Goal: Task Accomplishment & Management: Manage account settings

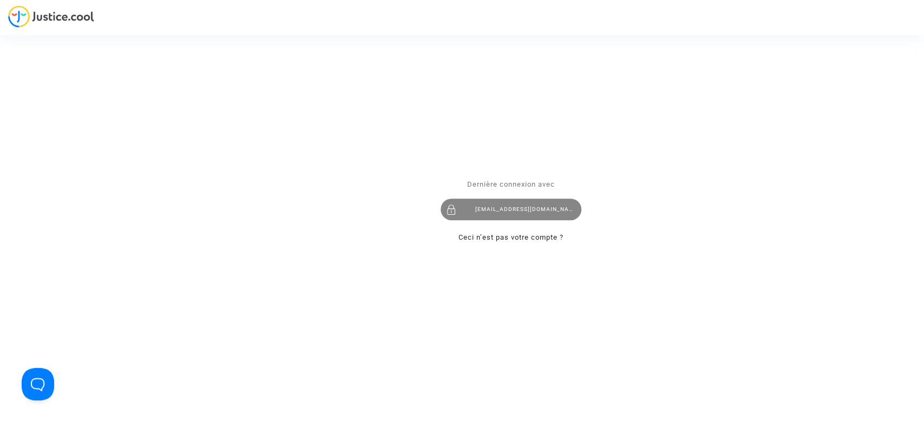
click at [559, 219] on div "laurenenal.pitcher@gmail.com" at bounding box center [510, 210] width 141 height 22
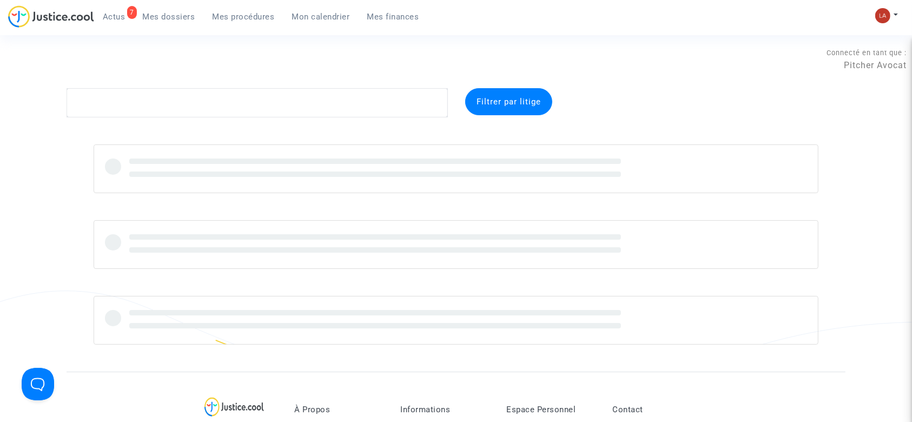
click at [114, 21] on link "7 Actus" at bounding box center [114, 17] width 40 height 16
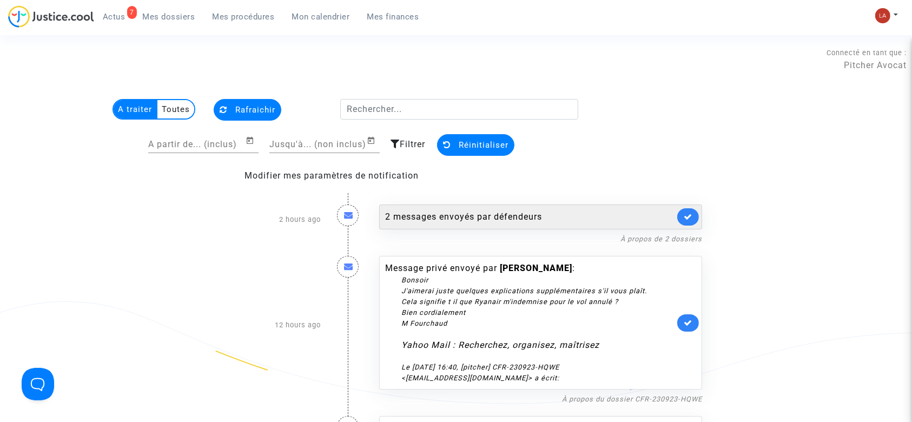
click at [592, 218] on div "2 messages envoyés par défendeurs" at bounding box center [529, 216] width 289 height 13
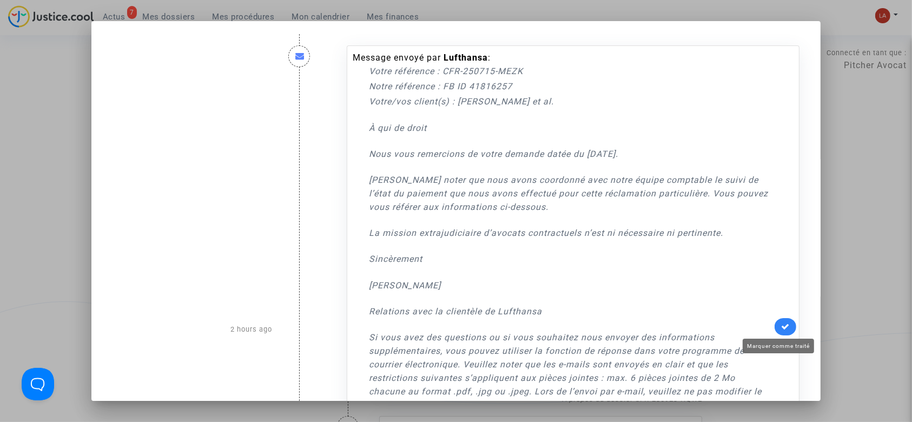
click at [782, 331] on icon at bounding box center [785, 326] width 9 height 8
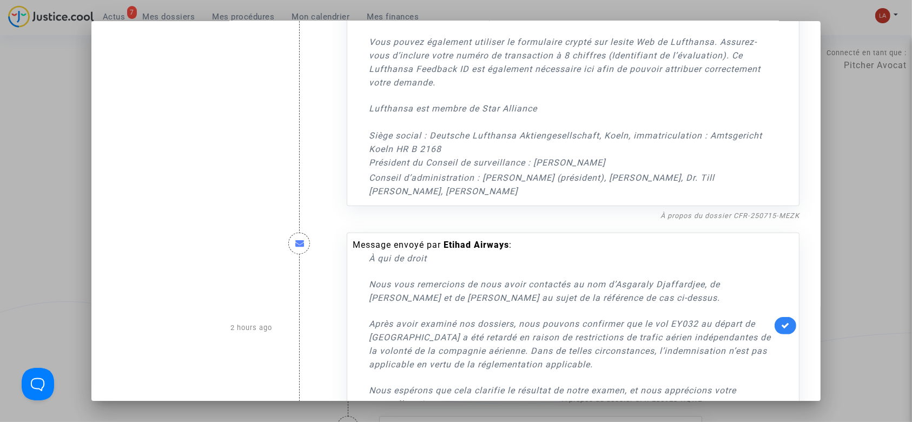
scroll to position [448, 0]
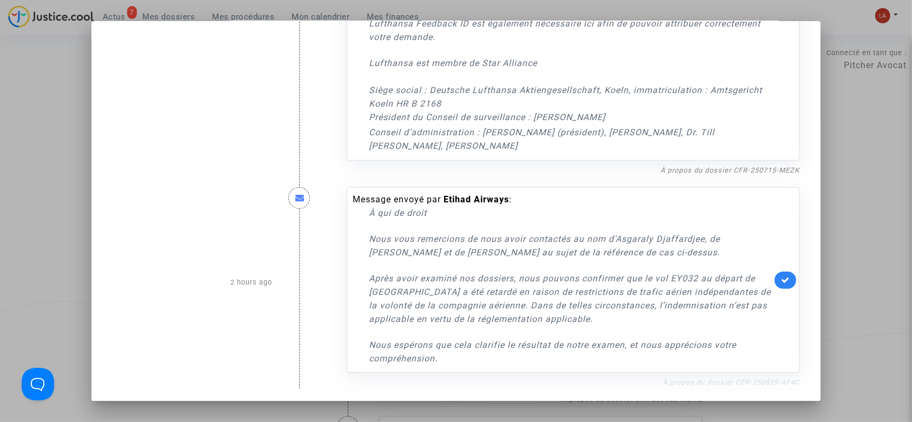
click at [741, 381] on link "À propos du dossier CFR-250829-AF4C" at bounding box center [731, 382] width 137 height 8
click at [784, 275] on link at bounding box center [786, 280] width 22 height 17
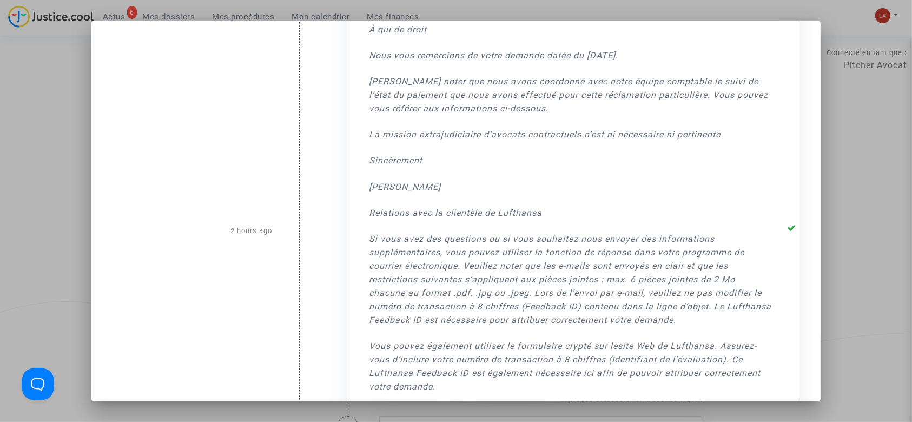
scroll to position [91, 0]
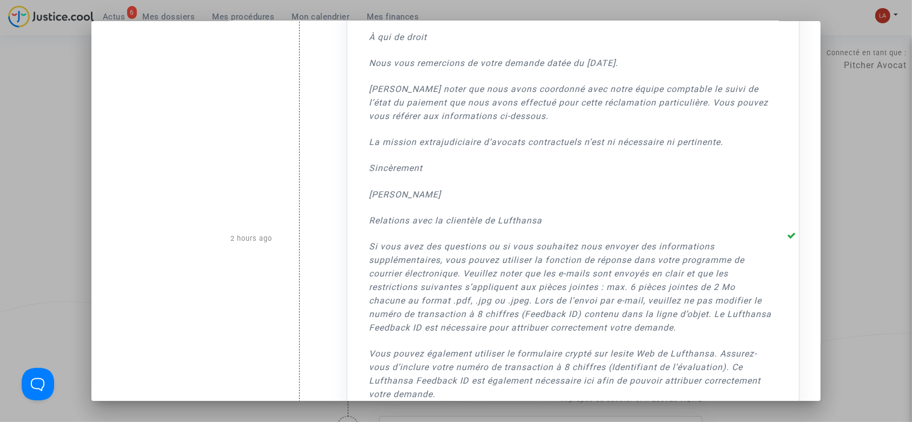
click at [869, 213] on div at bounding box center [456, 211] width 912 height 422
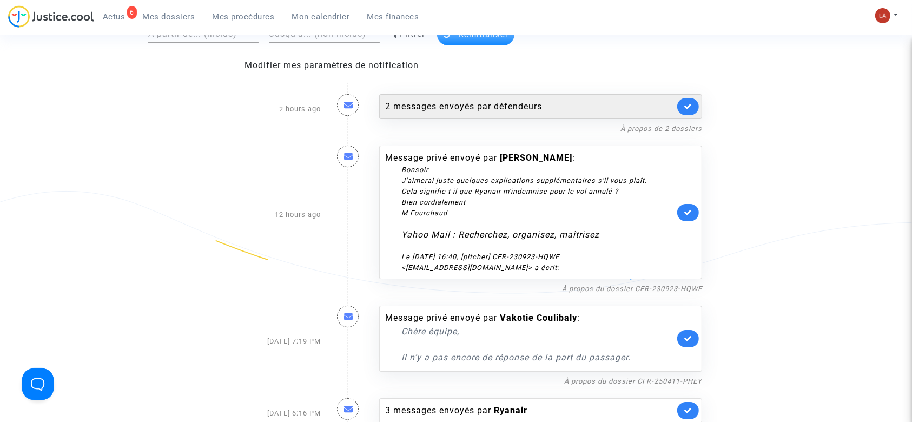
scroll to position [135, 0]
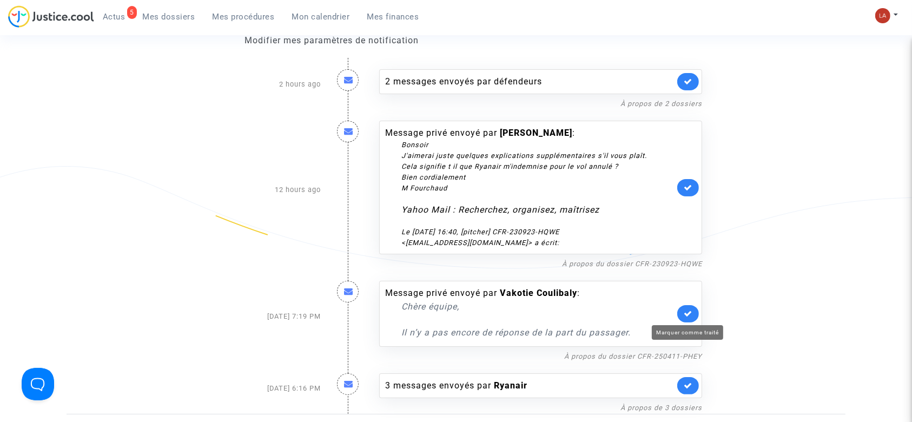
click at [687, 315] on icon at bounding box center [688, 313] width 9 height 8
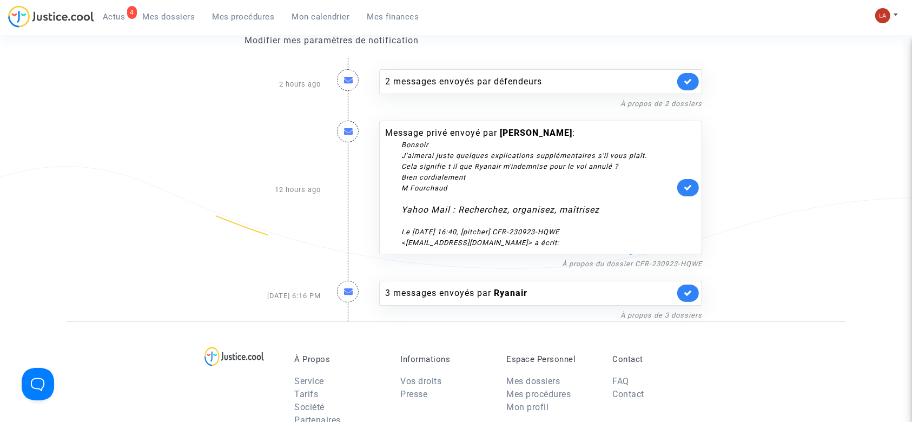
scroll to position [146, 0]
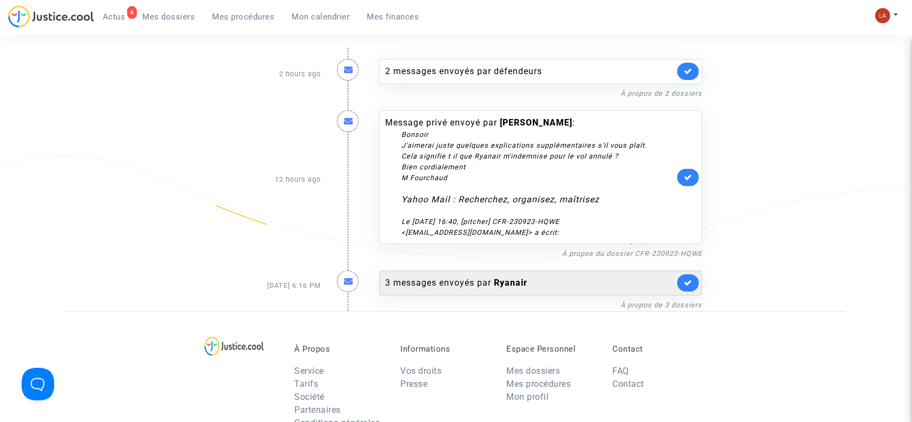
click at [596, 286] on div "3 messages envoyés par Ryanair" at bounding box center [529, 282] width 289 height 13
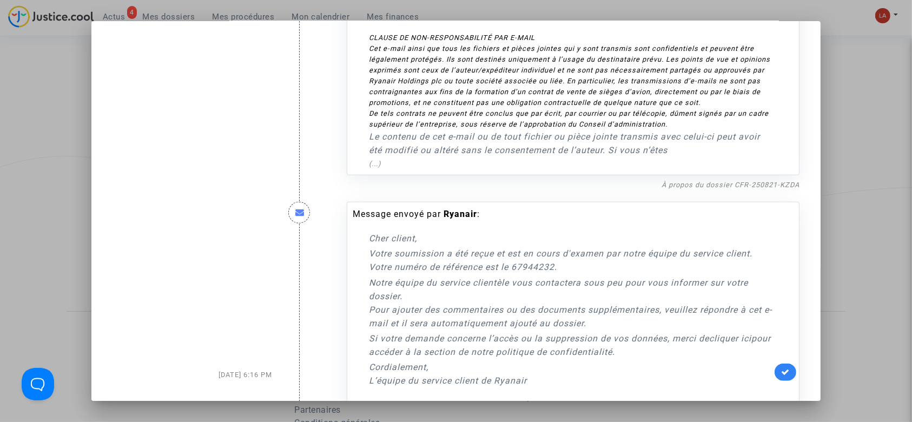
scroll to position [748, 0]
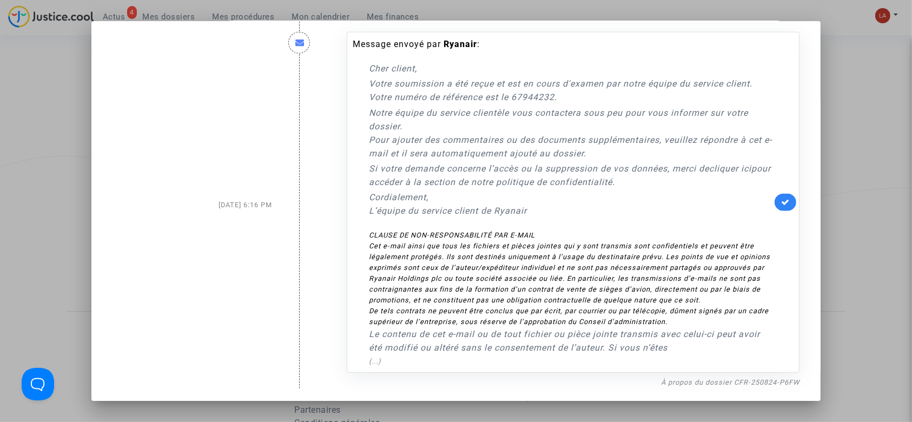
click at [857, 195] on div at bounding box center [456, 211] width 912 height 422
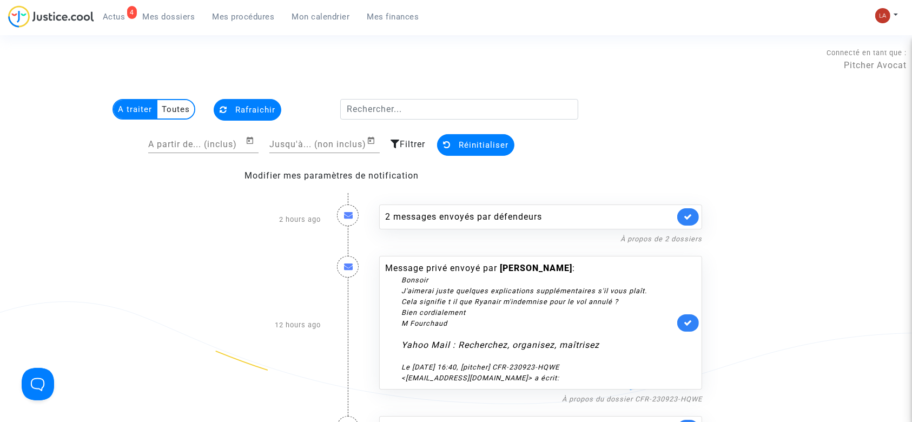
scroll to position [146, 0]
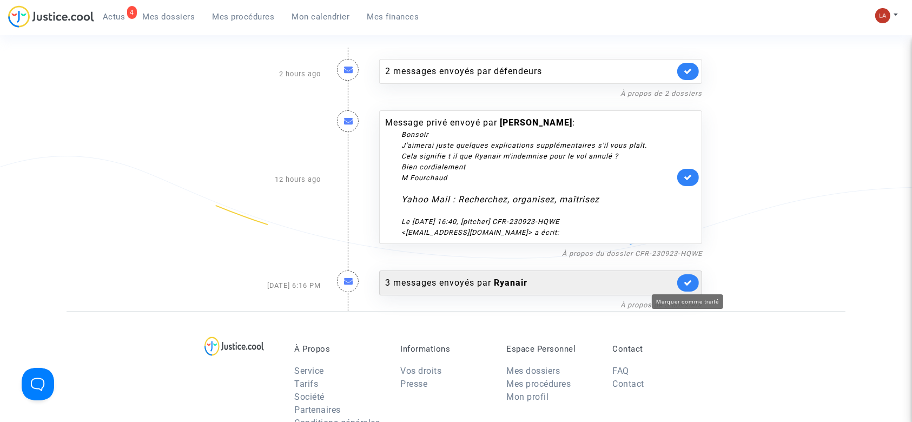
click at [689, 285] on icon at bounding box center [688, 283] width 9 height 8
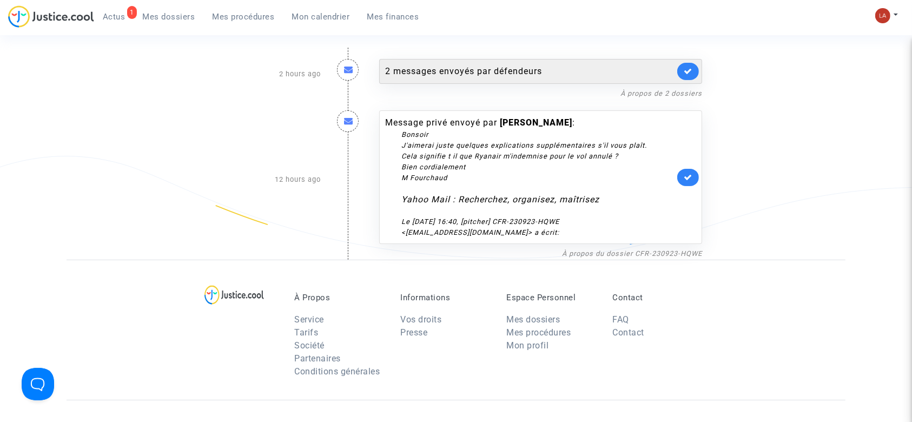
click at [566, 70] on div "2 messages envoyés par défendeurs" at bounding box center [529, 71] width 289 height 13
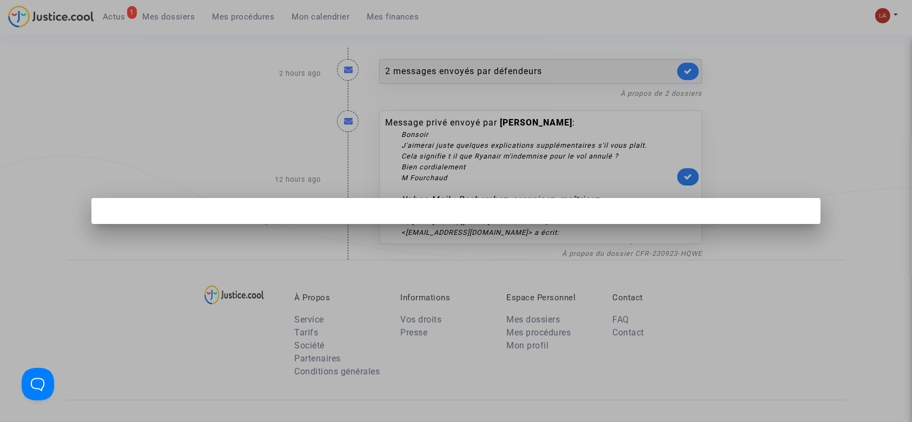
scroll to position [0, 0]
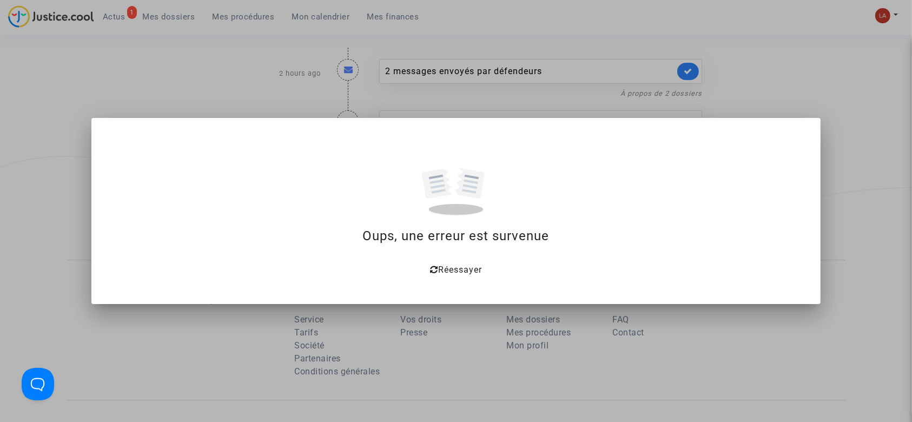
click at [159, 55] on div at bounding box center [456, 211] width 912 height 422
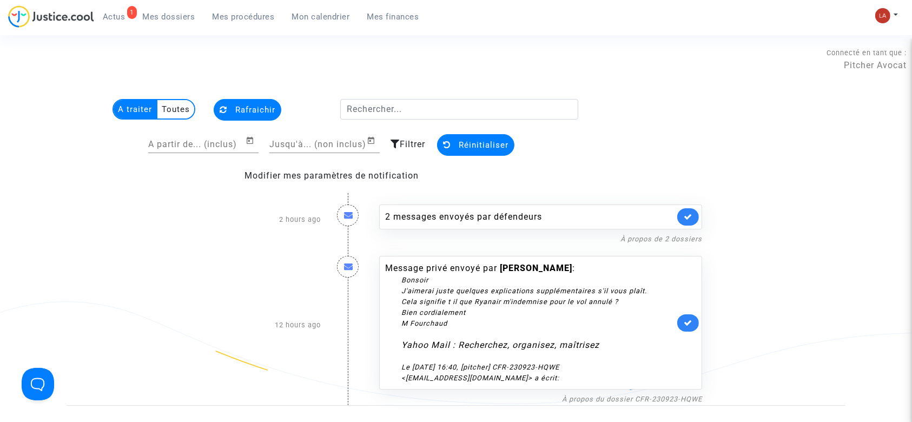
scroll to position [146, 0]
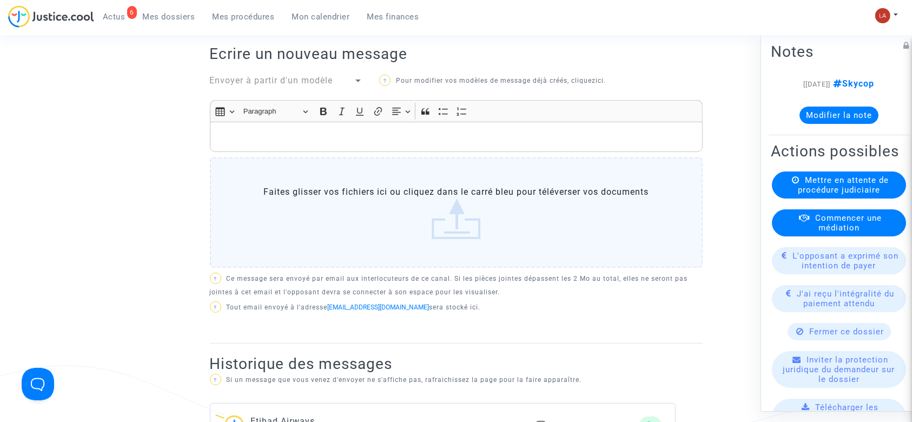
scroll to position [433, 0]
click at [258, 71] on div "DEMANDEUR Asgaraly DJAFFARDJEE (représenté·e par UAB Skycop.com) Lecture seule …" at bounding box center [456, 128] width 493 height 430
click at [260, 75] on span "Envoyer à partir d'un modèle" at bounding box center [271, 80] width 123 height 10
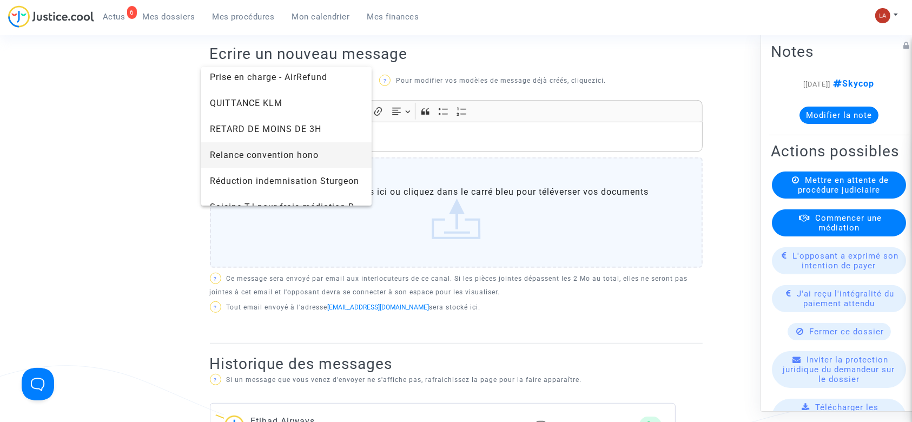
scroll to position [1186, 0]
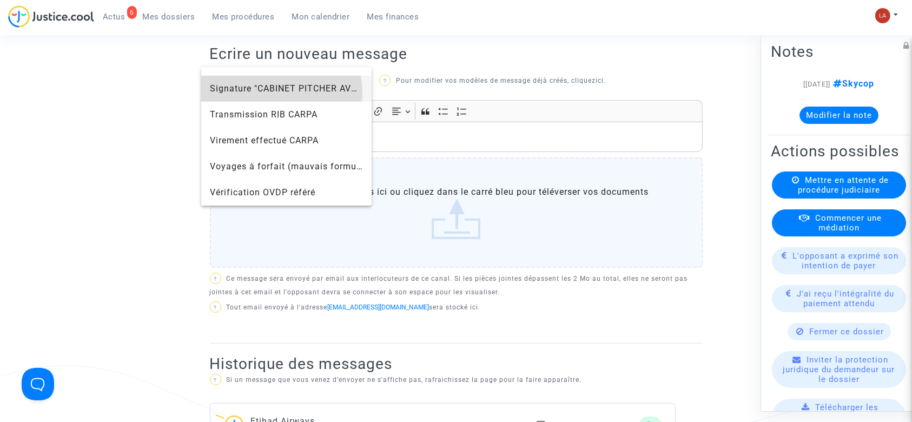
click at [271, 93] on span "Signature "CABINET PITCHER AVOCAT"" at bounding box center [294, 88] width 168 height 10
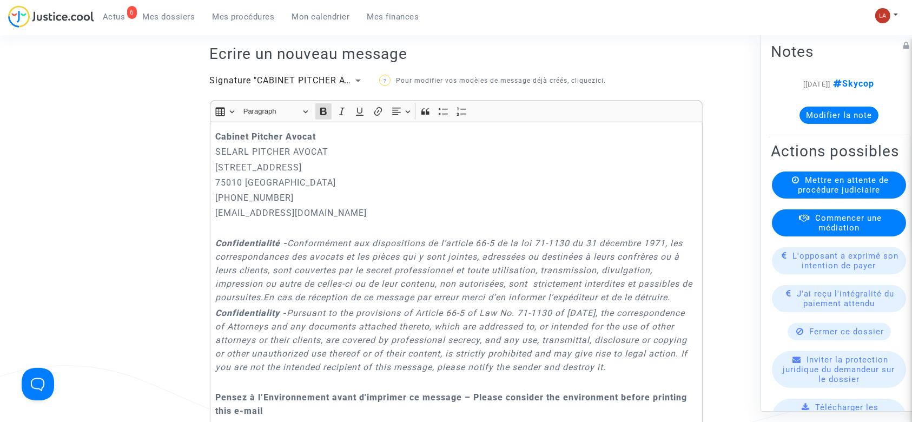
click at [216, 131] on strong "Cabinet Pitcher Avocat" at bounding box center [265, 136] width 101 height 10
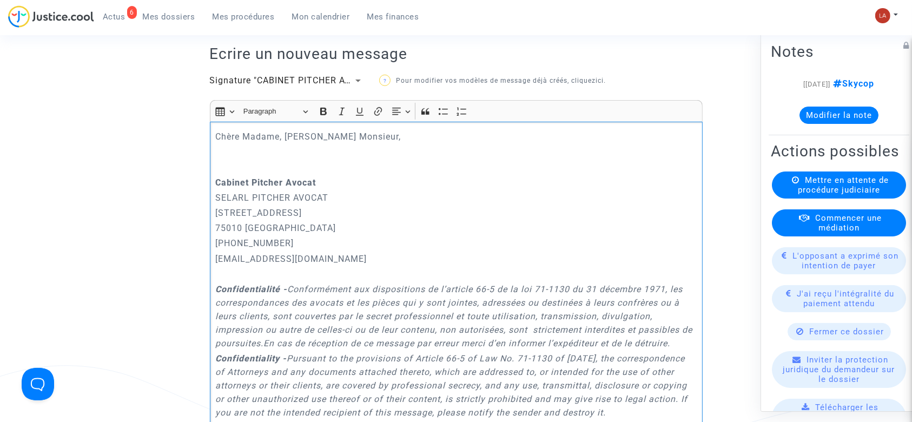
click at [294, 131] on p "Chère Madame, Chr Monsieur," at bounding box center [456, 137] width 482 height 14
click at [259, 166] on p "Rich Text Editor, main" at bounding box center [456, 168] width 482 height 14
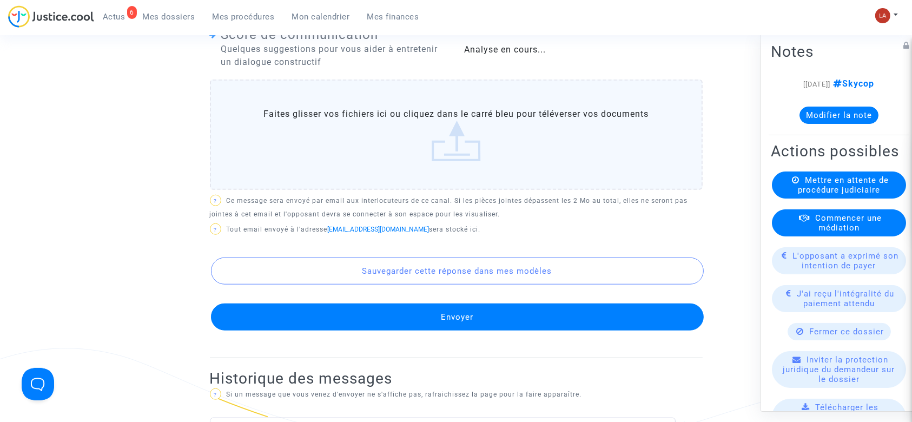
scroll to position [959, 0]
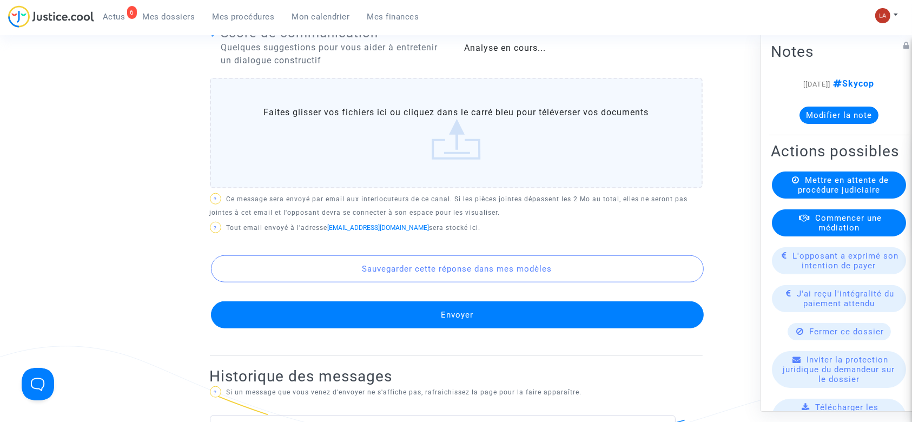
click at [391, 322] on button "Envoyer" at bounding box center [457, 314] width 493 height 27
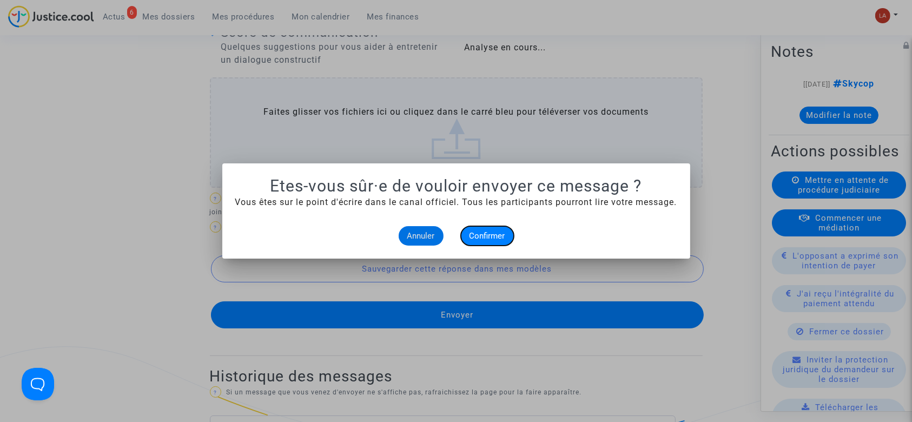
click at [480, 232] on span "Confirmer" at bounding box center [488, 236] width 36 height 10
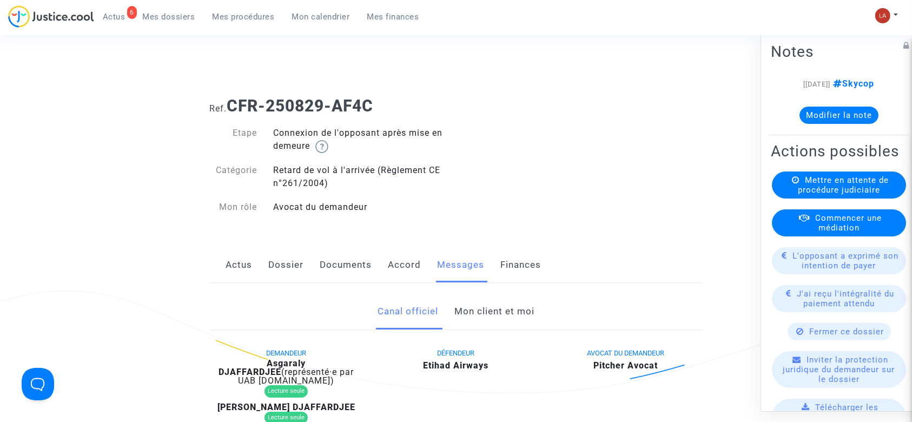
scroll to position [959, 0]
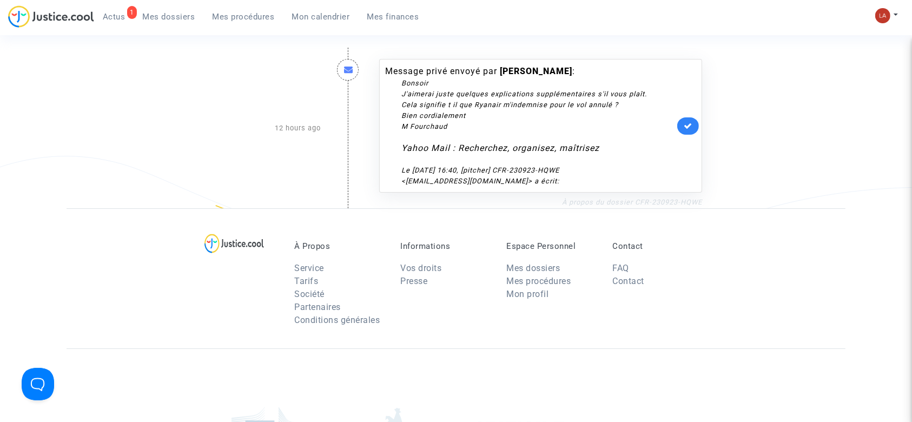
click at [620, 199] on link "À propos du dossier CFR-230923-HQWE" at bounding box center [632, 202] width 140 height 8
click at [691, 129] on icon at bounding box center [688, 126] width 9 height 8
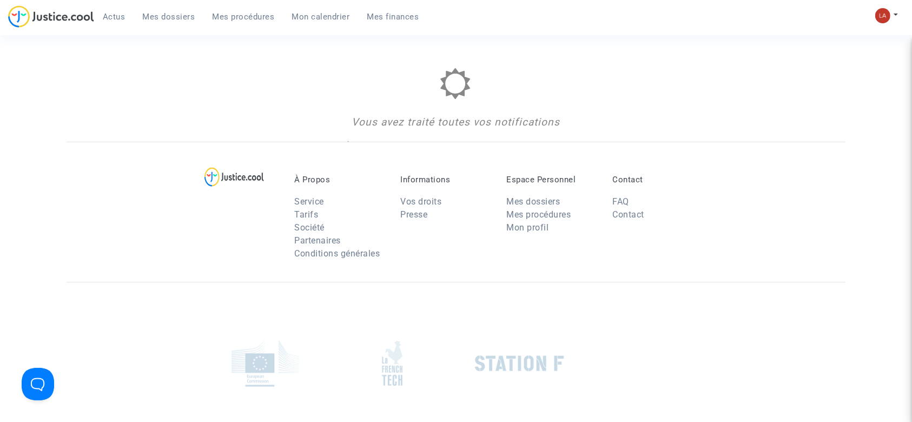
click at [169, 15] on span "Mes dossiers" at bounding box center [169, 17] width 52 height 10
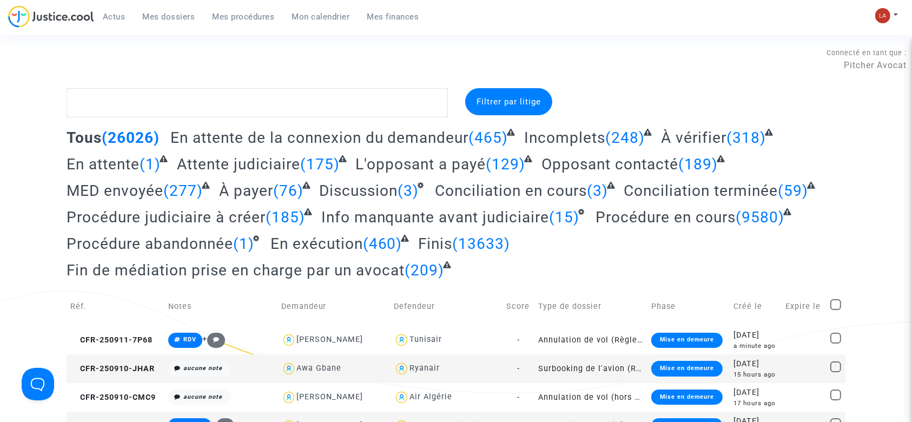
click at [286, 158] on span "Attente judiciaire" at bounding box center [238, 164] width 123 height 18
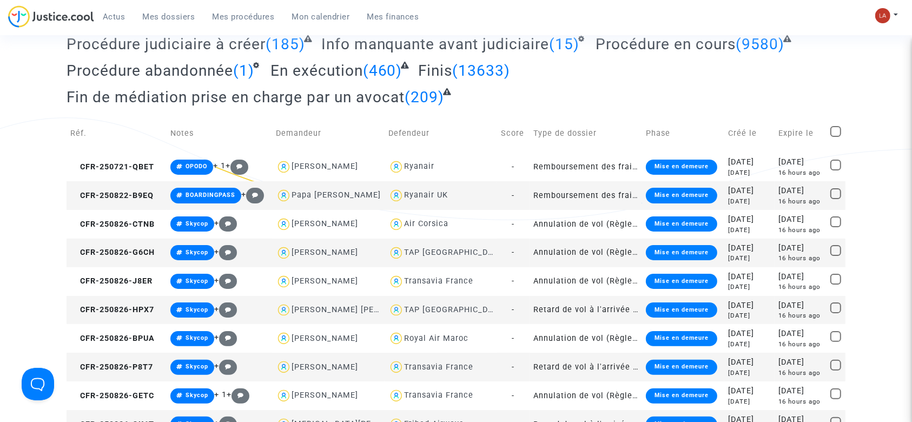
scroll to position [174, 0]
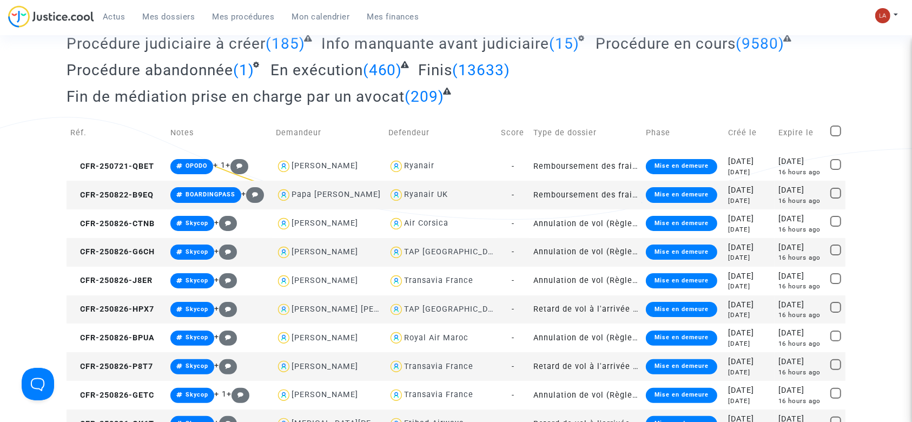
click at [233, 24] on link "Mes procédures" at bounding box center [244, 17] width 80 height 16
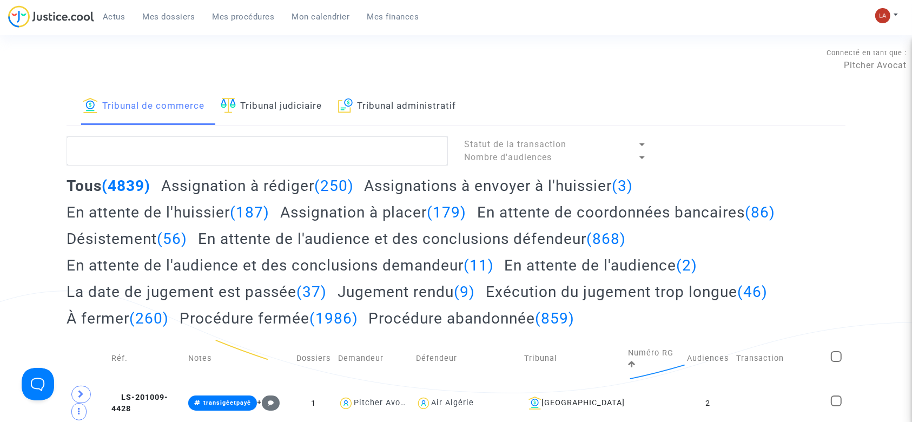
click at [268, 118] on link "Tribunal judiciaire" at bounding box center [271, 106] width 101 height 37
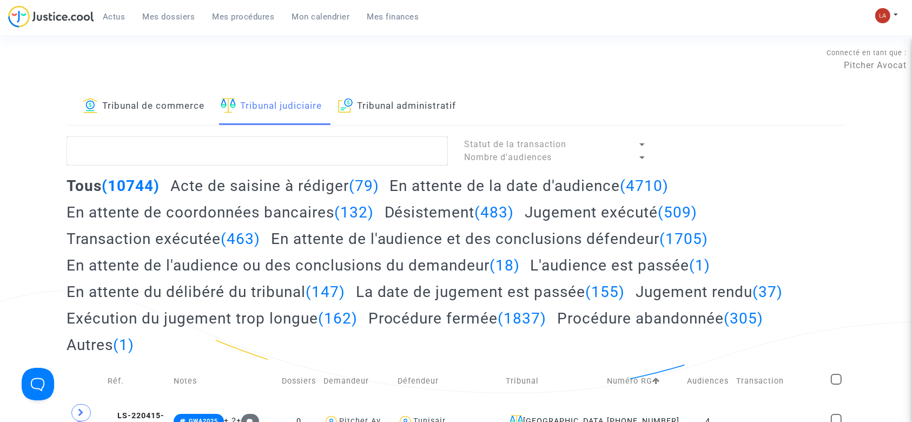
click at [172, 113] on link "Tribunal de commerce" at bounding box center [144, 106] width 122 height 37
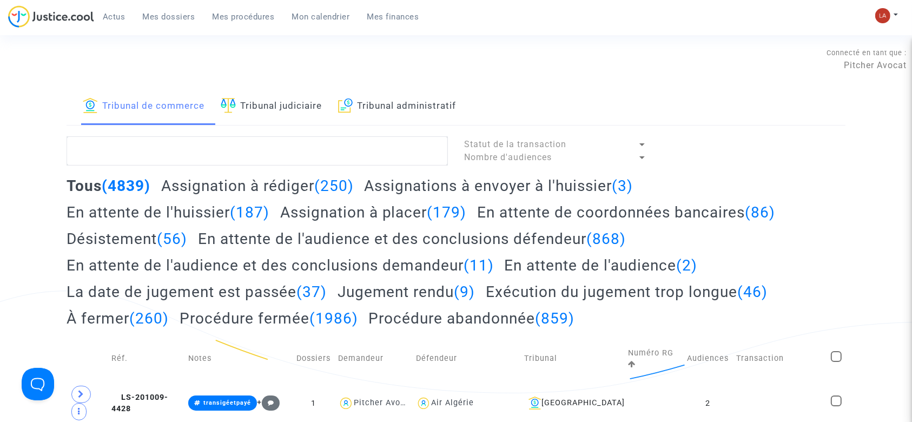
click at [140, 17] on link "Mes dossiers" at bounding box center [169, 17] width 70 height 16
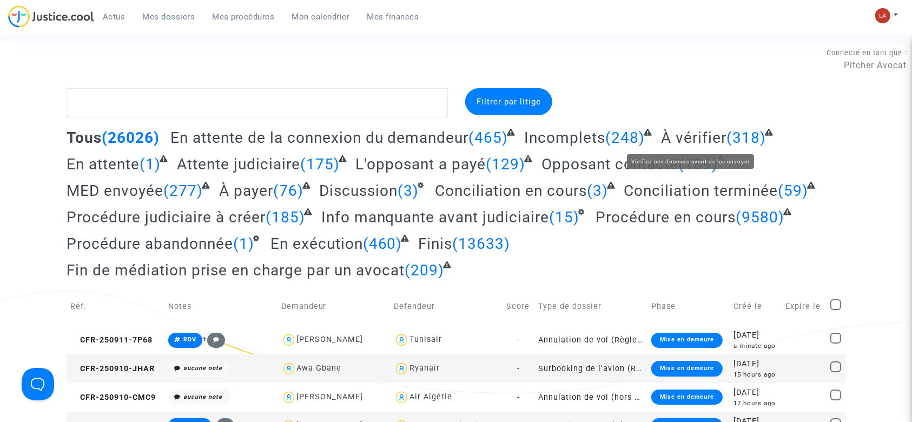
click at [670, 138] on span "À vérifier" at bounding box center [693, 138] width 65 height 18
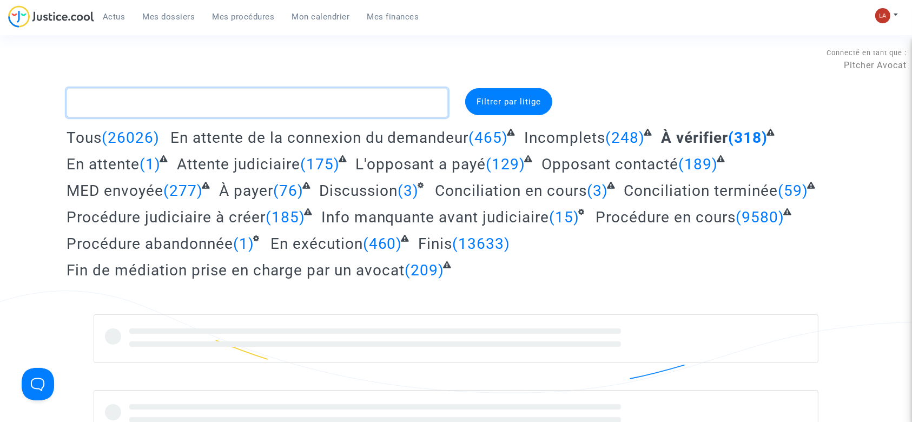
click at [334, 100] on textarea at bounding box center [257, 102] width 381 height 29
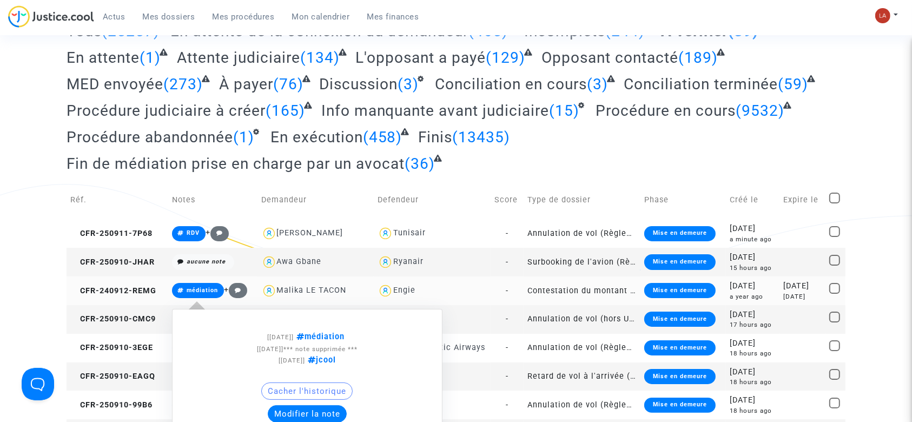
scroll to position [182, 0]
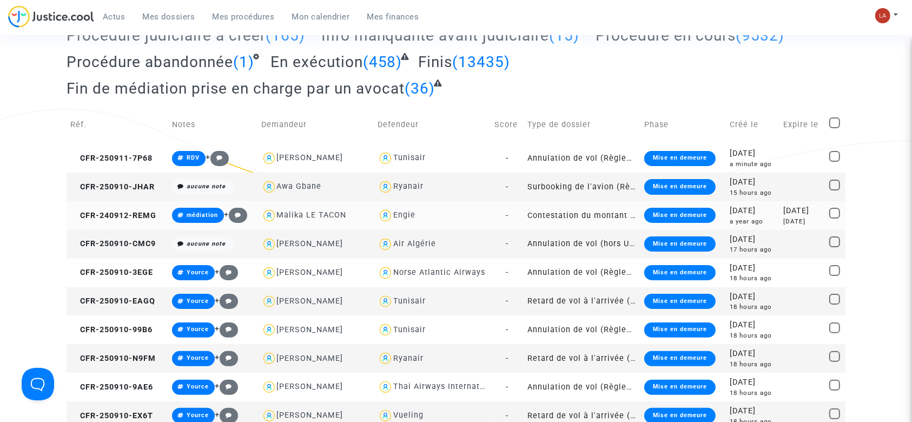
click at [136, 204] on td "CFR-240912-REMG" at bounding box center [118, 215] width 102 height 29
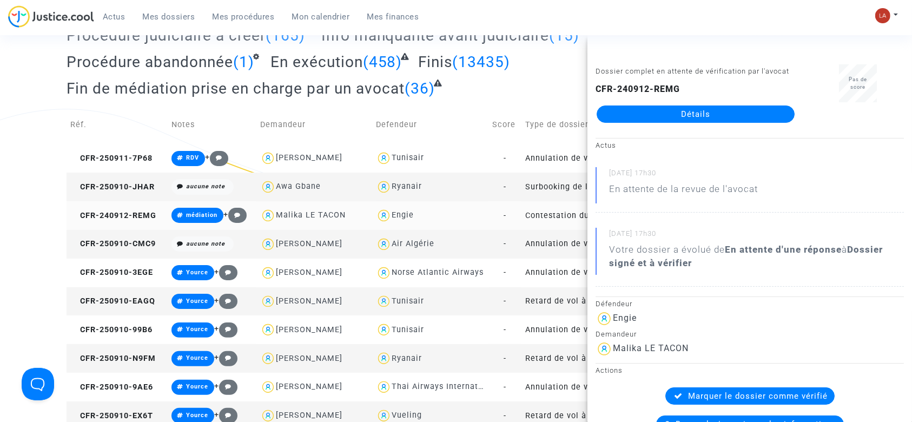
scroll to position [0, 0]
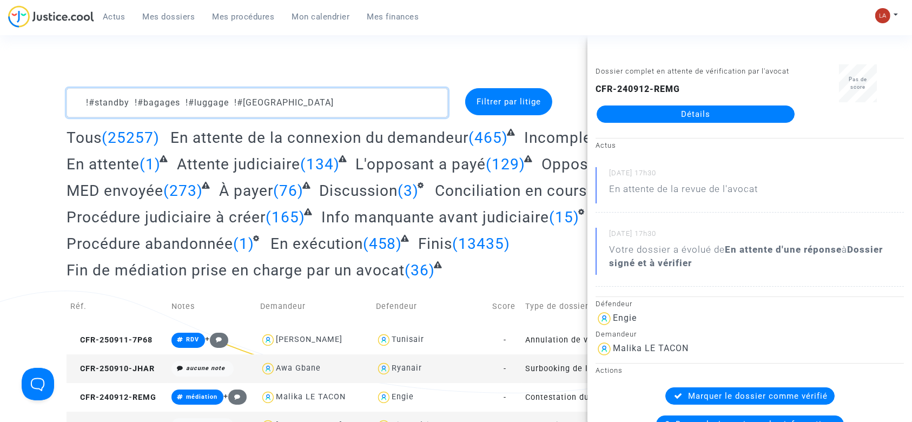
click at [320, 116] on textarea at bounding box center [257, 102] width 381 height 29
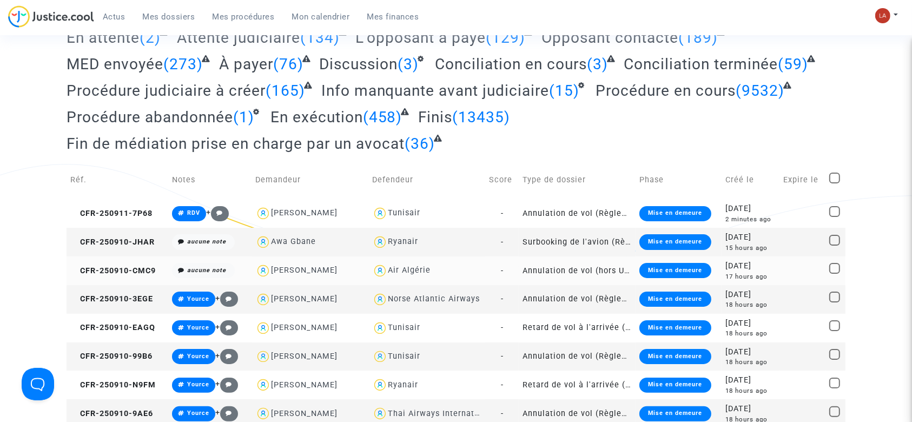
scroll to position [133, 0]
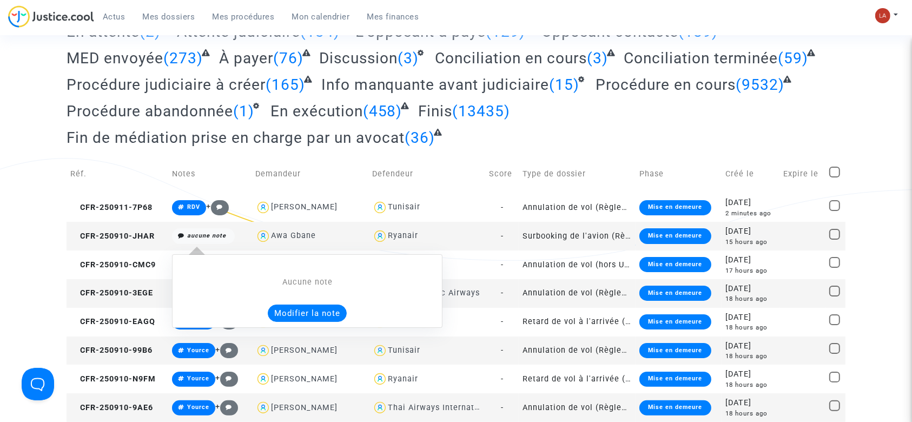
type textarea "!#standby !#bagages !#luggage !#bordeaux"
click at [294, 311] on button "Modifier la note" at bounding box center [307, 313] width 79 height 17
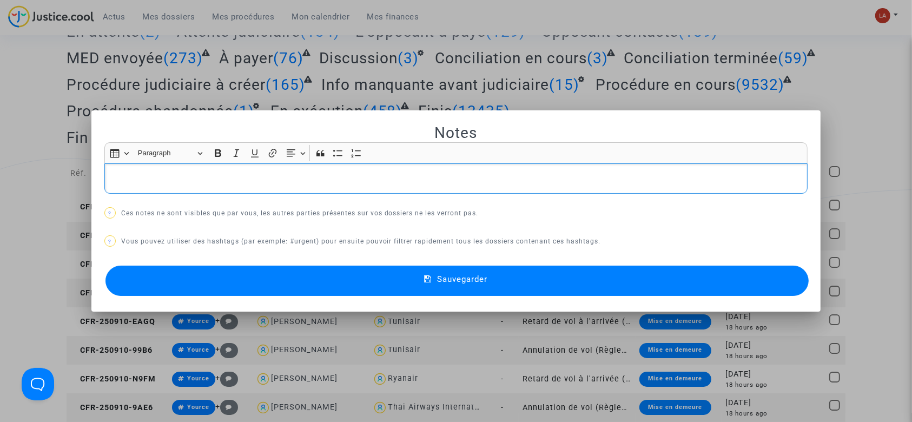
scroll to position [0, 0]
click at [283, 281] on button "Sauvegarder" at bounding box center [457, 281] width 704 height 30
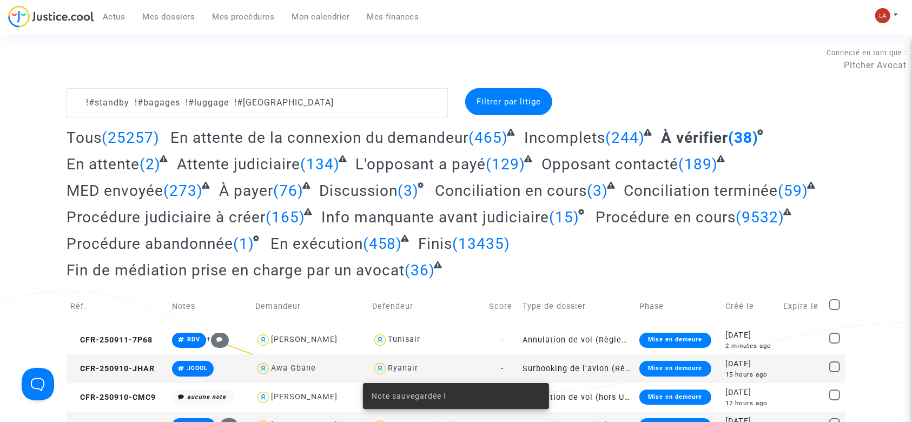
scroll to position [133, 0]
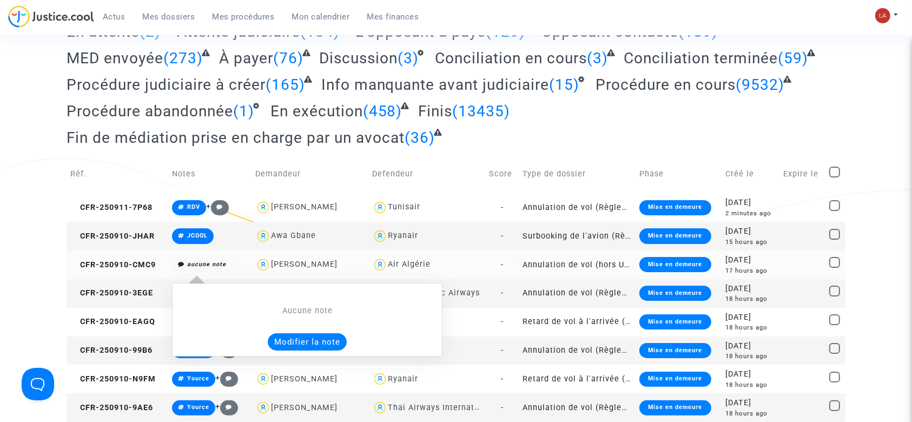
click at [325, 348] on button "Modifier la note" at bounding box center [307, 341] width 79 height 17
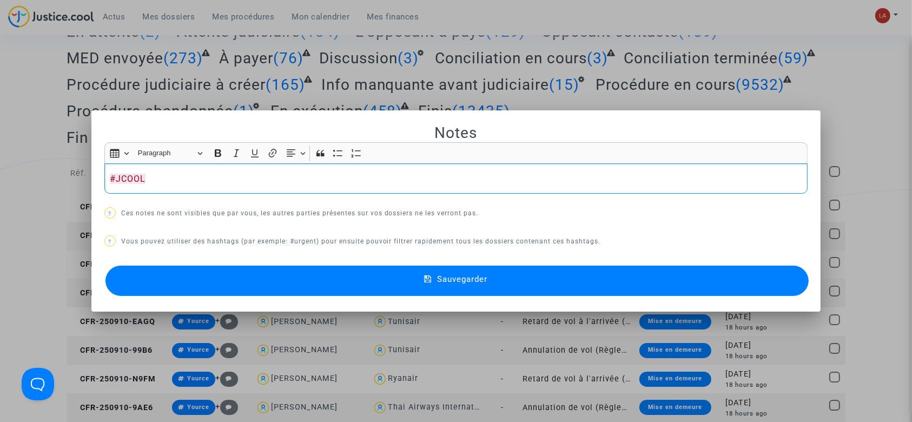
click at [206, 269] on button "Sauvegarder" at bounding box center [457, 281] width 704 height 30
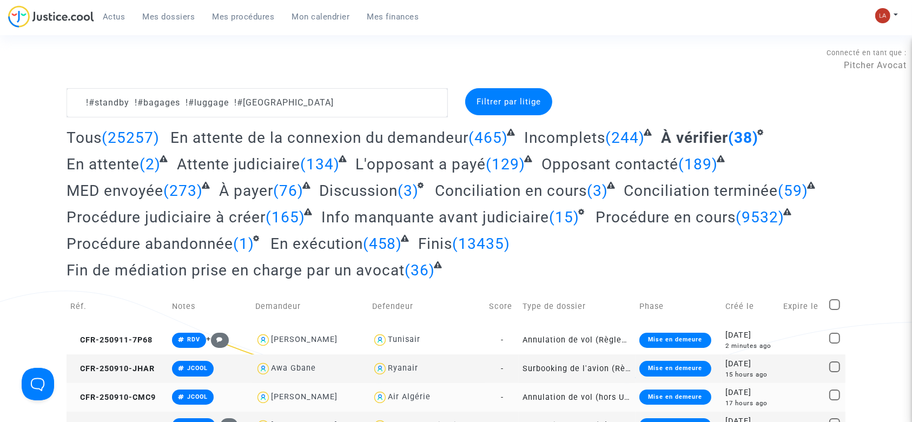
click at [320, 82] on div "Connecté en tant que : Pitcher Avocat" at bounding box center [453, 75] width 907 height 26
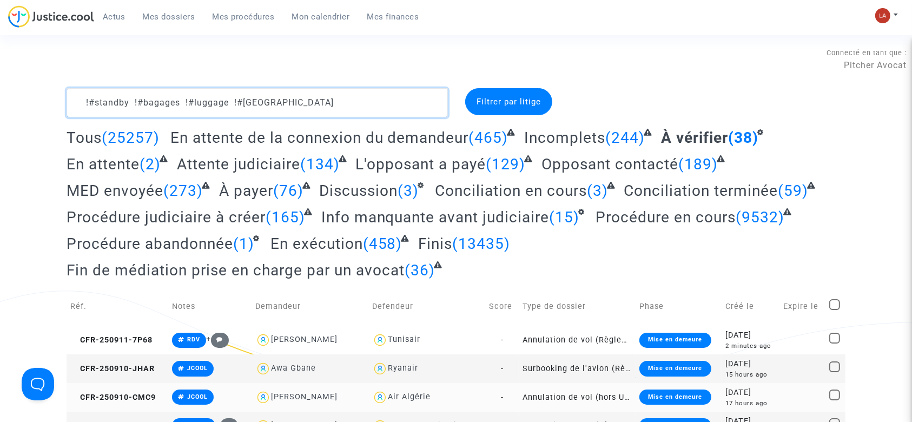
click at [317, 95] on textarea at bounding box center [257, 102] width 381 height 29
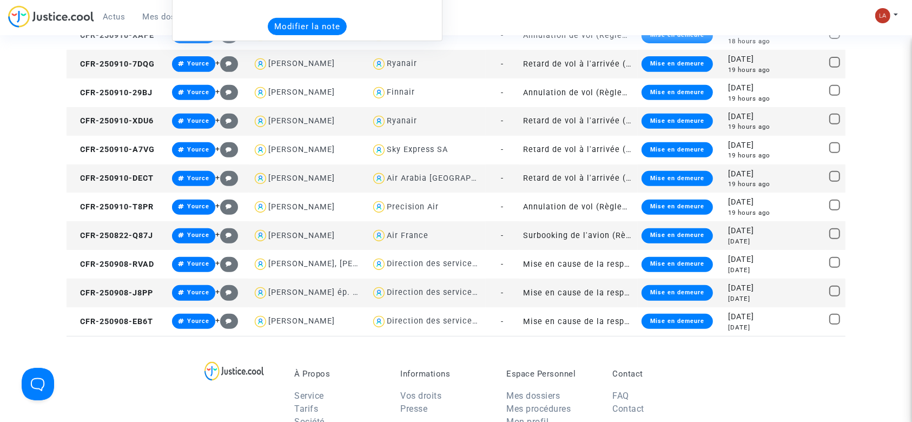
scroll to position [577, 0]
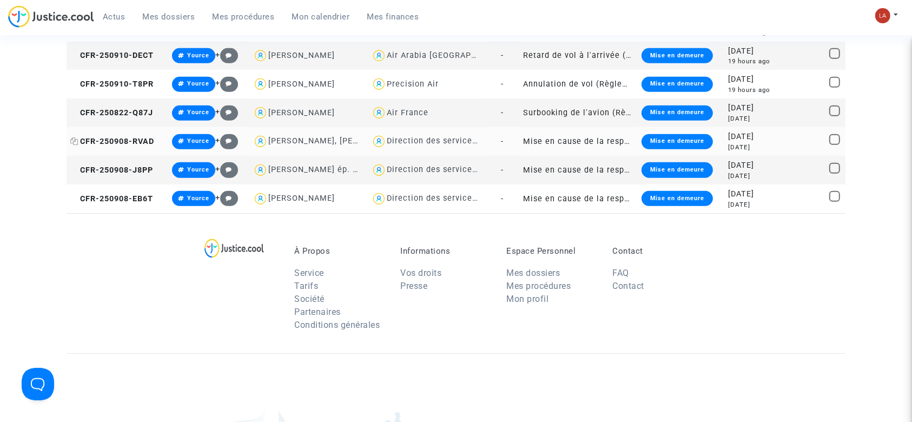
click at [104, 138] on span "CFR-250908-RVAD" at bounding box center [112, 141] width 84 height 9
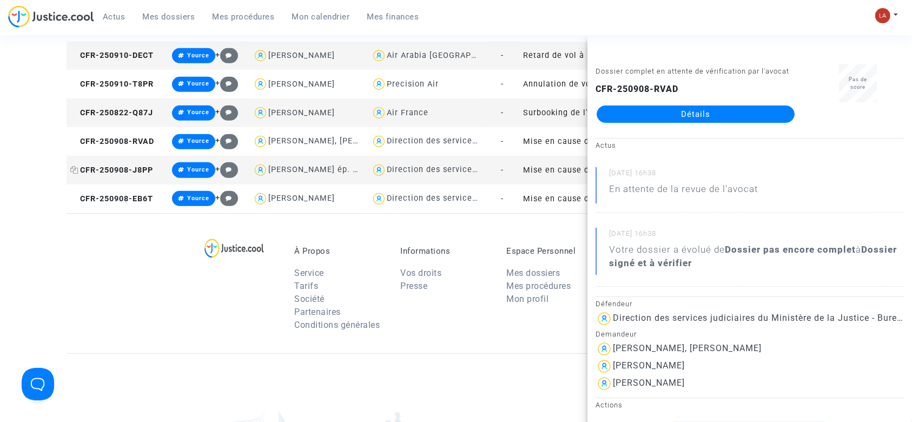
click at [153, 166] on span "CFR-250908-J8PP" at bounding box center [111, 170] width 83 height 9
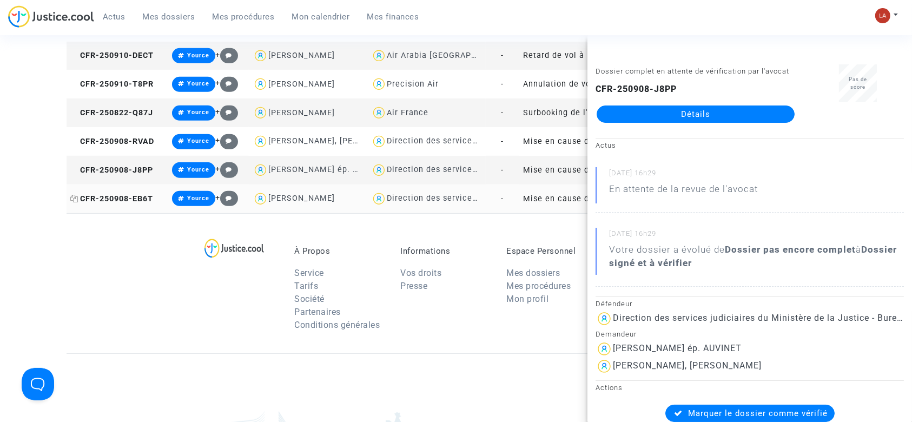
click at [107, 197] on span "CFR-250908-EB6T" at bounding box center [111, 198] width 83 height 9
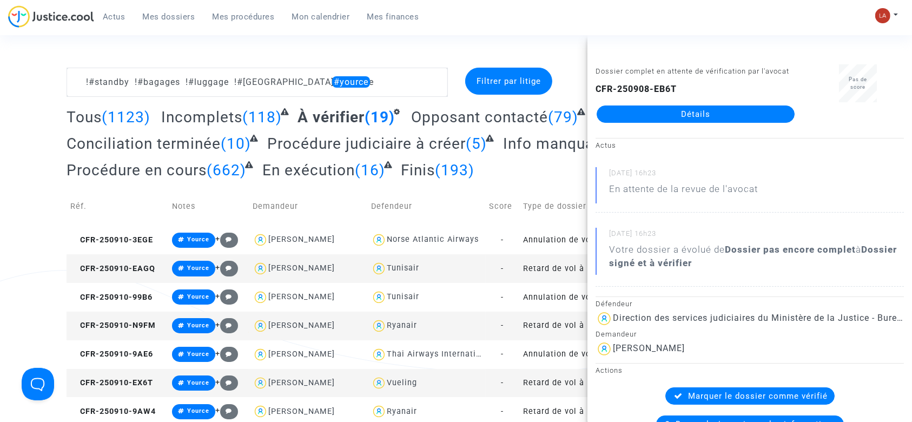
scroll to position [0, 0]
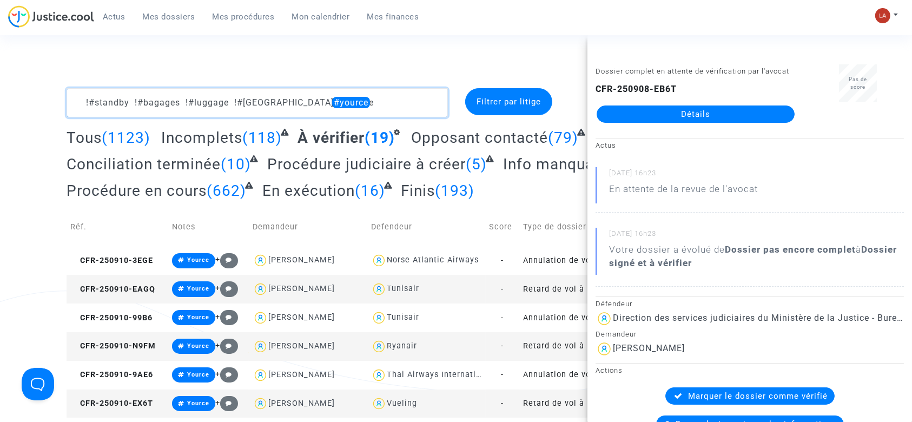
click at [380, 114] on textarea at bounding box center [257, 102] width 381 height 29
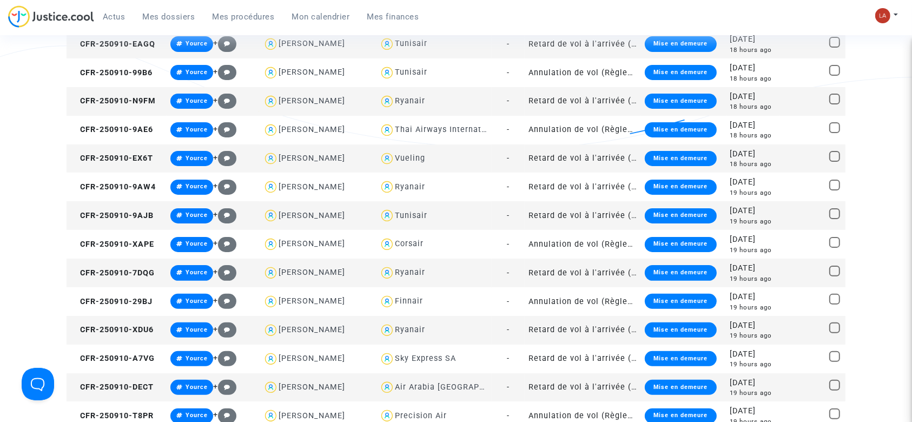
scroll to position [144, 0]
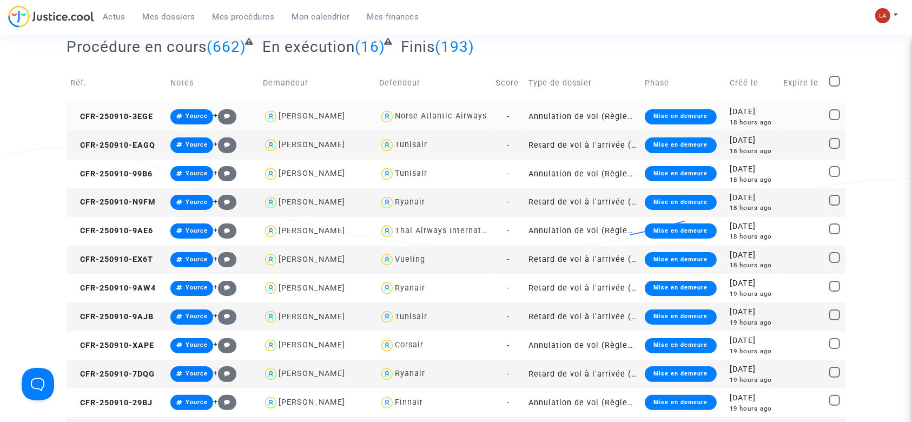
click at [108, 123] on td "CFR-250910-3EGE" at bounding box center [117, 116] width 100 height 29
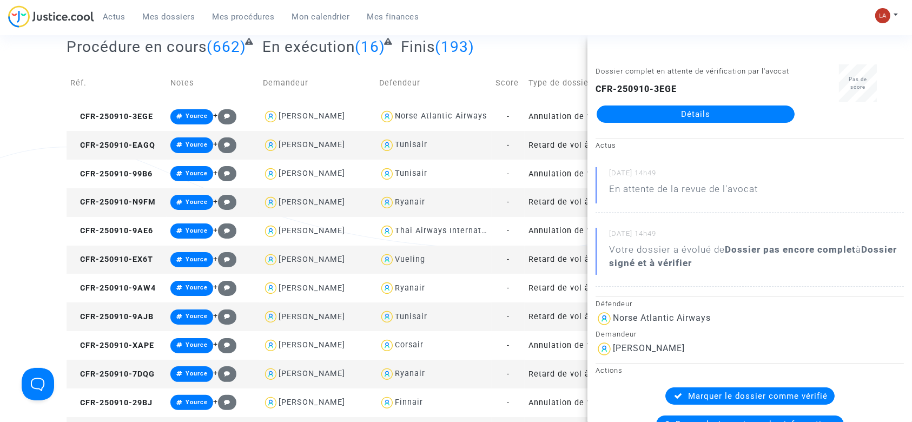
click at [116, 151] on td "CFR-250910-EAGQ" at bounding box center [117, 145] width 100 height 29
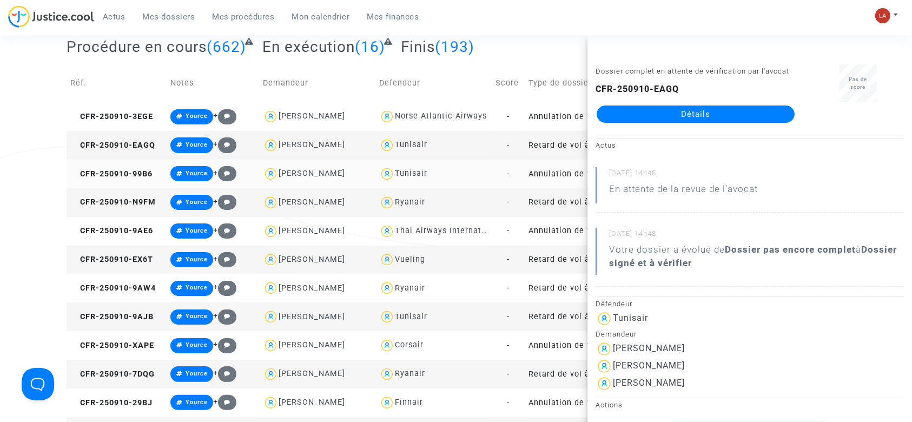
click at [156, 180] on td "CFR-250910-99B6" at bounding box center [117, 174] width 100 height 29
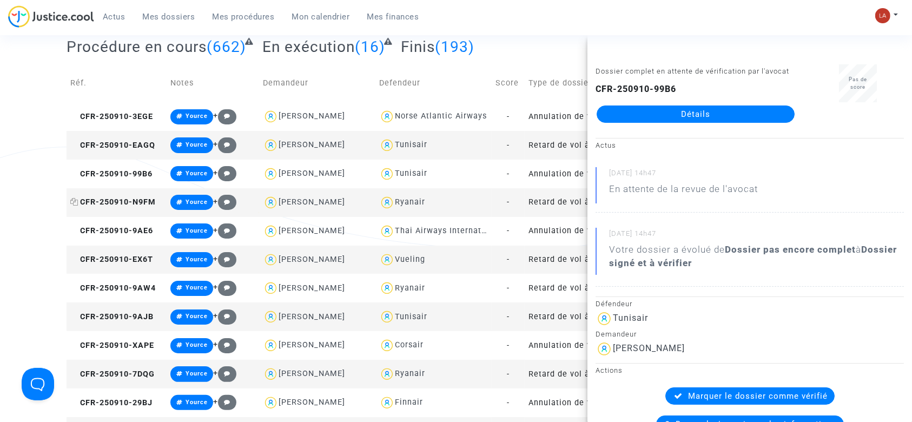
click at [128, 200] on span "CFR-250910-N9FM" at bounding box center [112, 201] width 85 height 9
click at [108, 232] on span "CFR-250910-9AE6" at bounding box center [111, 230] width 83 height 9
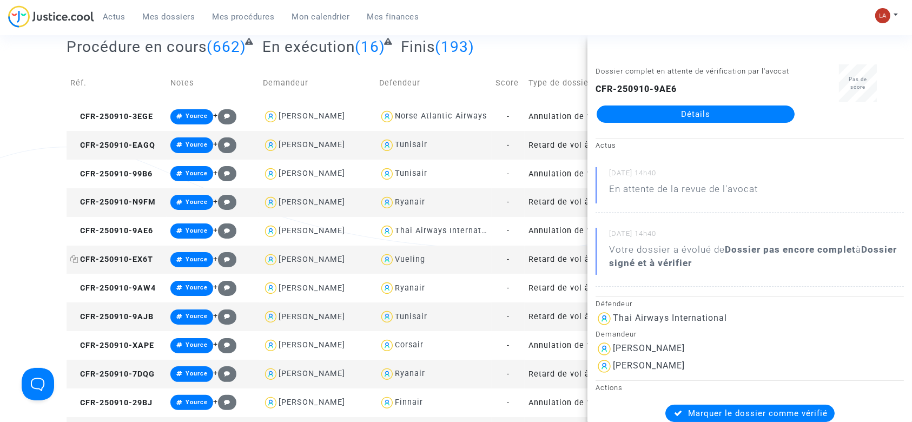
click at [111, 258] on span "CFR-250910-EX6T" at bounding box center [111, 259] width 83 height 9
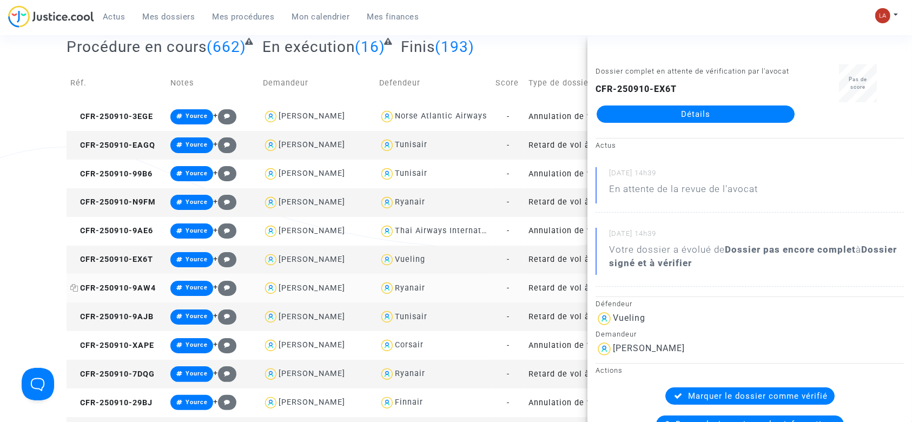
click at [130, 288] on span "CFR-250910-9AW4" at bounding box center [112, 287] width 85 height 9
click at [97, 319] on span "CFR-250910-9AJB" at bounding box center [111, 316] width 83 height 9
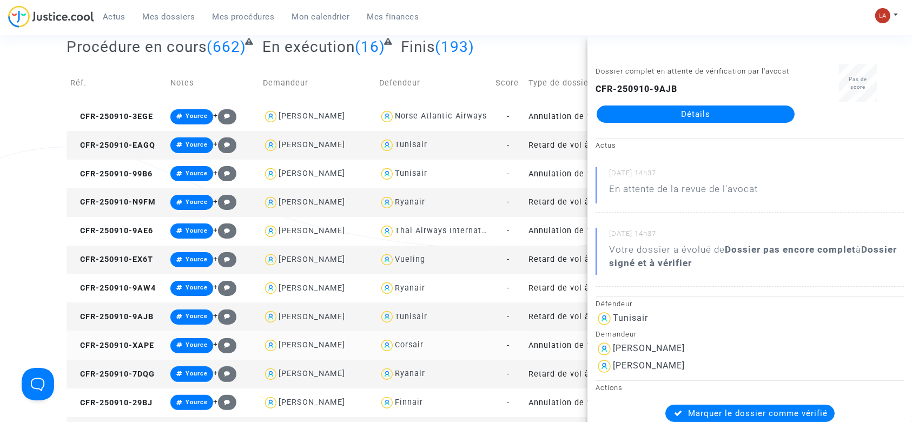
click at [154, 334] on td "CFR-250910-XAPE" at bounding box center [117, 345] width 100 height 29
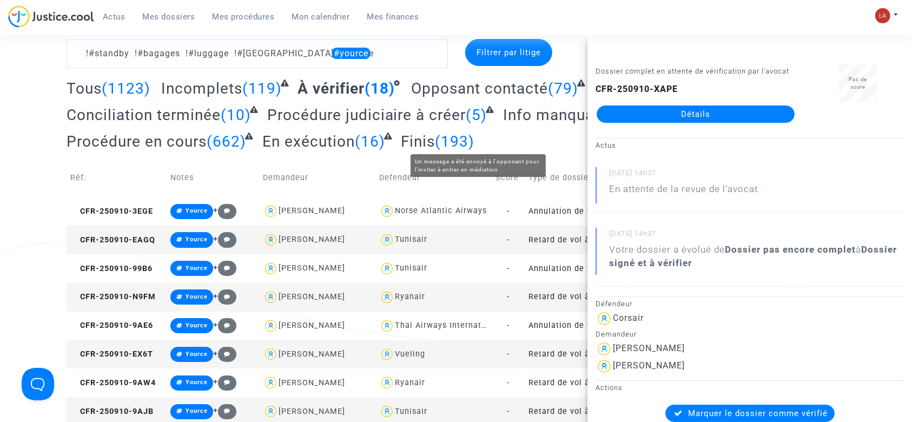
scroll to position [0, 0]
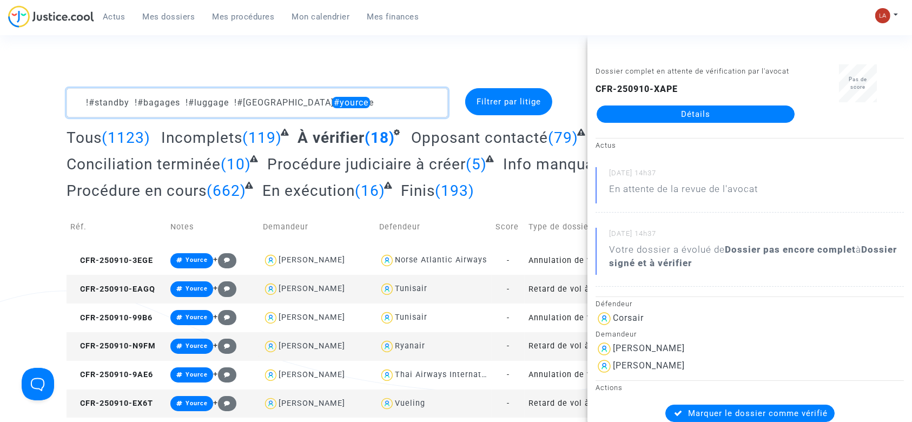
click at [388, 95] on textarea at bounding box center [257, 102] width 381 height 29
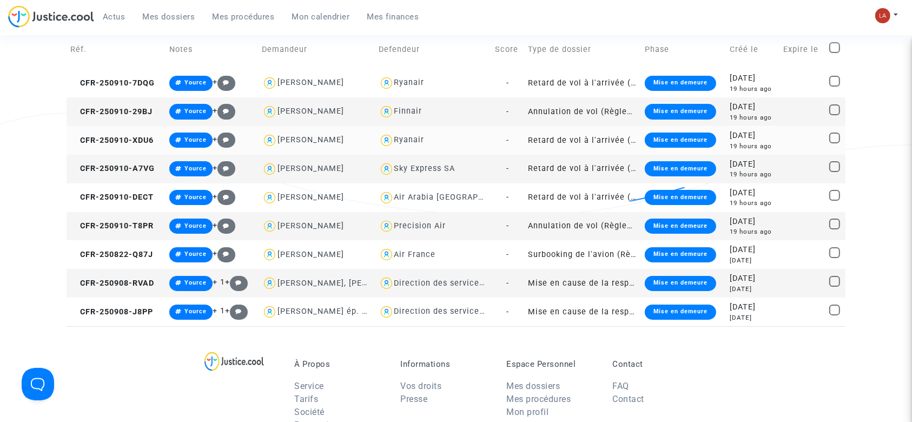
scroll to position [72, 0]
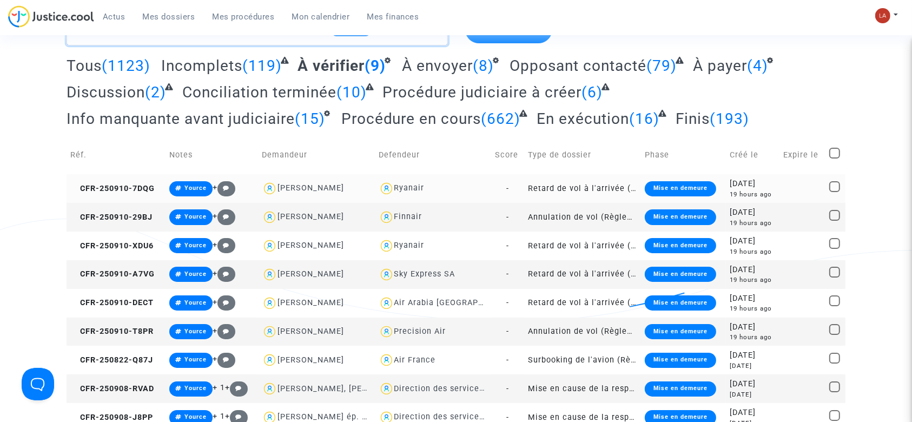
type textarea "!#standby !#bagages !#luggage !#bordeaux #yource"
click at [126, 199] on td "CFR-250910-7DQG" at bounding box center [116, 188] width 99 height 29
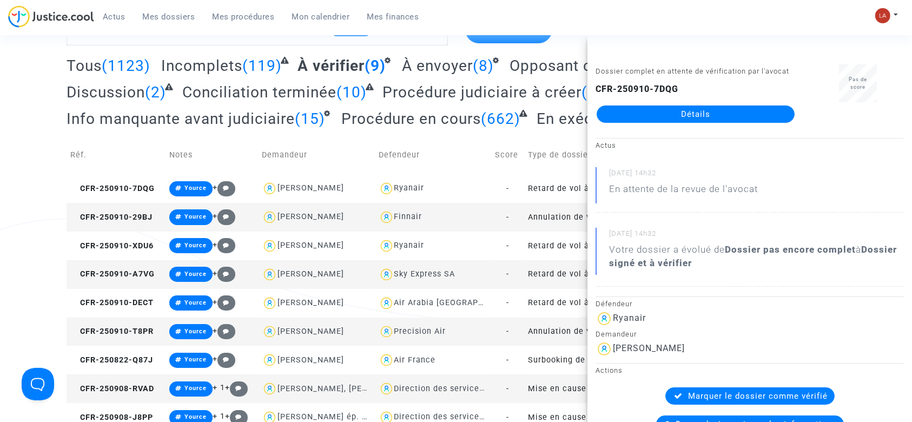
drag, startPoint x: 741, startPoint y: 123, endPoint x: 660, endPoint y: 130, distance: 81.5
click at [670, 123] on link "Détails" at bounding box center [696, 113] width 198 height 17
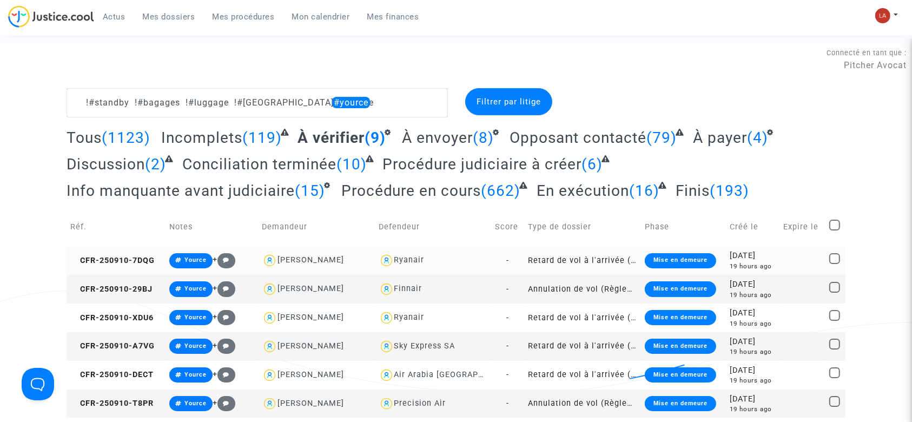
click at [163, 252] on td "CFR-250910-7DQG" at bounding box center [116, 260] width 99 height 29
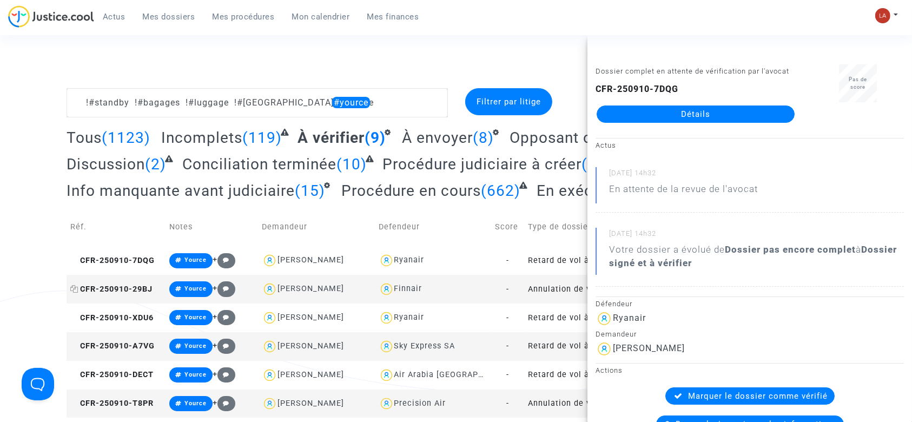
click at [141, 291] on span "CFR-250910-29BJ" at bounding box center [111, 289] width 82 height 9
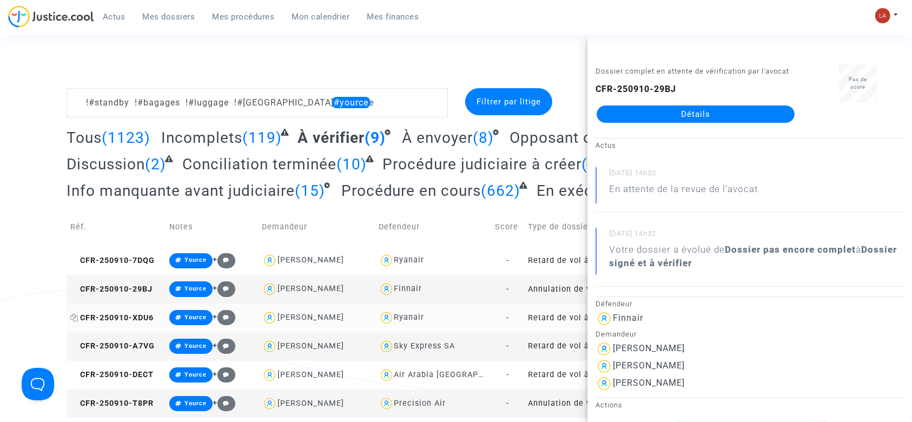
drag, startPoint x: 124, startPoint y: 314, endPoint x: 411, endPoint y: 265, distance: 290.9
click at [125, 314] on span "CFR-250910-XDU6" at bounding box center [111, 317] width 83 height 9
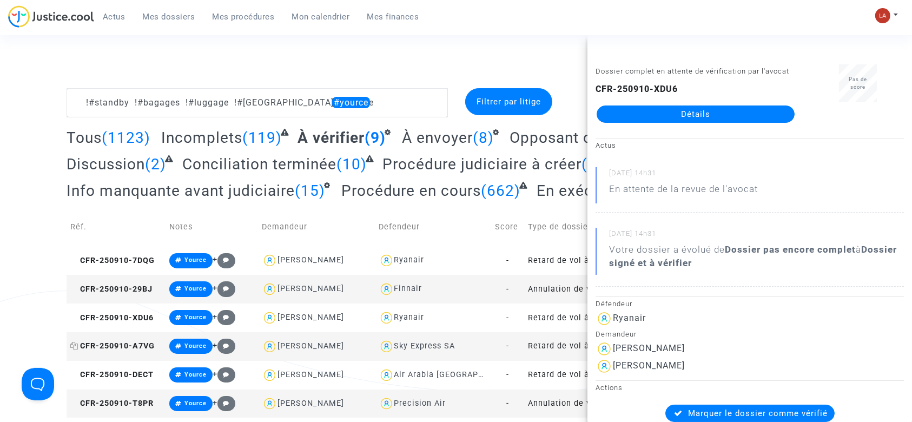
click at [126, 345] on span "CFR-250910-A7VG" at bounding box center [112, 345] width 84 height 9
click at [103, 374] on span "CFR-250910-DECT" at bounding box center [111, 374] width 83 height 9
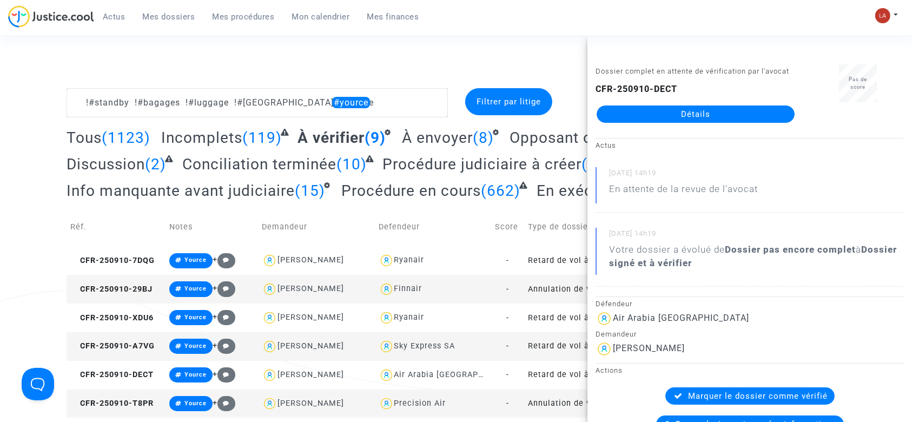
drag, startPoint x: 665, startPoint y: 136, endPoint x: 623, endPoint y: 126, distance: 42.9
click at [123, 396] on td "CFR-250910-T8PR" at bounding box center [116, 404] width 99 height 29
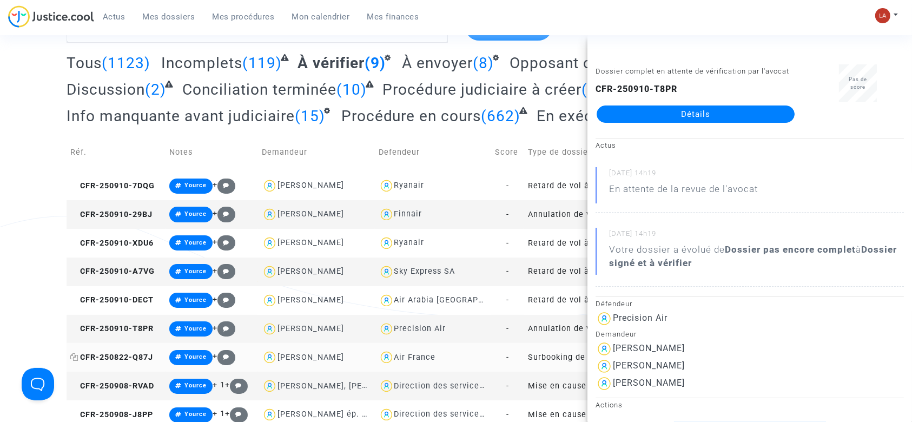
scroll to position [144, 0]
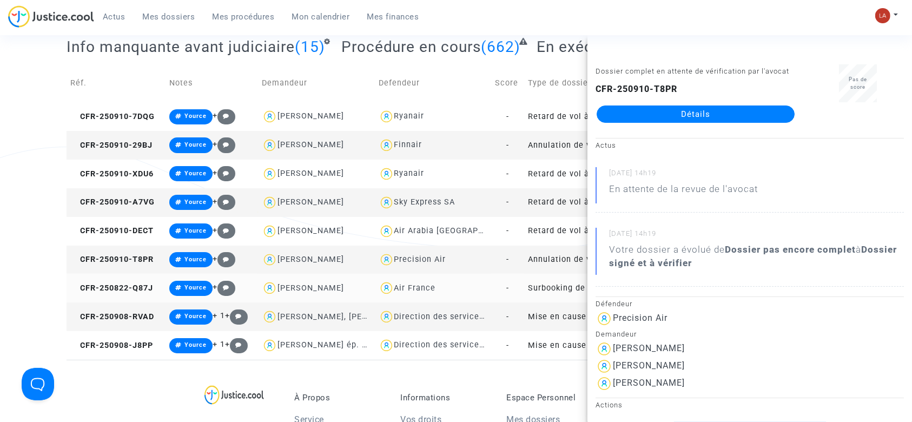
click at [121, 293] on td "CFR-250822-Q87J" at bounding box center [116, 288] width 99 height 29
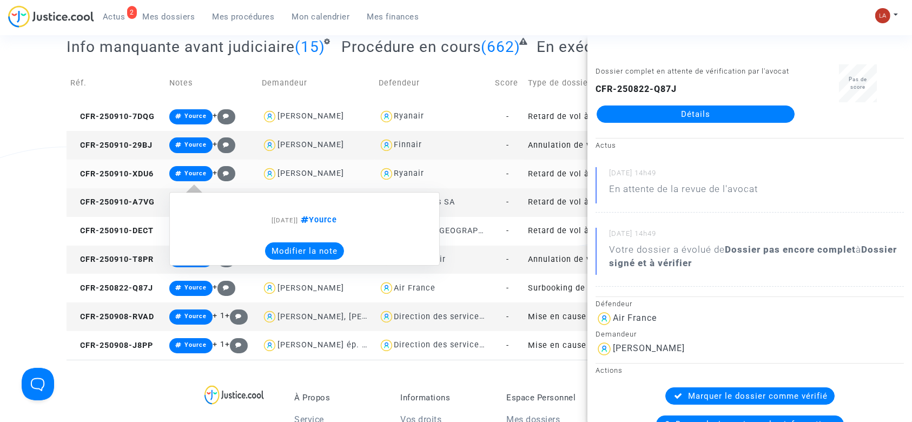
scroll to position [0, 0]
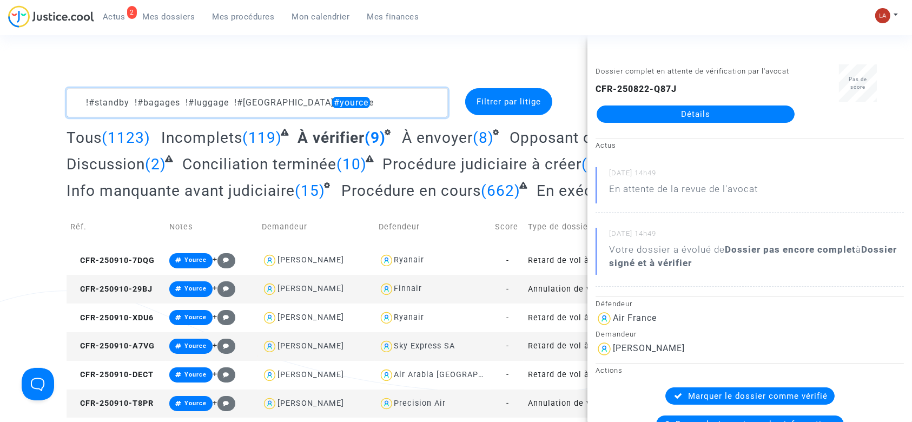
click at [377, 101] on textarea at bounding box center [257, 102] width 381 height 29
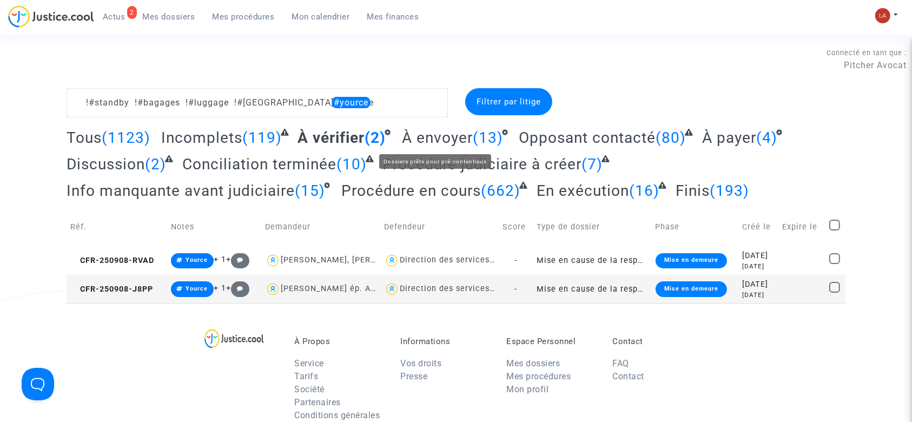
click at [440, 141] on span "À envoyer" at bounding box center [437, 138] width 71 height 18
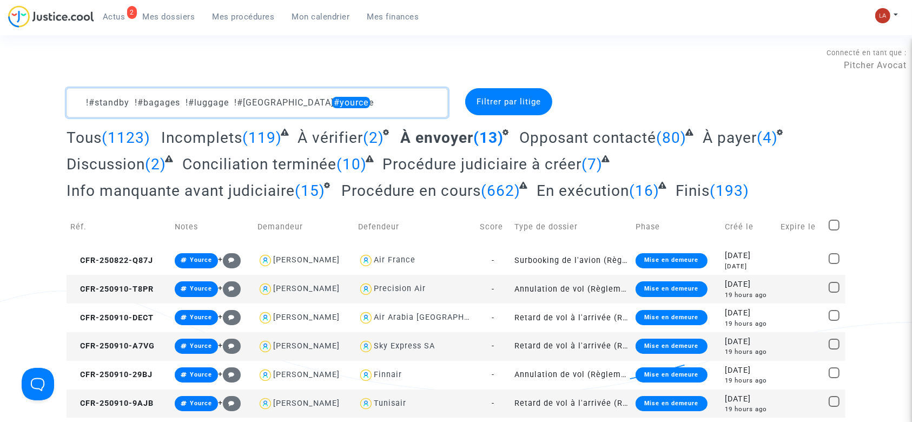
click at [345, 97] on textarea at bounding box center [257, 102] width 381 height 29
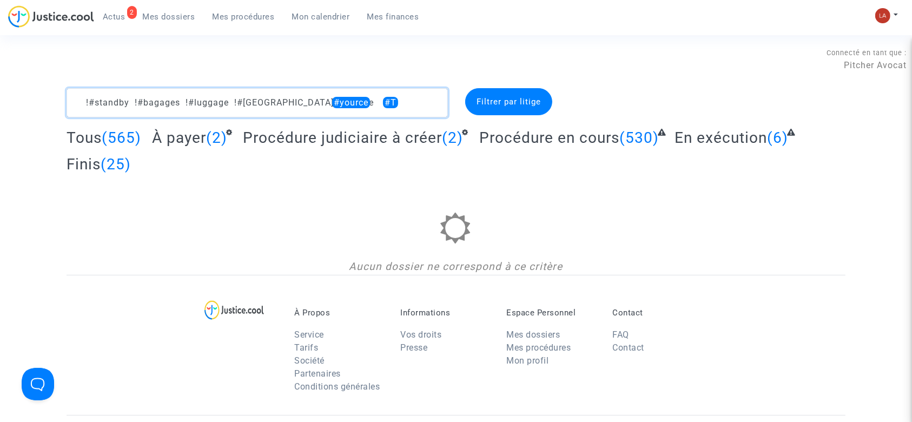
type textarea "!#standby !#bagages !#luggage !#bordeaux #yource"
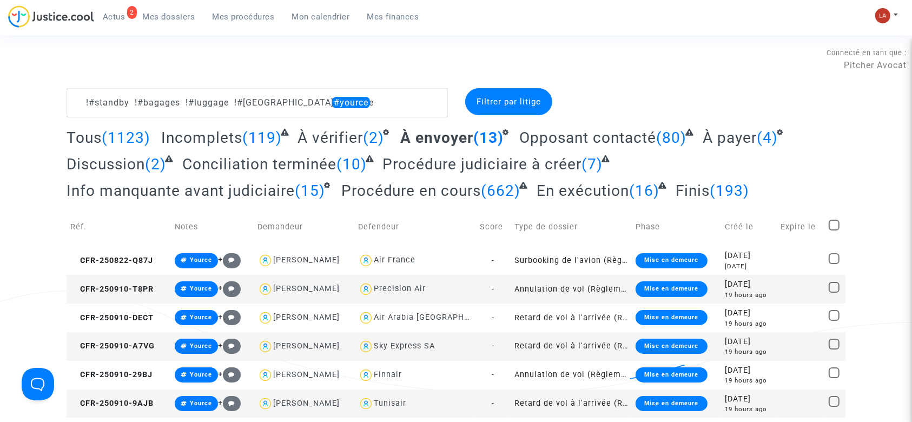
click at [839, 223] on span at bounding box center [834, 225] width 11 height 11
click at [834, 230] on input "checkbox" at bounding box center [834, 230] width 1 height 1
checkbox input "true"
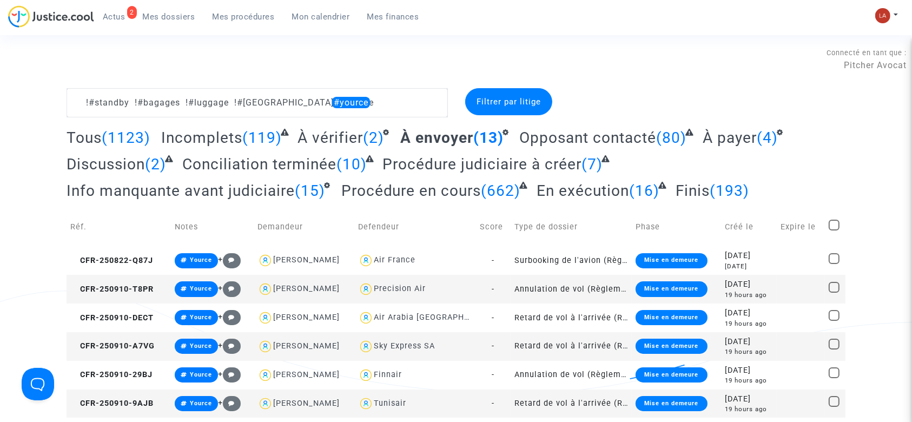
checkbox input "true"
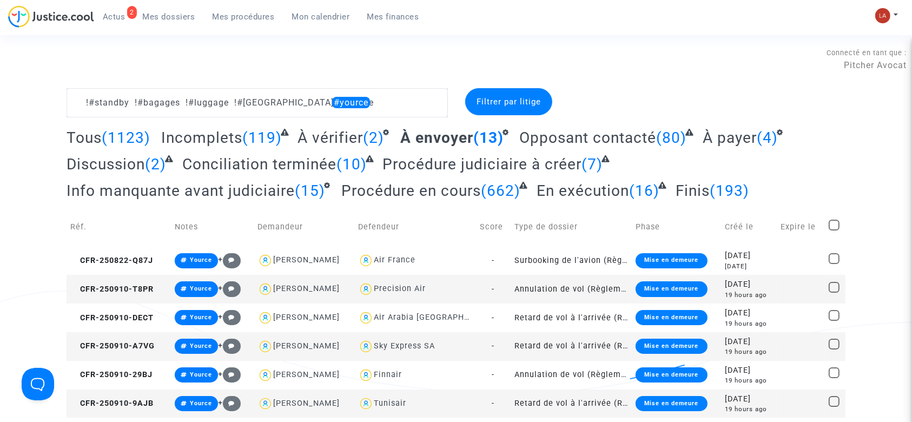
checkbox input "true"
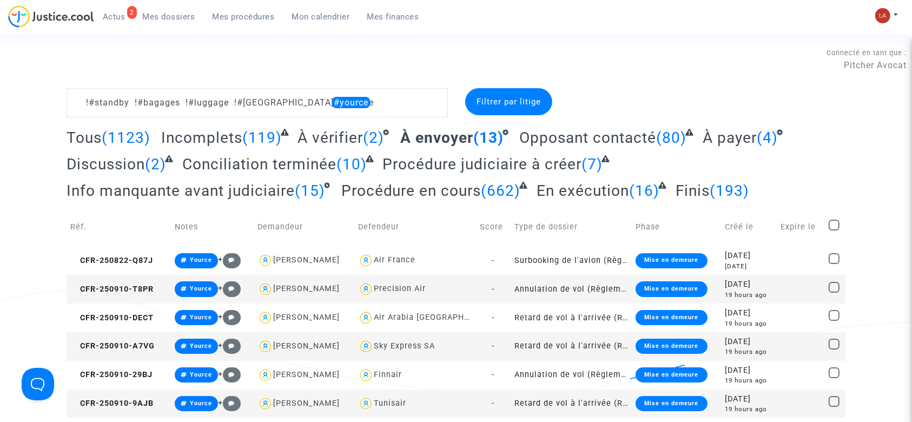
checkbox input "true"
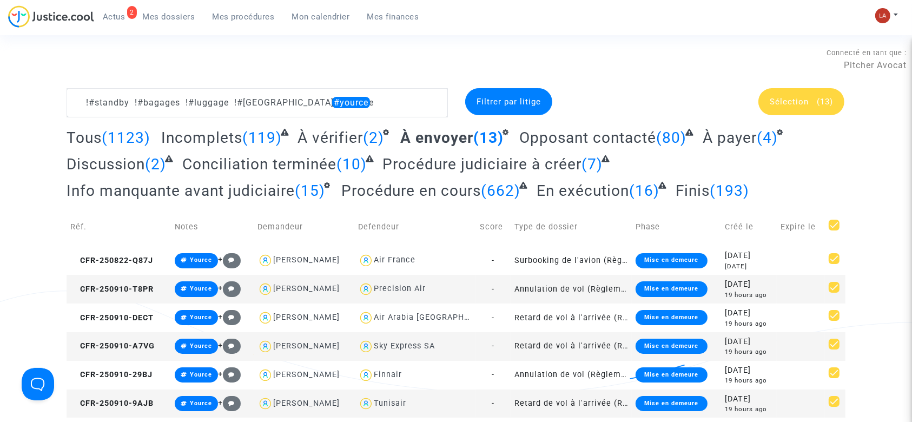
click at [813, 104] on span "Sélection (13)" at bounding box center [801, 102] width 63 height 10
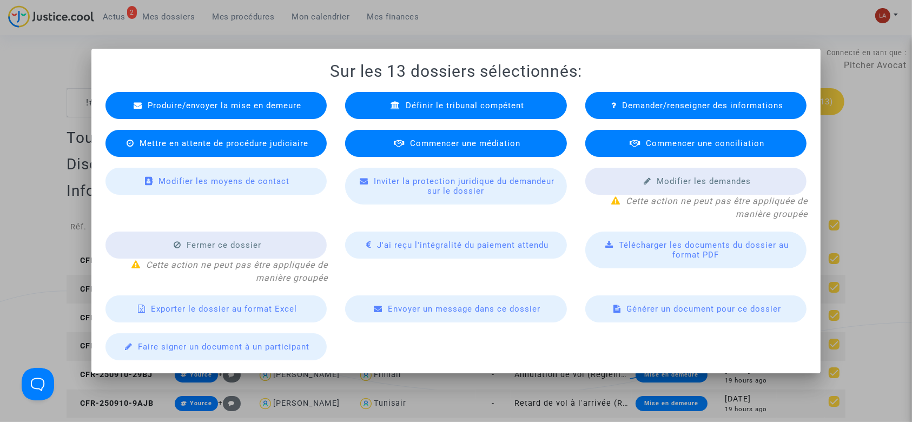
click at [423, 141] on span "Commencer une médiation" at bounding box center [465, 144] width 110 height 10
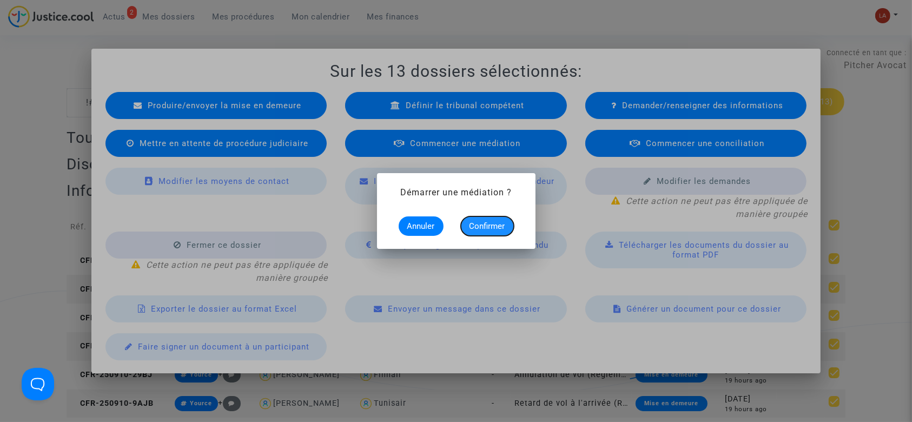
click at [472, 225] on span "Confirmer" at bounding box center [488, 226] width 36 height 10
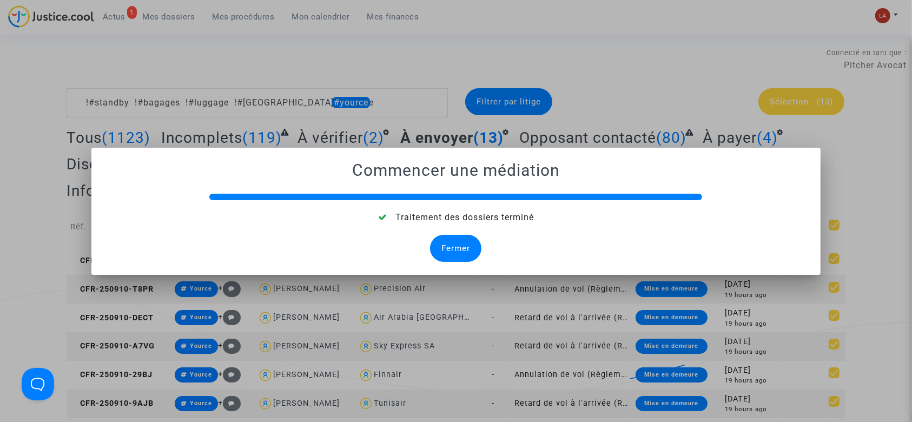
click at [446, 245] on div "Fermer" at bounding box center [455, 248] width 51 height 27
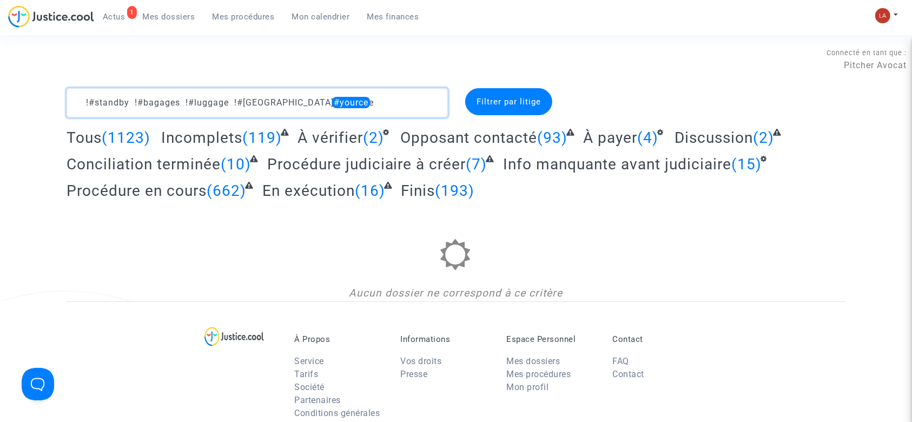
drag, startPoint x: 281, startPoint y: 99, endPoint x: 417, endPoint y: 103, distance: 135.9
click at [417, 103] on textarea at bounding box center [257, 102] width 381 height 29
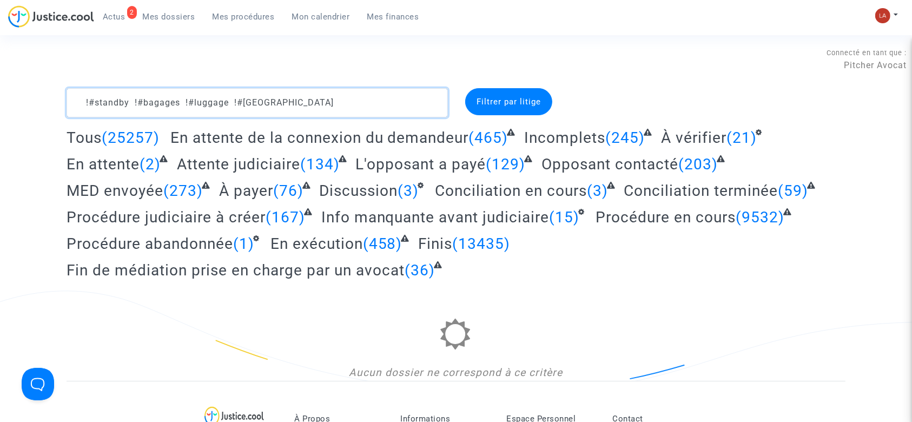
click at [411, 103] on textarea at bounding box center [257, 102] width 381 height 29
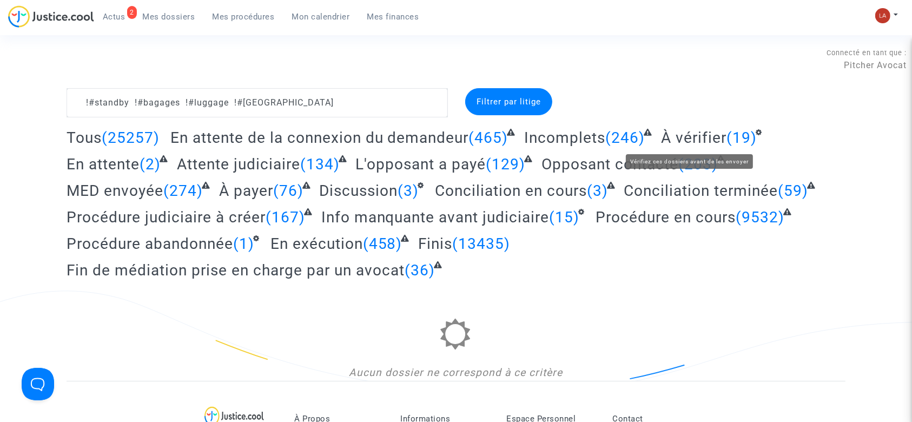
click at [691, 138] on span "À vérifier" at bounding box center [693, 138] width 65 height 18
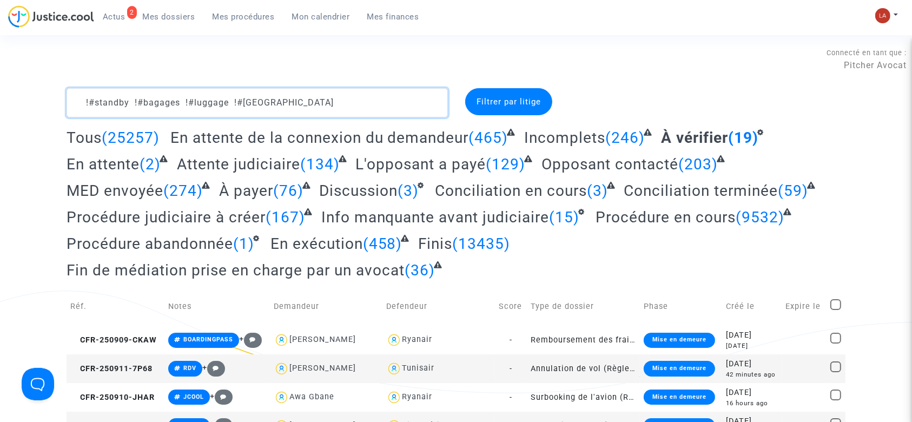
click at [338, 105] on textarea at bounding box center [257, 102] width 381 height 29
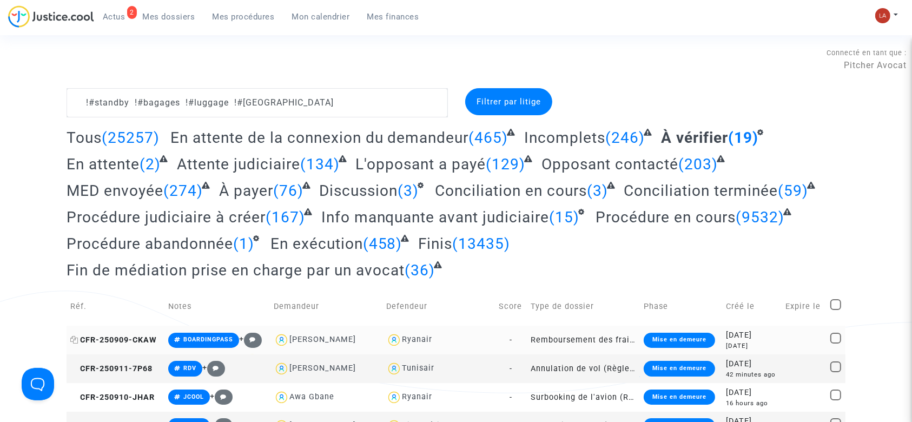
click at [122, 342] on span "CFR-250909-CKAW" at bounding box center [113, 339] width 87 height 9
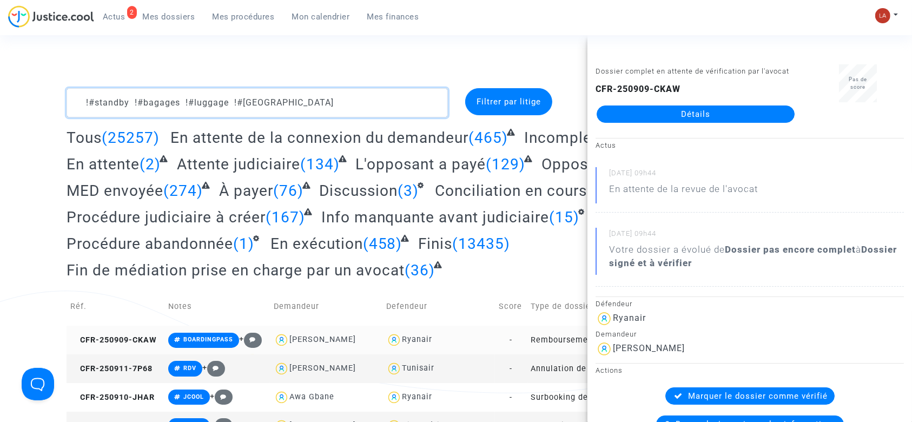
click at [353, 110] on textarea at bounding box center [257, 102] width 381 height 29
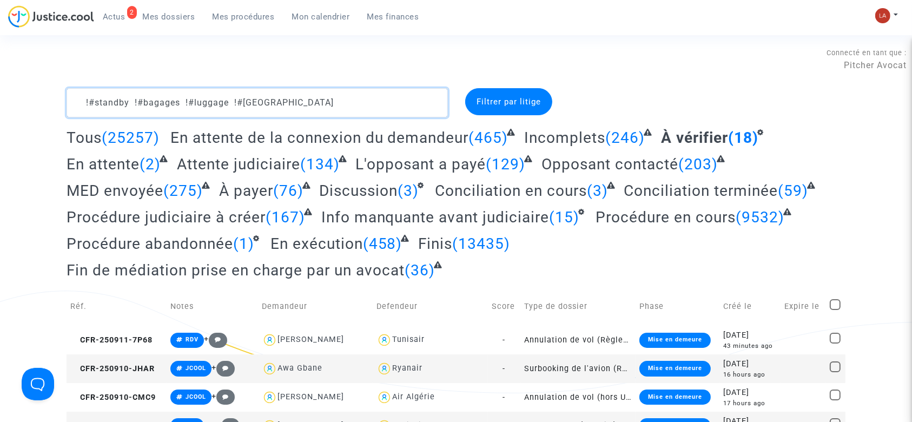
click at [328, 104] on textarea at bounding box center [257, 102] width 381 height 29
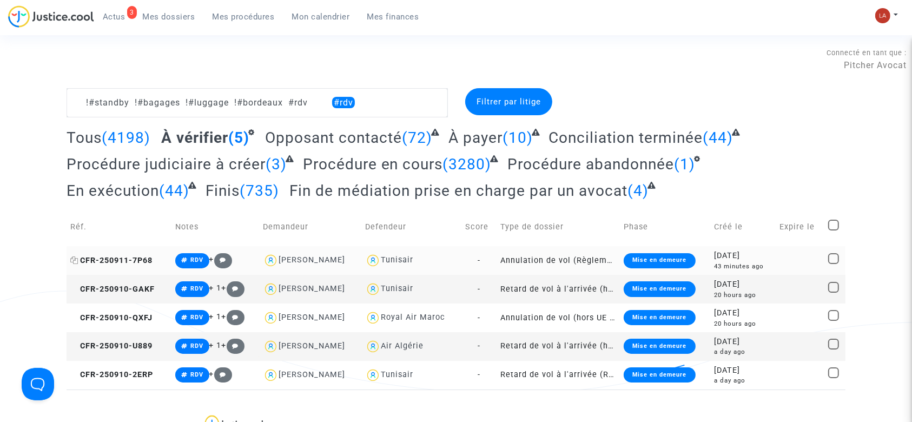
click at [119, 256] on span "CFR-250911-7P68" at bounding box center [111, 260] width 82 height 9
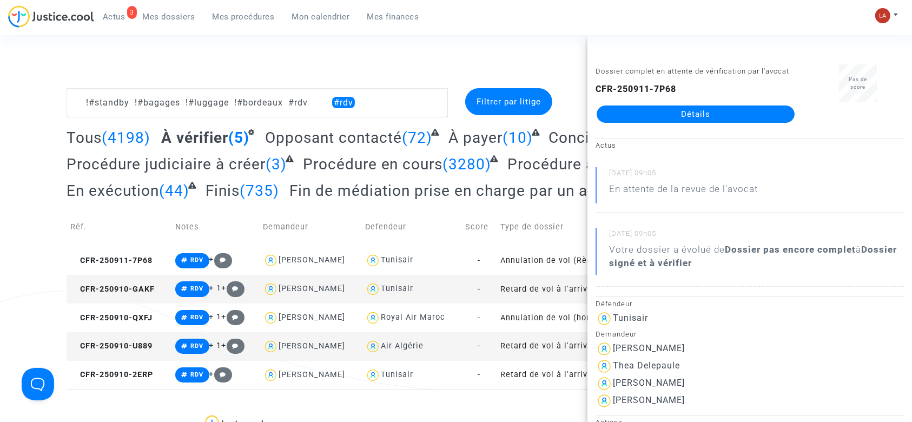
drag, startPoint x: 671, startPoint y: 129, endPoint x: 662, endPoint y: 147, distance: 19.4
drag, startPoint x: 113, startPoint y: 296, endPoint x: 121, endPoint y: 296, distance: 8.7
click at [113, 296] on td "CFR-250910-GAKF" at bounding box center [119, 289] width 105 height 29
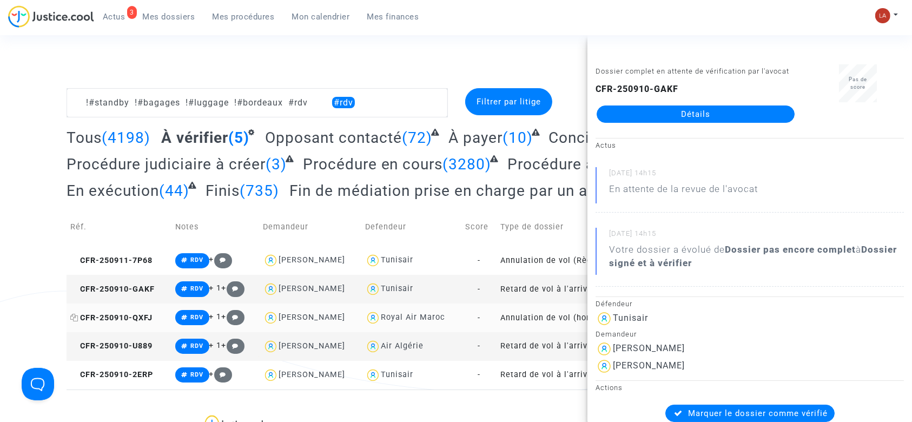
click at [143, 315] on span "CFR-250910-QXFJ" at bounding box center [111, 317] width 82 height 9
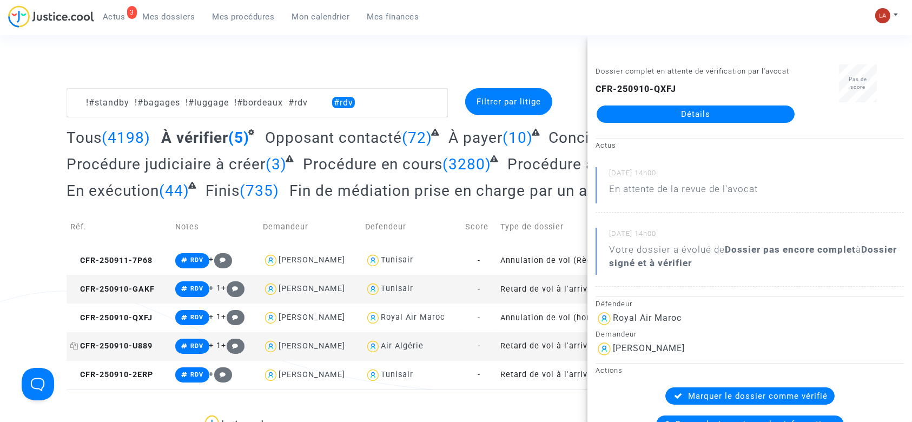
drag, startPoint x: 137, startPoint y: 346, endPoint x: 142, endPoint y: 342, distance: 6.9
click at [137, 346] on span "CFR-250910-U889" at bounding box center [111, 345] width 82 height 9
drag, startPoint x: 619, startPoint y: 134, endPoint x: 636, endPoint y: 151, distance: 24.5
click at [641, 133] on div "Dossier complet en attente de vérification par l'avocat CFR-250910-U889 Détails" at bounding box center [696, 98] width 216 height 68
click at [143, 374] on span "CFR-250910-2ERP" at bounding box center [111, 374] width 83 height 9
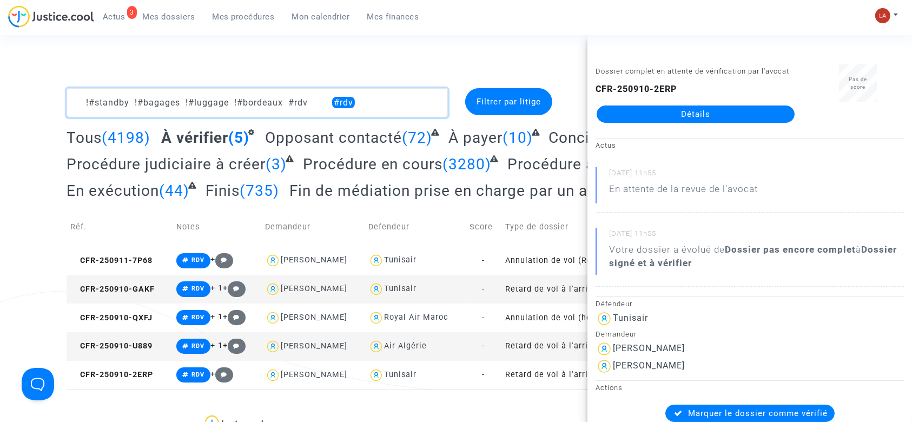
click at [337, 106] on textarea at bounding box center [257, 102] width 381 height 29
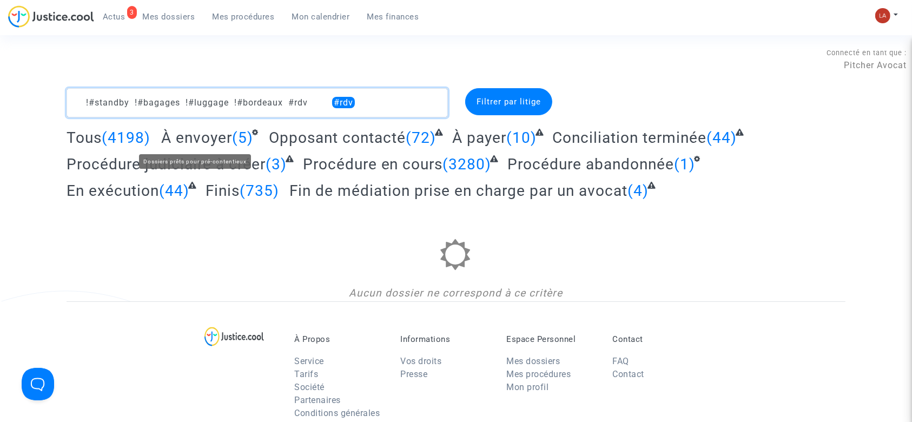
type textarea "!#standby !#bagages !#luggage !#bordeaux #rdv"
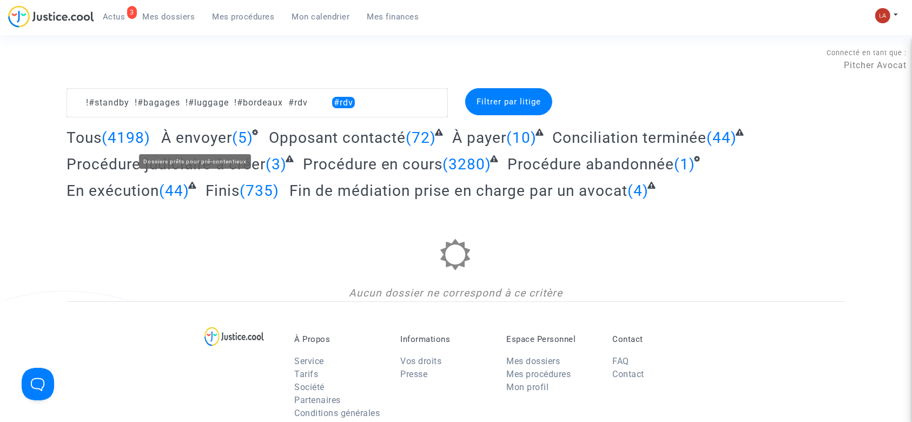
click at [208, 131] on span "À envoyer" at bounding box center [196, 138] width 71 height 18
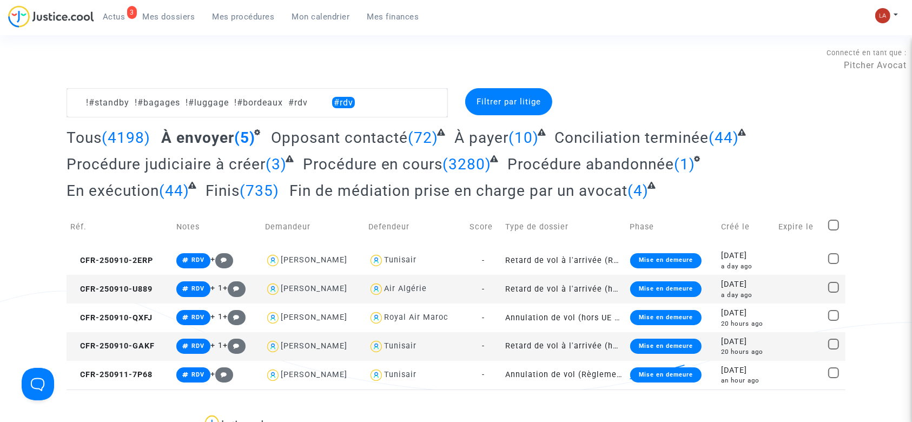
click at [832, 226] on span at bounding box center [833, 225] width 11 height 11
click at [833, 230] on input "checkbox" at bounding box center [833, 230] width 1 height 1
checkbox input "true"
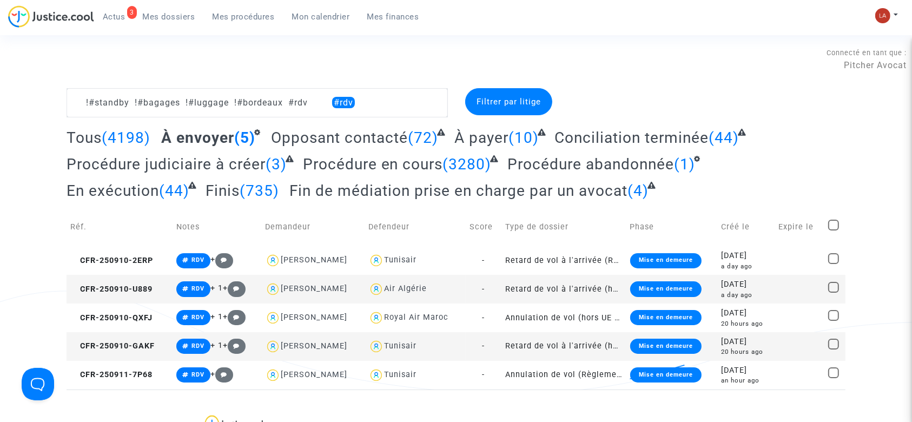
checkbox input "true"
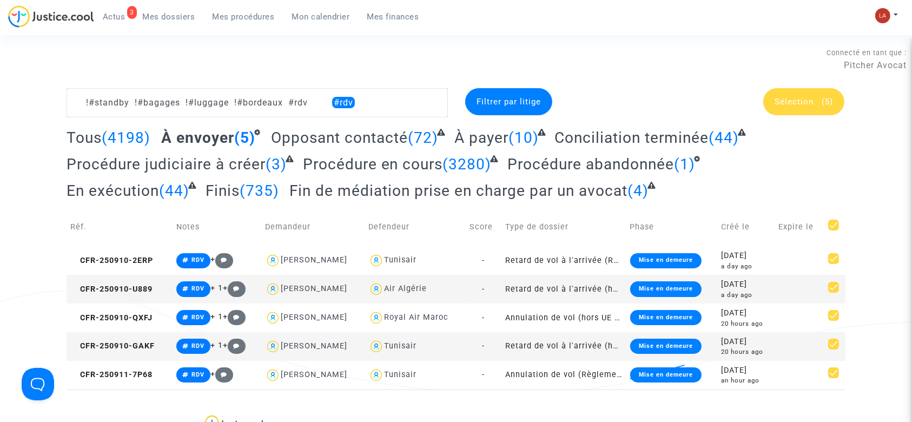
click at [793, 107] on div "Sélection (5)" at bounding box center [803, 101] width 81 height 27
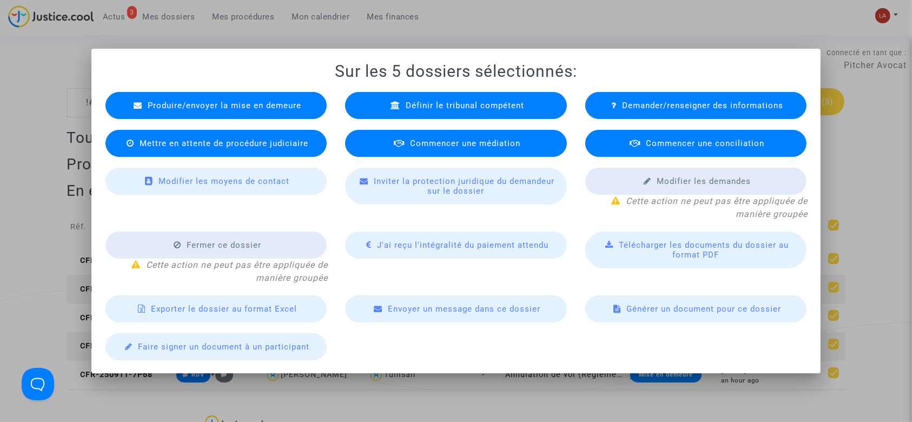
click at [452, 35] on div at bounding box center [456, 211] width 912 height 422
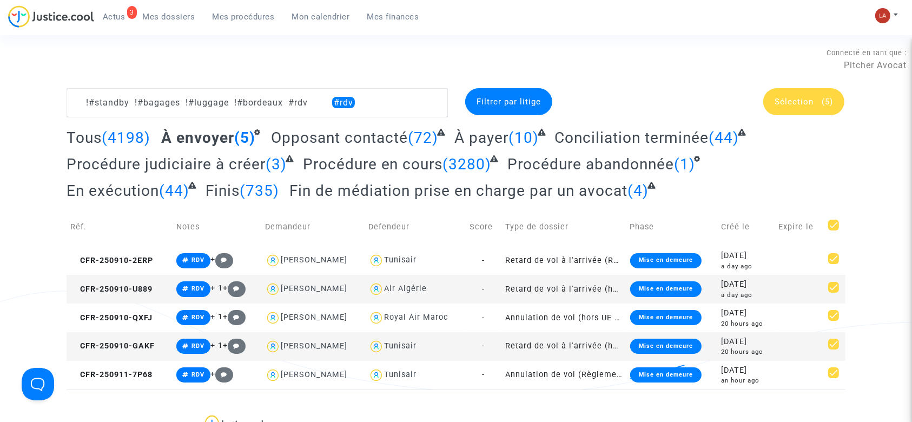
click at [797, 107] on div "Sélection (5)" at bounding box center [803, 101] width 81 height 27
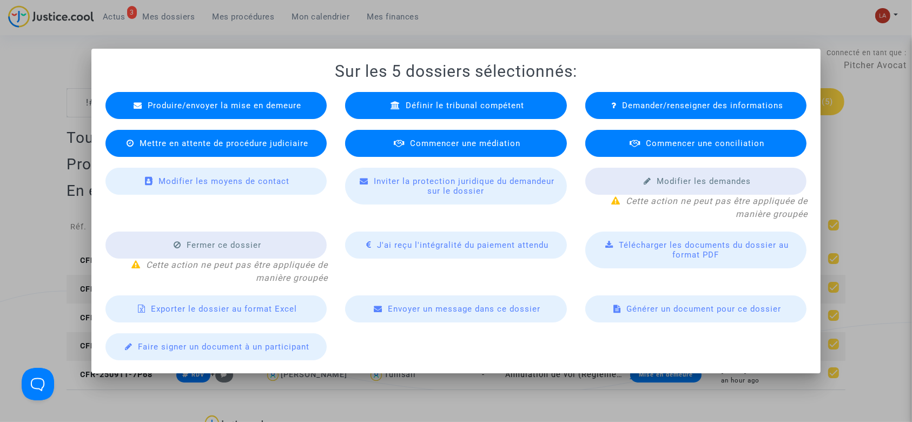
click at [421, 139] on span "Commencer une médiation" at bounding box center [465, 144] width 110 height 10
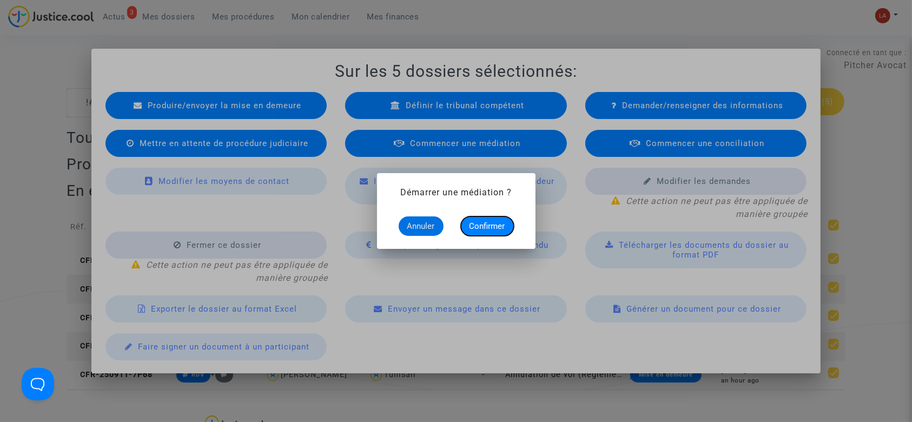
click at [483, 228] on span "Confirmer" at bounding box center [488, 226] width 36 height 10
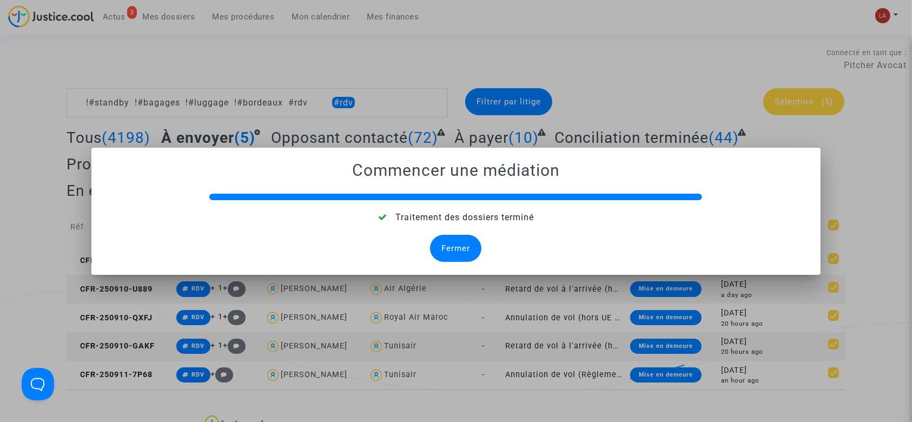
click at [466, 257] on div "Fermer" at bounding box center [455, 248] width 51 height 27
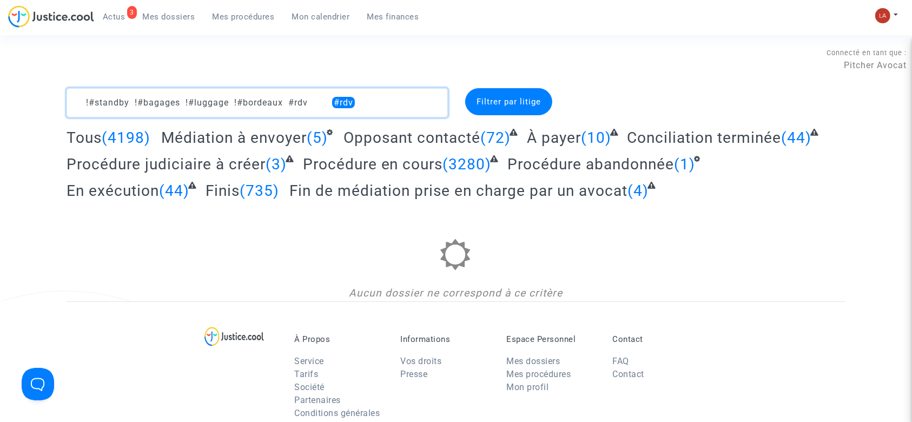
drag, startPoint x: 282, startPoint y: 103, endPoint x: 326, endPoint y: 103, distance: 43.3
click at [326, 103] on textarea at bounding box center [257, 102] width 381 height 29
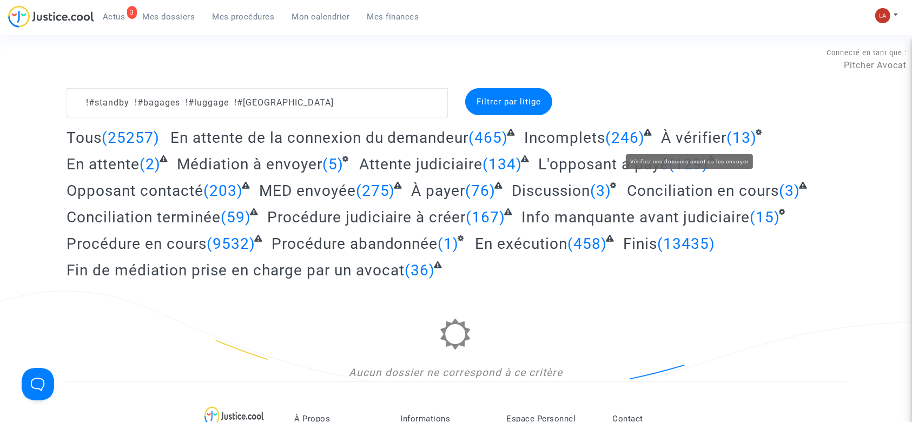
click at [678, 132] on span "À vérifier" at bounding box center [693, 138] width 65 height 18
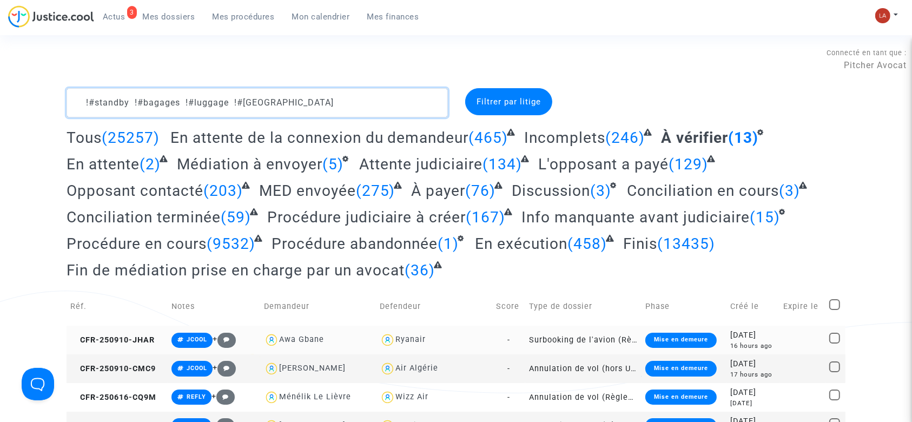
click at [294, 106] on textarea at bounding box center [257, 102] width 381 height 29
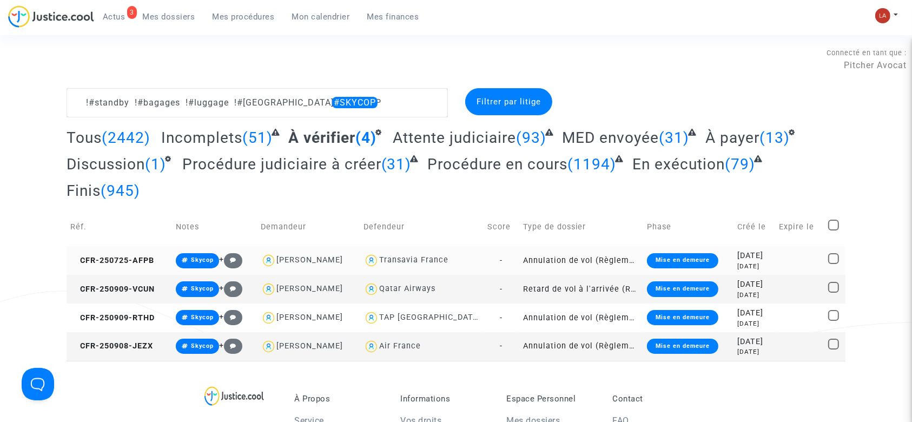
click at [137, 253] on td "CFR-250725-AFPB" at bounding box center [119, 260] width 105 height 29
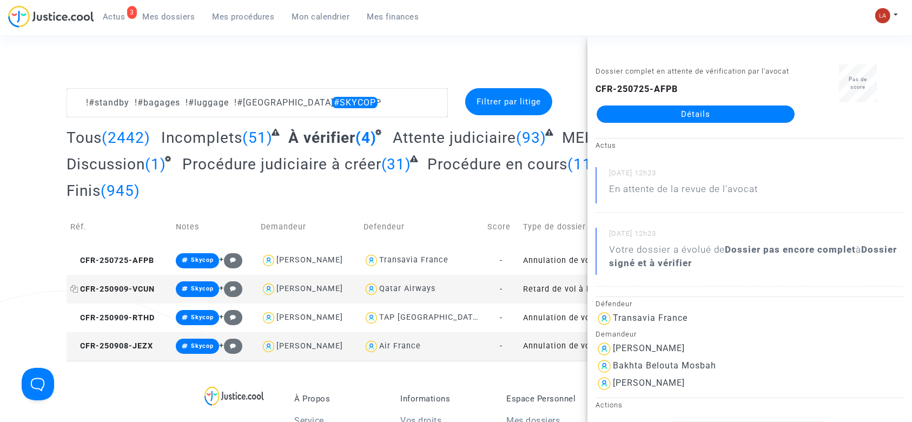
click at [118, 289] on span "CFR-250909-VCUN" at bounding box center [112, 289] width 84 height 9
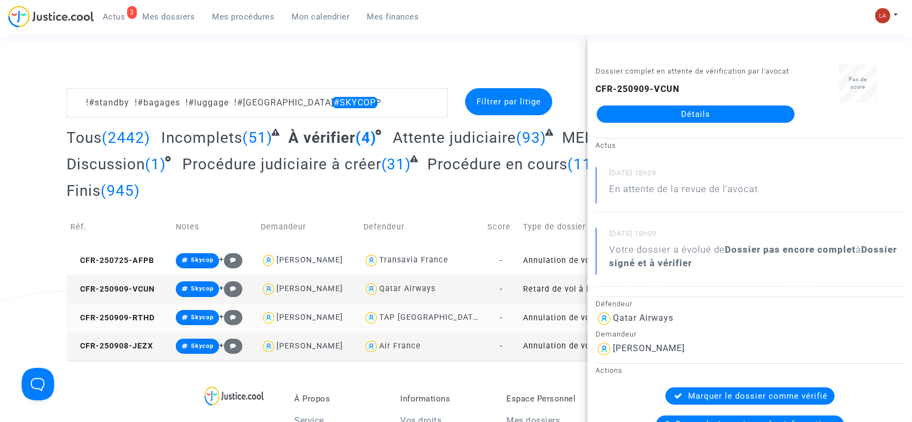
click at [155, 317] on copy "CFR-250909-RTHD" at bounding box center [112, 317] width 84 height 9
click at [149, 352] on td "CFR-250908-JEZX" at bounding box center [119, 346] width 105 height 29
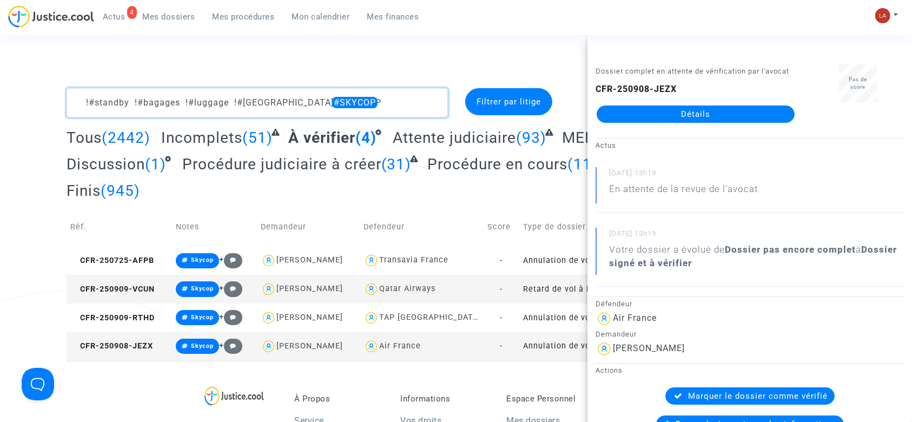
click at [352, 106] on textarea at bounding box center [257, 102] width 381 height 29
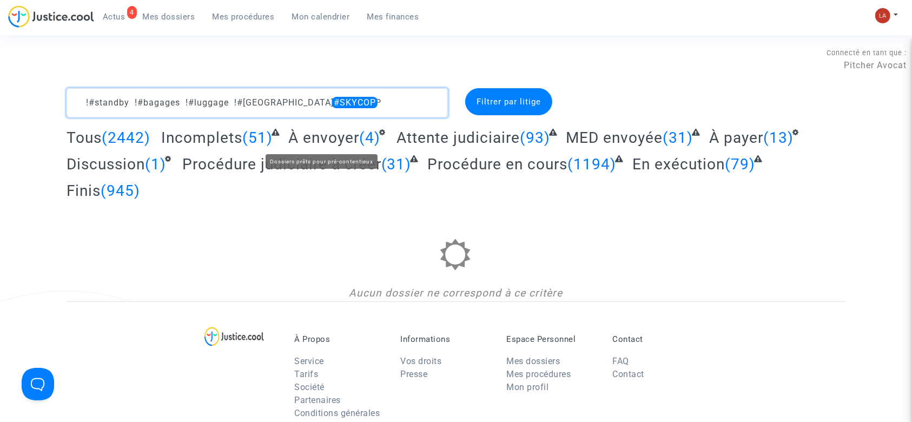
type textarea "!#standby !#bagages !#luggage !#bordeaux #SKYCOP"
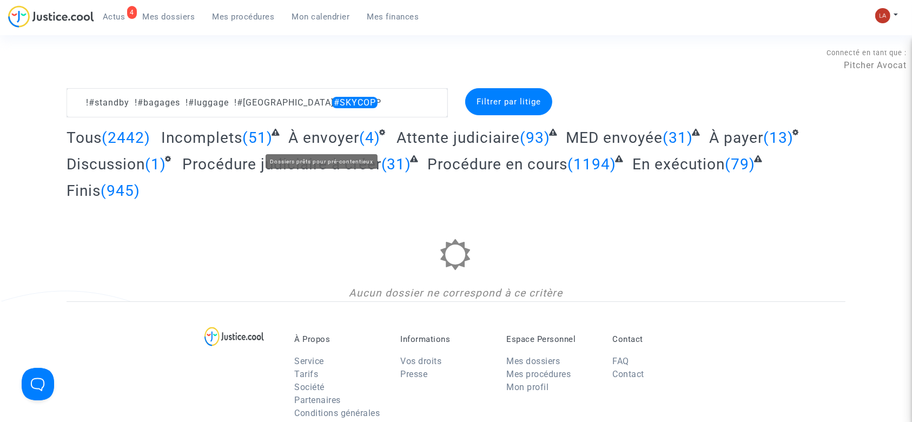
click at [318, 145] on span "À envoyer" at bounding box center [323, 138] width 71 height 18
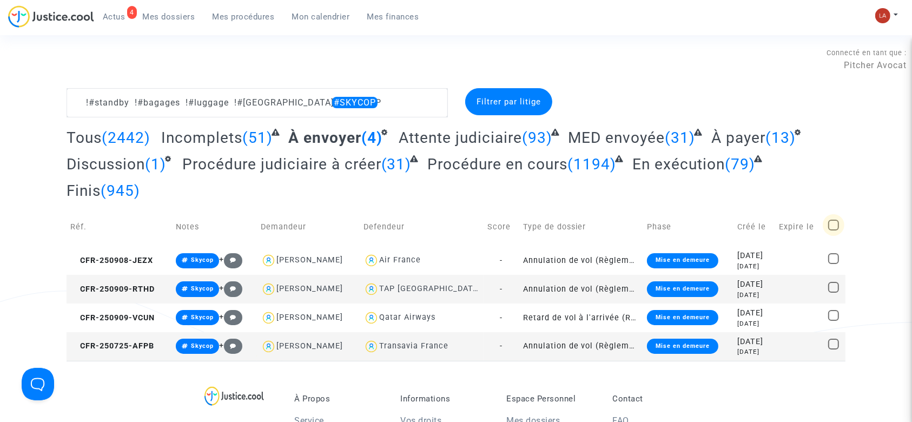
click at [830, 225] on span at bounding box center [833, 225] width 11 height 11
click at [833, 230] on input "checkbox" at bounding box center [833, 230] width 1 height 1
checkbox input "true"
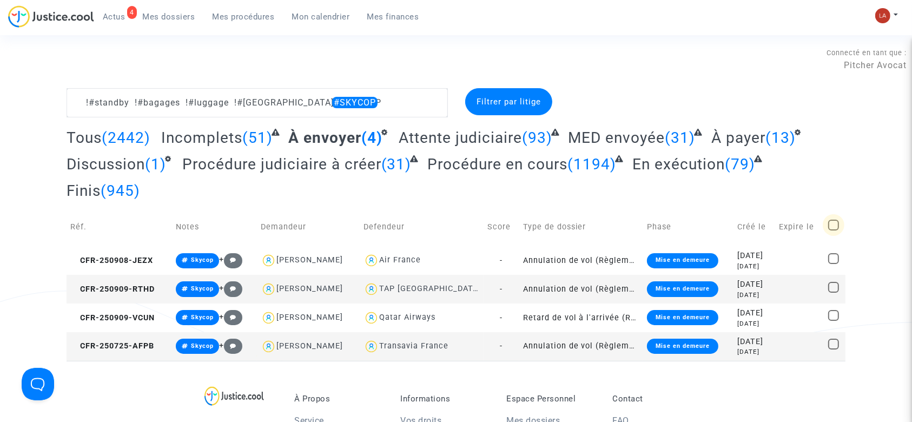
checkbox input "true"
click at [828, 103] on span "(4)" at bounding box center [827, 102] width 11 height 10
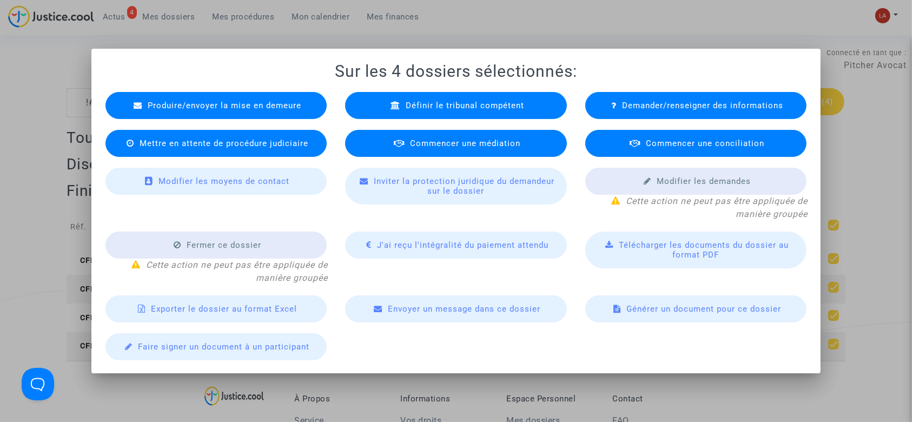
click at [242, 105] on span "Produire/envoyer la mise en demeure" at bounding box center [225, 106] width 154 height 10
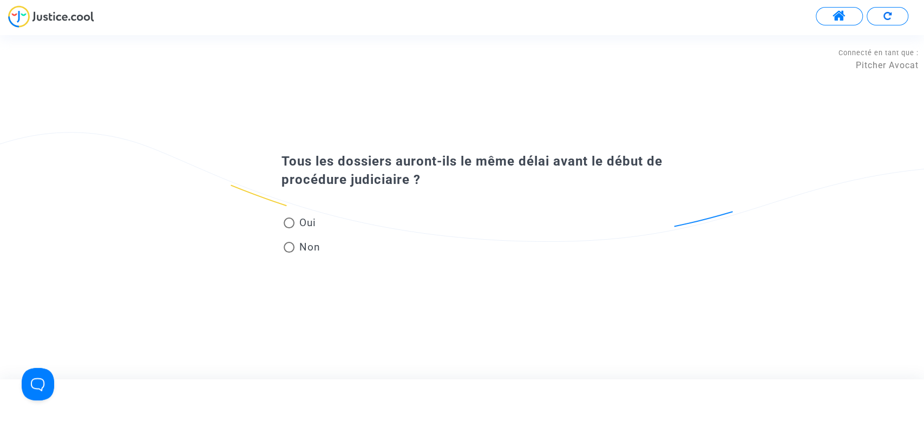
click at [302, 217] on span "Oui" at bounding box center [304, 222] width 21 height 15
click at [289, 228] on input "Oui" at bounding box center [288, 228] width 1 height 1
radio input "true"
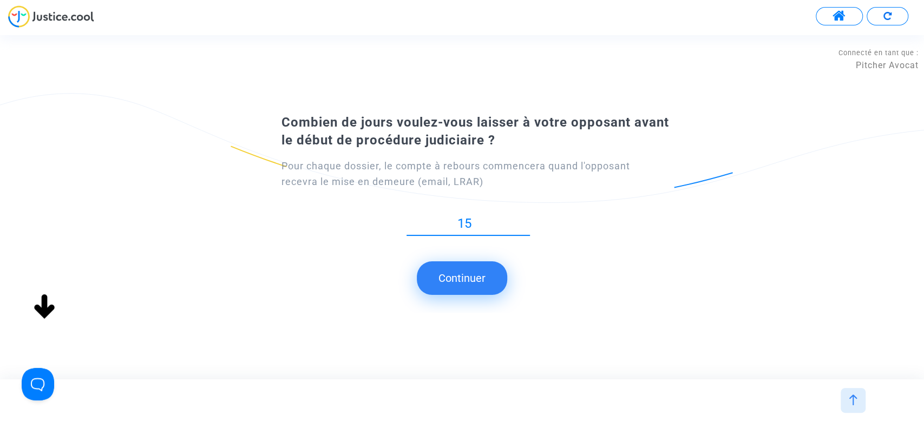
click at [475, 267] on button "Continuer" at bounding box center [462, 278] width 90 height 34
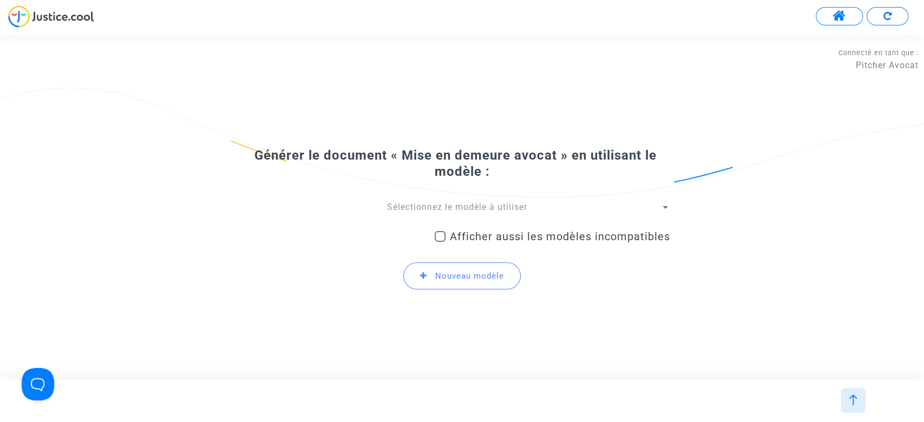
click at [459, 210] on span "Sélectionnez le modèle à utiliser" at bounding box center [457, 207] width 140 height 10
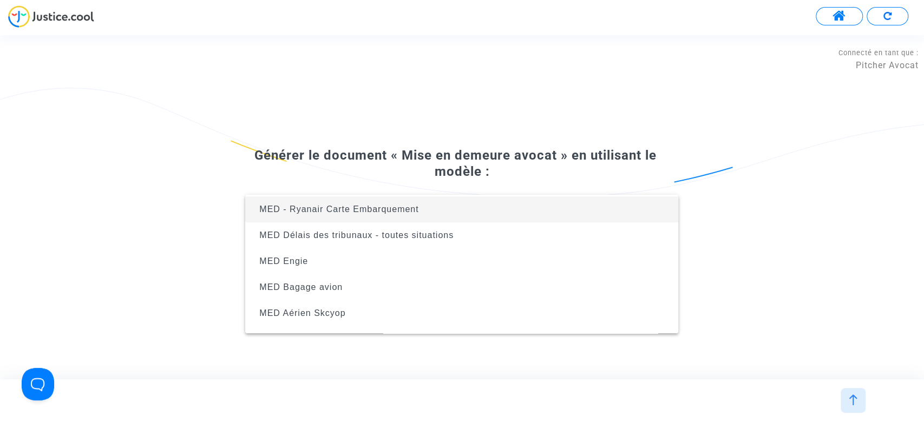
scroll to position [95, 0]
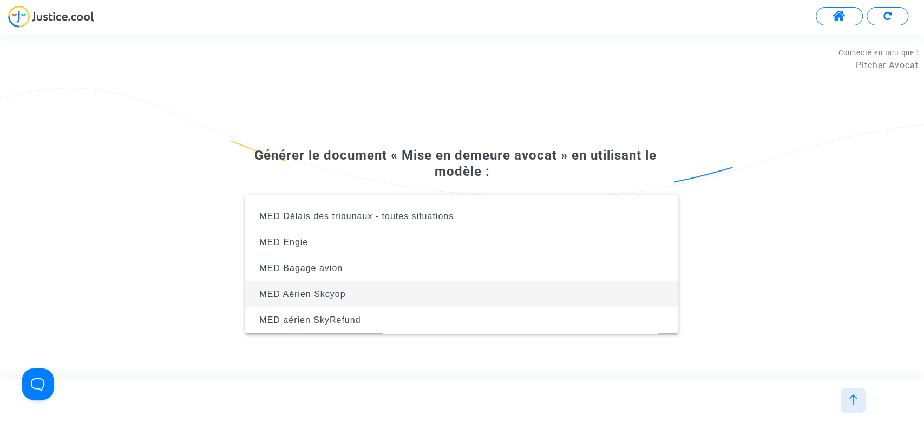
click at [423, 288] on span "MED Aérien Skcyop" at bounding box center [462, 294] width 416 height 26
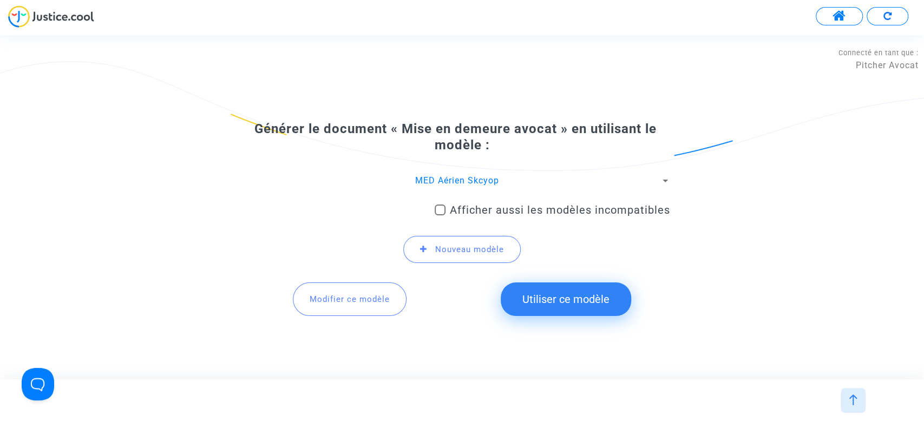
click at [544, 298] on button "Utiliser ce modèle" at bounding box center [565, 299] width 130 height 34
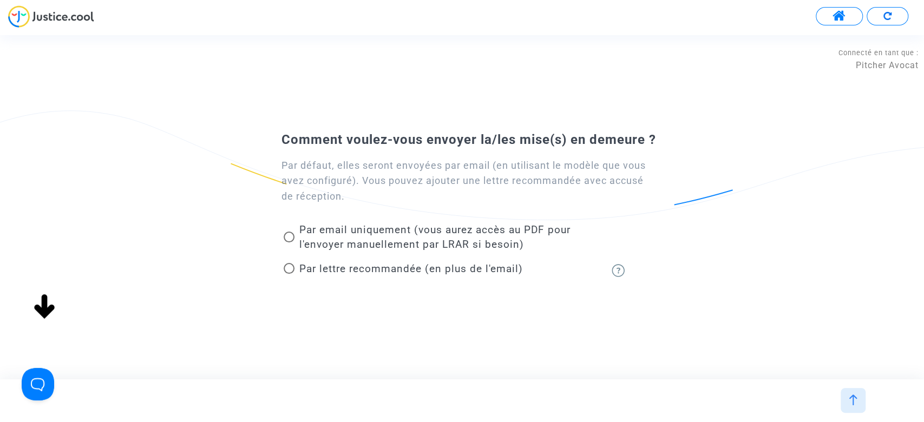
click at [432, 282] on div "Par lettre recommandée (en plus de l'email)" at bounding box center [435, 271] width 325 height 24
click at [431, 275] on span "Par lettre recommandée (en plus de l'email)" at bounding box center [408, 268] width 228 height 15
click at [289, 274] on input "Par lettre recommandée (en plus de l'email)" at bounding box center [288, 274] width 1 height 1
radio input "true"
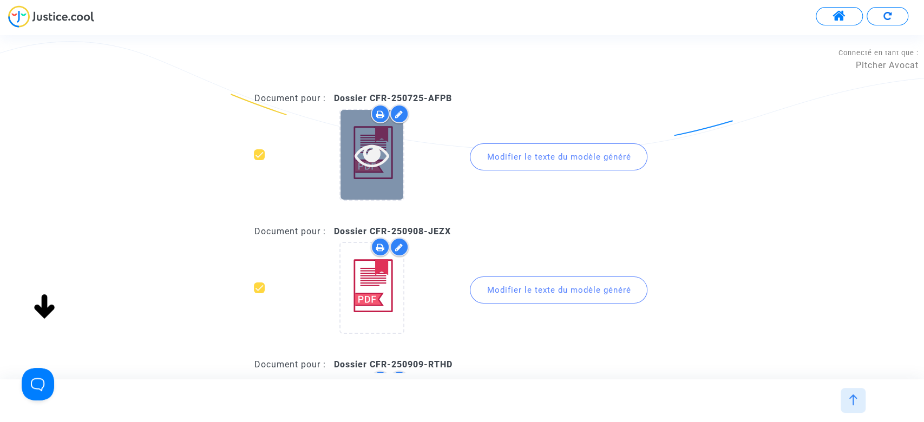
click at [365, 184] on div at bounding box center [371, 154] width 63 height 89
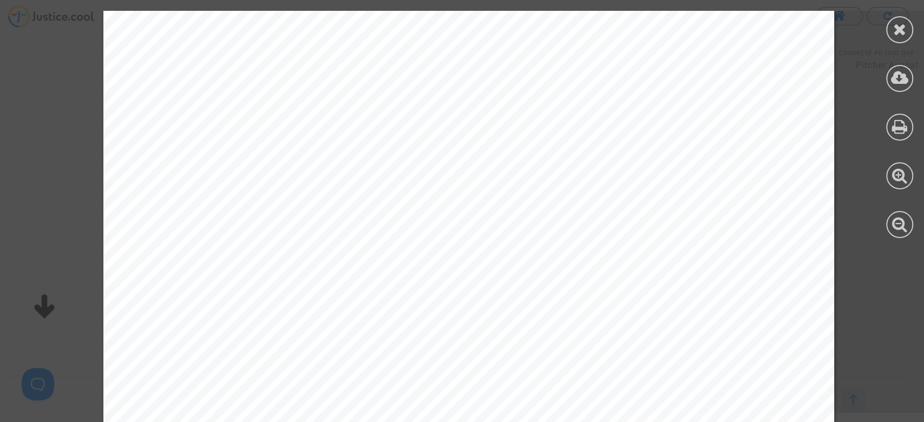
scroll to position [505, 0]
click at [900, 25] on icon at bounding box center [900, 29] width 14 height 16
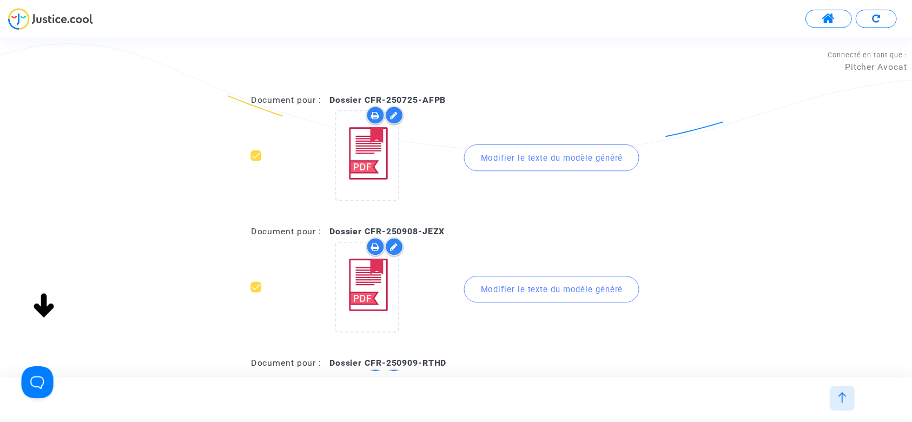
scroll to position [353, 0]
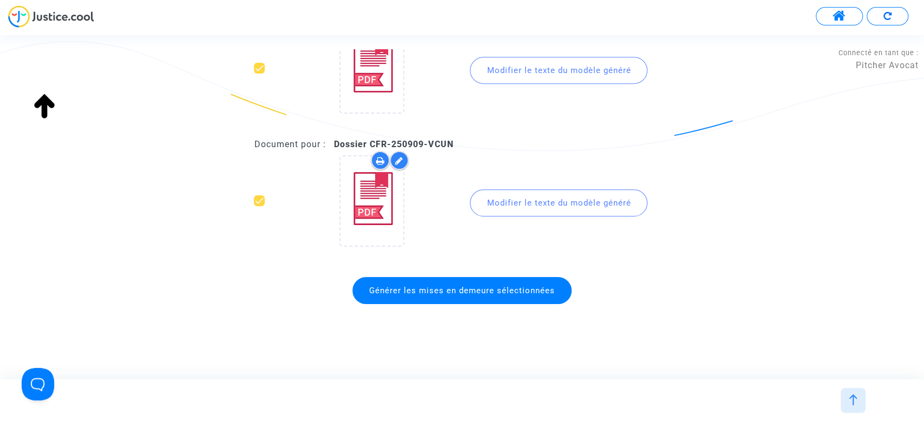
click at [427, 286] on span "Générer les mises en demeure sélectionnées" at bounding box center [462, 291] width 186 height 10
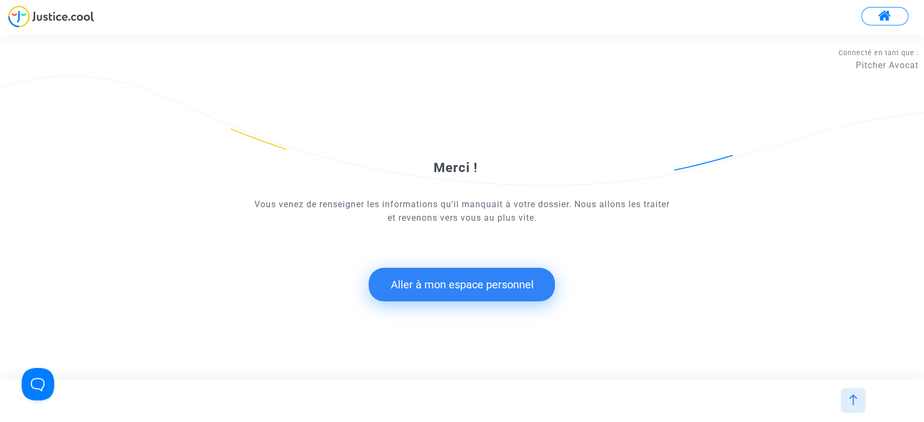
drag, startPoint x: 514, startPoint y: 267, endPoint x: 511, endPoint y: 276, distance: 9.6
click at [513, 268] on form "Merci ! Vous venez de renseigner les informations qu'il manquait à votre dossie…" at bounding box center [462, 197] width 416 height 210
click at [454, 271] on button "Aller à mon espace personnel" at bounding box center [461, 285] width 186 height 34
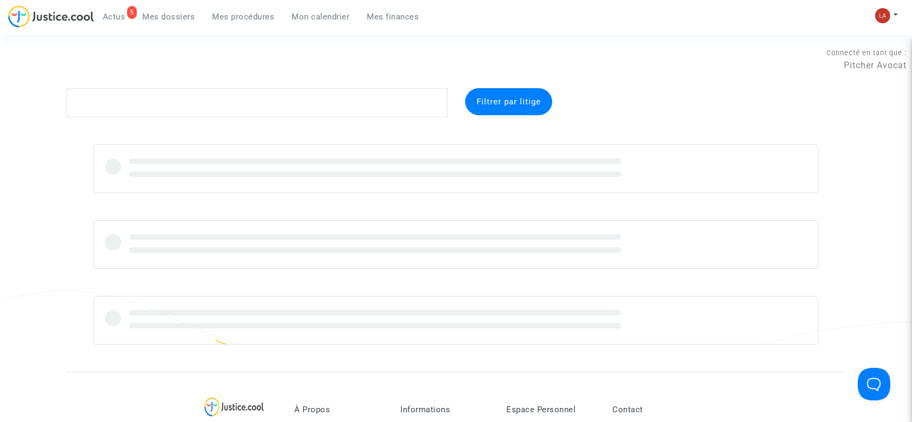
click at [116, 15] on span "Actus" at bounding box center [114, 17] width 23 height 10
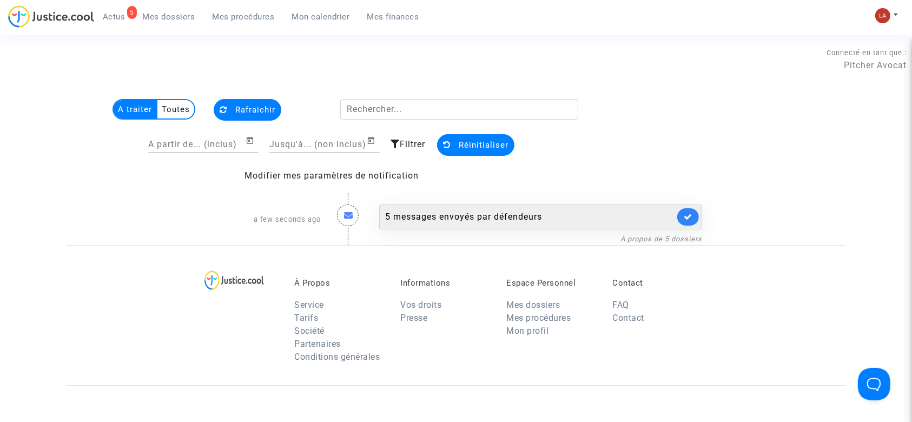
click at [466, 210] on div "5 messages envoyés par défendeurs" at bounding box center [529, 216] width 289 height 13
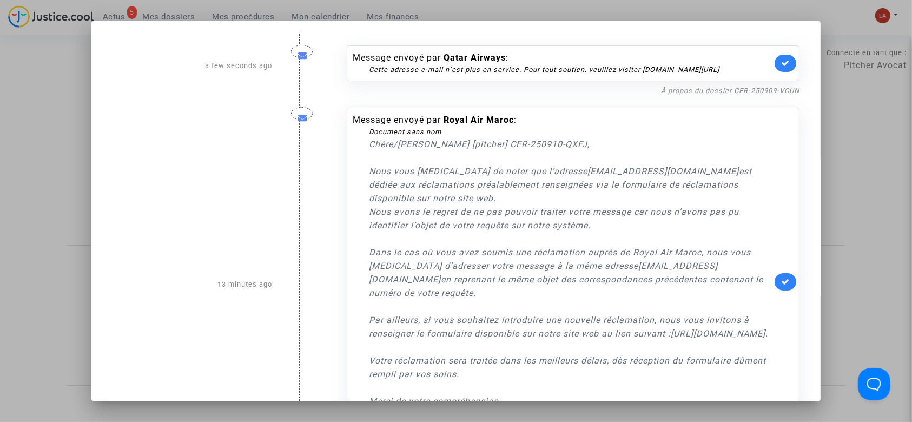
click at [781, 61] on icon at bounding box center [785, 63] width 9 height 8
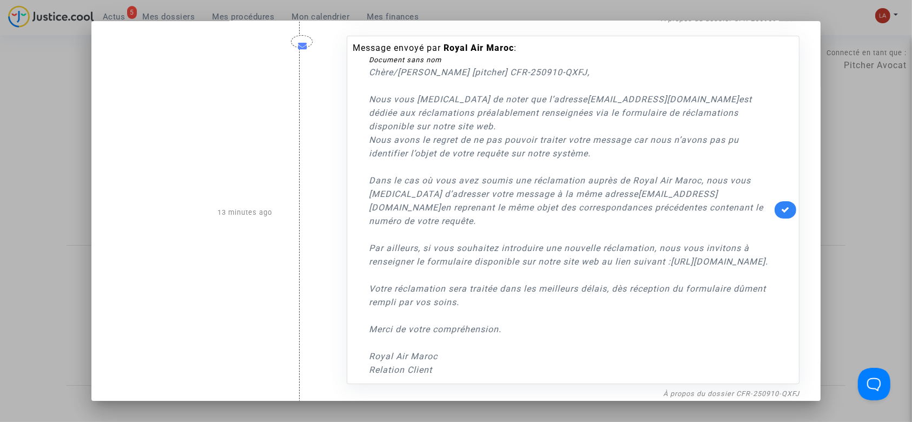
drag, startPoint x: 782, startPoint y: 225, endPoint x: 770, endPoint y: 221, distance: 11.8
click at [781, 219] on link at bounding box center [786, 209] width 22 height 17
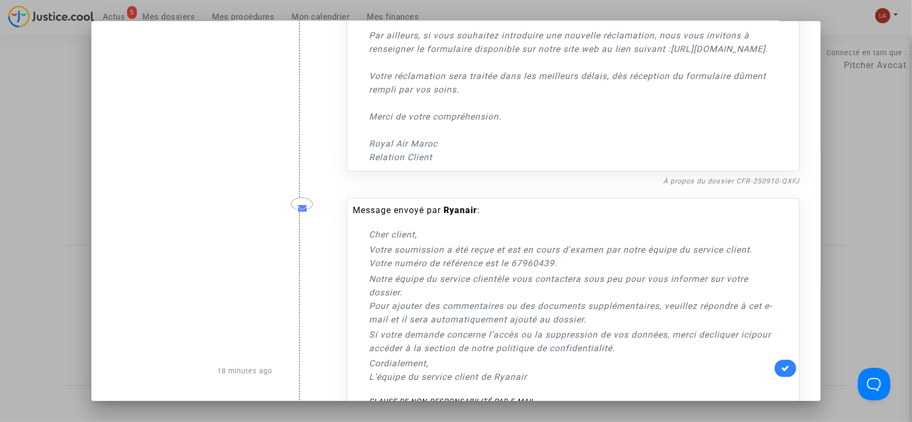
scroll to position [360, 0]
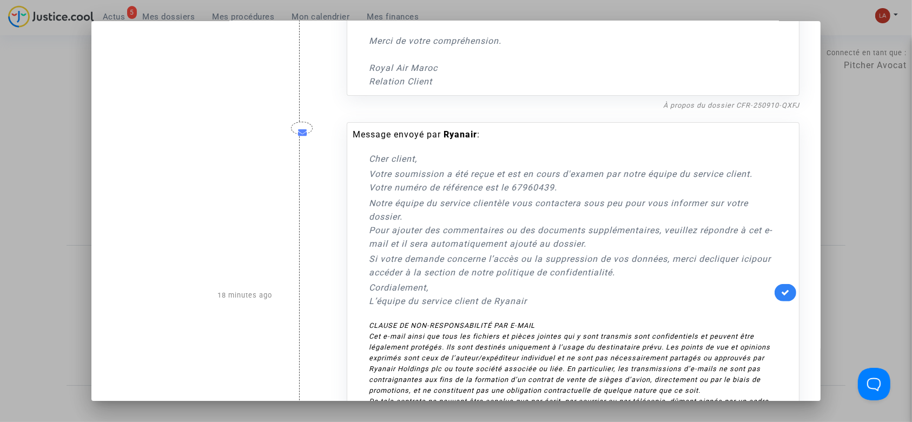
click at [775, 301] on link at bounding box center [786, 292] width 22 height 17
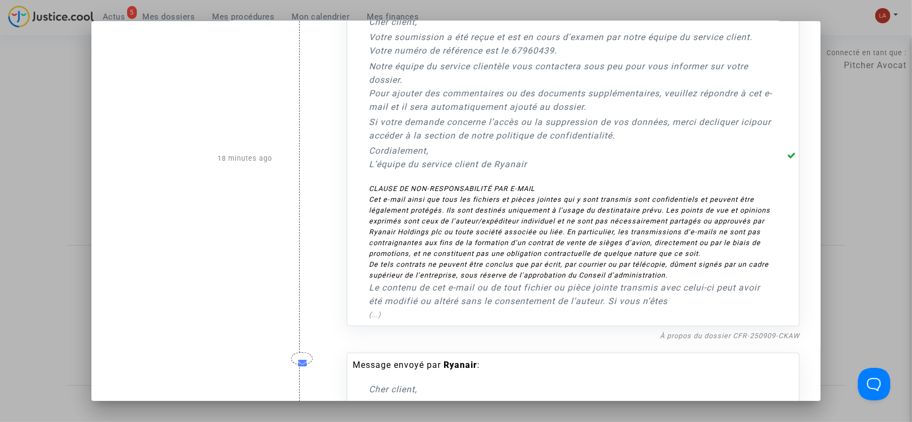
scroll to position [721, 0]
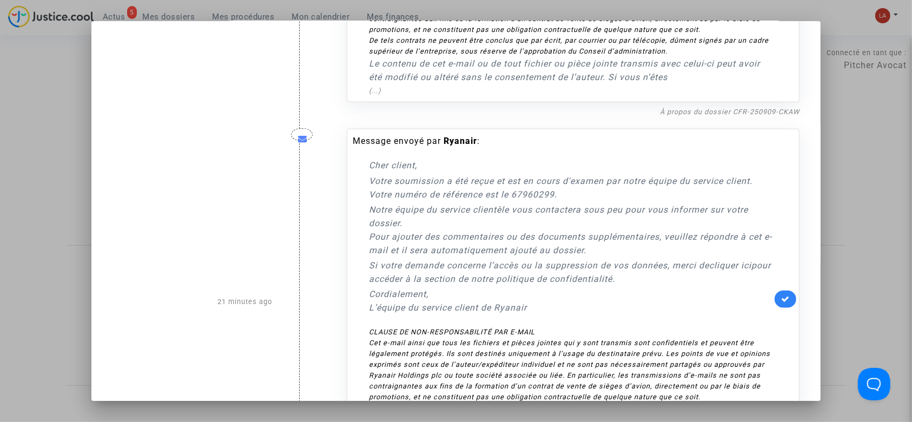
click at [792, 301] on div "Message envoyé par Ryanair : Cher client, Votre soumission a été reçue et est e…" at bounding box center [573, 299] width 453 height 341
click at [787, 308] on link at bounding box center [786, 299] width 22 height 17
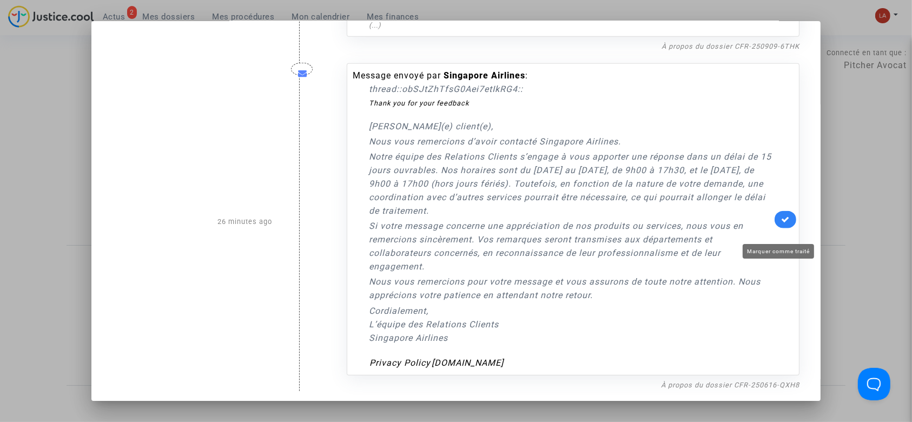
click at [778, 221] on div "Message envoyé par Singapore Airlines : thread::obSJtZhTfsG0Aei7etIkRG4:: Thank…" at bounding box center [573, 219] width 453 height 312
click at [779, 228] on link at bounding box center [786, 219] width 22 height 17
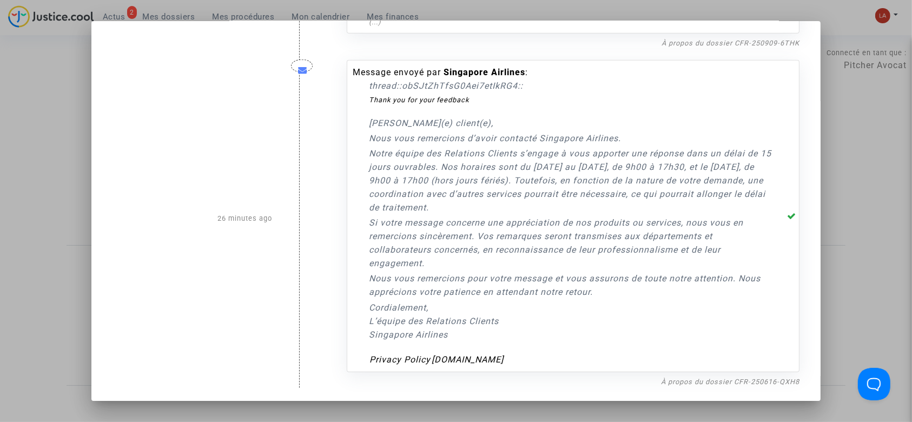
scroll to position [1170, 0]
click at [863, 239] on div at bounding box center [456, 211] width 912 height 422
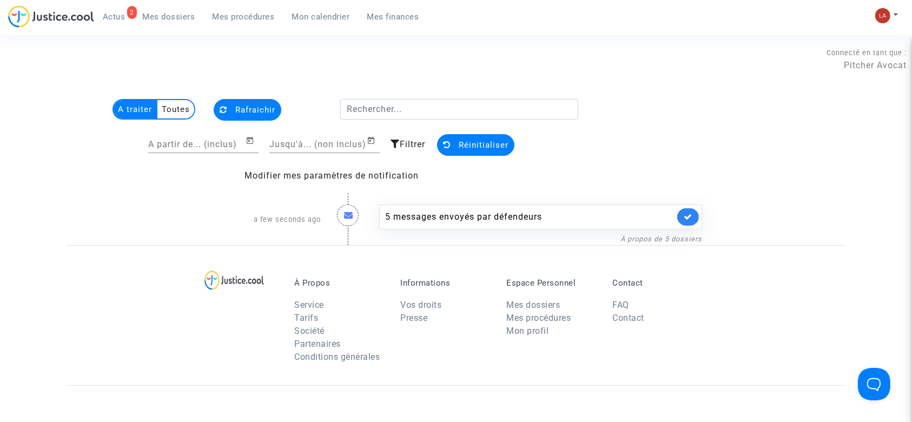
click at [176, 17] on span "Mes dossiers" at bounding box center [169, 17] width 52 height 10
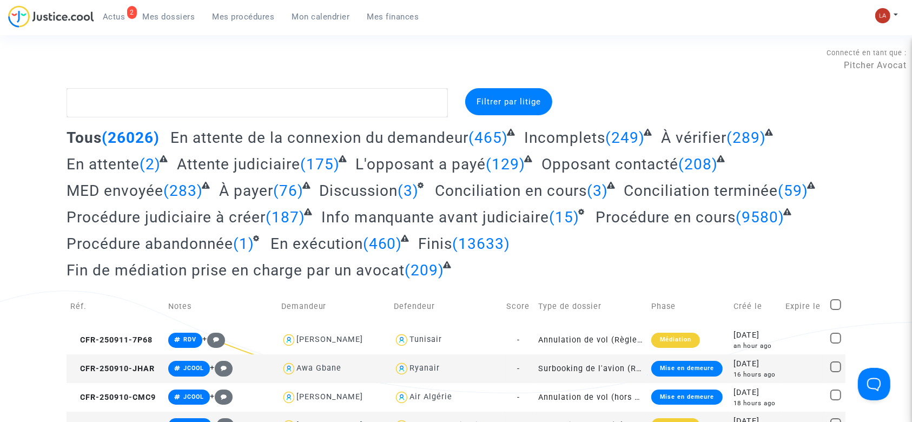
click at [102, 11] on link "2 Actus" at bounding box center [114, 17] width 40 height 16
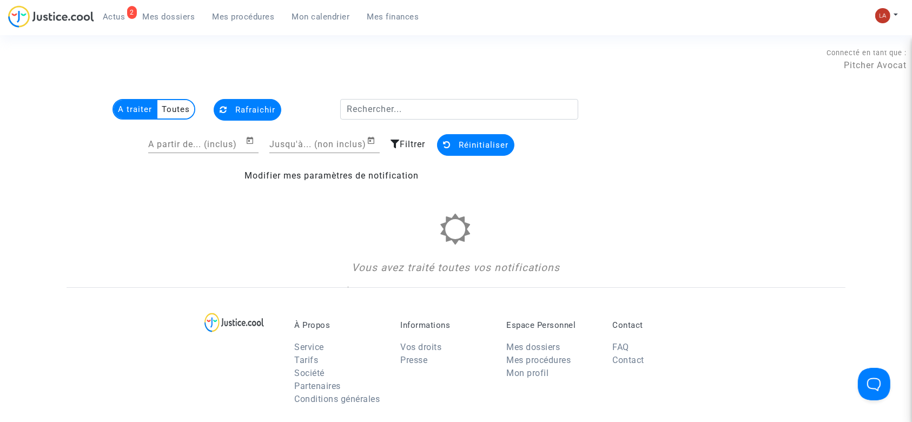
click at [164, 12] on span "Mes dossiers" at bounding box center [169, 17] width 52 height 10
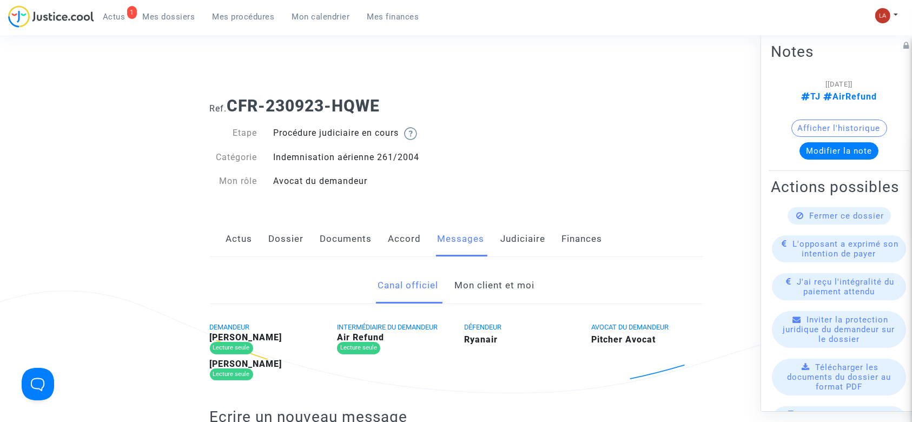
click at [476, 285] on link "Mon client et moi" at bounding box center [494, 286] width 80 height 36
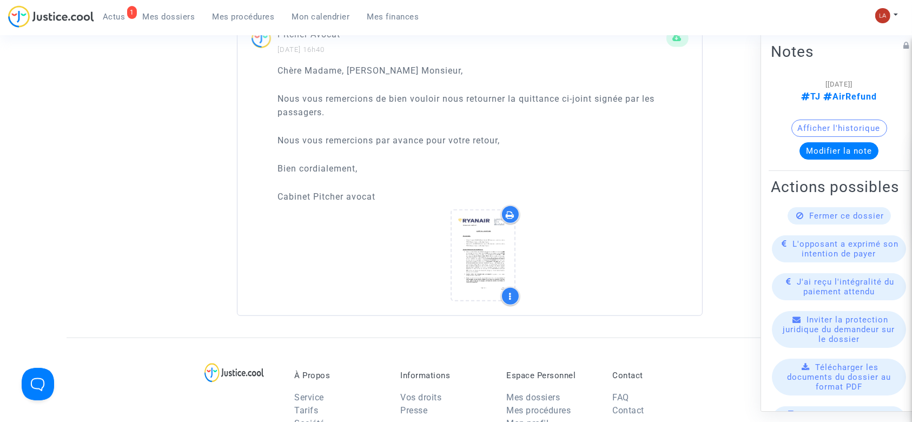
scroll to position [931, 0]
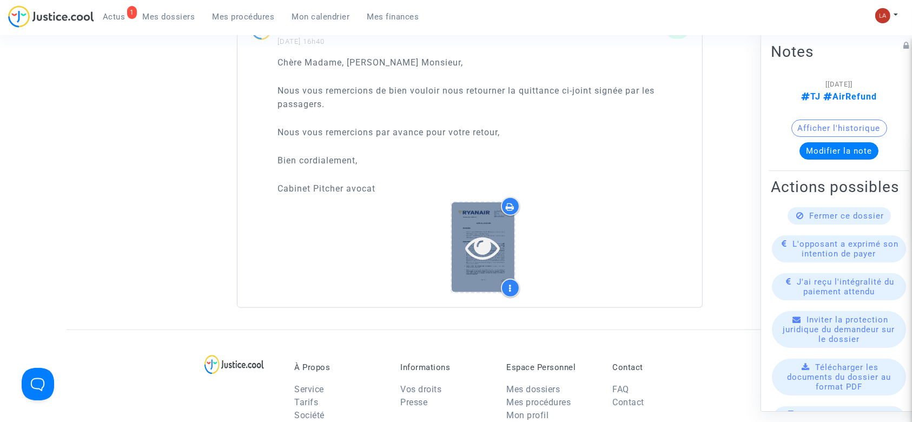
click at [491, 272] on div at bounding box center [483, 246] width 63 height 89
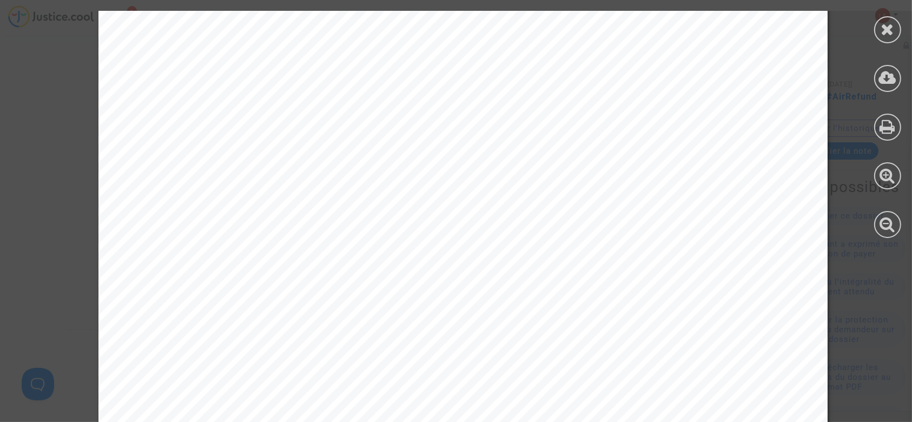
scroll to position [260, 0]
click at [892, 28] on icon at bounding box center [888, 29] width 14 height 16
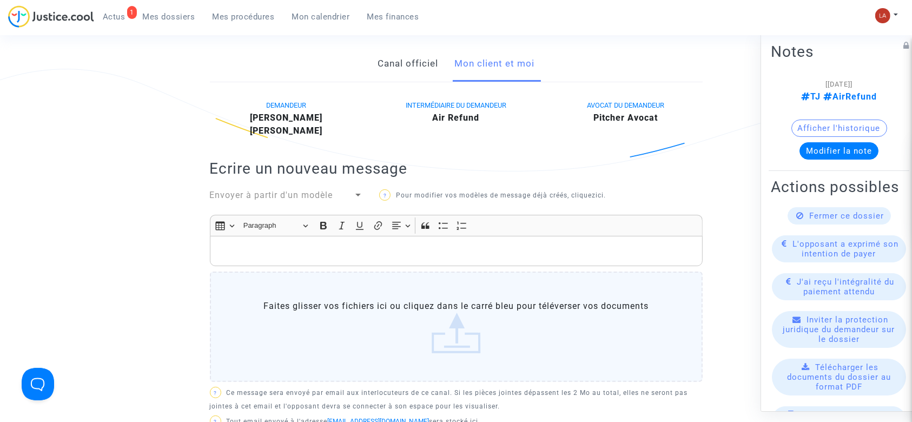
scroll to position [130, 0]
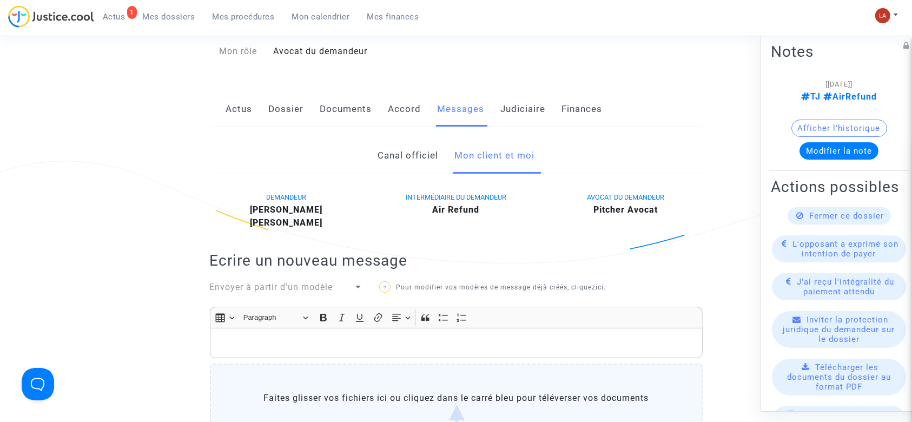
click at [407, 119] on link "Accord" at bounding box center [404, 109] width 33 height 36
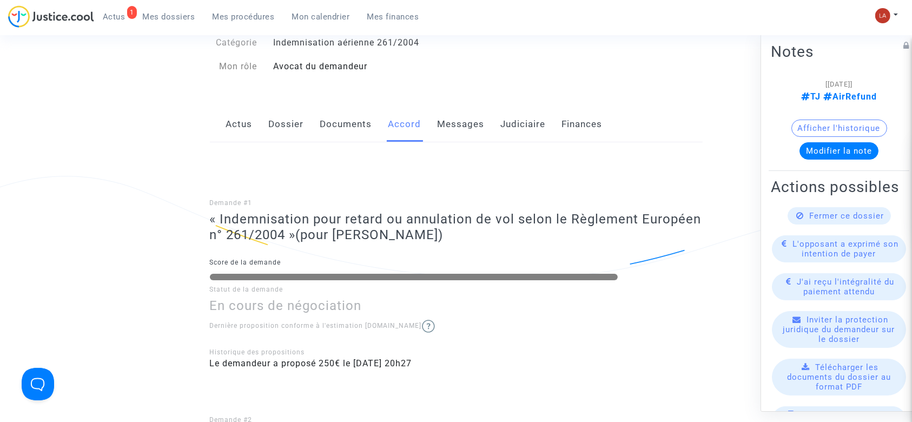
scroll to position [71, 0]
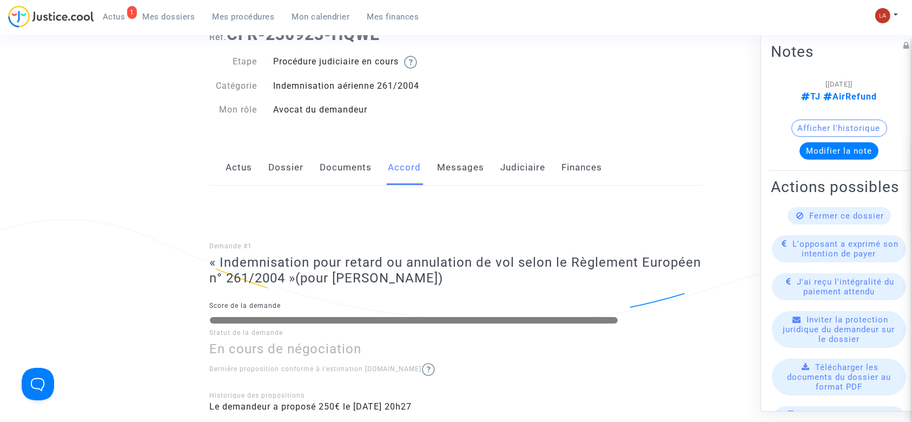
click at [456, 167] on link "Messages" at bounding box center [461, 168] width 47 height 36
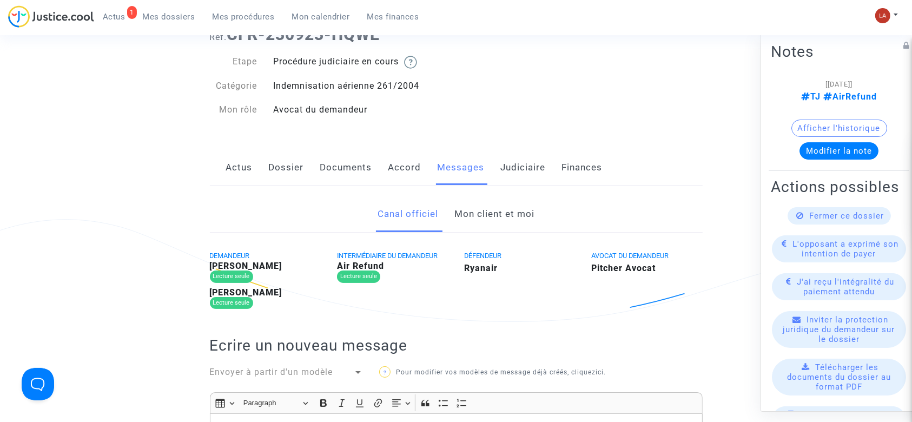
click at [486, 216] on link "Mon client et moi" at bounding box center [494, 214] width 80 height 36
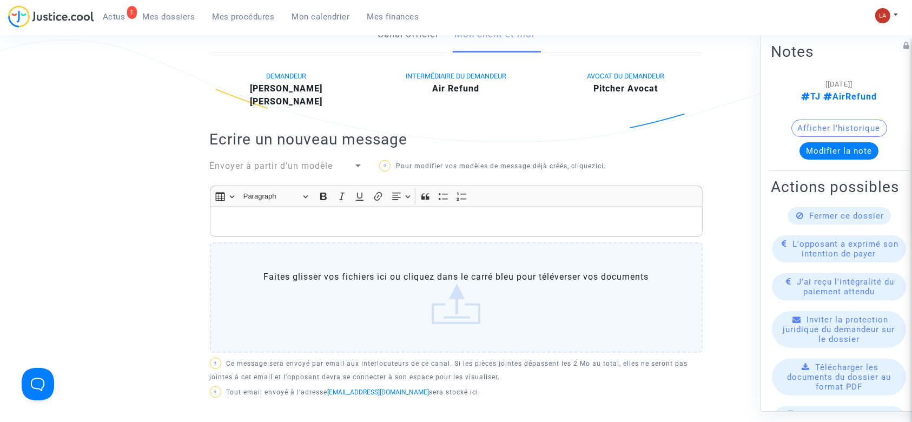
scroll to position [252, 0]
click at [463, 228] on div "Rich Text Editor, main" at bounding box center [456, 221] width 493 height 30
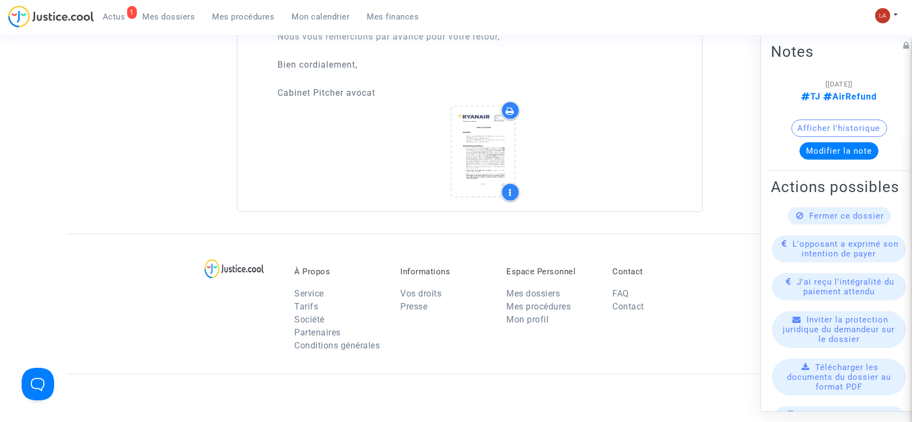
scroll to position [1034, 0]
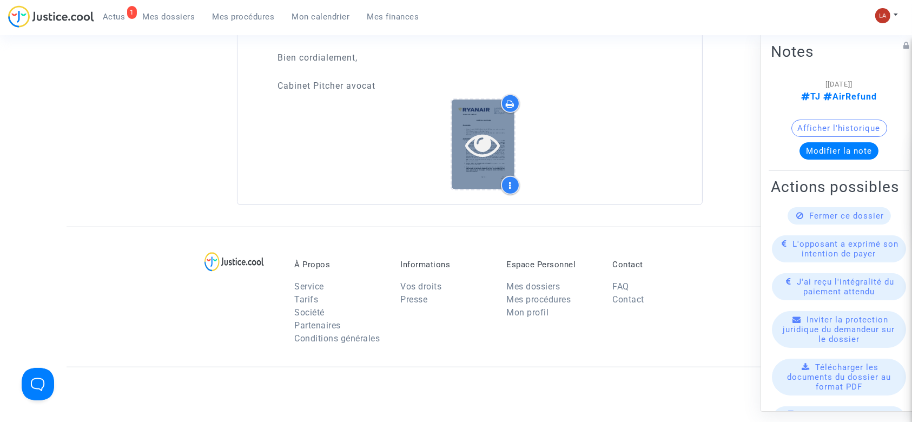
click at [474, 184] on div at bounding box center [483, 144] width 63 height 89
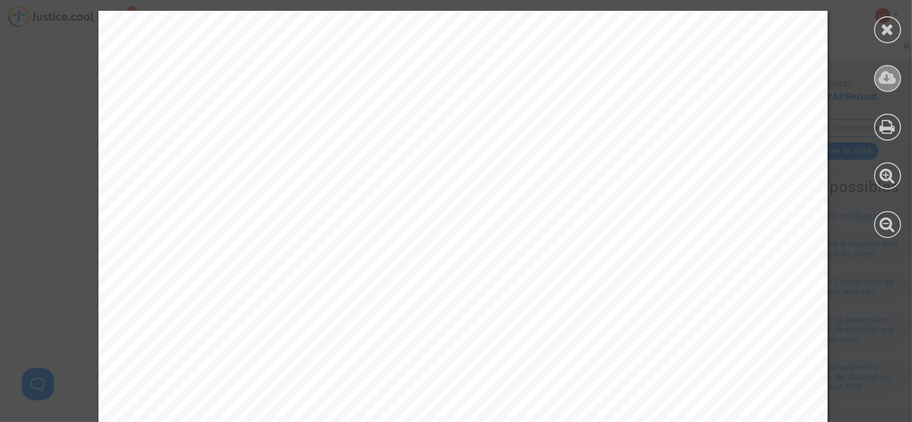
click at [888, 78] on icon at bounding box center [888, 78] width 18 height 16
click at [876, 24] on div at bounding box center [887, 29] width 27 height 27
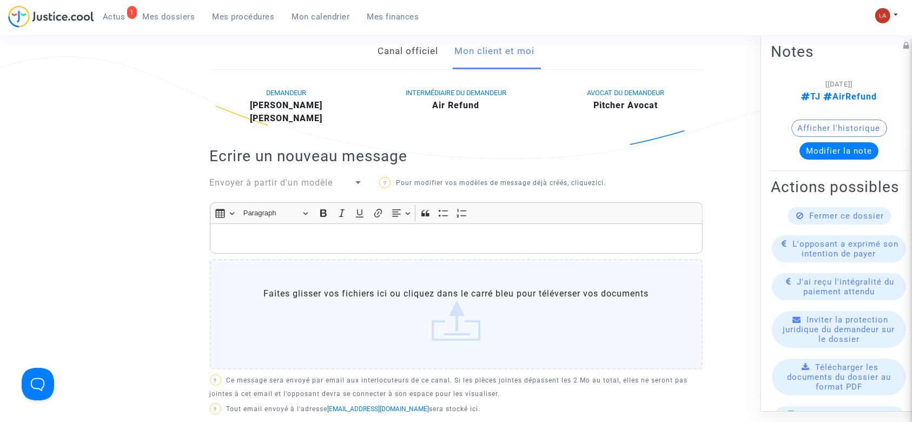
scroll to position [230, 0]
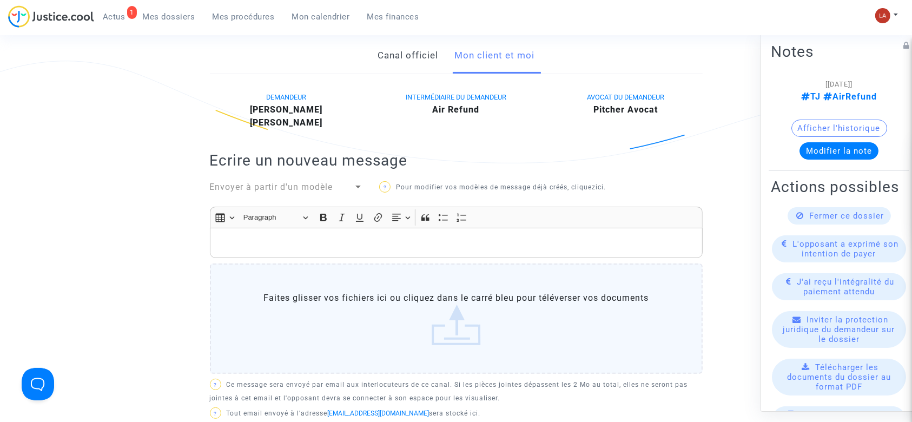
click at [278, 236] on p "Rich Text Editor, main" at bounding box center [456, 243] width 482 height 14
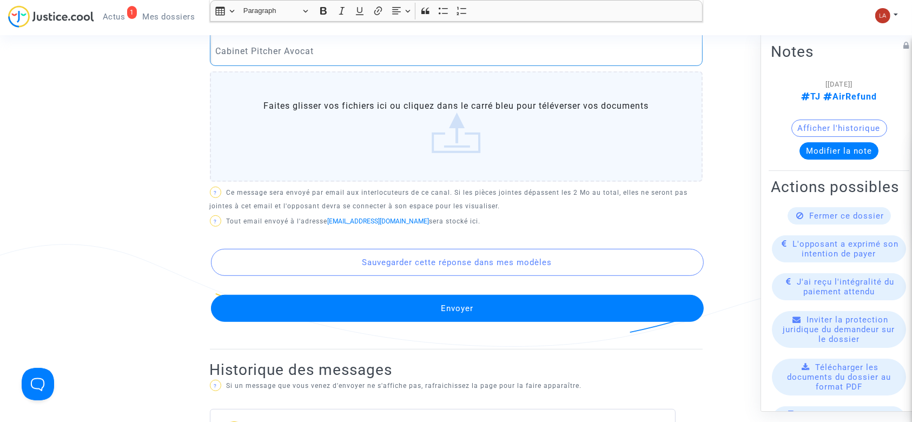
scroll to position [558, 0]
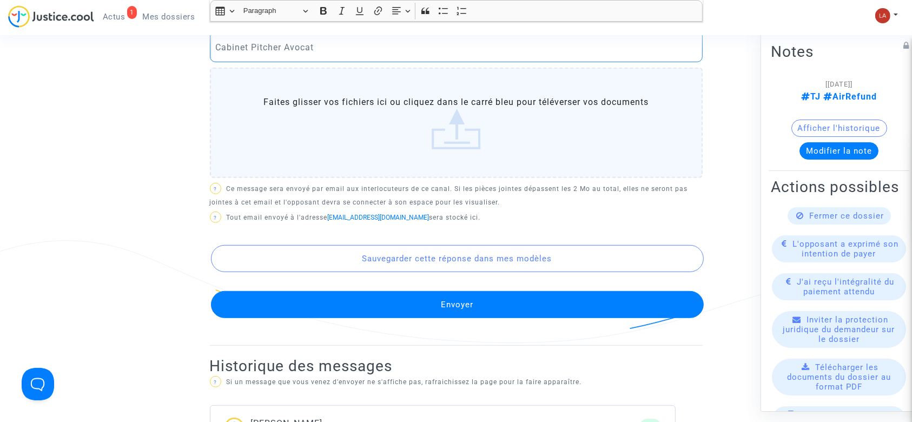
click at [509, 310] on button "Envoyer" at bounding box center [457, 304] width 493 height 27
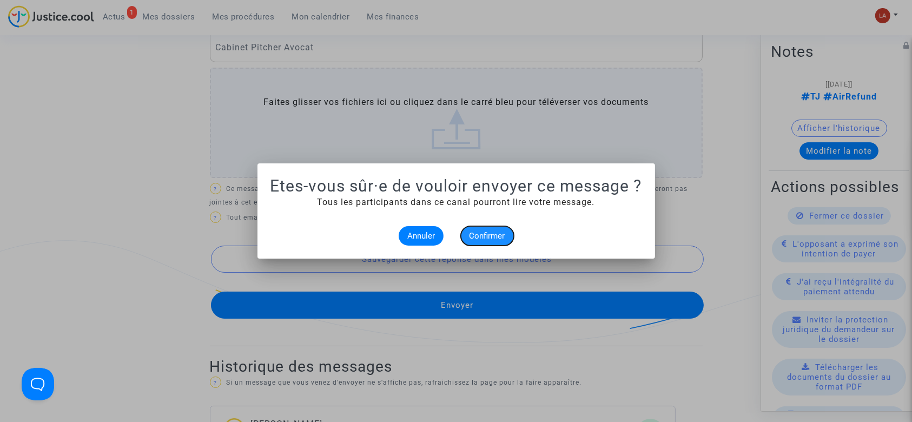
click at [467, 245] on button "Confirmer" at bounding box center [487, 235] width 53 height 19
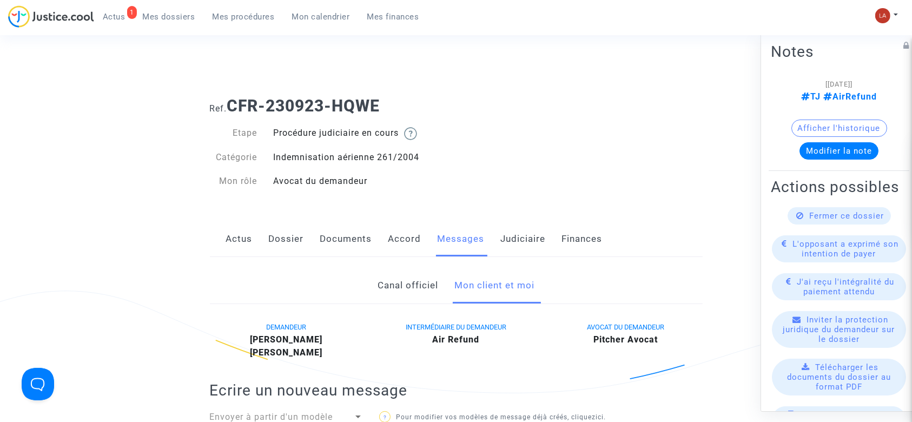
scroll to position [558, 0]
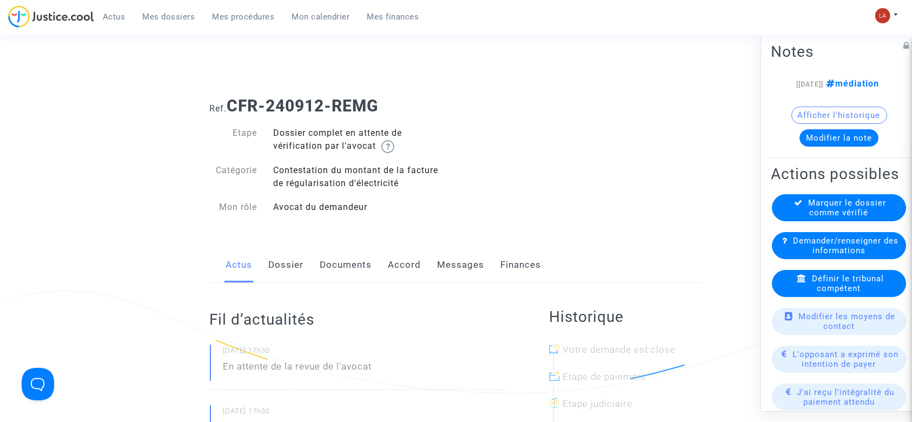
click at [348, 254] on link "Documents" at bounding box center [346, 265] width 52 height 36
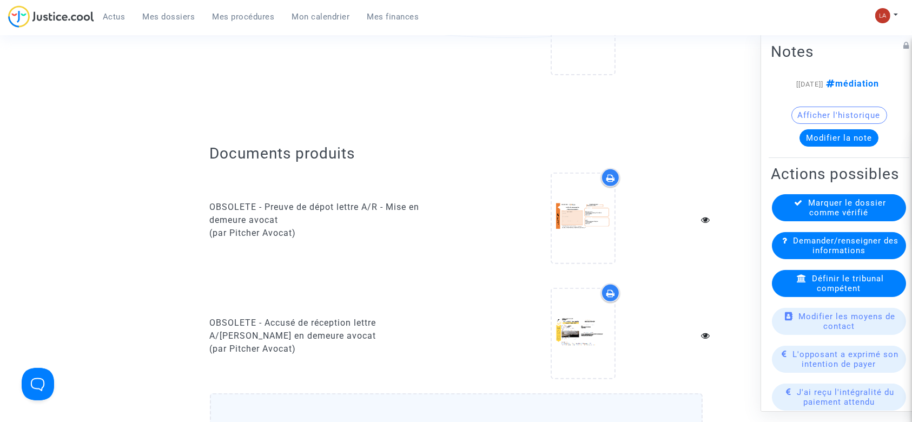
scroll to position [364, 0]
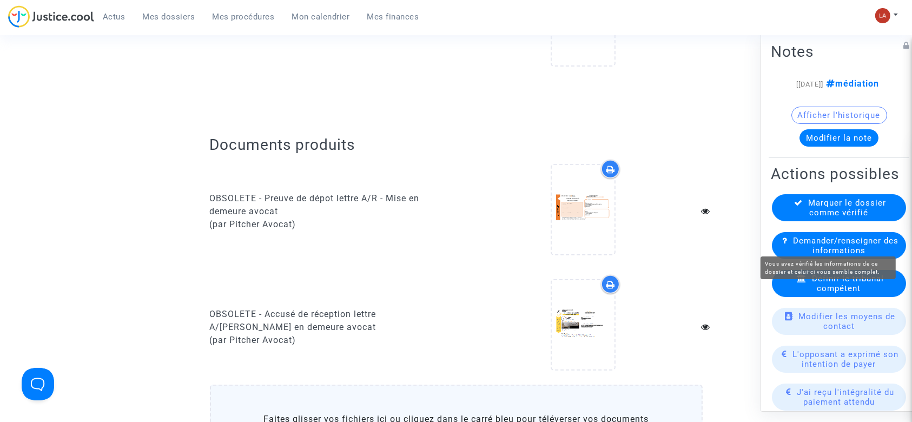
click at [859, 217] on span "Marquer le dossier comme vérifié" at bounding box center [848, 207] width 78 height 19
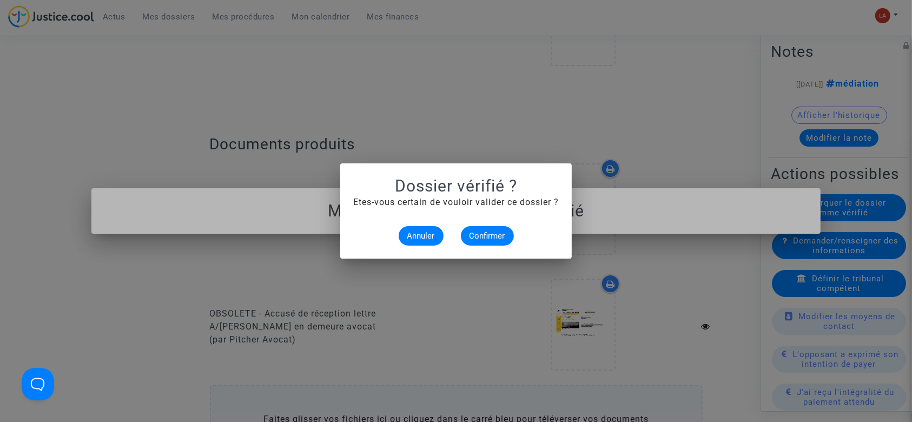
click at [479, 223] on alert-dialogs "Dossier vérifié ? Etes-vous certain de vouloir valider ce dossier ? Annuler Con…" at bounding box center [456, 210] width 206 height 69
click at [479, 234] on span "Confirmer" at bounding box center [488, 236] width 36 height 10
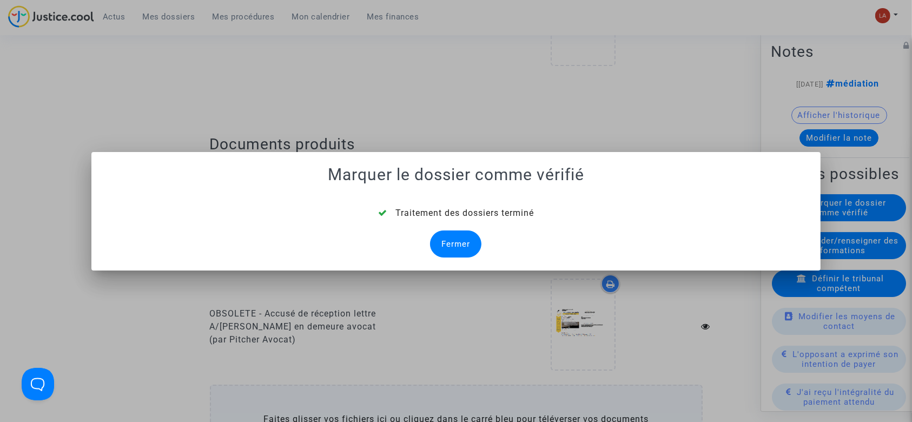
click at [466, 235] on div "Fermer" at bounding box center [455, 243] width 51 height 27
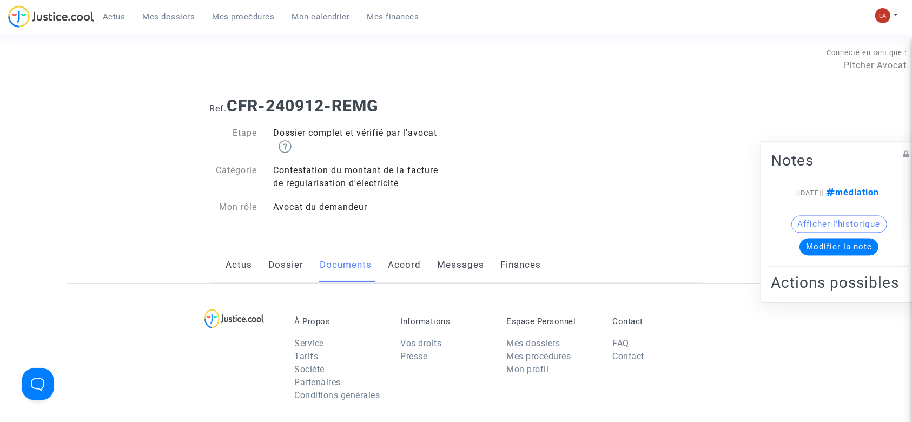
scroll to position [364, 0]
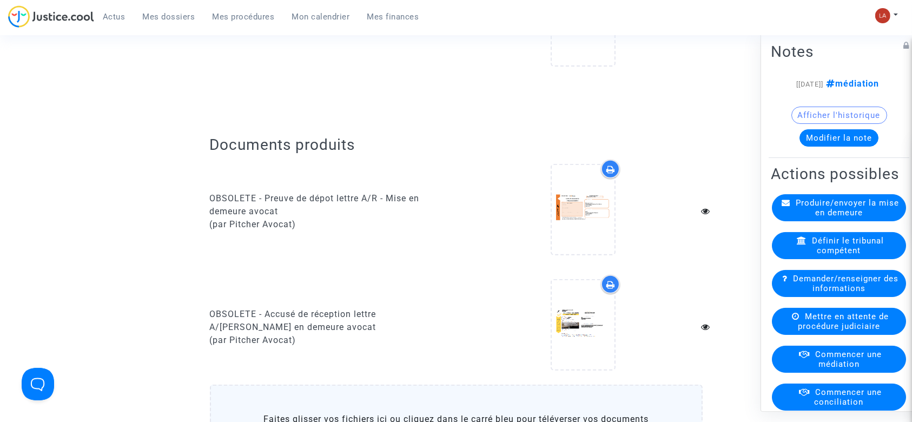
click at [856, 373] on div "Commencer une médiation" at bounding box center [839, 359] width 134 height 27
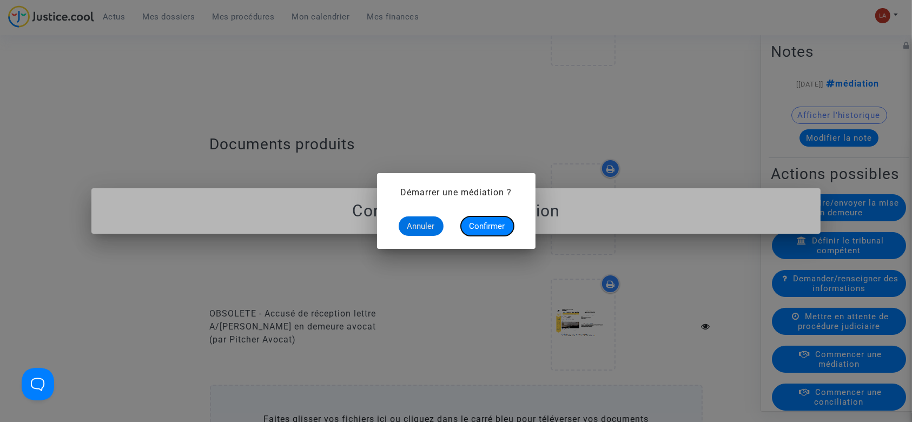
click at [477, 227] on span "Confirmer" at bounding box center [488, 226] width 36 height 10
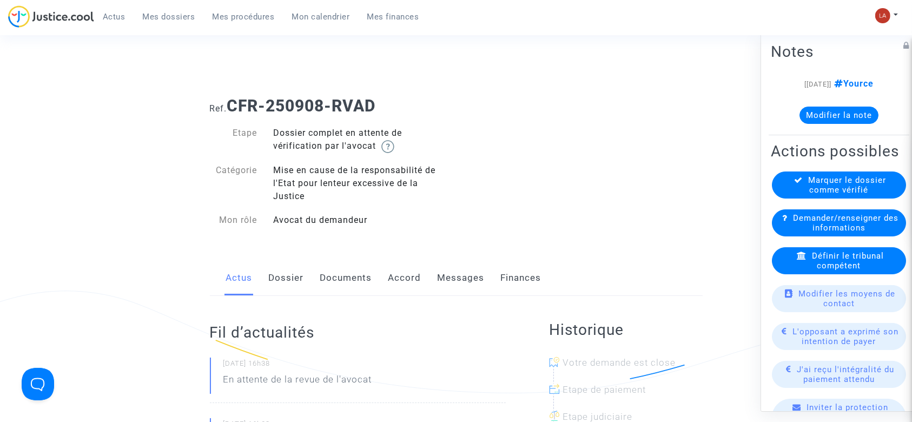
click at [296, 270] on link "Dossier" at bounding box center [286, 278] width 35 height 36
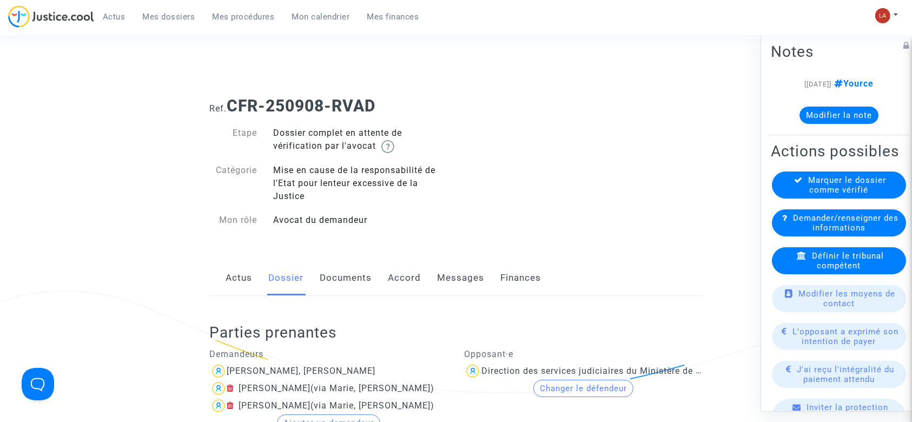
click at [351, 298] on div "Parties prenantes Demandeurs Marie, Julie Tourret Neil, Daniel Amelin (via Mari…" at bounding box center [456, 391] width 493 height 190
click at [350, 284] on link "Documents" at bounding box center [346, 278] width 52 height 36
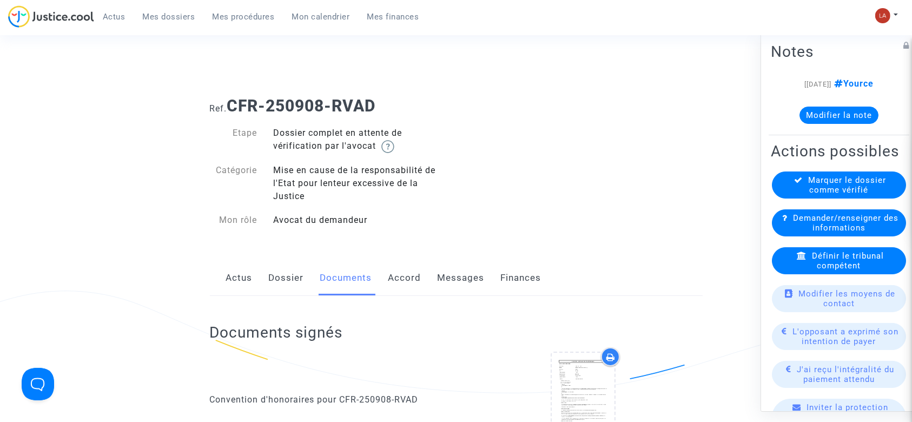
click at [399, 286] on link "Accord" at bounding box center [404, 278] width 33 height 36
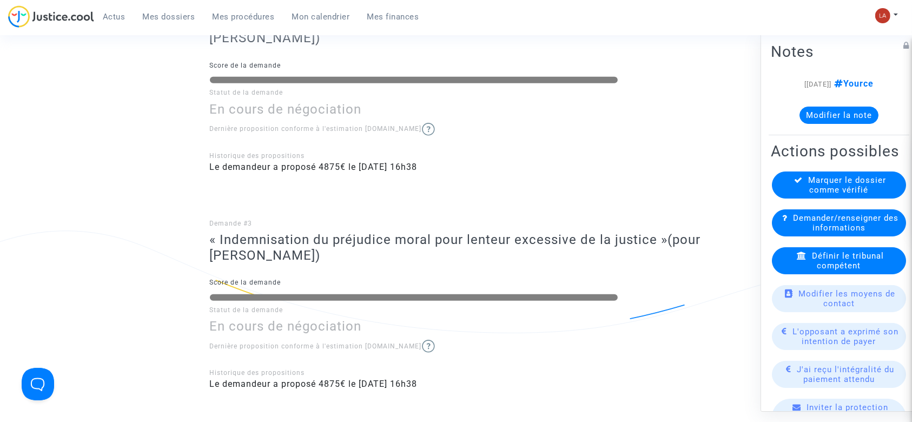
scroll to position [649, 0]
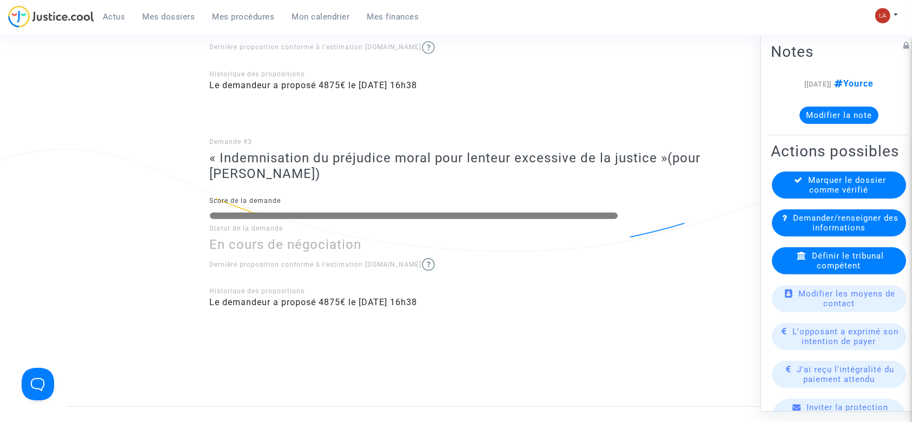
click at [830, 114] on button "Modifier la note" at bounding box center [839, 115] width 79 height 17
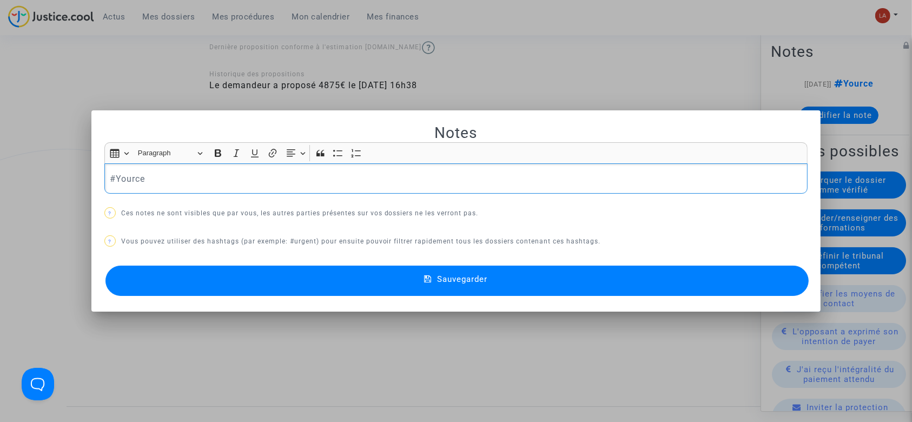
scroll to position [0, 0]
click at [251, 186] on div "#Yource" at bounding box center [456, 178] width 704 height 30
click at [338, 288] on button "Sauvegarder" at bounding box center [457, 281] width 704 height 30
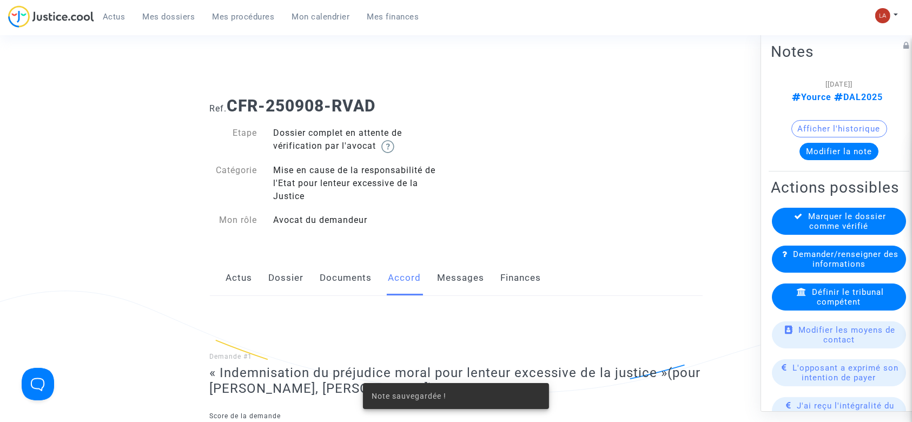
scroll to position [649, 0]
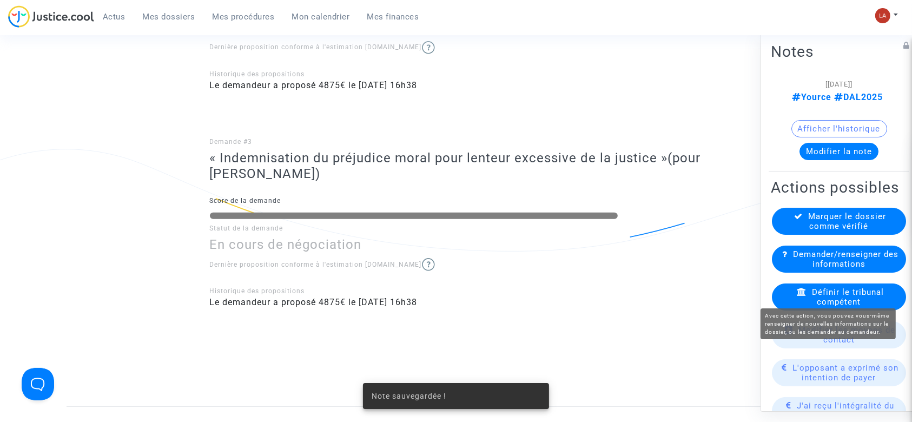
click at [825, 311] on div "Définir le tribunal compétent" at bounding box center [839, 296] width 134 height 27
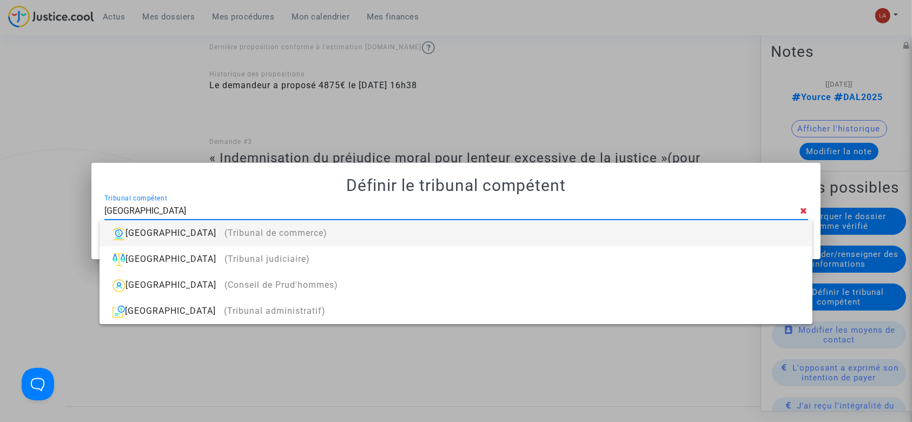
type input "[GEOGRAPHIC_DATA]"
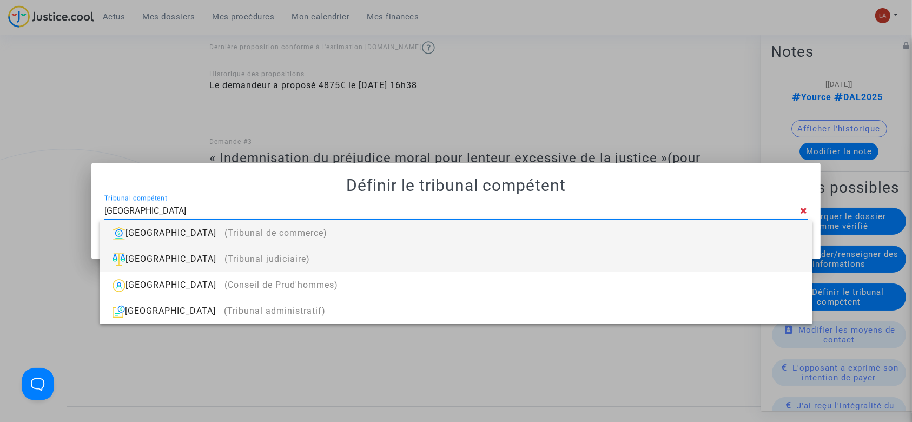
click at [332, 248] on div "Paris (Tribunal judiciaire)" at bounding box center [455, 259] width 695 height 26
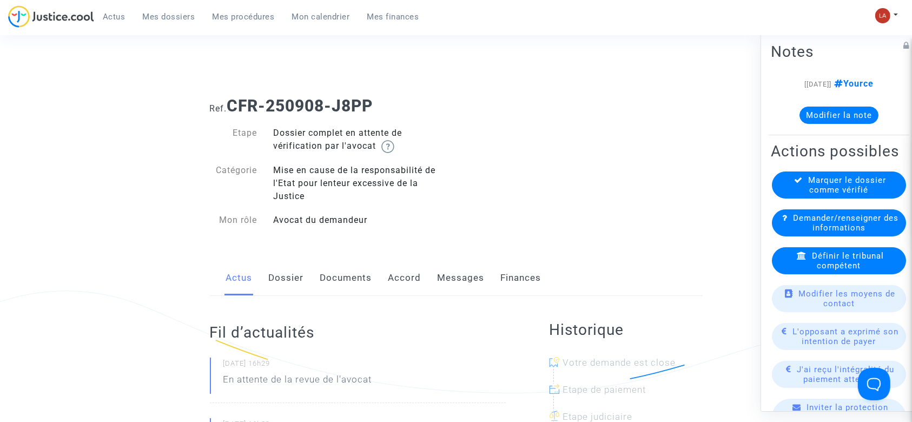
click at [281, 274] on link "Dossier" at bounding box center [286, 278] width 35 height 36
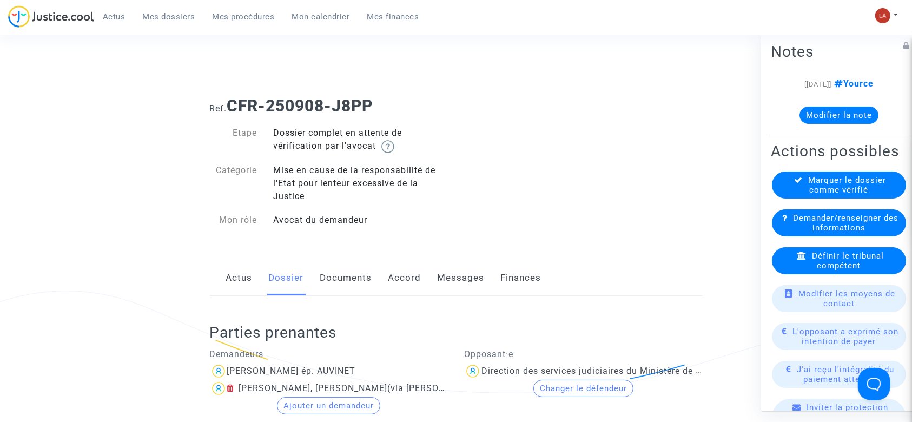
click at [351, 280] on link "Documents" at bounding box center [346, 278] width 52 height 36
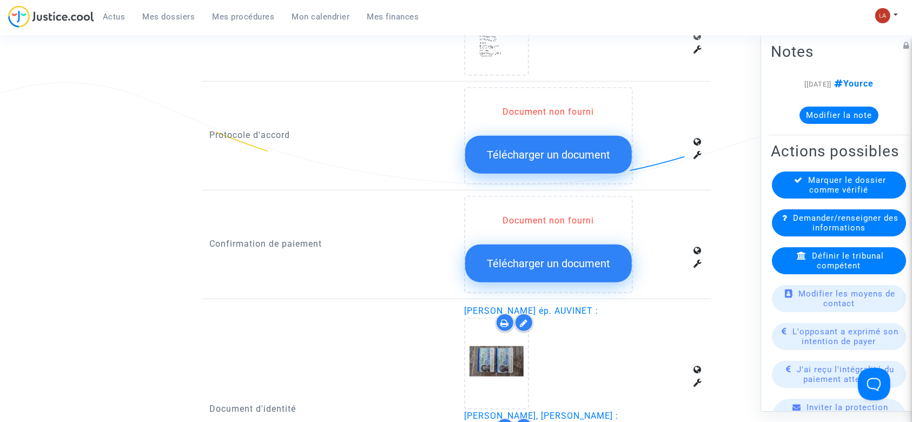
scroll to position [1226, 0]
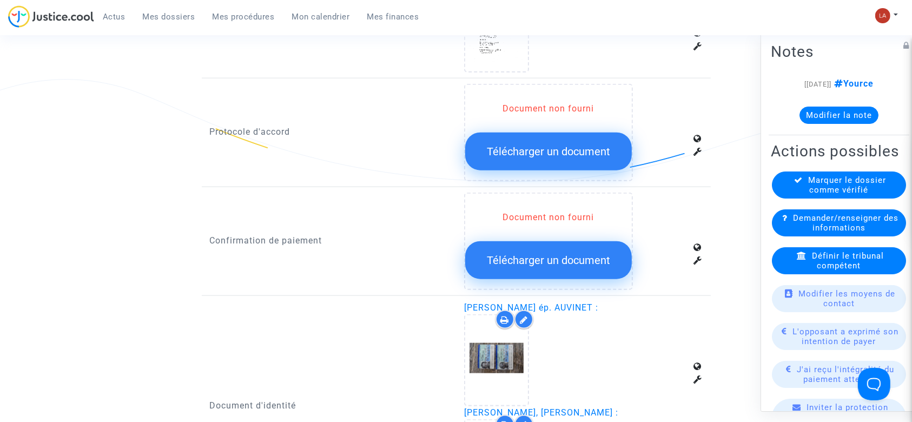
click at [814, 115] on button "Modifier la note" at bounding box center [839, 115] width 79 height 17
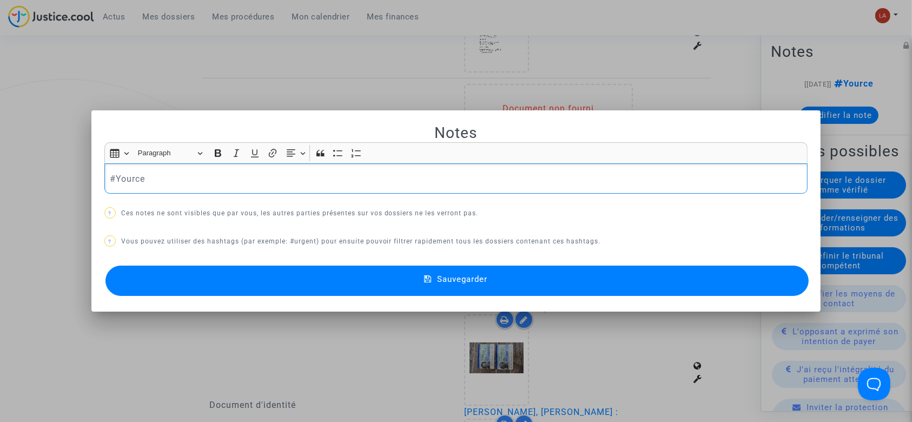
scroll to position [0, 0]
click at [259, 164] on div "#Yource" at bounding box center [456, 178] width 704 height 30
drag, startPoint x: 342, startPoint y: 283, endPoint x: 376, endPoint y: 276, distance: 34.9
click at [344, 283] on button "Sauvegarder" at bounding box center [457, 281] width 704 height 30
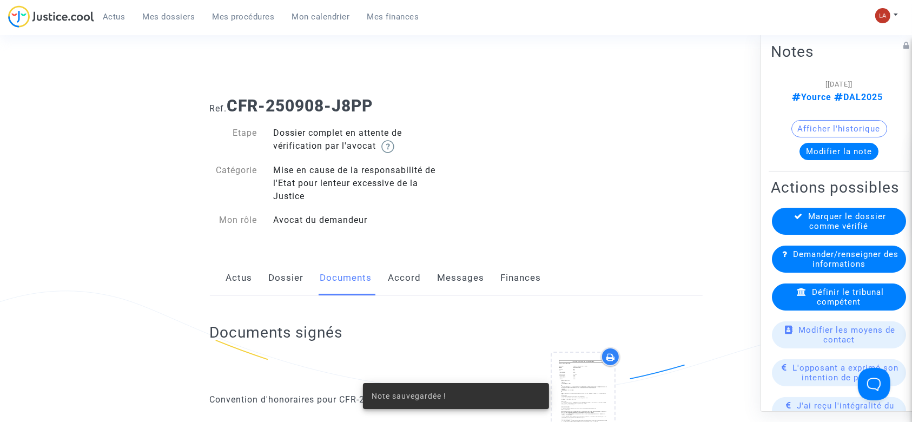
scroll to position [1226, 0]
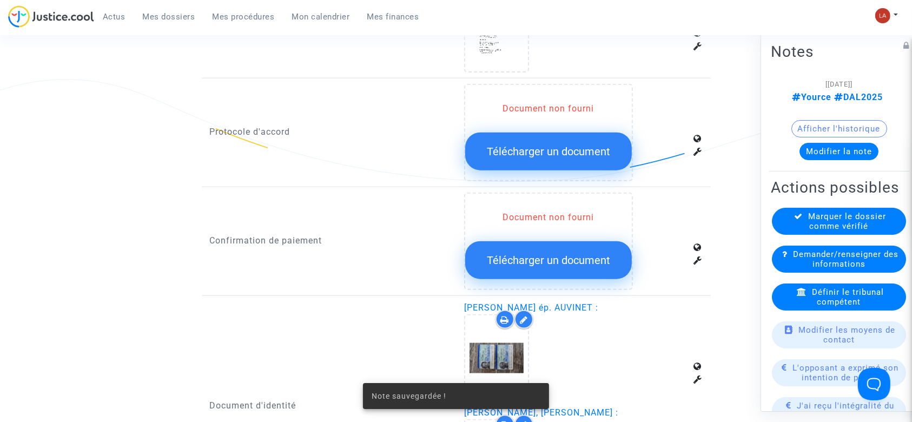
click at [849, 311] on div "Définir le tribunal compétent" at bounding box center [839, 296] width 134 height 27
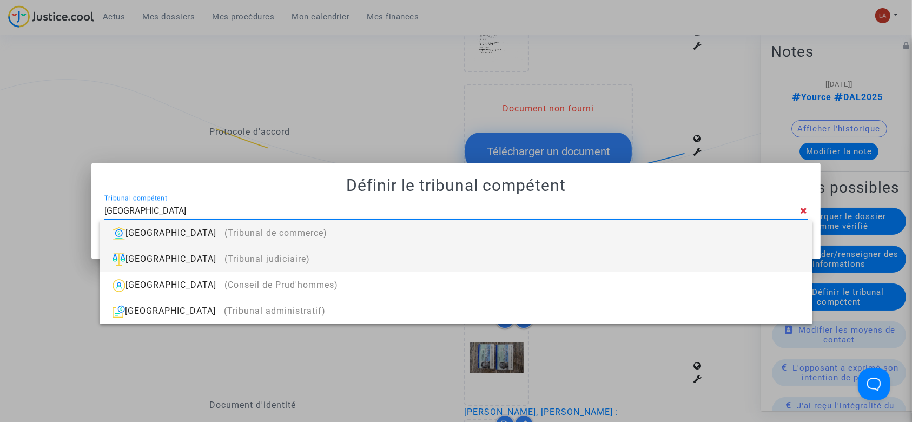
type input "[GEOGRAPHIC_DATA]"
drag, startPoint x: 716, startPoint y: 265, endPoint x: 764, endPoint y: 266, distance: 48.7
click at [716, 265] on div "Paris (Tribunal judiciaire)" at bounding box center [455, 259] width 695 height 26
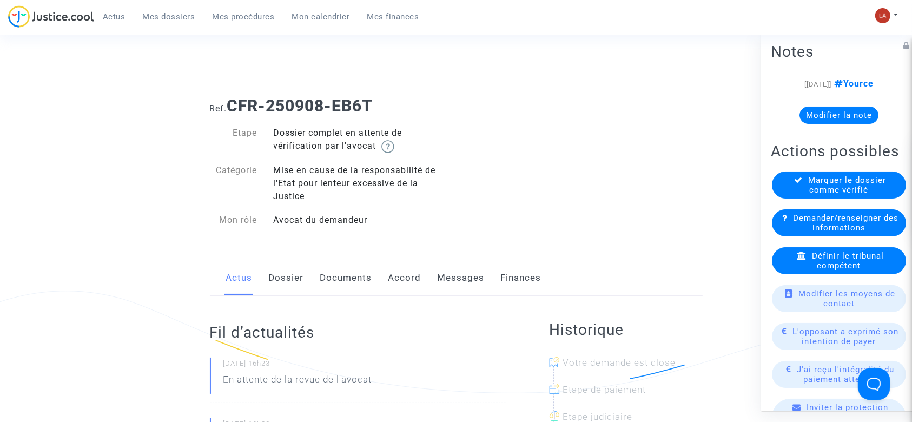
drag, startPoint x: 272, startPoint y: 286, endPoint x: 434, endPoint y: 275, distance: 163.2
click at [272, 285] on link "Dossier" at bounding box center [286, 278] width 35 height 36
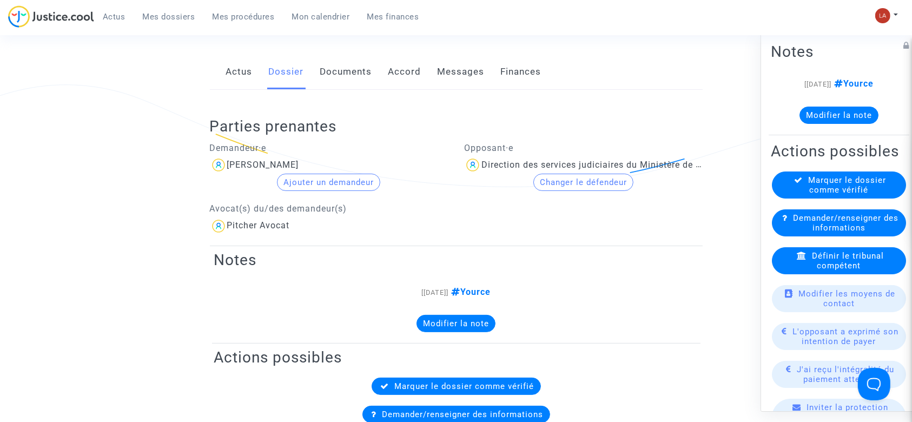
scroll to position [72, 0]
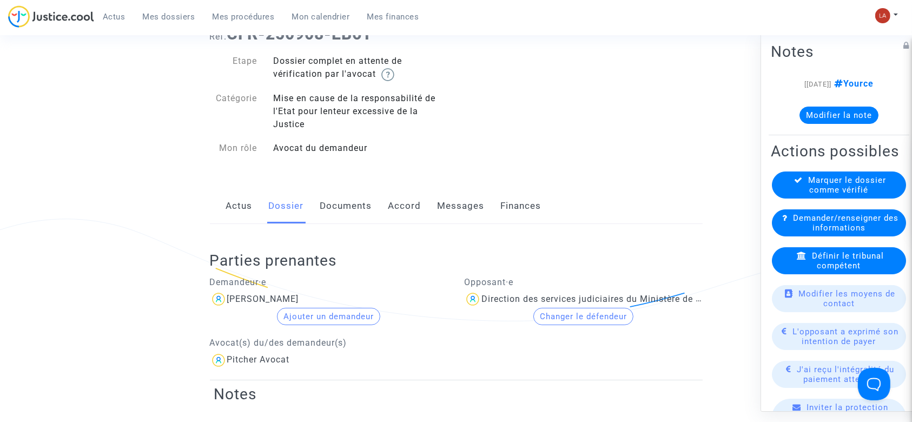
click at [340, 205] on link "Documents" at bounding box center [346, 206] width 52 height 36
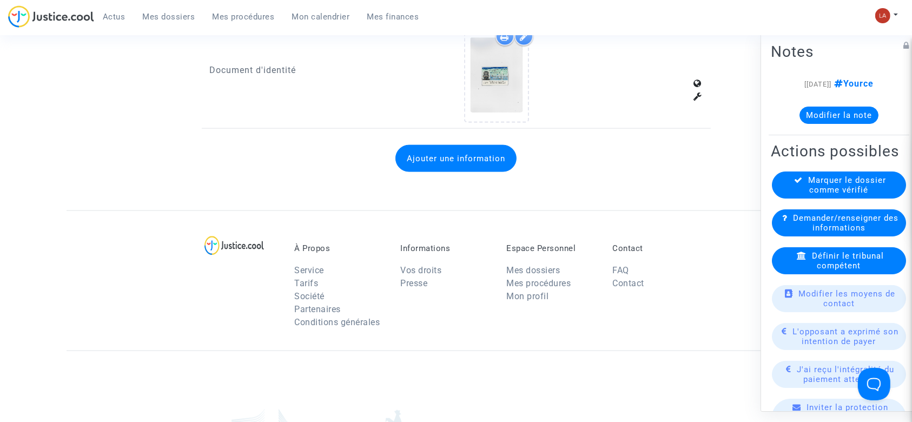
scroll to position [1701, 0]
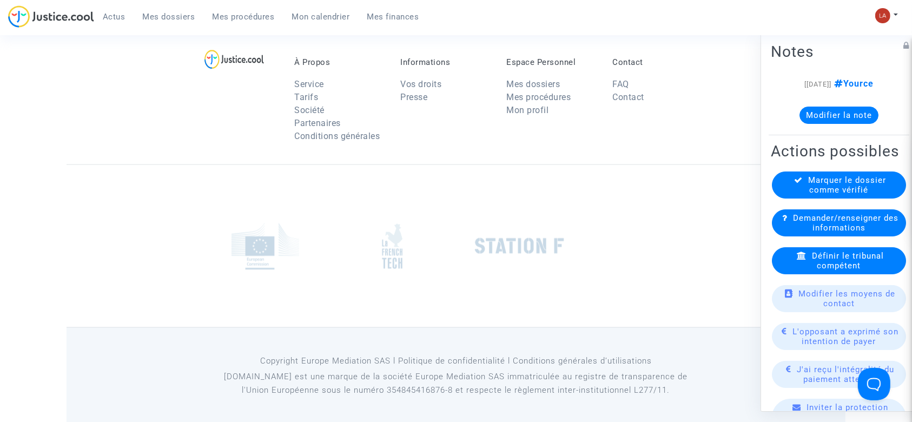
click at [786, 236] on div "Demander/renseigner des informations" at bounding box center [839, 222] width 134 height 27
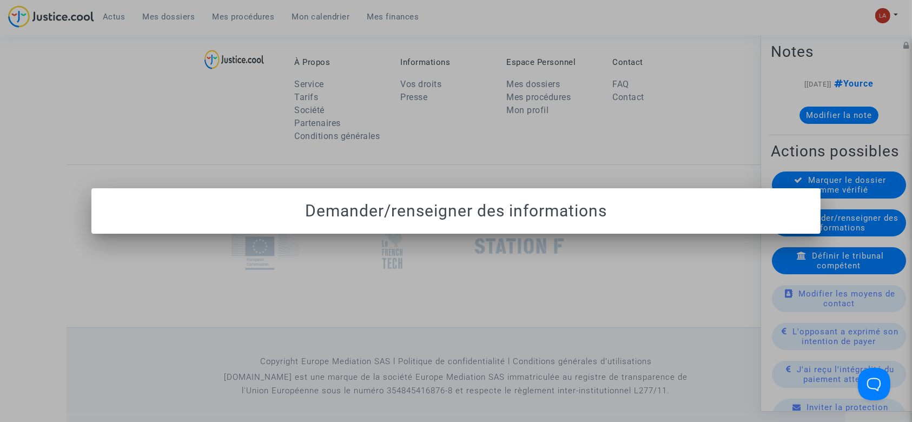
scroll to position [0, 0]
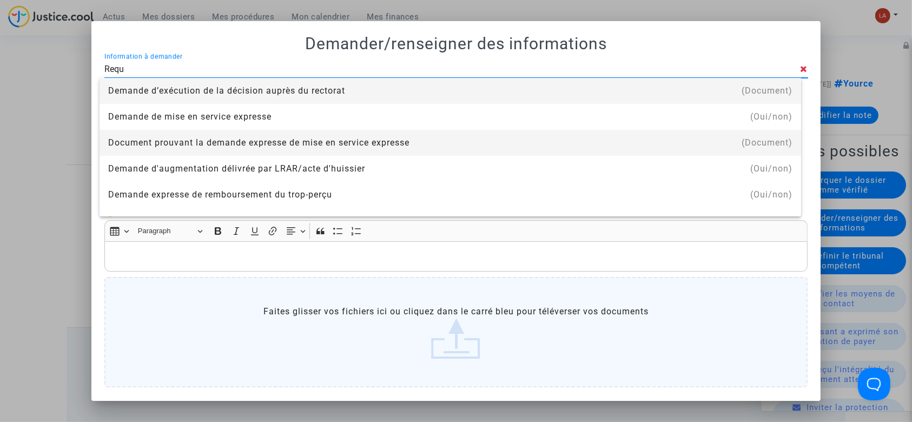
type input "requête"
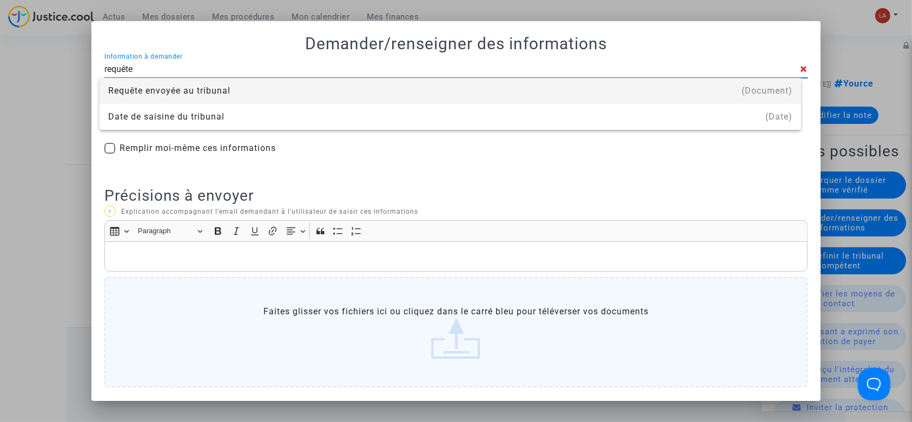
click at [193, 90] on div "Requête envoyée au tribunal" at bounding box center [450, 91] width 684 height 26
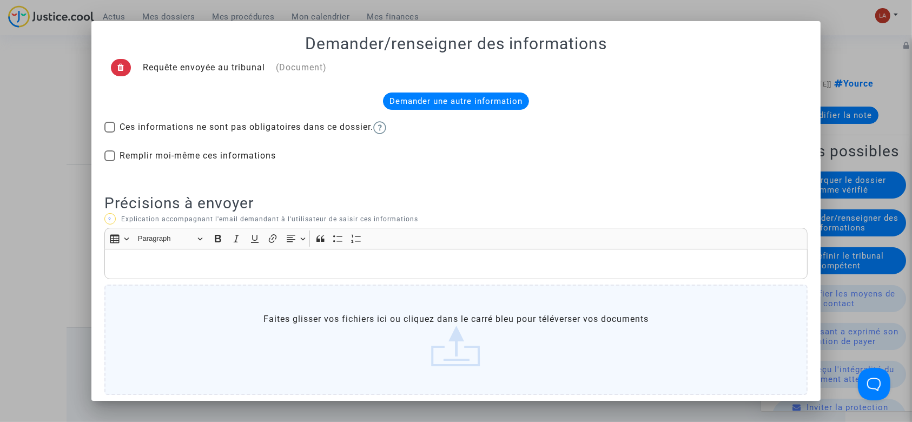
click at [218, 258] on p "Rich Text Editor, main" at bounding box center [456, 265] width 693 height 14
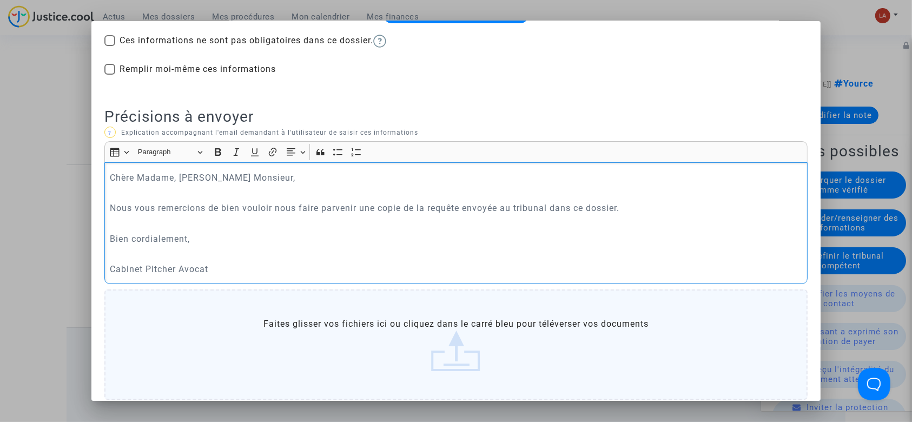
scroll to position [150, 0]
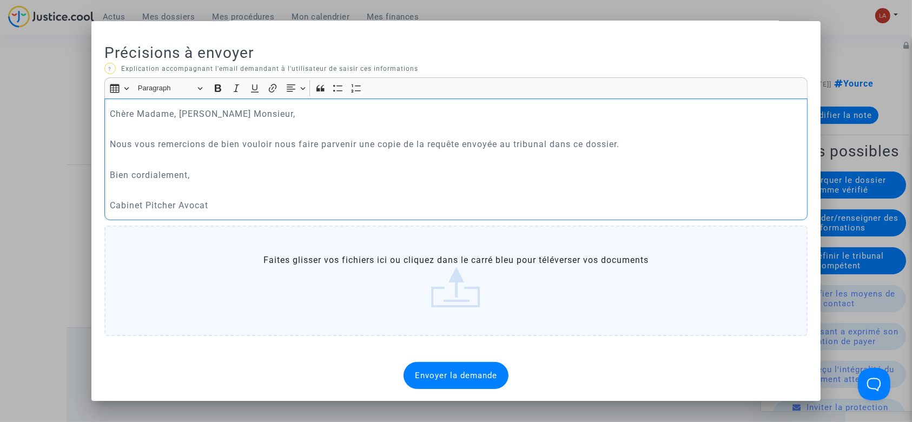
click at [421, 379] on span "Envoyer la demande" at bounding box center [456, 376] width 82 height 10
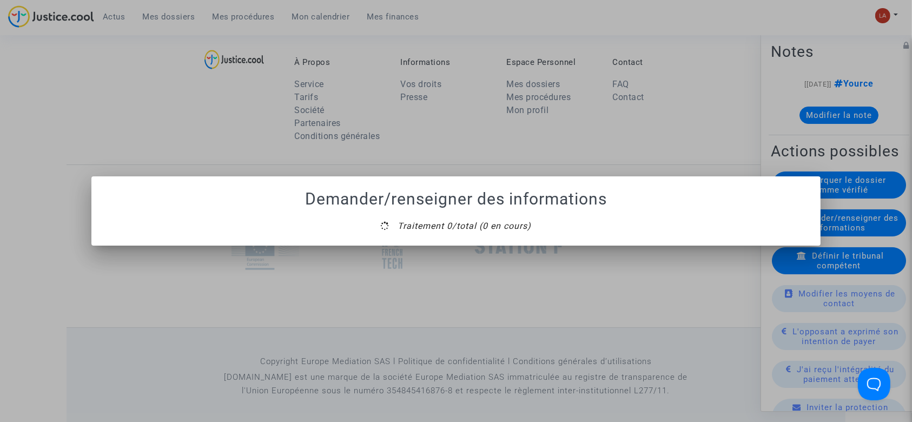
scroll to position [0, 0]
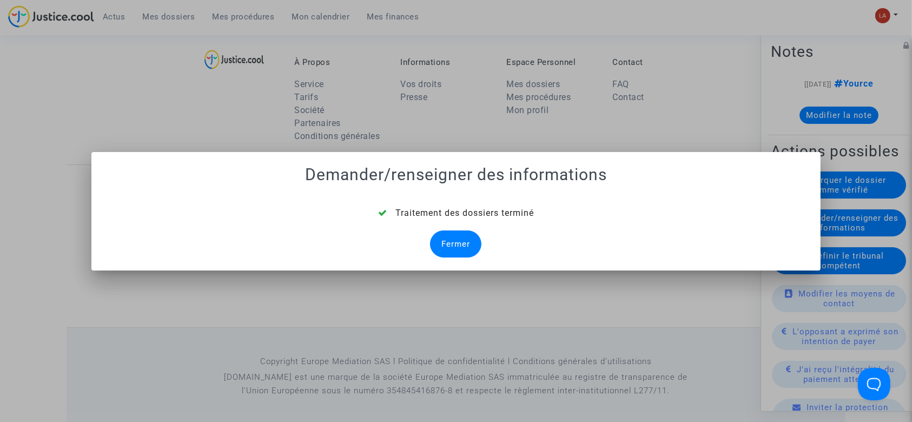
drag, startPoint x: 446, startPoint y: 243, endPoint x: 428, endPoint y: 179, distance: 67.3
click at [447, 245] on div "Fermer" at bounding box center [455, 243] width 51 height 27
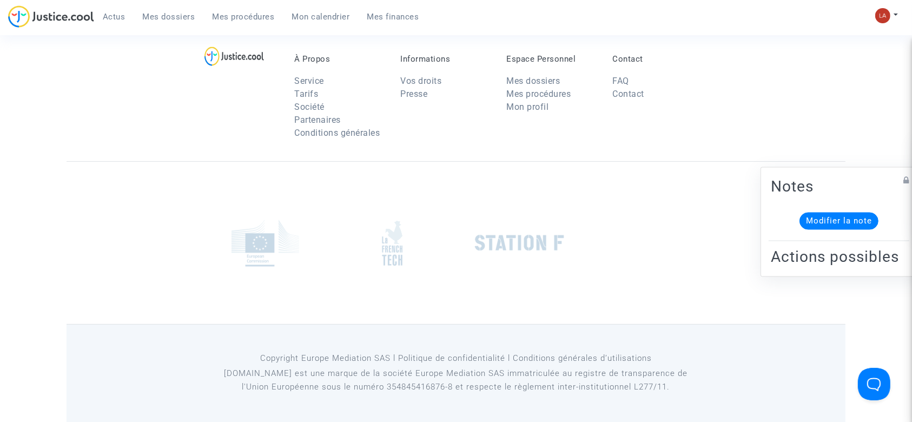
scroll to position [1688, 0]
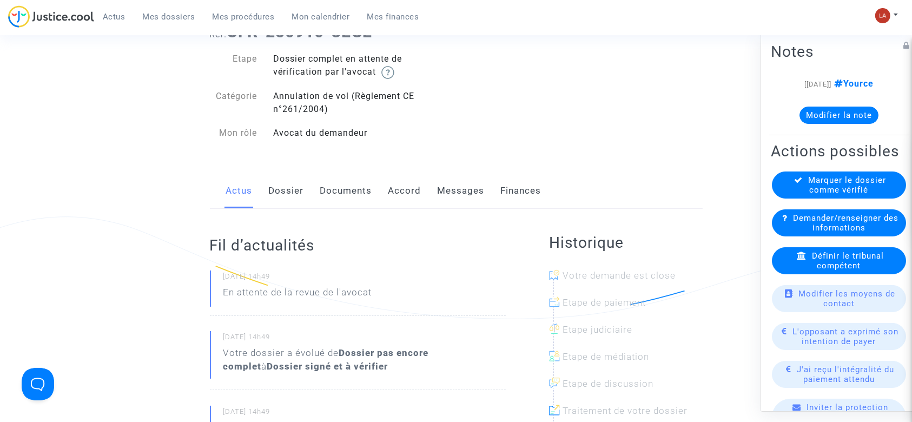
scroll to position [72, 0]
click at [300, 195] on link "Dossier" at bounding box center [286, 193] width 35 height 36
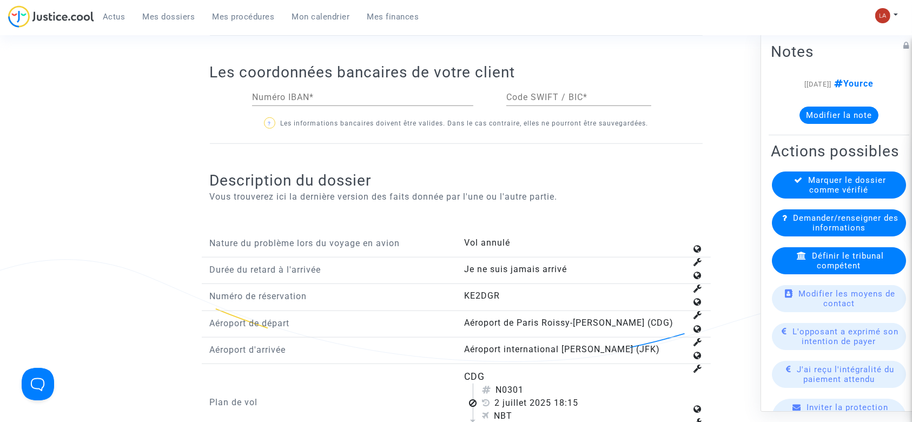
scroll to position [1226, 0]
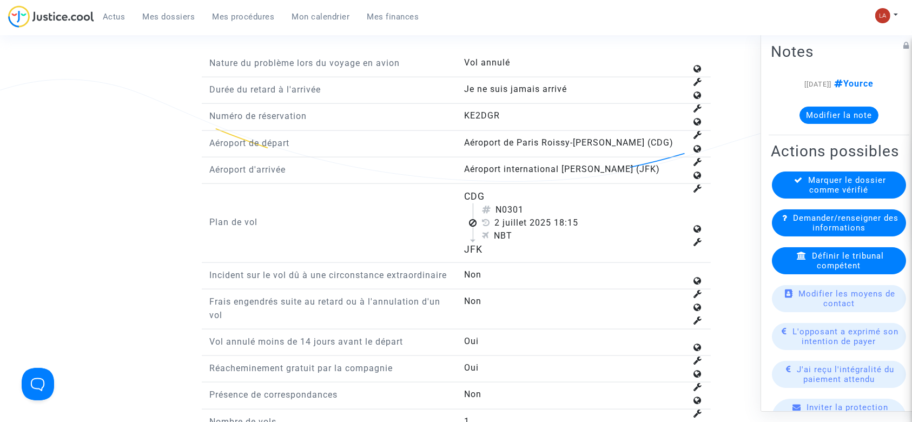
click at [832, 271] on span "Définir le tribunal compétent" at bounding box center [848, 260] width 72 height 19
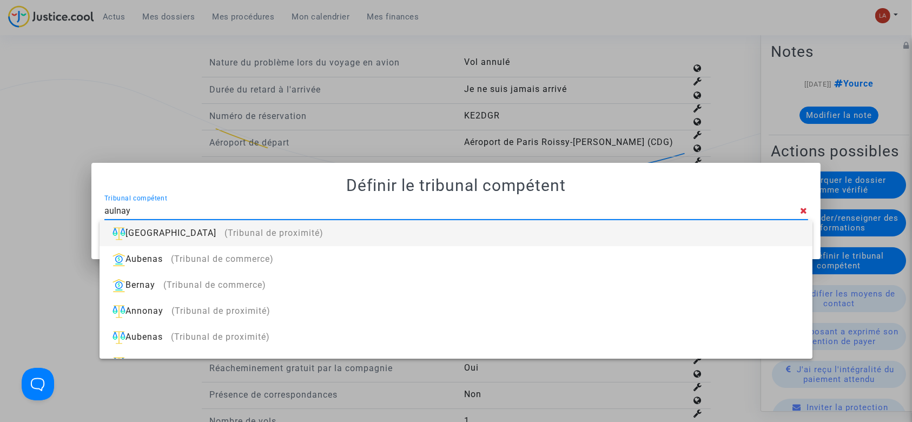
type input "aulnay"
click at [726, 235] on div "[GEOGRAPHIC_DATA] (Tribunal de proximité)" at bounding box center [455, 233] width 695 height 26
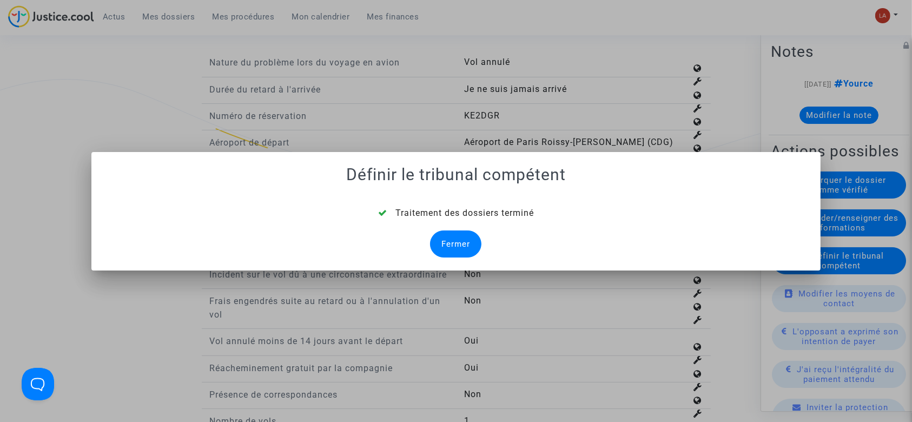
click at [444, 252] on div "Fermer" at bounding box center [455, 243] width 51 height 27
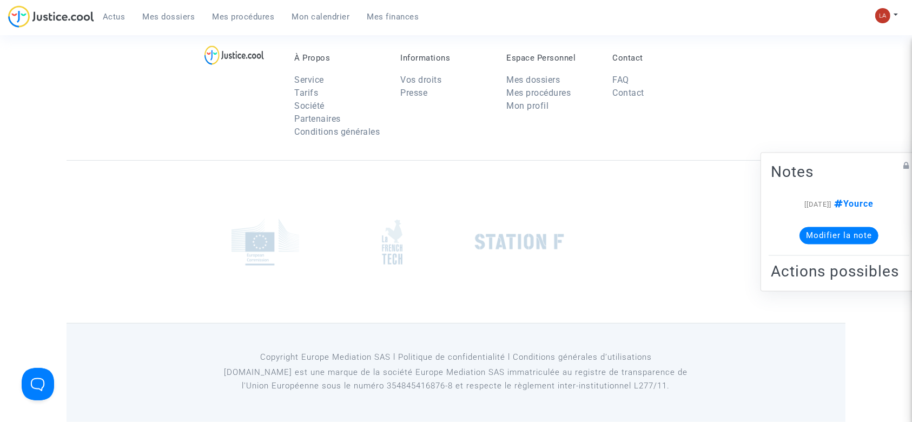
scroll to position [1226, 0]
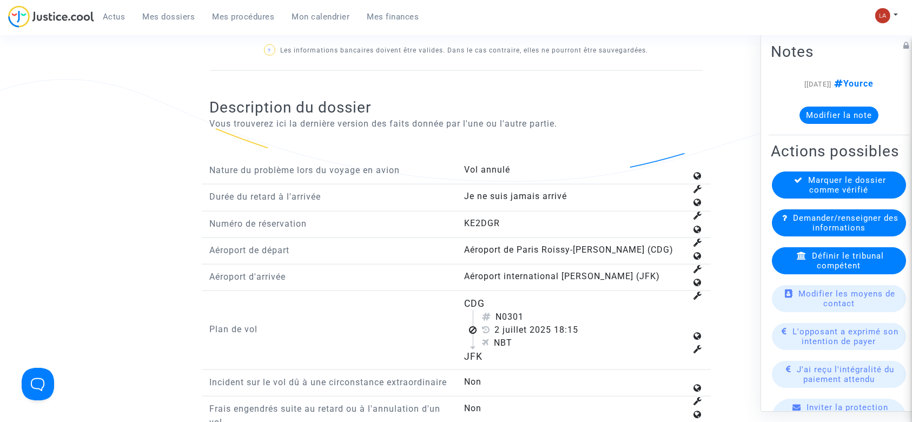
drag, startPoint x: 510, startPoint y: 312, endPoint x: 545, endPoint y: 313, distance: 35.2
click at [542, 313] on div "N0301" at bounding box center [584, 317] width 205 height 13
copy div "301"
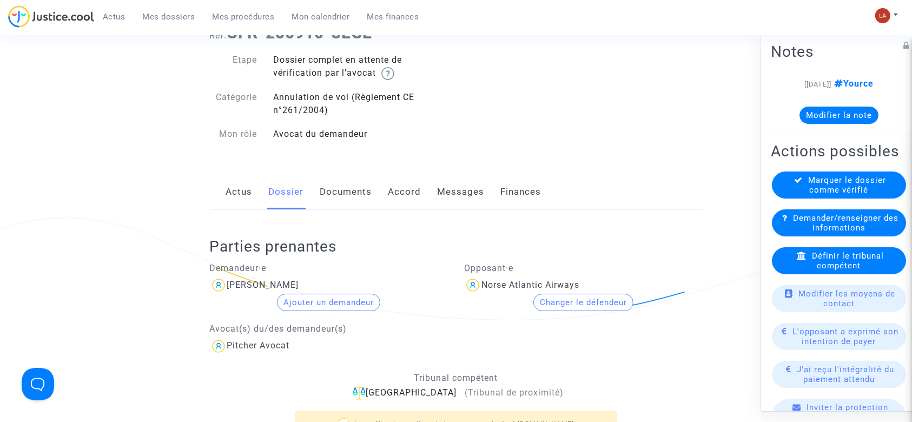
scroll to position [0, 0]
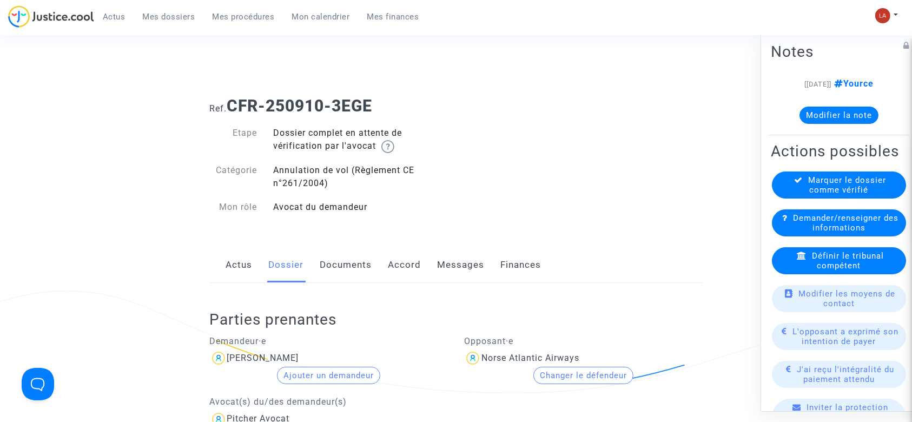
click at [331, 273] on link "Documents" at bounding box center [346, 265] width 52 height 36
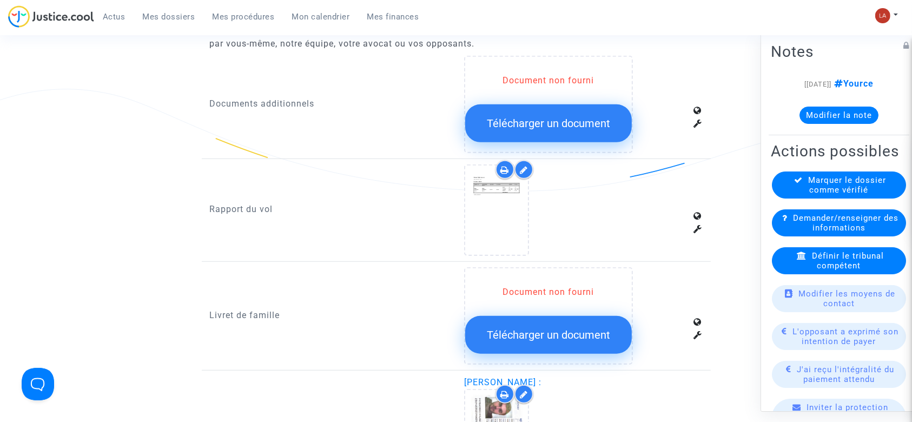
scroll to position [613, 0]
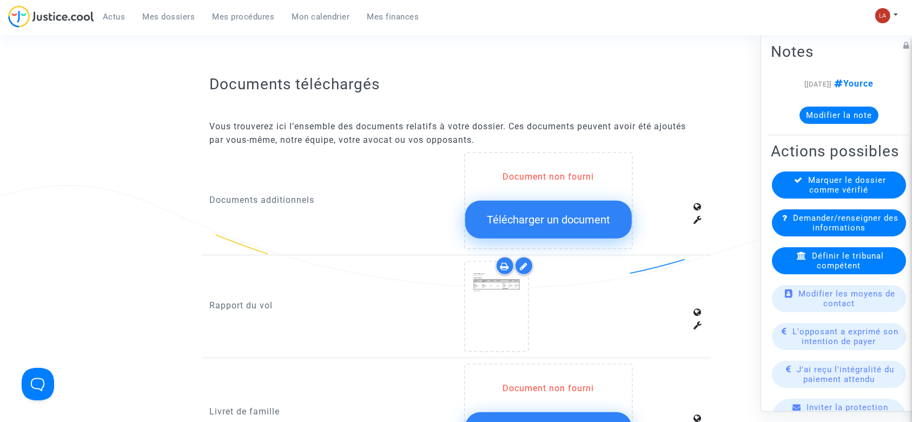
click at [530, 262] on div at bounding box center [524, 265] width 19 height 19
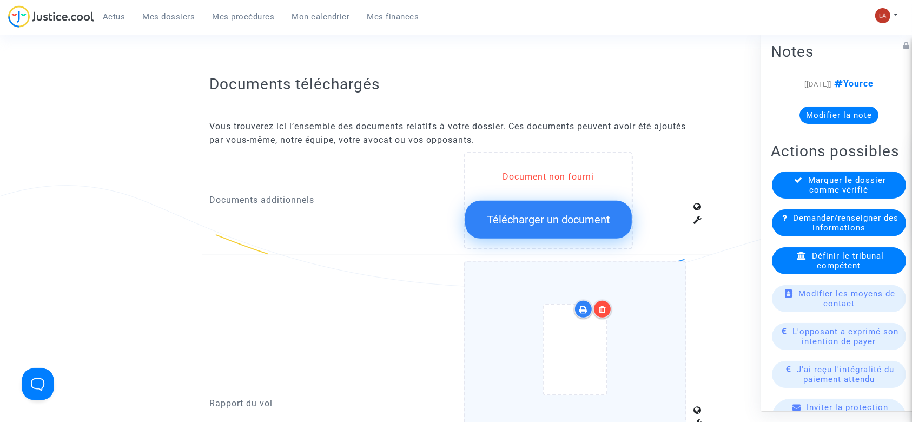
click at [654, 295] on div at bounding box center [575, 352] width 177 height 126
click at [0, 0] on input "Ajouter un document" at bounding box center [0, 0] width 0 height 0
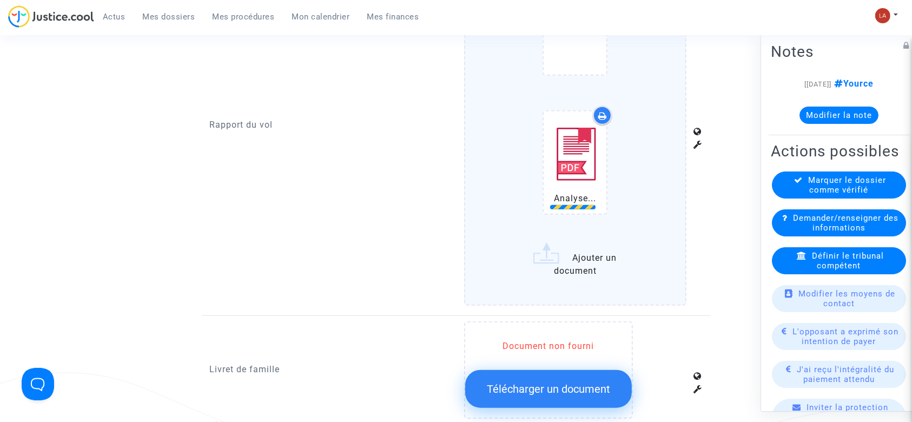
scroll to position [933, 0]
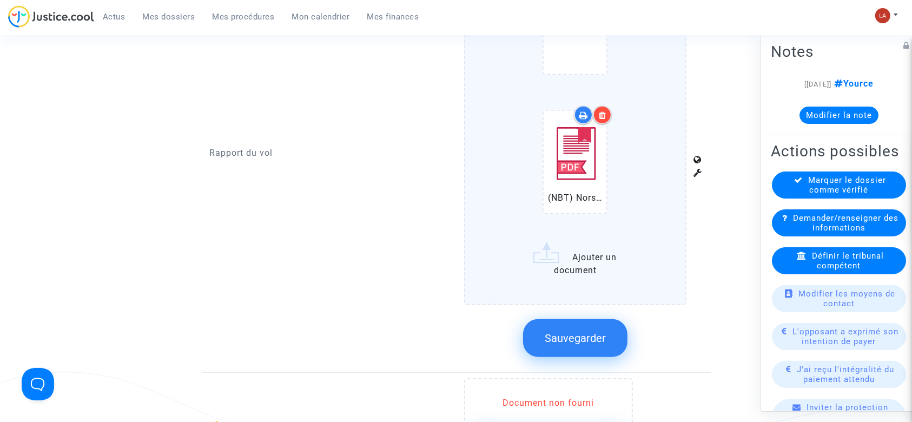
click at [589, 328] on button "Sauvegarder" at bounding box center [575, 338] width 104 height 38
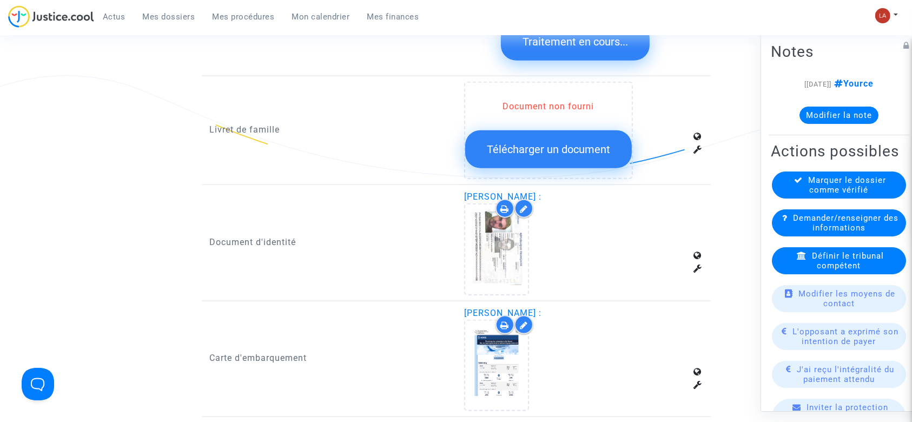
scroll to position [1236, 0]
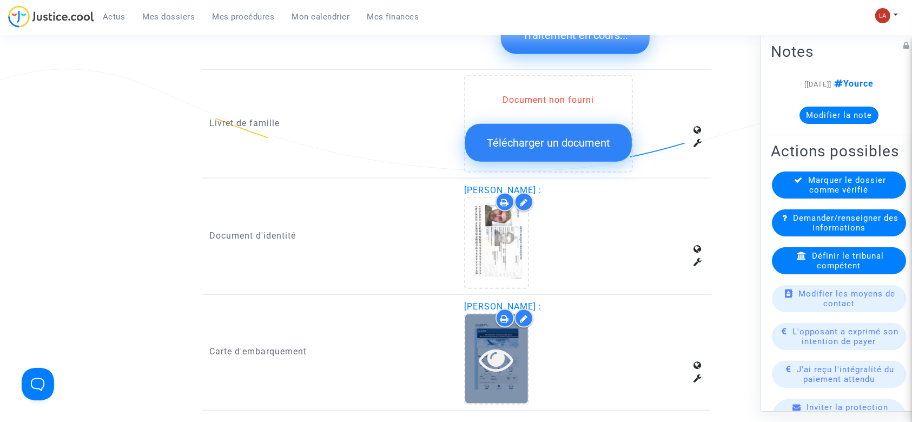
click at [524, 352] on div at bounding box center [496, 359] width 63 height 35
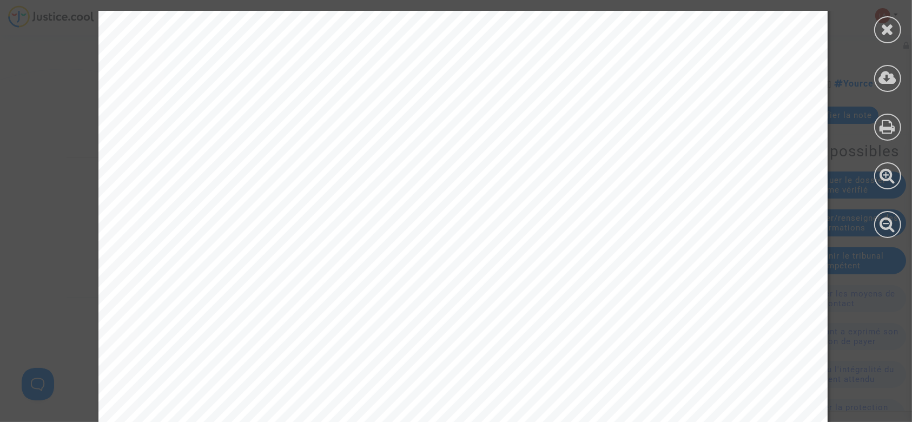
scroll to position [467, 0]
click at [876, 32] on div at bounding box center [887, 29] width 27 height 27
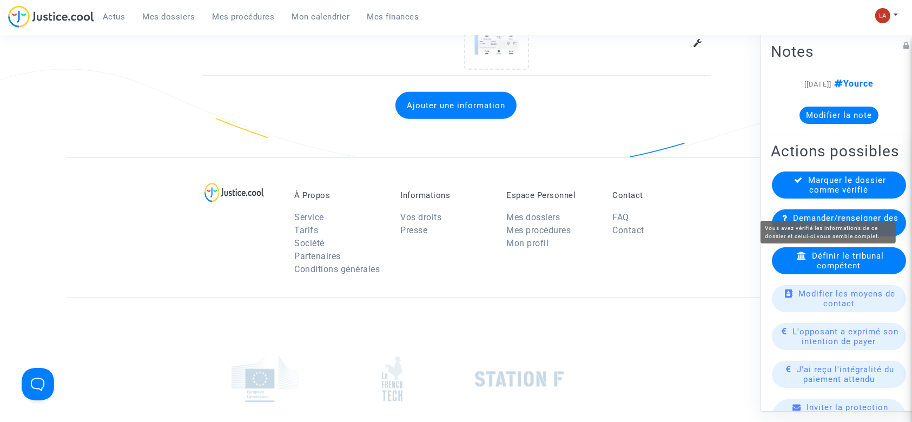
click at [809, 195] on span "Marquer le dossier comme vérifié" at bounding box center [848, 184] width 78 height 19
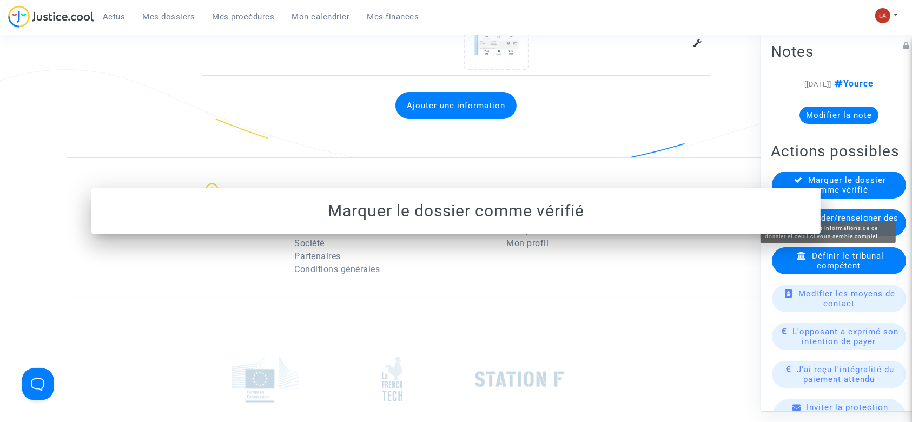
scroll to position [0, 0]
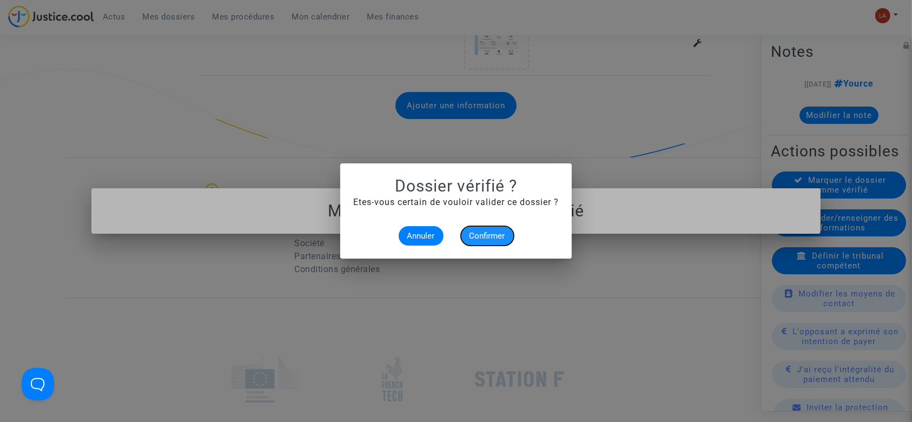
click at [479, 241] on button "Confirmer" at bounding box center [487, 235] width 53 height 19
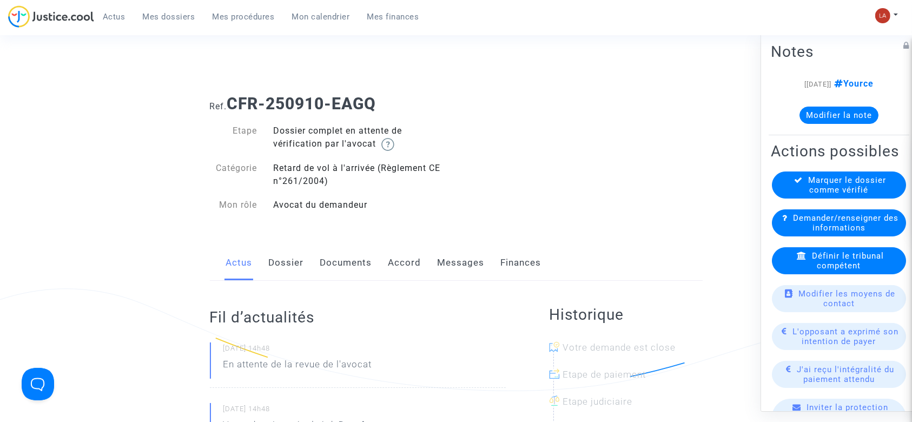
scroll to position [3, 0]
click at [279, 253] on link "Dossier" at bounding box center [286, 263] width 35 height 36
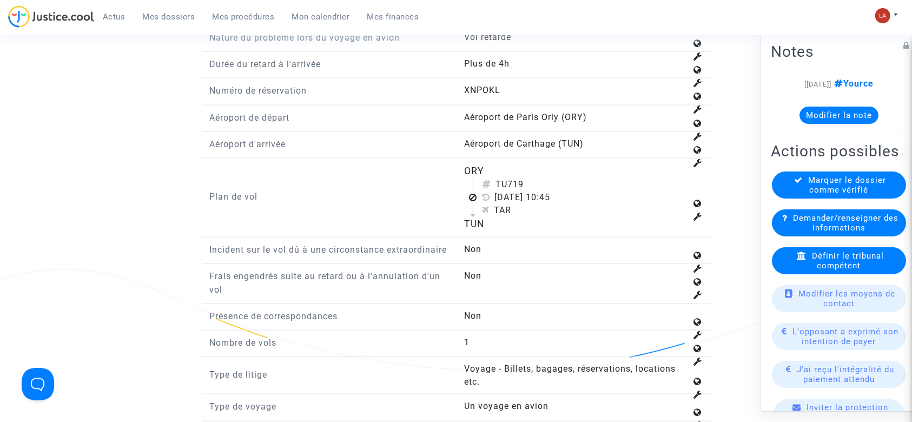
scroll to position [1545, 0]
click at [784, 274] on div "Définir le tribunal compétent" at bounding box center [839, 260] width 134 height 27
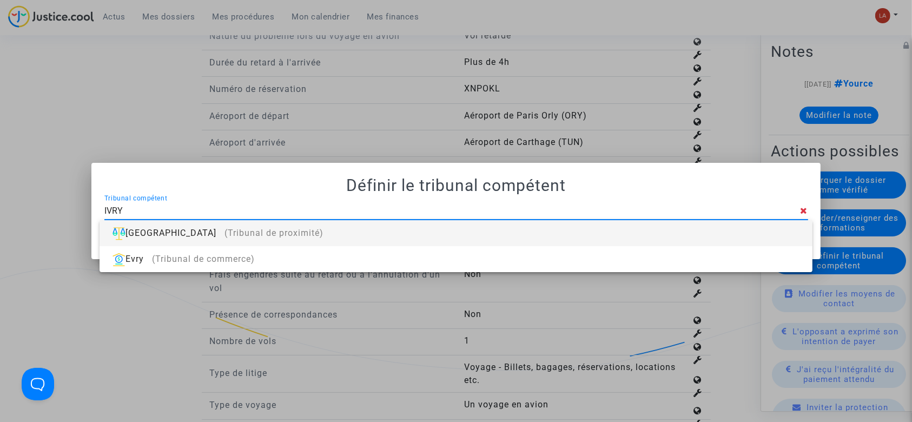
type input "IVRY"
click at [611, 233] on div "[GEOGRAPHIC_DATA] (Tribunal de proximité)" at bounding box center [455, 233] width 695 height 26
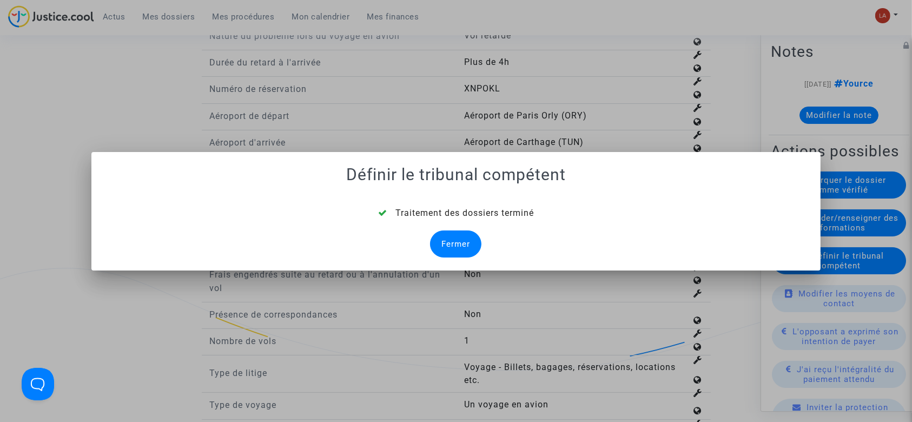
click at [454, 239] on div "Fermer" at bounding box center [455, 243] width 51 height 27
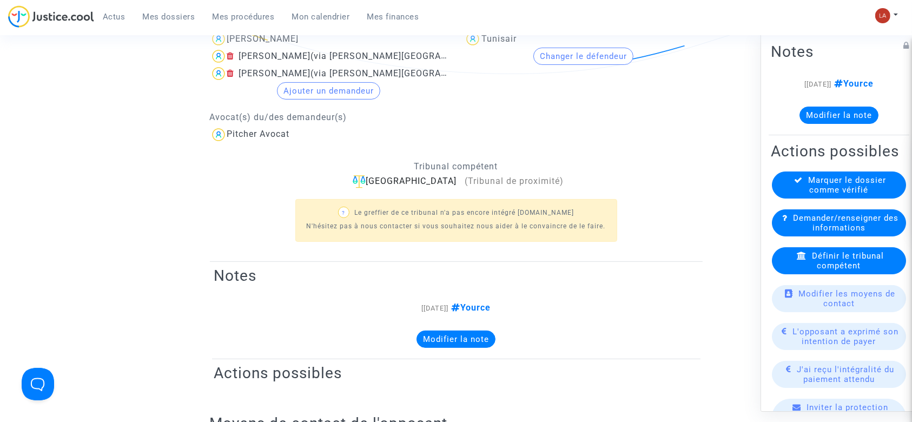
scroll to position [1545, 0]
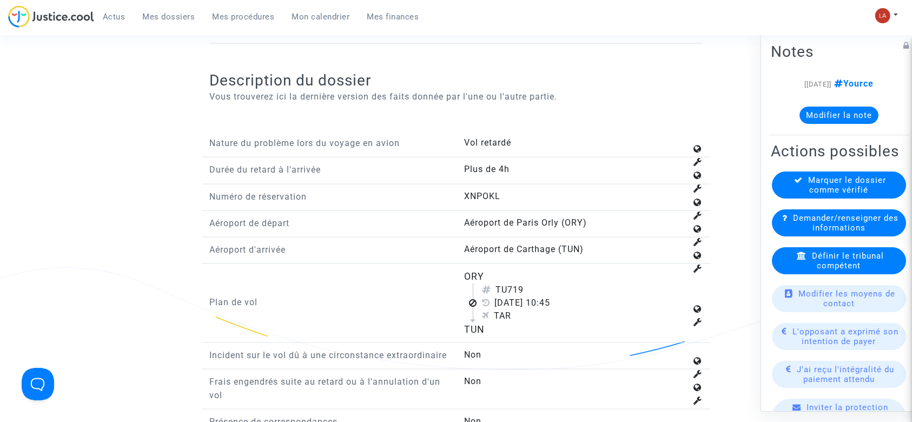
drag, startPoint x: 511, startPoint y: 288, endPoint x: 539, endPoint y: 291, distance: 28.8
click at [539, 291] on div "TU719" at bounding box center [584, 289] width 205 height 13
copy div "719"
click at [788, 274] on div "Définir le tribunal compétent" at bounding box center [839, 260] width 134 height 27
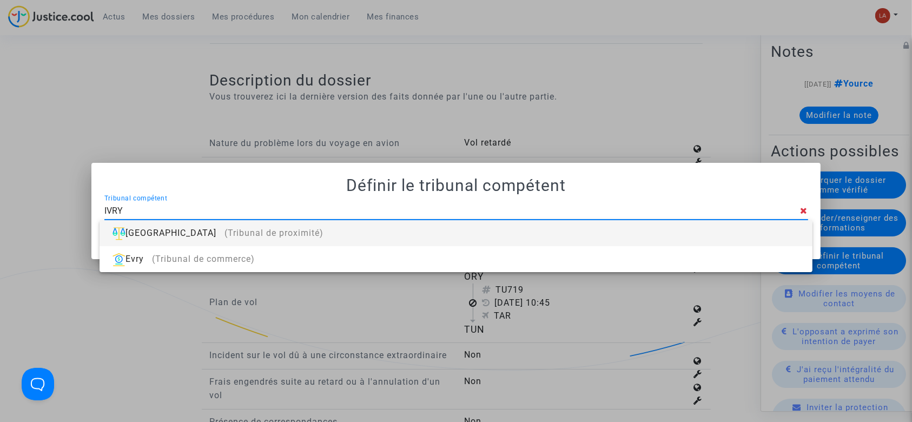
type input "IVRY"
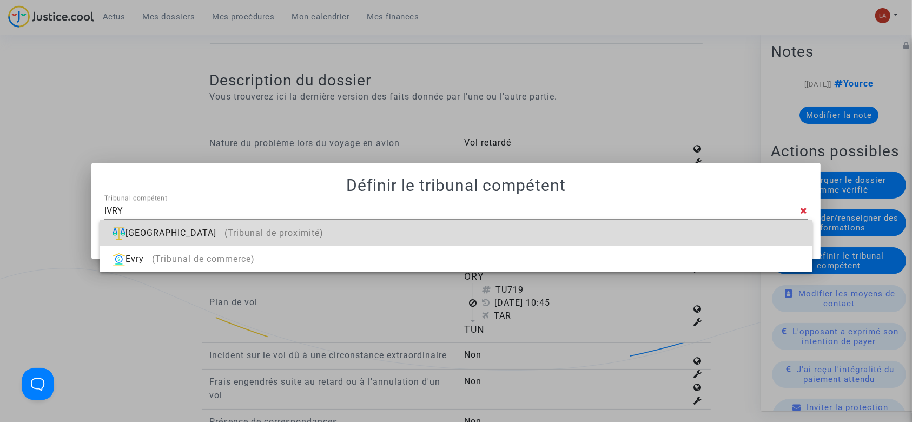
click at [673, 235] on div "[GEOGRAPHIC_DATA] (Tribunal de proximité)" at bounding box center [455, 233] width 695 height 26
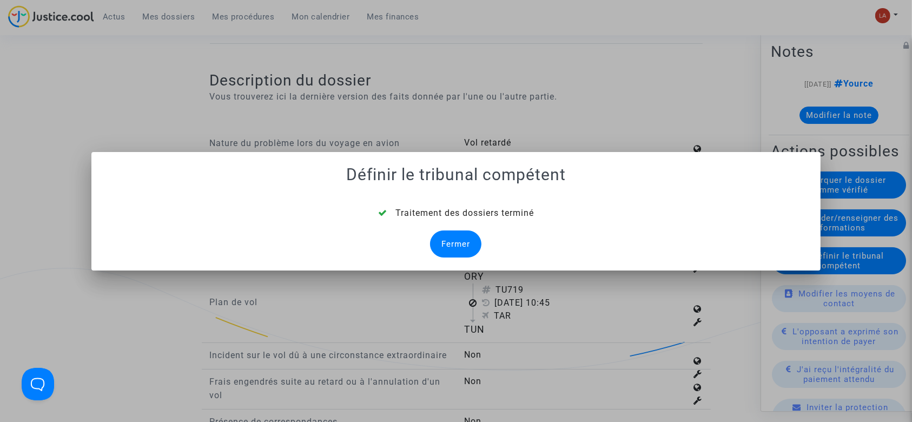
click at [455, 248] on div "Fermer" at bounding box center [455, 243] width 51 height 27
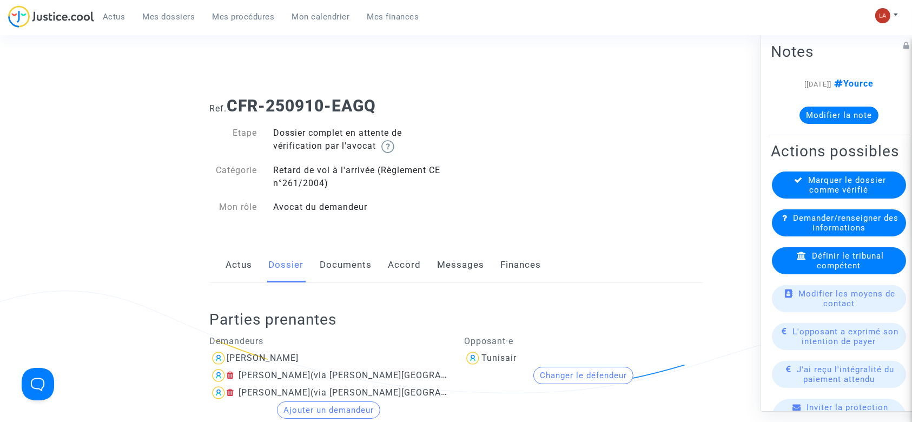
click at [342, 268] on link "Documents" at bounding box center [346, 265] width 52 height 36
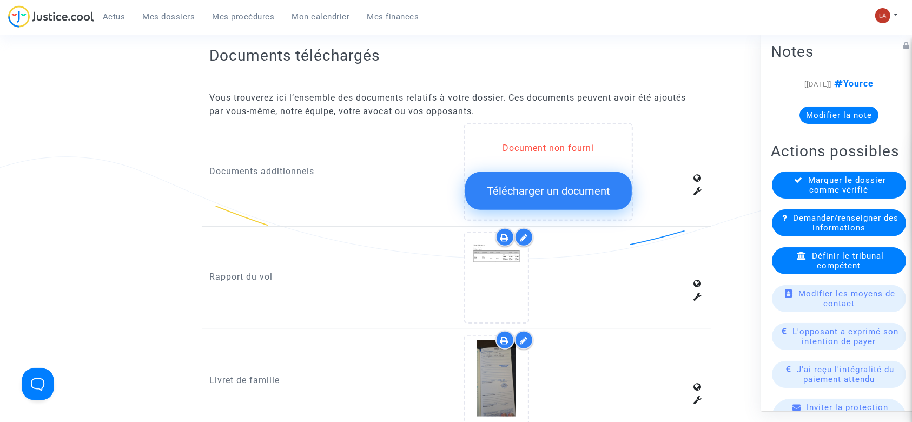
scroll to position [643, 0]
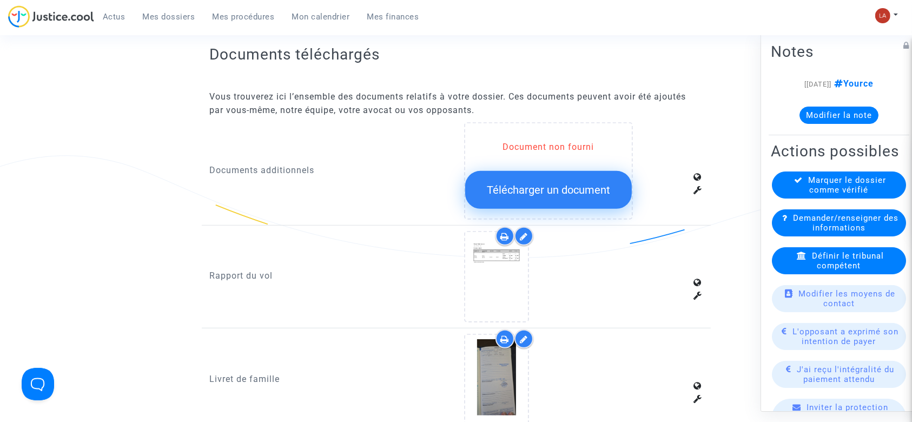
click at [523, 233] on icon at bounding box center [524, 236] width 8 height 9
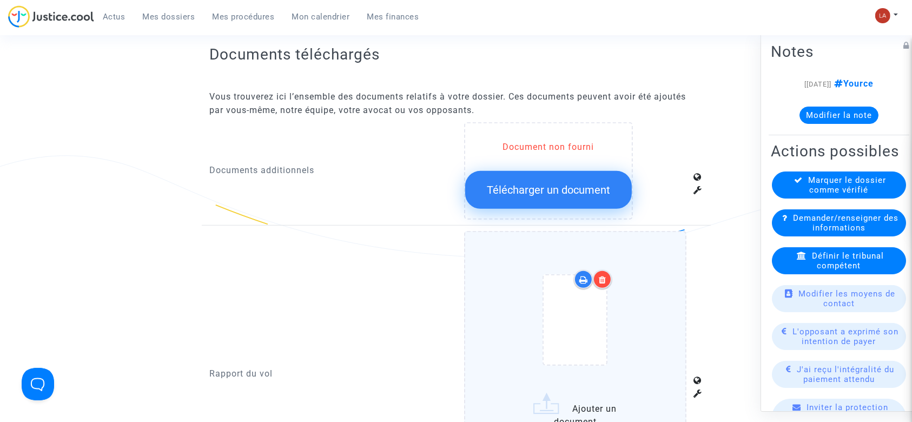
click at [624, 290] on div at bounding box center [575, 322] width 177 height 126
click at [0, 0] on input "Ajouter un document" at bounding box center [0, 0] width 0 height 0
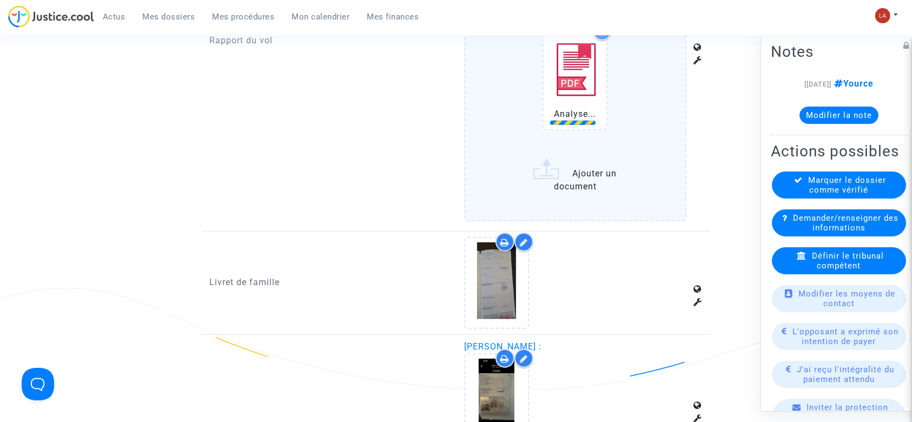
scroll to position [1018, 0]
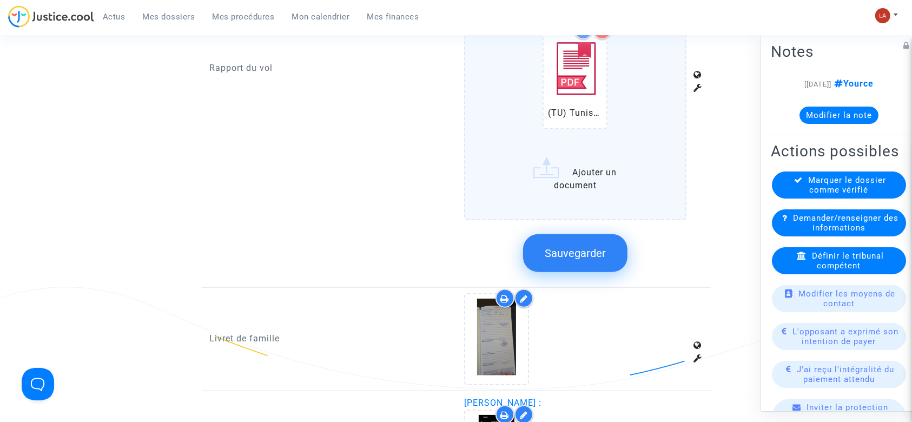
click at [598, 247] on span "Sauvegarder" at bounding box center [575, 253] width 61 height 13
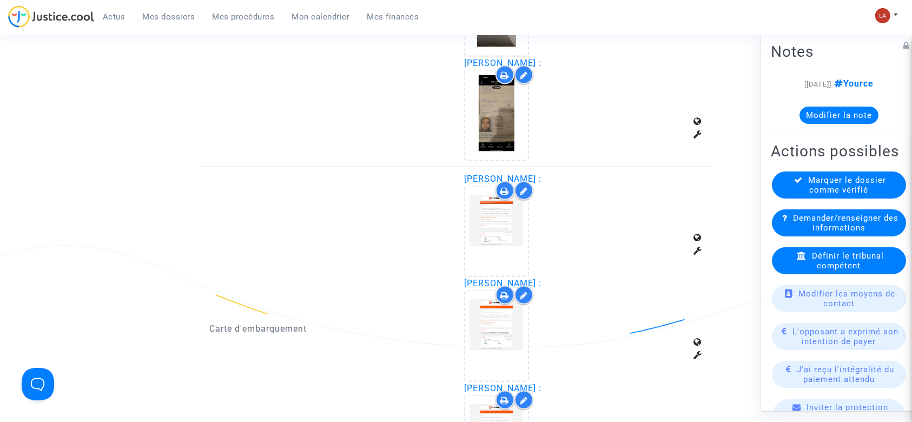
scroll to position [1569, 0]
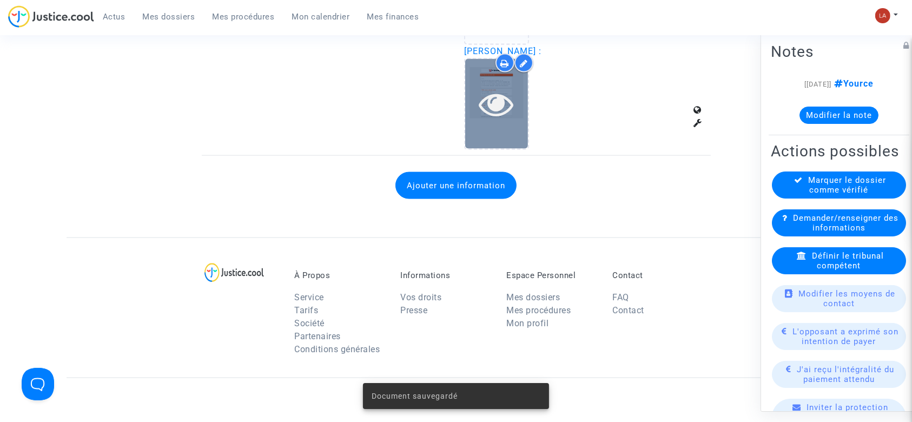
click at [497, 111] on icon at bounding box center [496, 104] width 35 height 35
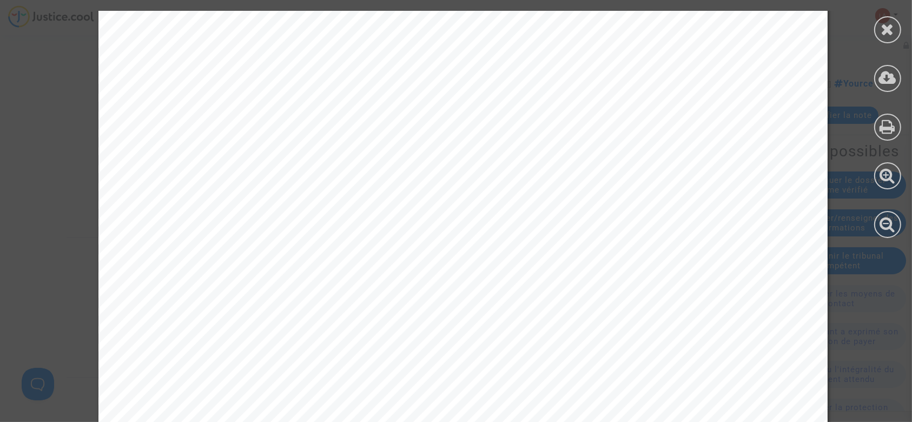
scroll to position [1285, 0]
click at [884, 19] on div at bounding box center [887, 29] width 27 height 27
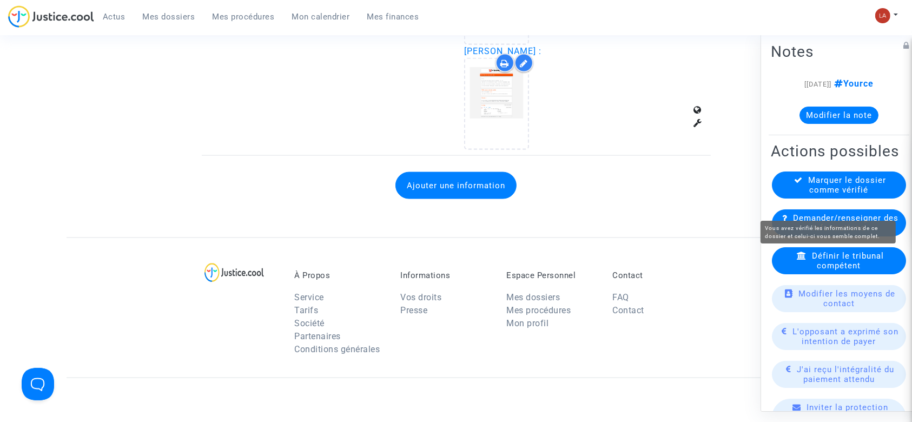
click at [813, 199] on div "Marquer le dossier comme vérifié" at bounding box center [839, 185] width 134 height 27
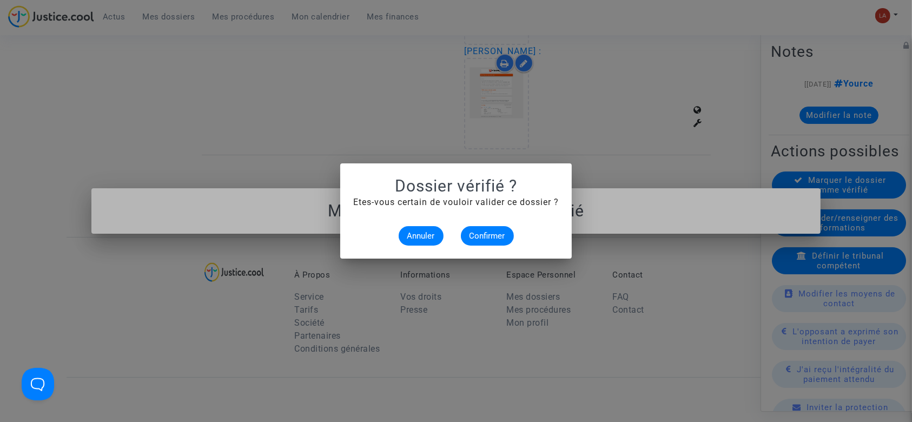
scroll to position [0, 0]
click at [502, 245] on button "Confirmer" at bounding box center [487, 235] width 53 height 19
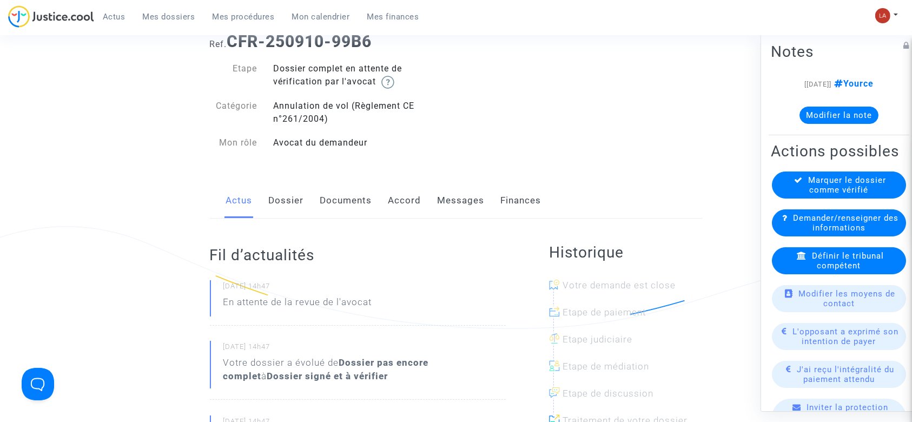
scroll to position [63, 0]
click at [286, 193] on link "Dossier" at bounding box center [286, 202] width 35 height 36
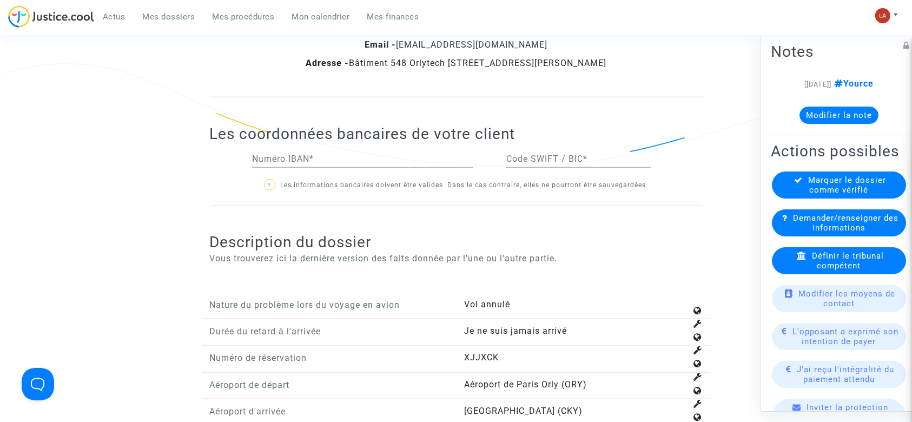
scroll to position [1393, 0]
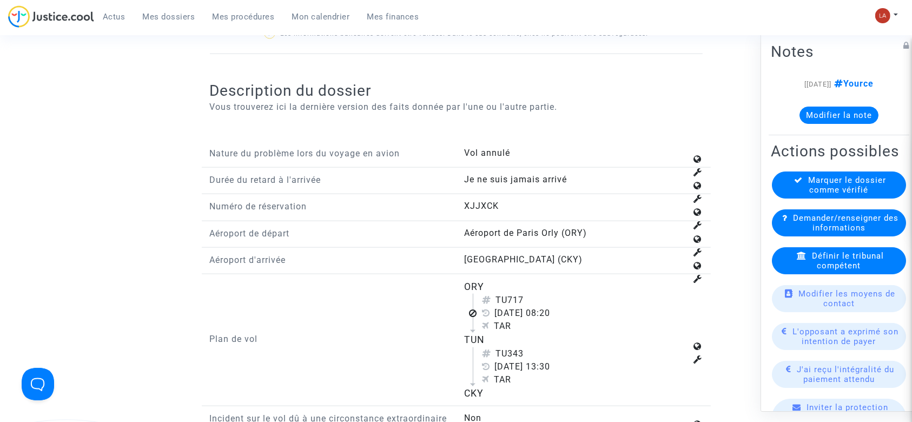
drag, startPoint x: 510, startPoint y: 297, endPoint x: 549, endPoint y: 298, distance: 38.4
click at [549, 298] on div "TU717" at bounding box center [584, 300] width 205 height 13
copy div "717"
click at [863, 271] on span "Définir le tribunal compétent" at bounding box center [848, 260] width 72 height 19
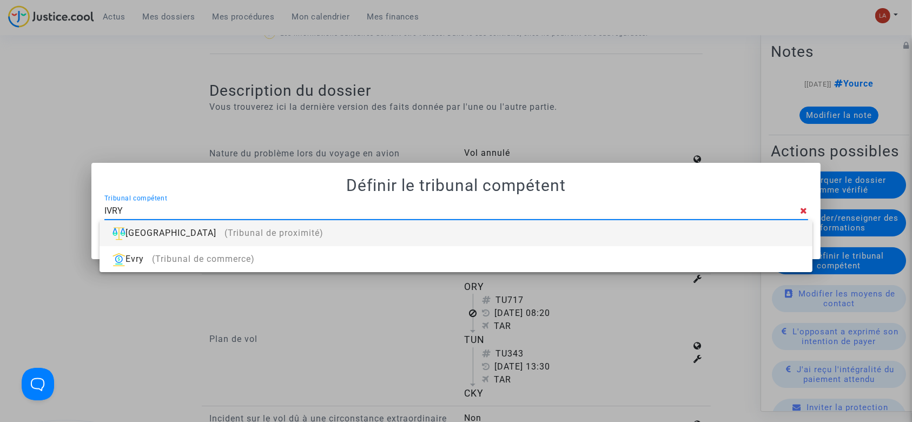
type input "IVRY"
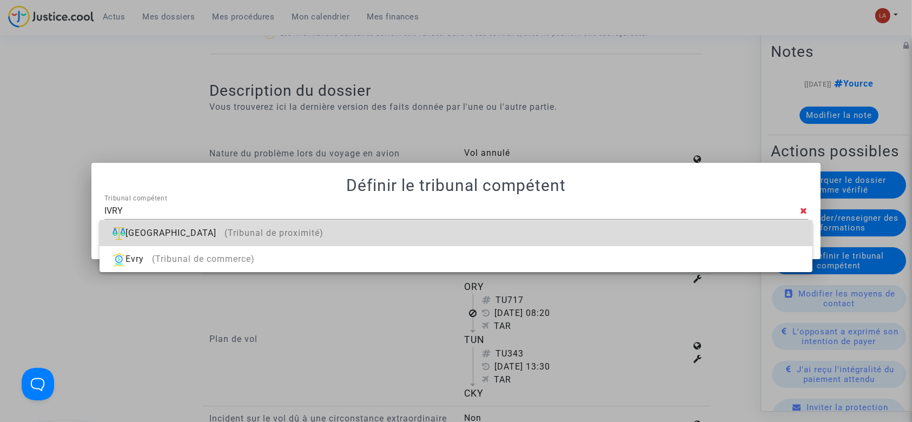
click at [610, 235] on div "[GEOGRAPHIC_DATA] (Tribunal de proximité)" at bounding box center [455, 233] width 695 height 26
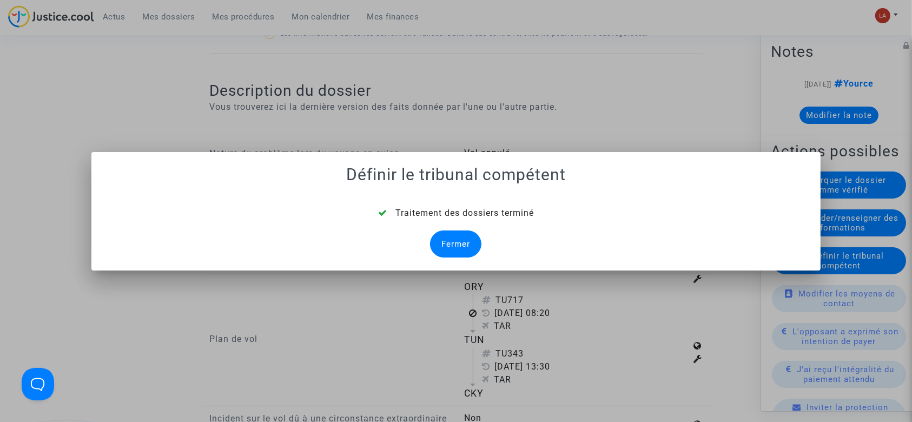
click at [452, 249] on div "Fermer" at bounding box center [455, 243] width 51 height 27
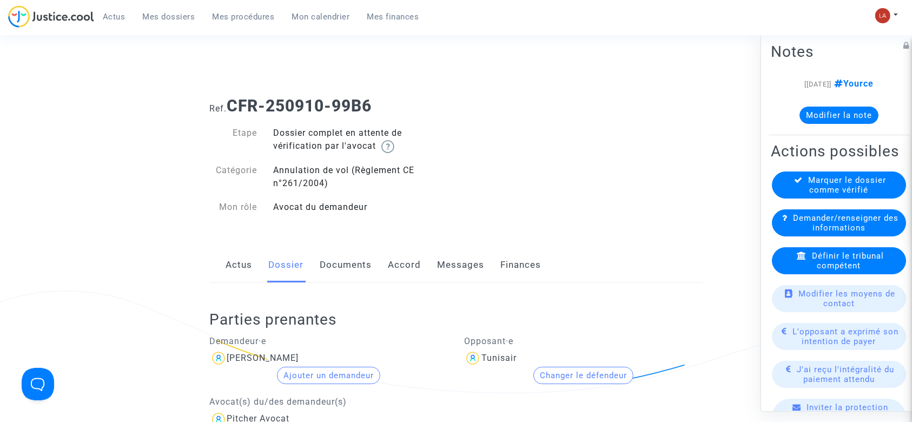
click at [334, 262] on link "Documents" at bounding box center [346, 265] width 52 height 36
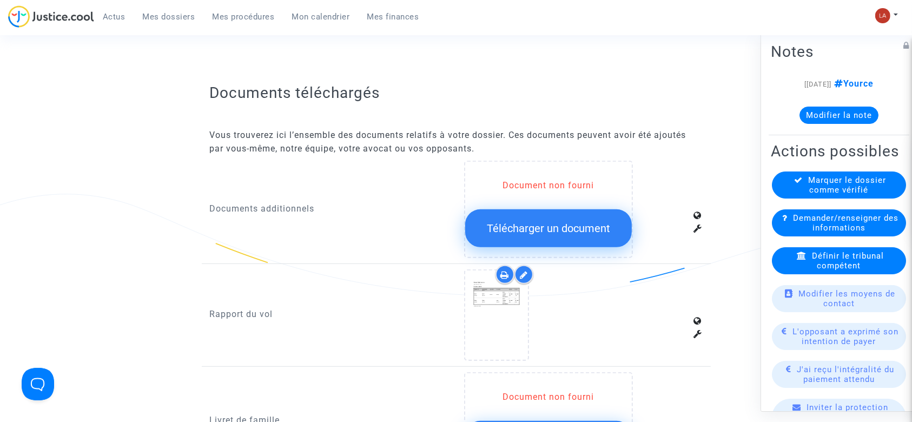
scroll to position [616, 0]
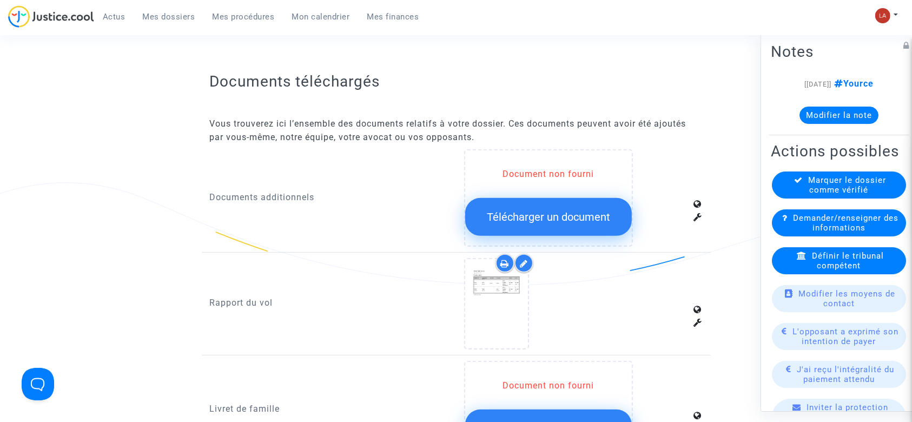
click at [524, 255] on div at bounding box center [524, 263] width 19 height 19
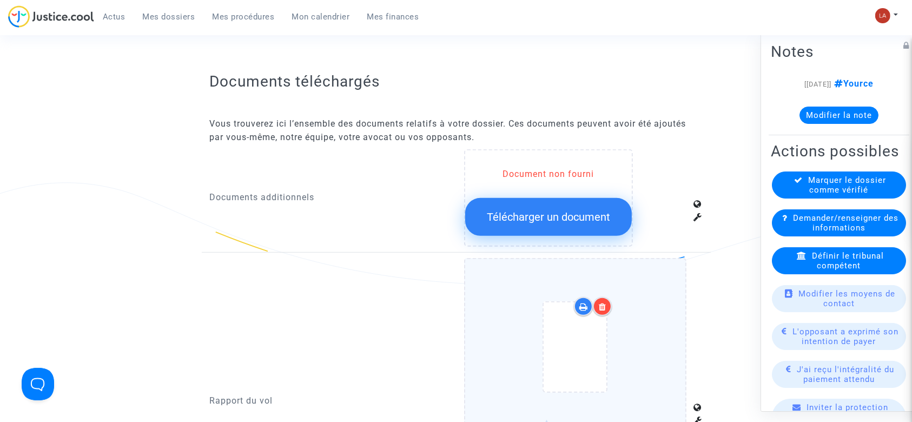
click at [656, 309] on div at bounding box center [575, 349] width 177 height 126
click at [0, 0] on input "Ajouter un document" at bounding box center [0, 0] width 0 height 0
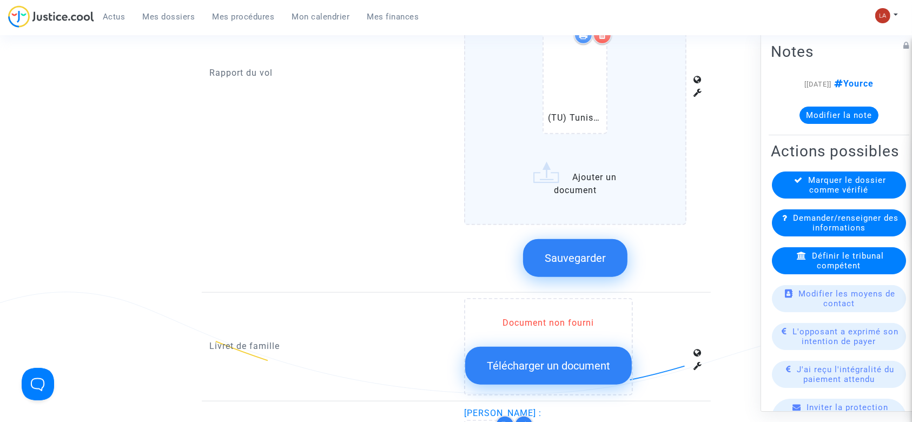
scroll to position [1014, 0]
click at [561, 266] on button "Sauvegarder" at bounding box center [575, 258] width 104 height 38
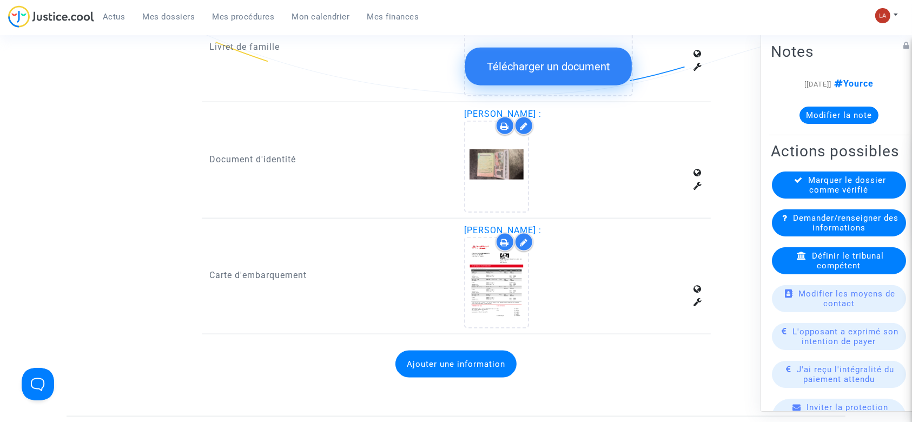
scroll to position [1351, 0]
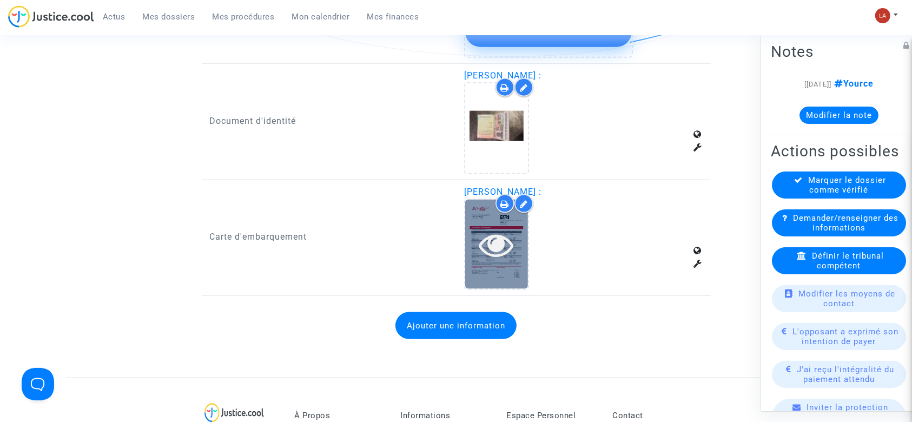
click at [507, 245] on icon at bounding box center [496, 244] width 35 height 35
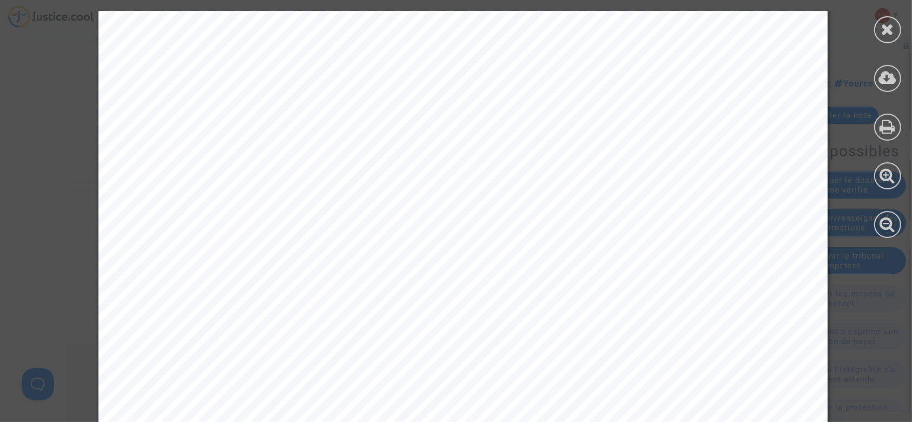
scroll to position [366, 0]
click at [896, 24] on div at bounding box center [887, 29] width 27 height 27
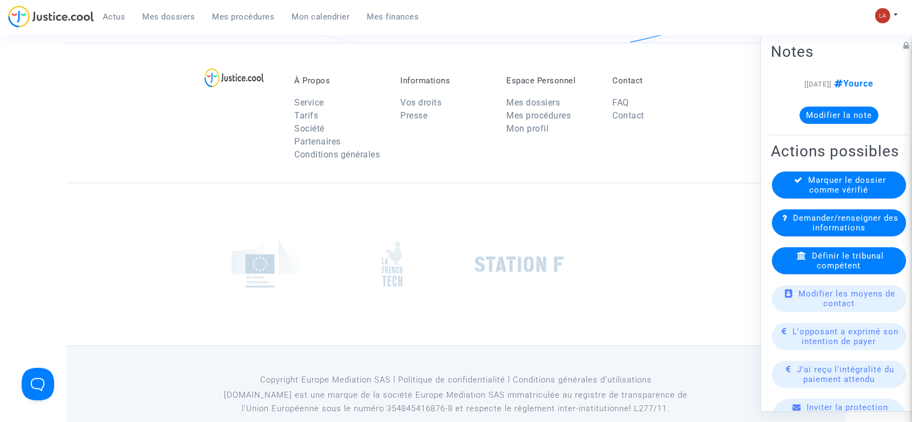
click at [800, 199] on div "Marquer le dossier comme vérifié" at bounding box center [839, 185] width 134 height 27
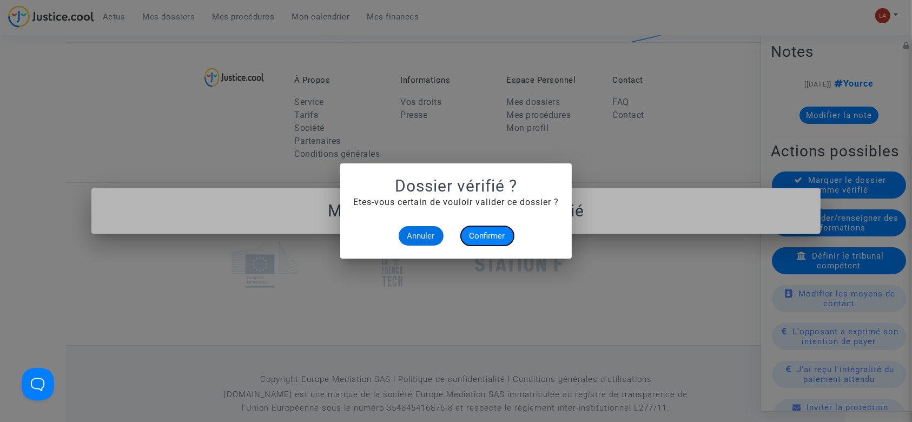
click at [496, 233] on span "Confirmer" at bounding box center [488, 236] width 36 height 10
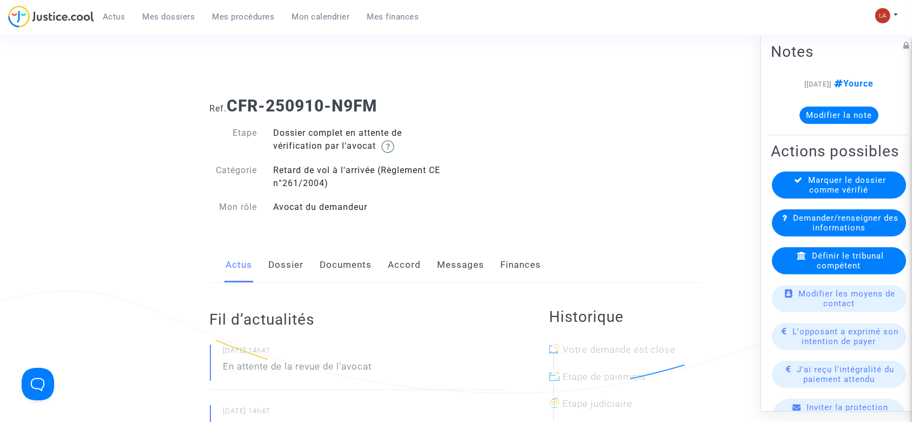
click at [272, 279] on link "Dossier" at bounding box center [286, 265] width 35 height 36
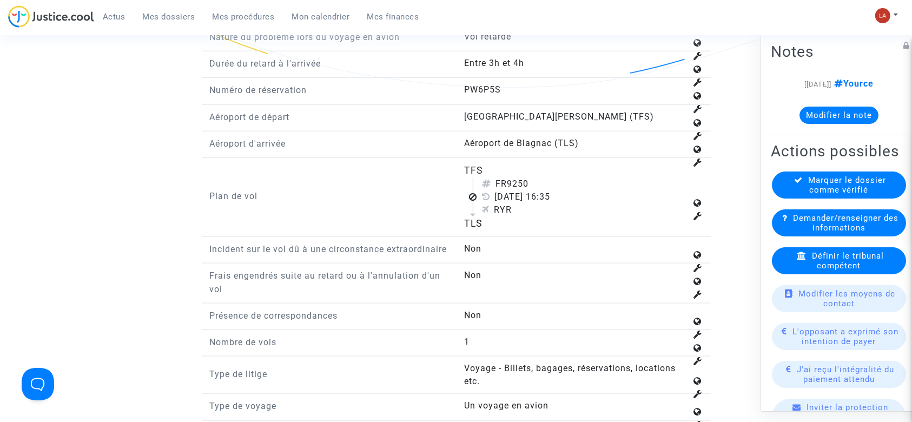
scroll to position [1425, 0]
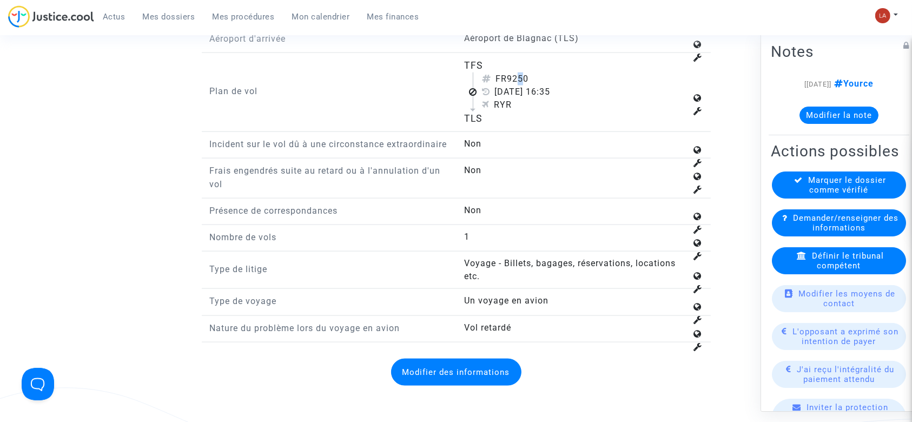
drag, startPoint x: 514, startPoint y: 60, endPoint x: 520, endPoint y: 60, distance: 6.0
click at [520, 72] on div "FR9250" at bounding box center [584, 78] width 205 height 13
drag, startPoint x: 511, startPoint y: 60, endPoint x: 563, endPoint y: 68, distance: 52.7
click at [563, 72] on div "FR9250" at bounding box center [584, 78] width 205 height 13
copy div "9250"
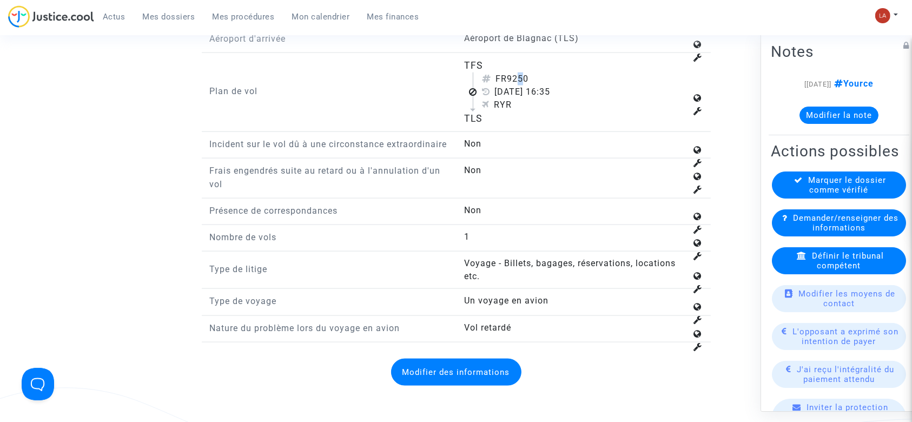
click at [563, 72] on div "FR9250" at bounding box center [584, 78] width 205 height 13
click at [871, 271] on span "Définir le tribunal compétent" at bounding box center [848, 260] width 72 height 19
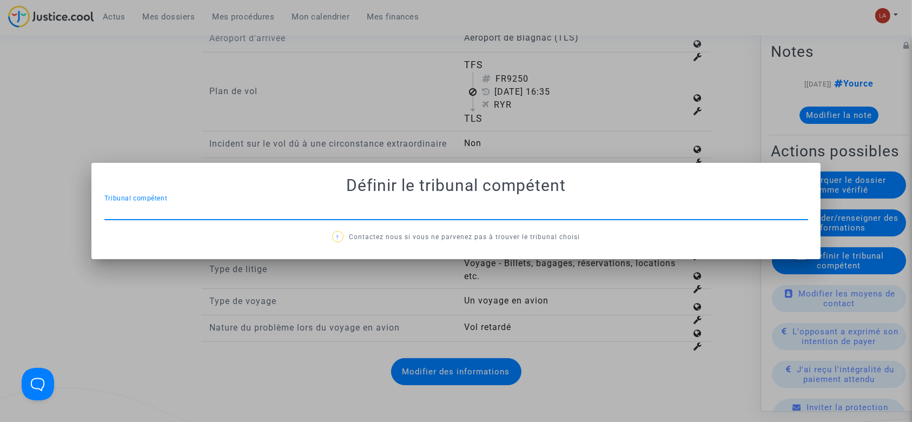
scroll to position [0, 0]
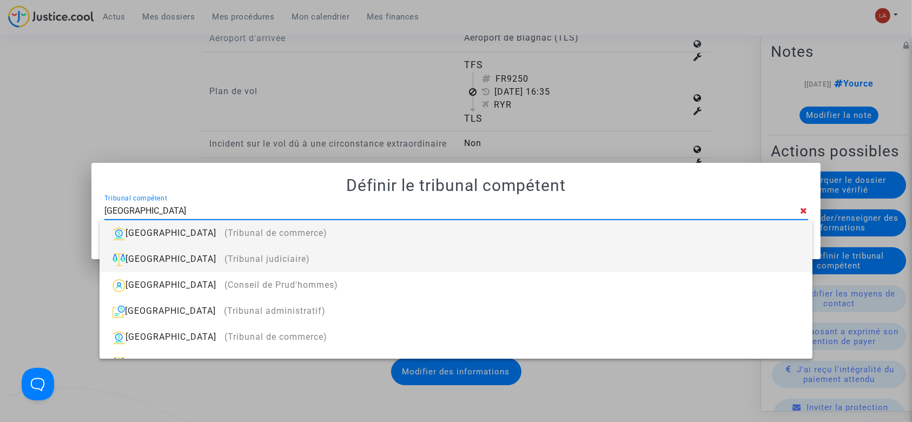
type input "[GEOGRAPHIC_DATA]"
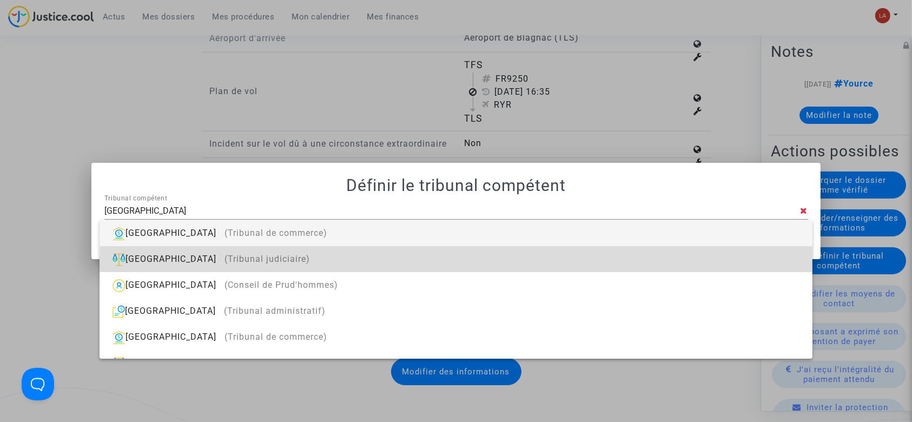
click at [567, 266] on div "Toulouse (Tribunal judiciaire)" at bounding box center [455, 259] width 695 height 26
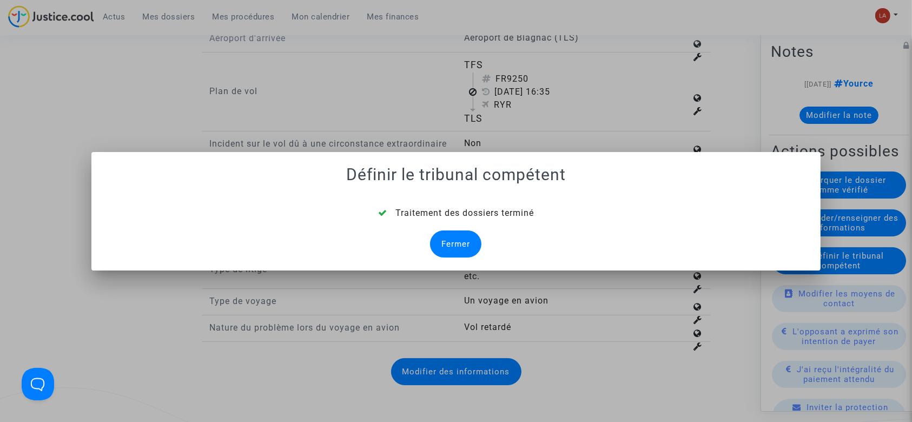
click at [450, 238] on div "Fermer" at bounding box center [455, 243] width 51 height 27
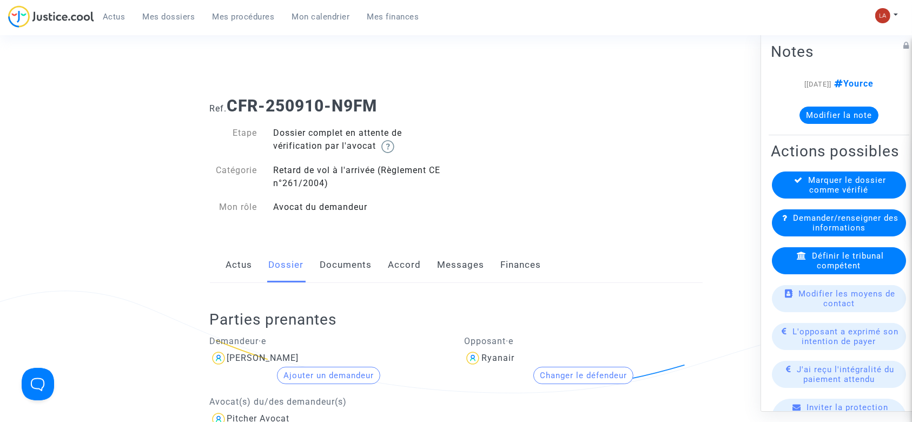
click at [339, 259] on link "Documents" at bounding box center [346, 265] width 52 height 36
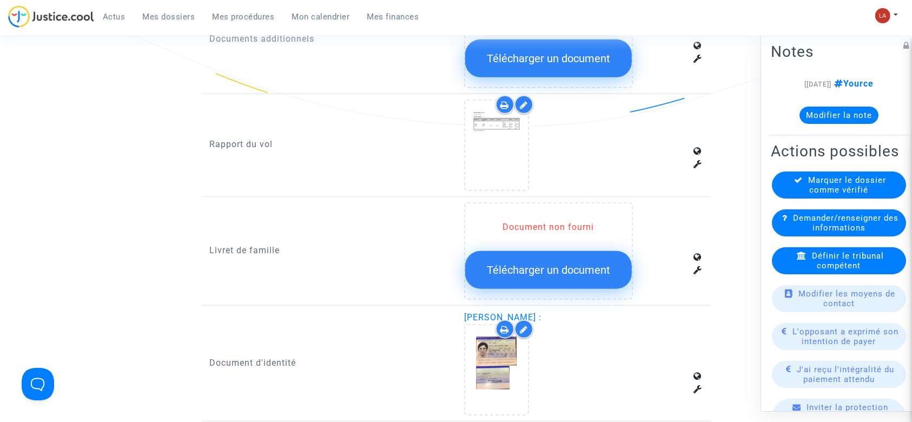
scroll to position [771, 0]
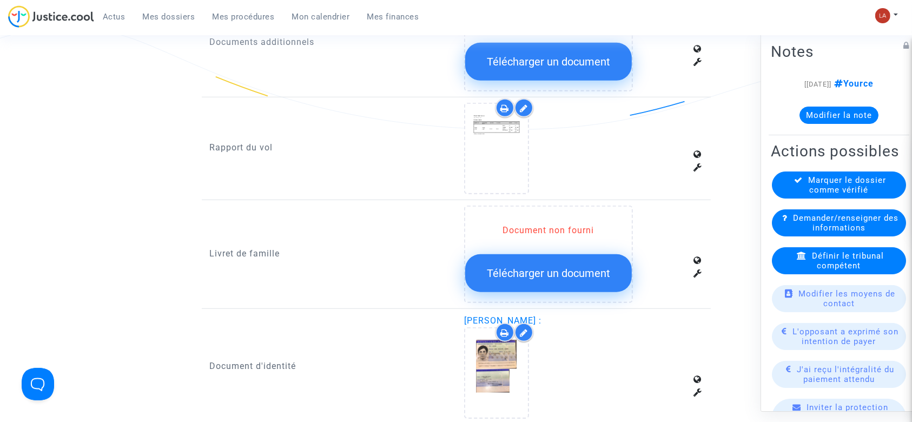
click at [527, 104] on icon at bounding box center [524, 108] width 8 height 9
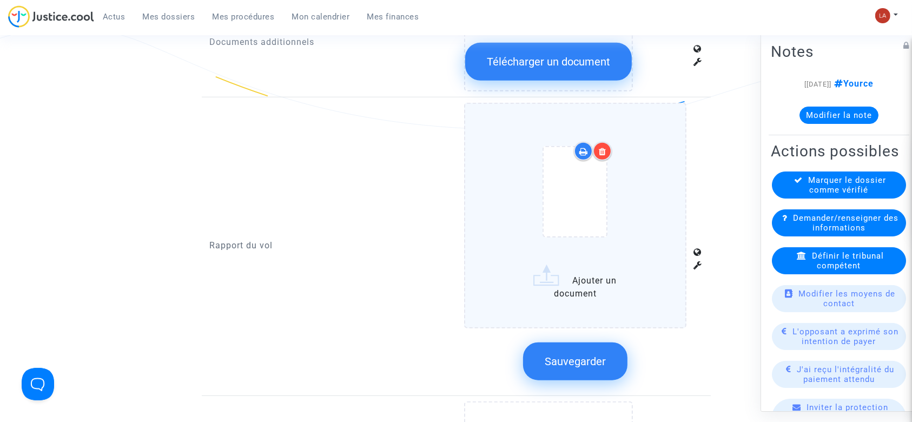
click at [628, 173] on div at bounding box center [575, 194] width 177 height 126
click at [0, 0] on input "Ajouter un document" at bounding box center [0, 0] width 0 height 0
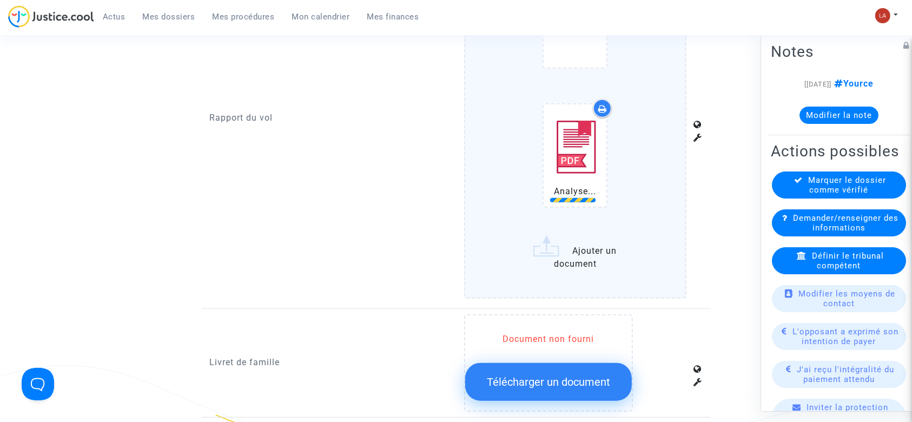
scroll to position [942, 0]
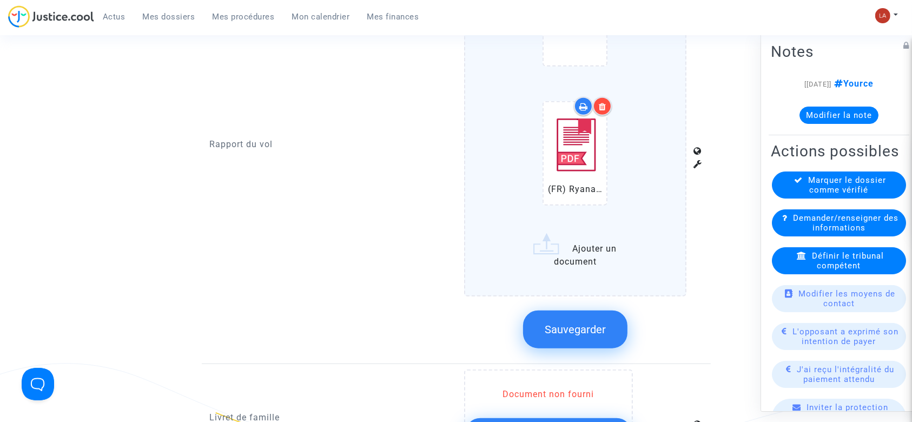
click at [586, 337] on button "Sauvegarder" at bounding box center [575, 330] width 104 height 38
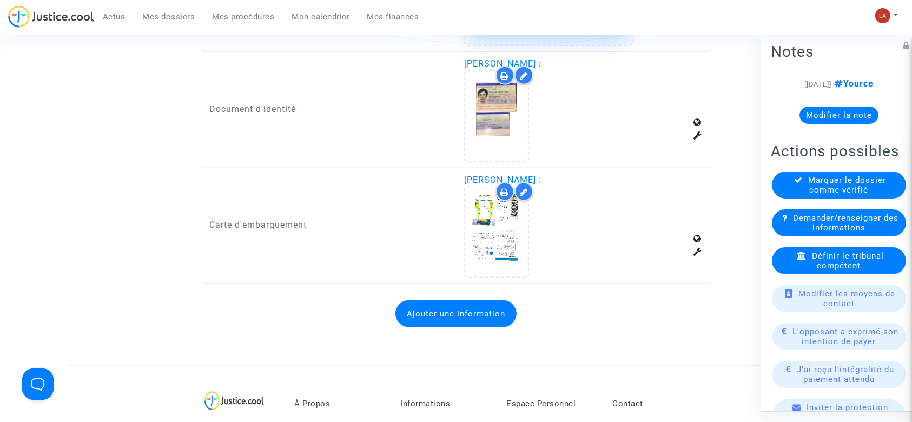
scroll to position [1364, 0]
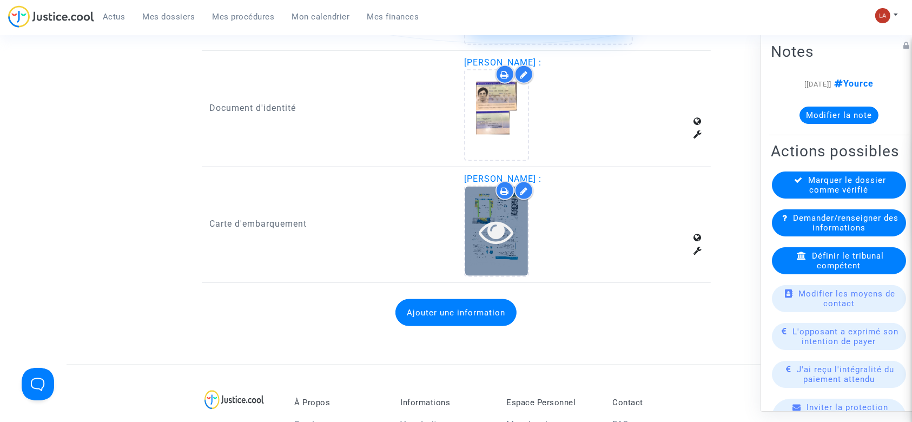
click at [505, 232] on icon at bounding box center [496, 231] width 35 height 35
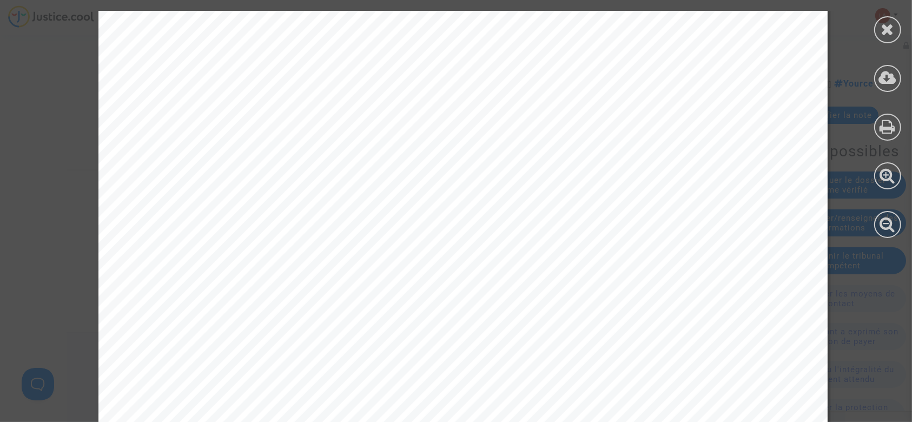
scroll to position [264, 0]
click at [887, 24] on icon at bounding box center [888, 29] width 14 height 16
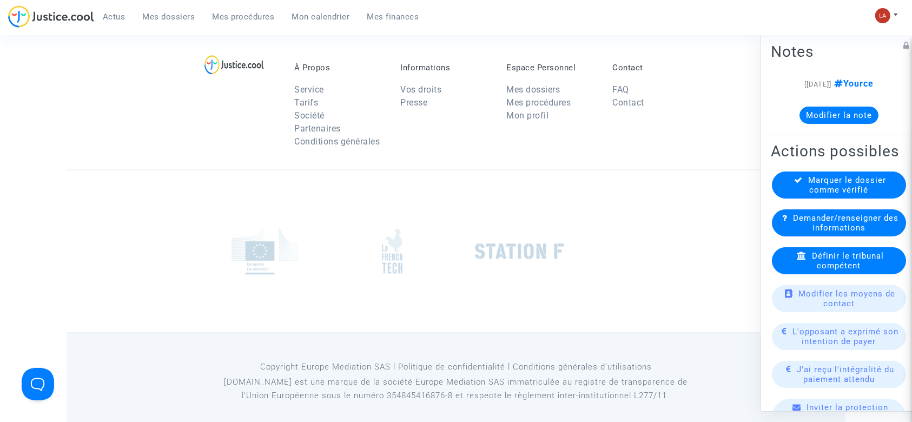
click at [785, 199] on div "Marquer le dossier comme vérifié" at bounding box center [839, 185] width 134 height 27
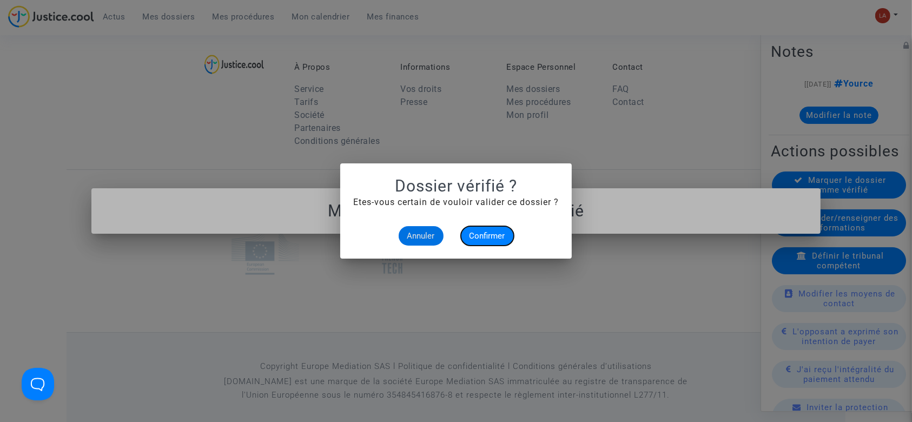
click at [504, 236] on span "Confirmer" at bounding box center [488, 236] width 36 height 10
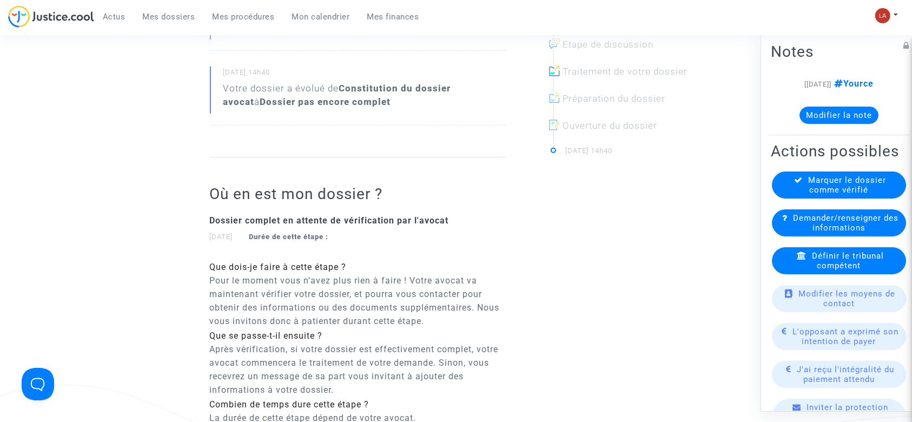
scroll to position [75, 0]
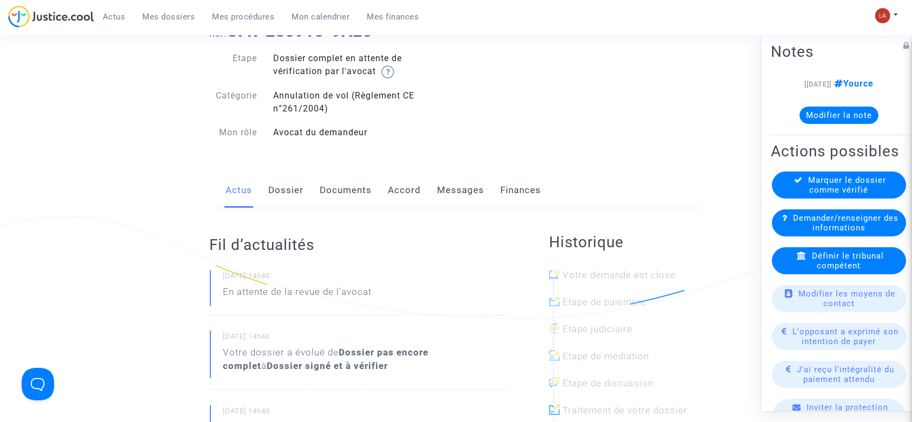
click at [292, 177] on link "Dossier" at bounding box center [286, 191] width 35 height 36
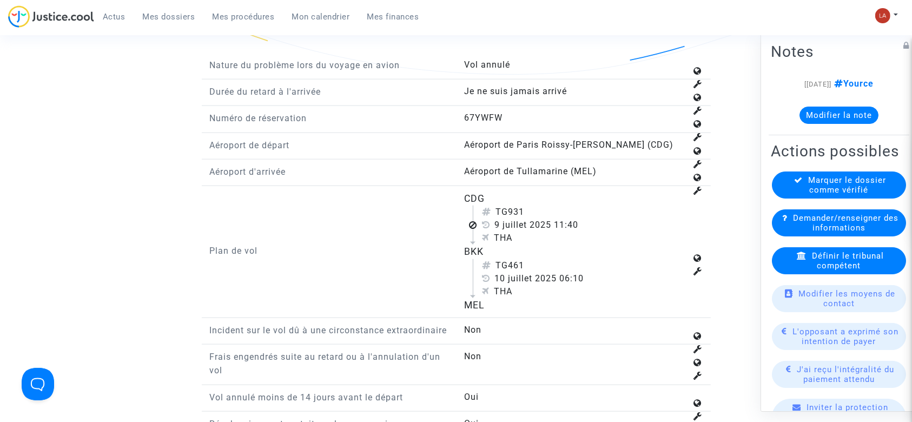
scroll to position [1342, 0]
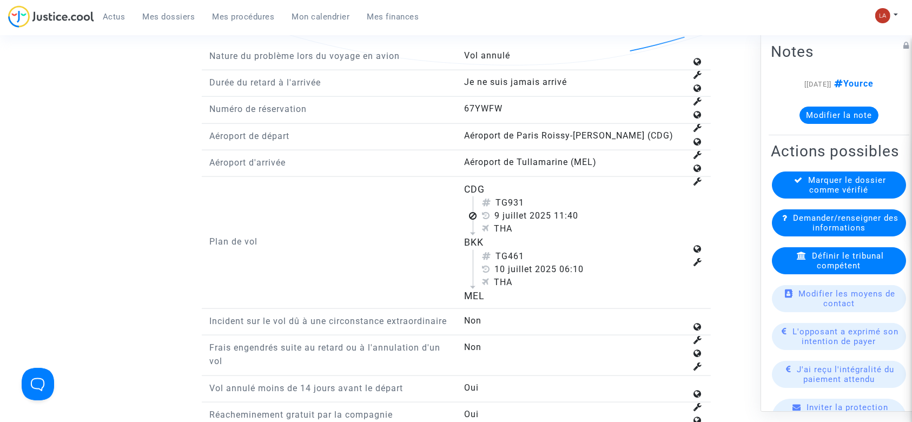
drag, startPoint x: 510, startPoint y: 198, endPoint x: 527, endPoint y: 201, distance: 17.6
click at [527, 201] on div "TG931" at bounding box center [584, 202] width 205 height 13
copy div "931"
click at [783, 274] on div "Définir le tribunal compétent" at bounding box center [839, 260] width 134 height 27
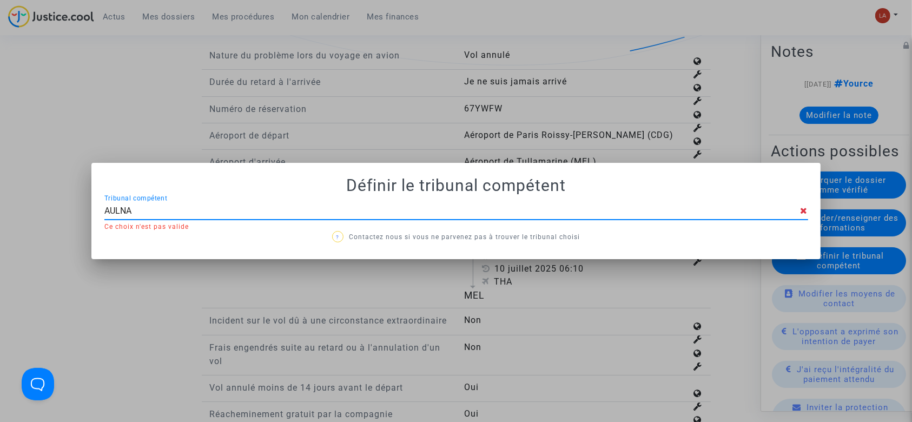
type input "AULNAY"
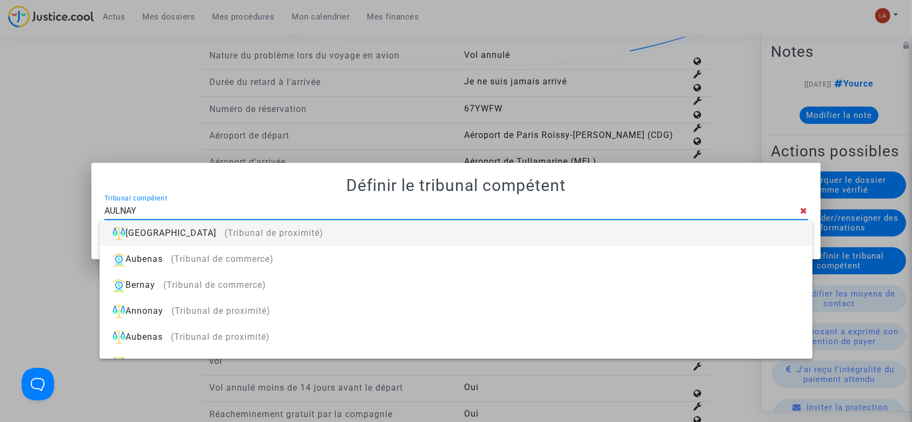
click at [635, 232] on div "[GEOGRAPHIC_DATA] (Tribunal de proximité)" at bounding box center [455, 233] width 695 height 26
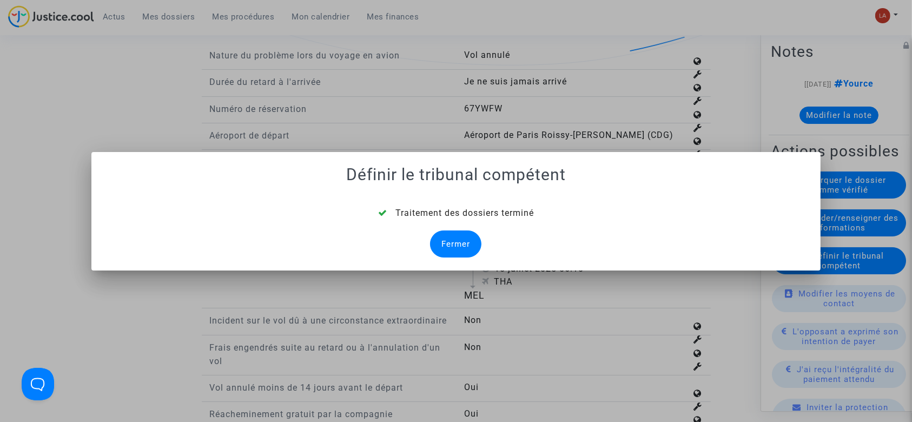
click at [443, 242] on div "Fermer" at bounding box center [455, 243] width 51 height 27
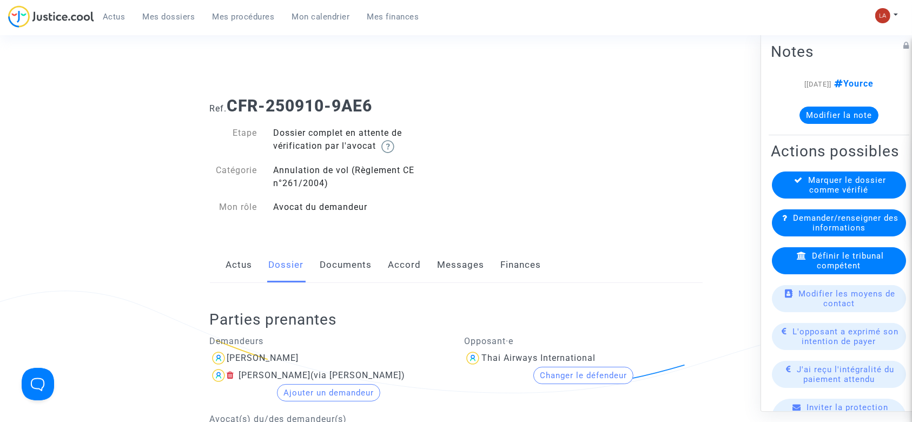
click at [345, 274] on link "Documents" at bounding box center [346, 265] width 52 height 36
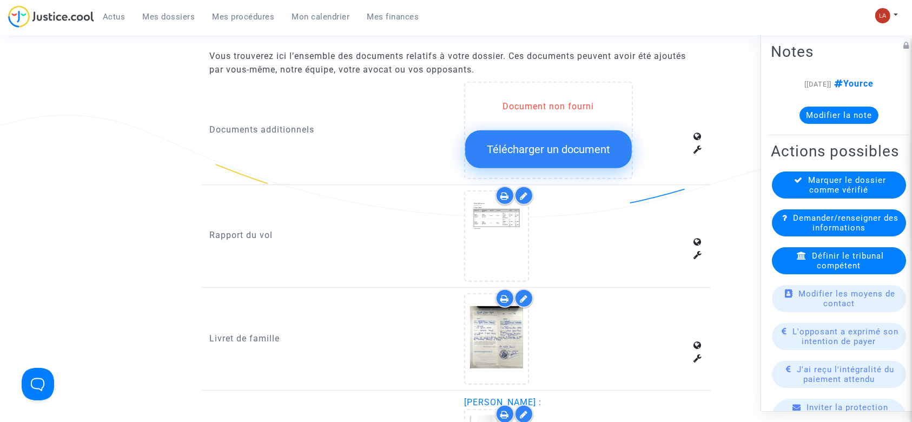
scroll to position [682, 0]
click at [527, 193] on icon at bounding box center [524, 197] width 8 height 9
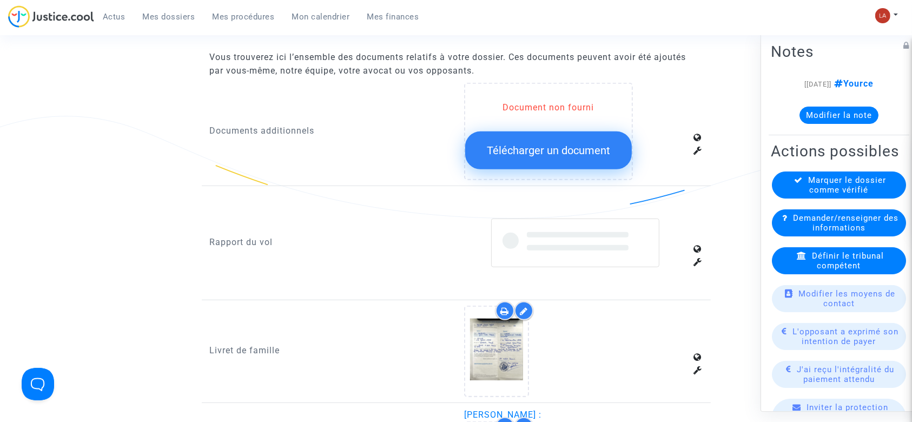
click at [527, 192] on div at bounding box center [583, 243] width 255 height 103
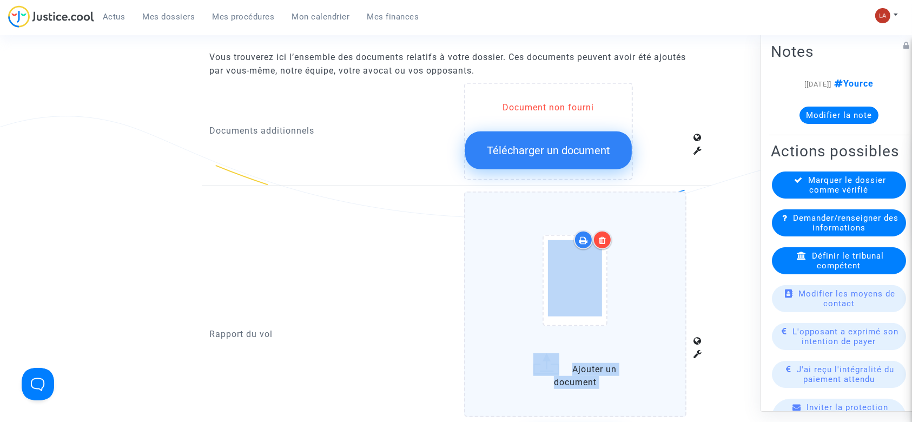
click at [672, 266] on label "Ajouter un document" at bounding box center [575, 305] width 222 height 226
click at [0, 0] on input "Ajouter un document" at bounding box center [0, 0] width 0 height 0
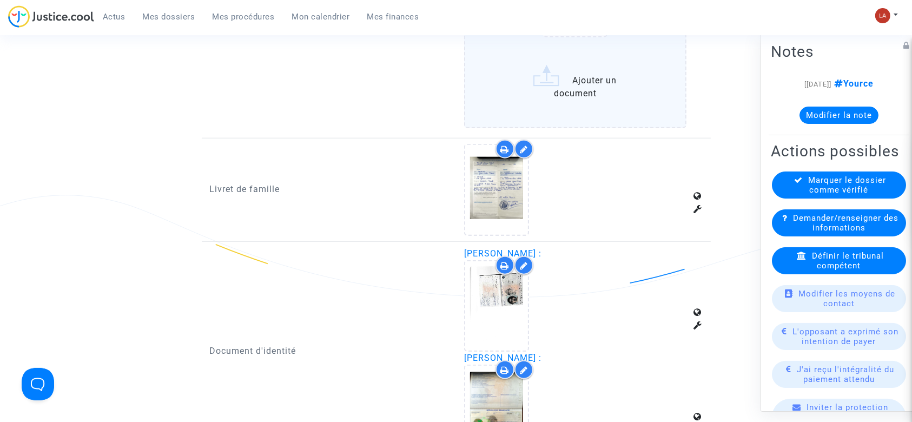
scroll to position [1122, 0]
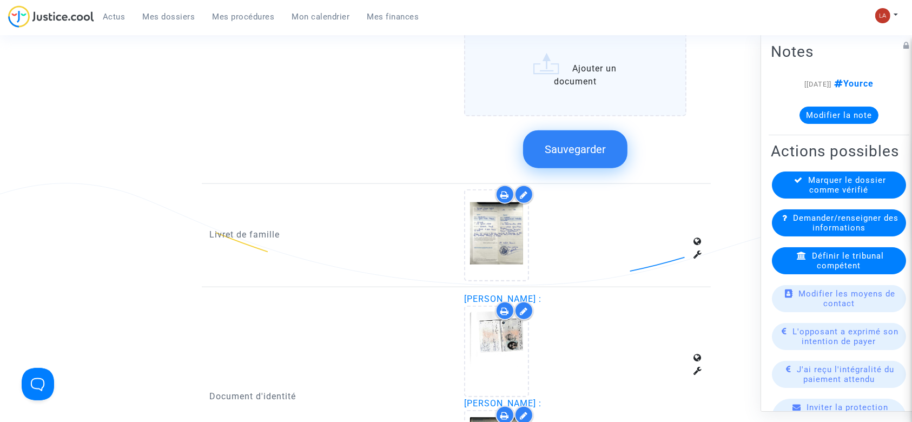
click at [589, 153] on span "Sauvegarder" at bounding box center [575, 149] width 61 height 13
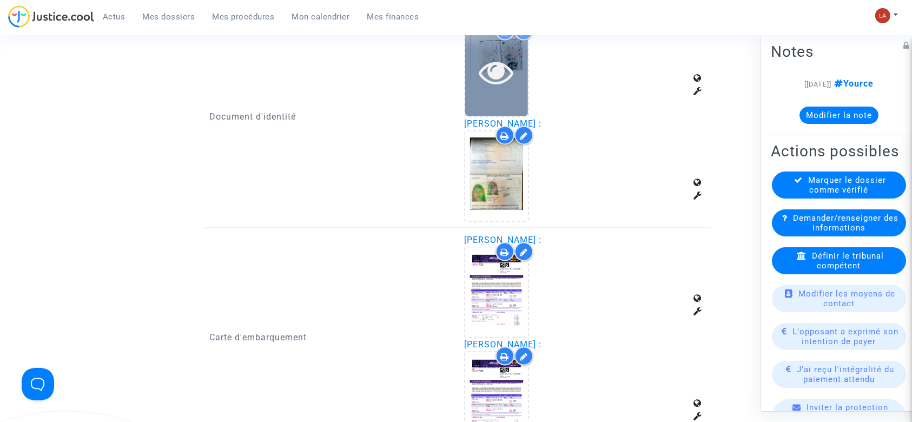
scroll to position [1408, 0]
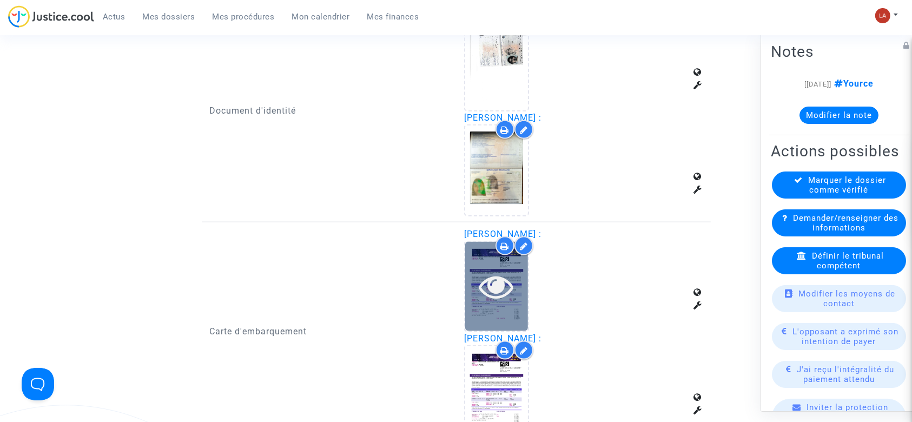
click at [502, 308] on div at bounding box center [496, 286] width 63 height 89
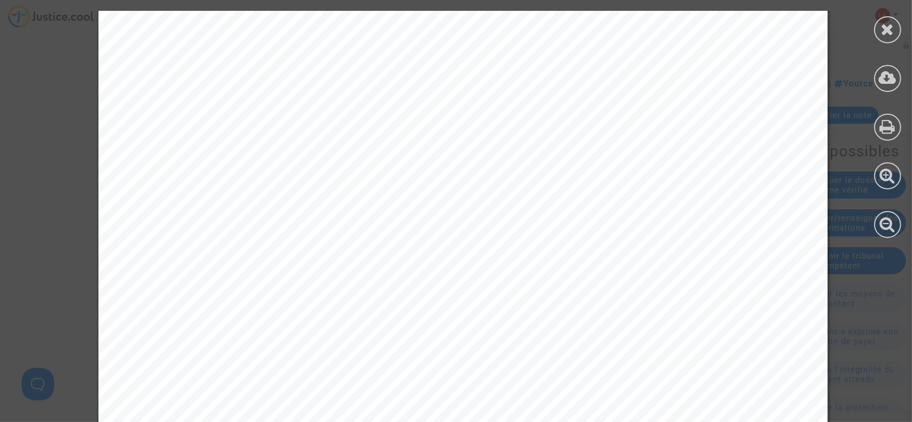
scroll to position [597, 0]
click at [882, 32] on icon at bounding box center [888, 29] width 14 height 16
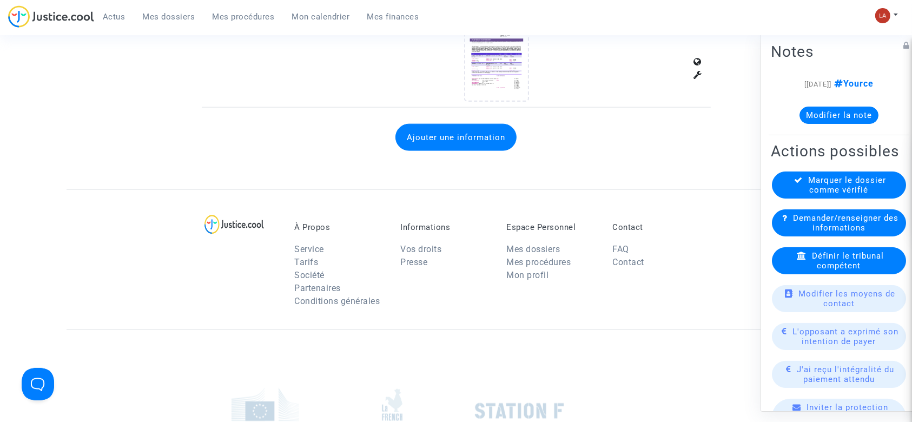
click at [816, 193] on span "Marquer le dossier comme vérifié" at bounding box center [848, 184] width 78 height 19
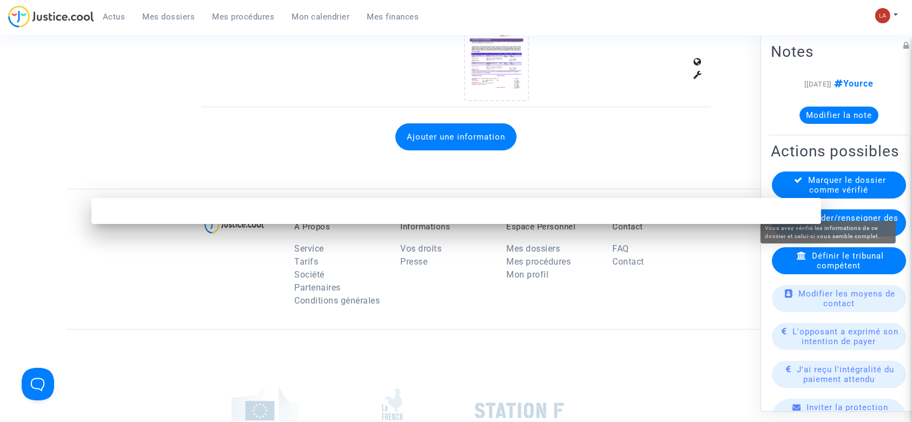
scroll to position [0, 0]
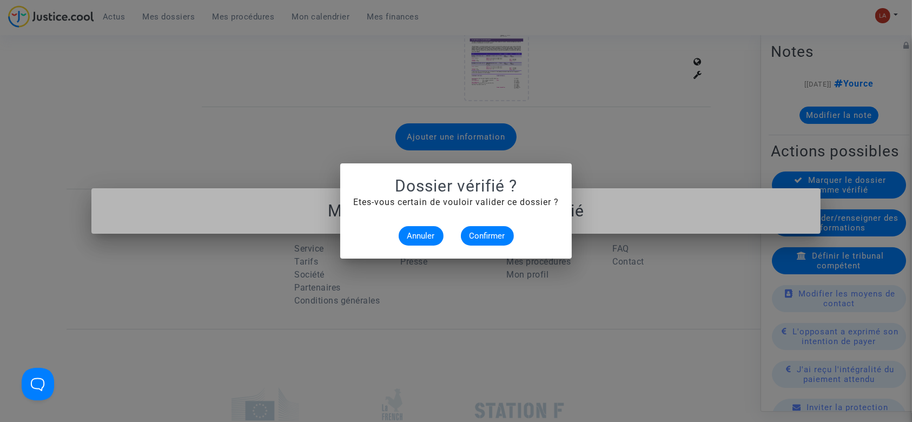
click at [497, 250] on mat-dialog-container "Dossier vérifié ? Etes-vous certain de vouloir valider ce dossier ? Annuler Con…" at bounding box center [456, 210] width 232 height 95
click at [474, 229] on button "Confirmer" at bounding box center [487, 235] width 53 height 19
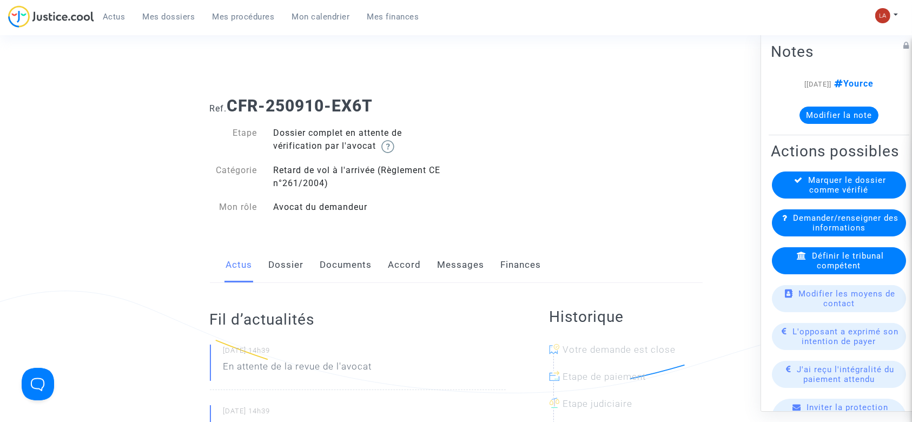
click at [284, 256] on link "Dossier" at bounding box center [286, 265] width 35 height 36
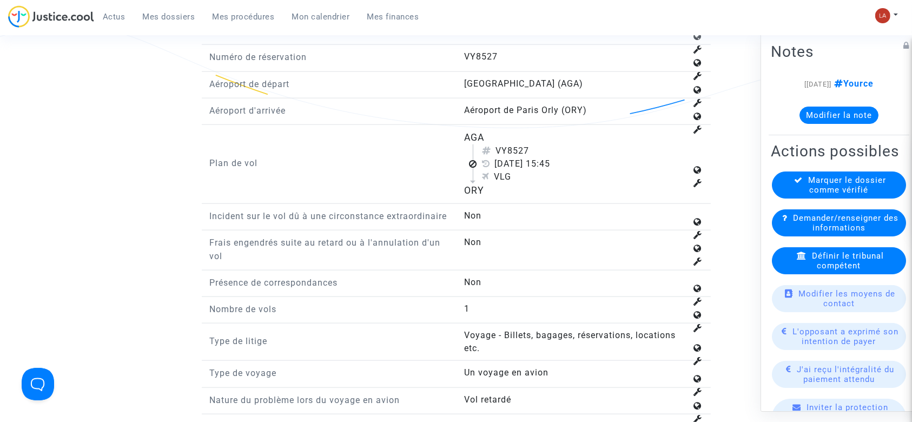
scroll to position [1279, 0]
click at [512, 149] on div "VY8527" at bounding box center [584, 151] width 205 height 13
drag, startPoint x: 510, startPoint y: 145, endPoint x: 536, endPoint y: 149, distance: 26.9
click at [536, 149] on div "VY8527" at bounding box center [584, 151] width 205 height 13
copy div "8527"
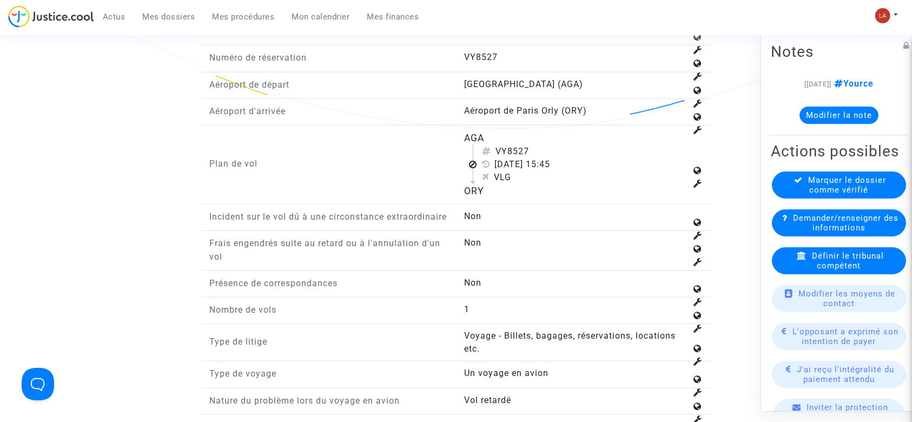
click at [849, 271] on span "Définir le tribunal compétent" at bounding box center [848, 260] width 72 height 19
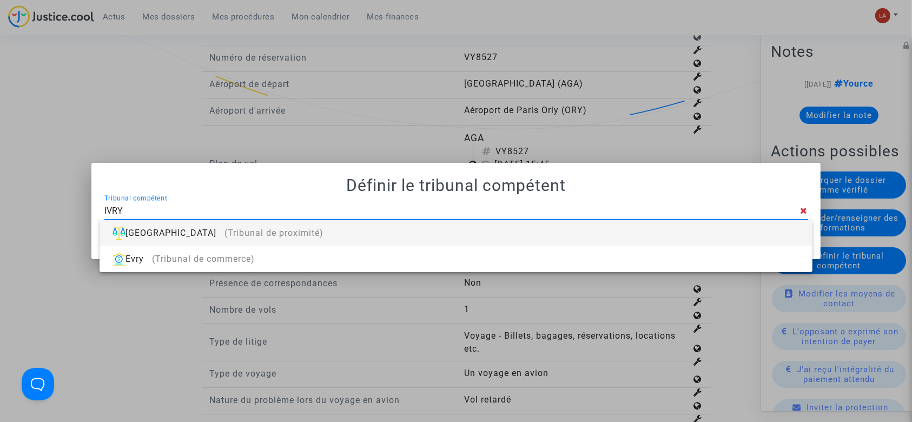
type input "IVRY"
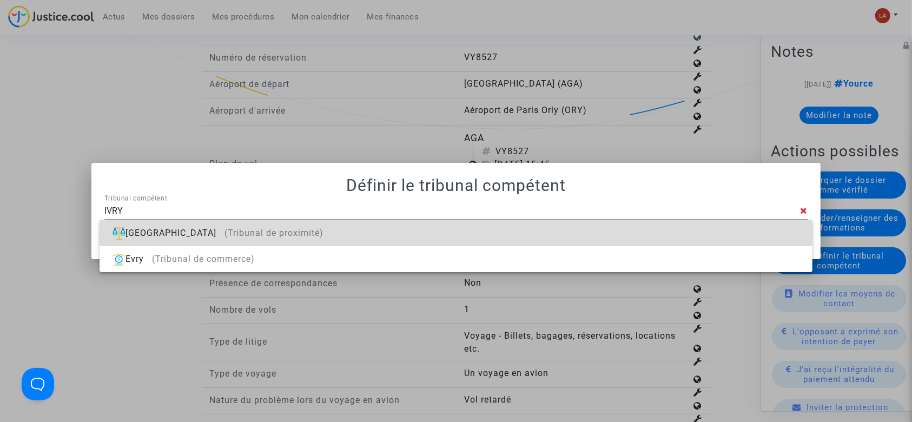
click at [709, 240] on div "[GEOGRAPHIC_DATA] (Tribunal de proximité)" at bounding box center [455, 233] width 695 height 26
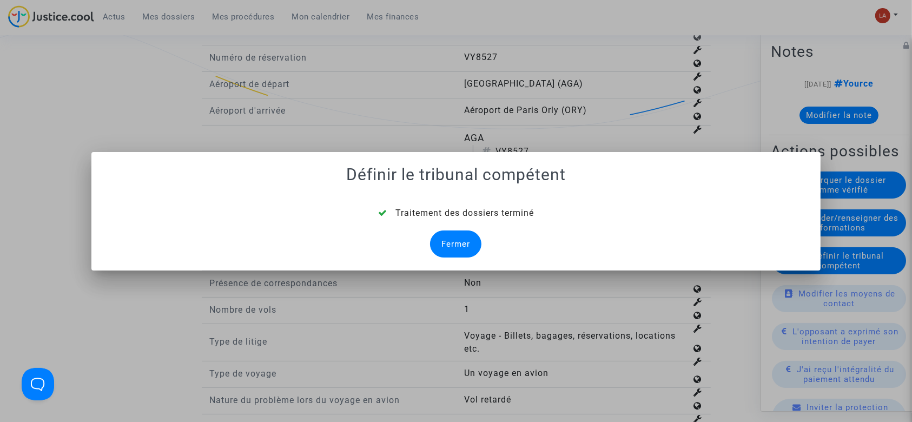
click at [455, 240] on div "Fermer" at bounding box center [455, 243] width 51 height 27
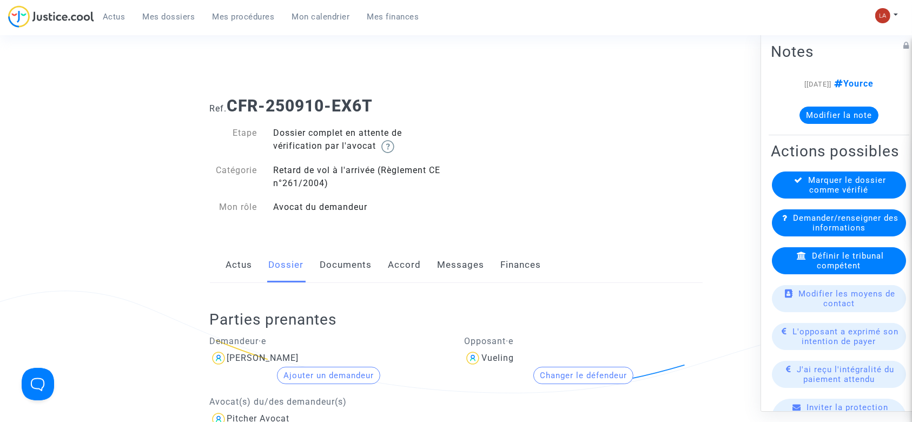
click at [342, 266] on link "Documents" at bounding box center [346, 265] width 52 height 36
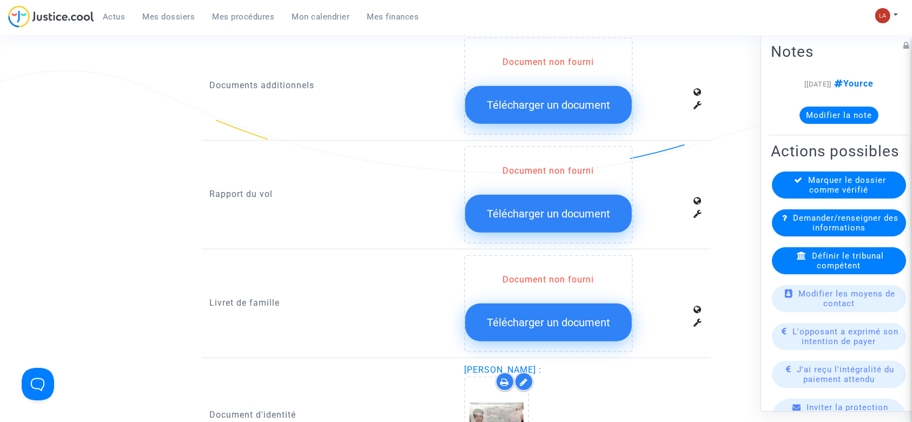
scroll to position [727, 0]
click at [525, 211] on span "Télécharger un document" at bounding box center [548, 214] width 123 height 13
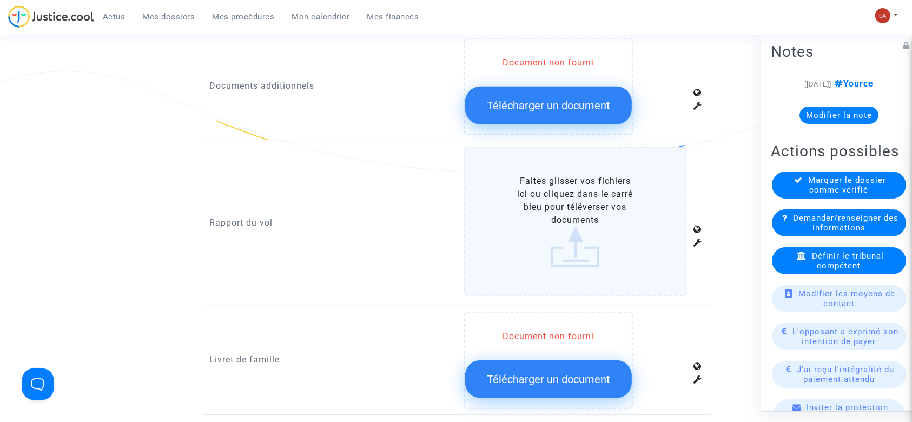
click at [591, 234] on label "Faites glisser vos fichiers ici ou cliquez dans le carré bleu pour téléverser v…" at bounding box center [575, 221] width 222 height 149
click at [0, 0] on input "Faites glisser vos fichiers ici ou cliquez dans le carré bleu pour téléverser v…" at bounding box center [0, 0] width 0 height 0
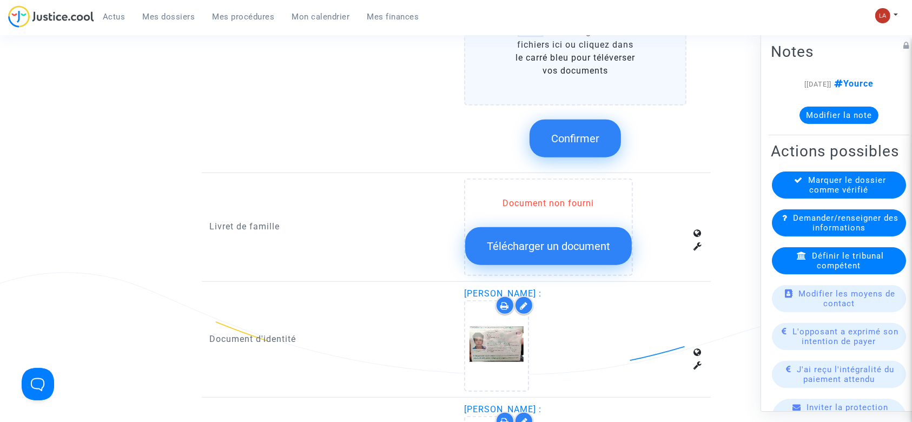
scroll to position [995, 0]
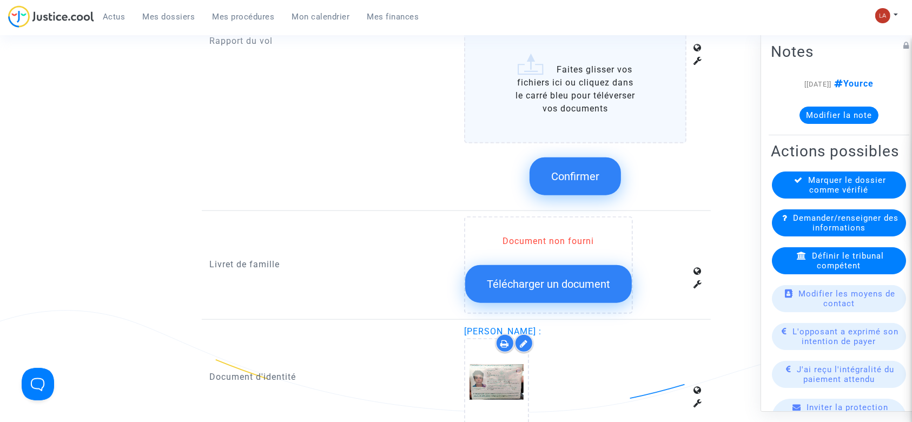
click at [602, 174] on button "Confirmer" at bounding box center [575, 176] width 91 height 38
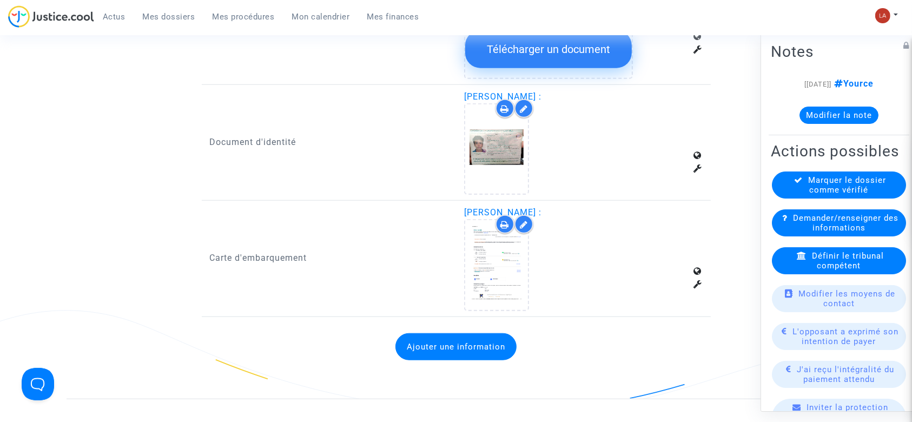
scroll to position [1061, 0]
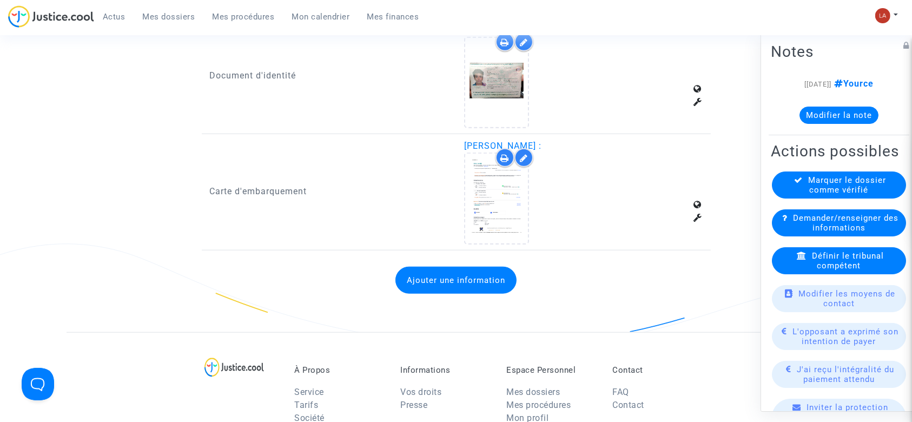
click at [528, 205] on div at bounding box center [496, 198] width 65 height 91
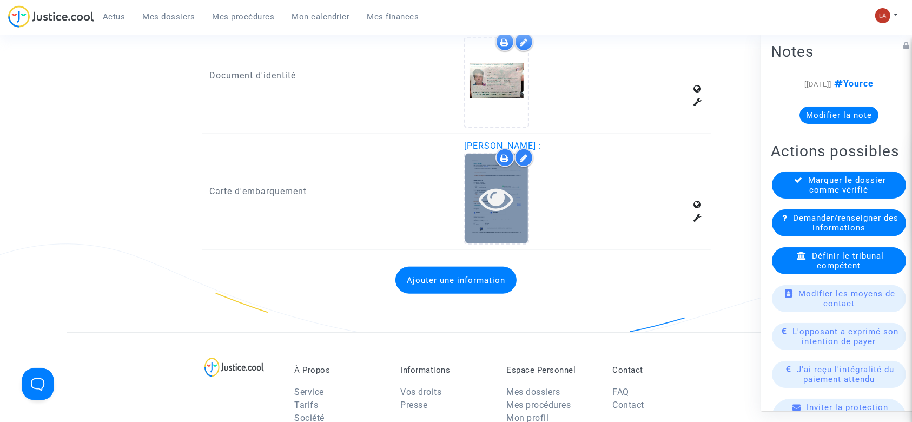
click at [506, 203] on icon at bounding box center [496, 198] width 35 height 35
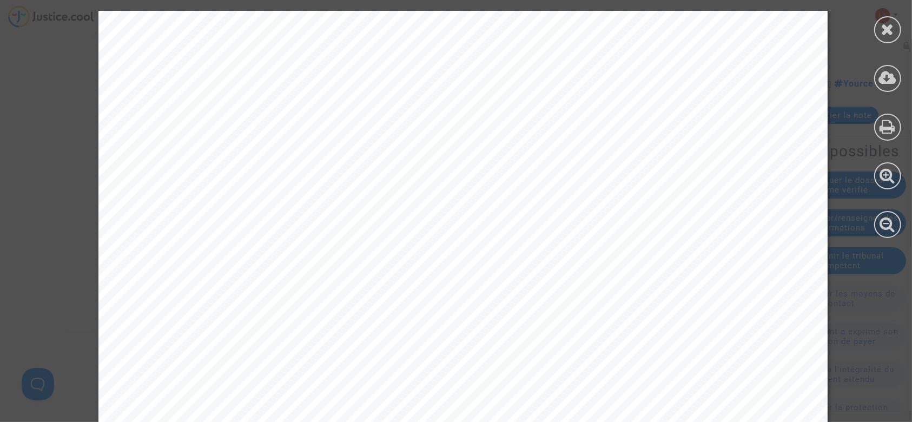
scroll to position [297, 0]
click at [891, 26] on icon at bounding box center [888, 29] width 14 height 16
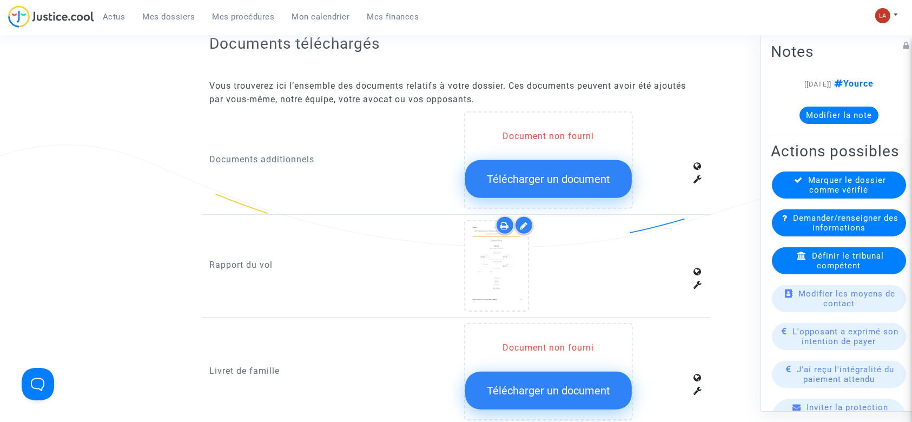
scroll to position [751, 0]
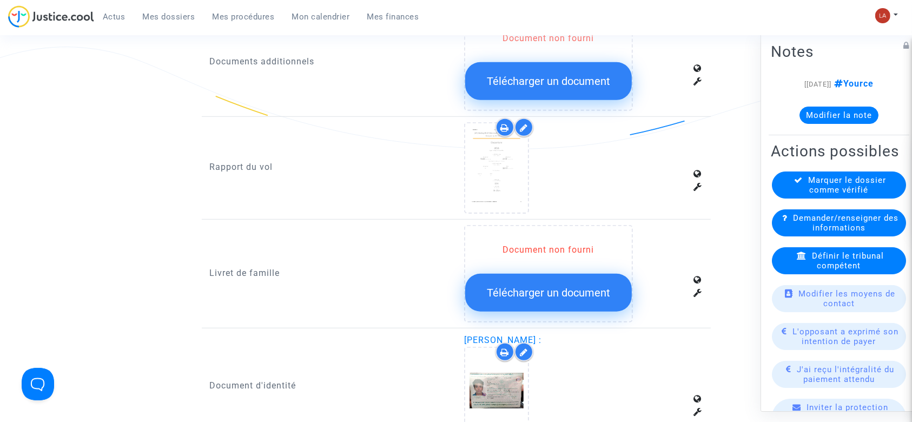
click at [797, 199] on div "Marquer le dossier comme vérifié" at bounding box center [839, 185] width 134 height 27
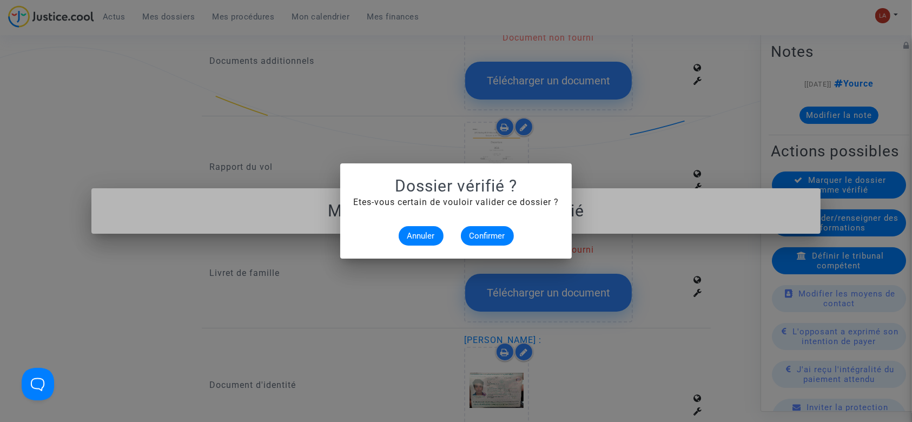
scroll to position [0, 0]
click at [504, 235] on span "Confirmer" at bounding box center [488, 236] width 36 height 10
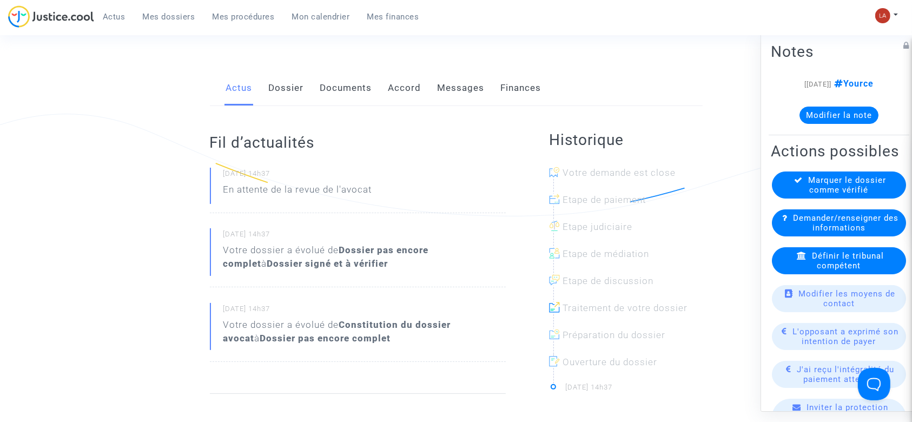
scroll to position [178, 0]
click at [290, 81] on link "Dossier" at bounding box center [286, 87] width 35 height 36
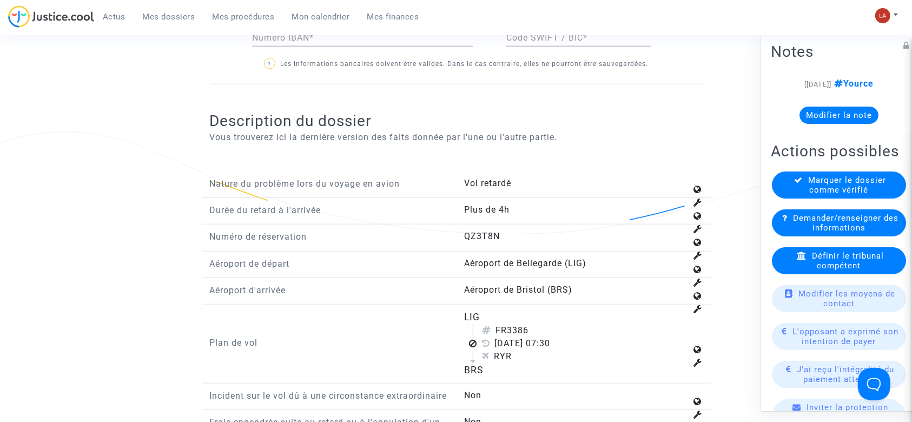
scroll to position [1177, 0]
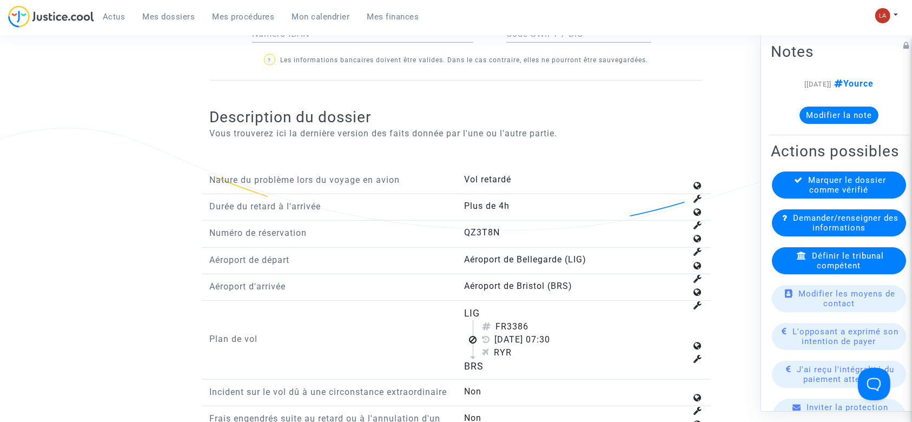
drag, startPoint x: 511, startPoint y: 310, endPoint x: 537, endPoint y: 312, distance: 26.1
click at [537, 320] on div "FR3386" at bounding box center [584, 326] width 205 height 13
copy div "3386"
click at [862, 271] on span "Définir le tribunal compétent" at bounding box center [848, 260] width 72 height 19
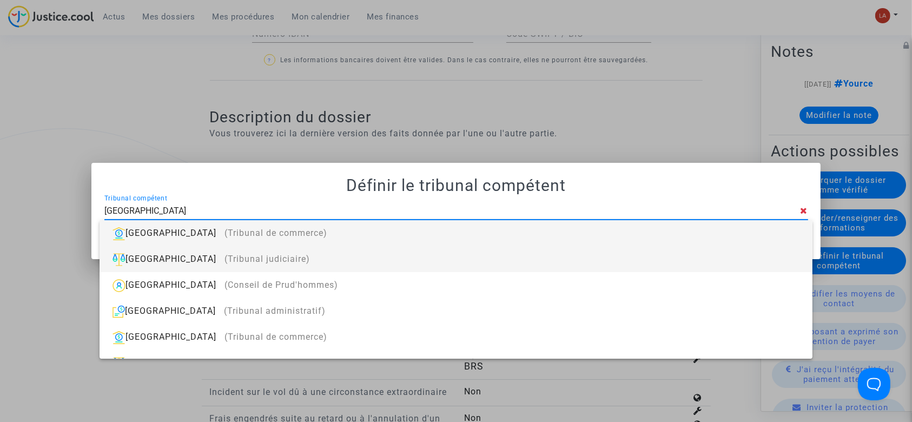
type input "LIMOGES"
click at [281, 266] on div "Limoges (Tribunal judiciaire)" at bounding box center [455, 259] width 695 height 26
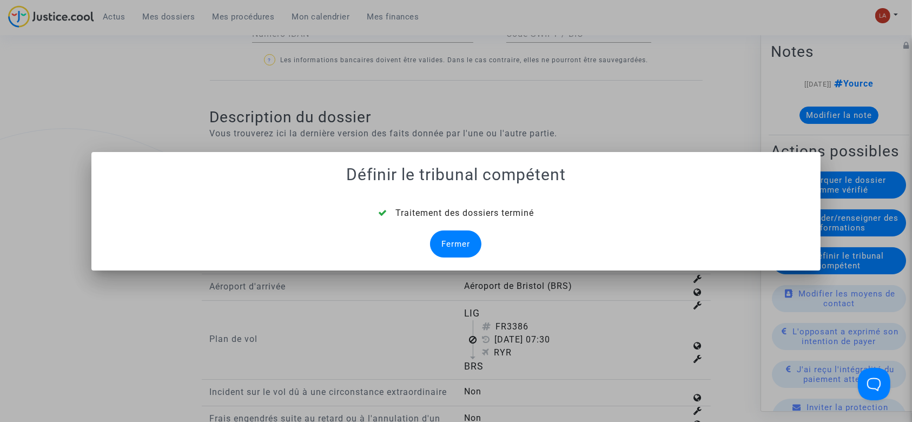
click at [439, 245] on div "Fermer" at bounding box center [455, 243] width 51 height 27
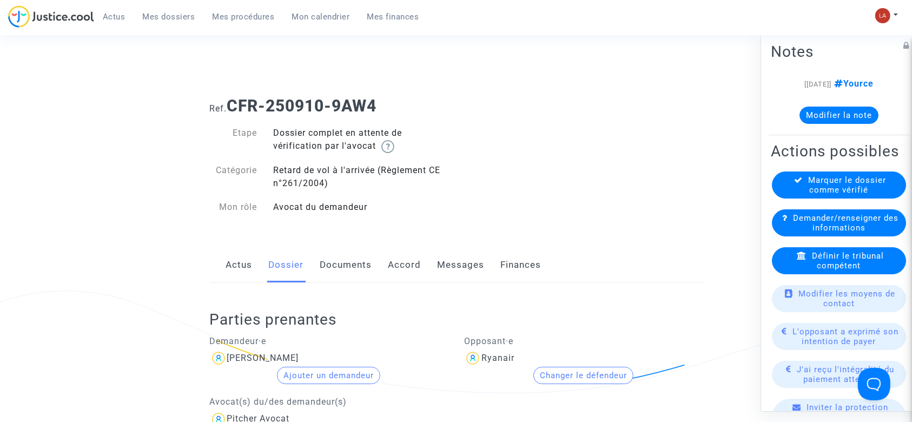
click at [344, 252] on link "Documents" at bounding box center [346, 265] width 52 height 36
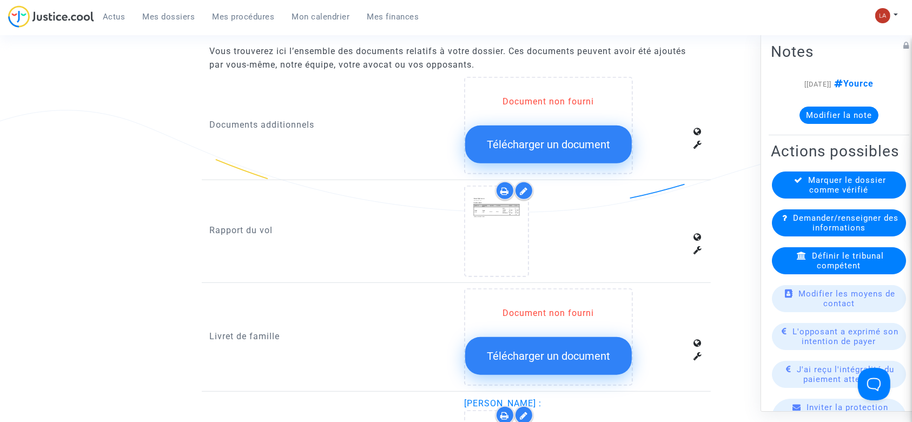
scroll to position [689, 0]
click at [527, 186] on icon at bounding box center [524, 190] width 8 height 9
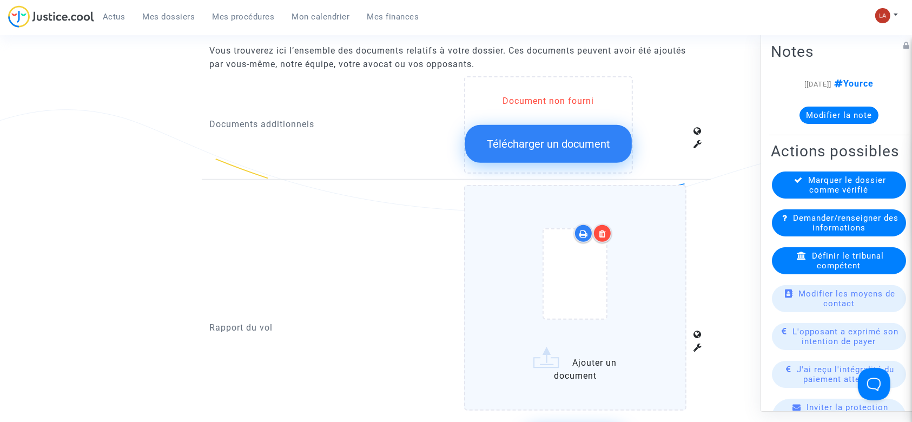
click at [650, 276] on div at bounding box center [575, 276] width 177 height 126
click at [0, 0] on input "Ajouter un document" at bounding box center [0, 0] width 0 height 0
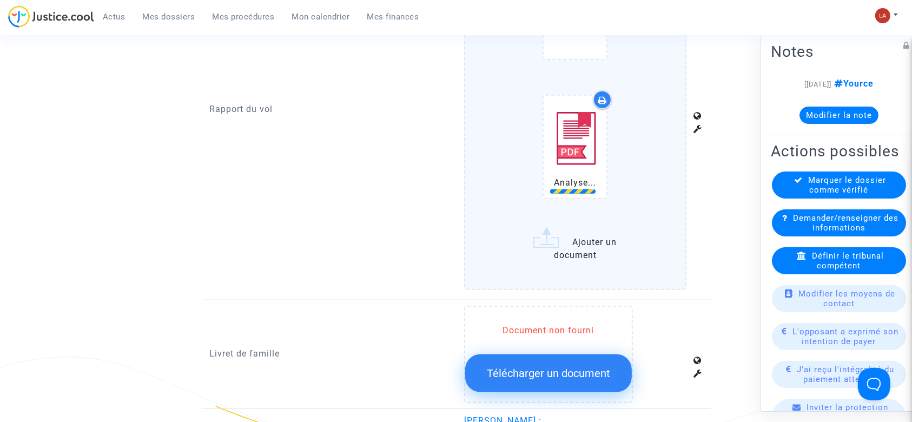
scroll to position [990, 0]
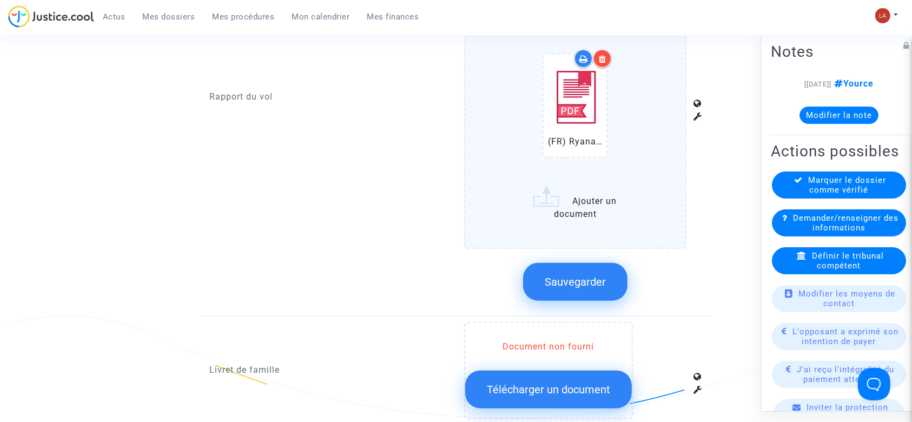
click at [575, 285] on span "Sauvegarder" at bounding box center [575, 281] width 61 height 13
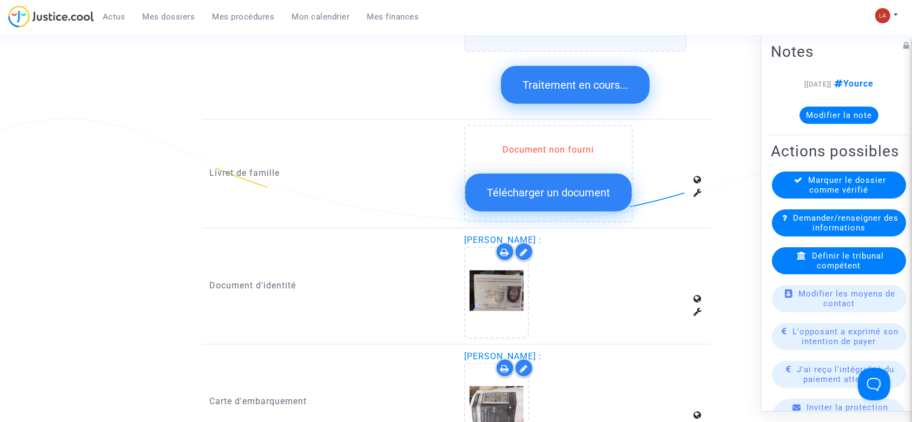
scroll to position [1256, 0]
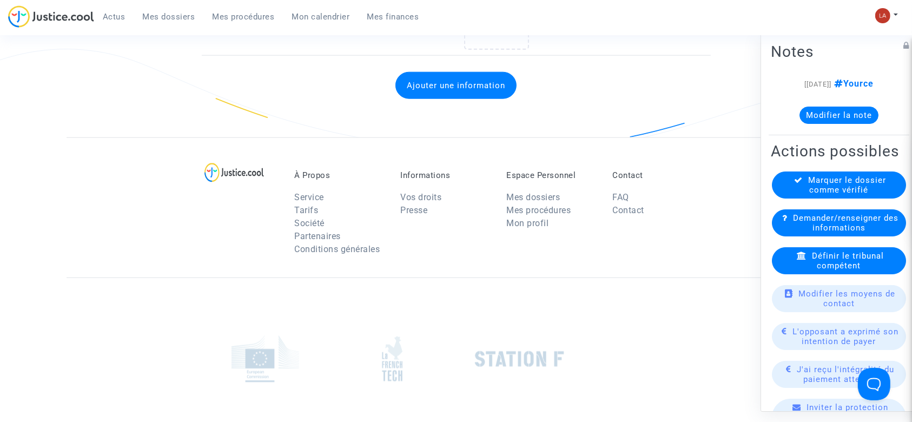
click at [504, 332] on div at bounding box center [519, 359] width 111 height 65
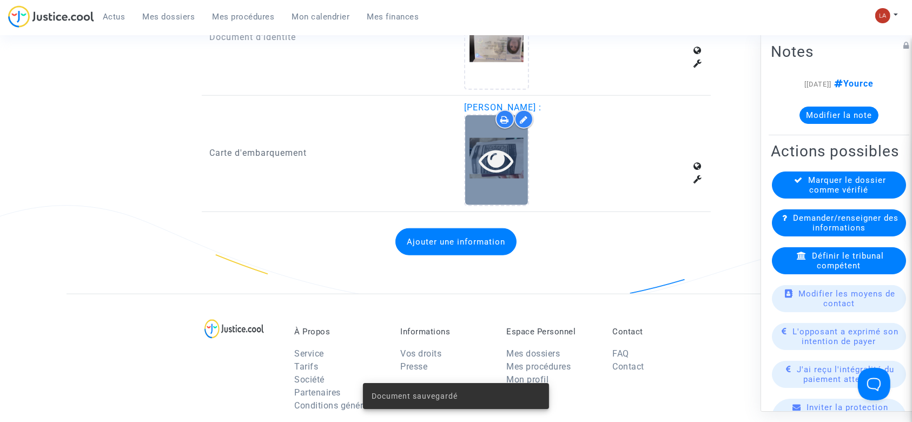
scroll to position [1099, 0]
click at [493, 162] on icon at bounding box center [496, 160] width 35 height 35
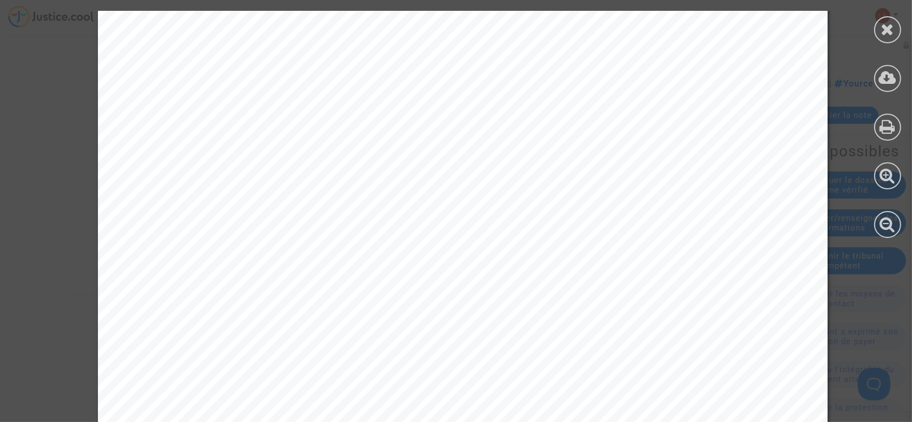
scroll to position [153, 0]
click at [877, 25] on div at bounding box center [887, 29] width 27 height 27
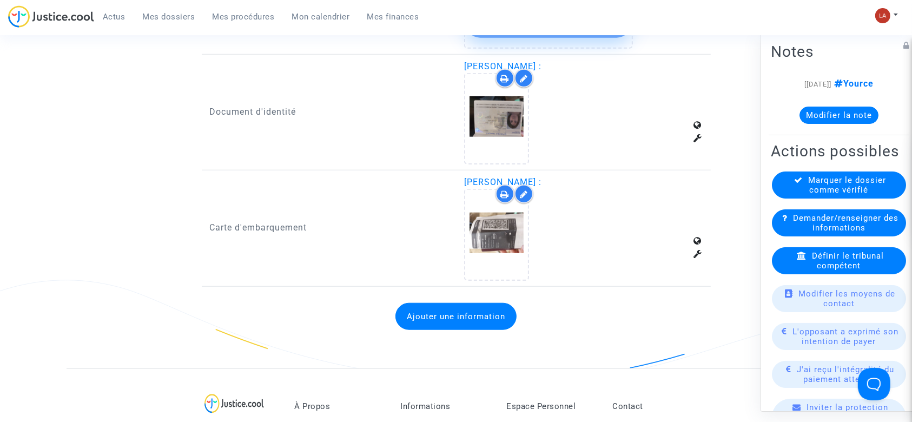
scroll to position [1024, 0]
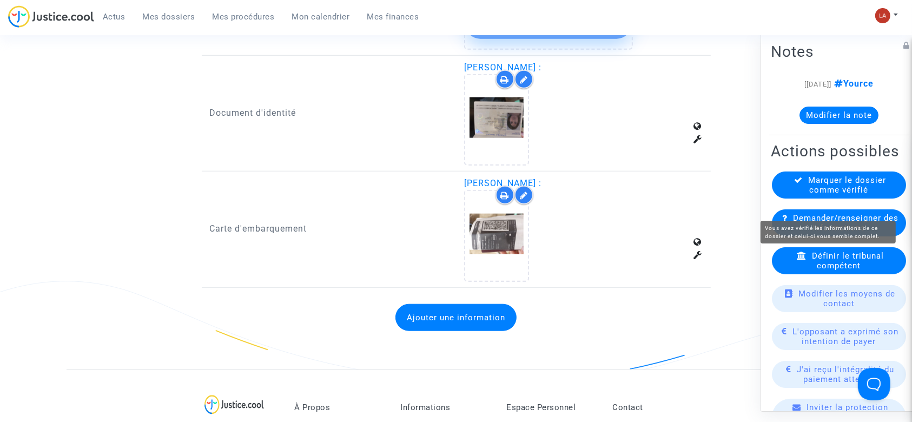
click at [846, 195] on span "Marquer le dossier comme vérifié" at bounding box center [848, 184] width 78 height 19
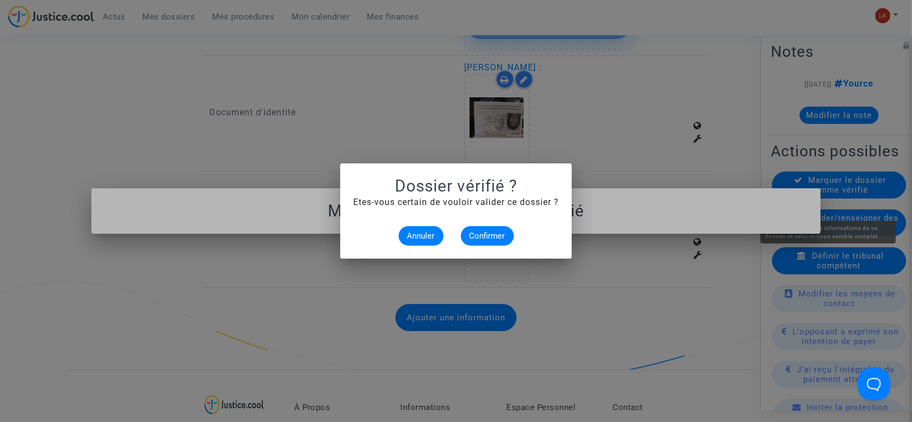
scroll to position [0, 0]
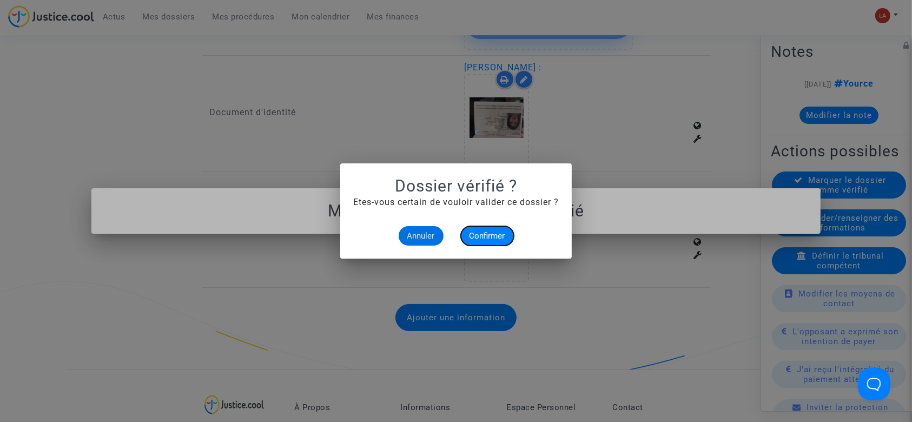
click at [491, 240] on button "Confirmer" at bounding box center [487, 235] width 53 height 19
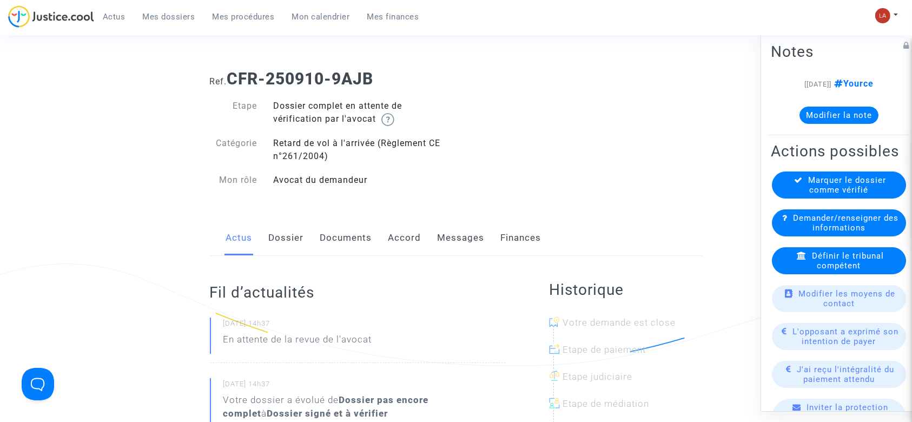
click at [274, 234] on link "Dossier" at bounding box center [286, 238] width 35 height 36
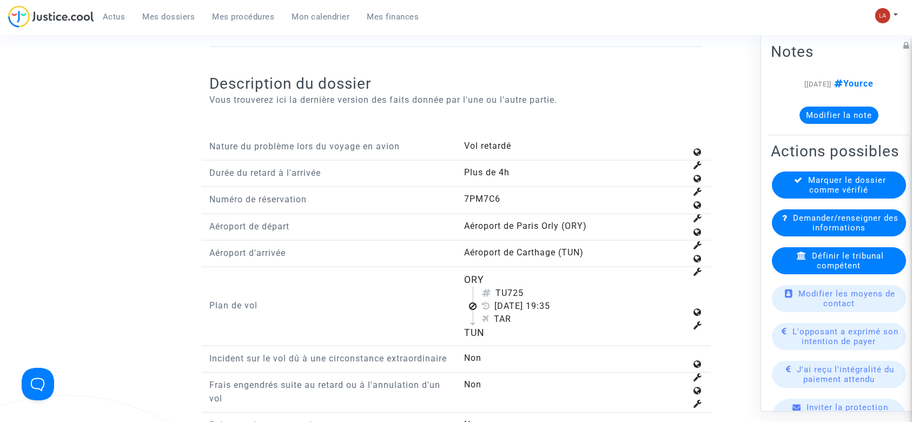
scroll to position [1425, 0]
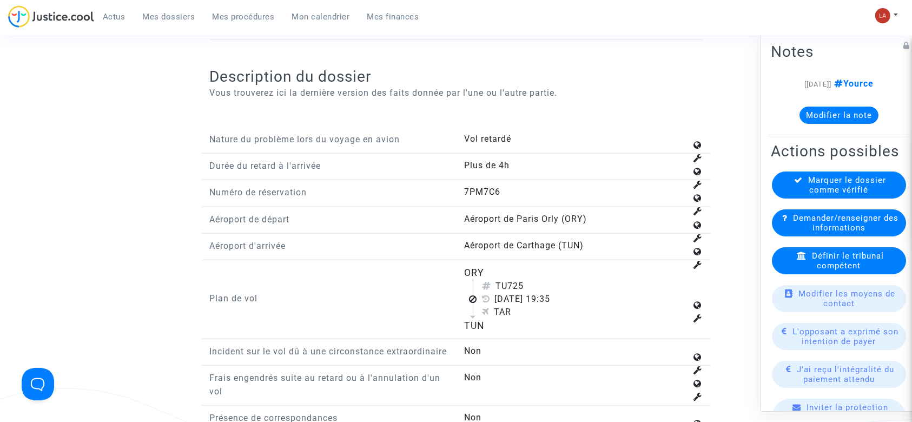
drag, startPoint x: 509, startPoint y: 283, endPoint x: 532, endPoint y: 285, distance: 23.9
click at [532, 285] on div "TU725" at bounding box center [584, 286] width 205 height 13
copy div "725"
click at [831, 271] on span "Définir le tribunal compétent" at bounding box center [848, 260] width 72 height 19
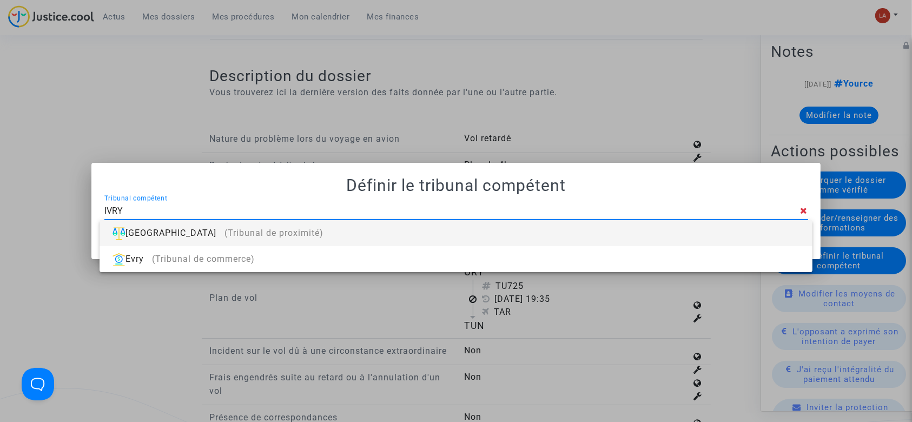
type input "IVRY"
click at [742, 238] on div "[GEOGRAPHIC_DATA] (Tribunal de proximité)" at bounding box center [455, 233] width 695 height 26
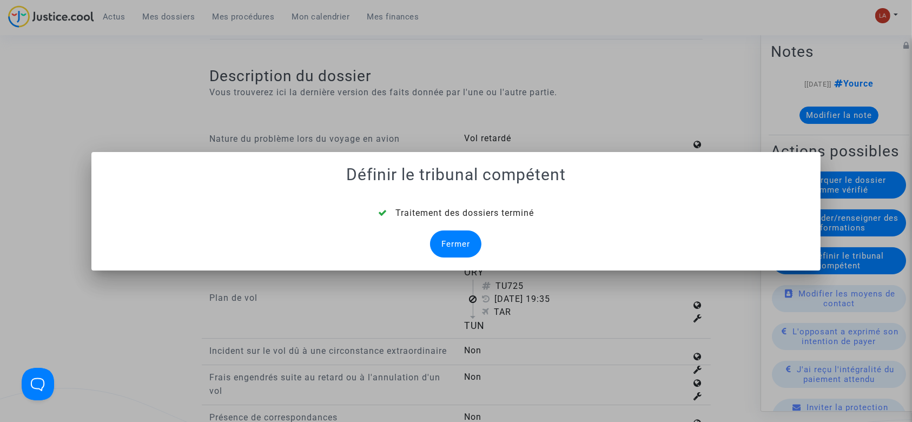
click at [450, 242] on div "Fermer" at bounding box center [455, 243] width 51 height 27
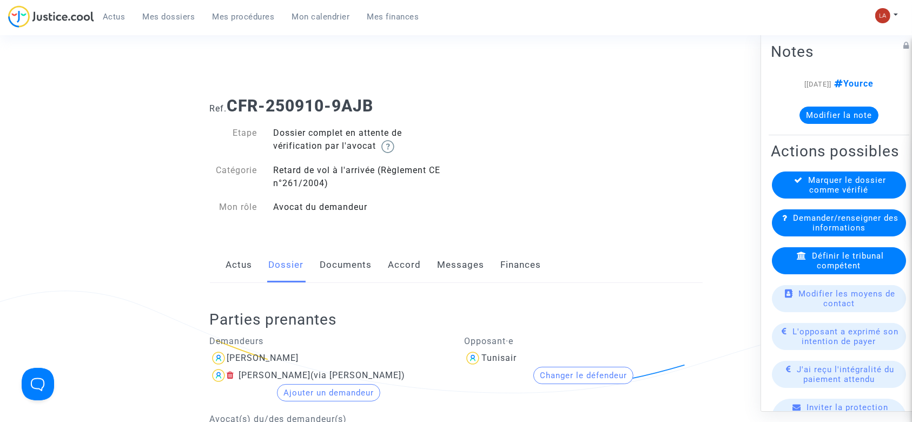
click at [348, 280] on link "Documents" at bounding box center [346, 265] width 52 height 36
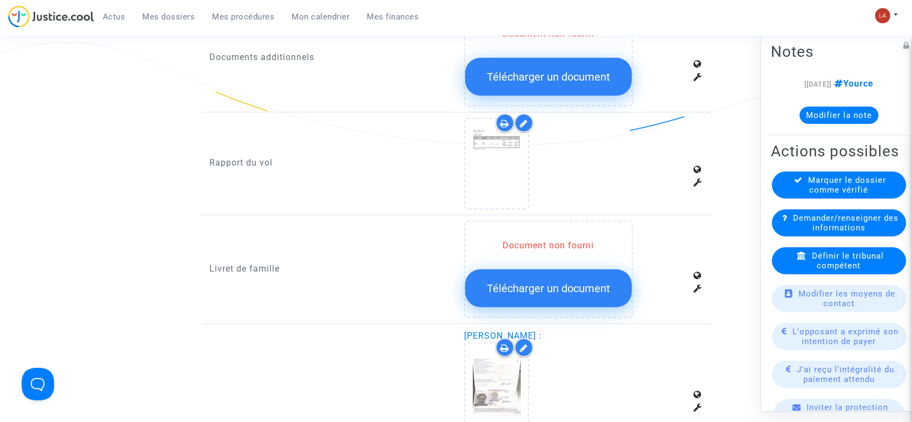
scroll to position [757, 0]
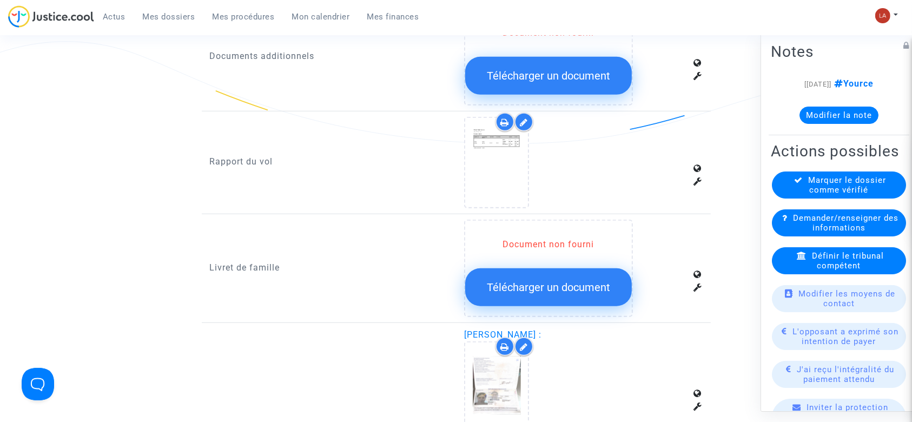
click at [526, 126] on div at bounding box center [524, 122] width 19 height 19
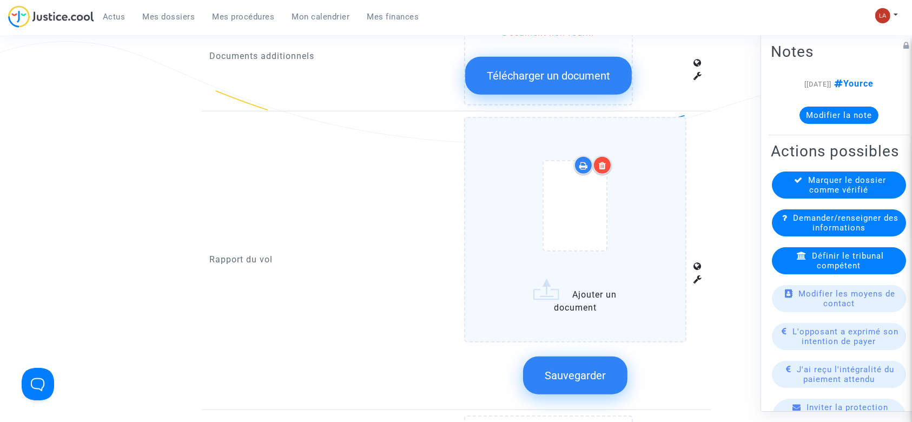
click at [636, 182] on div at bounding box center [575, 208] width 177 height 126
click at [0, 0] on input "Ajouter un document" at bounding box center [0, 0] width 0 height 0
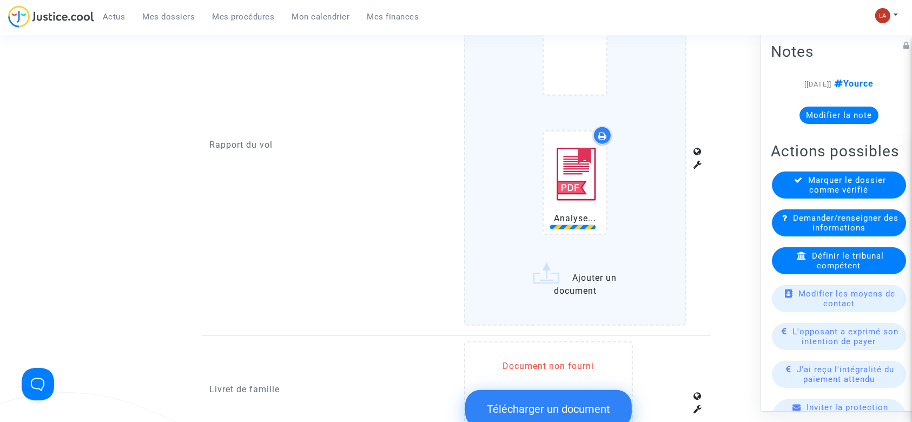
scroll to position [916, 0]
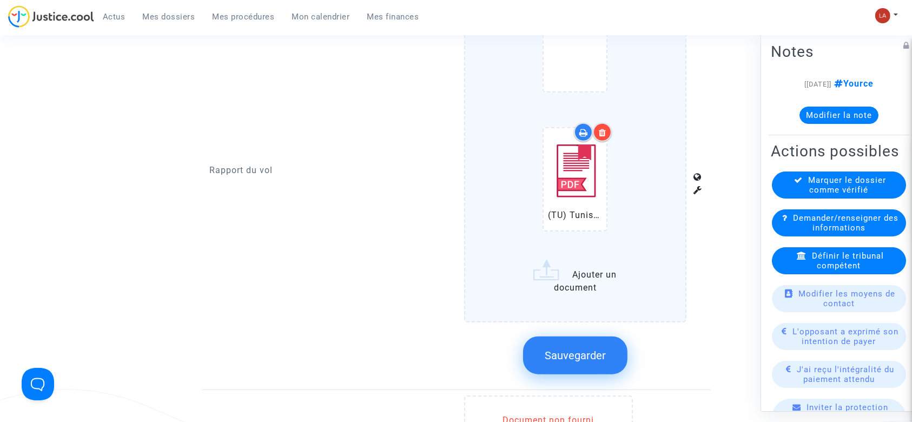
click at [576, 346] on button "Sauvegarder" at bounding box center [575, 356] width 104 height 38
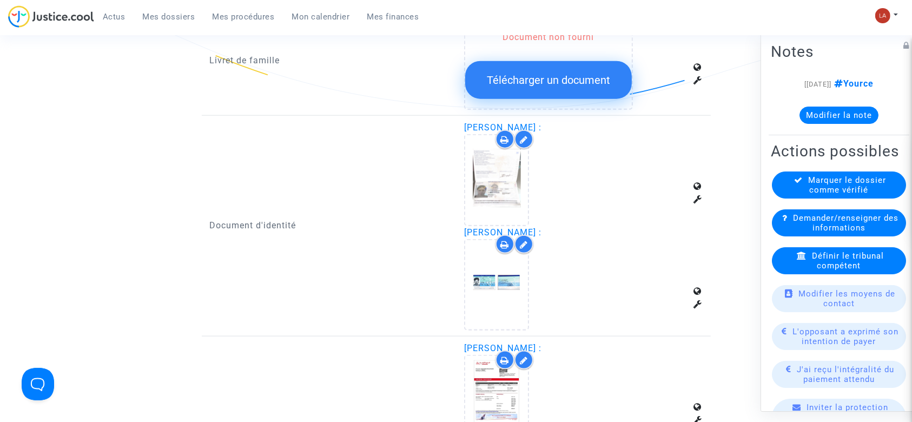
scroll to position [1356, 0]
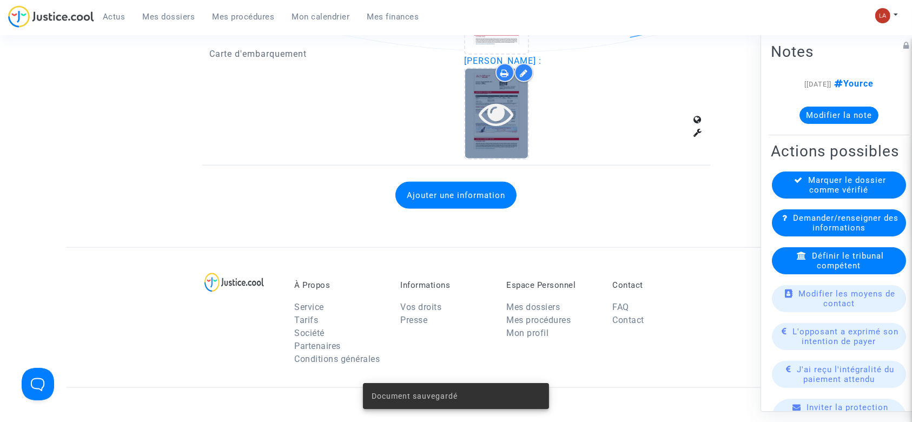
click at [472, 112] on div at bounding box center [496, 113] width 63 height 35
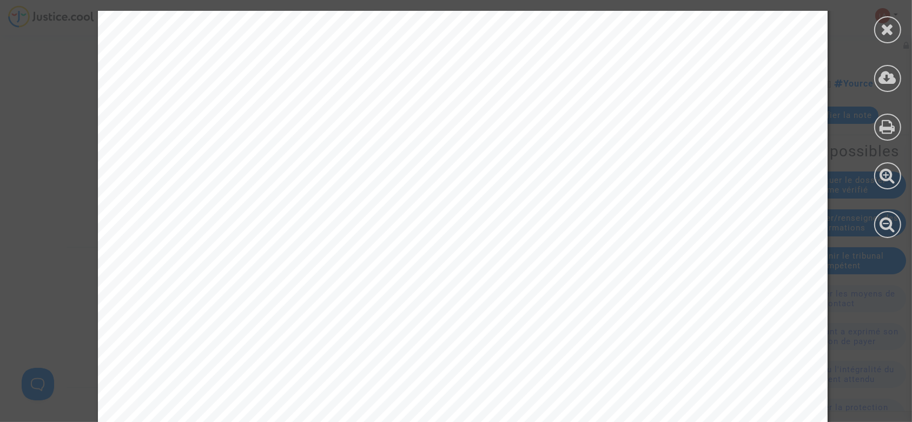
scroll to position [197, 0]
click at [889, 30] on icon at bounding box center [888, 29] width 14 height 16
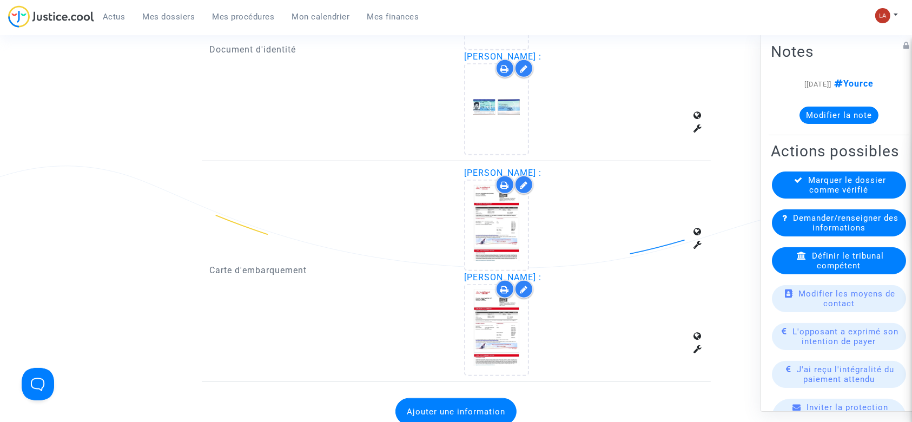
scroll to position [1133, 0]
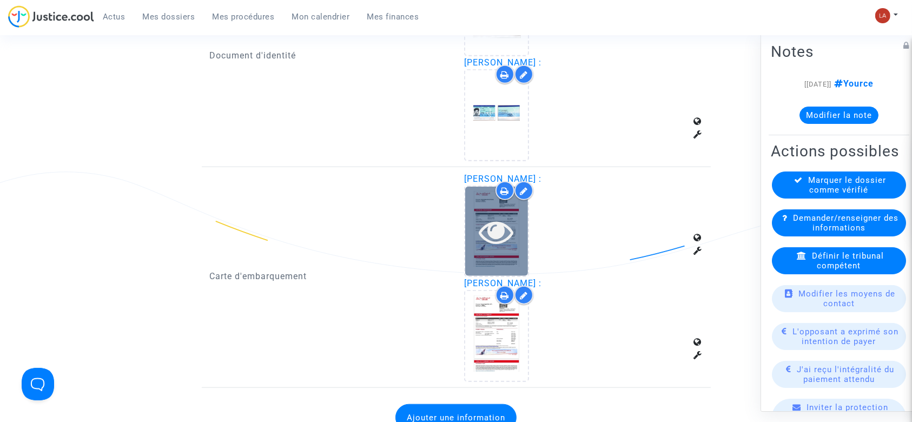
click at [480, 222] on icon at bounding box center [496, 231] width 35 height 35
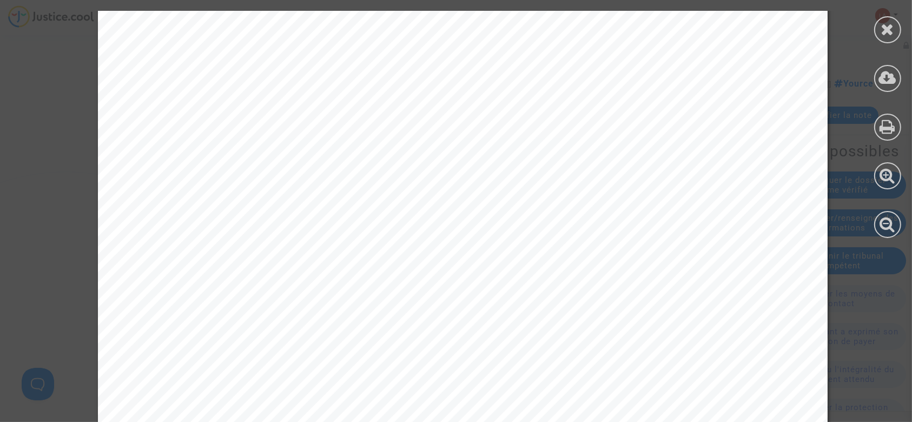
scroll to position [439, 0]
click at [883, 41] on div at bounding box center [887, 29] width 27 height 27
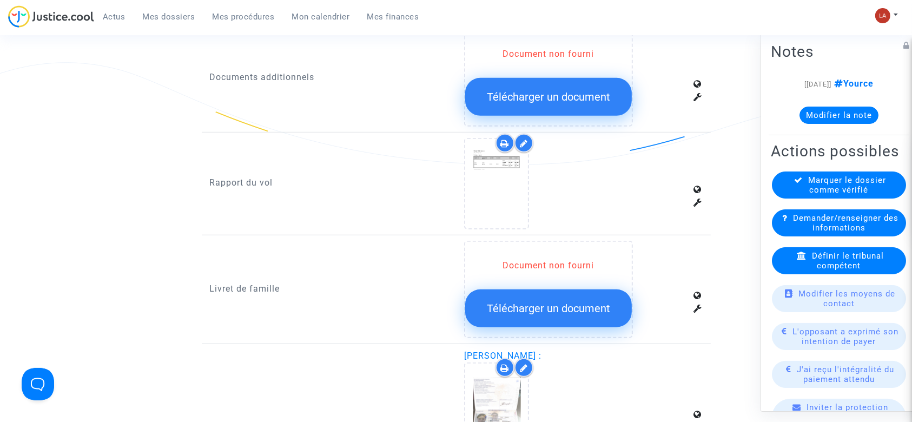
scroll to position [726, 0]
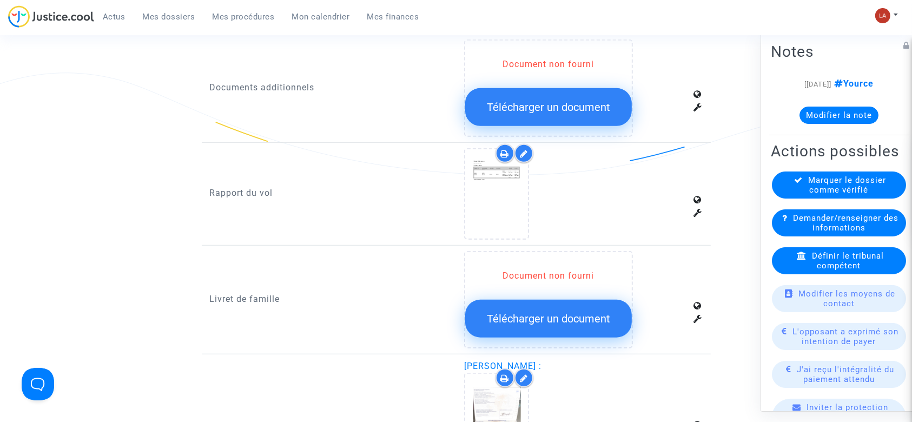
click at [788, 199] on div "Marquer le dossier comme vérifié" at bounding box center [839, 185] width 134 height 27
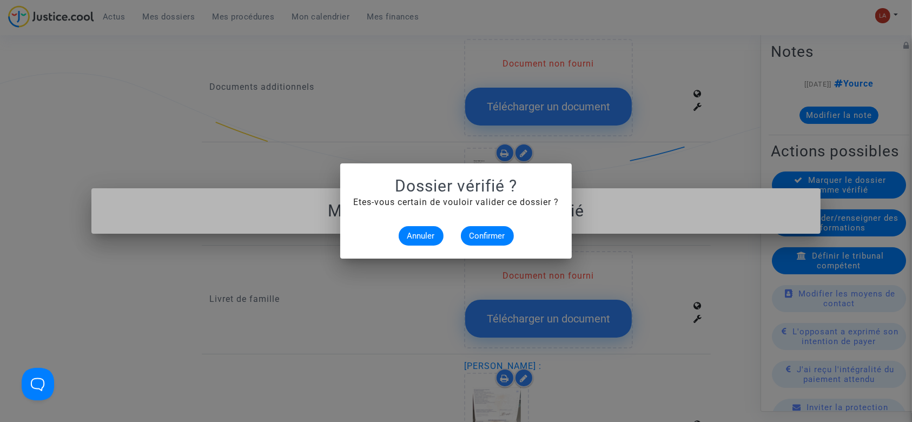
scroll to position [0, 0]
click at [467, 238] on button "Confirmer" at bounding box center [487, 235] width 53 height 19
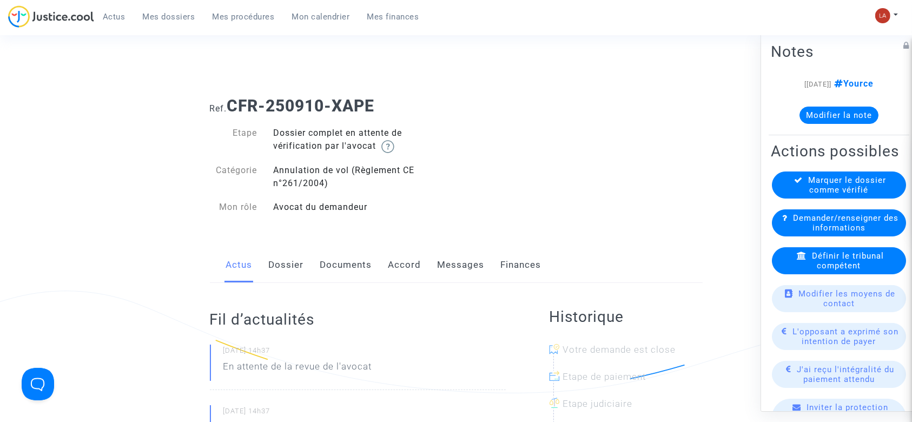
click at [280, 267] on link "Dossier" at bounding box center [286, 265] width 35 height 36
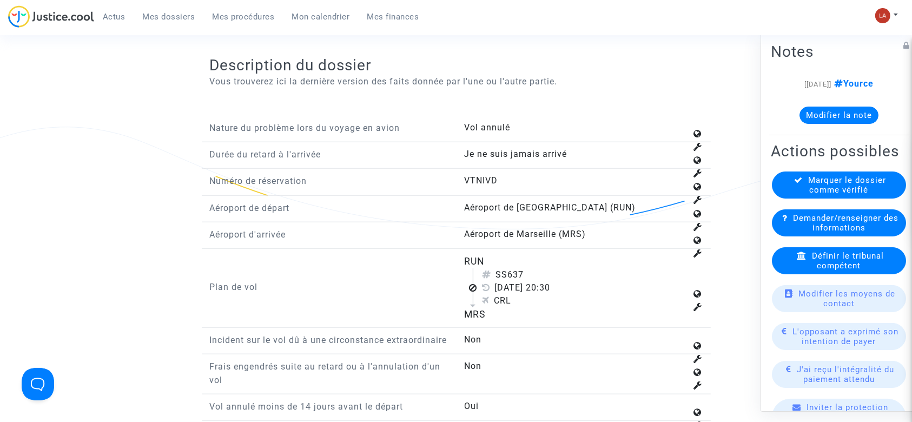
scroll to position [1184, 0]
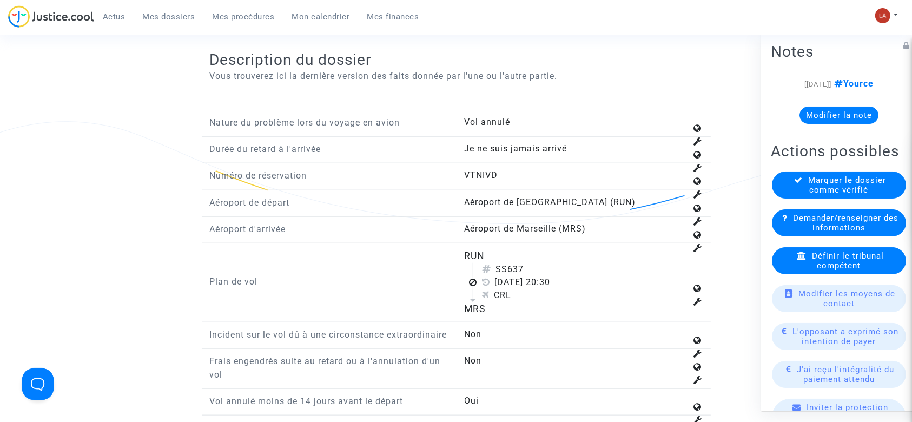
drag, startPoint x: 511, startPoint y: 266, endPoint x: 529, endPoint y: 266, distance: 17.9
click at [529, 266] on div "SS637" at bounding box center [584, 269] width 205 height 13
copy div "637"
click at [839, 271] on span "Définir le tribunal compétent" at bounding box center [848, 260] width 72 height 19
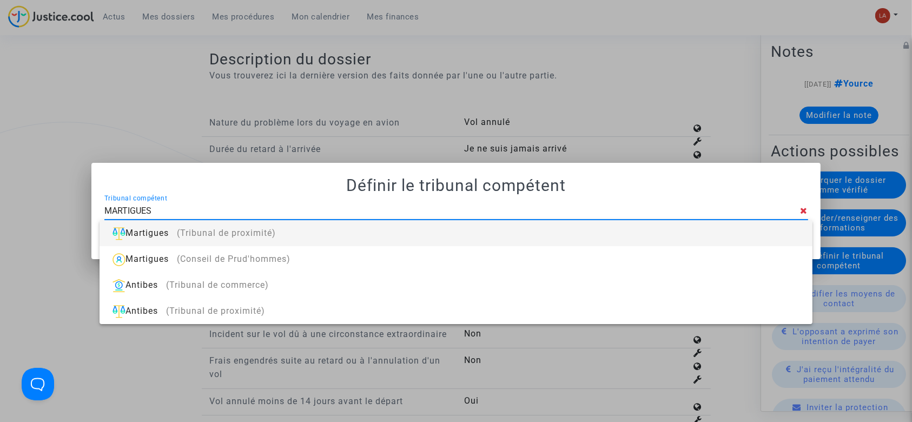
type input "MARTIGUES"
click at [688, 225] on div "Martigues (Tribunal de proximité)" at bounding box center [455, 233] width 695 height 26
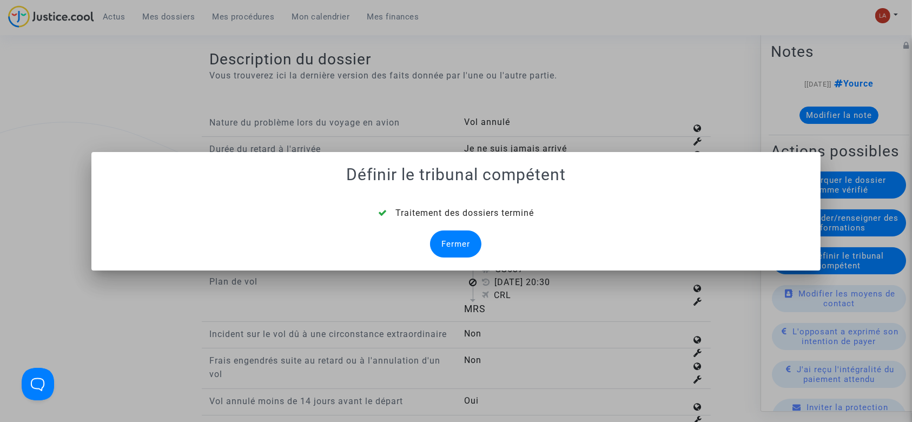
click at [480, 239] on div "Fermer" at bounding box center [455, 243] width 51 height 27
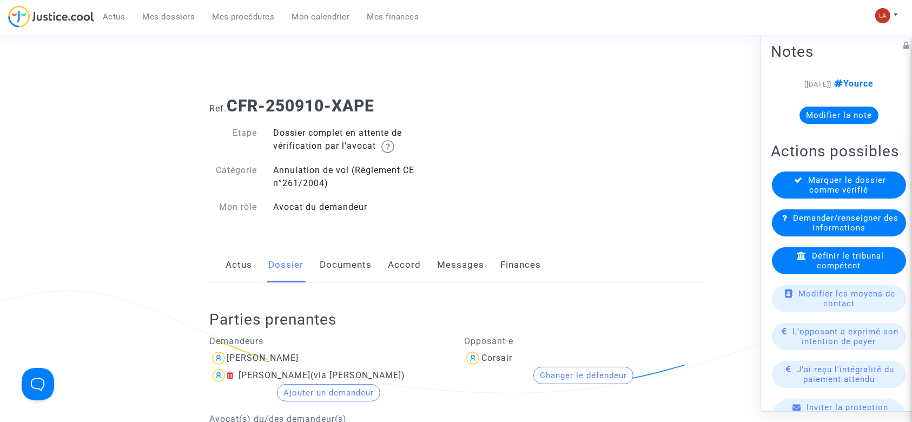
click at [355, 273] on link "Documents" at bounding box center [346, 265] width 52 height 36
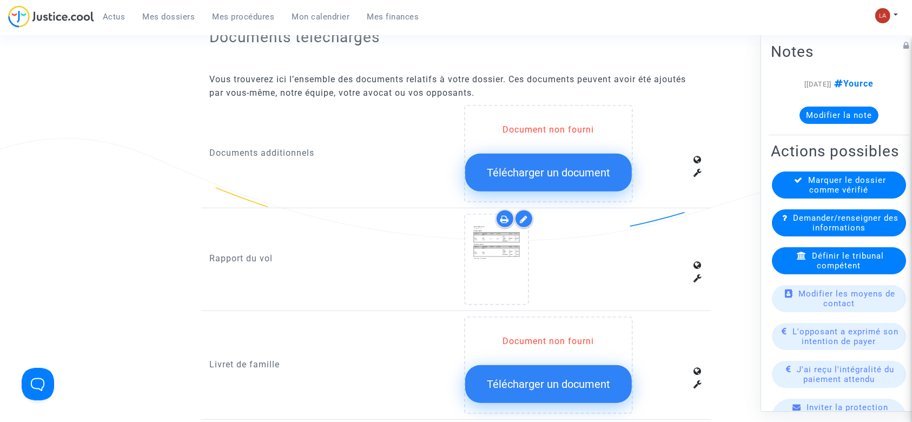
scroll to position [661, 0]
click at [524, 219] on icon at bounding box center [524, 218] width 8 height 9
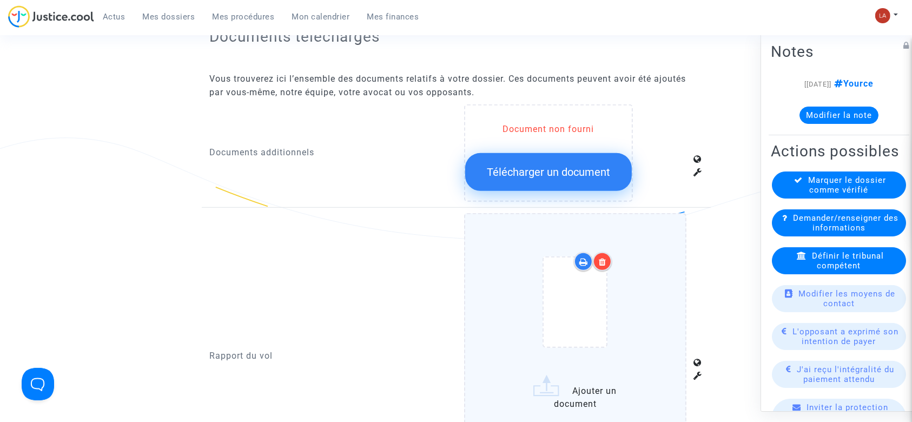
click at [636, 266] on div at bounding box center [575, 304] width 177 height 126
click at [0, 0] on input "Ajouter un document" at bounding box center [0, 0] width 0 height 0
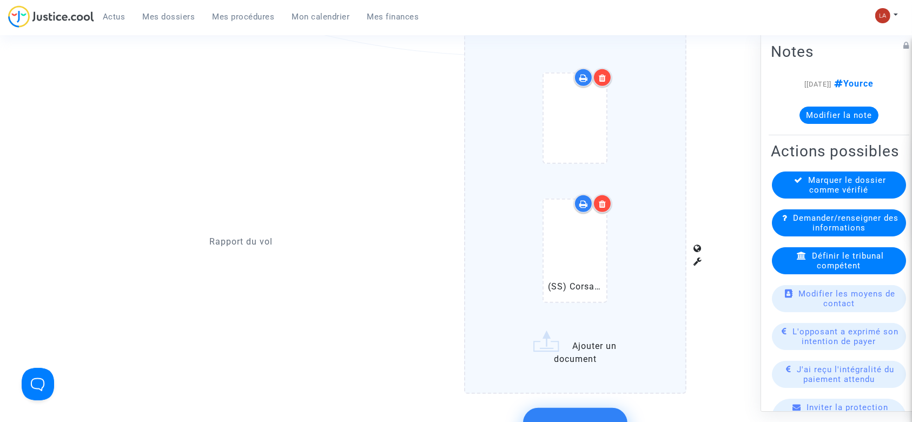
scroll to position [979, 0]
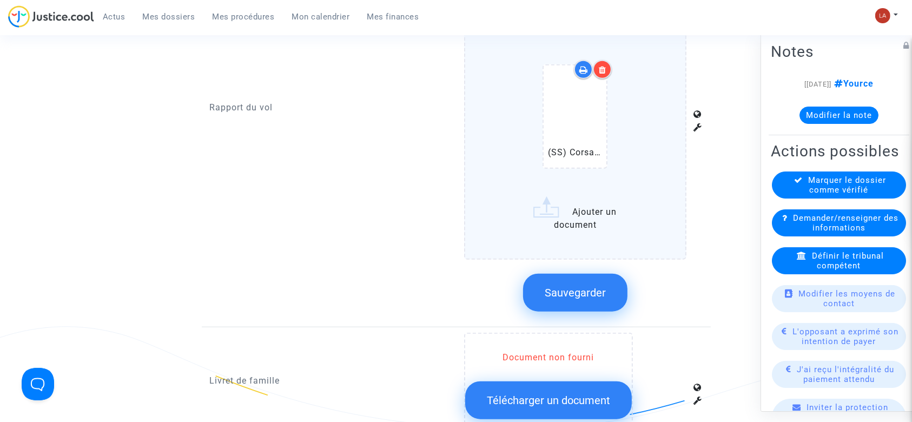
click at [603, 72] on div at bounding box center [602, 69] width 19 height 19
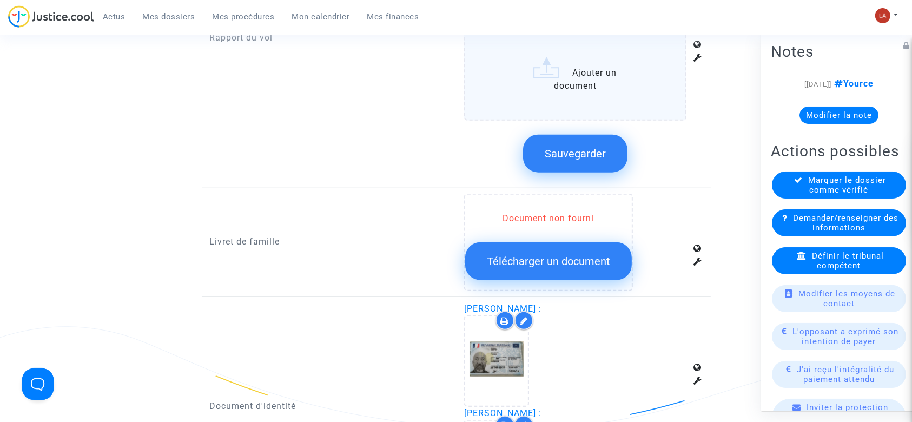
click at [629, 93] on label "Ajouter un document" at bounding box center [575, 8] width 222 height 226
click at [0, 0] on input "Ajouter un document" at bounding box center [0, 0] width 0 height 0
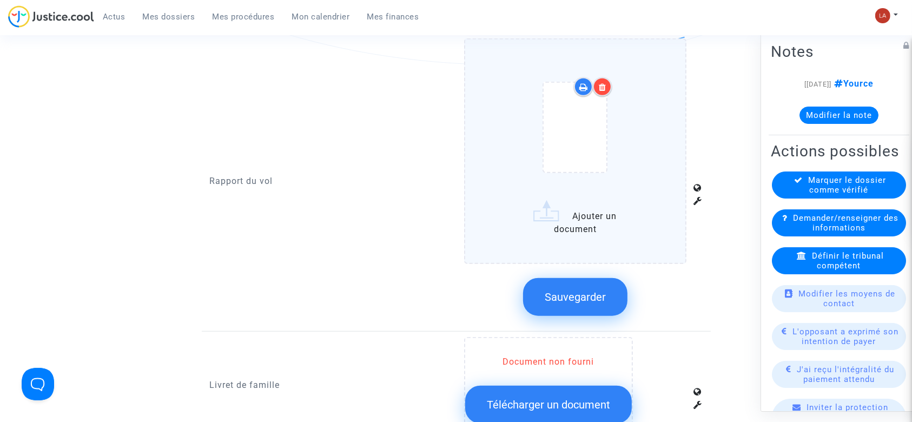
scroll to position [825, 0]
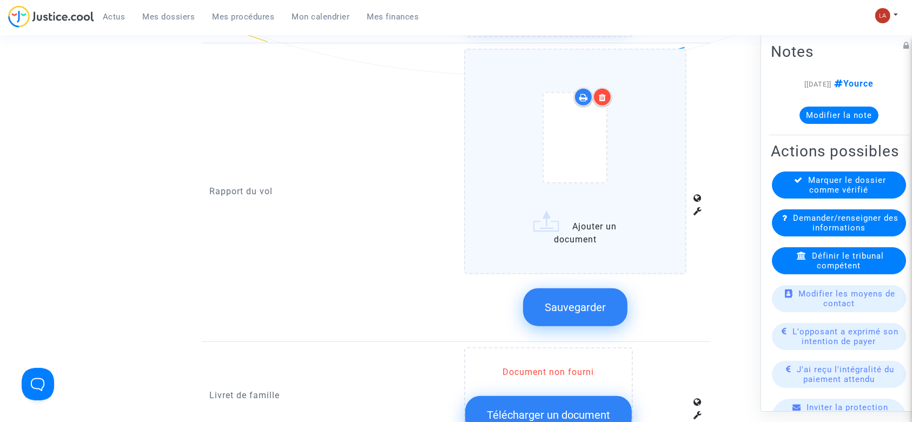
click at [563, 301] on span "Sauvegarder" at bounding box center [575, 307] width 61 height 13
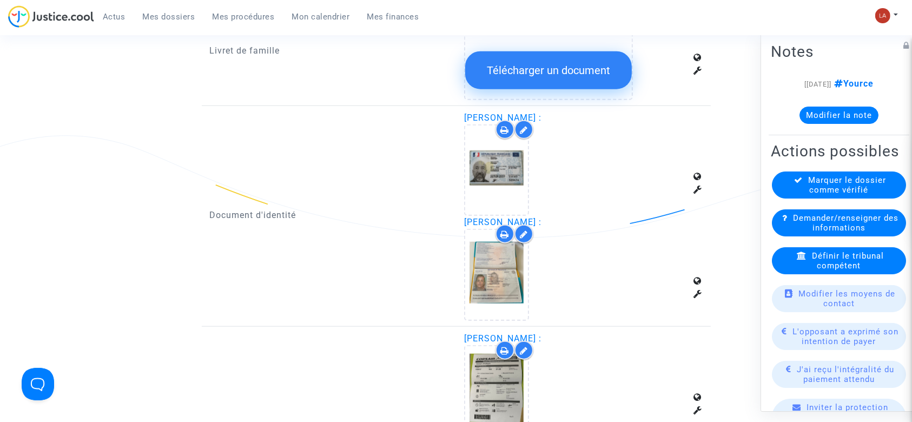
scroll to position [1171, 0]
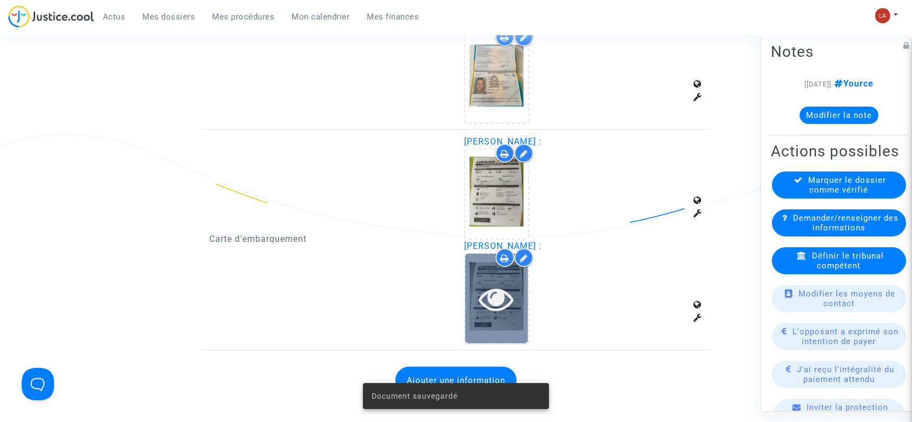
click at [504, 294] on icon at bounding box center [496, 298] width 35 height 35
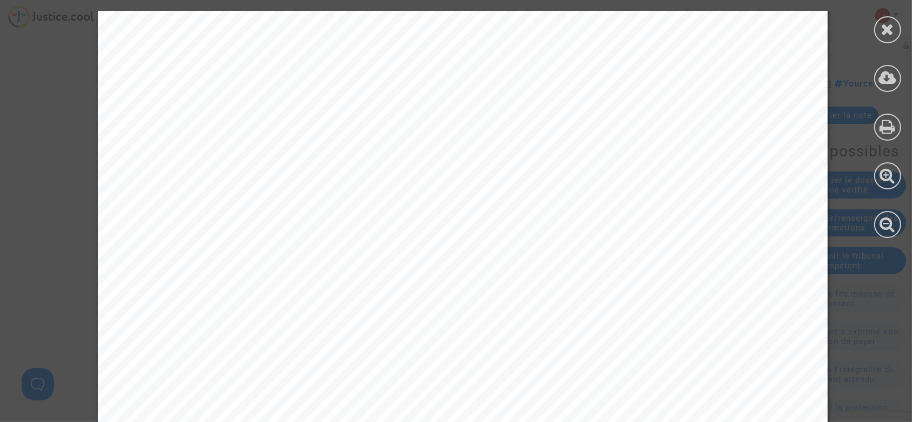
scroll to position [102, 0]
click at [890, 37] on icon at bounding box center [888, 29] width 14 height 16
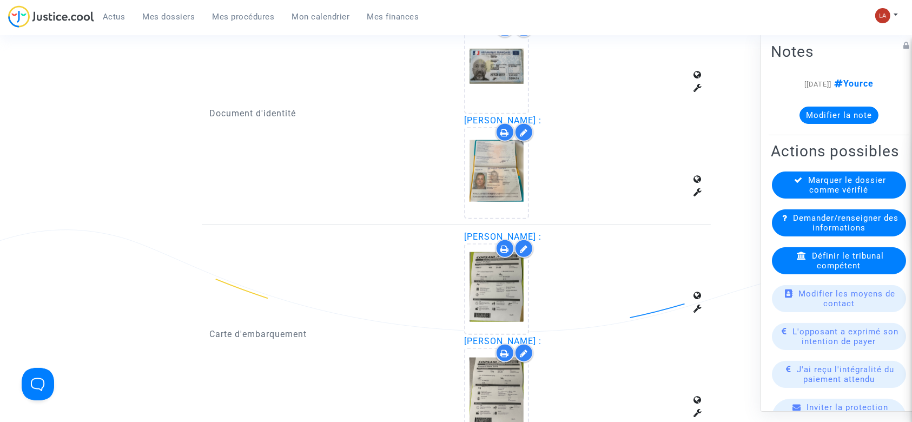
scroll to position [1078, 0]
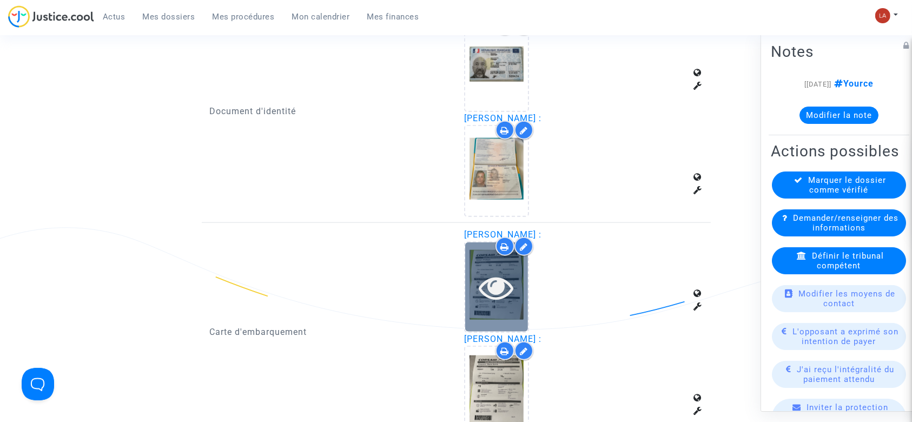
click at [503, 287] on icon at bounding box center [496, 287] width 35 height 35
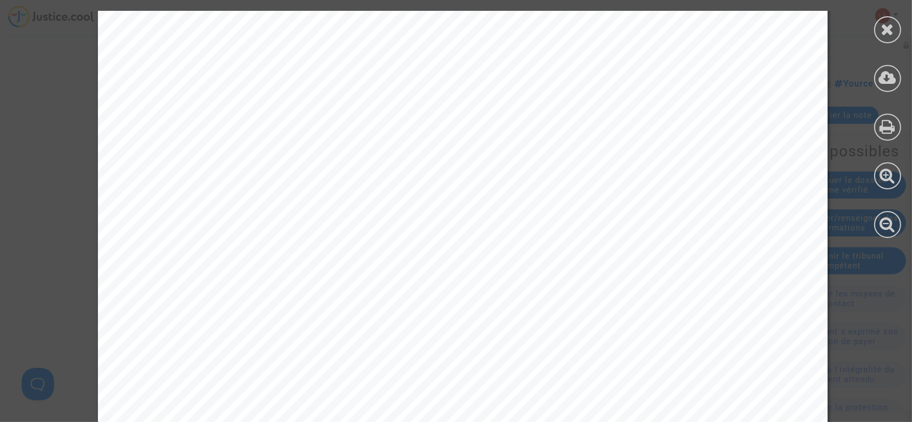
scroll to position [637, 0]
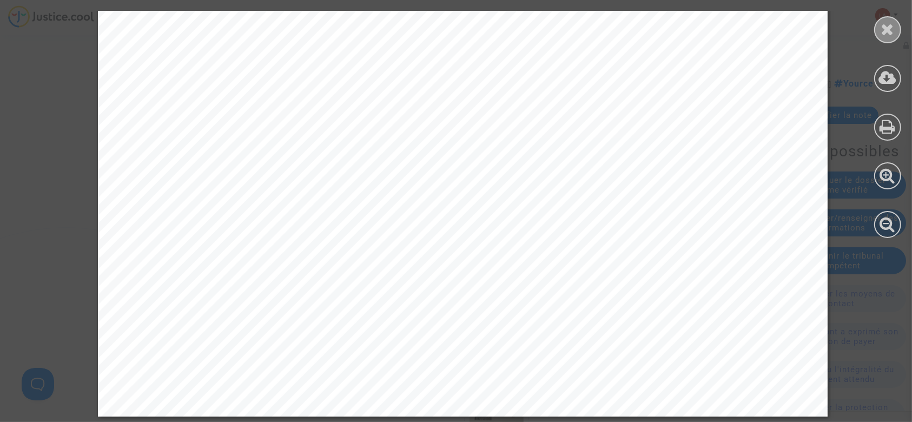
click at [880, 23] on div at bounding box center [887, 29] width 27 height 27
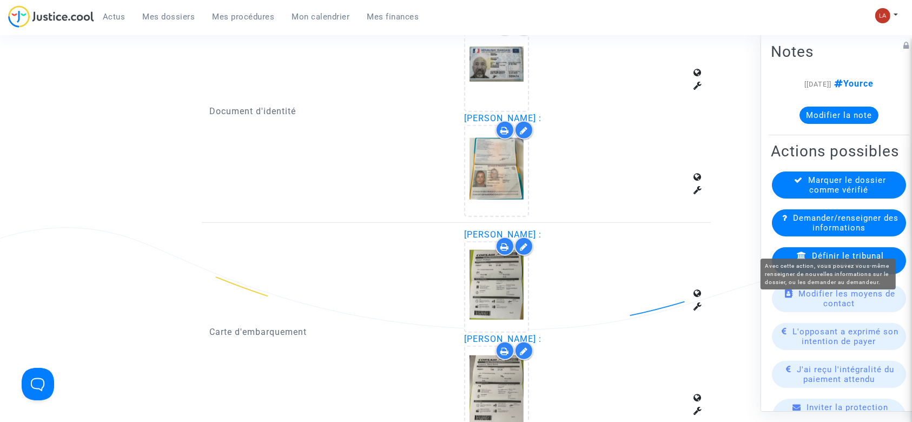
click at [796, 199] on div "Marquer le dossier comme vérifié" at bounding box center [839, 185] width 134 height 27
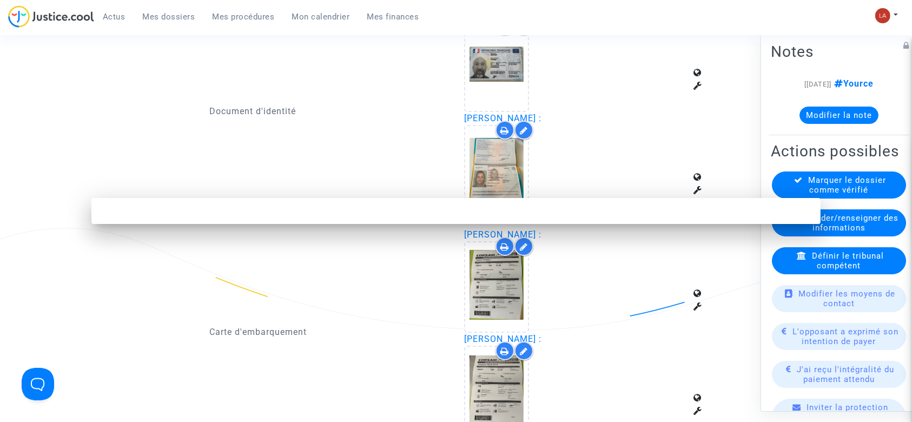
scroll to position [0, 0]
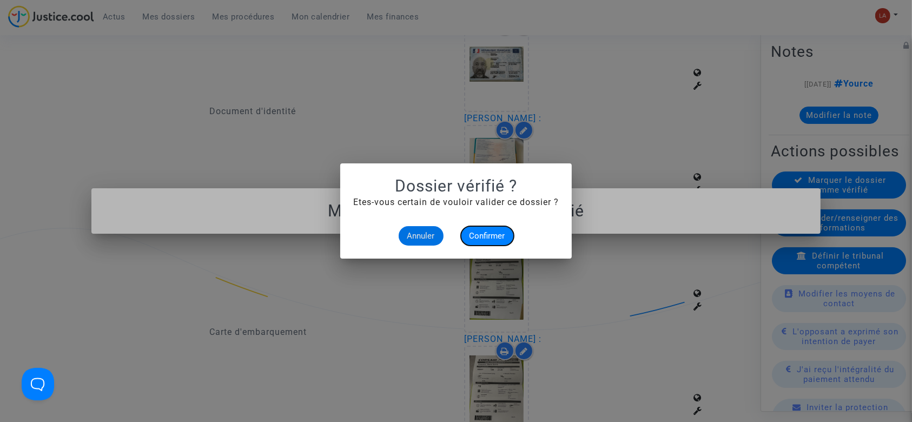
click at [489, 245] on button "Confirmer" at bounding box center [487, 235] width 53 height 19
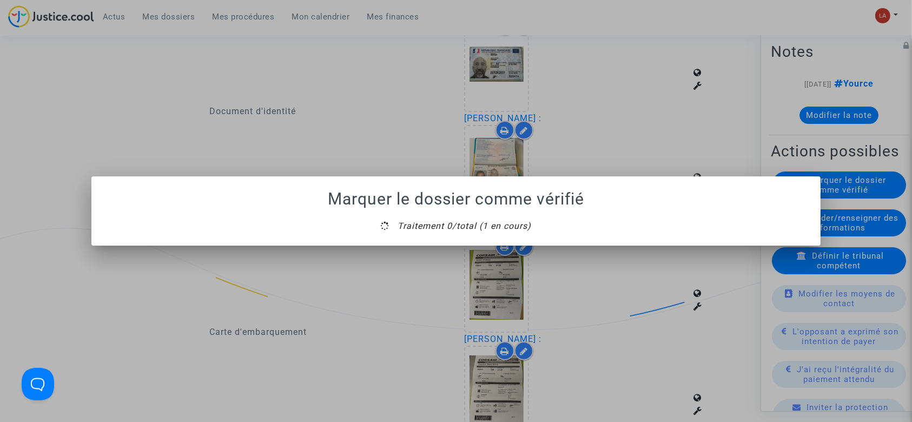
click at [467, 241] on mat-dialog-container "Marquer le dossier comme vérifié Traitement 0/total (1 en cours)" at bounding box center [456, 210] width 730 height 69
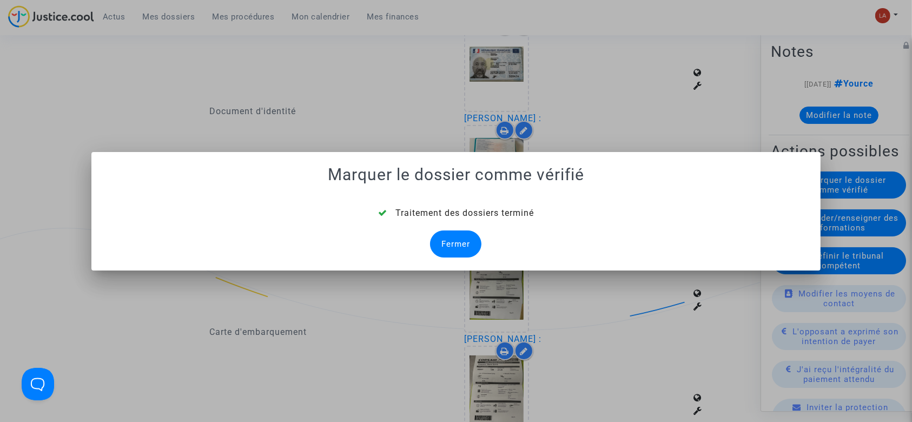
click at [460, 241] on div "Fermer" at bounding box center [455, 243] width 51 height 27
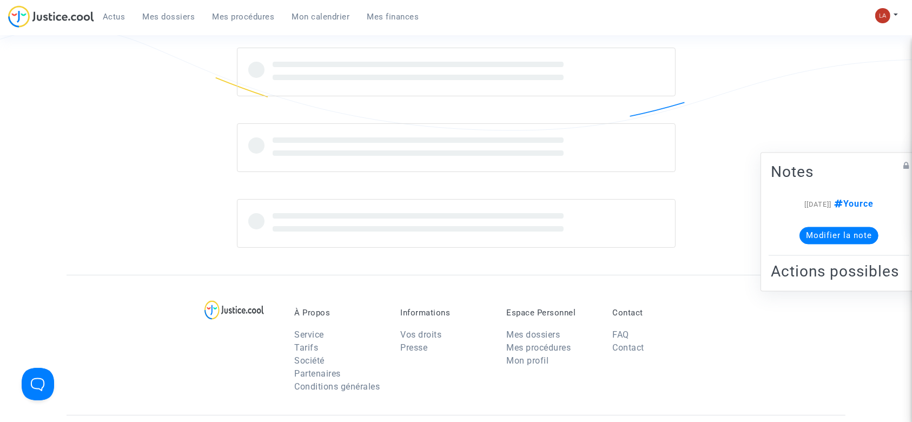
scroll to position [1078, 0]
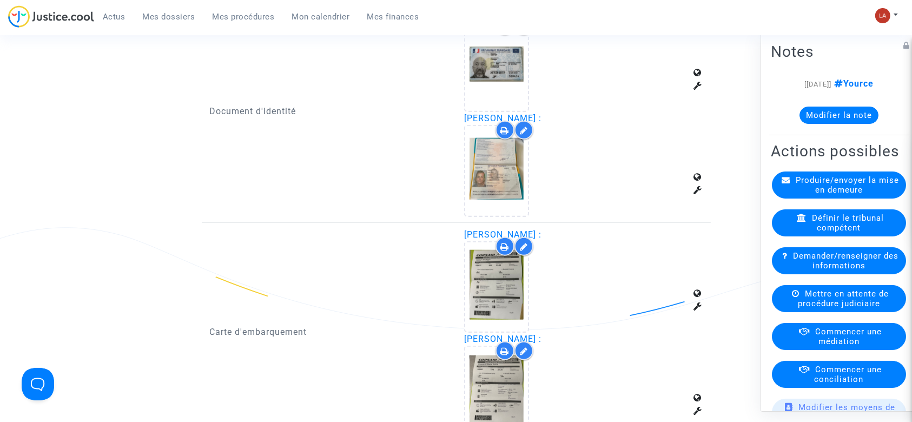
click at [831, 109] on button "Modifier la note" at bounding box center [839, 115] width 79 height 17
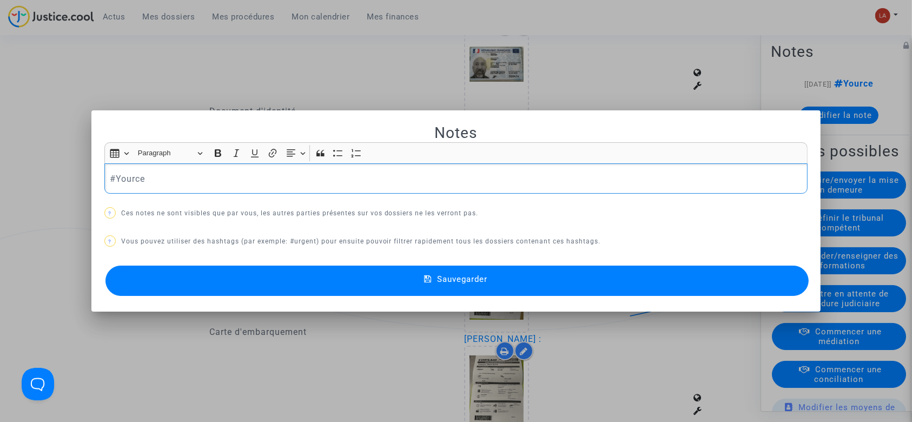
scroll to position [0, 0]
click at [291, 275] on button "Sauvegarder" at bounding box center [457, 281] width 704 height 30
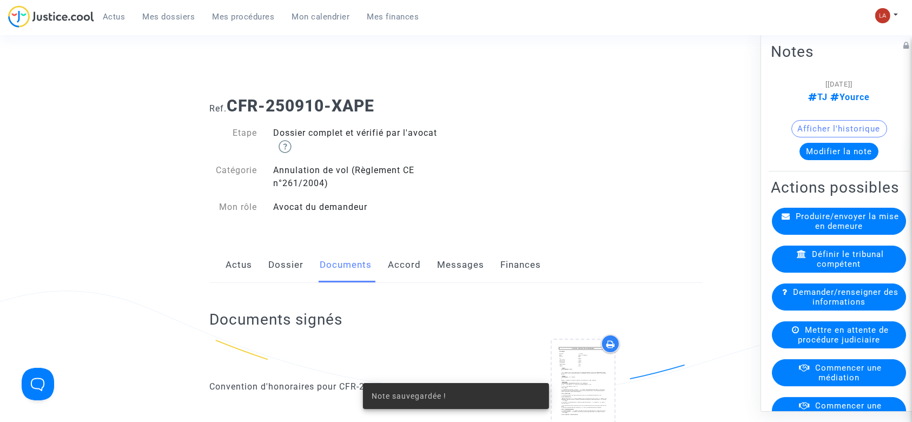
scroll to position [1078, 0]
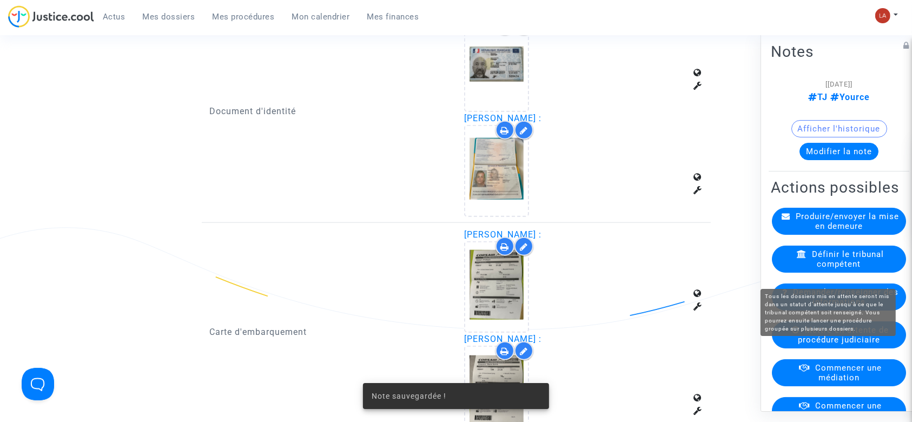
click at [835, 345] on span "Mettre en attente de procédure judiciaire" at bounding box center [843, 334] width 91 height 19
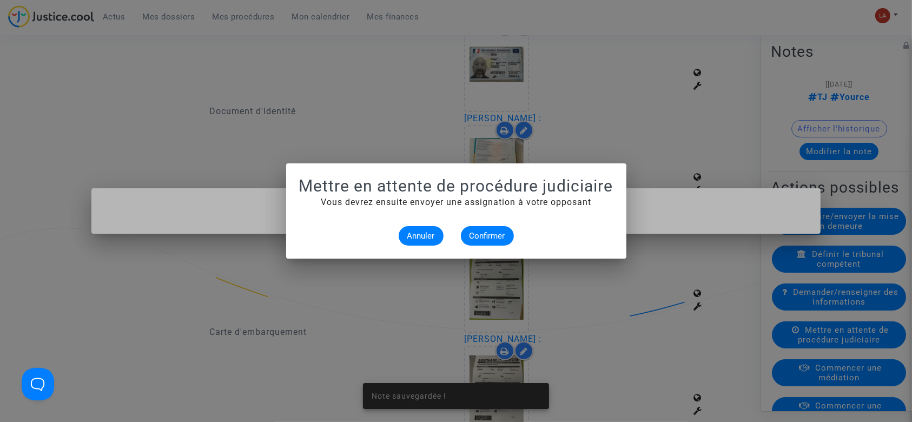
scroll to position [0, 0]
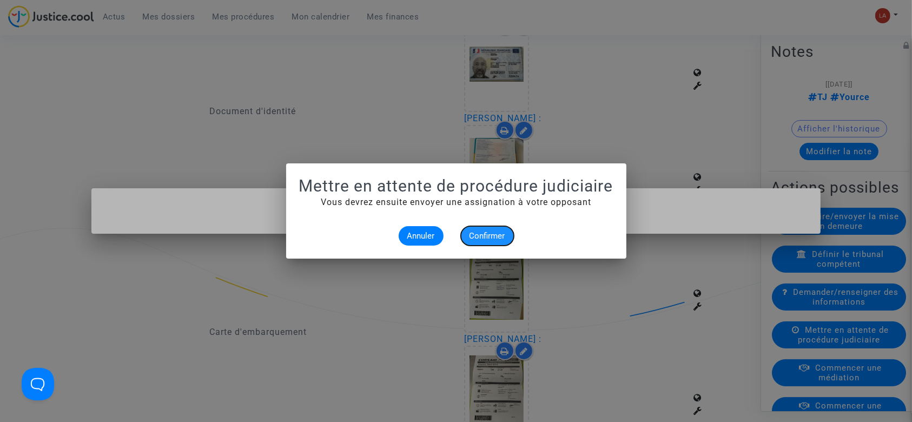
click at [474, 236] on span "Confirmer" at bounding box center [488, 236] width 36 height 10
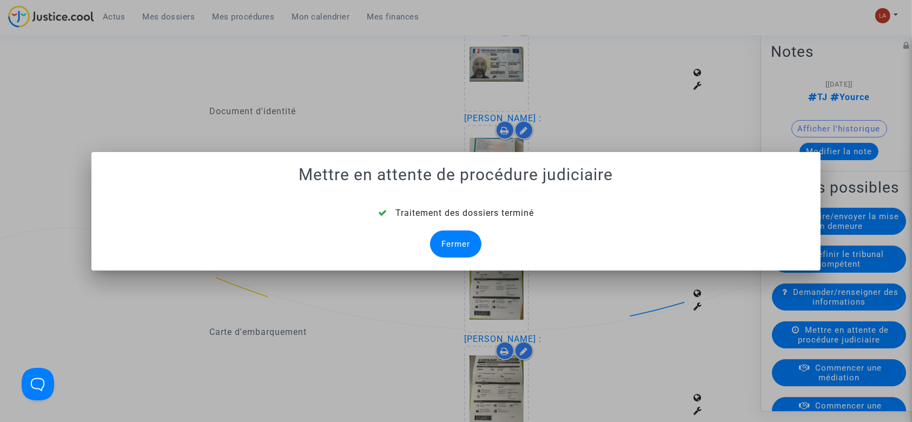
click at [452, 240] on div "Fermer" at bounding box center [455, 243] width 51 height 27
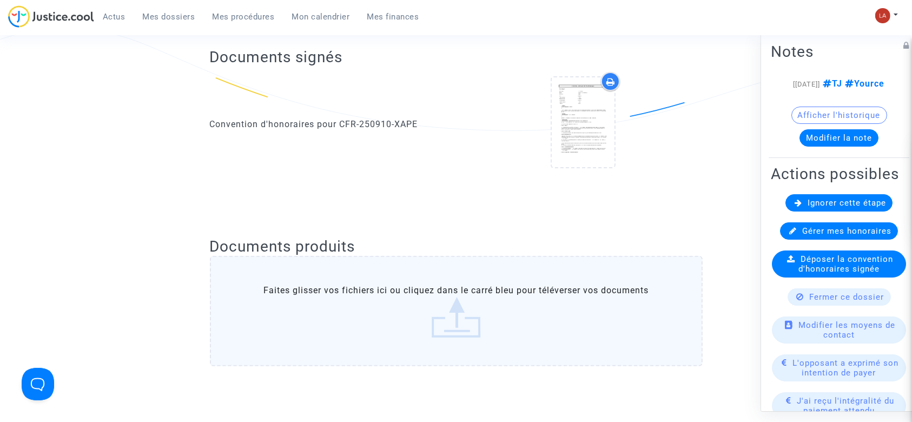
scroll to position [1078, 0]
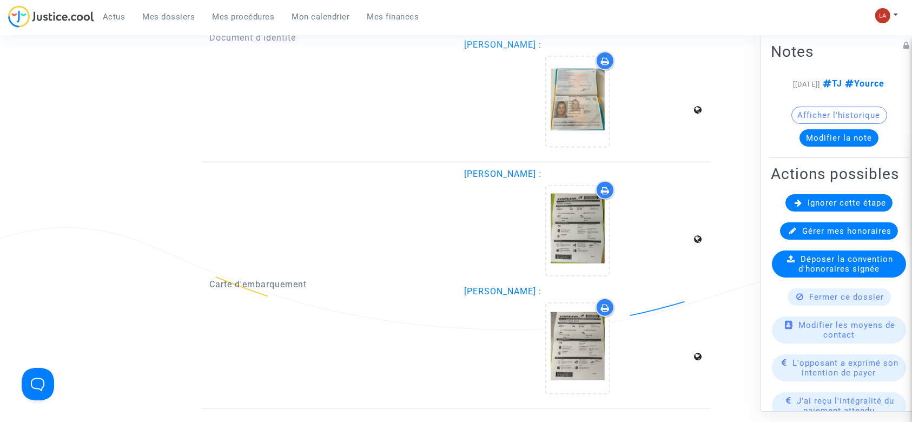
click at [795, 207] on icon at bounding box center [799, 203] width 8 height 8
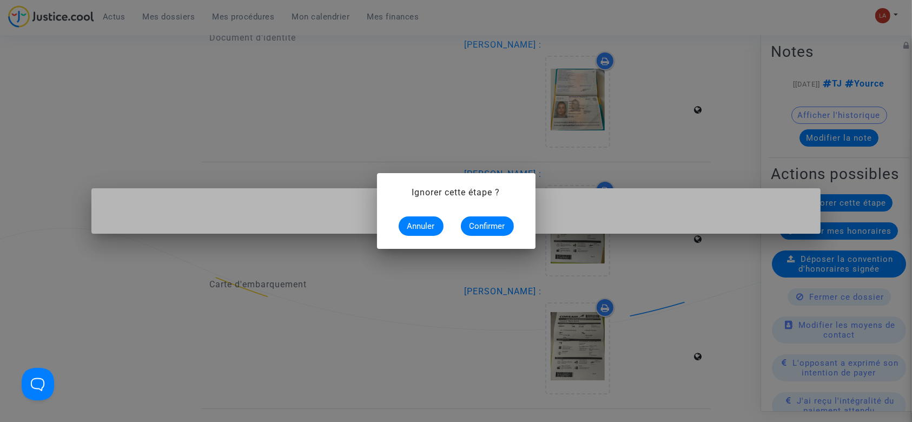
scroll to position [0, 0]
click at [484, 229] on span "Confirmer" at bounding box center [488, 226] width 36 height 10
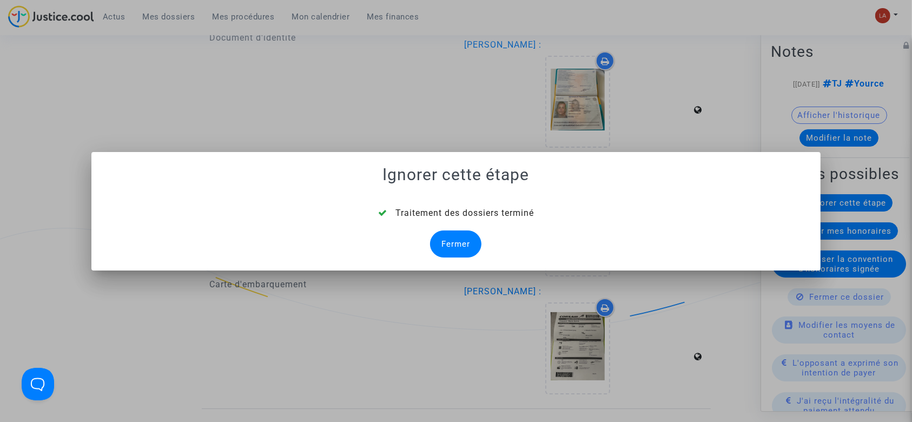
click at [458, 236] on div "Fermer" at bounding box center [455, 243] width 51 height 27
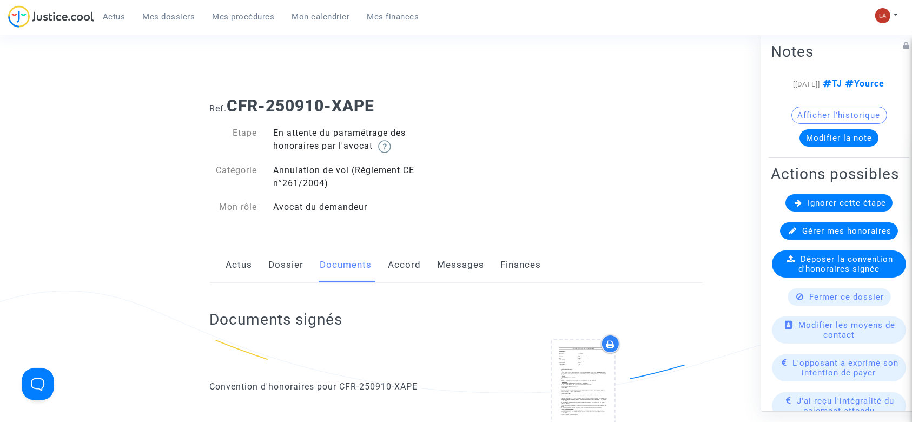
scroll to position [1078, 0]
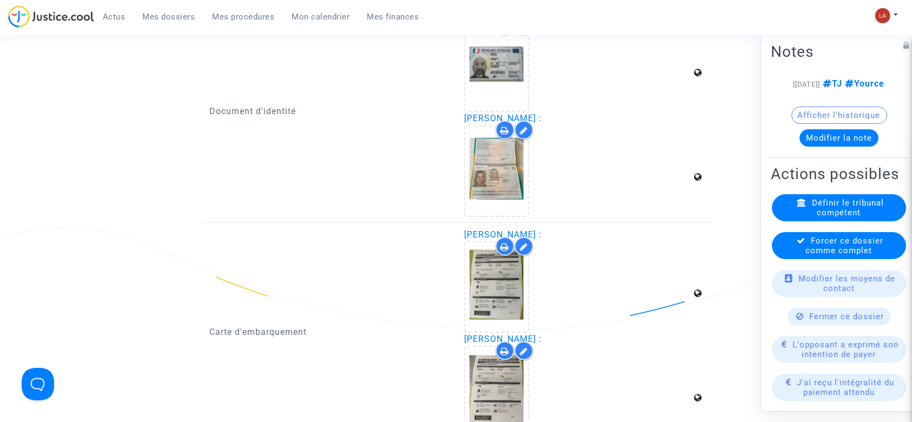
click at [810, 255] on span "Forcer ce dossier comme complet" at bounding box center [845, 245] width 78 height 19
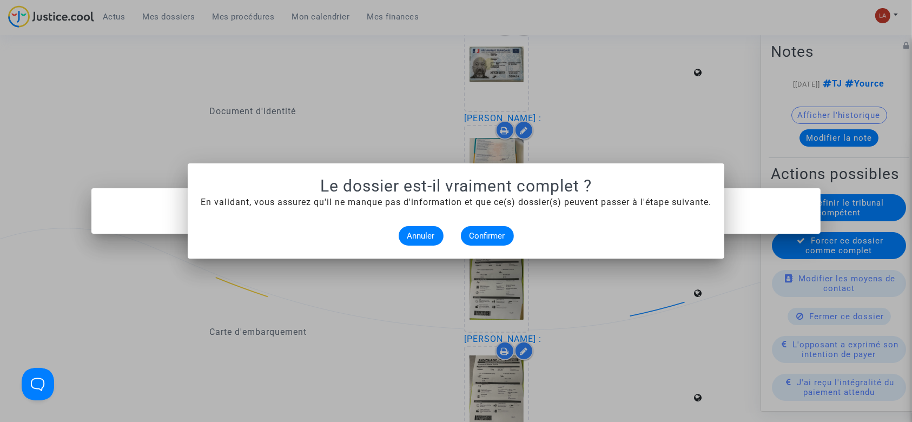
scroll to position [0, 0]
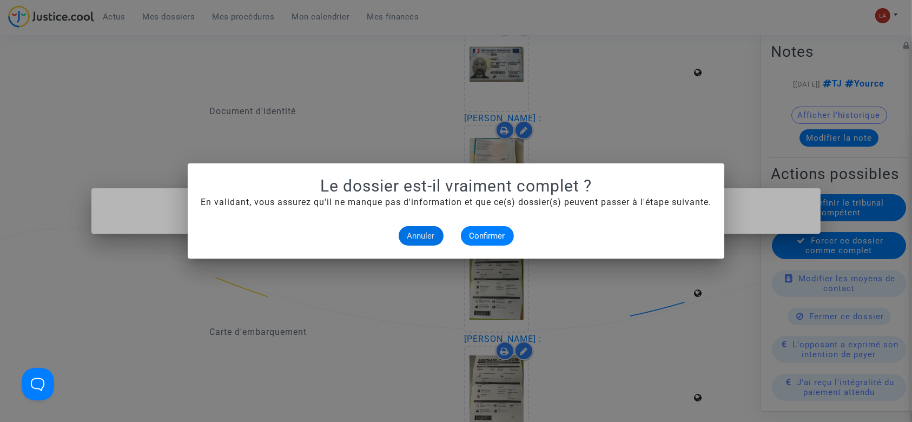
click at [470, 217] on alert-dialogs "Le dossier est-il vraiment complet ? En validant, vous assurez qu'il ne manque …" at bounding box center [456, 210] width 511 height 69
click at [486, 243] on button "Confirmer" at bounding box center [487, 235] width 53 height 19
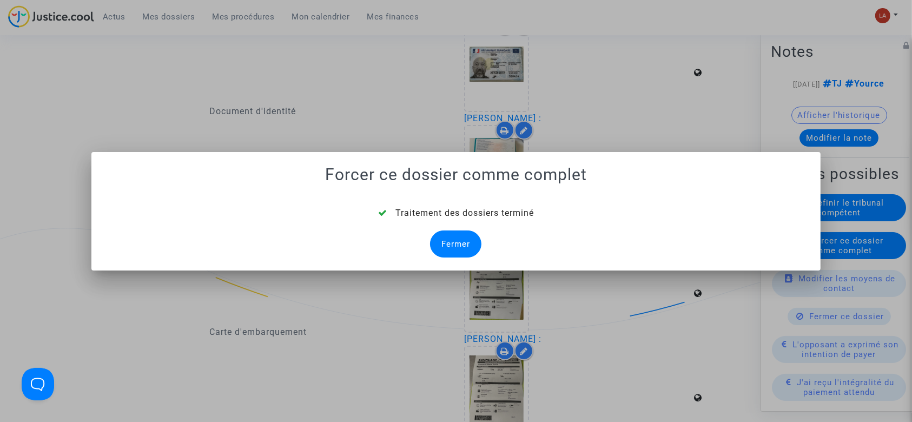
click at [466, 243] on div "Fermer" at bounding box center [455, 243] width 51 height 27
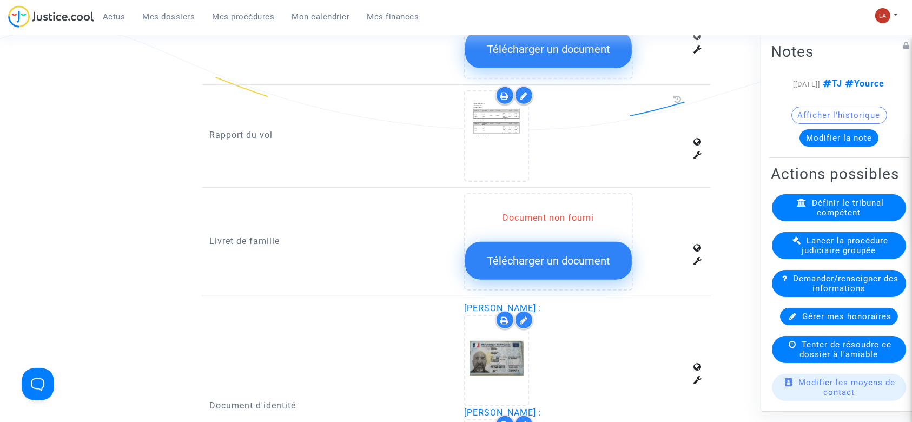
scroll to position [899, 0]
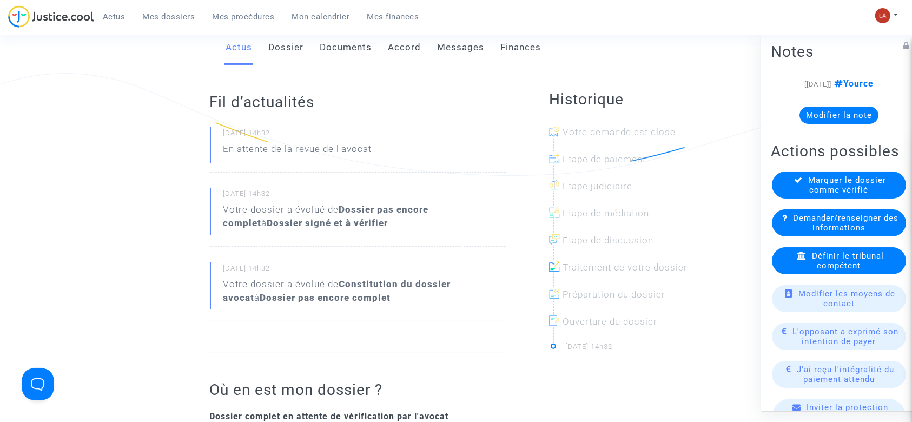
scroll to position [216, 0]
click at [282, 54] on link "Dossier" at bounding box center [286, 49] width 35 height 36
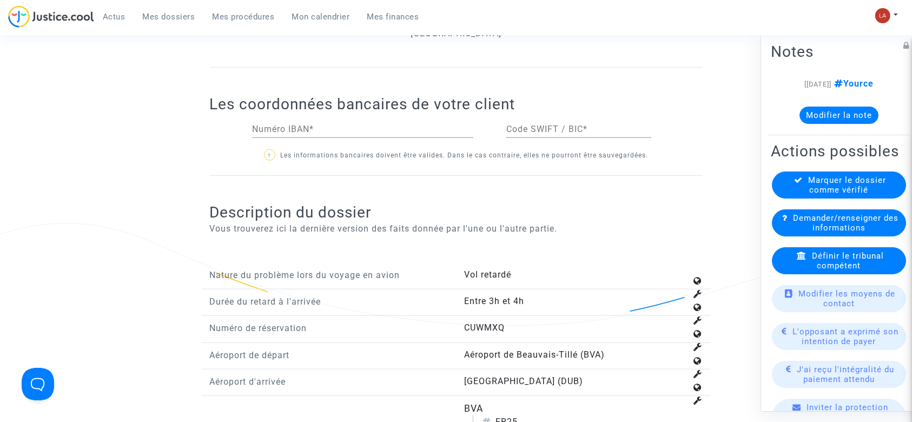
scroll to position [1370, 0]
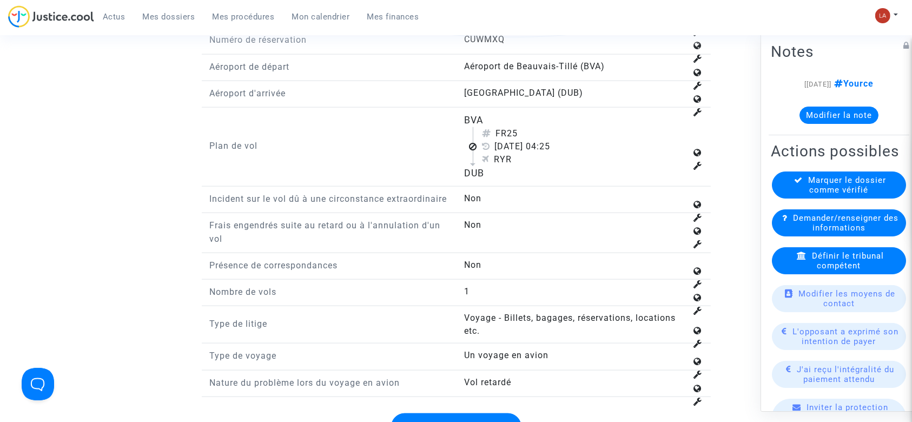
drag, startPoint x: 508, startPoint y: 118, endPoint x: 533, endPoint y: 120, distance: 24.9
click at [533, 127] on div "FR25" at bounding box center [584, 133] width 205 height 13
copy div "25"
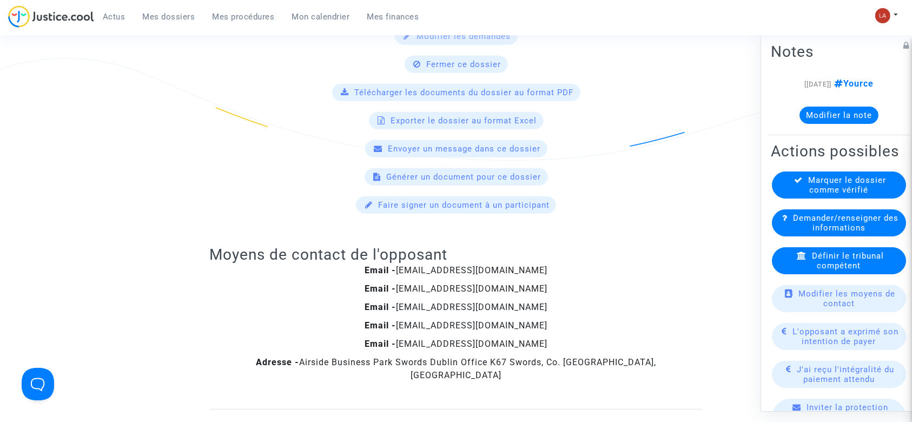
scroll to position [0, 0]
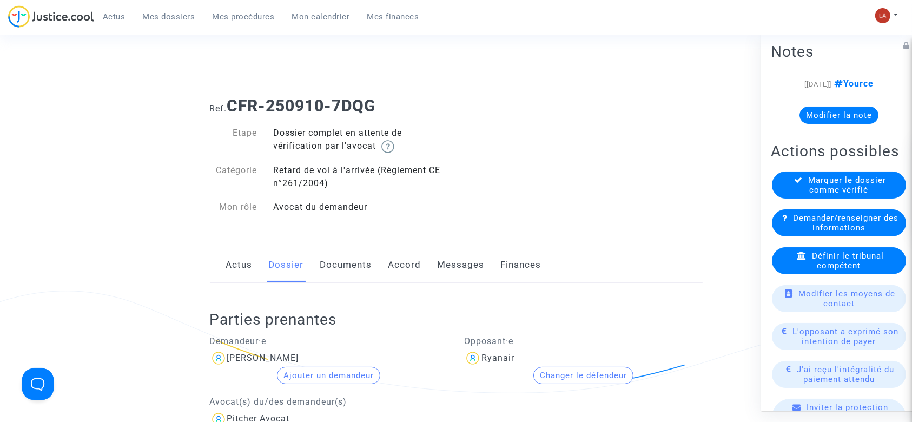
click at [351, 258] on link "Documents" at bounding box center [346, 265] width 52 height 36
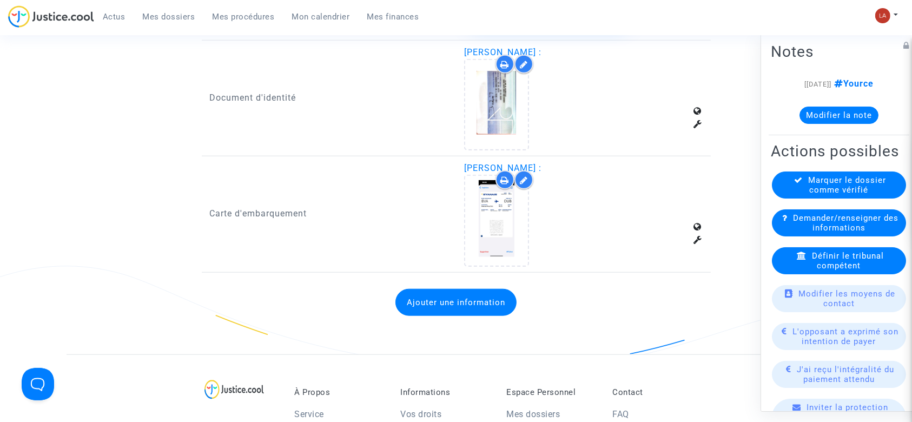
scroll to position [1040, 0]
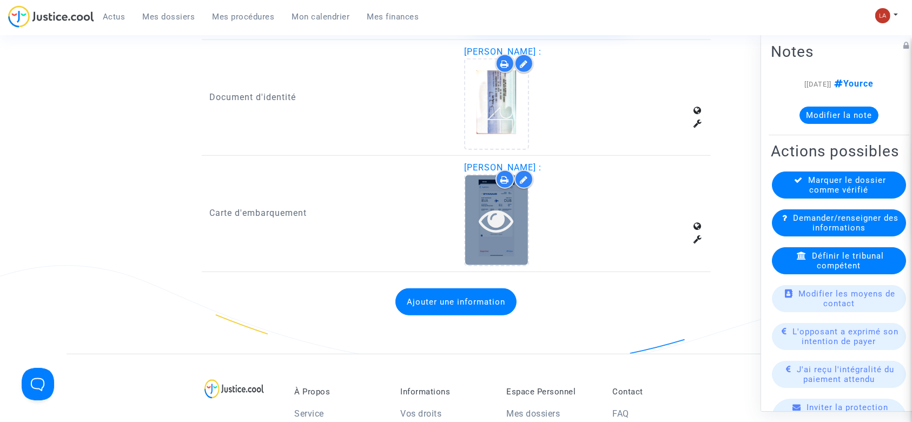
click at [519, 222] on div at bounding box center [496, 220] width 63 height 35
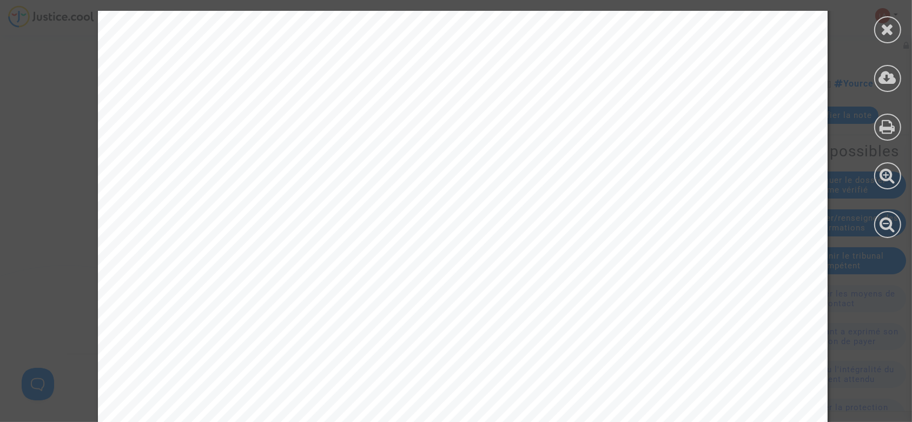
scroll to position [0, 0]
click at [883, 31] on icon at bounding box center [888, 29] width 14 height 16
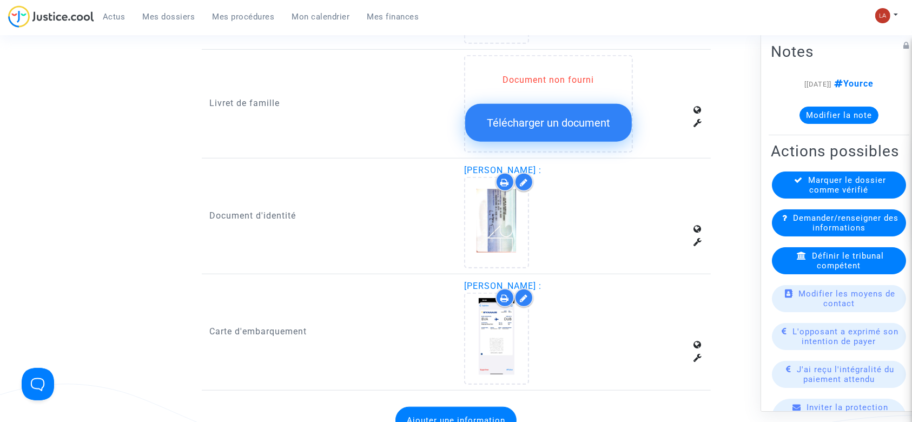
scroll to position [915, 0]
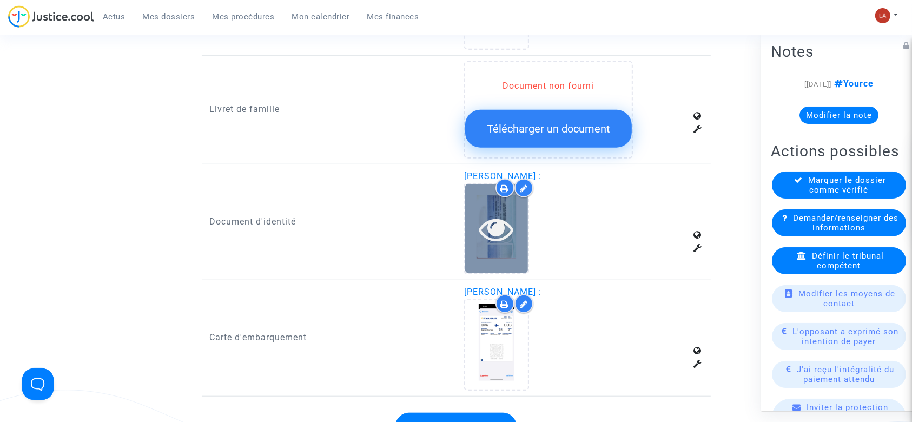
click at [486, 245] on div at bounding box center [496, 228] width 63 height 89
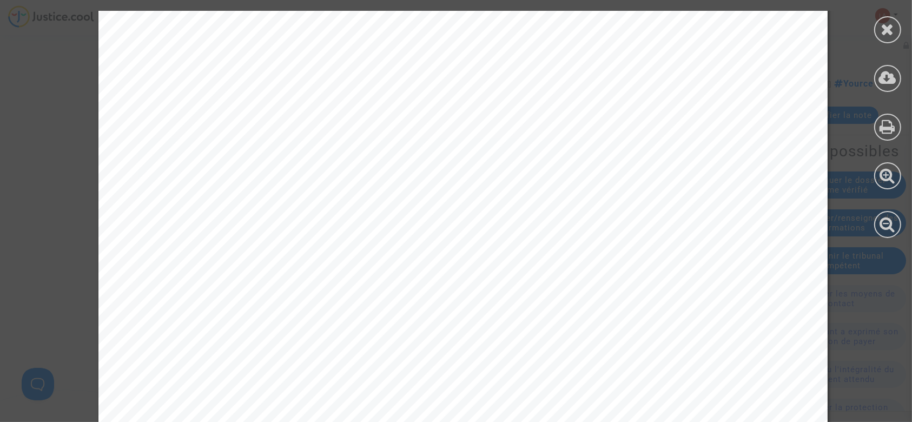
scroll to position [1238, 0]
click at [891, 29] on icon at bounding box center [888, 29] width 14 height 16
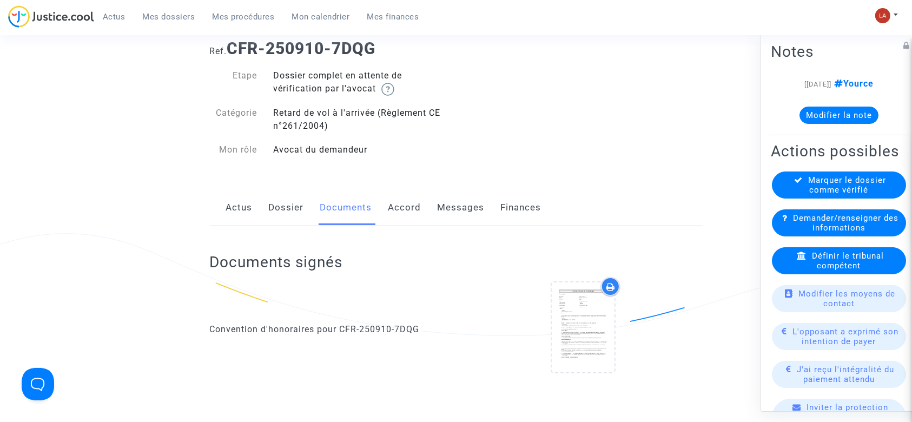
scroll to position [53, 0]
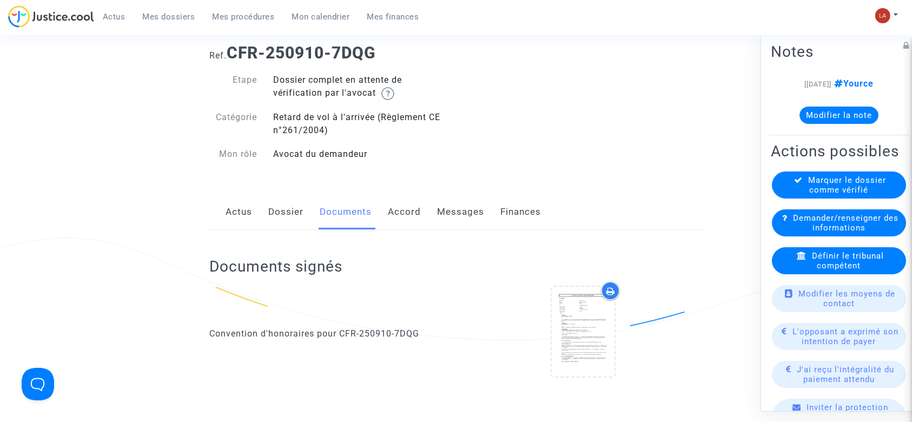
click at [276, 212] on link "Dossier" at bounding box center [286, 212] width 35 height 36
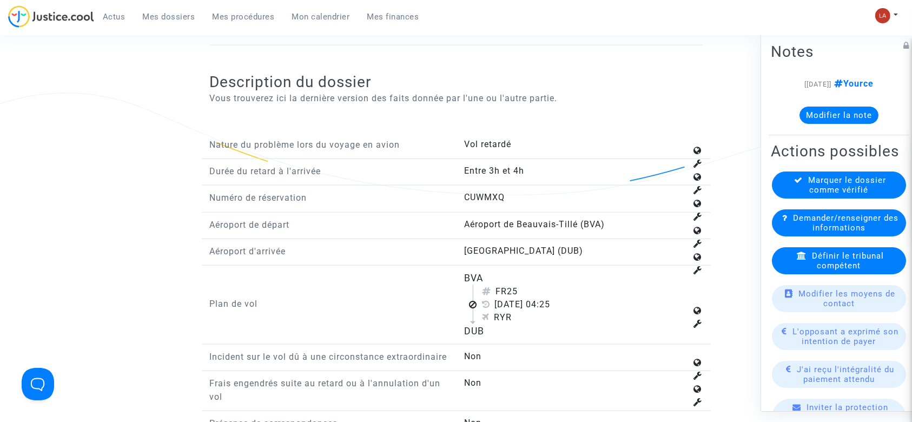
scroll to position [1216, 0]
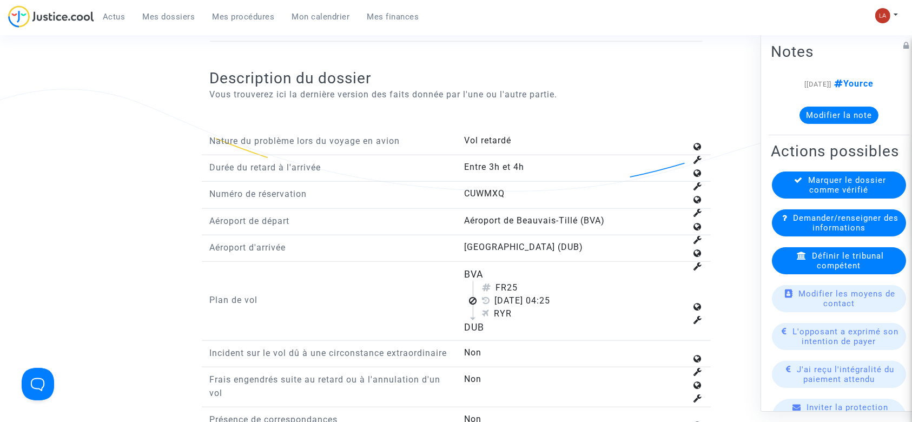
click at [799, 274] on div "Définir le tribunal compétent" at bounding box center [839, 260] width 134 height 27
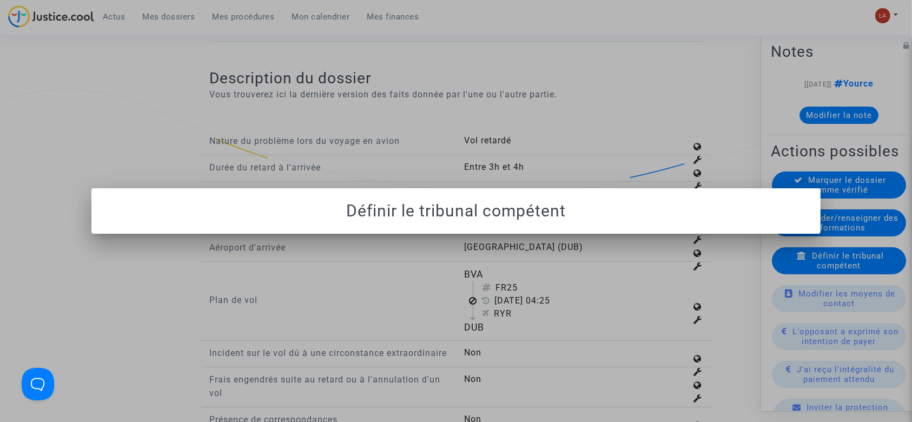
scroll to position [0, 0]
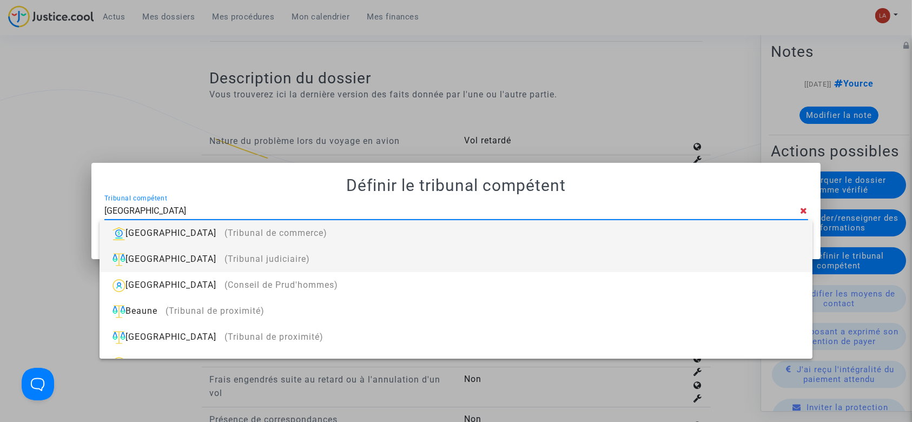
type input "[GEOGRAPHIC_DATA]"
click at [417, 255] on div "Beauvais (Tribunal judiciaire)" at bounding box center [455, 259] width 695 height 26
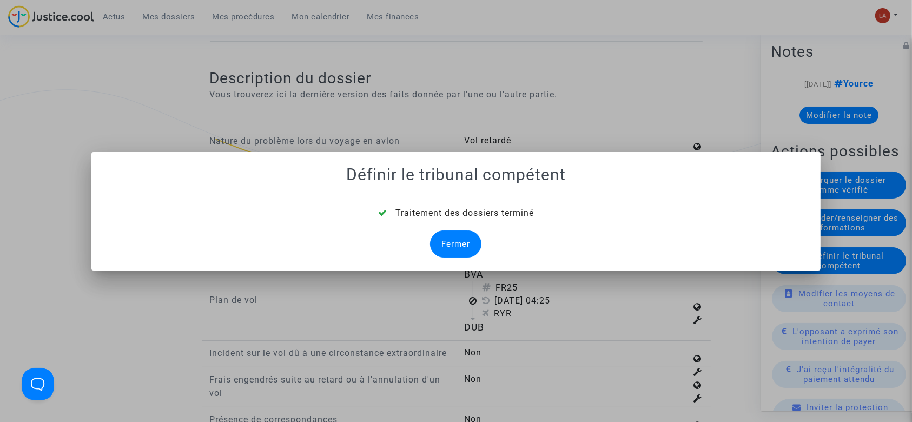
click at [464, 241] on div "Fermer" at bounding box center [455, 243] width 51 height 27
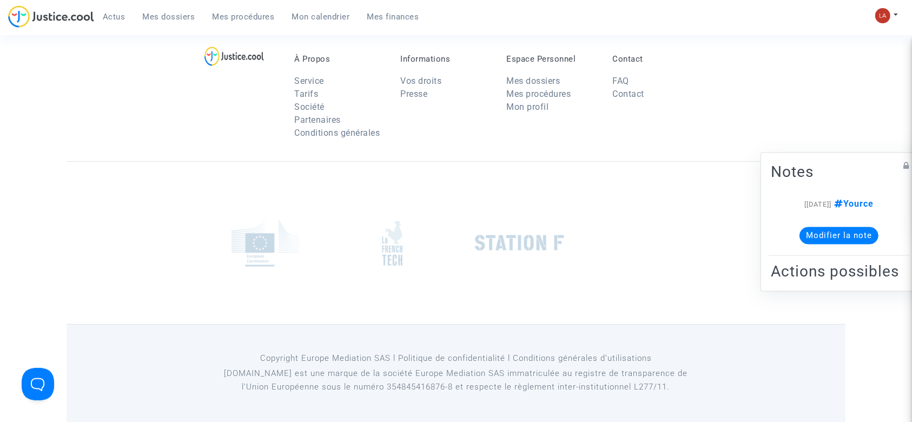
scroll to position [1216, 0]
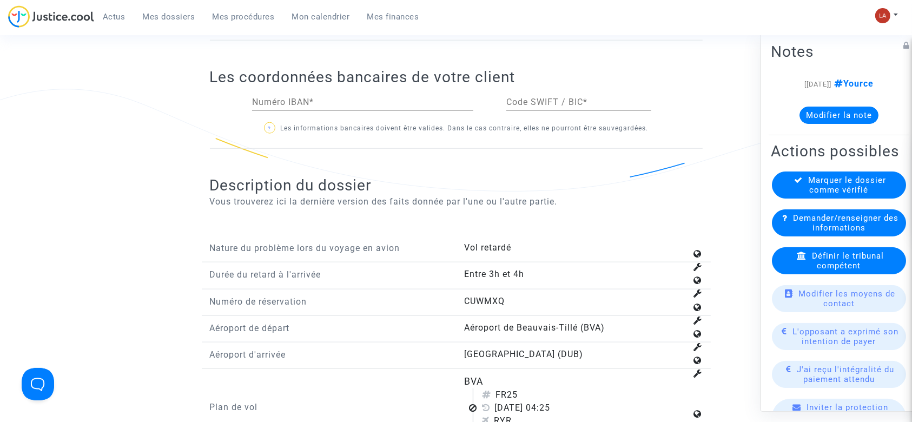
click at [797, 199] on div "Marquer le dossier comme vérifié" at bounding box center [839, 185] width 134 height 27
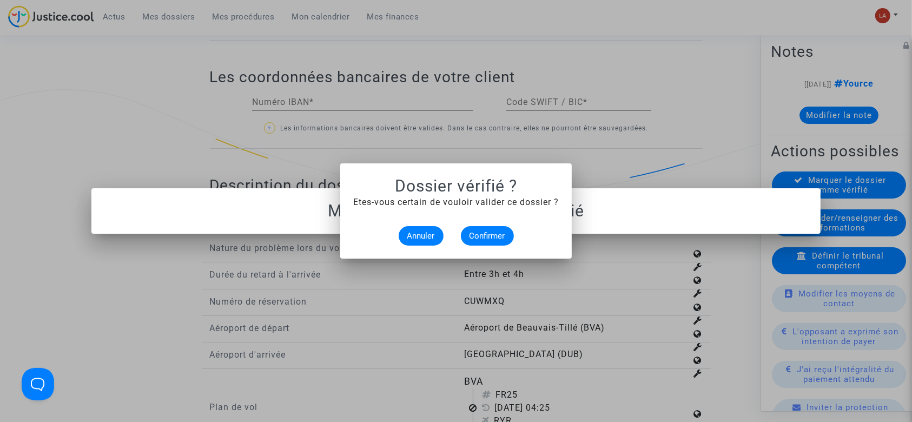
scroll to position [0, 0]
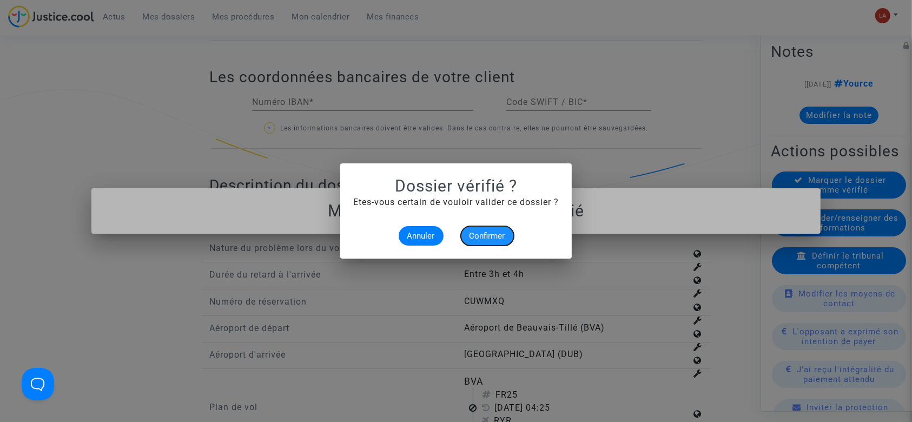
click at [490, 238] on span "Confirmer" at bounding box center [488, 236] width 36 height 10
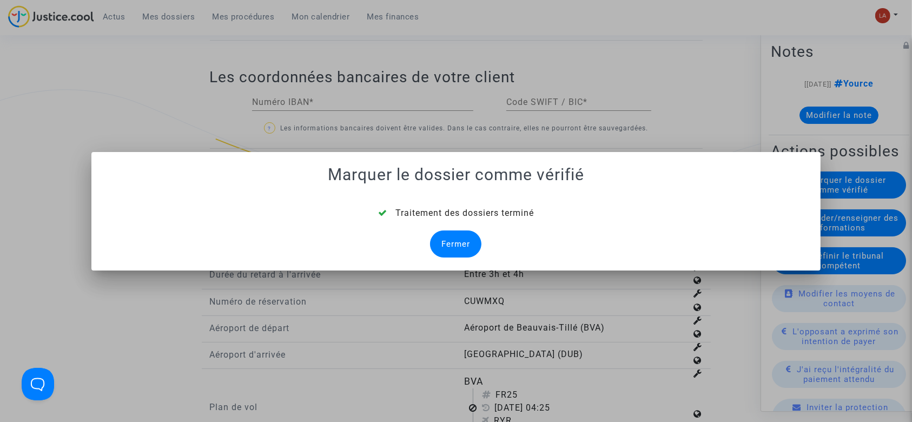
click at [453, 253] on div "Fermer" at bounding box center [455, 243] width 51 height 27
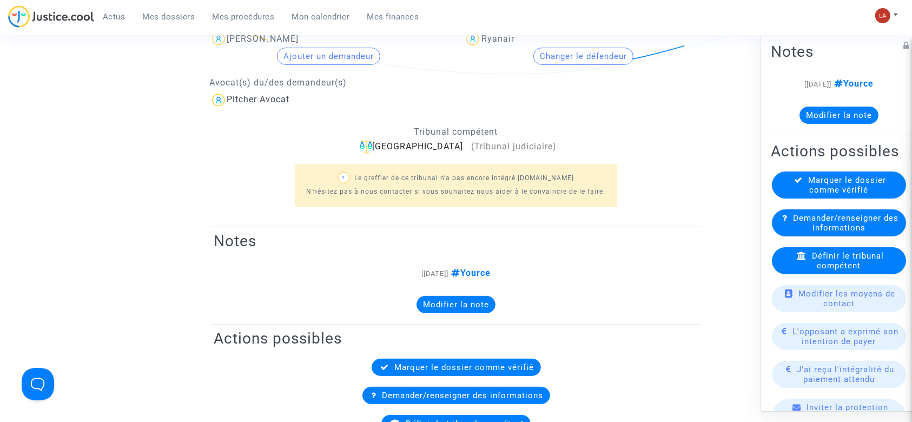
scroll to position [1216, 0]
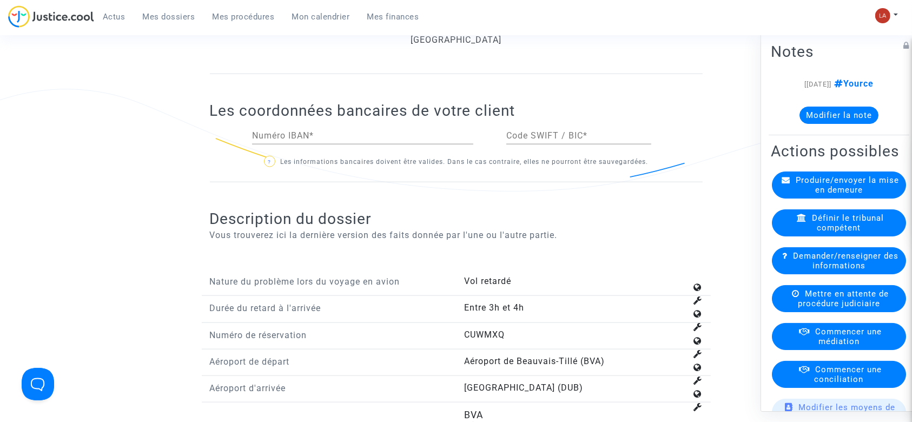
click at [819, 346] on span "Commencer une médiation" at bounding box center [848, 336] width 67 height 19
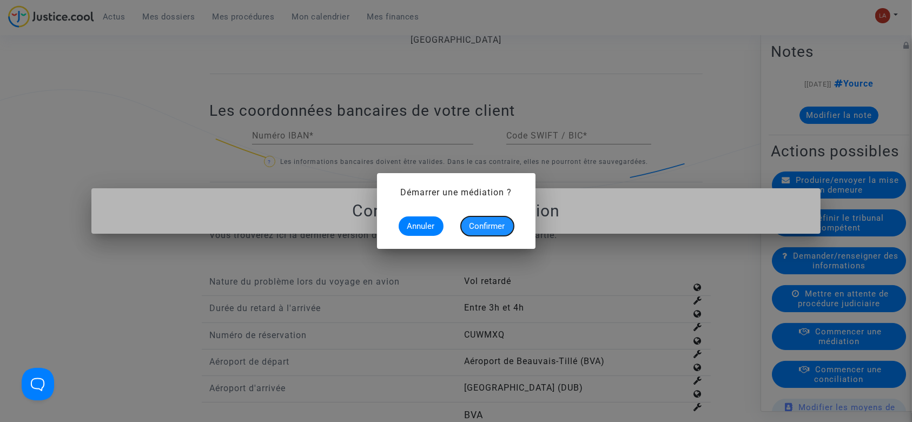
click at [486, 229] on span "Confirmer" at bounding box center [488, 226] width 36 height 10
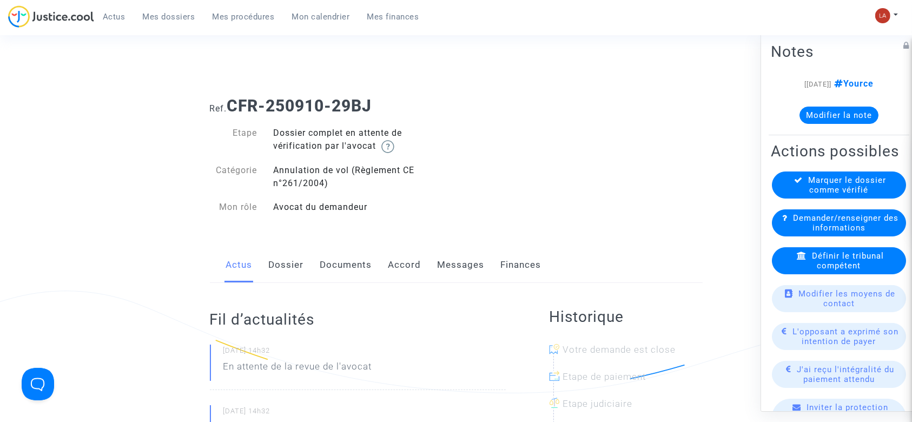
click at [298, 265] on link "Dossier" at bounding box center [286, 265] width 35 height 36
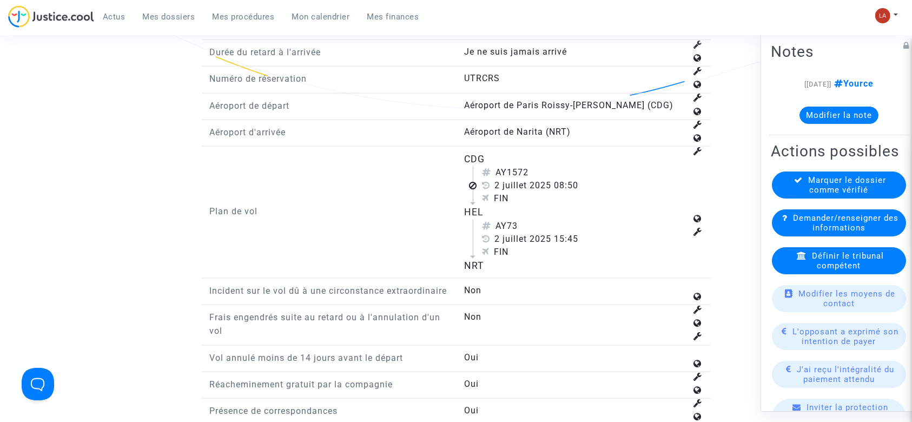
scroll to position [1270, 0]
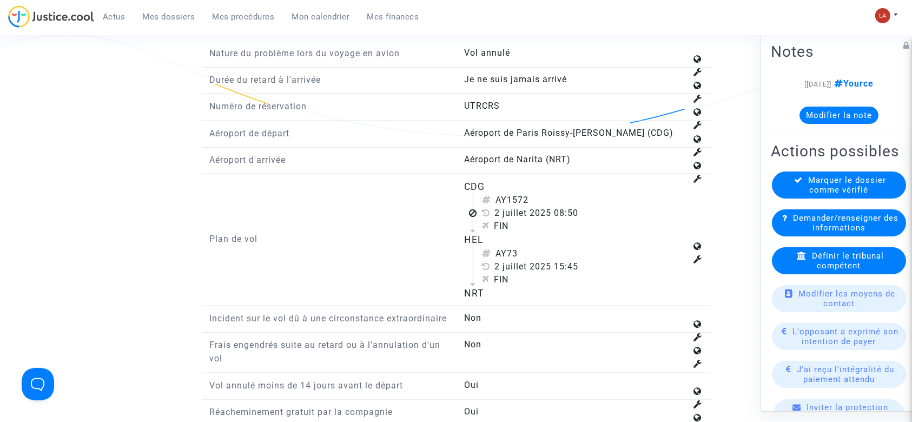
drag, startPoint x: 510, startPoint y: 193, endPoint x: 538, endPoint y: 195, distance: 28.3
click at [538, 195] on div "AY1572" at bounding box center [584, 200] width 205 height 13
copy div "1572"
click at [823, 268] on div "Définir le tribunal compétent" at bounding box center [839, 260] width 134 height 27
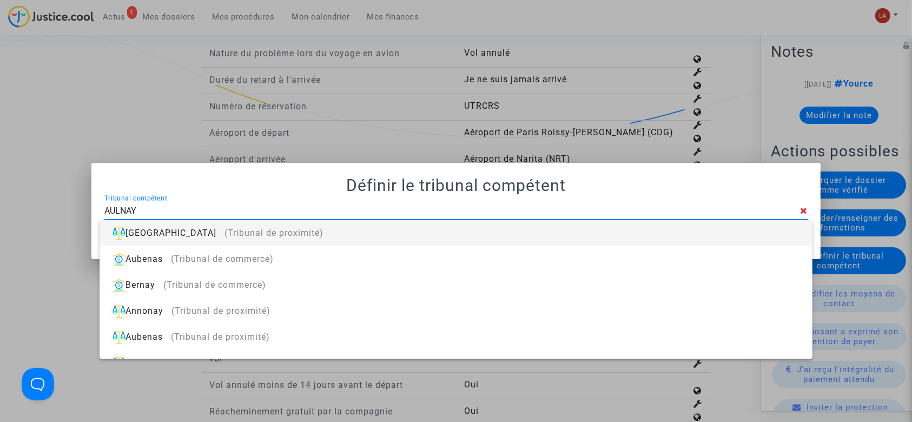
type input "AULNAY"
drag, startPoint x: 696, startPoint y: 228, endPoint x: 704, endPoint y: 235, distance: 10.7
click at [696, 230] on div "[GEOGRAPHIC_DATA] (Tribunal de proximité)" at bounding box center [455, 233] width 695 height 26
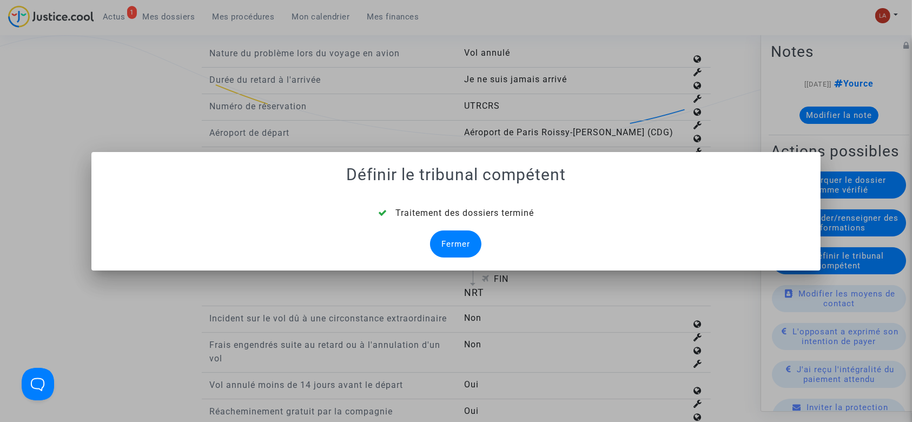
click at [476, 251] on div "Fermer" at bounding box center [455, 243] width 51 height 27
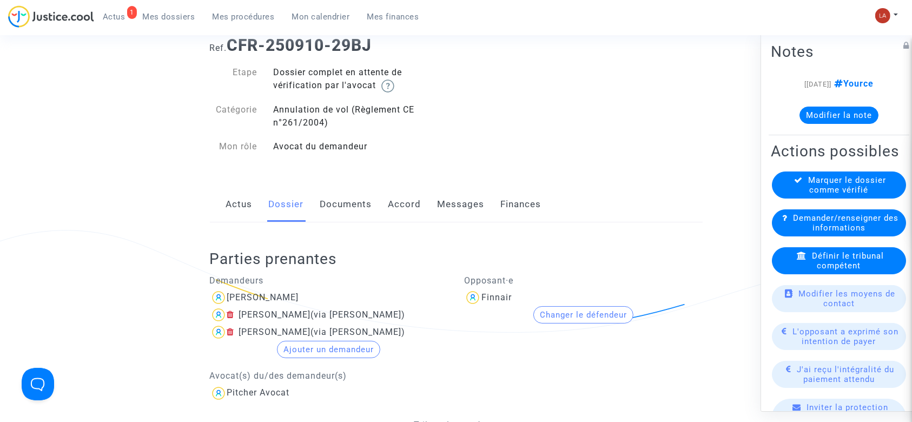
scroll to position [43, 0]
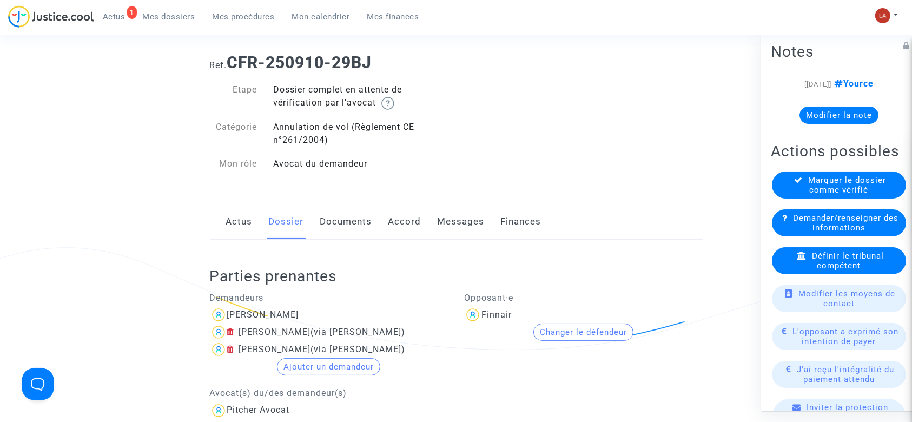
click at [350, 209] on link "Documents" at bounding box center [346, 222] width 52 height 36
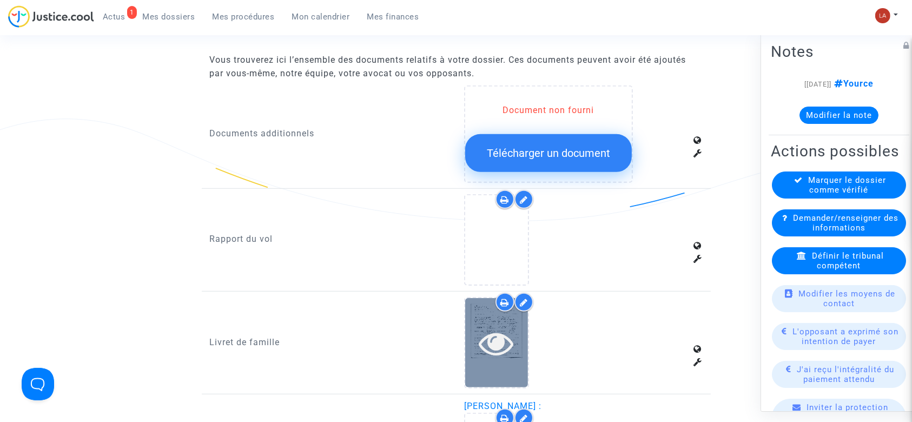
scroll to position [764, 0]
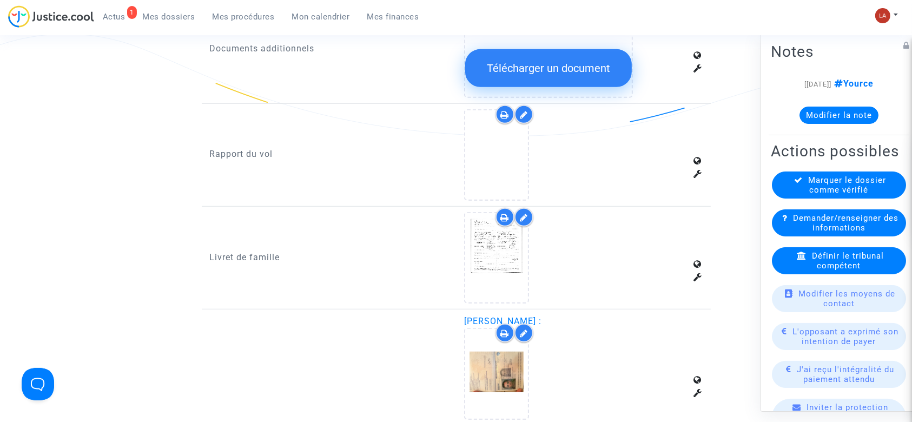
click at [531, 118] on div at bounding box center [524, 114] width 19 height 19
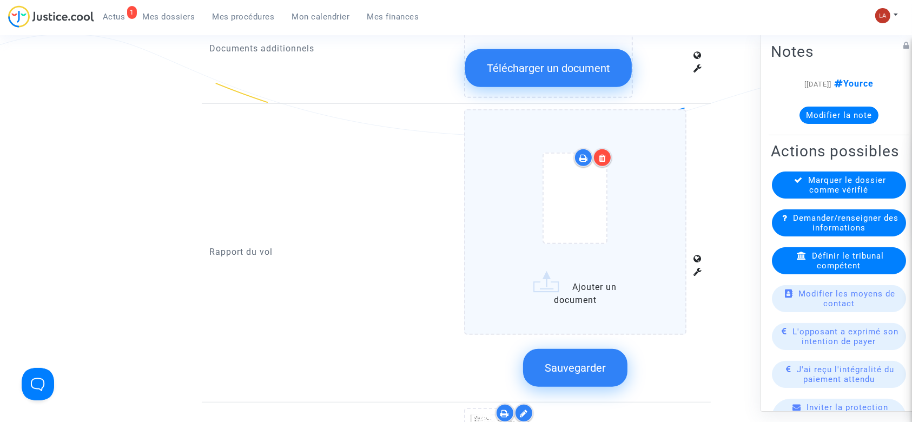
click at [609, 157] on div at bounding box center [602, 157] width 19 height 19
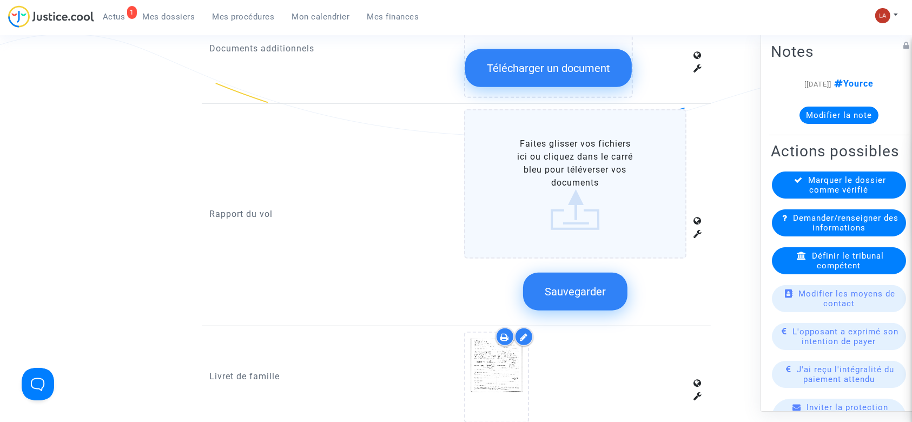
click at [651, 174] on label "Faites glisser vos fichiers ici ou cliquez dans le carré bleu pour téléverser v…" at bounding box center [575, 183] width 222 height 149
click at [0, 0] on input "Faites glisser vos fichiers ici ou cliquez dans le carré bleu pour téléverser v…" at bounding box center [0, 0] width 0 height 0
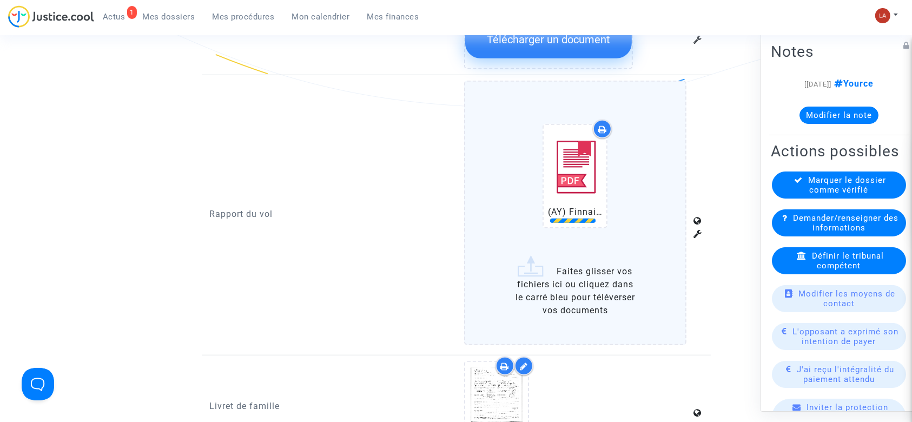
scroll to position [836, 0]
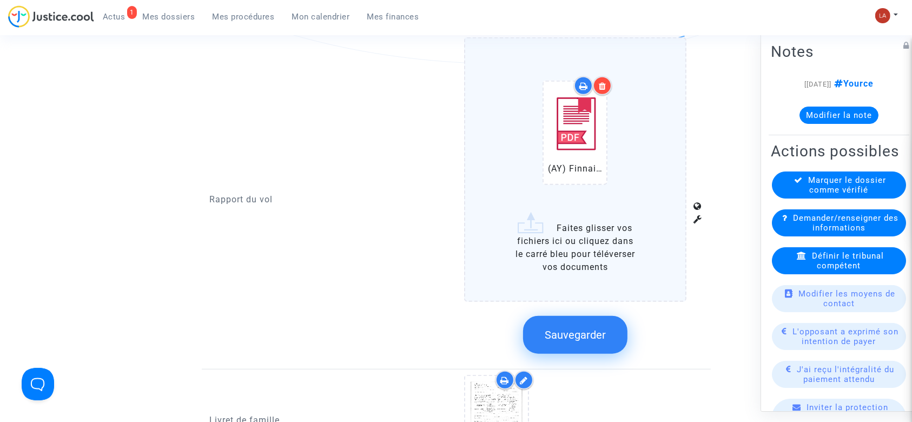
click at [597, 322] on button "Sauvegarder" at bounding box center [575, 335] width 104 height 38
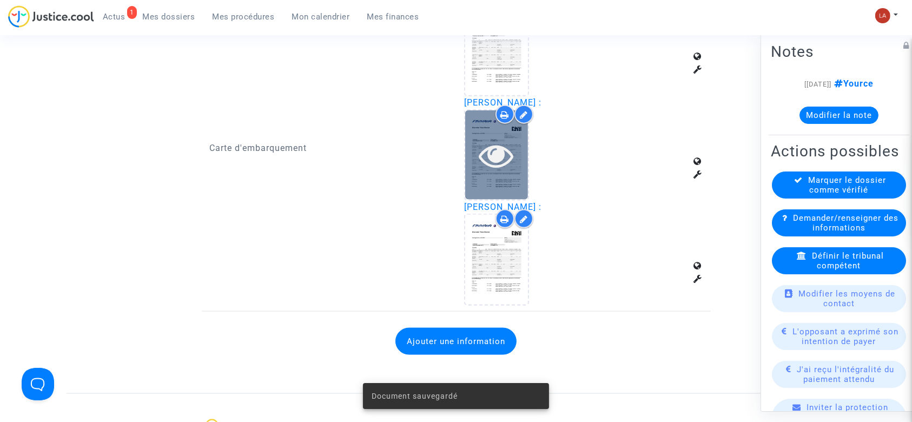
scroll to position [1414, 0]
click at [475, 166] on div at bounding box center [496, 154] width 63 height 35
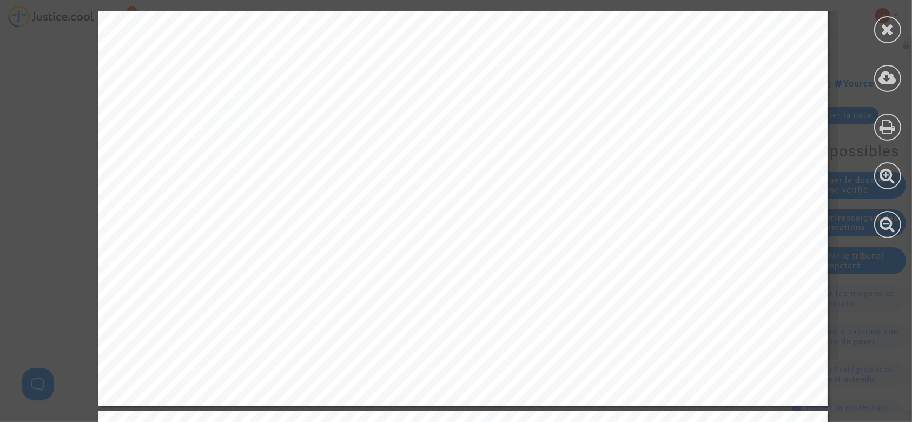
scroll to position [505, 0]
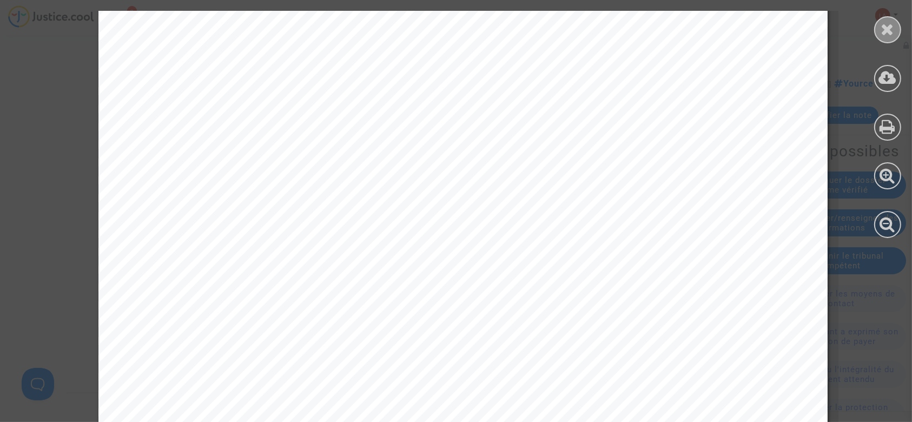
click at [882, 29] on icon at bounding box center [888, 29] width 14 height 16
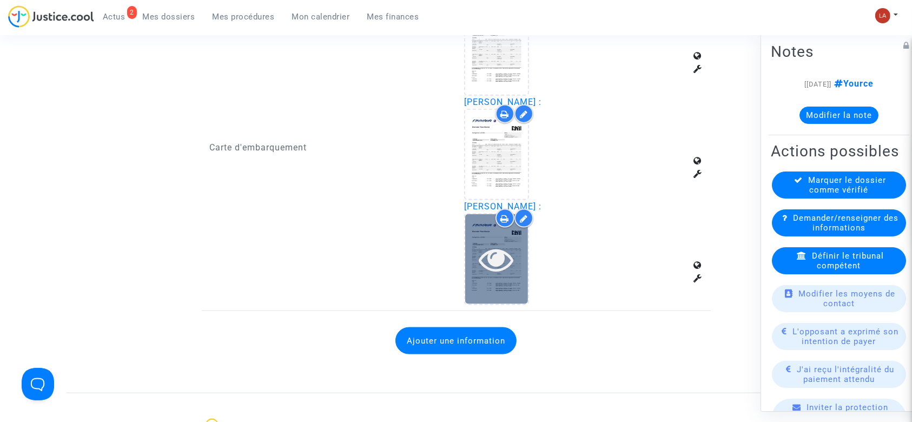
click at [516, 242] on div at bounding box center [496, 259] width 63 height 35
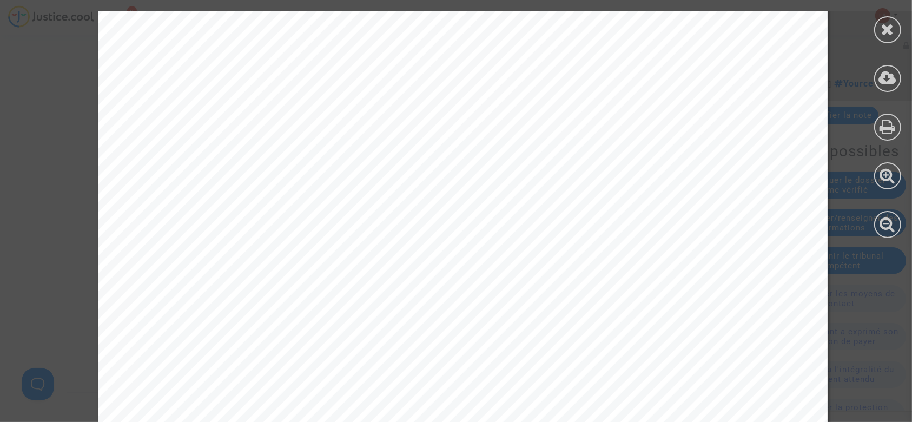
scroll to position [1675, 0]
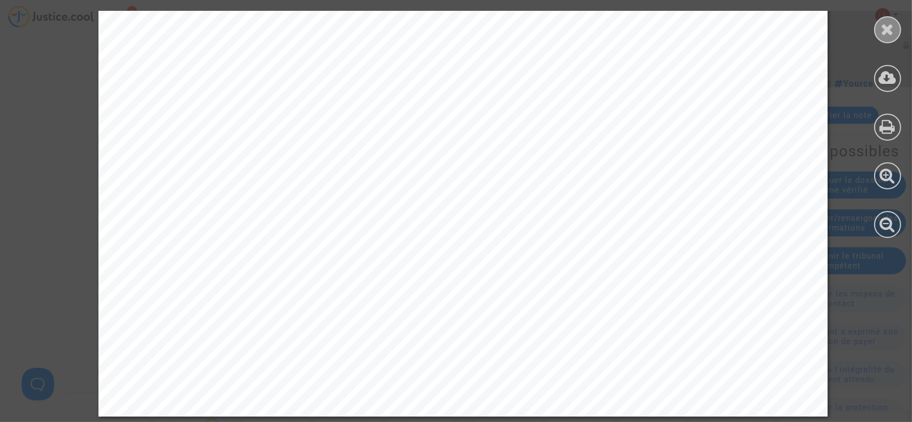
click at [885, 35] on icon at bounding box center [888, 29] width 14 height 16
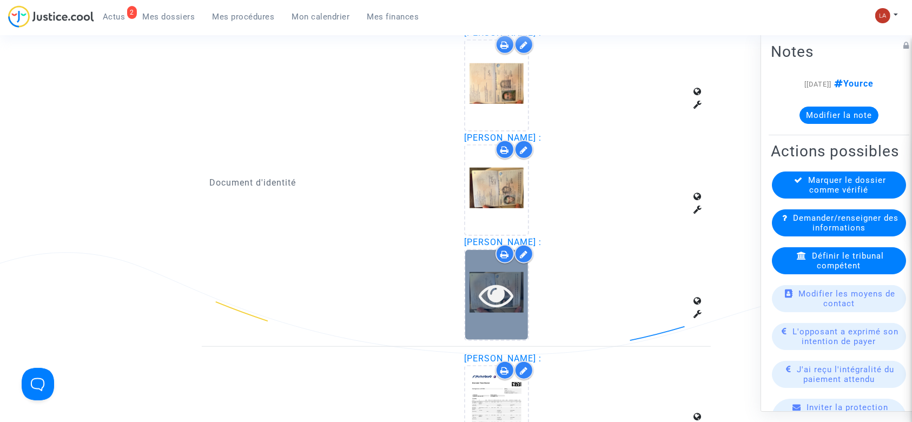
scroll to position [1342, 0]
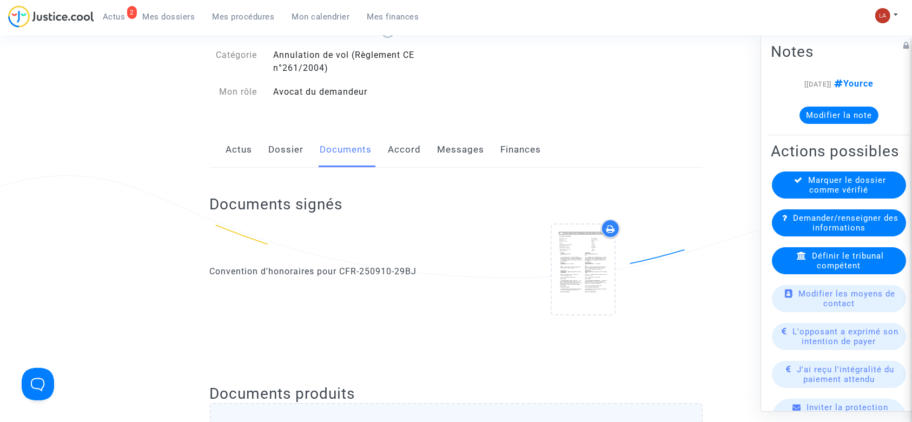
click at [289, 161] on link "Dossier" at bounding box center [286, 150] width 35 height 36
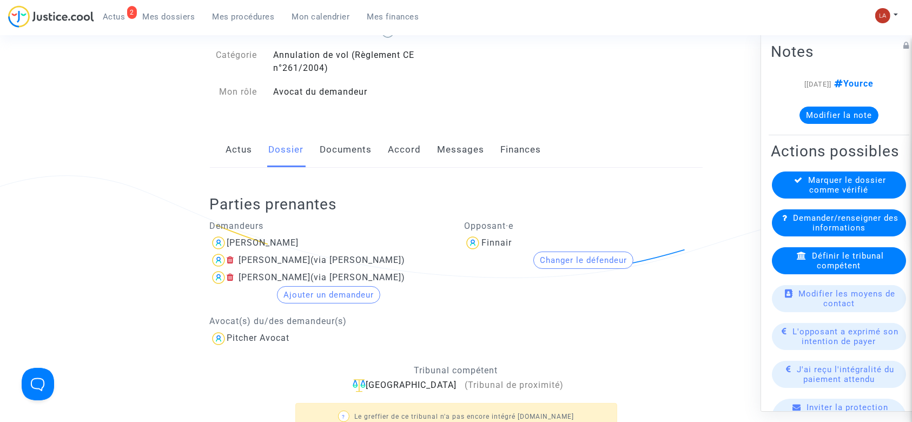
scroll to position [260, 0]
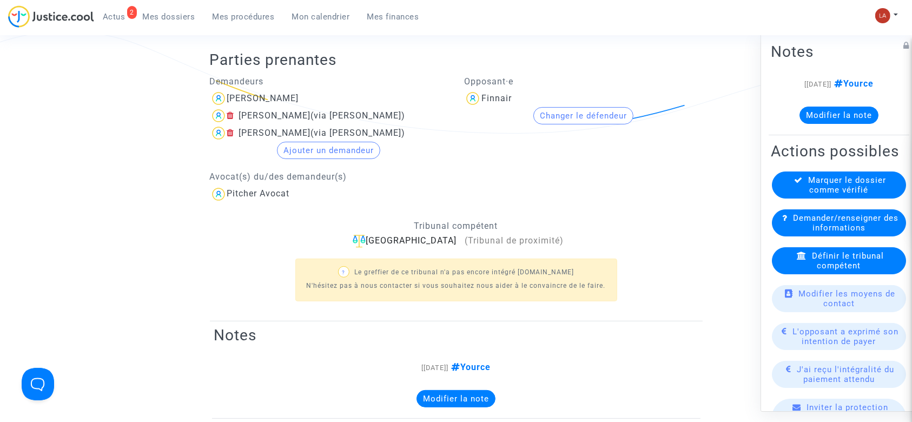
click at [783, 199] on div "Marquer le dossier comme vérifié" at bounding box center [839, 185] width 134 height 27
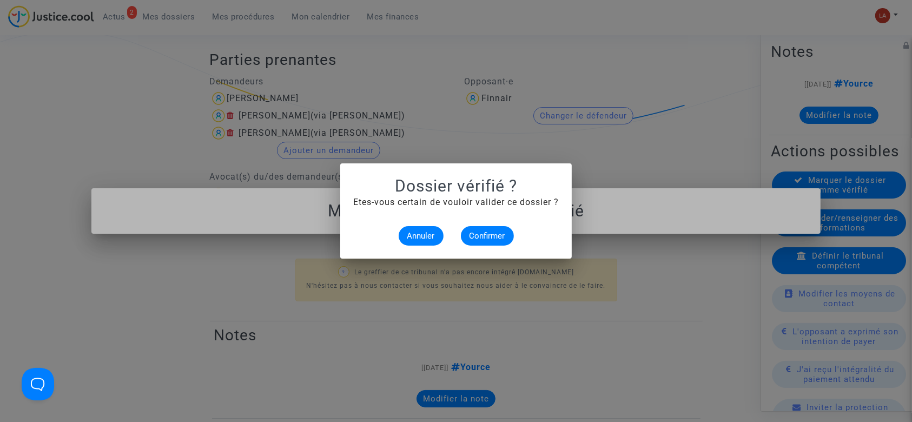
scroll to position [0, 0]
click at [502, 233] on span "Confirmer" at bounding box center [488, 236] width 36 height 10
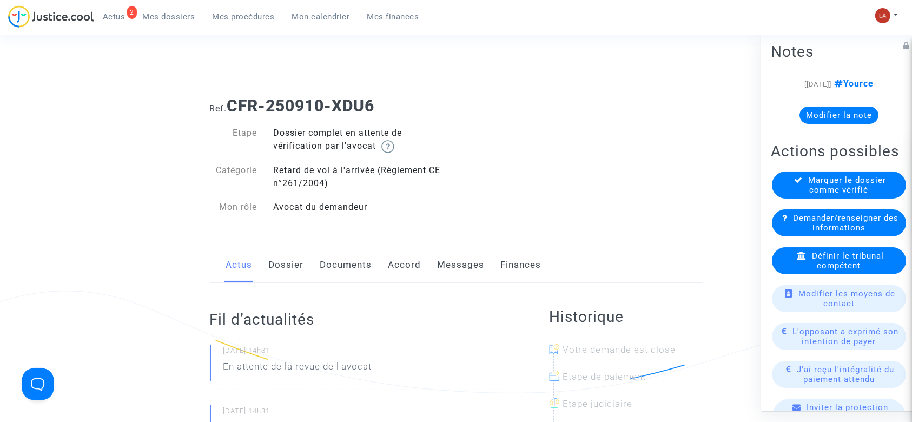
drag, startPoint x: 248, startPoint y: 259, endPoint x: 256, endPoint y: 259, distance: 7.6
click at [248, 259] on link "Actus" at bounding box center [239, 265] width 27 height 36
click at [278, 256] on link "Dossier" at bounding box center [286, 265] width 35 height 36
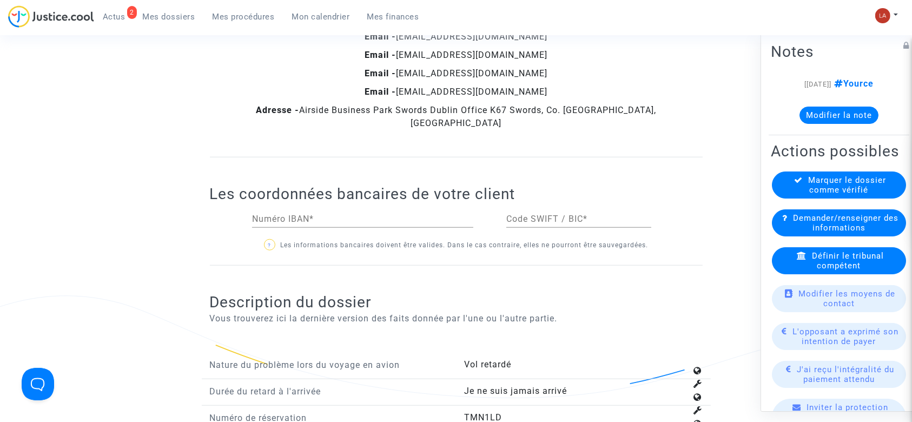
scroll to position [1298, 0]
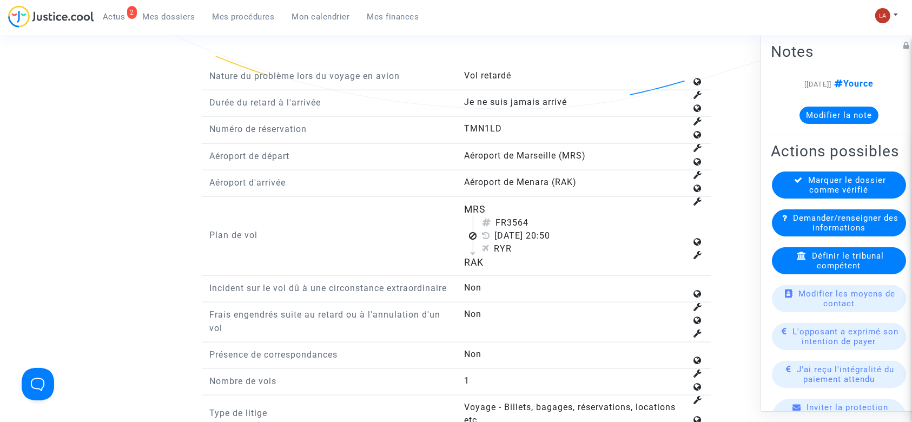
drag, startPoint x: 509, startPoint y: 207, endPoint x: 552, endPoint y: 203, distance: 43.4
click at [552, 216] on div "FR3564" at bounding box center [584, 222] width 205 height 13
copy div "3564"
click at [797, 274] on div "Définir le tribunal compétent" at bounding box center [839, 260] width 134 height 27
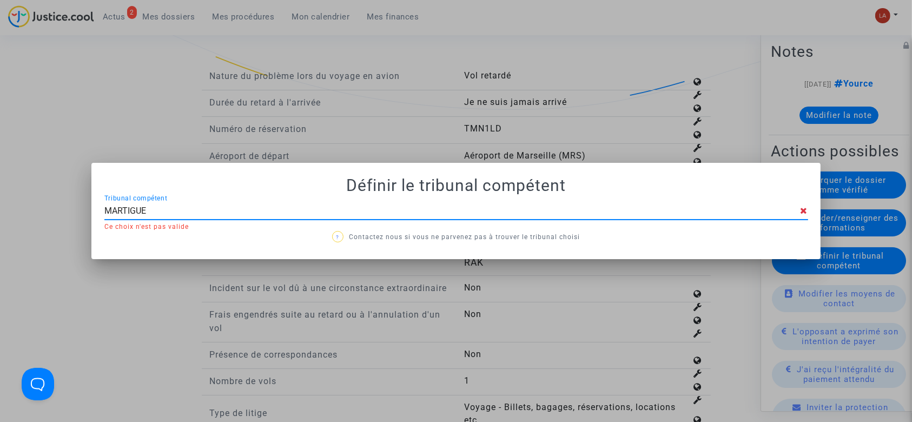
type input "MARTIGUES"
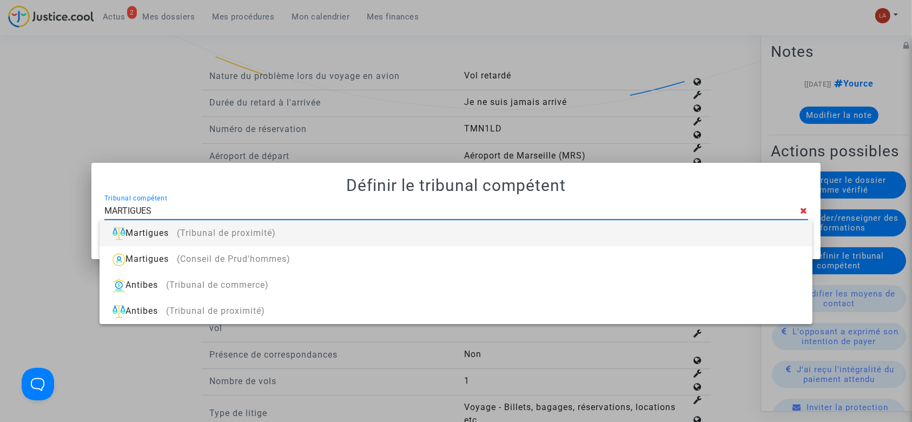
click at [381, 232] on div "Martigues (Tribunal de proximité)" at bounding box center [455, 233] width 695 height 26
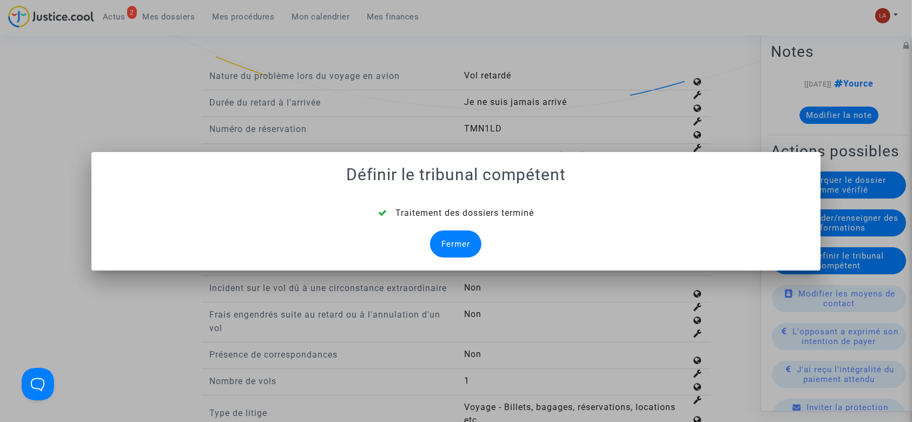
click at [457, 235] on div "Fermer" at bounding box center [455, 243] width 51 height 27
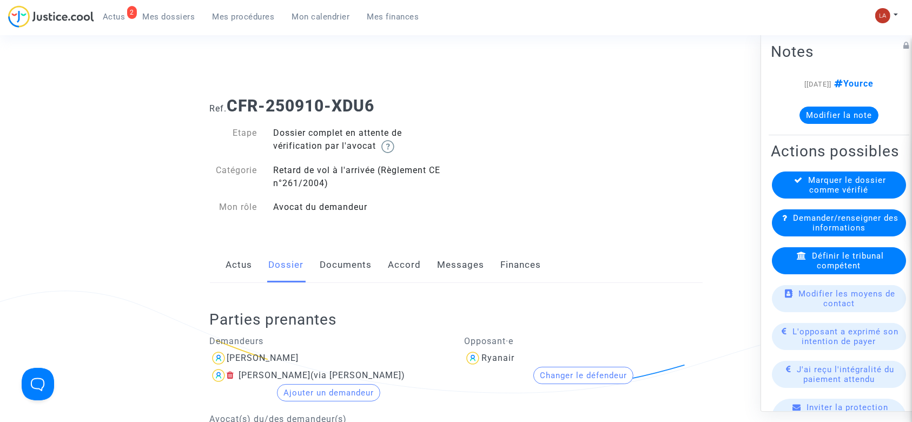
click at [357, 259] on link "Documents" at bounding box center [346, 265] width 52 height 36
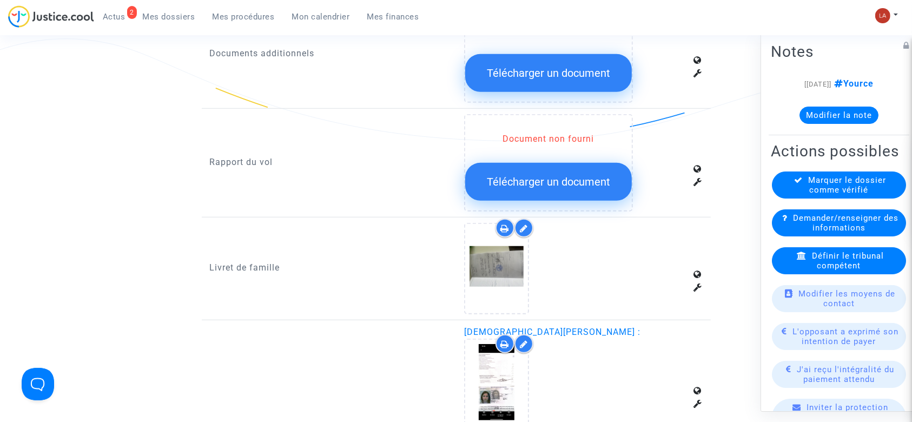
scroll to position [760, 0]
click at [497, 184] on span "Télécharger un document" at bounding box center [548, 181] width 123 height 13
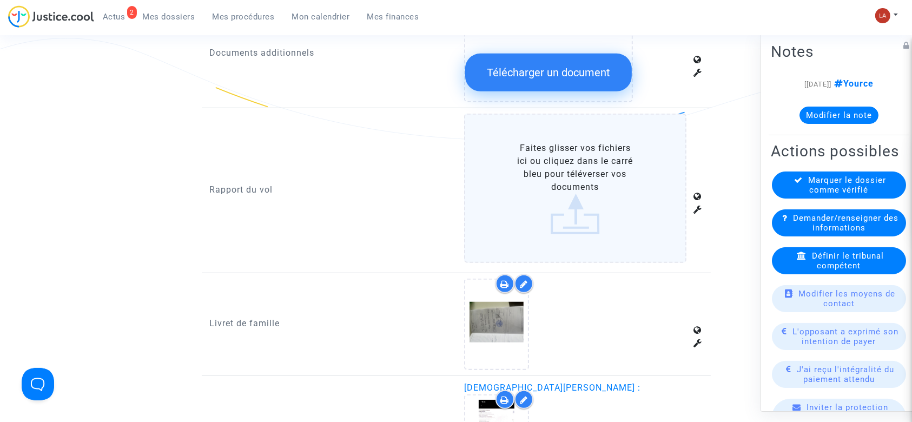
click at [603, 199] on label "Faites glisser vos fichiers ici ou cliquez dans le carré bleu pour téléverser v…" at bounding box center [575, 188] width 222 height 149
click at [0, 0] on input "Faites glisser vos fichiers ici ou cliquez dans le carré bleu pour téléverser v…" at bounding box center [0, 0] width 0 height 0
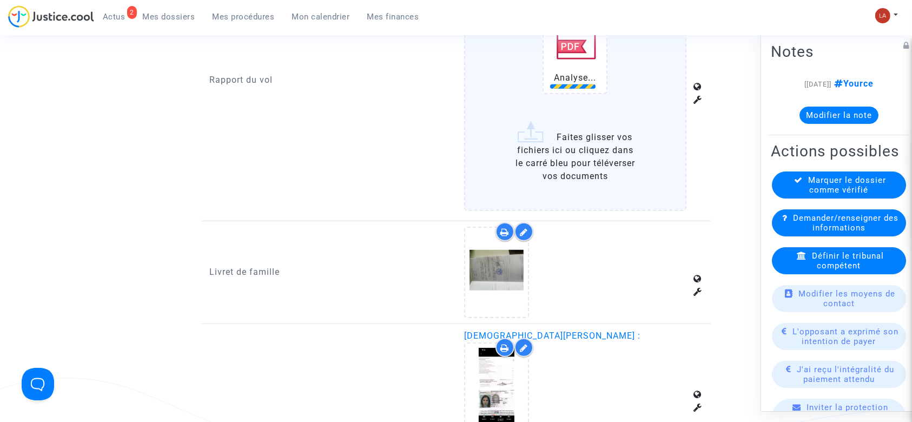
scroll to position [943, 0]
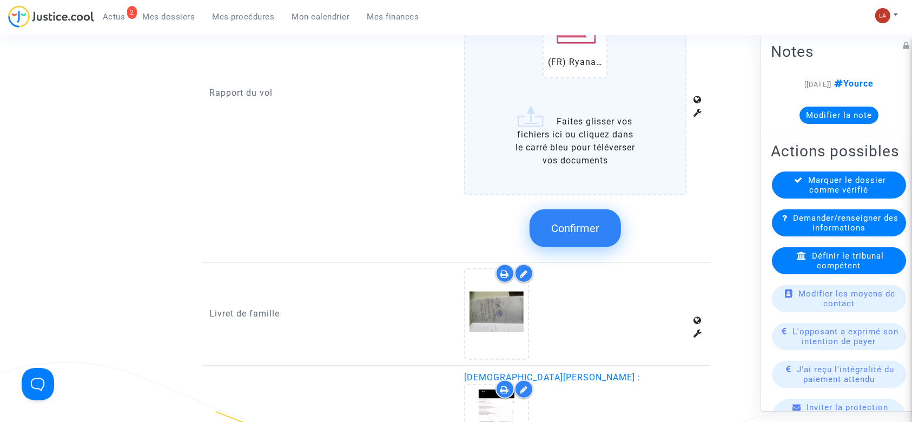
click at [601, 237] on button "Confirmer" at bounding box center [575, 228] width 91 height 38
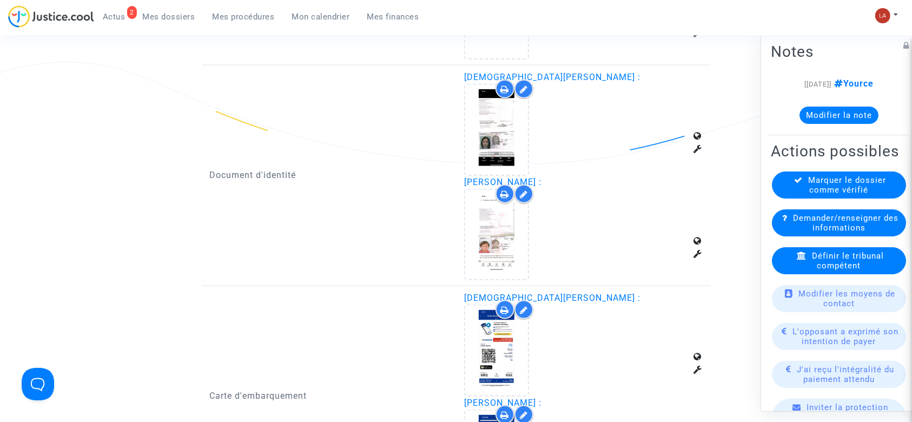
scroll to position [1246, 0]
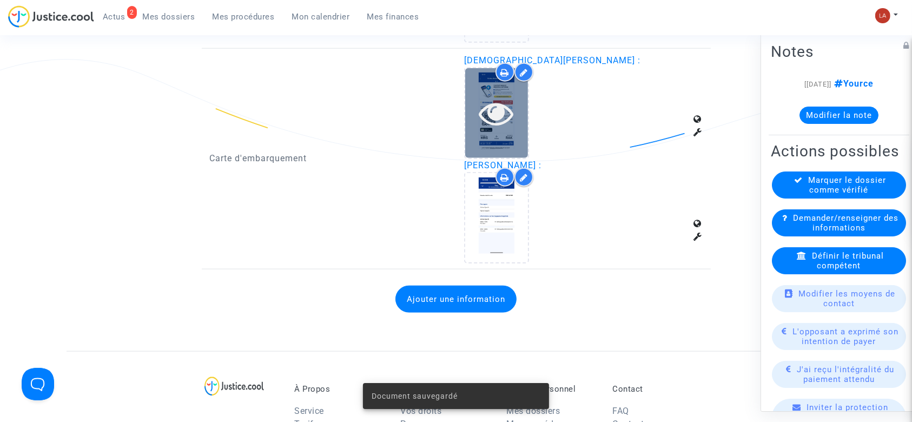
click at [507, 120] on icon at bounding box center [496, 113] width 35 height 35
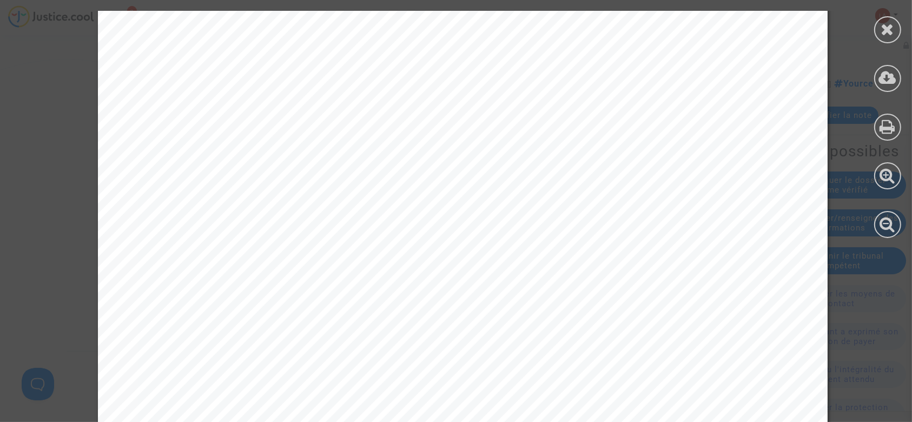
scroll to position [2712, 0]
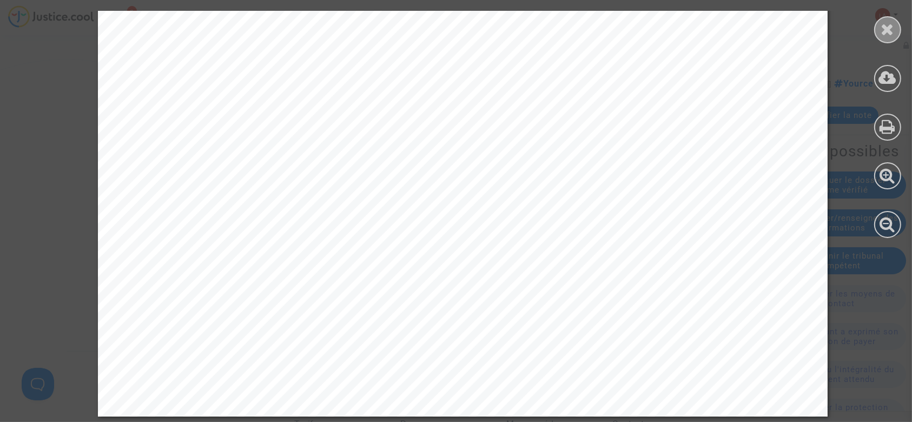
click at [885, 30] on icon at bounding box center [888, 29] width 14 height 16
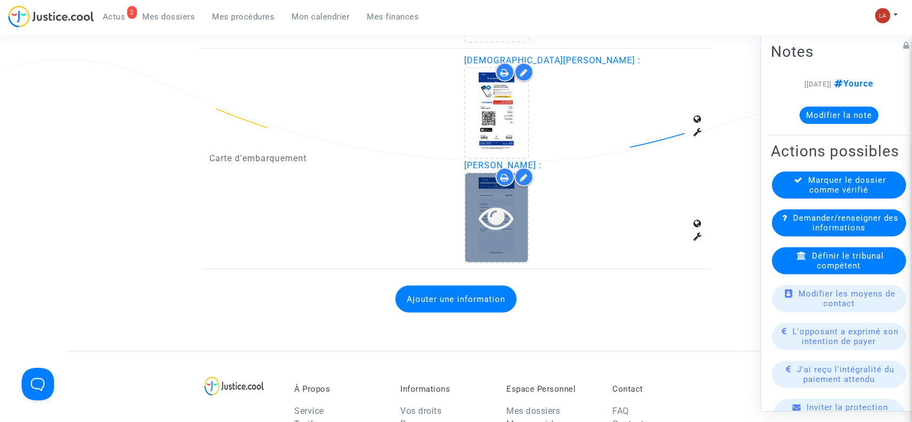
click at [495, 213] on icon at bounding box center [496, 217] width 35 height 35
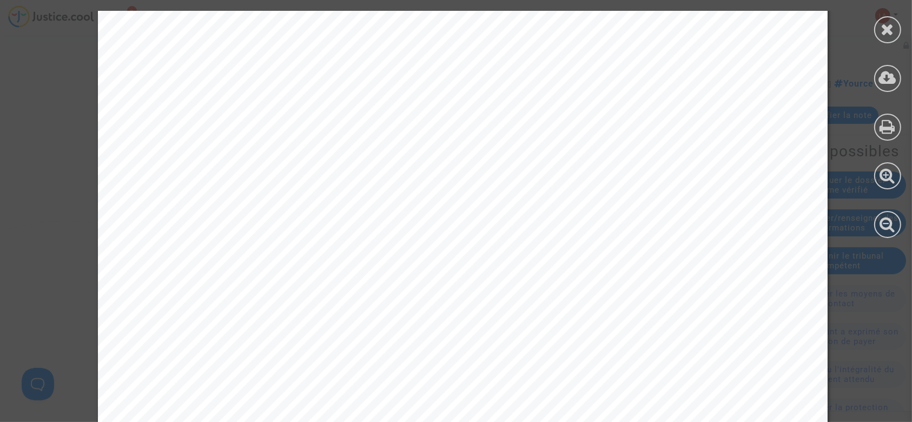
scroll to position [0, 0]
click at [883, 18] on div at bounding box center [887, 29] width 27 height 27
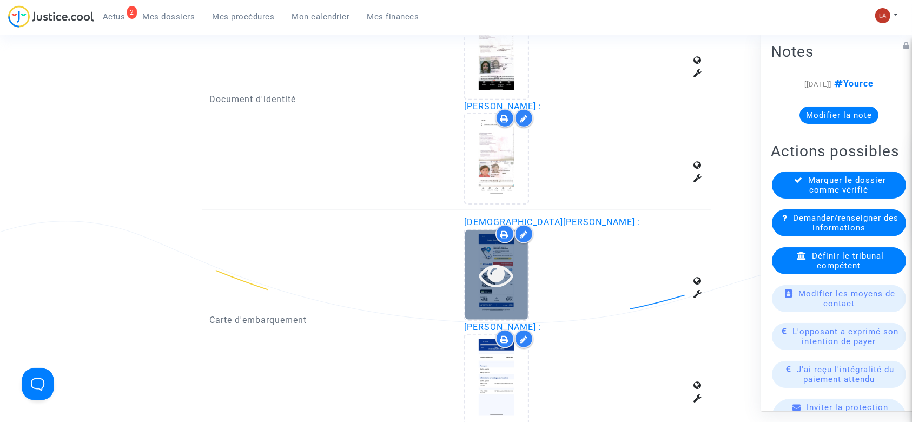
click at [506, 282] on icon at bounding box center [496, 275] width 35 height 35
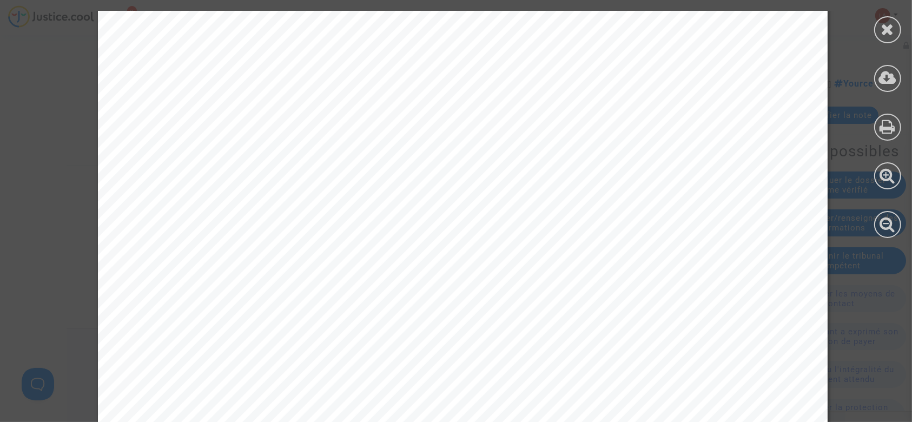
scroll to position [608, 0]
click at [887, 29] on icon at bounding box center [888, 29] width 14 height 16
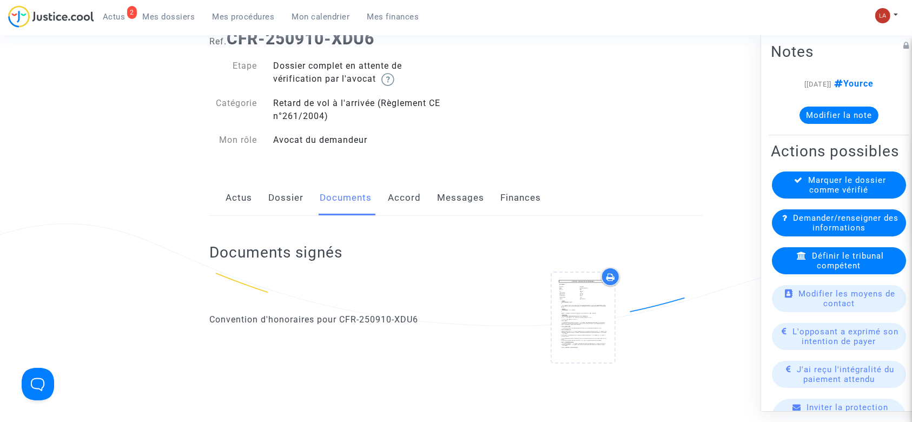
scroll to position [0, 0]
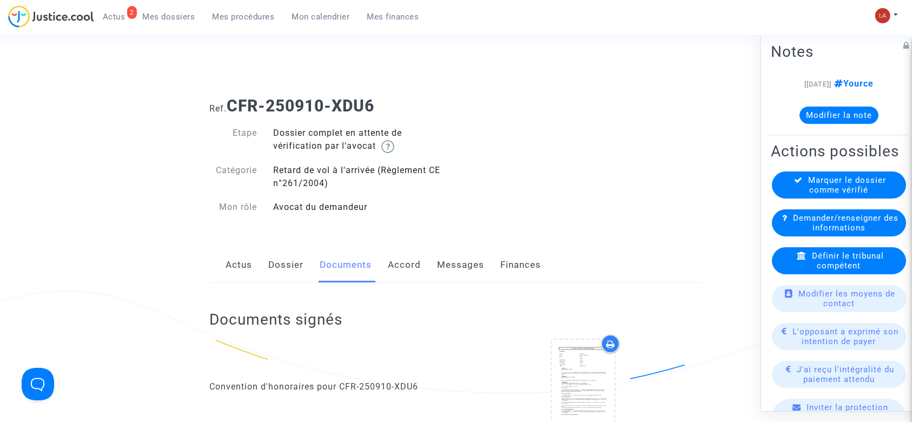
click at [818, 114] on button "Modifier la note" at bounding box center [839, 115] width 79 height 17
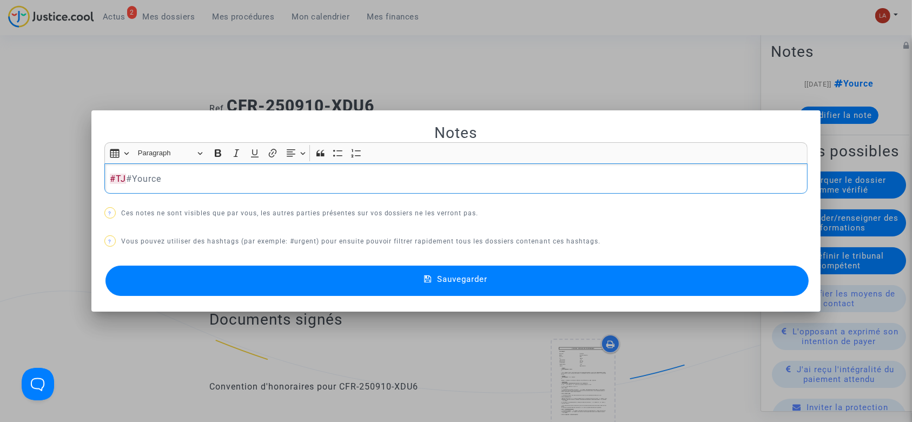
click at [287, 270] on button "Sauvegarder" at bounding box center [457, 281] width 704 height 30
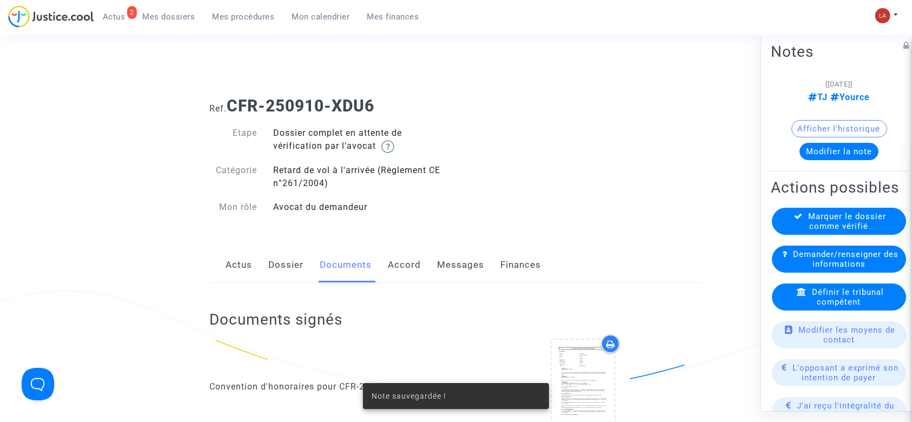
click at [792, 229] on div "Marquer le dossier comme vérifié" at bounding box center [839, 221] width 134 height 27
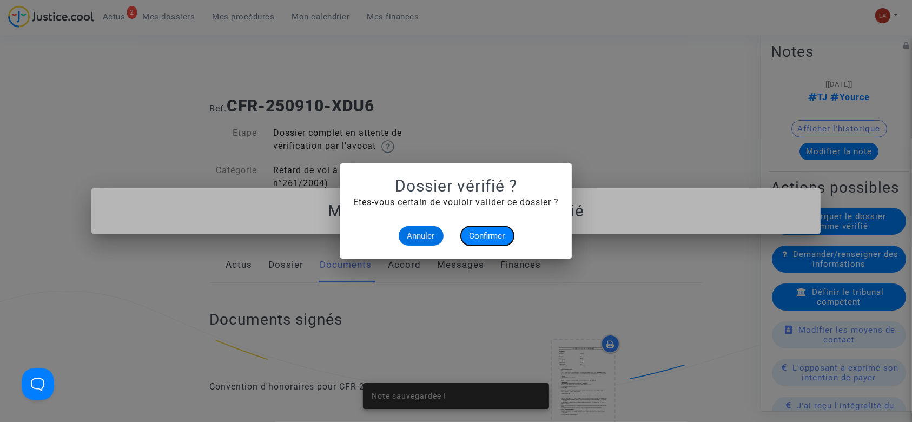
click at [472, 227] on button "Confirmer" at bounding box center [487, 235] width 53 height 19
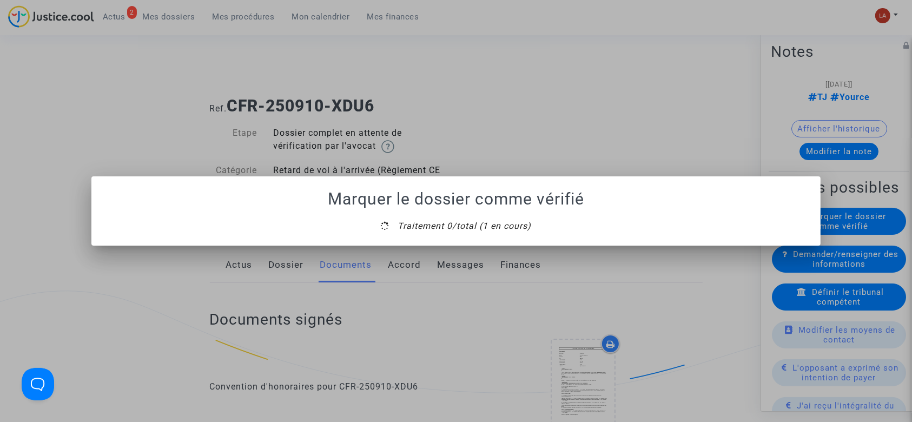
click at [458, 237] on mat-dialog-container "Marquer le dossier comme vérifié Traitement 0/total (1 en cours)" at bounding box center [456, 210] width 730 height 69
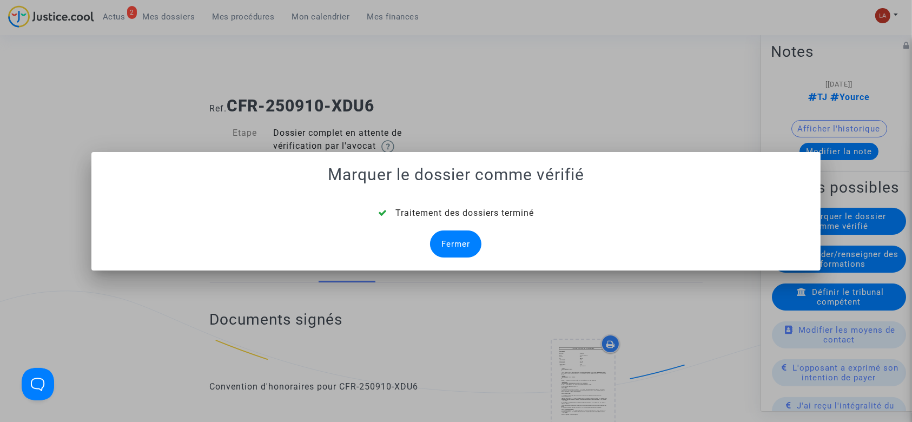
click at [457, 245] on div "Fermer" at bounding box center [455, 243] width 51 height 27
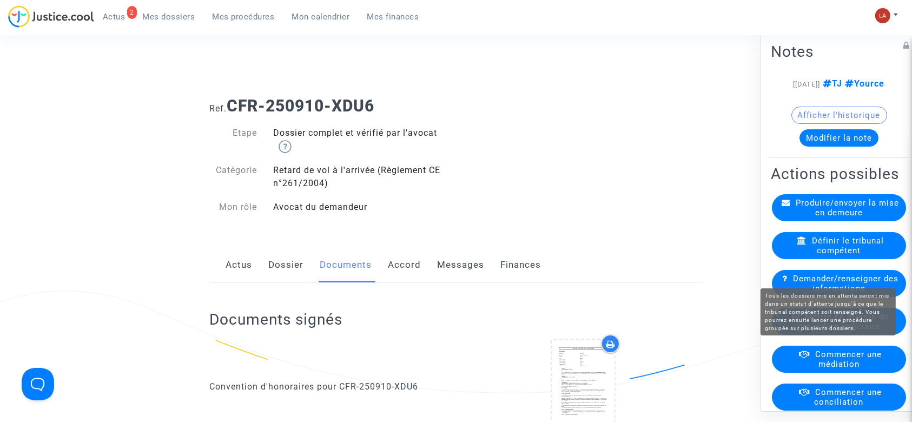
click at [836, 331] on span "Mettre en attente de procédure judiciaire" at bounding box center [843, 321] width 91 height 19
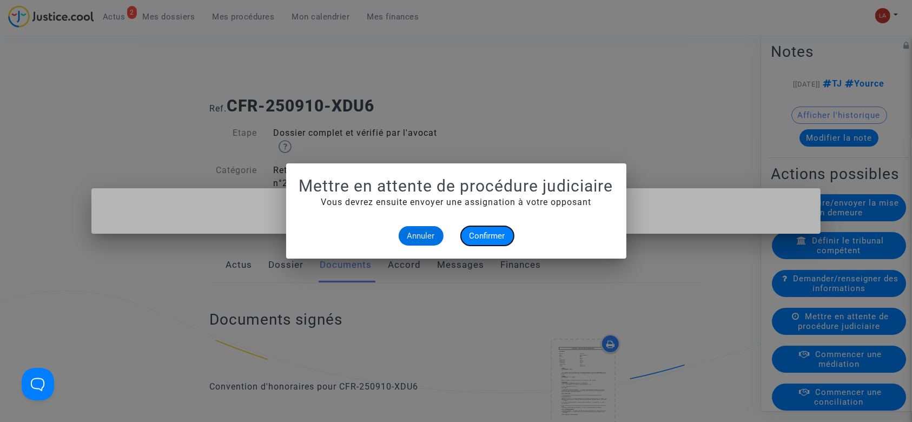
click at [491, 241] on button "Confirmer" at bounding box center [487, 235] width 53 height 19
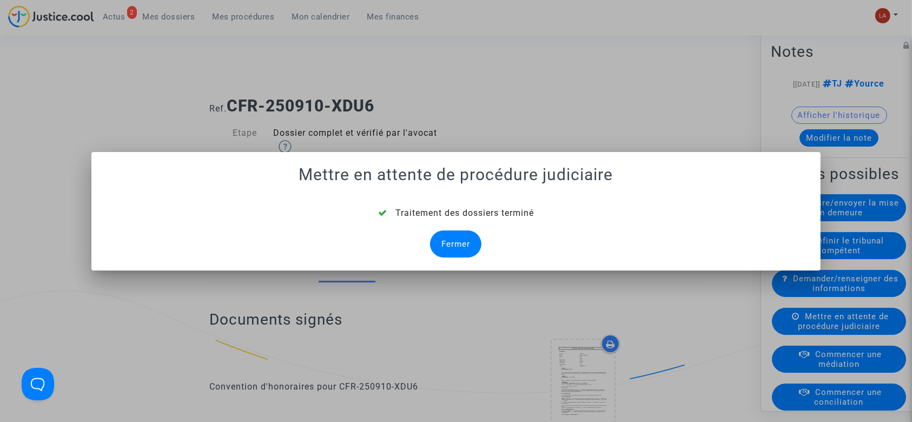
click at [463, 241] on div "Fermer" at bounding box center [455, 243] width 51 height 27
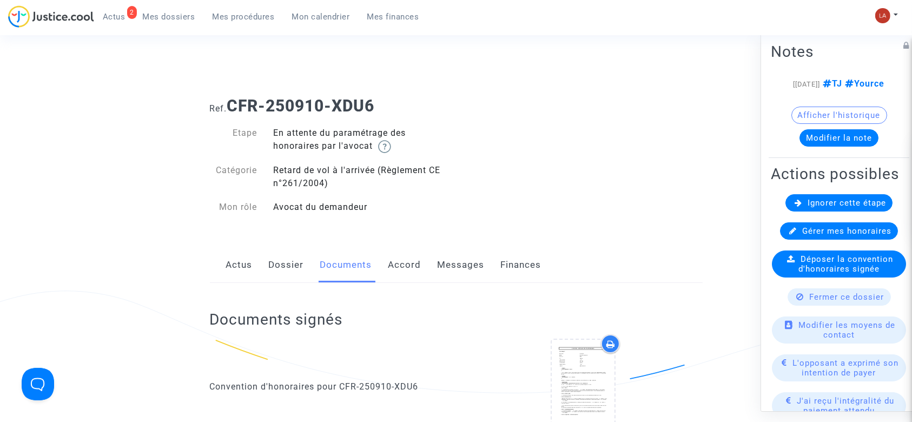
click at [809, 208] on span "Ignorer cette étape" at bounding box center [847, 203] width 78 height 10
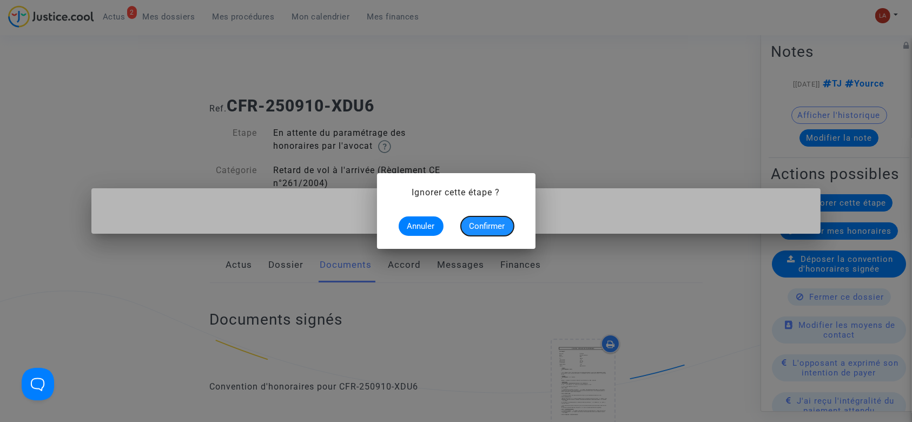
click at [490, 227] on span "Confirmer" at bounding box center [488, 226] width 36 height 10
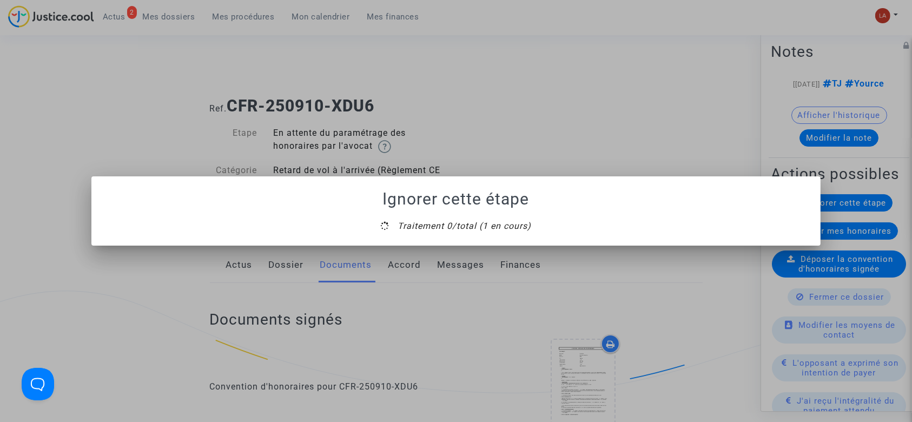
click at [452, 239] on mat-dialog-container "Ignorer cette étape Traitement 0/total (1 en cours)" at bounding box center [456, 210] width 730 height 69
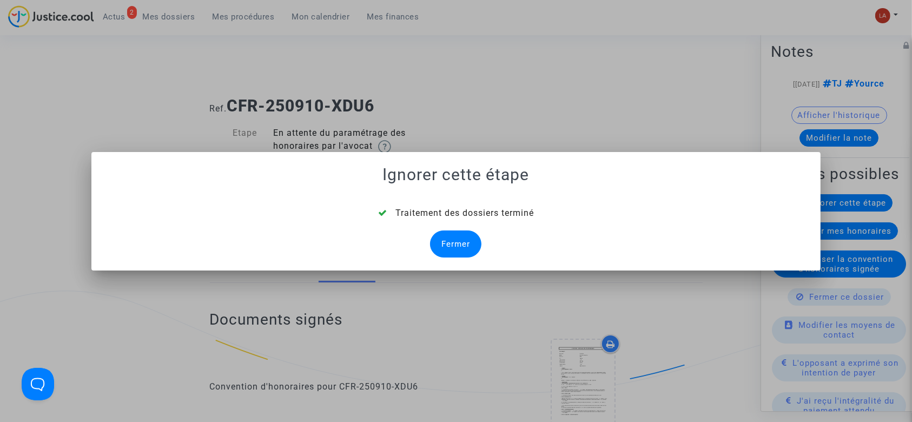
click at [452, 239] on div "Fermer" at bounding box center [455, 243] width 51 height 27
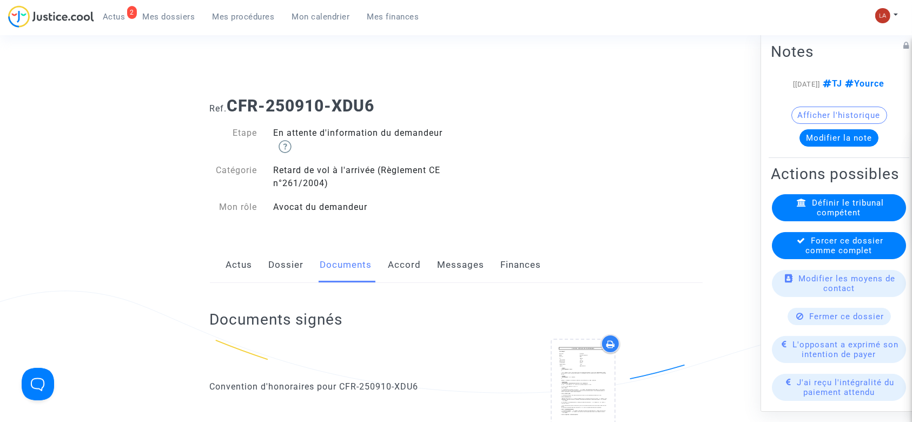
click at [789, 259] on div "Forcer ce dossier comme complet" at bounding box center [839, 245] width 134 height 27
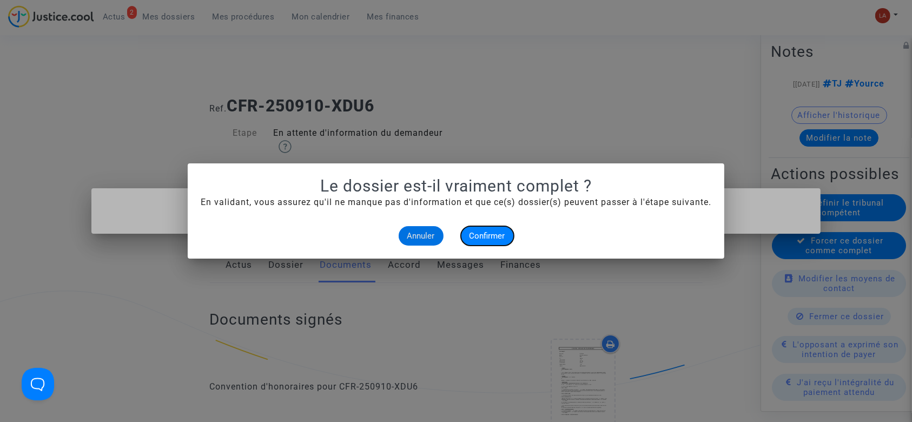
click at [505, 236] on button "Confirmer" at bounding box center [487, 235] width 53 height 19
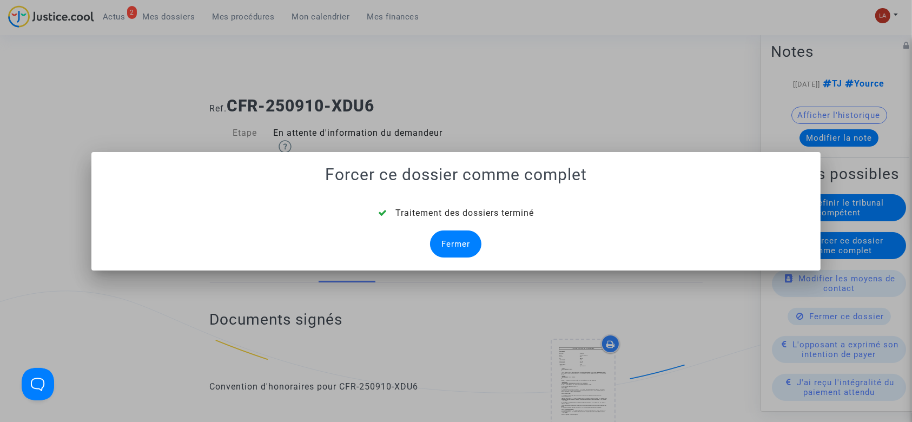
click at [437, 240] on div "Fermer" at bounding box center [455, 243] width 51 height 27
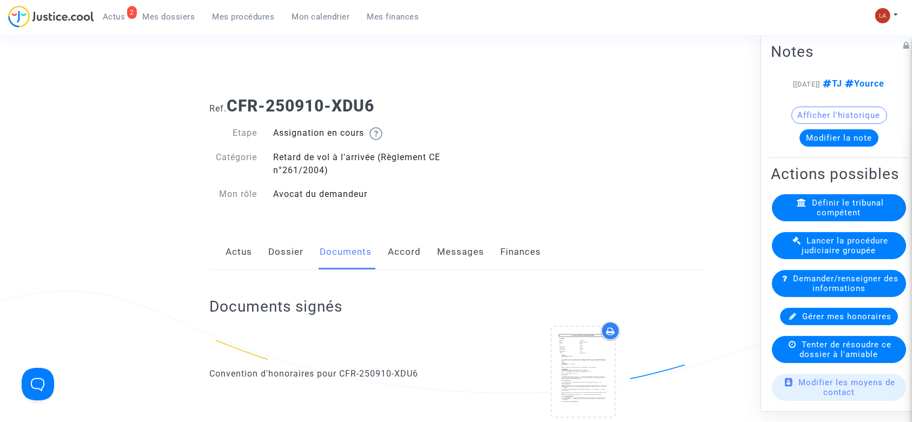
click at [265, 253] on div "Actus Dossier Documents Accord Messages Finances" at bounding box center [456, 252] width 493 height 36
click at [286, 253] on link "Dossier" at bounding box center [286, 252] width 35 height 36
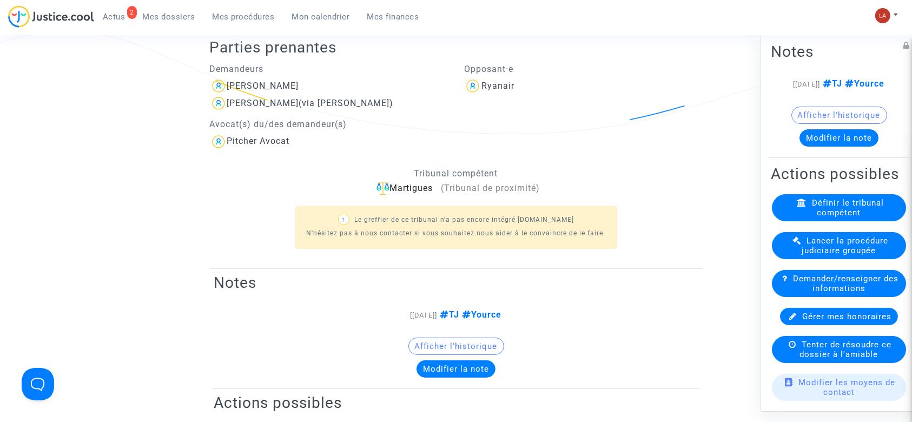
scroll to position [262, 0]
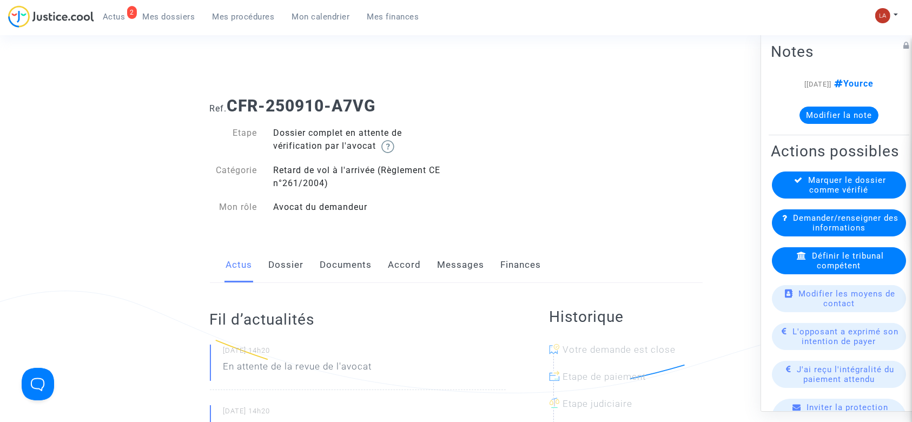
click at [290, 269] on link "Dossier" at bounding box center [286, 265] width 35 height 36
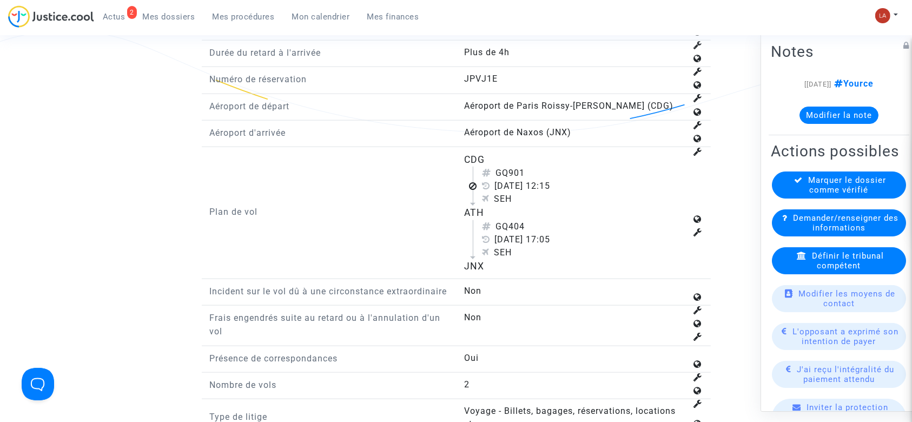
scroll to position [1264, 0]
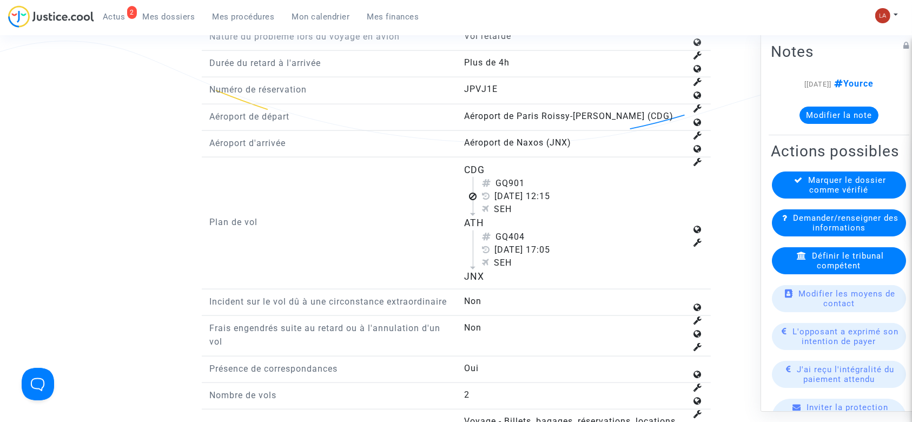
drag, startPoint x: 510, startPoint y: 164, endPoint x: 538, endPoint y: 172, distance: 29.1
click at [538, 177] on div "GQ901" at bounding box center [584, 183] width 205 height 13
copy div "901"
click at [812, 271] on span "Définir le tribunal compétent" at bounding box center [848, 260] width 72 height 19
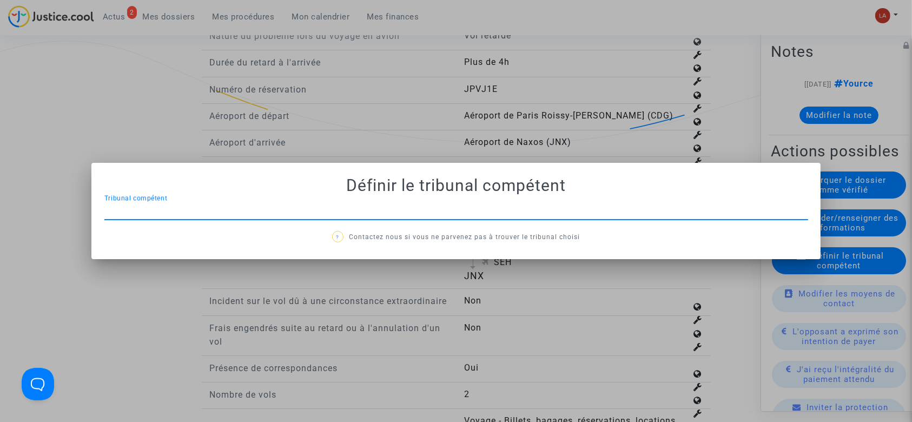
scroll to position [0, 0]
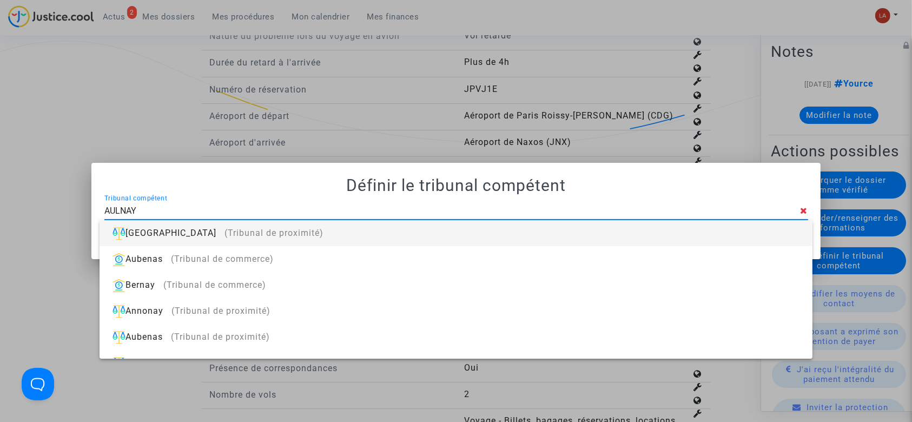
type input "AULNAY"
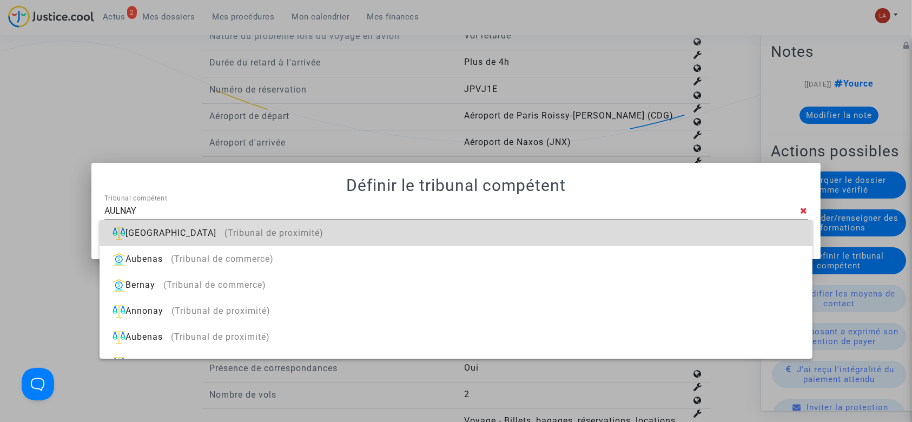
click at [619, 227] on div "[GEOGRAPHIC_DATA] (Tribunal de proximité)" at bounding box center [455, 233] width 695 height 26
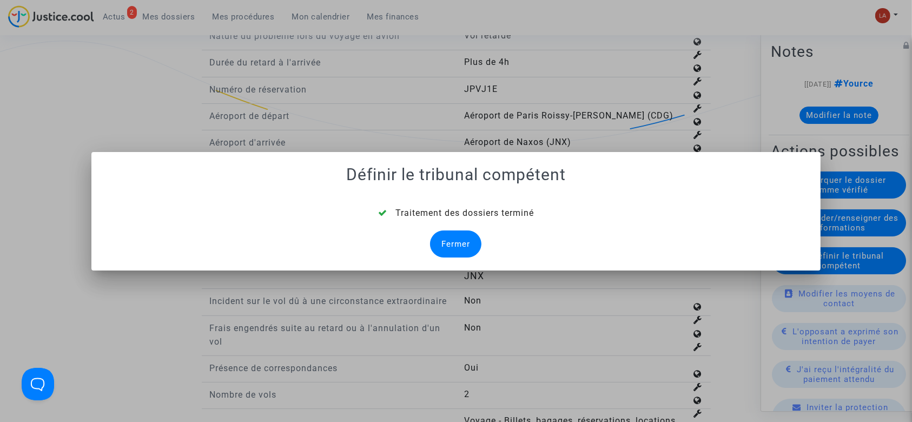
click at [434, 233] on div "Fermer" at bounding box center [455, 243] width 51 height 27
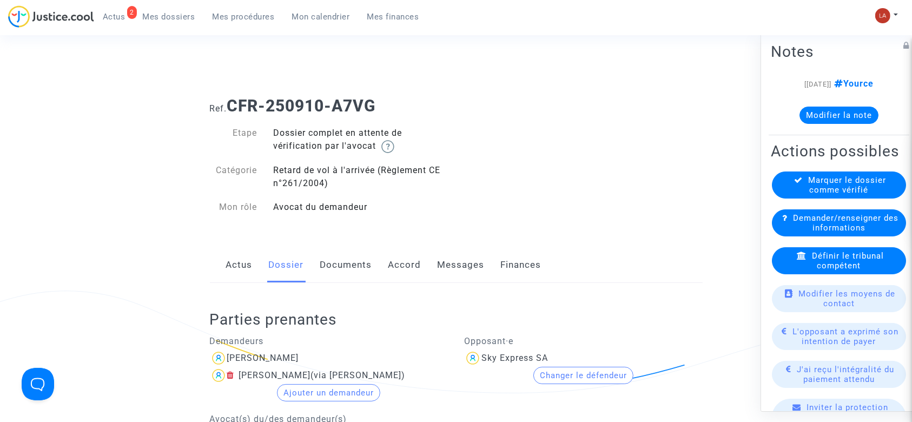
click at [347, 254] on link "Documents" at bounding box center [346, 265] width 52 height 36
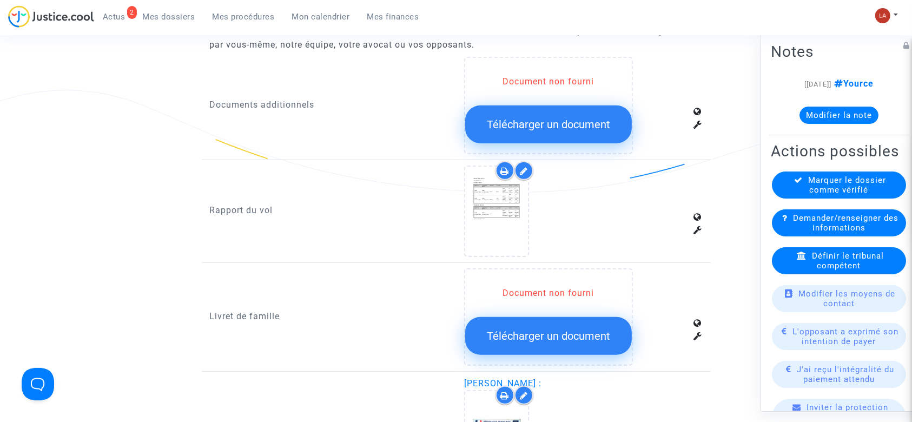
scroll to position [709, 0]
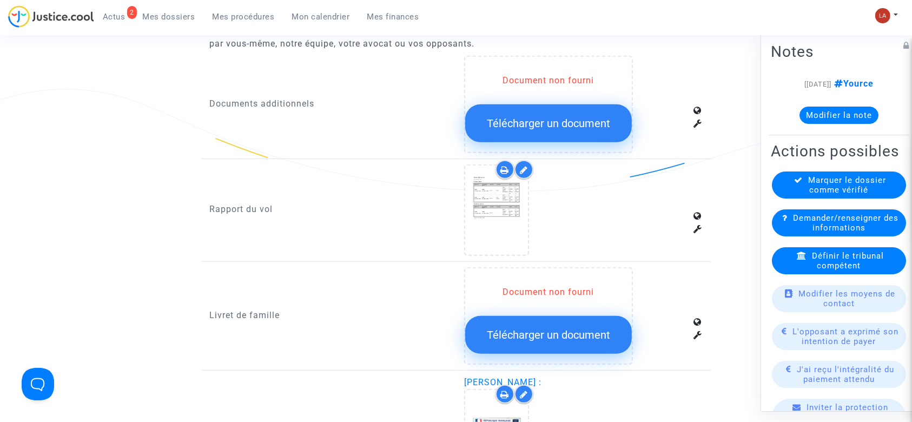
click at [529, 167] on div at bounding box center [524, 169] width 19 height 19
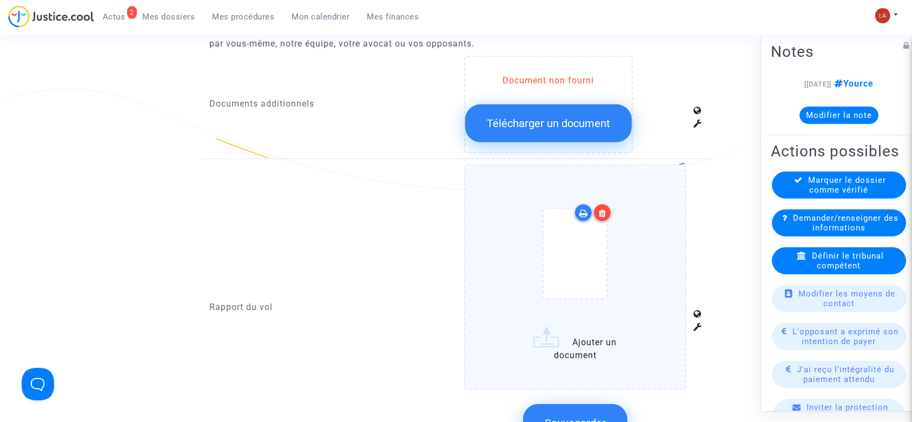
click at [654, 238] on div at bounding box center [575, 256] width 177 height 126
click at [0, 0] on input "Ajouter un document" at bounding box center [0, 0] width 0 height 0
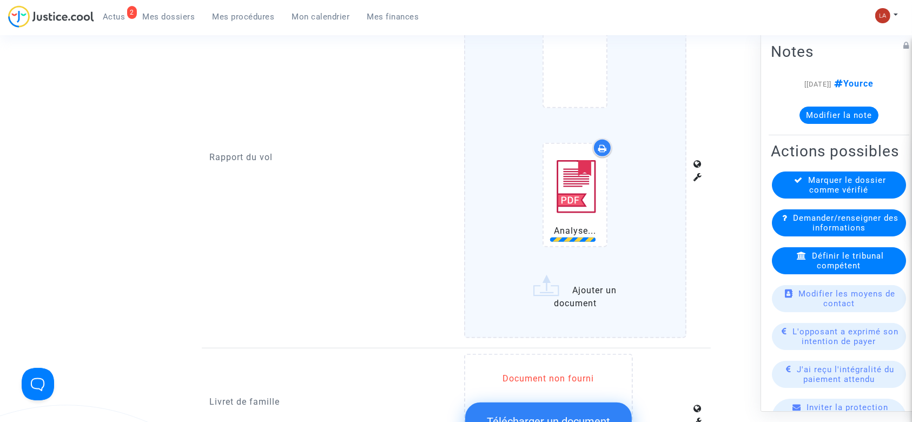
scroll to position [902, 0]
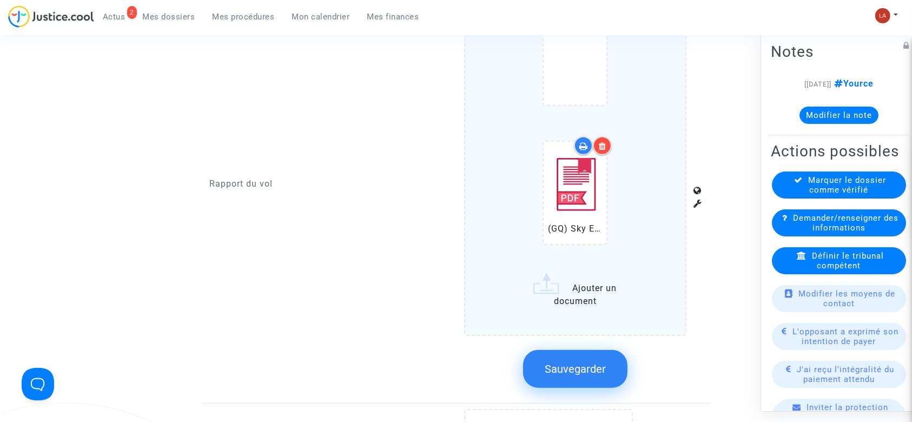
click at [597, 360] on button "Sauvegarder" at bounding box center [575, 369] width 104 height 38
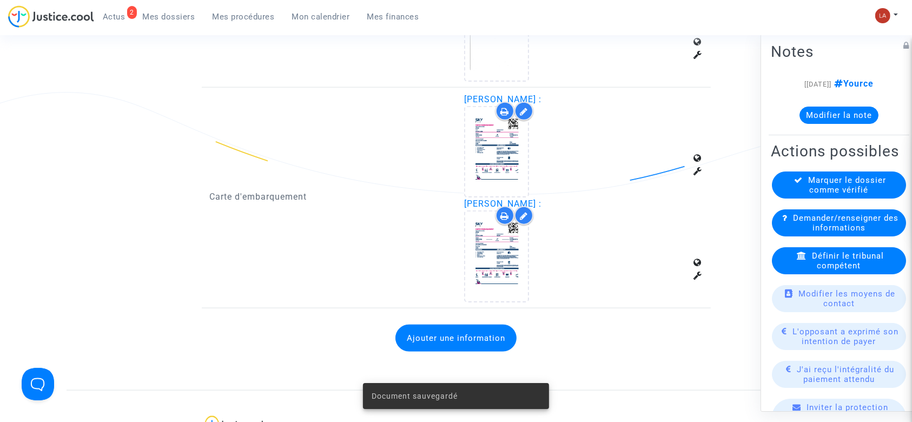
scroll to position [1217, 0]
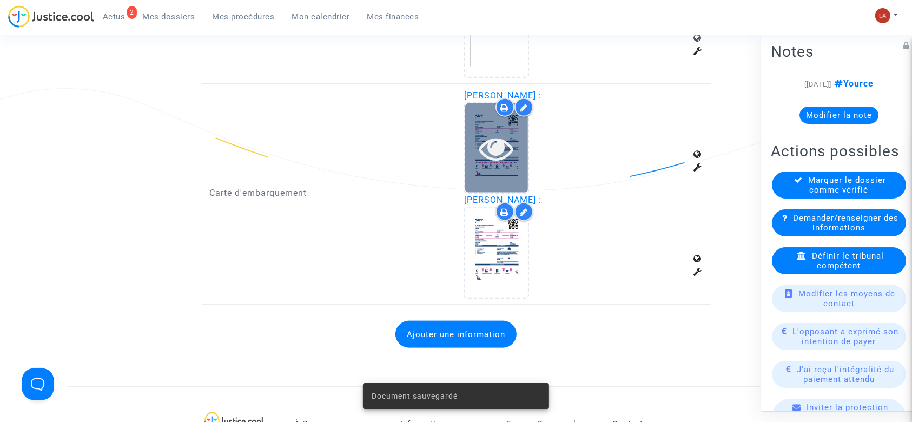
click at [496, 141] on icon at bounding box center [496, 148] width 35 height 35
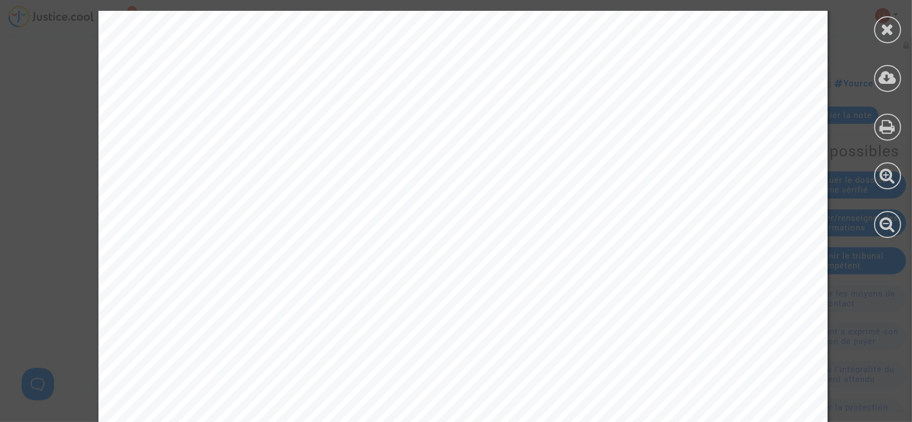
scroll to position [1673, 0]
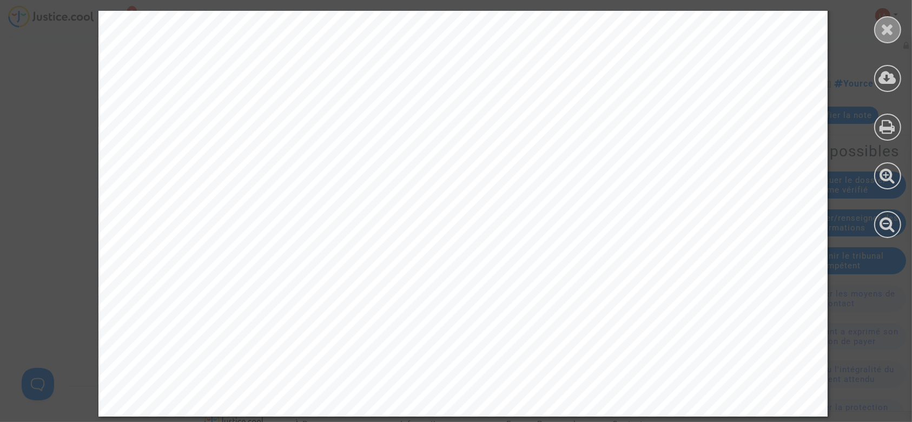
click at [892, 33] on icon at bounding box center [888, 29] width 14 height 16
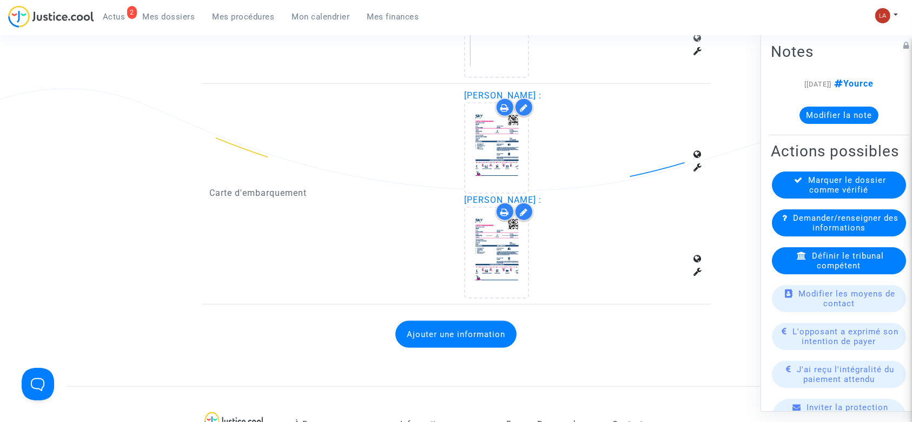
click at [796, 199] on div "Marquer le dossier comme vérifié" at bounding box center [839, 185] width 134 height 27
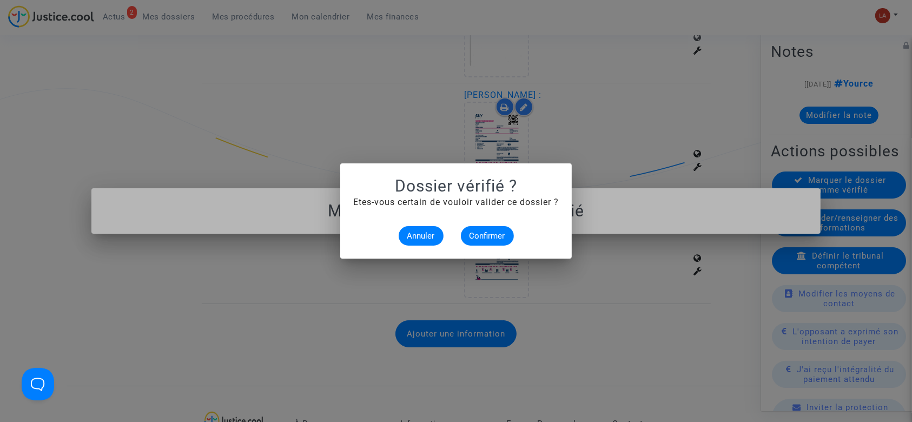
scroll to position [0, 0]
click at [489, 236] on span "Confirmer" at bounding box center [488, 236] width 36 height 10
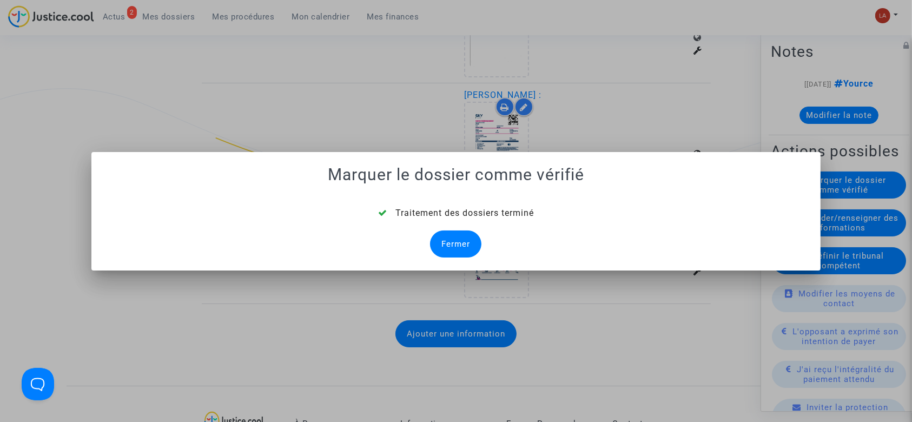
click at [454, 239] on div "Fermer" at bounding box center [455, 243] width 51 height 27
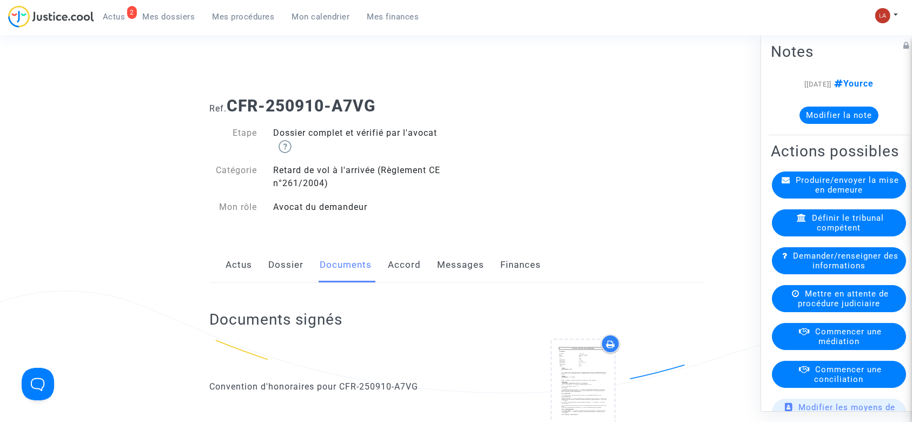
click at [293, 264] on link "Dossier" at bounding box center [286, 265] width 35 height 36
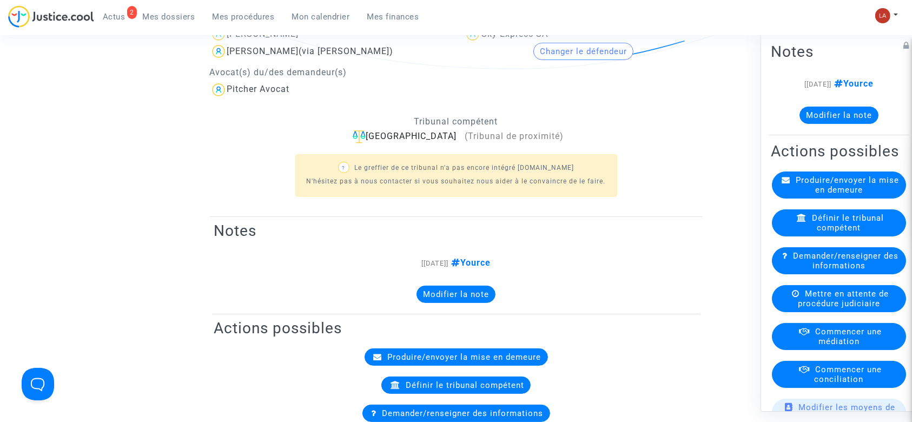
scroll to position [307, 0]
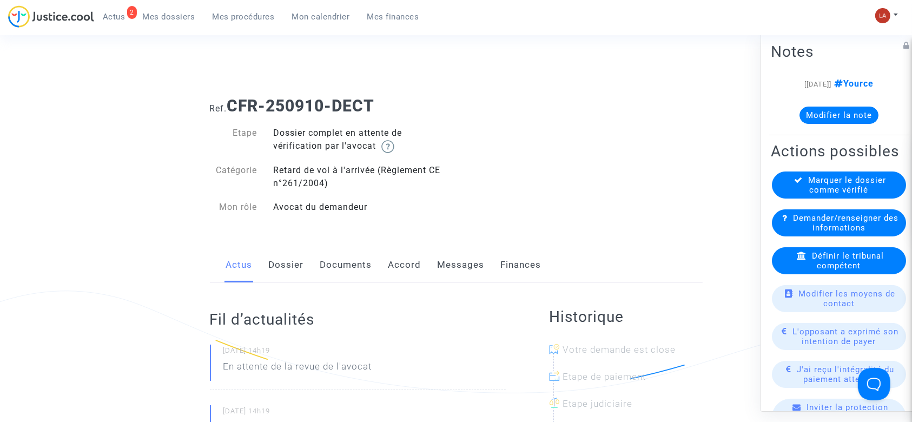
click at [289, 262] on link "Dossier" at bounding box center [286, 265] width 35 height 36
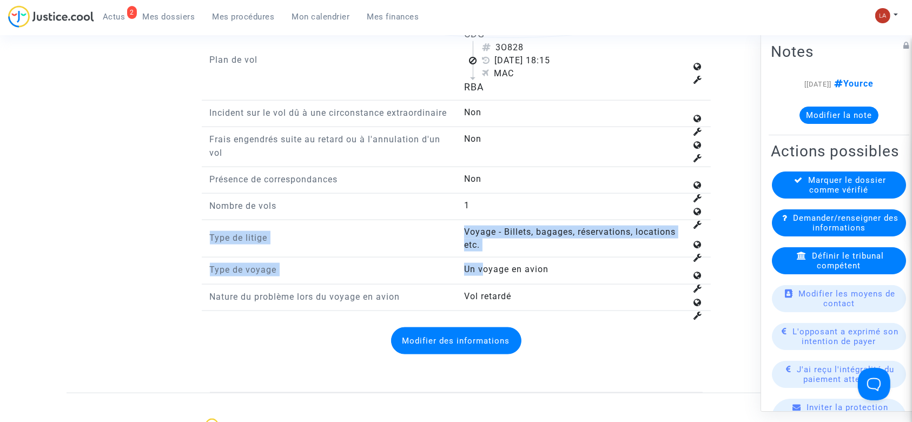
drag, startPoint x: 483, startPoint y: 326, endPoint x: 517, endPoint y: 210, distance: 120.2
click at [517, 210] on answer-list "Nature du problème lors du voyage en avion Vol retardé Durée du retard à l'arri…" at bounding box center [456, 129] width 493 height 471
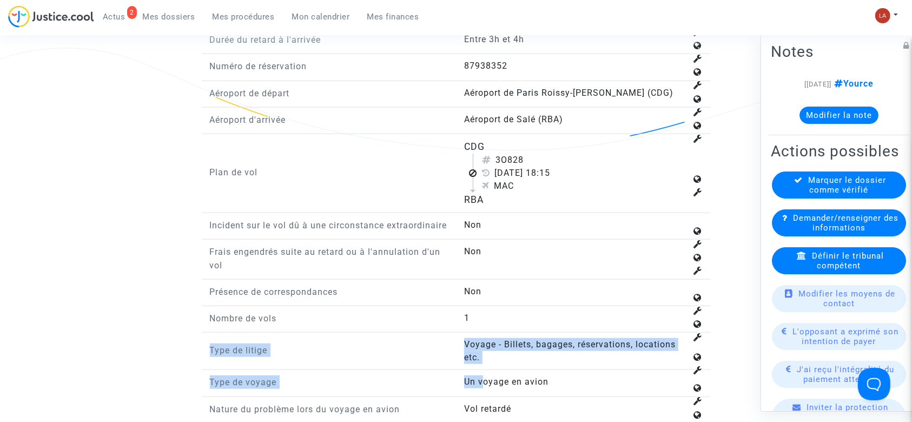
scroll to position [1255, 0]
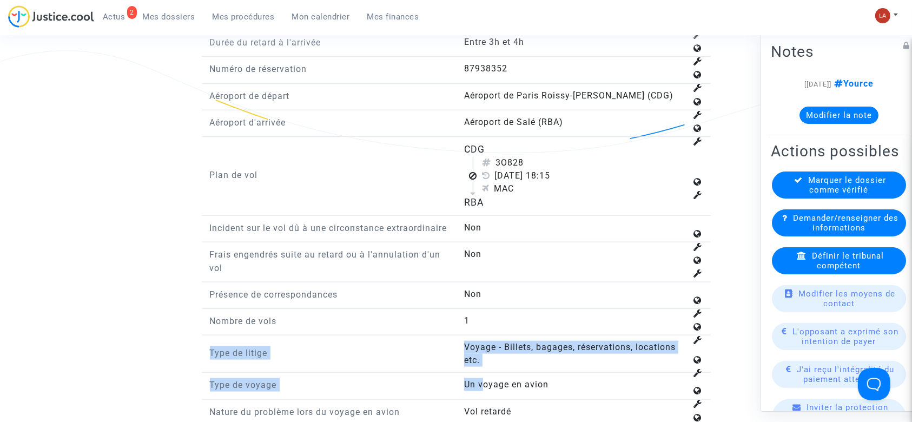
click at [370, 301] on p "Présence de correspondances" at bounding box center [329, 295] width 239 height 14
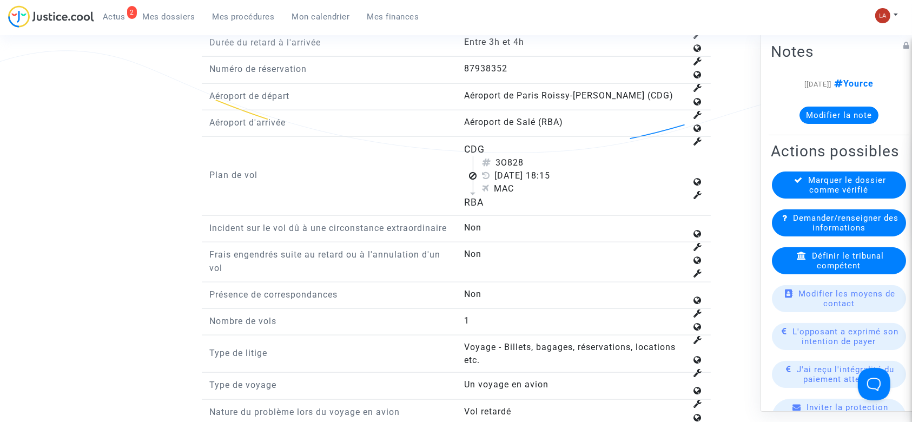
drag, startPoint x: 511, startPoint y: 158, endPoint x: 535, endPoint y: 159, distance: 24.4
click at [535, 159] on div "3O828" at bounding box center [584, 162] width 205 height 13
copy div "828"
click at [812, 269] on span "Définir le tribunal compétent" at bounding box center [848, 260] width 72 height 19
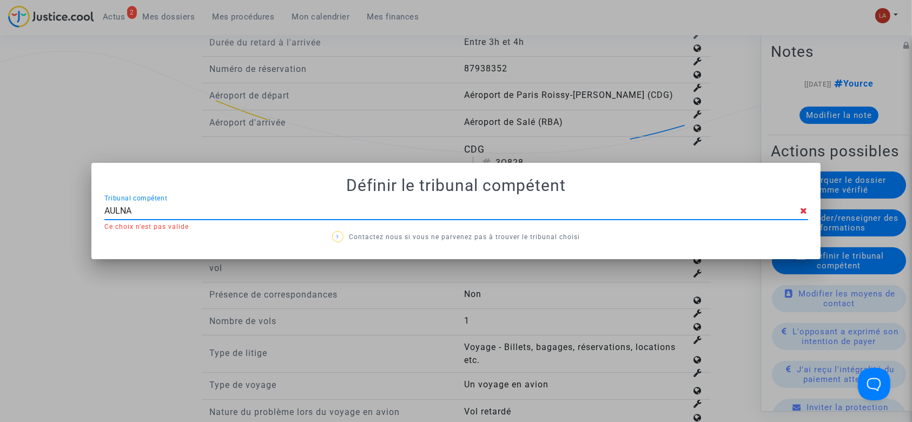
type input "AULNAY"
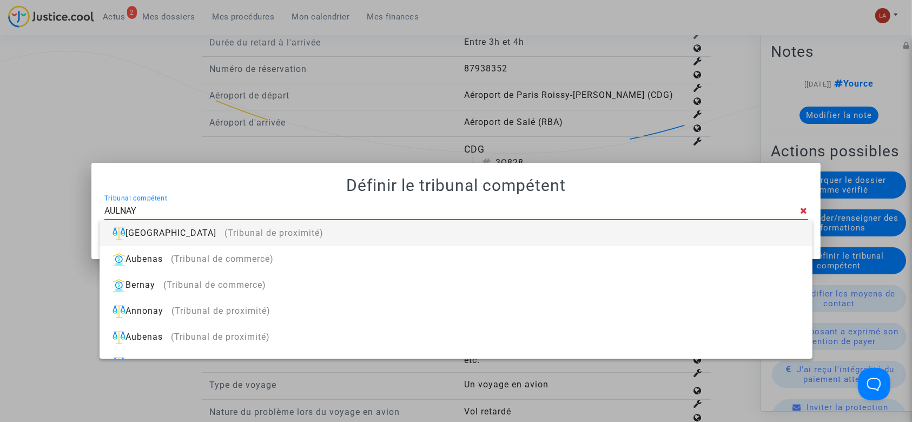
click at [472, 229] on div "[GEOGRAPHIC_DATA] (Tribunal de proximité)" at bounding box center [455, 233] width 695 height 26
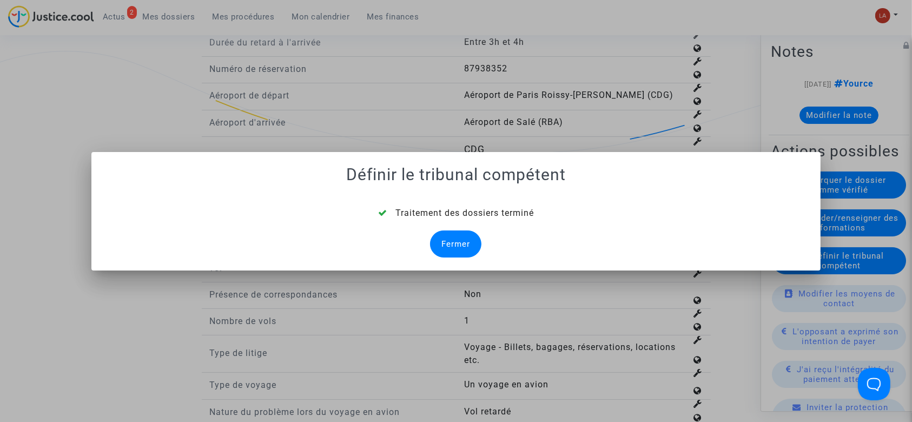
click at [451, 239] on div "Fermer" at bounding box center [455, 243] width 51 height 27
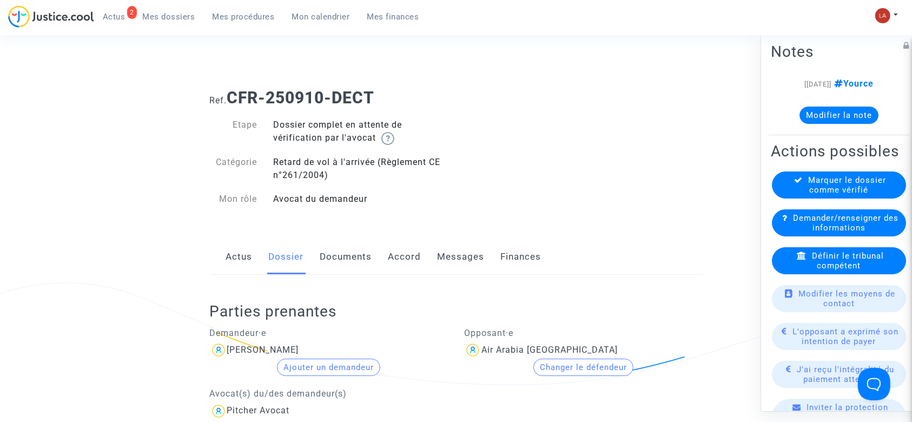
click at [360, 266] on link "Documents" at bounding box center [346, 257] width 52 height 36
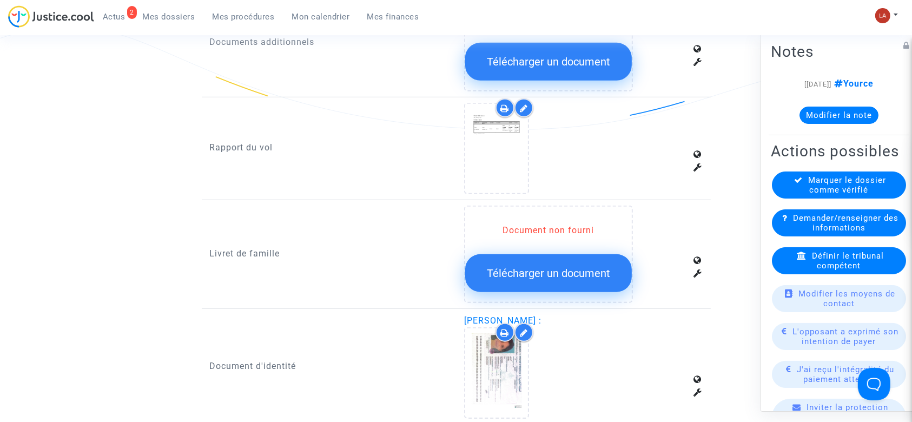
scroll to position [772, 0]
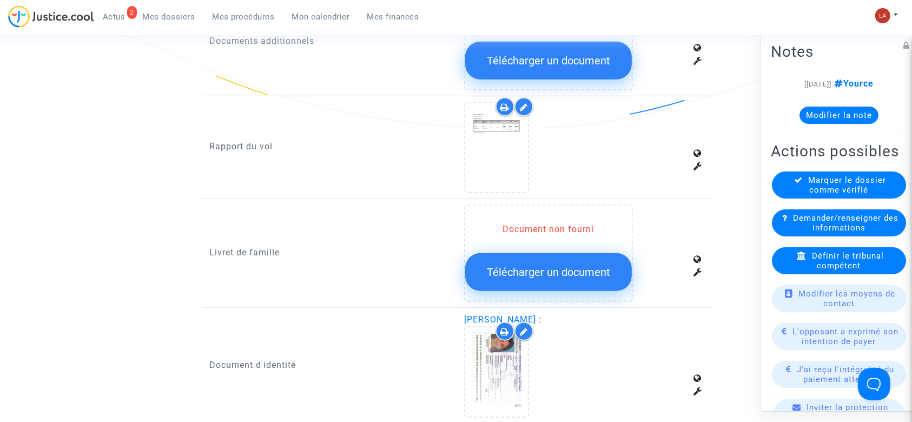
click at [519, 98] on div at bounding box center [524, 106] width 19 height 19
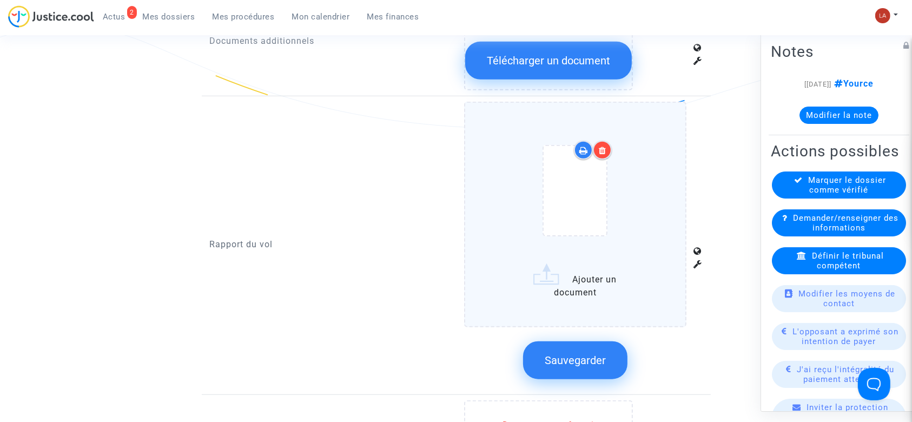
click at [660, 197] on div at bounding box center [575, 193] width 177 height 126
click at [0, 0] on input "Ajouter un document" at bounding box center [0, 0] width 0 height 0
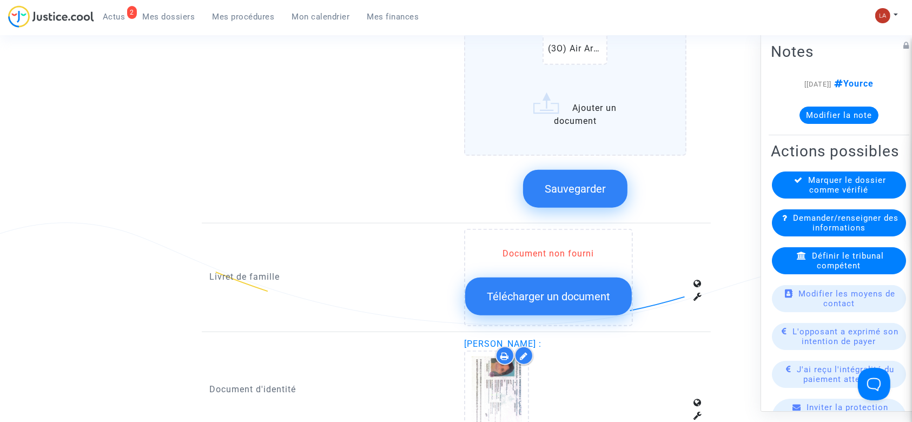
scroll to position [1085, 0]
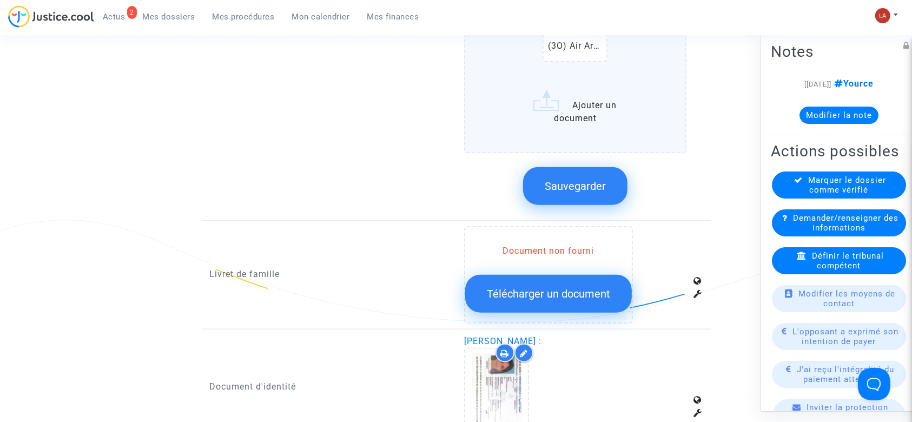
click at [597, 180] on span "Sauvegarder" at bounding box center [575, 186] width 61 height 13
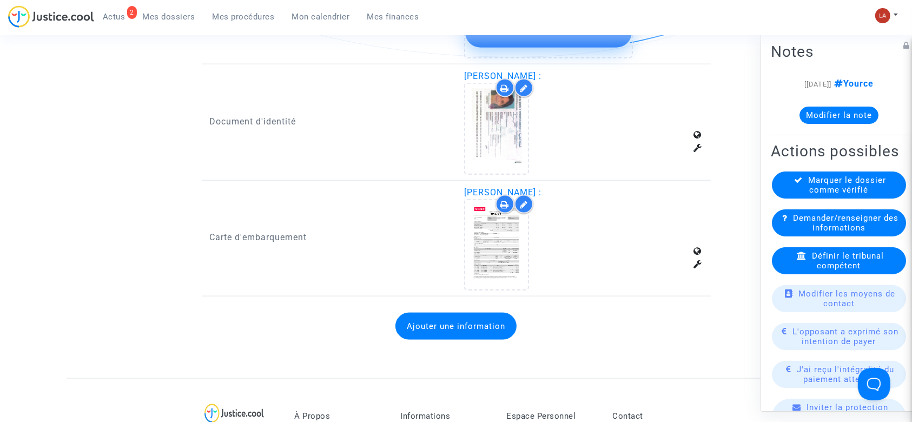
scroll to position [1353, 0]
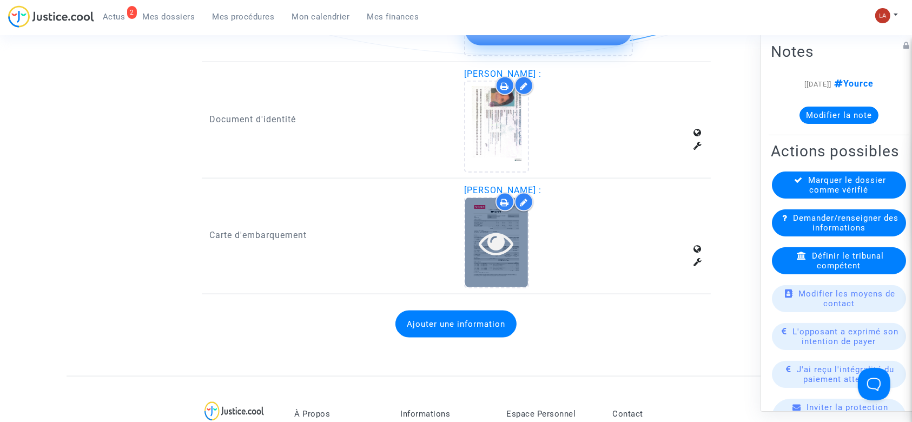
click at [502, 234] on icon at bounding box center [496, 243] width 35 height 35
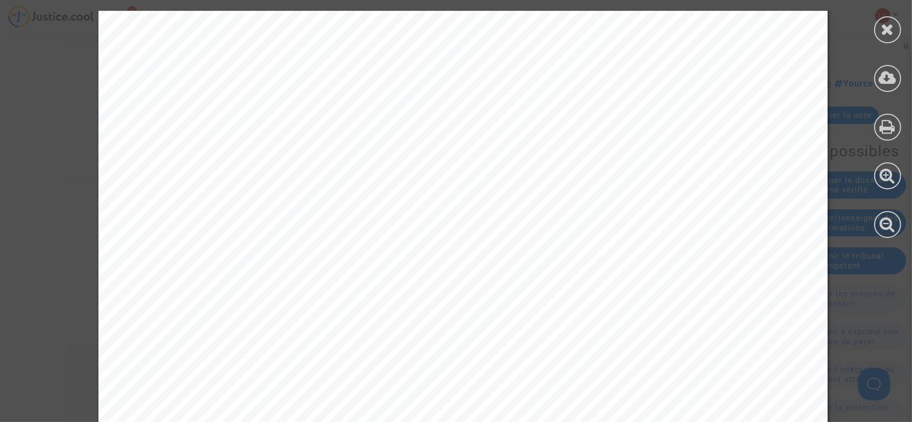
scroll to position [207, 0]
click at [879, 34] on div at bounding box center [887, 29] width 27 height 27
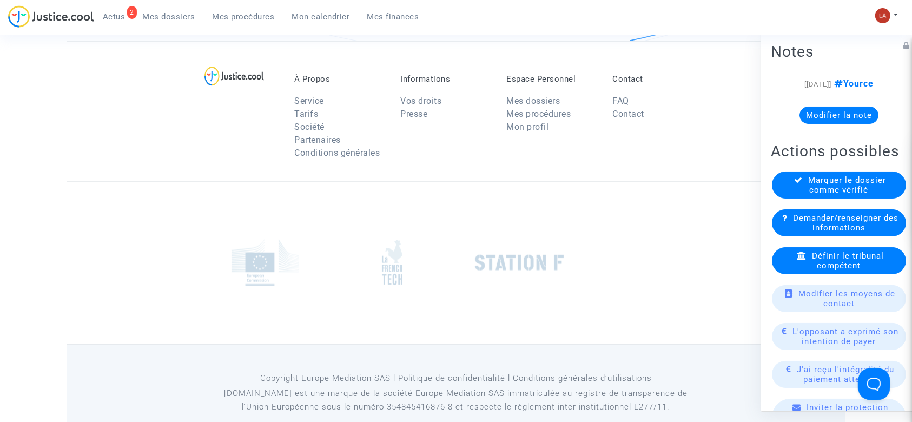
click at [796, 184] on icon at bounding box center [799, 180] width 9 height 8
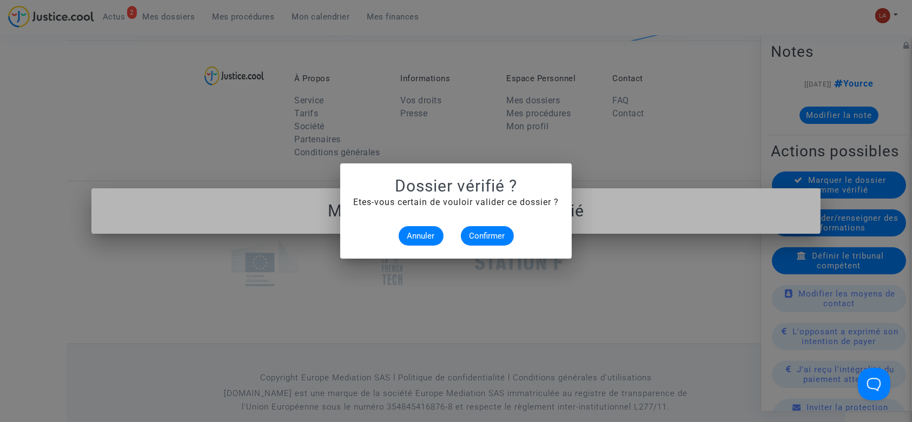
scroll to position [0, 0]
click at [467, 238] on button "Confirmer" at bounding box center [487, 235] width 53 height 19
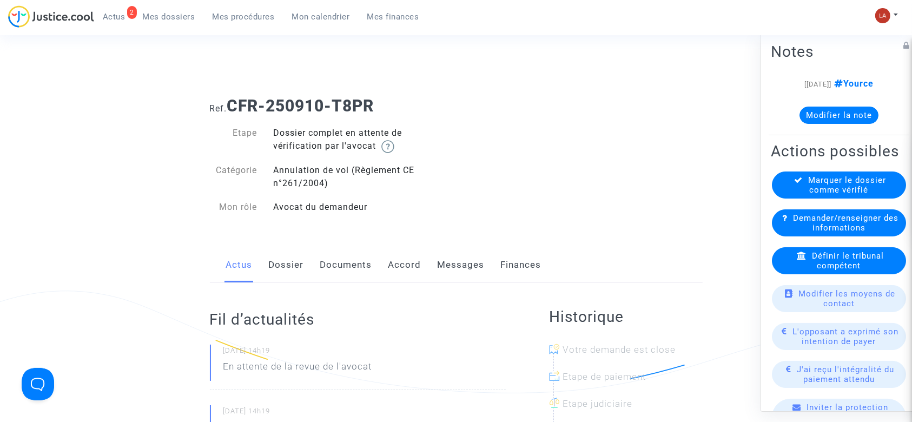
click at [293, 261] on link "Dossier" at bounding box center [286, 265] width 35 height 36
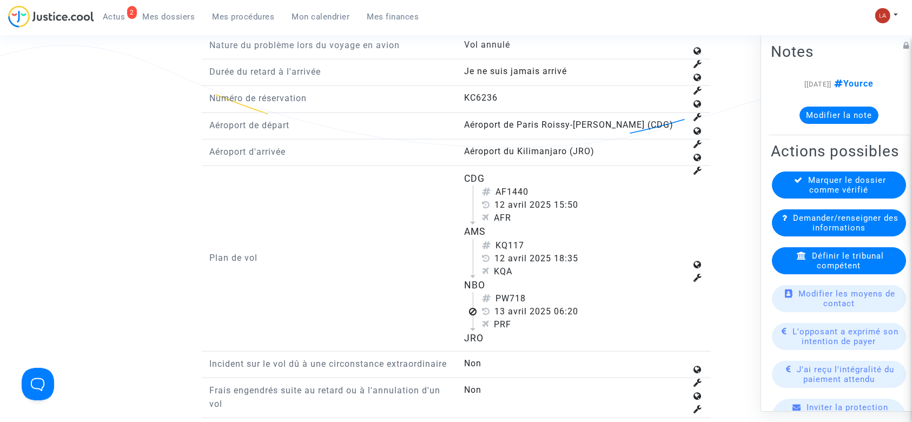
scroll to position [1256, 0]
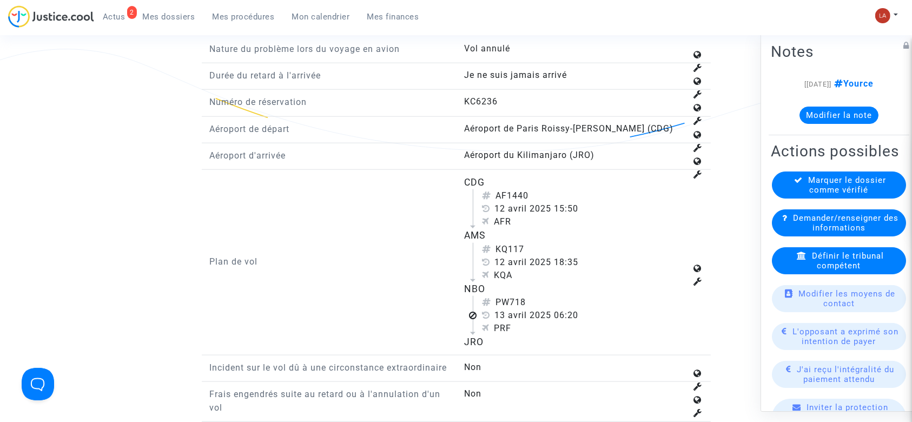
drag, startPoint x: 511, startPoint y: 299, endPoint x: 532, endPoint y: 300, distance: 20.6
click at [532, 300] on div "PW718" at bounding box center [584, 302] width 205 height 13
copy div "718"
click at [804, 274] on div "Définir le tribunal compétent" at bounding box center [839, 260] width 134 height 27
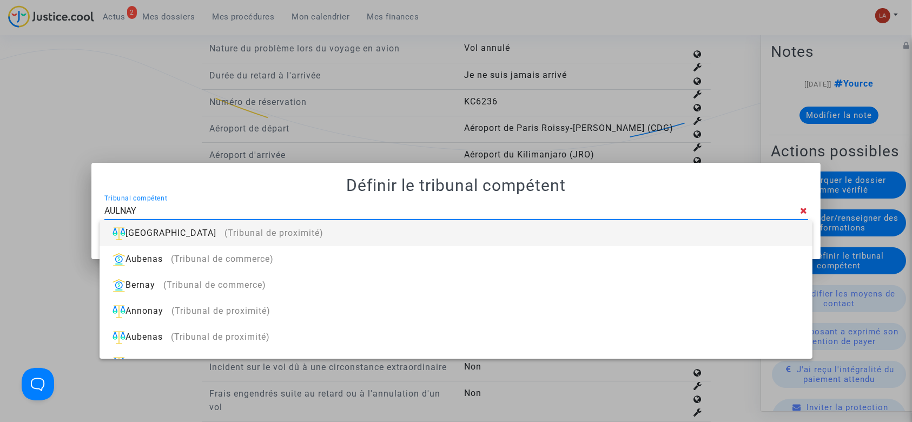
type input "AULNAY"
click at [549, 241] on div "[GEOGRAPHIC_DATA] (Tribunal de proximité)" at bounding box center [455, 233] width 695 height 26
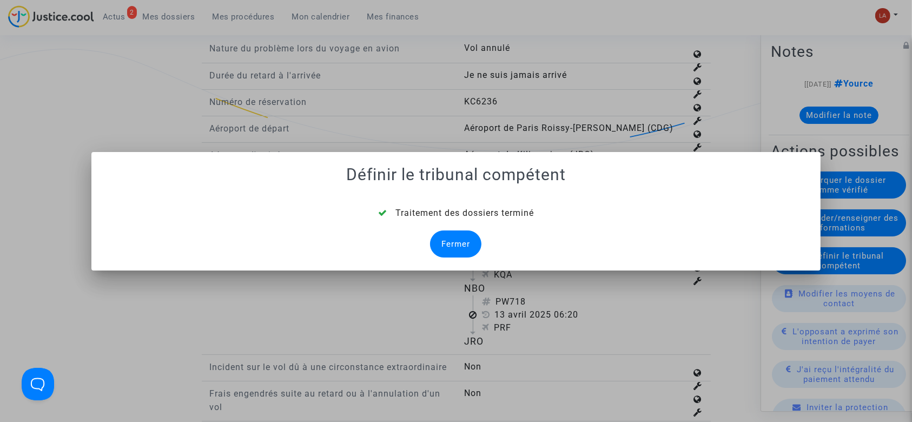
click at [463, 249] on div "Fermer" at bounding box center [455, 243] width 51 height 27
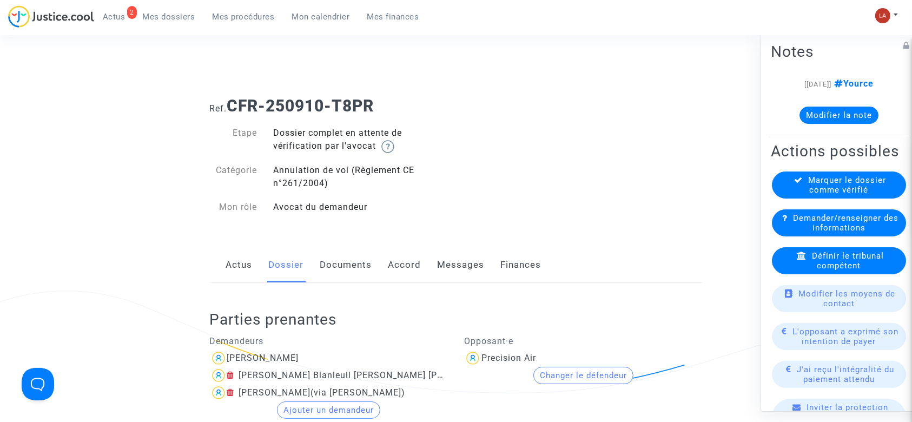
click at [367, 276] on link "Documents" at bounding box center [346, 265] width 52 height 36
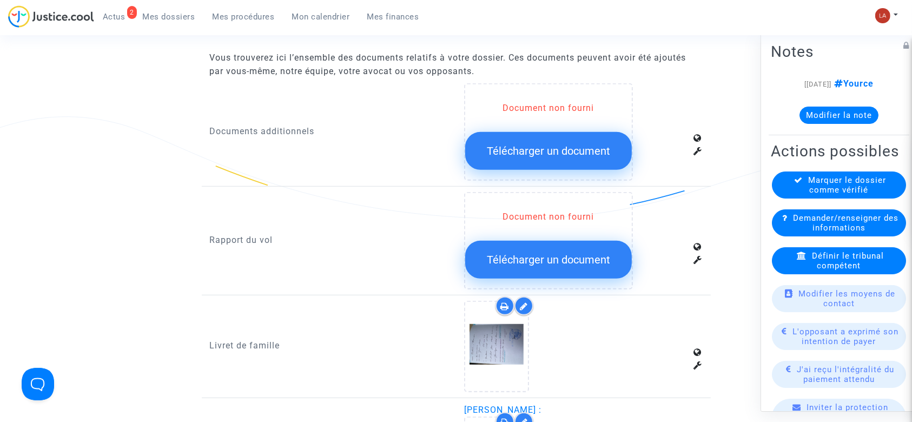
scroll to position [668, 0]
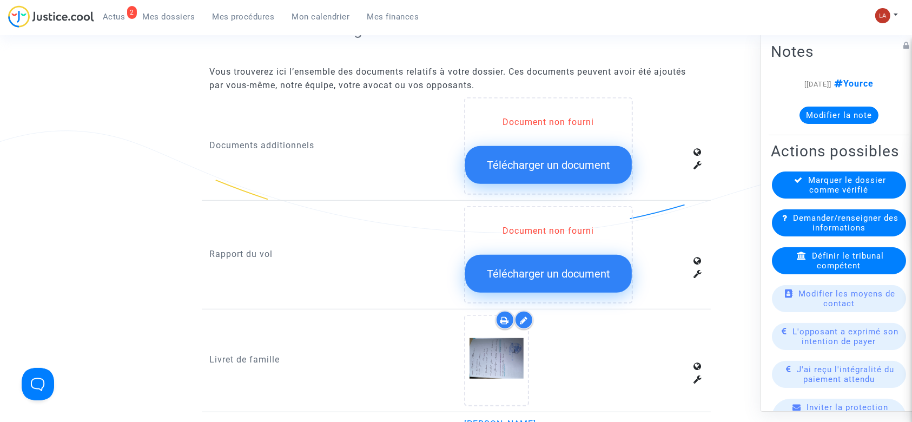
click at [519, 290] on button "Télécharger un document" at bounding box center [548, 274] width 167 height 38
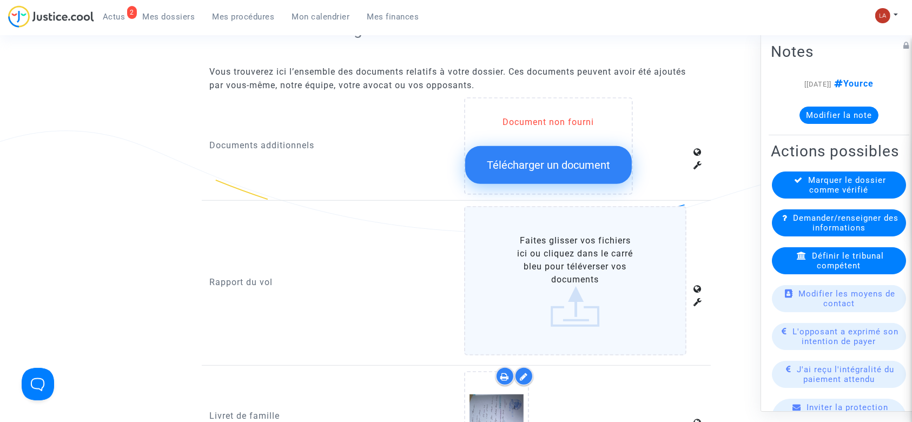
click at [619, 255] on label "Faites glisser vos fichiers ici ou cliquez dans le carré bleu pour téléverser v…" at bounding box center [575, 280] width 222 height 149
click at [0, 0] on input "Faites glisser vos fichiers ici ou cliquez dans le carré bleu pour téléverser v…" at bounding box center [0, 0] width 0 height 0
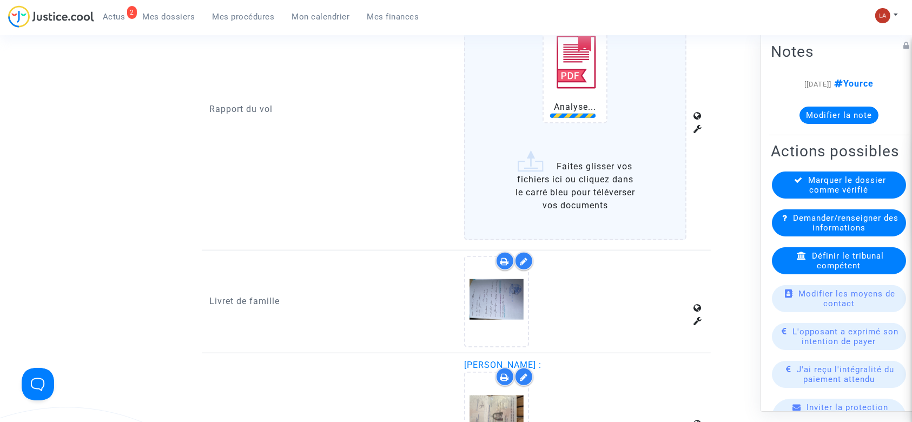
scroll to position [905, 0]
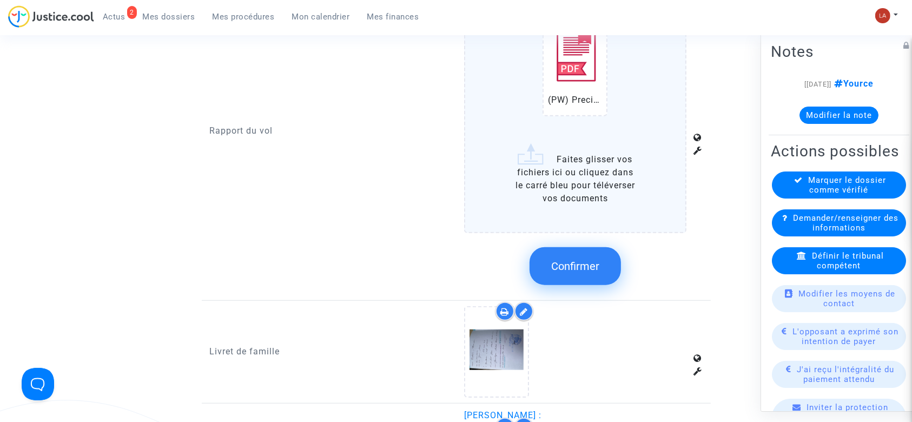
click at [602, 256] on button "Confirmer" at bounding box center [575, 266] width 91 height 38
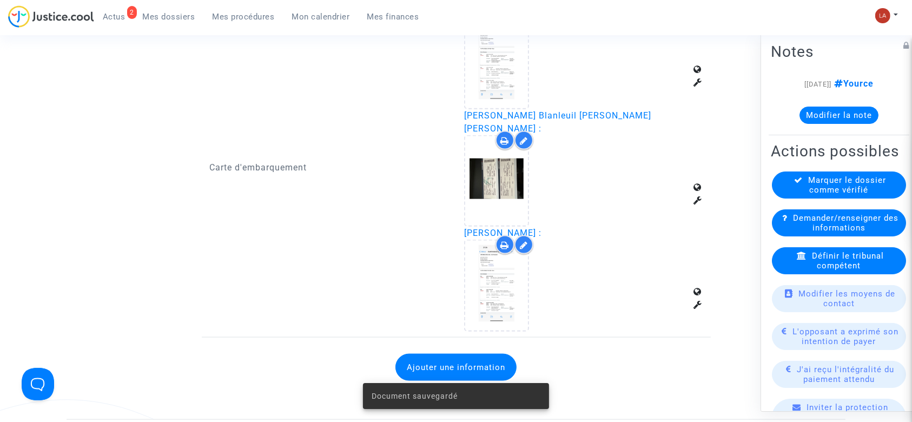
scroll to position [1432, 0]
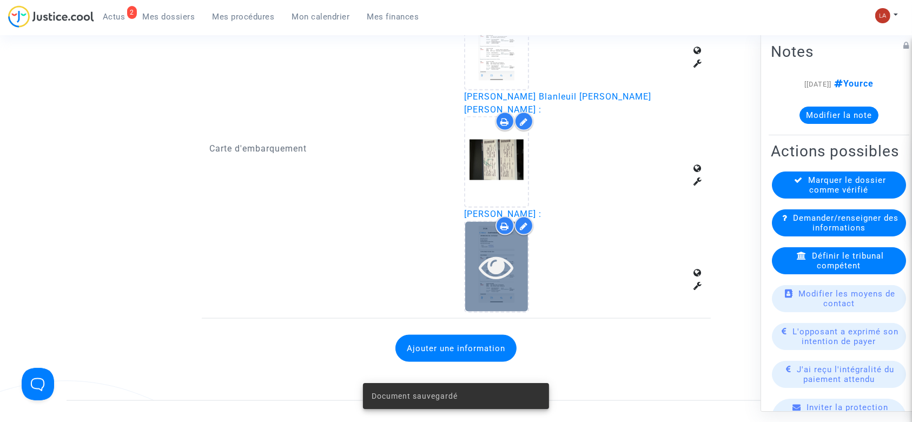
click at [499, 249] on icon at bounding box center [496, 266] width 35 height 35
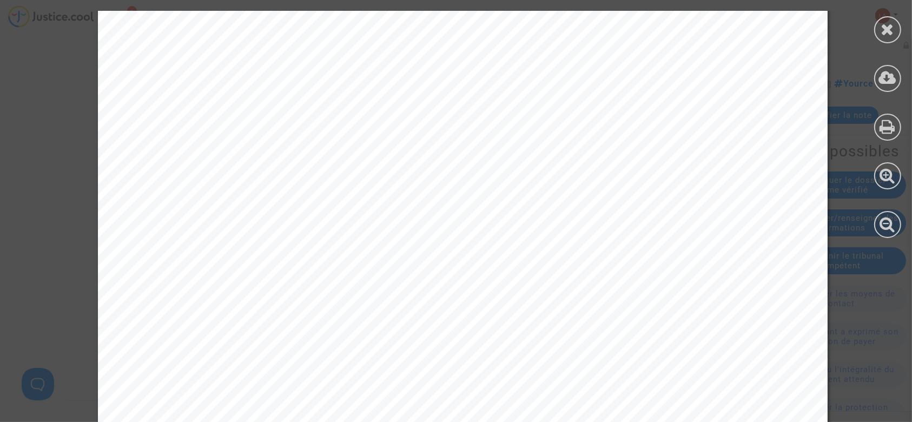
scroll to position [541, 0]
click at [886, 22] on icon at bounding box center [888, 29] width 14 height 16
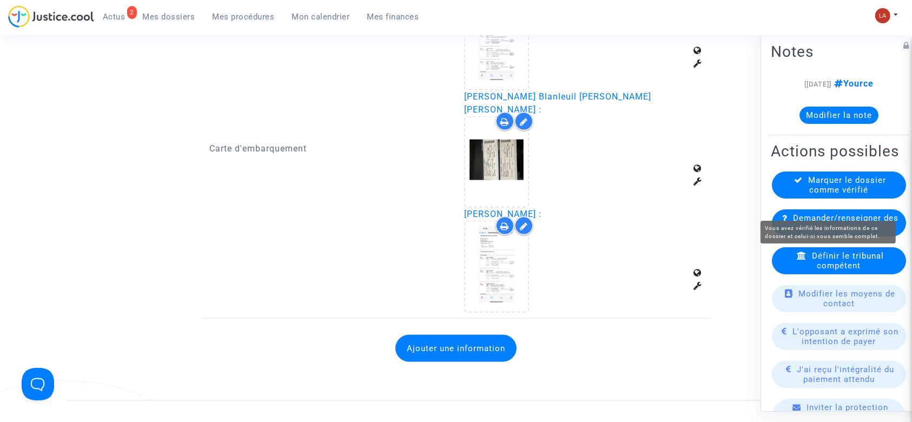
click at [822, 195] on span "Marquer le dossier comme vérifié" at bounding box center [848, 184] width 78 height 19
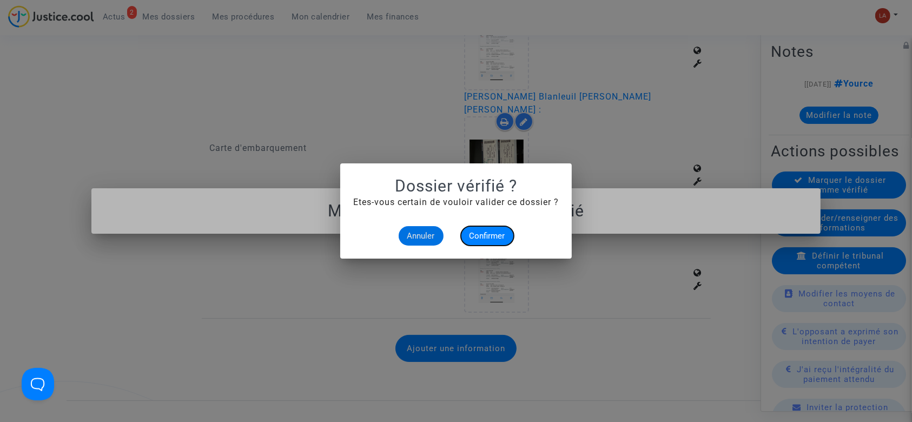
click at [465, 235] on button "Confirmer" at bounding box center [487, 235] width 53 height 19
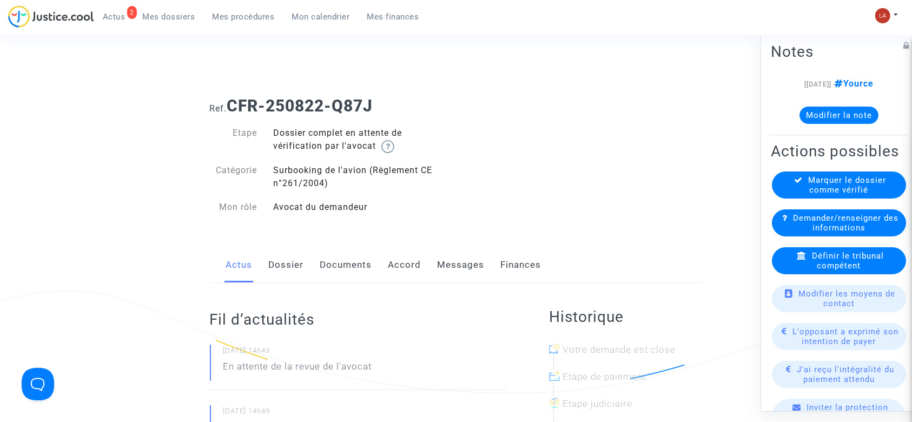
click at [272, 256] on link "Dossier" at bounding box center [286, 265] width 35 height 36
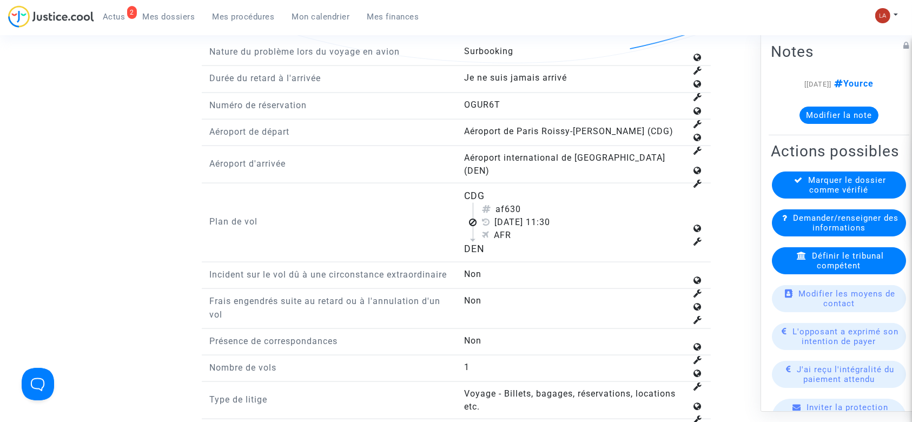
scroll to position [1346, 0]
drag, startPoint x: 507, startPoint y: 196, endPoint x: 527, endPoint y: 196, distance: 19.5
click at [527, 201] on div "af630" at bounding box center [584, 207] width 205 height 13
copy div "630"
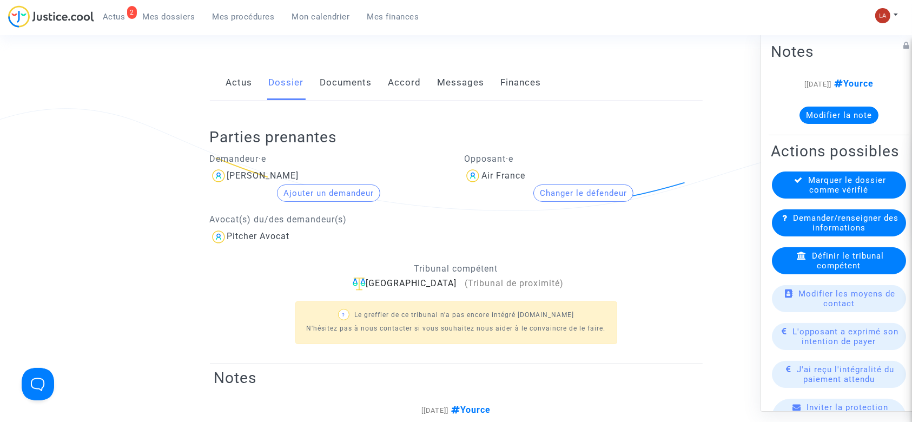
scroll to position [0, 0]
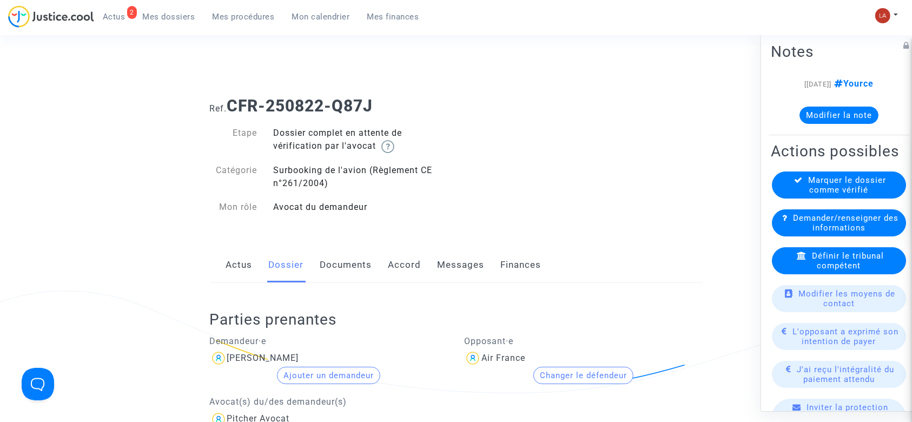
click at [381, 308] on div "Parties prenantes Demandeur·e [PERSON_NAME] Ajouter un demandeur Avocat(s) du/d…" at bounding box center [456, 414] width 493 height 263
click at [345, 264] on link "Documents" at bounding box center [346, 265] width 52 height 36
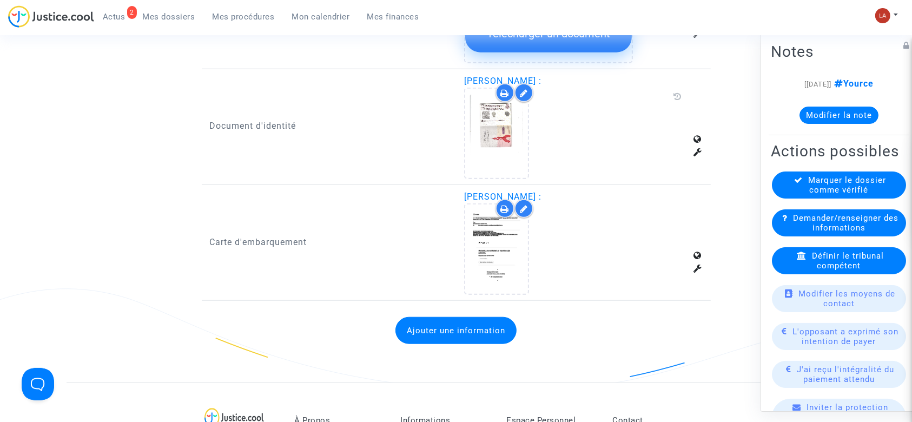
scroll to position [1015, 0]
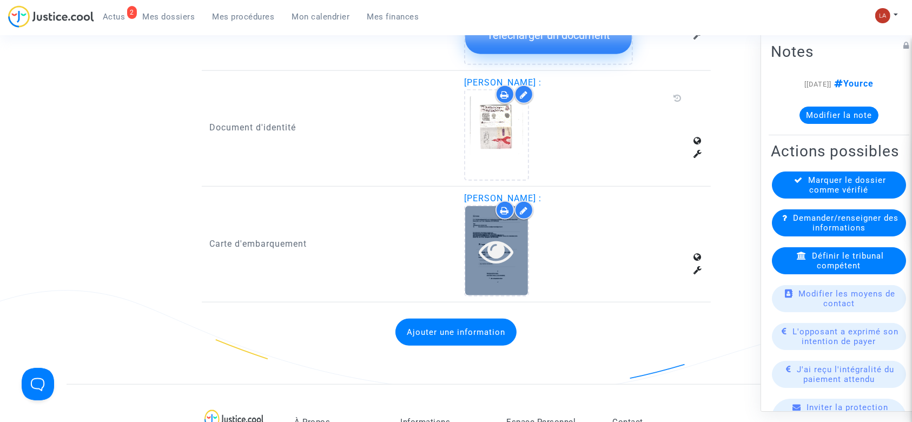
click at [472, 268] on div at bounding box center [496, 250] width 63 height 89
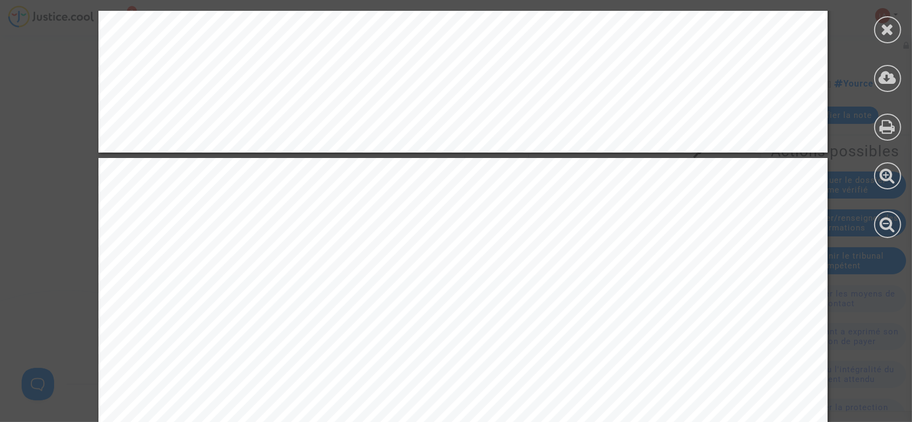
scroll to position [891, 0]
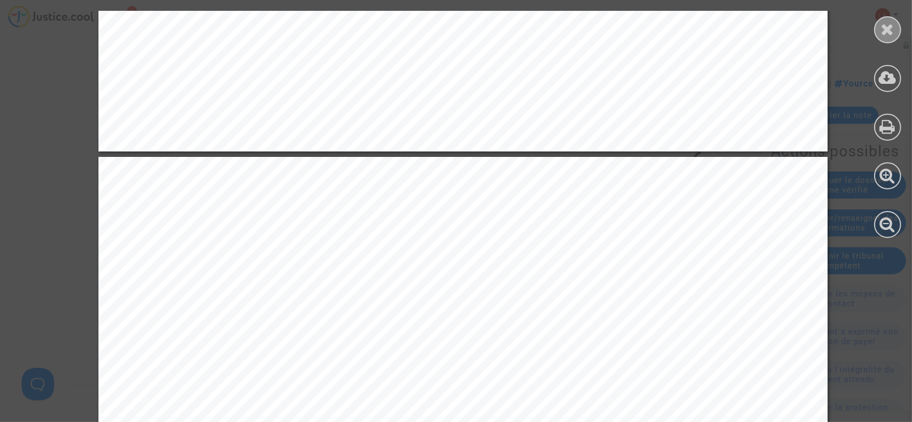
click at [880, 38] on div at bounding box center [887, 29] width 27 height 27
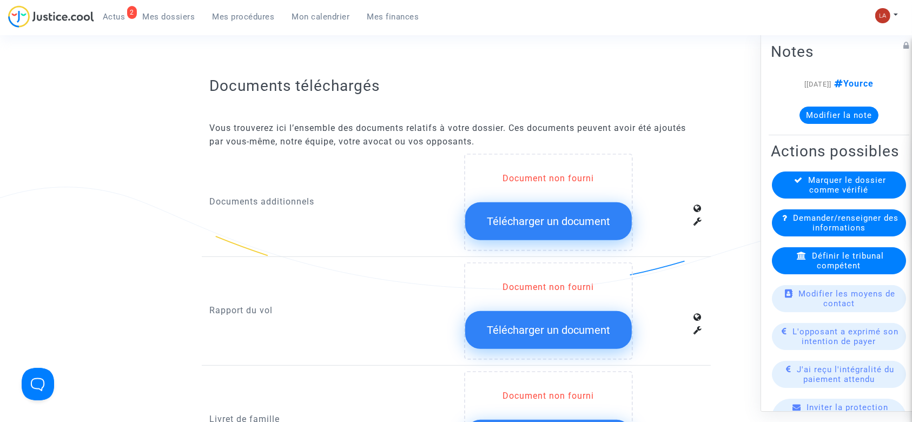
scroll to position [560, 0]
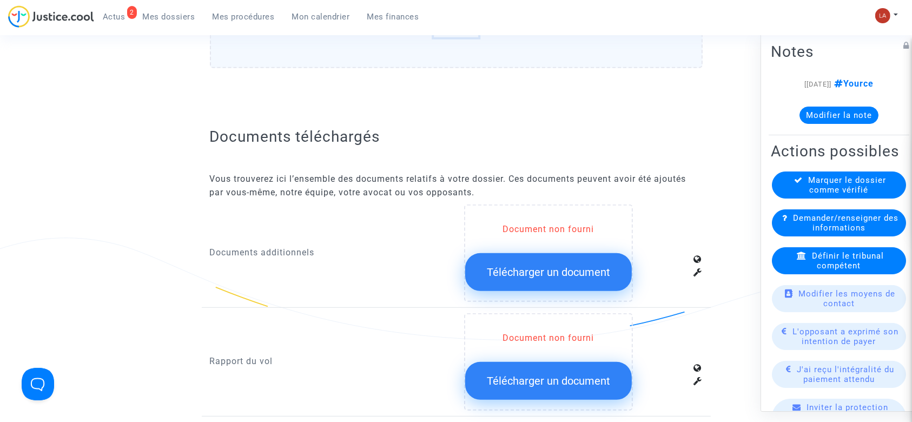
click at [795, 184] on icon at bounding box center [799, 180] width 9 height 8
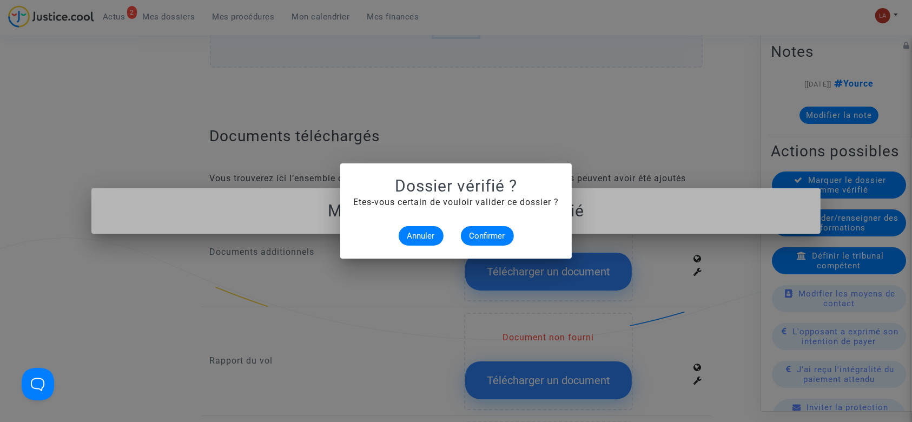
scroll to position [0, 0]
click at [490, 241] on button "Confirmer" at bounding box center [487, 235] width 53 height 19
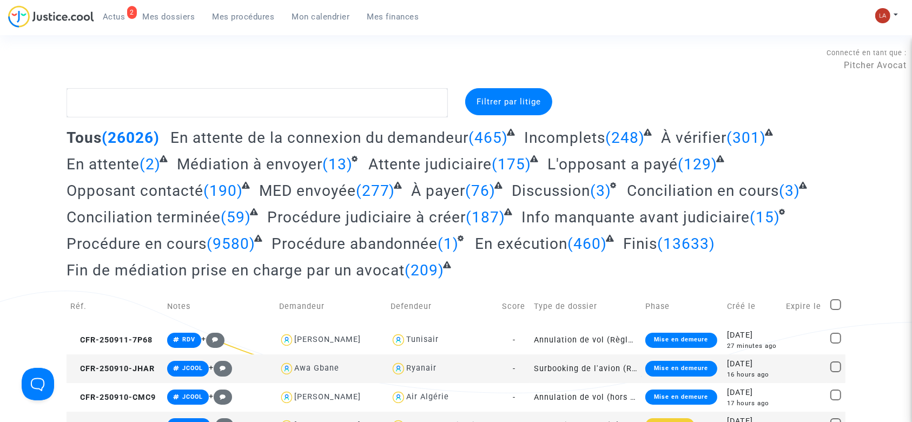
click at [114, 12] on span "Actus" at bounding box center [114, 17] width 23 height 10
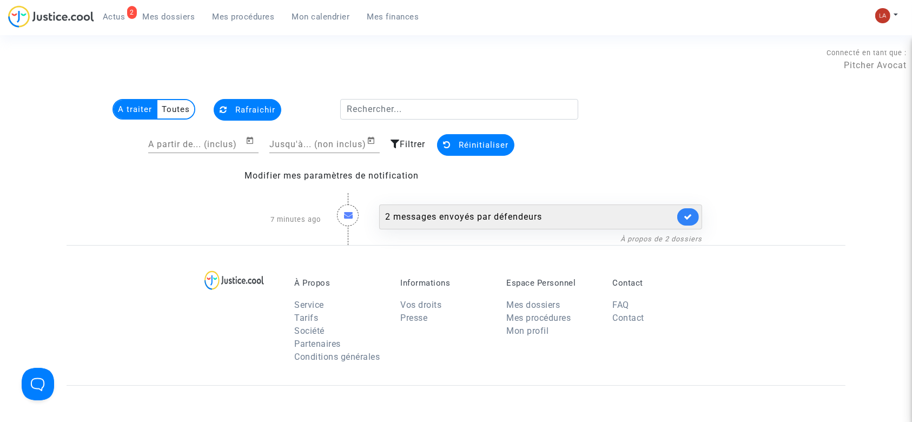
click at [493, 214] on div "2 messages envoyés par défendeurs" at bounding box center [529, 216] width 289 height 13
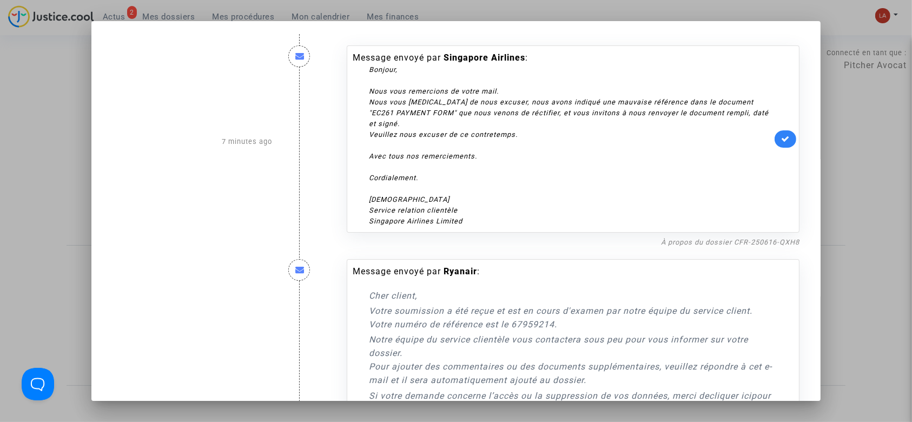
scroll to position [227, 0]
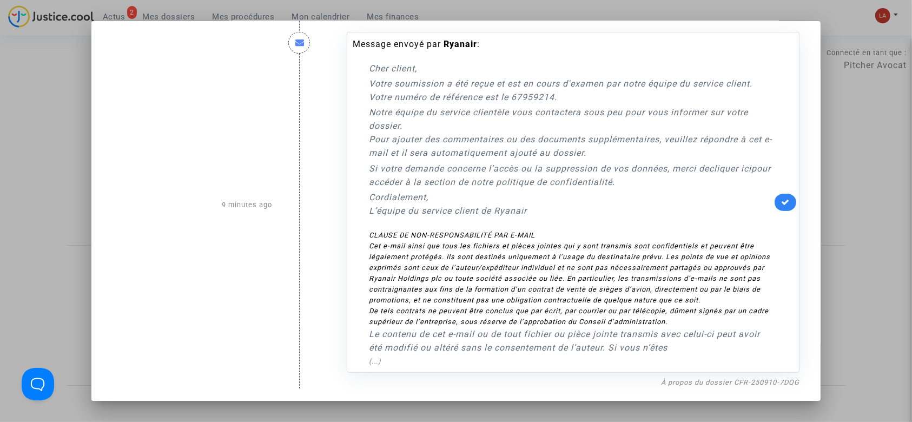
click at [775, 203] on link at bounding box center [786, 202] width 22 height 17
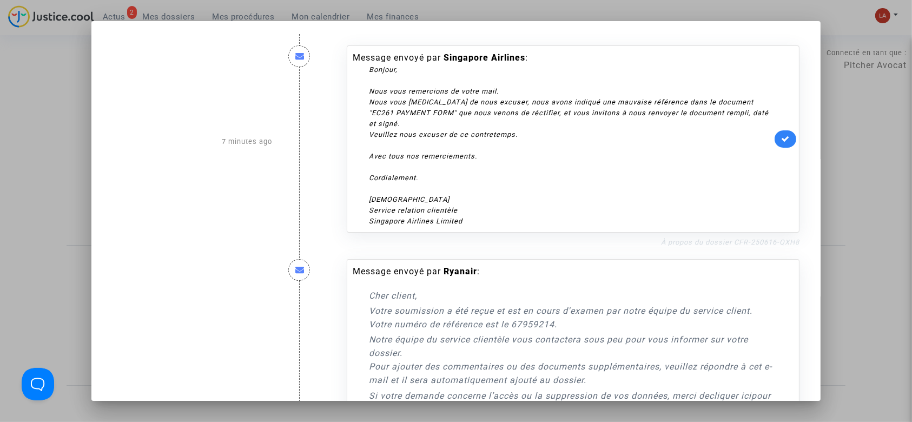
click at [691, 241] on link "À propos du dossier CFR-250616-QXH8" at bounding box center [730, 242] width 139 height 8
click at [781, 140] on icon at bounding box center [785, 139] width 9 height 8
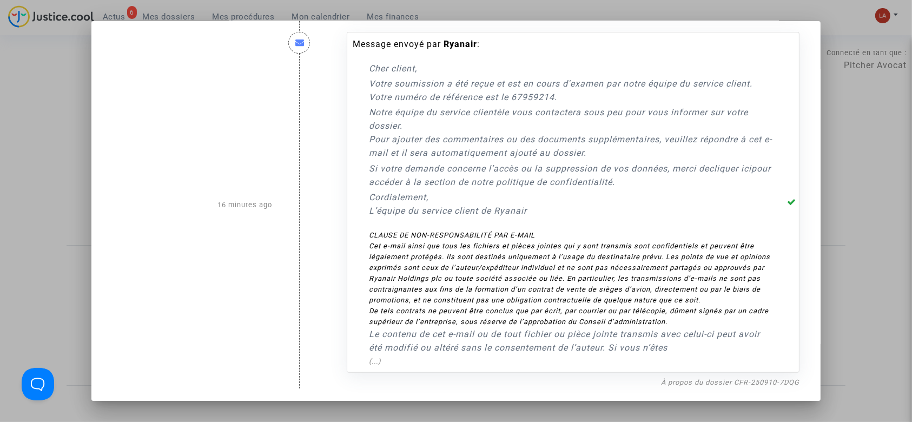
click at [850, 153] on div at bounding box center [456, 211] width 912 height 422
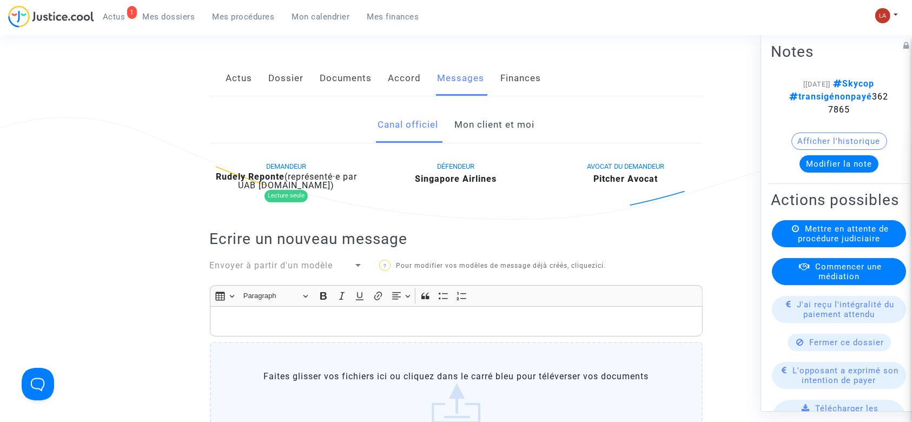
scroll to position [66, 0]
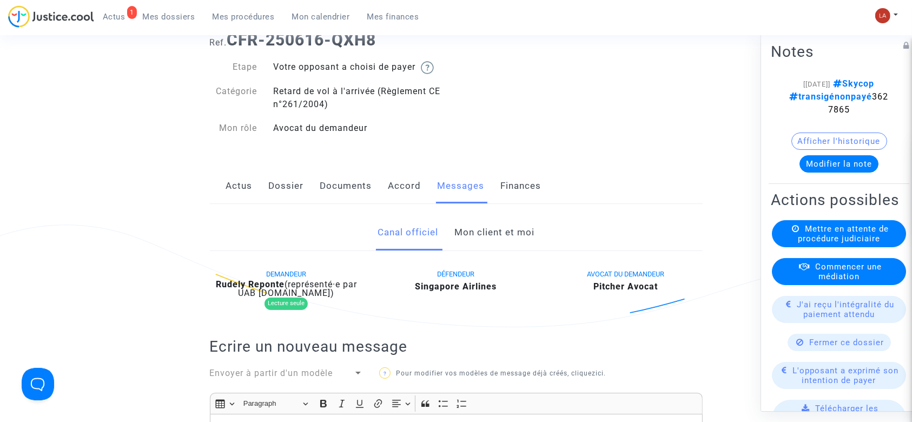
click at [261, 280] on b "Rudely Reponte" at bounding box center [250, 284] width 69 height 10
copy div "Reponte"
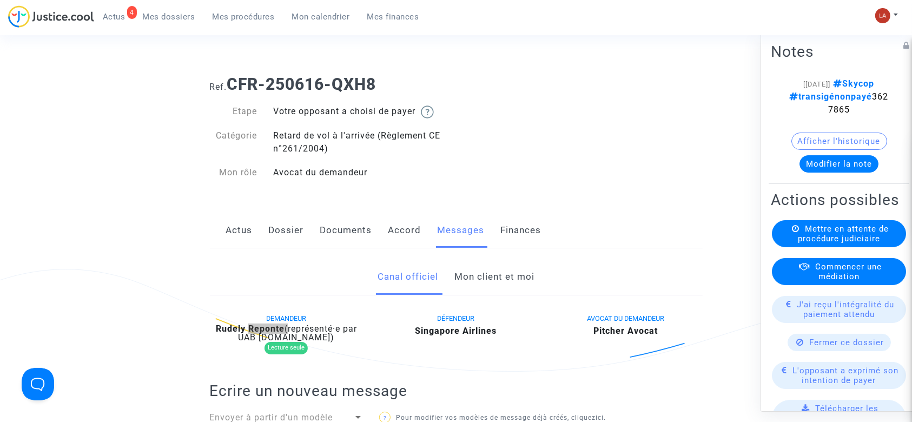
scroll to position [0, 0]
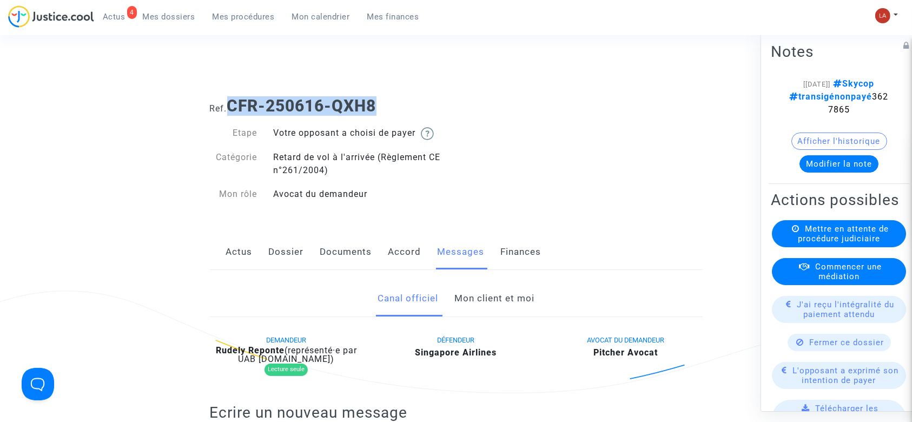
drag, startPoint x: 433, startPoint y: 98, endPoint x: 230, endPoint y: 108, distance: 203.1
click at [230, 108] on h1 "Ref. CFR-250616-QXH8" at bounding box center [456, 105] width 493 height 19
copy b "CFR-250616-QXH8"
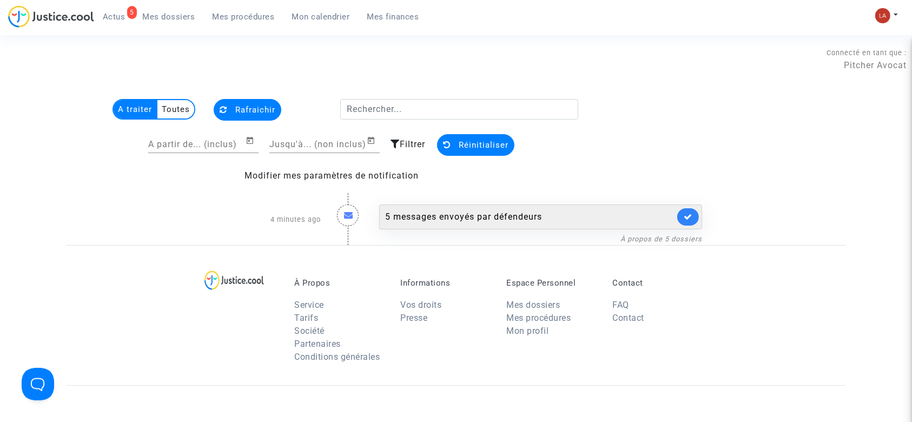
click at [491, 208] on div "5 messages envoyés par défendeurs" at bounding box center [540, 217] width 323 height 25
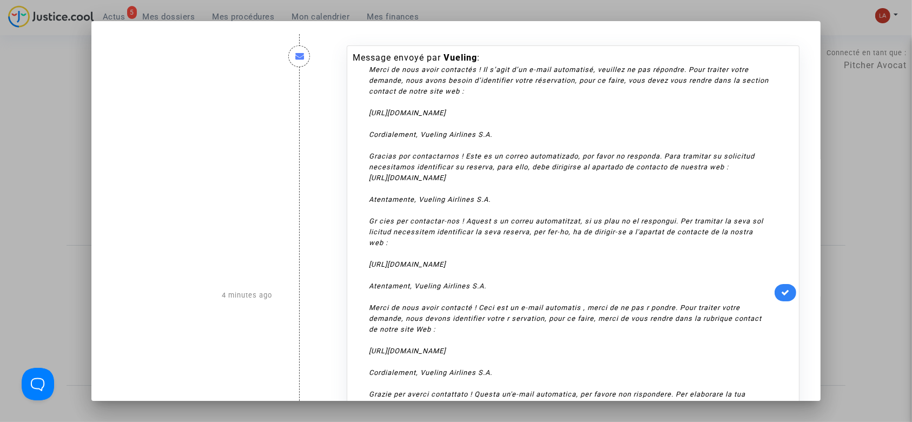
scroll to position [28, 0]
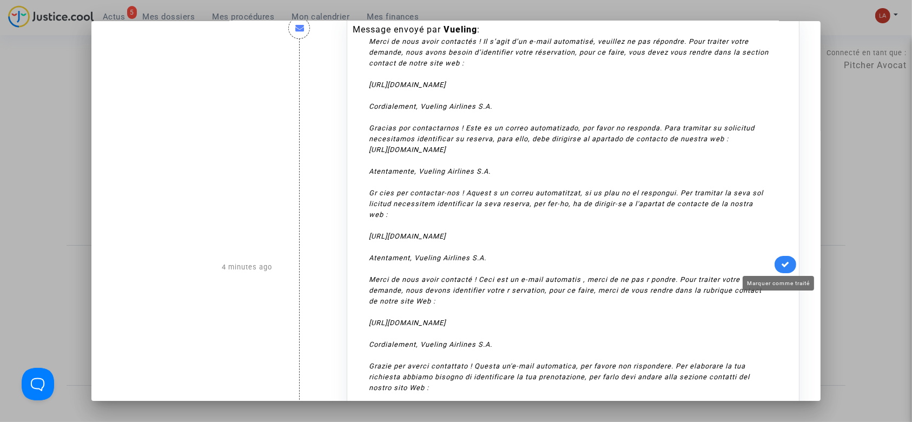
click at [783, 263] on icon at bounding box center [785, 264] width 9 height 8
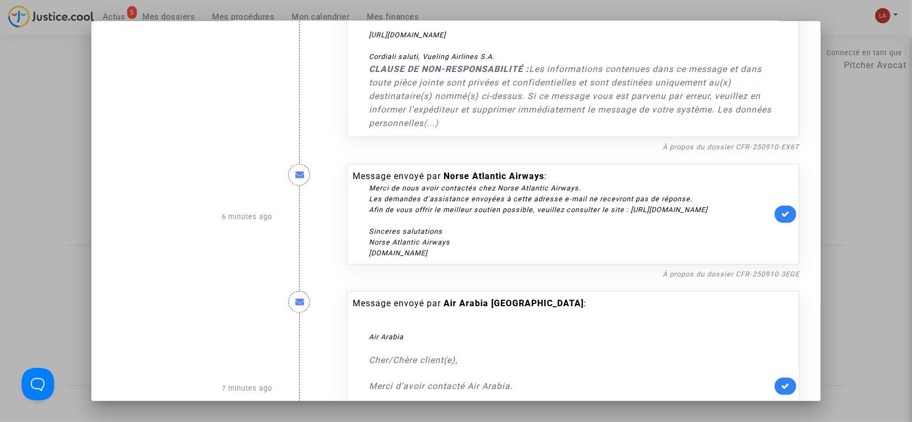
scroll to position [403, 0]
click at [781, 214] on icon at bounding box center [785, 213] width 9 height 8
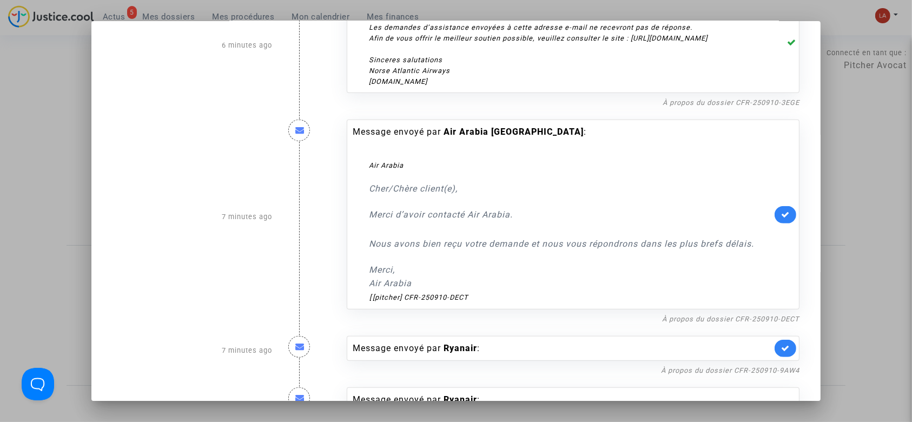
scroll to position [575, 0]
click at [781, 213] on icon at bounding box center [785, 213] width 9 height 8
click at [779, 351] on link at bounding box center [786, 347] width 22 height 17
click at [779, 351] on div "Message envoyé par [PERSON_NAME] :" at bounding box center [573, 347] width 453 height 25
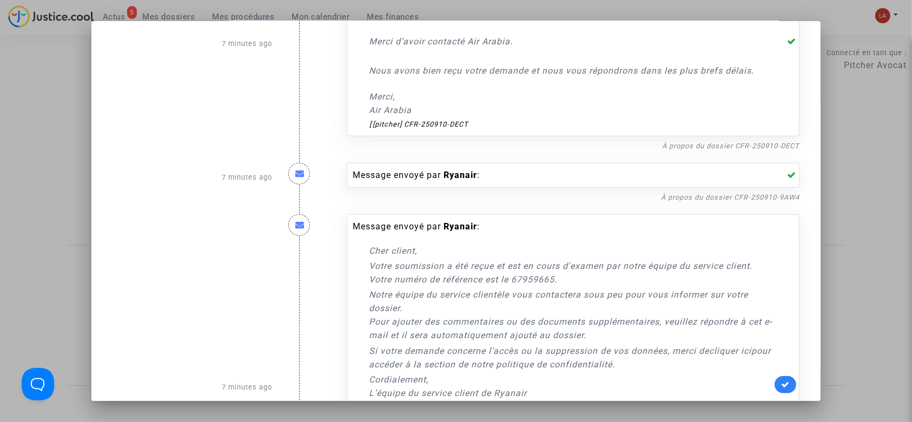
scroll to position [749, 0]
click at [775, 379] on link at bounding box center [786, 382] width 22 height 17
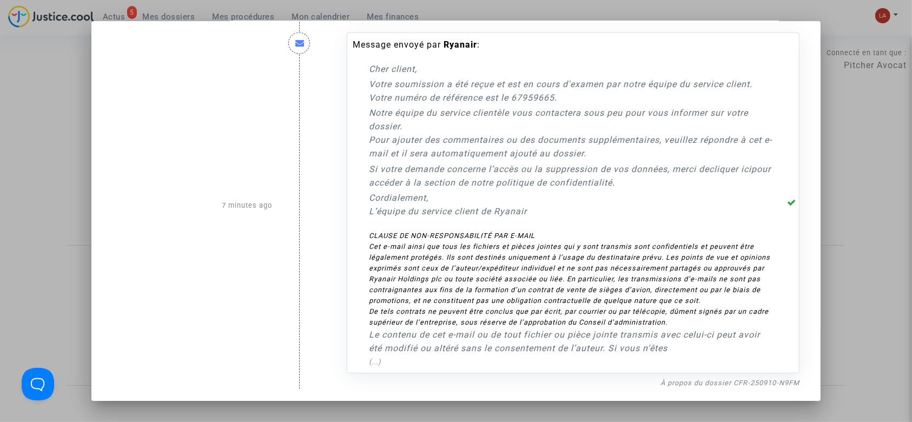
click at [883, 231] on div at bounding box center [456, 211] width 912 height 422
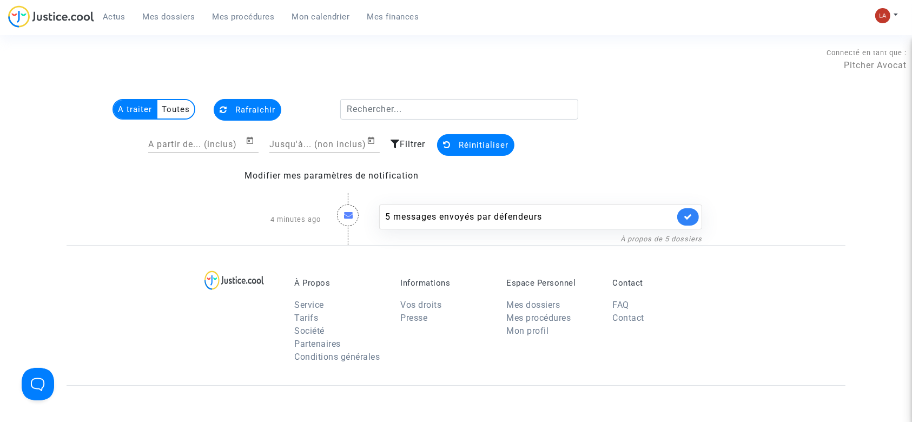
click at [179, 19] on span "Mes dossiers" at bounding box center [169, 17] width 52 height 10
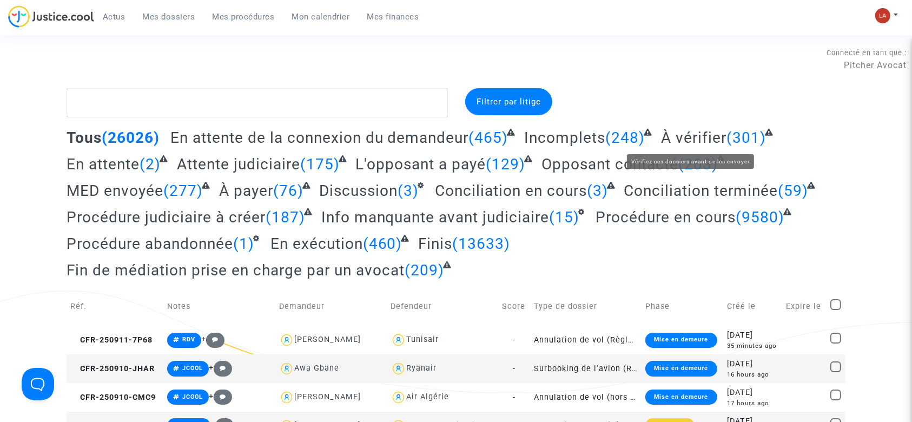
click at [698, 147] on div "Tous (26026) En attente de la connexion du demandeur (465) Incomplets (248) À v…" at bounding box center [456, 207] width 779 height 159
click at [689, 144] on span "À vérifier" at bounding box center [693, 138] width 65 height 18
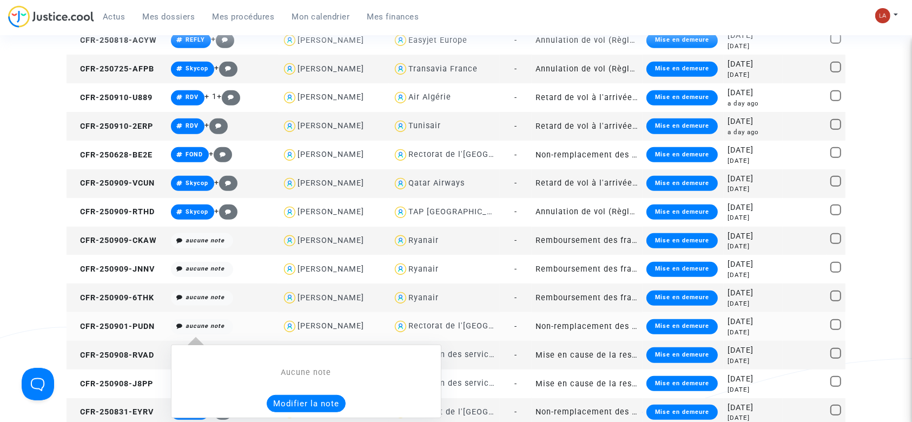
scroll to position [472, 0]
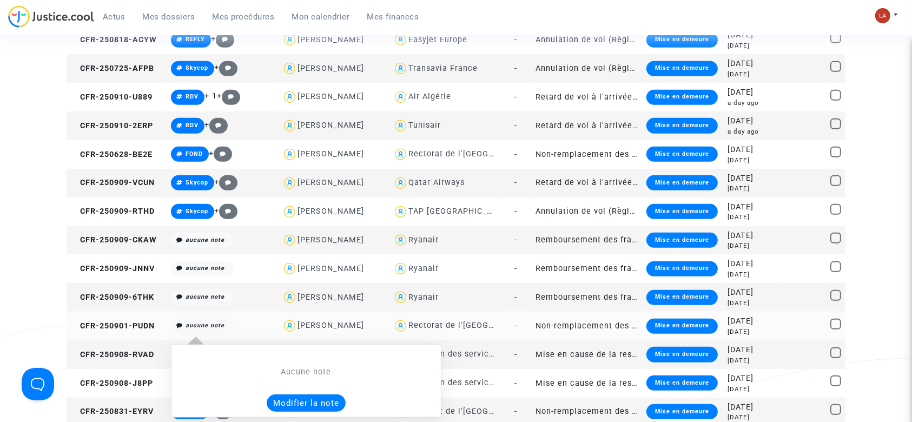
click at [287, 399] on button "Modifier la note" at bounding box center [306, 402] width 79 height 17
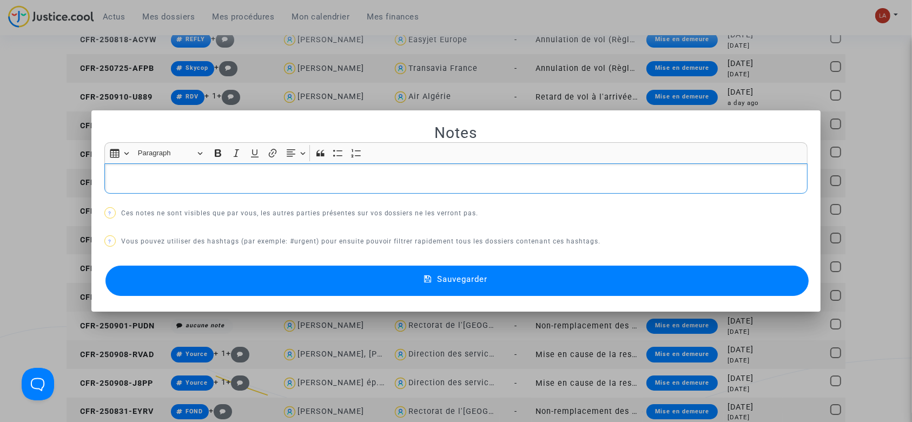
scroll to position [0, 0]
click at [157, 278] on button "Sauvegarder" at bounding box center [457, 281] width 704 height 30
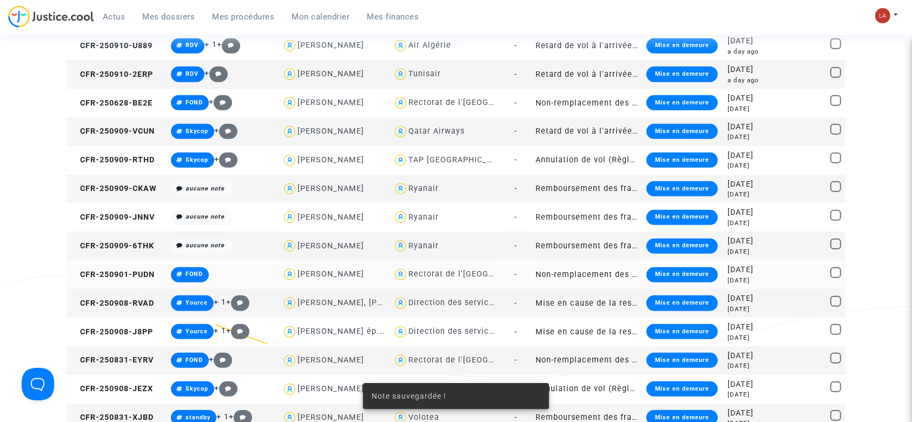
scroll to position [524, 0]
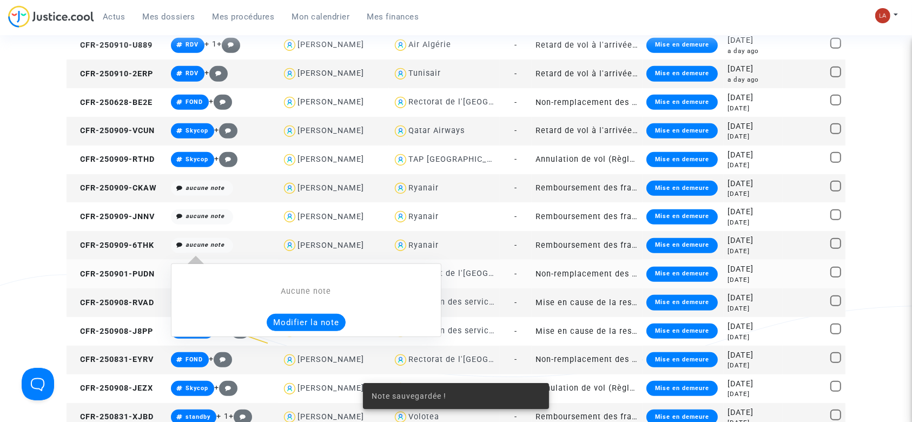
click at [291, 319] on button "Modifier la note" at bounding box center [306, 322] width 79 height 17
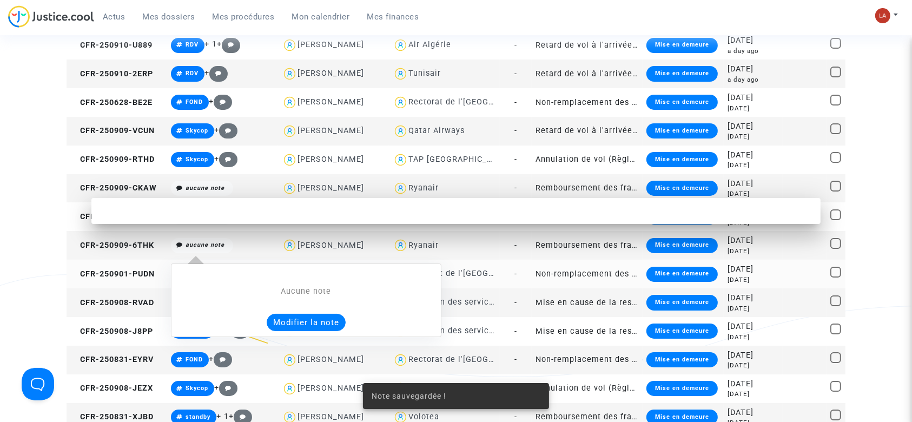
scroll to position [0, 0]
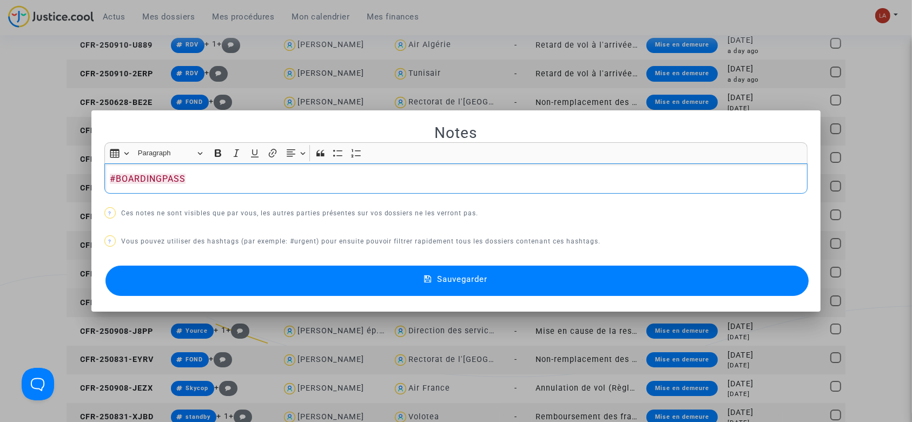
copy p "#BOARDINGPASS"
click at [134, 262] on div "Notes Rich Text Editor Insert table Insert table Heading Paragraph Paragraph He…" at bounding box center [456, 211] width 704 height 176
click at [134, 269] on button "Sauvegarder" at bounding box center [457, 281] width 704 height 30
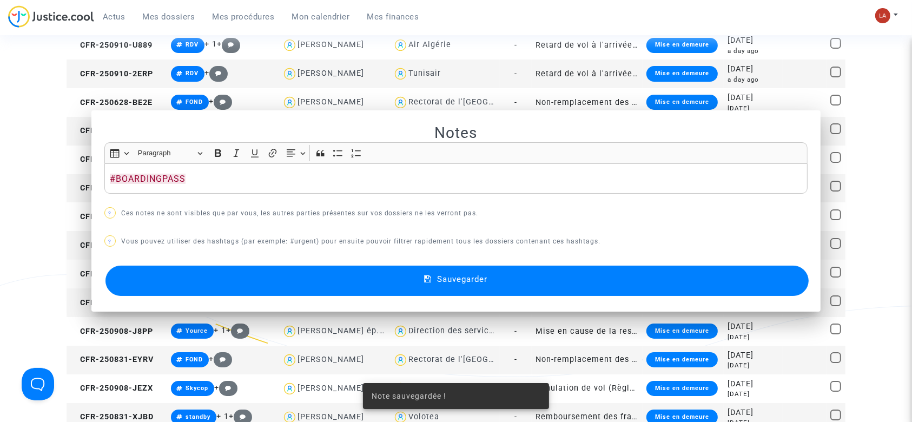
scroll to position [524, 0]
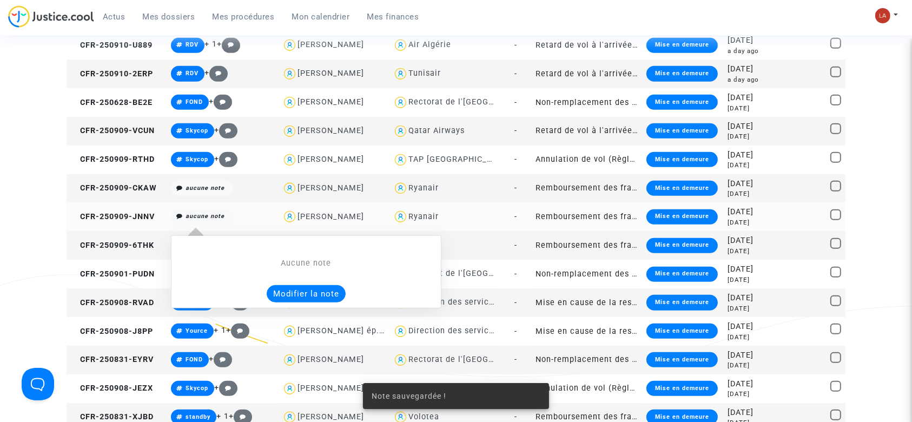
click at [288, 304] on div "Aucune note Modifier la note" at bounding box center [306, 272] width 271 height 74
click at [287, 301] on button "Modifier la note" at bounding box center [306, 293] width 79 height 17
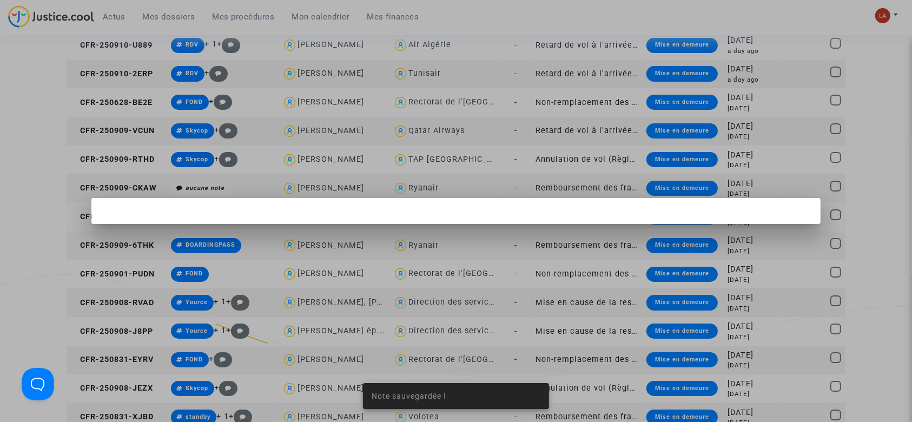
scroll to position [0, 0]
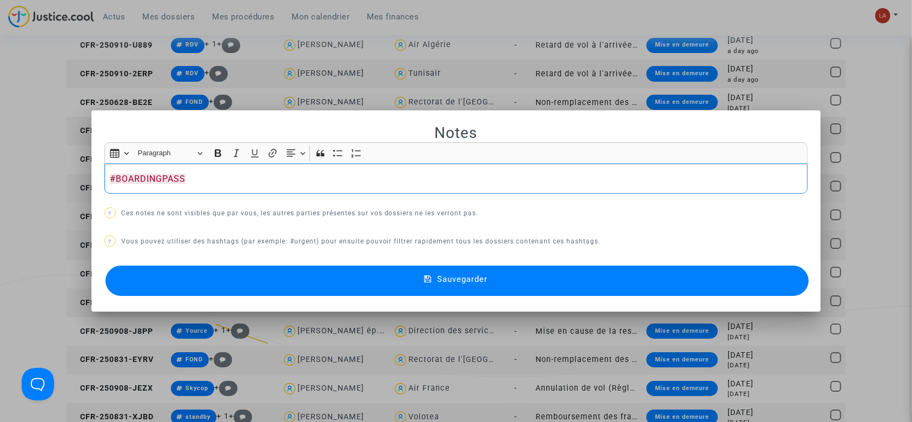
click at [236, 291] on button "Sauvegarder" at bounding box center [457, 281] width 704 height 30
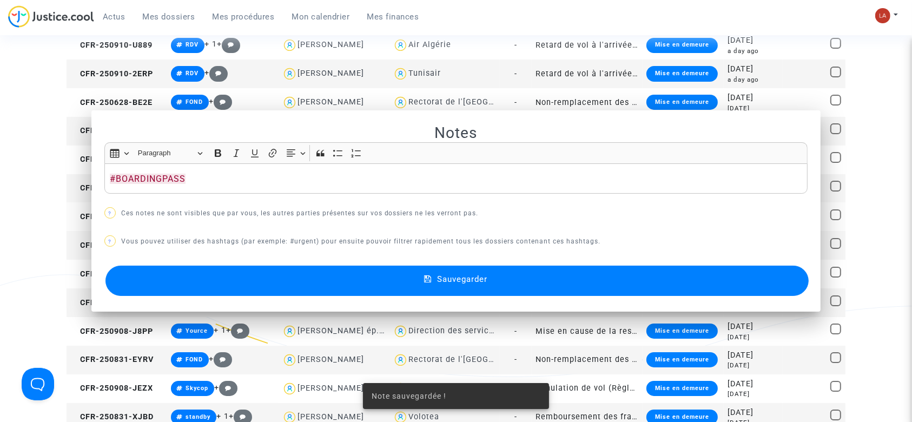
scroll to position [524, 0]
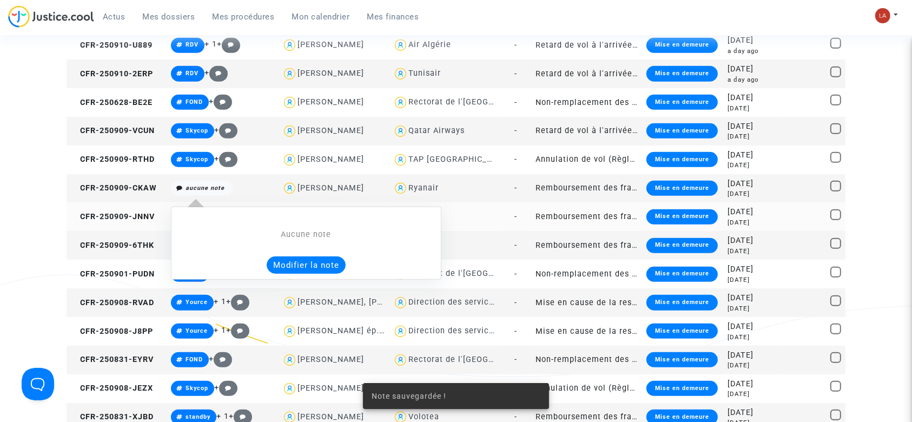
click at [296, 267] on button "Modifier la note" at bounding box center [306, 264] width 79 height 17
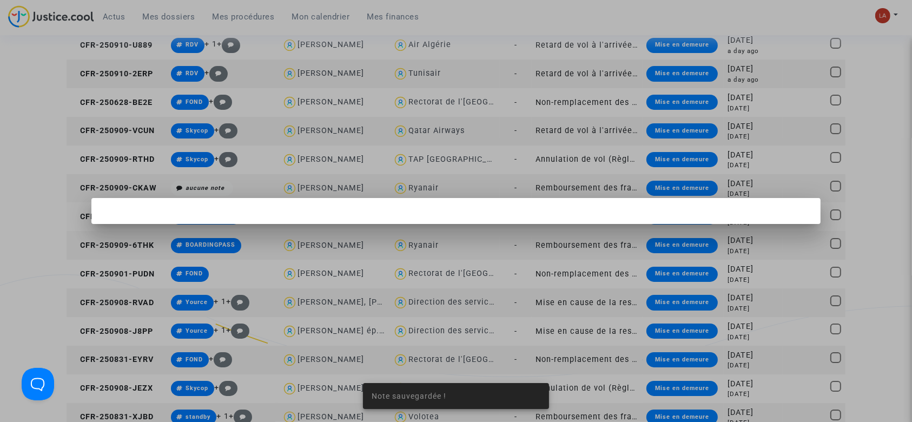
scroll to position [0, 0]
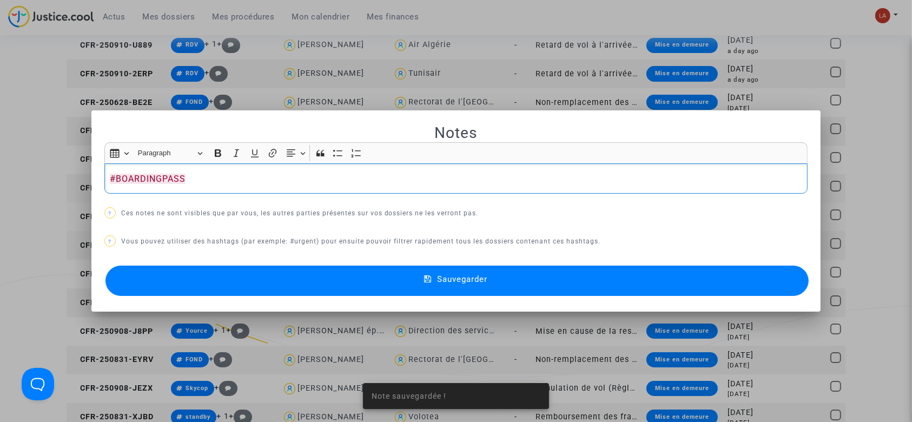
click at [250, 285] on button "Sauvegarder" at bounding box center [457, 281] width 704 height 30
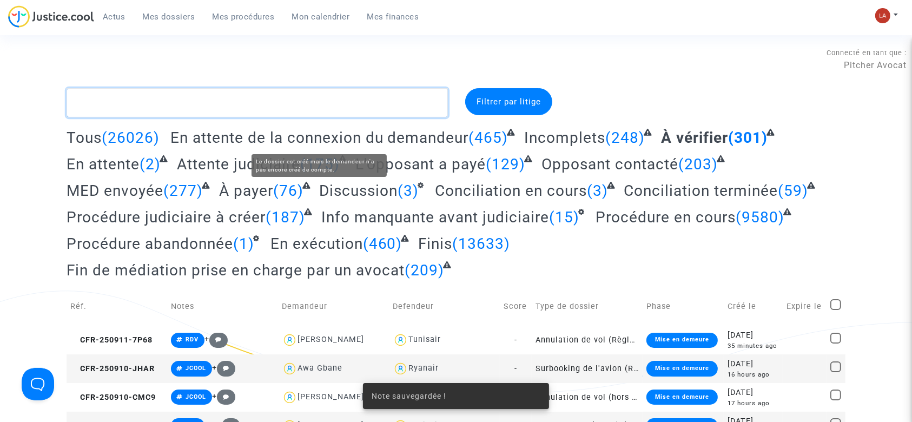
click at [163, 114] on textarea at bounding box center [257, 102] width 381 height 29
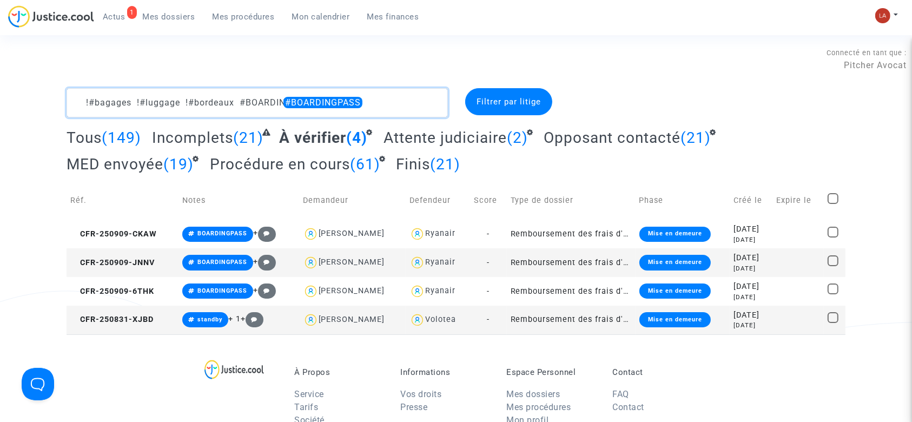
click at [80, 103] on textarea at bounding box center [257, 102] width 381 height 29
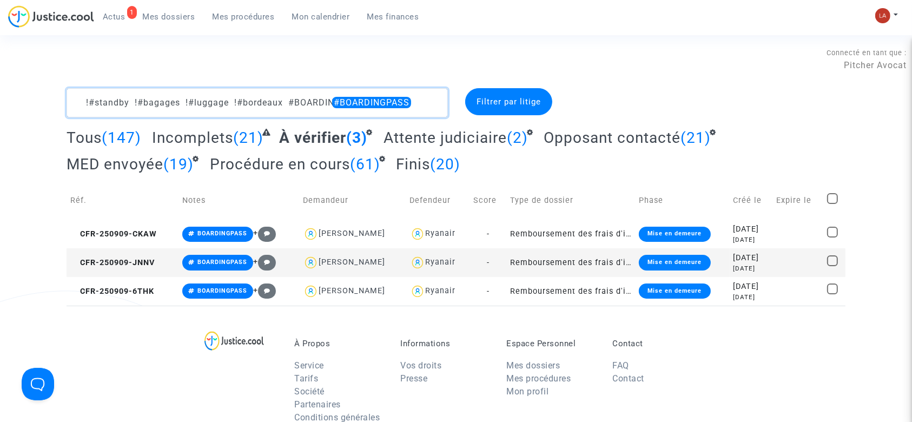
type textarea "!#standby !#bagages !#luggage !#bordeaux #BOARDINGPASS"
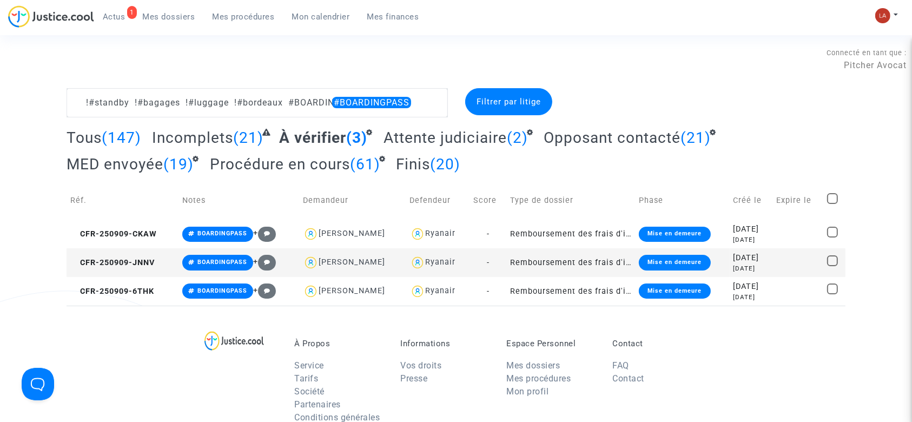
click at [124, 219] on td "Réf." at bounding box center [123, 200] width 112 height 38
click at [136, 226] on td "CFR-250909-CKAW" at bounding box center [123, 234] width 112 height 29
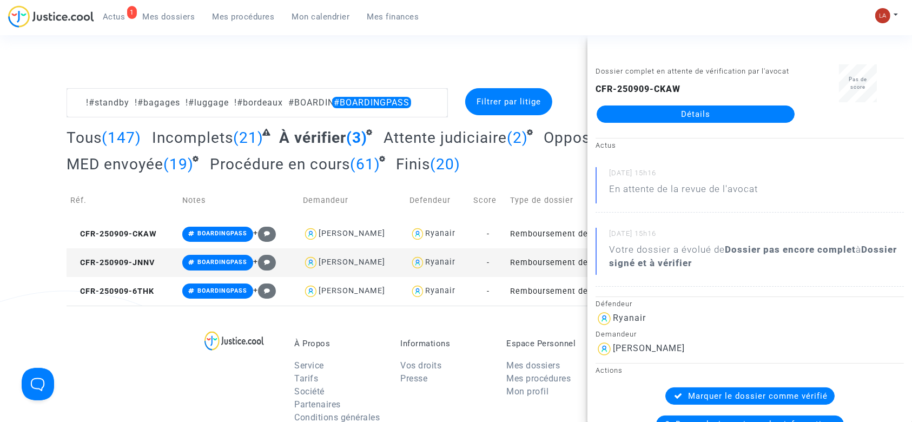
drag, startPoint x: 654, startPoint y: 122, endPoint x: 666, endPoint y: 134, distance: 17.6
click at [665, 123] on link "Détails" at bounding box center [696, 113] width 198 height 17
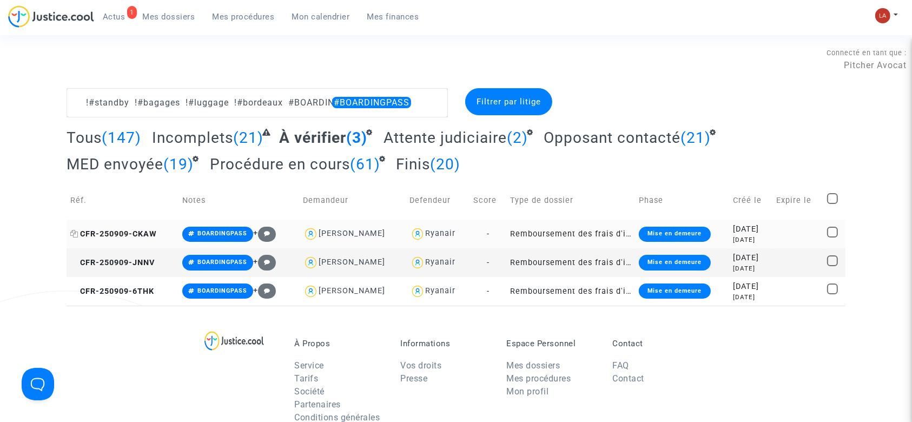
click at [146, 236] on span "CFR-250909-CKAW" at bounding box center [113, 233] width 87 height 9
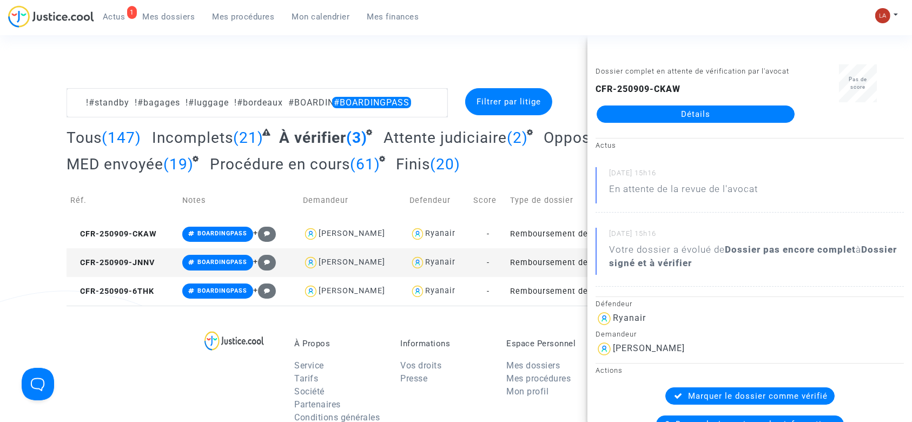
click at [168, 266] on td "CFR-250909-JNNV" at bounding box center [123, 262] width 112 height 29
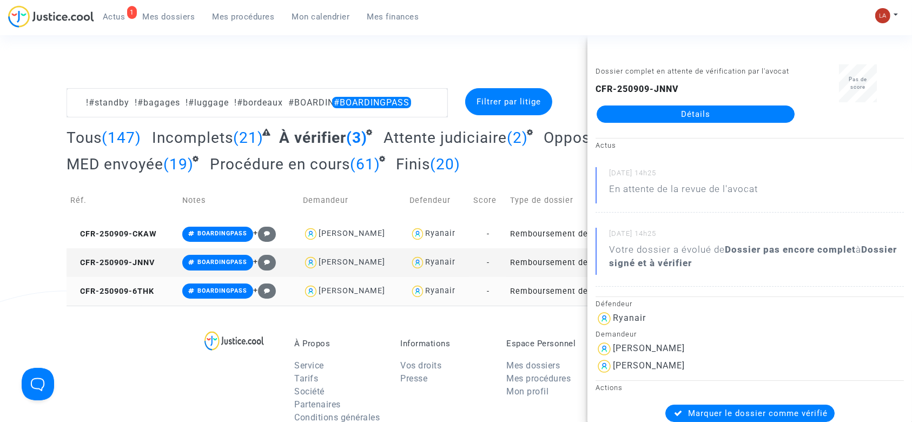
click at [117, 283] on td "CFR-250909-6THK" at bounding box center [123, 291] width 112 height 29
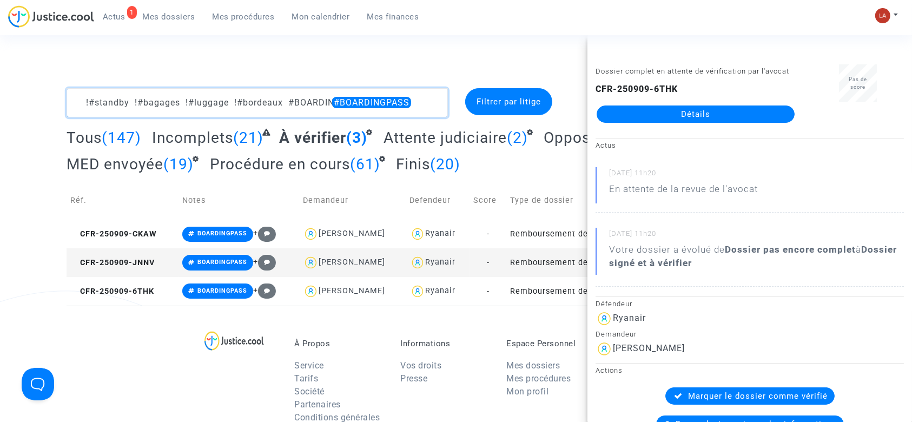
click at [389, 101] on textarea at bounding box center [257, 102] width 381 height 29
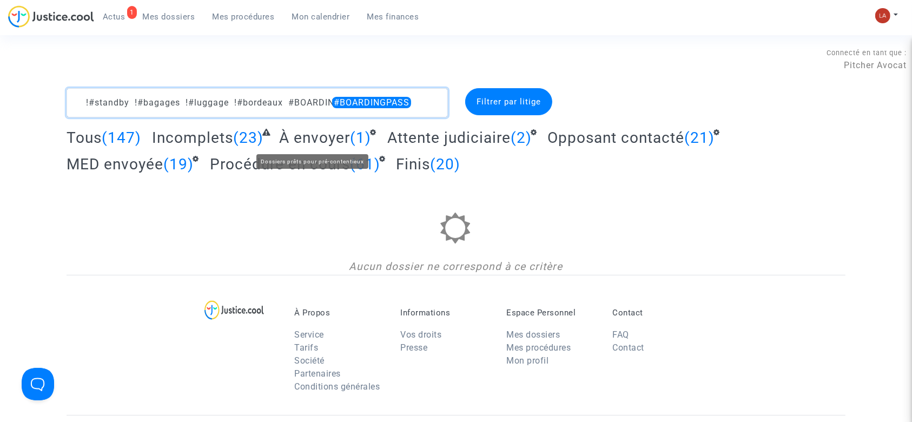
type textarea "!#standby !#bagages !#luggage !#bordeaux #BOARDINGPASS"
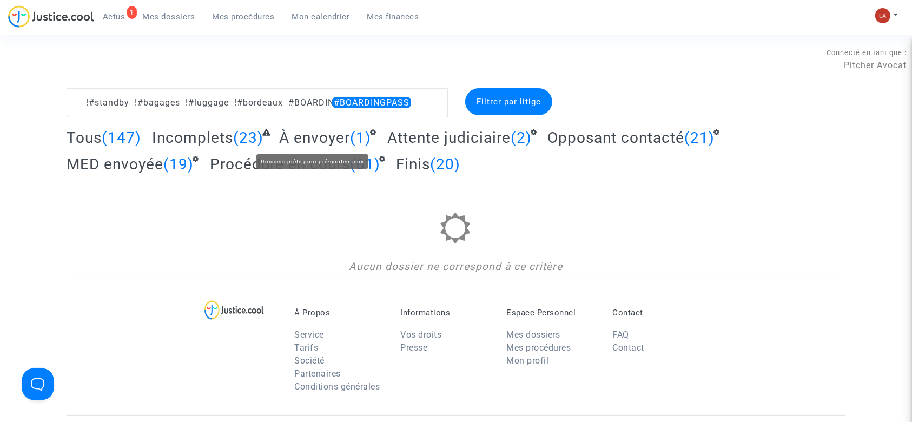
click at [319, 135] on span "À envoyer" at bounding box center [314, 138] width 71 height 18
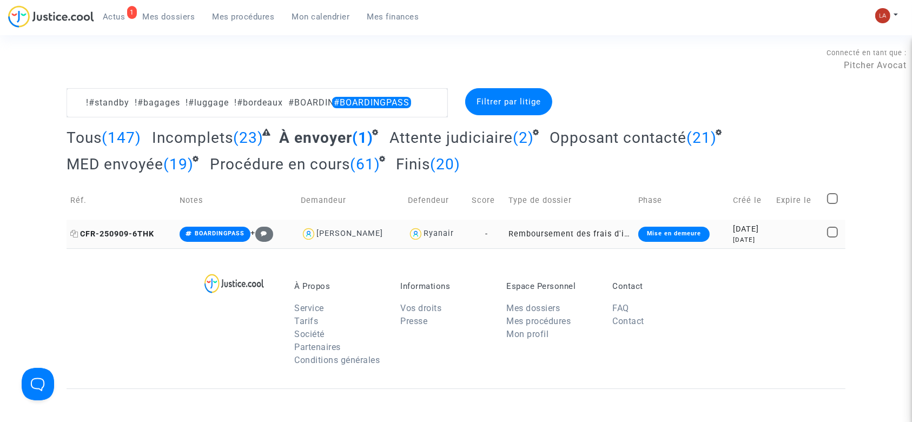
click at [118, 229] on span "CFR-250909-6THK" at bounding box center [112, 233] width 84 height 9
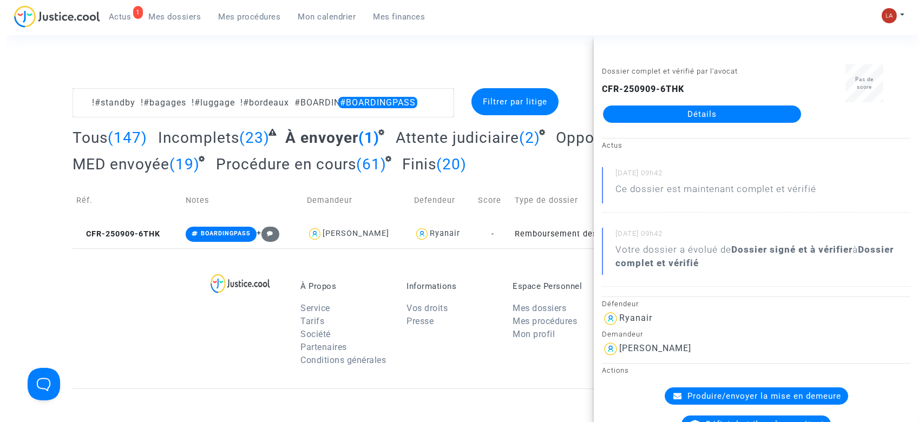
scroll to position [87, 0]
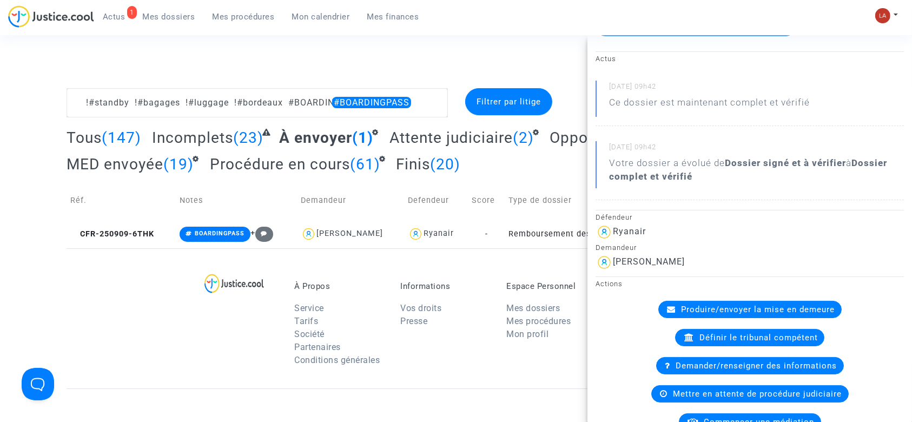
click at [736, 301] on div "Produire/envoyer la mise en demeure" at bounding box center [749, 309] width 183 height 17
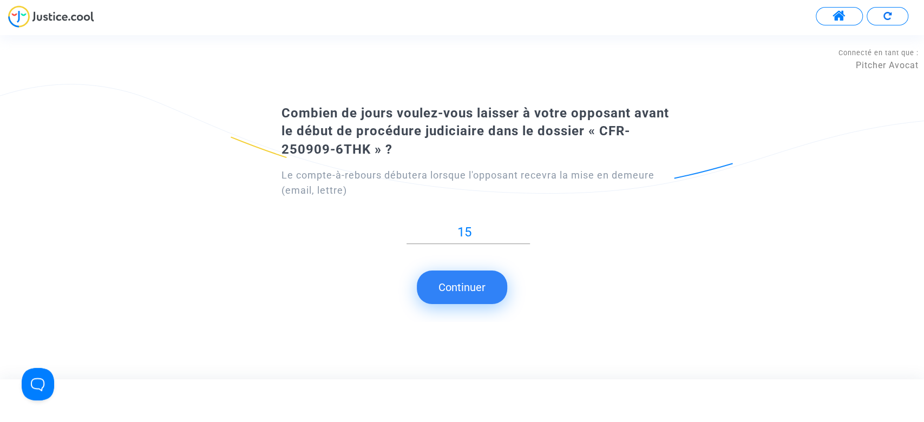
click at [466, 275] on button "Continuer" at bounding box center [462, 288] width 90 height 34
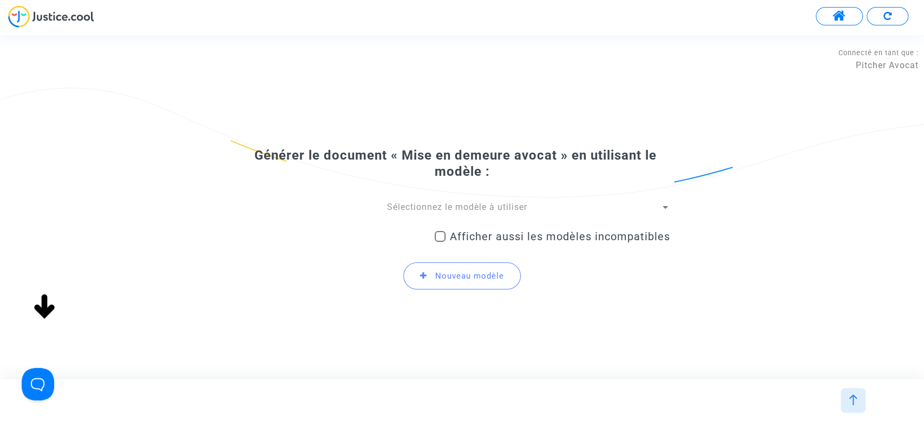
click at [396, 202] on span "Sélectionnez le modèle à utiliser" at bounding box center [457, 207] width 140 height 10
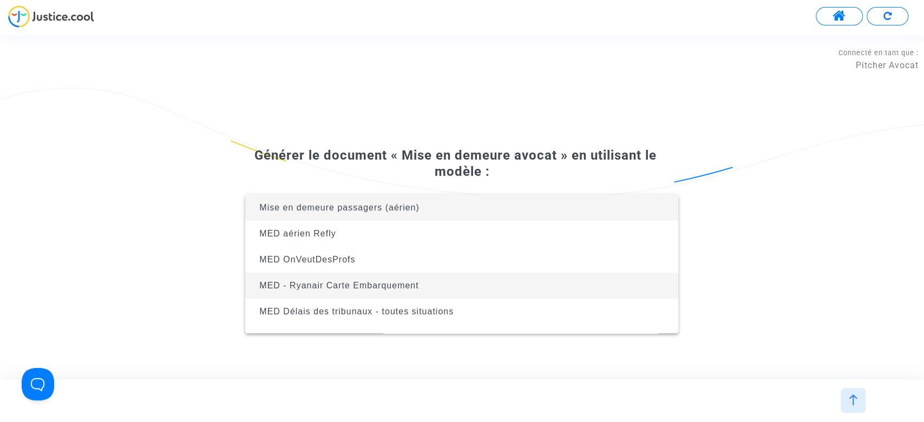
click at [397, 283] on span "MED - Ryanair Carte Embarquement" at bounding box center [338, 285] width 159 height 9
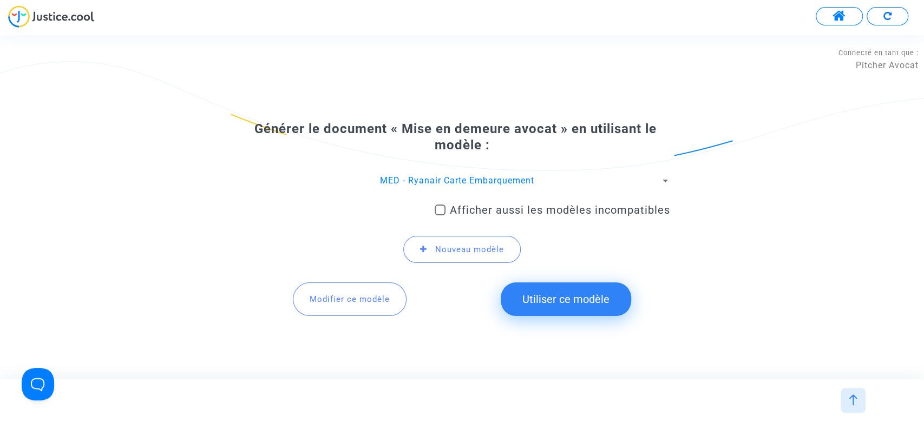
click at [578, 305] on button "Utiliser ce modèle" at bounding box center [565, 299] width 130 height 34
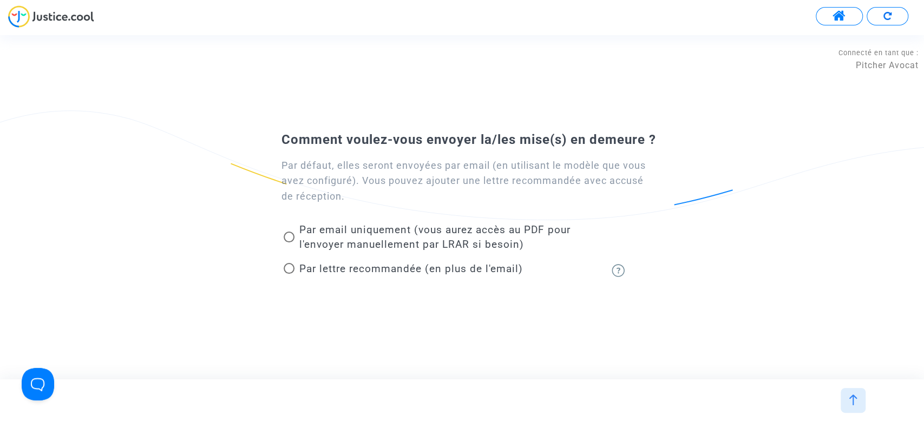
click at [402, 245] on span "Par email uniquement (vous aurez accès au PDF pour l'envoyer manuellement par L…" at bounding box center [434, 236] width 271 height 27
click at [289, 243] on input "Par email uniquement (vous aurez accès au PDF pour l'envoyer manuellement par L…" at bounding box center [288, 242] width 1 height 1
radio input "true"
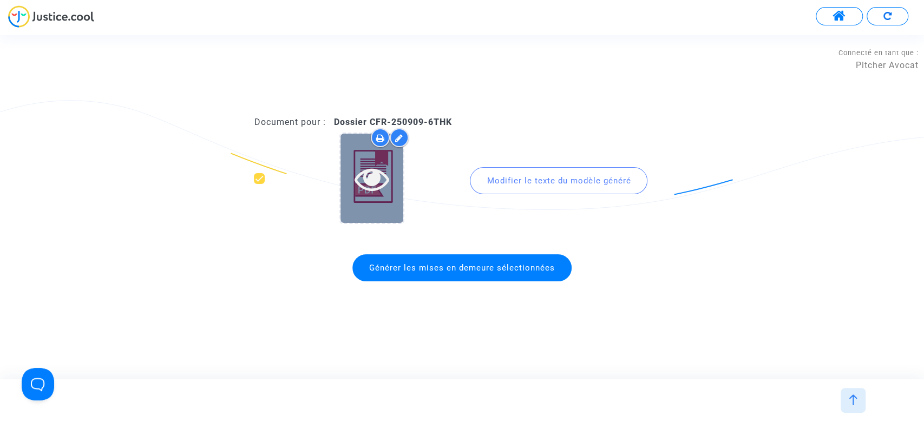
click at [375, 194] on icon at bounding box center [371, 178] width 35 height 35
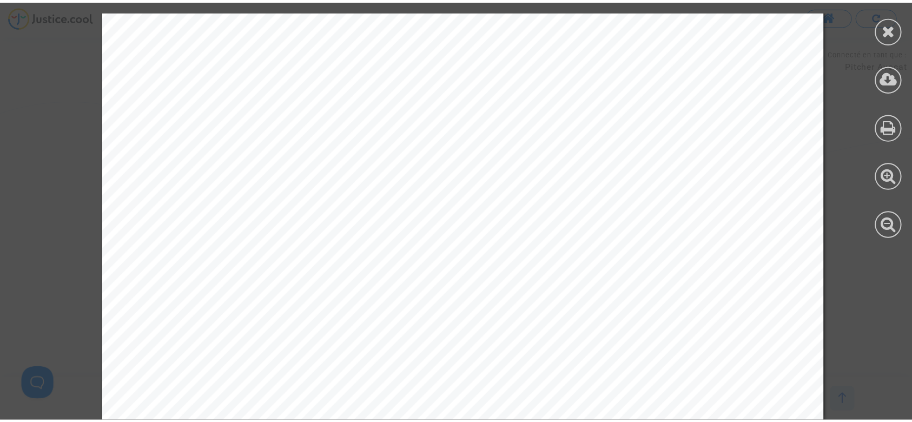
scroll to position [5398, 0]
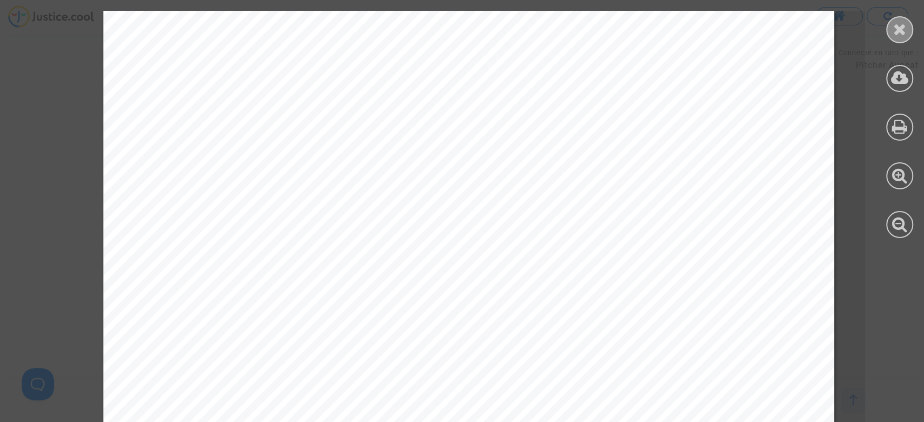
click at [896, 38] on div at bounding box center [899, 29] width 27 height 27
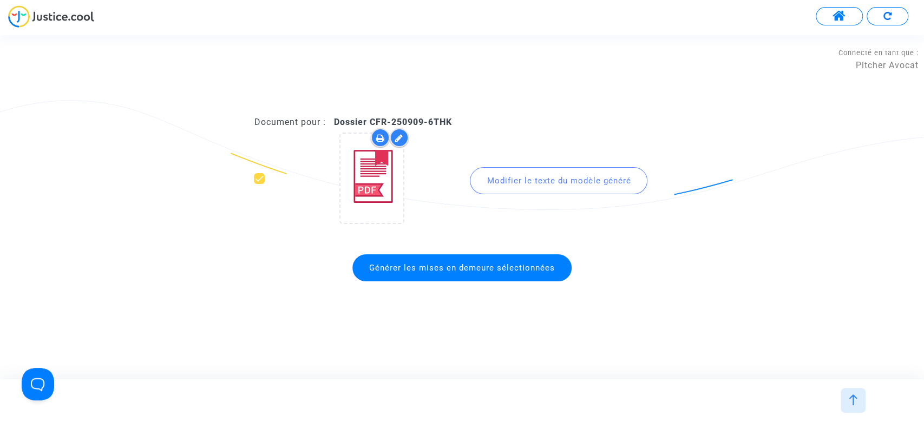
click at [464, 261] on span "Générer les mises en demeure sélectionnées" at bounding box center [461, 267] width 219 height 27
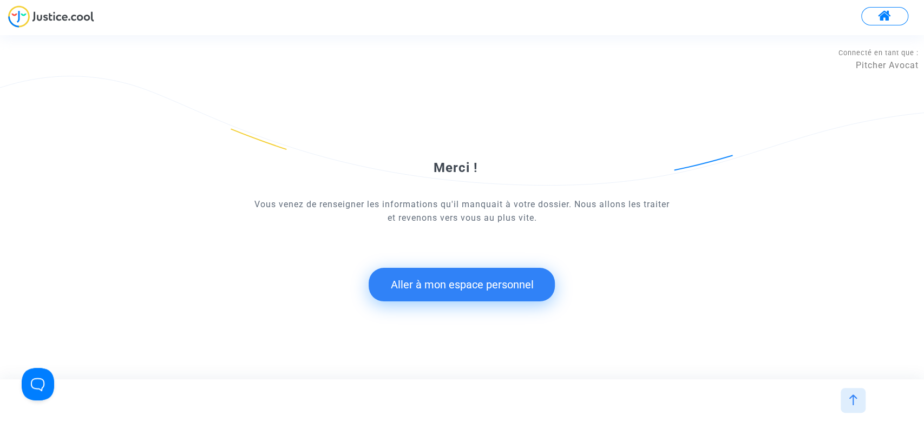
click at [445, 275] on button "Aller à mon espace personnel" at bounding box center [461, 285] width 186 height 34
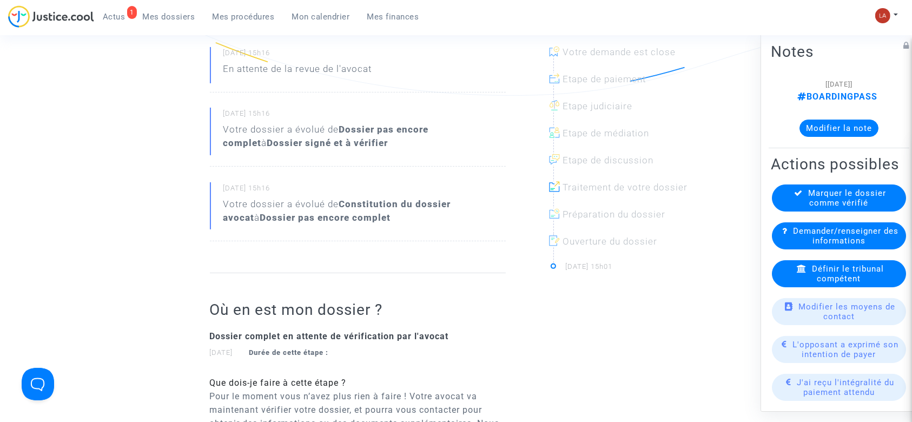
scroll to position [216, 0]
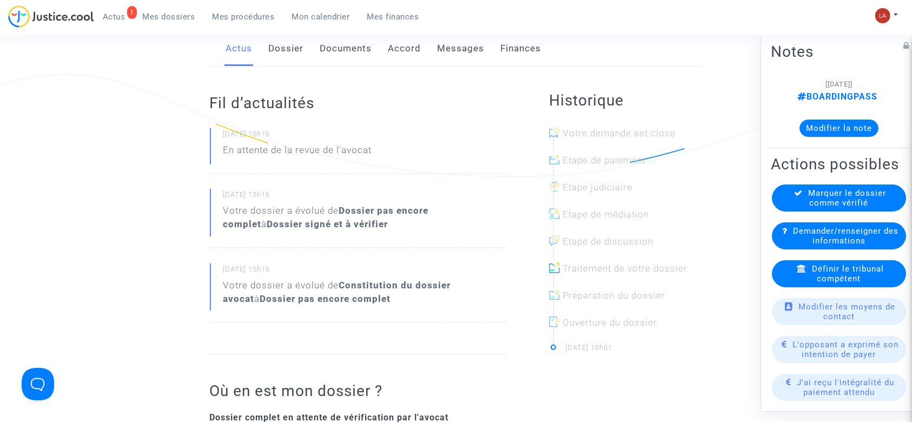
drag, startPoint x: 294, startPoint y: 56, endPoint x: 315, endPoint y: 62, distance: 22.4
click at [294, 56] on link "Dossier" at bounding box center [286, 49] width 35 height 36
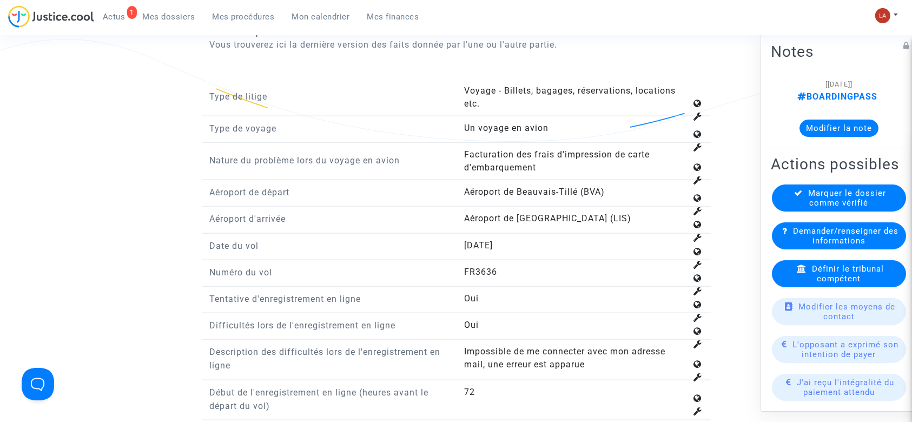
scroll to position [1298, 0]
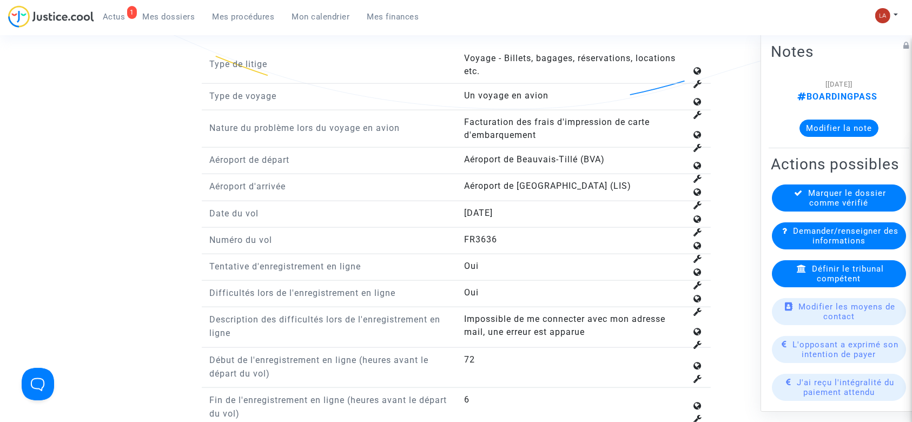
click at [812, 283] on span "Définir le tribunal compétent" at bounding box center [848, 273] width 72 height 19
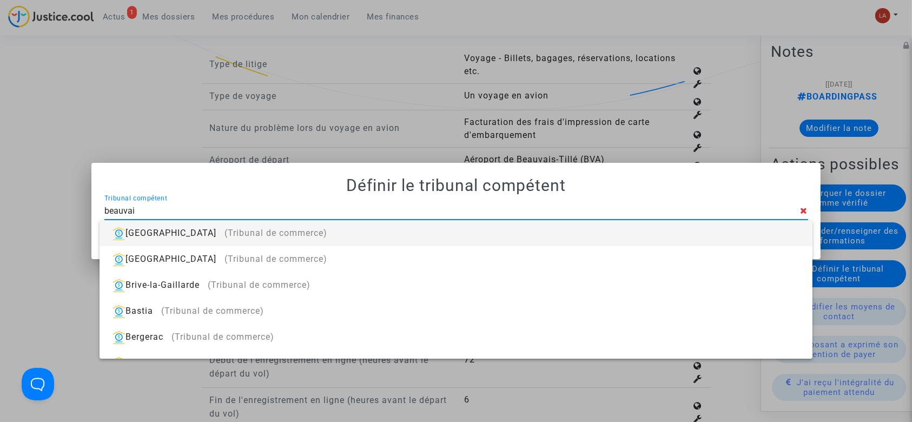
type input "beauvais"
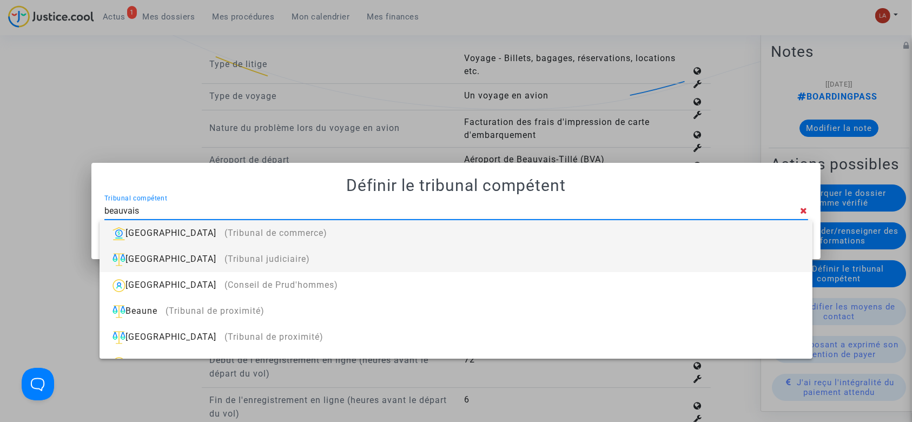
click at [636, 265] on div "Beauvais (Tribunal judiciaire)" at bounding box center [455, 259] width 695 height 26
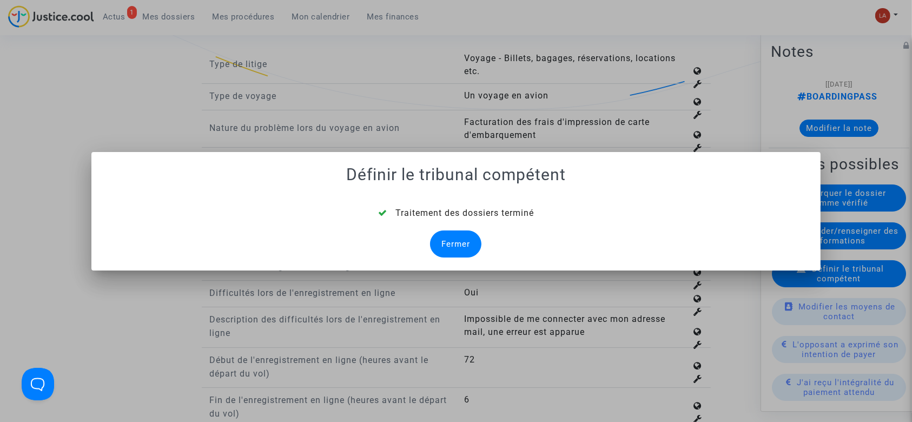
click at [451, 238] on div "Fermer" at bounding box center [455, 243] width 51 height 27
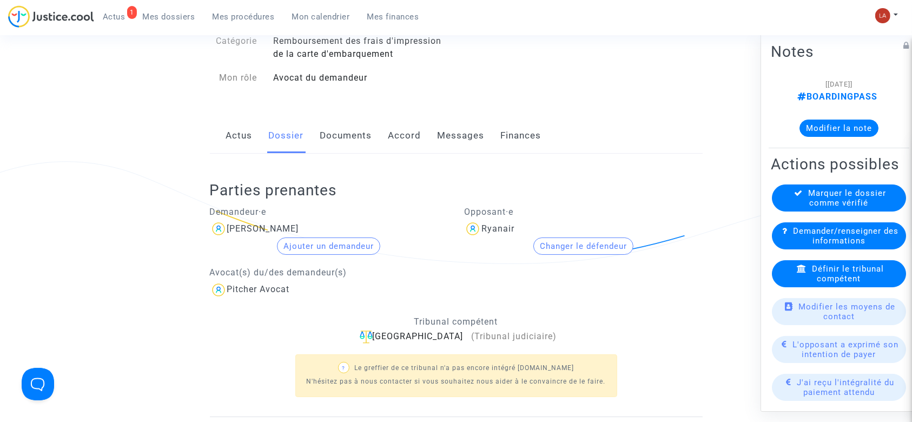
click at [325, 141] on link "Documents" at bounding box center [346, 136] width 52 height 36
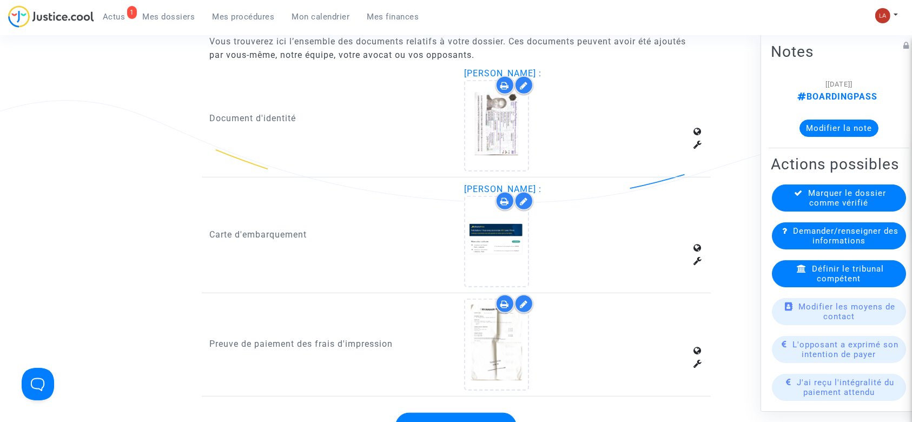
scroll to position [742, 0]
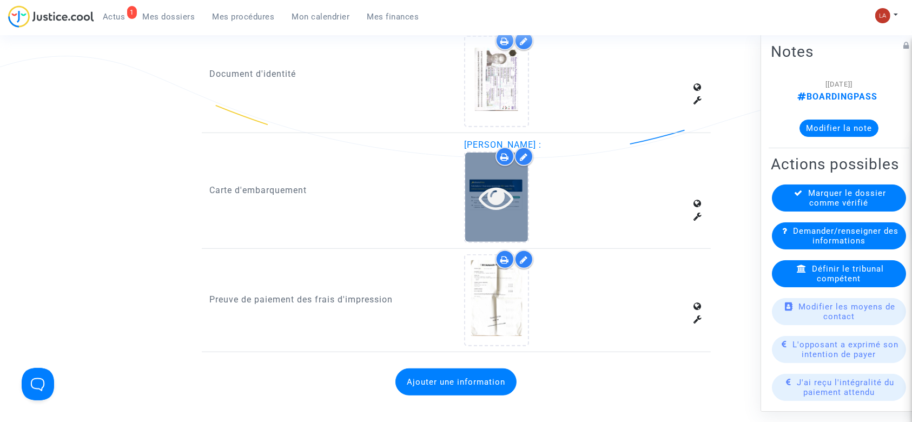
click at [493, 205] on icon at bounding box center [496, 197] width 35 height 35
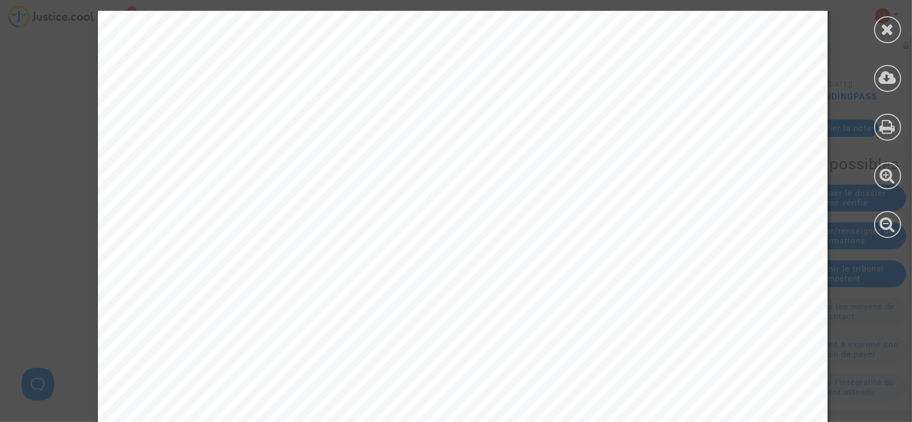
scroll to position [0, 0]
click at [885, 25] on icon at bounding box center [888, 29] width 14 height 16
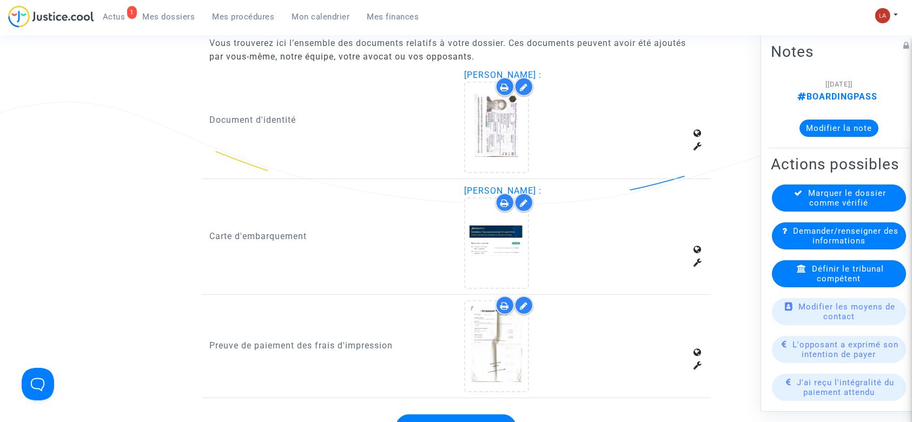
scroll to position [695, 0]
click at [794, 249] on div "Demander/renseigner des informations" at bounding box center [839, 235] width 134 height 27
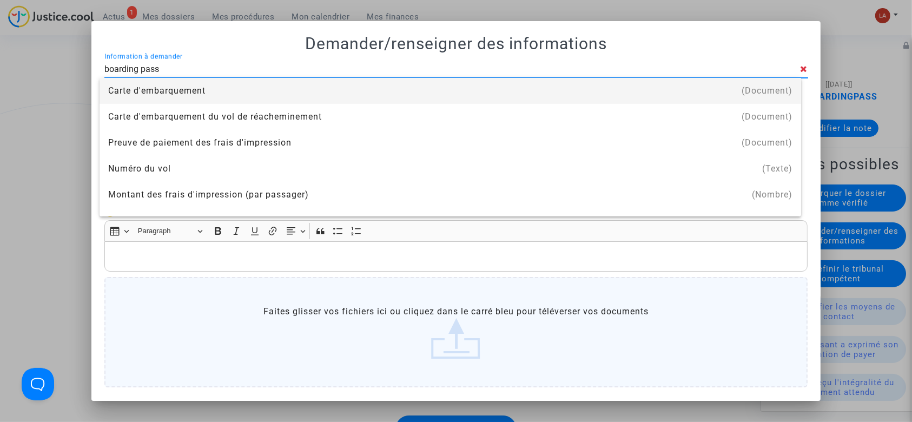
type input "boarding pass"
click at [202, 89] on div "Carte d'embarquement" at bounding box center [450, 91] width 684 height 26
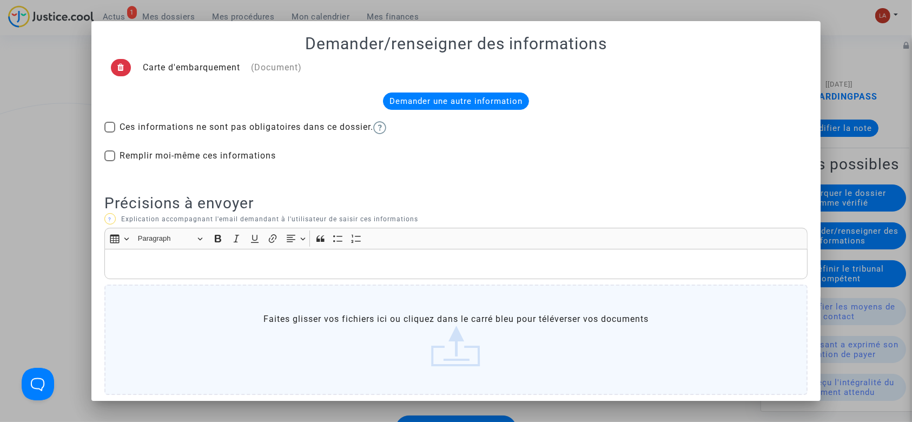
click at [192, 274] on div "Rich Text Editor, main" at bounding box center [456, 264] width 704 height 30
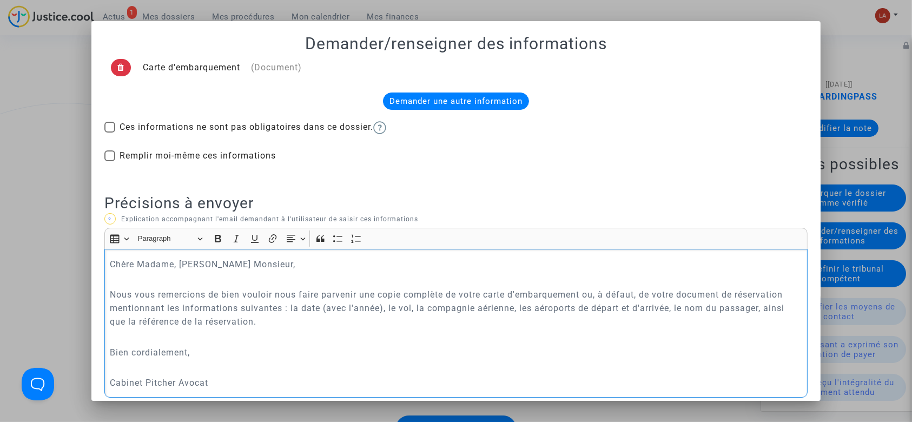
scroll to position [177, 0]
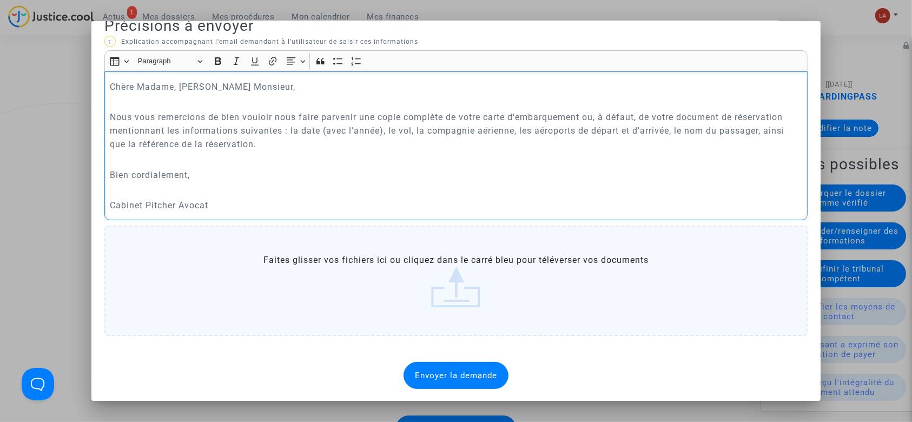
click at [443, 388] on mat-dialog-container "Demander/renseigner des informations Carte d'embarquement (Document) Demander u…" at bounding box center [456, 211] width 730 height 380
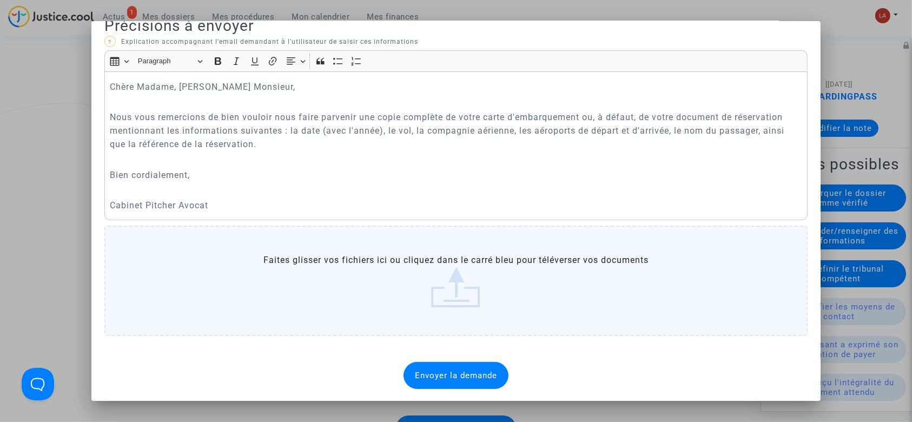
click at [438, 367] on div "Envoyer la demande" at bounding box center [456, 375] width 105 height 27
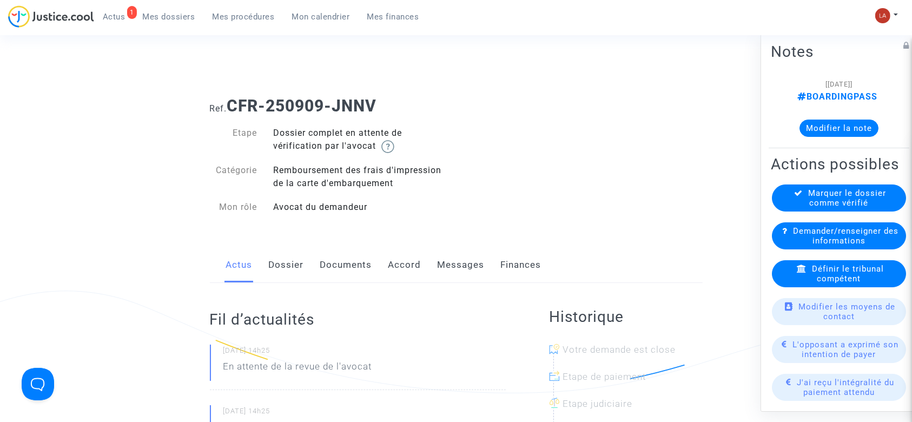
click at [275, 273] on link "Dossier" at bounding box center [286, 265] width 35 height 36
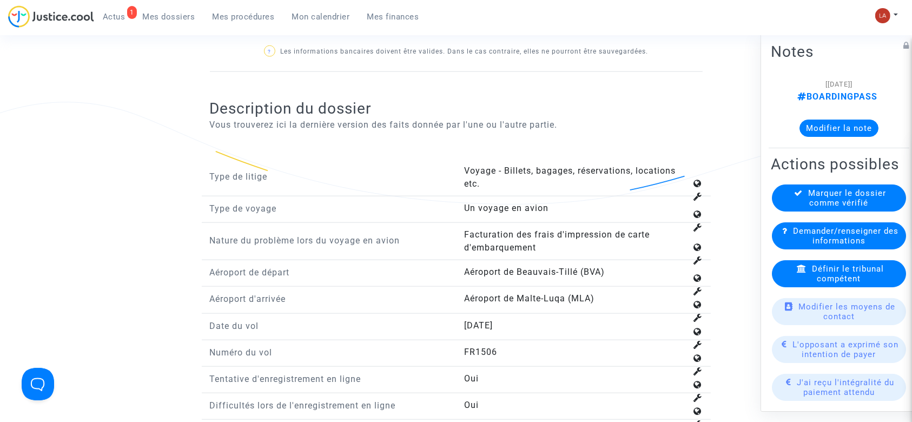
scroll to position [1204, 0]
click at [799, 287] on div "Définir le tribunal compétent" at bounding box center [839, 273] width 134 height 27
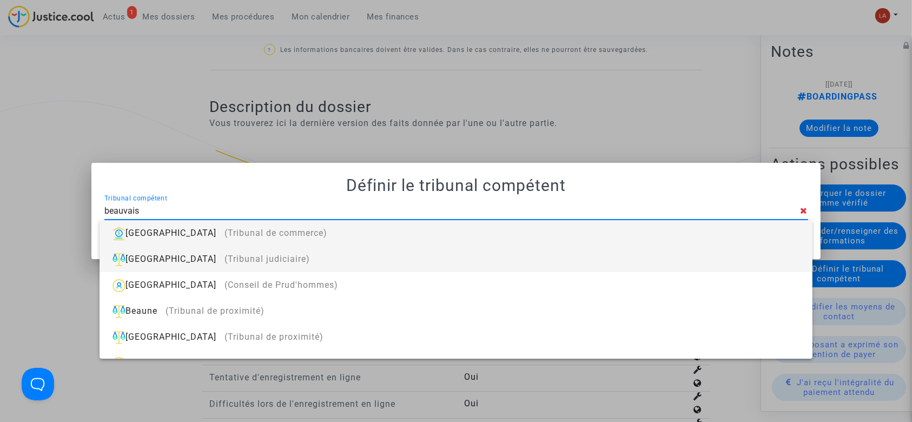
type input "beauvais"
click at [602, 268] on div "Beauvais (Tribunal judiciaire)" at bounding box center [455, 259] width 695 height 26
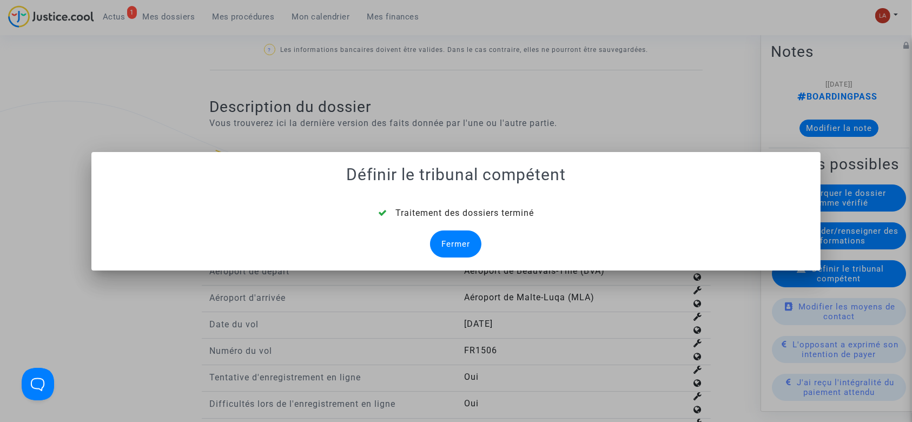
click at [459, 240] on div "Fermer" at bounding box center [455, 243] width 51 height 27
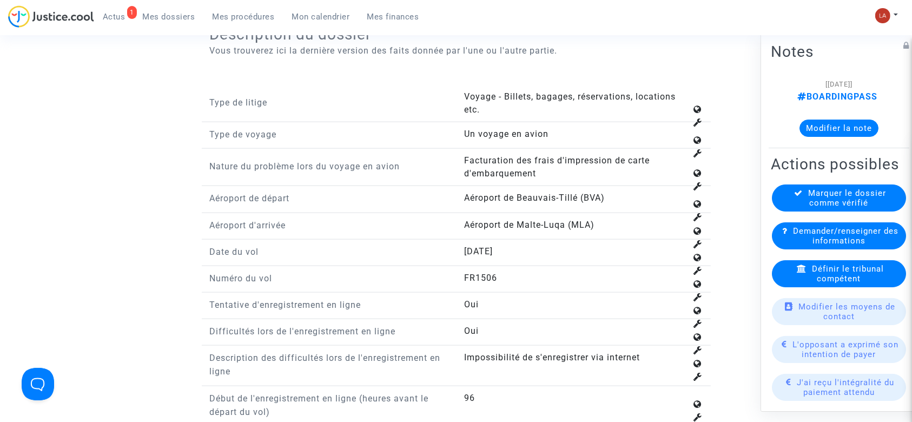
scroll to position [1385, 0]
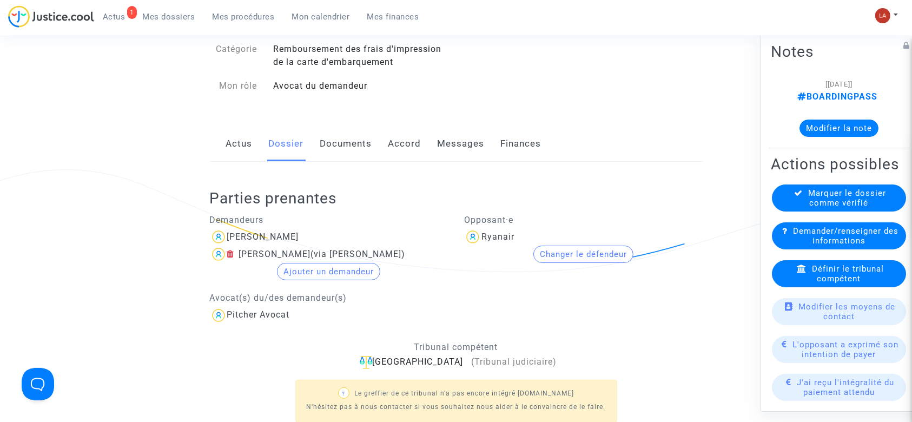
click at [339, 140] on link "Documents" at bounding box center [346, 144] width 52 height 36
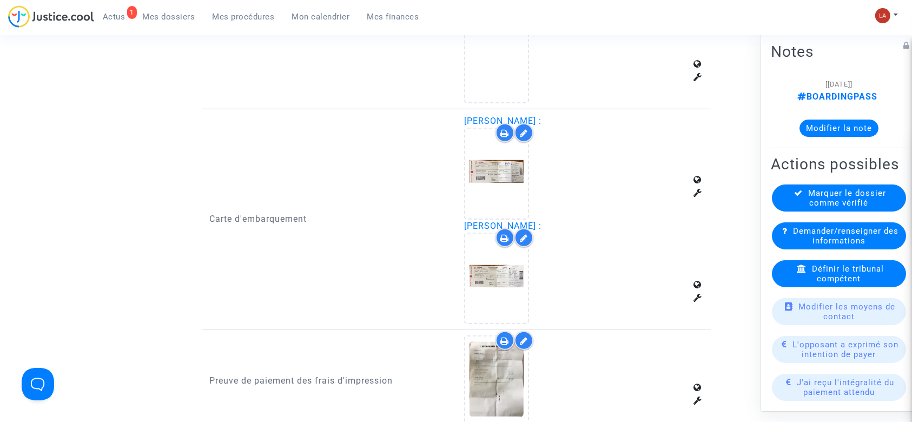
scroll to position [858, 0]
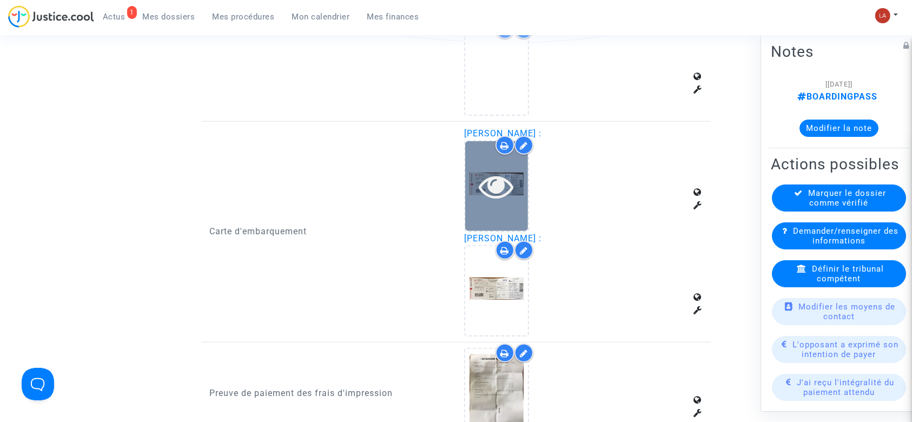
click at [489, 188] on icon at bounding box center [496, 186] width 35 height 35
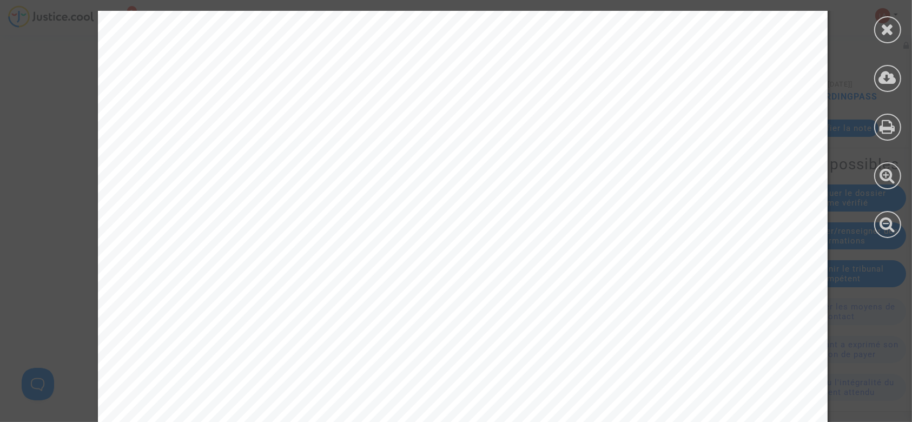
scroll to position [1070, 0]
click at [885, 32] on icon at bounding box center [888, 29] width 14 height 16
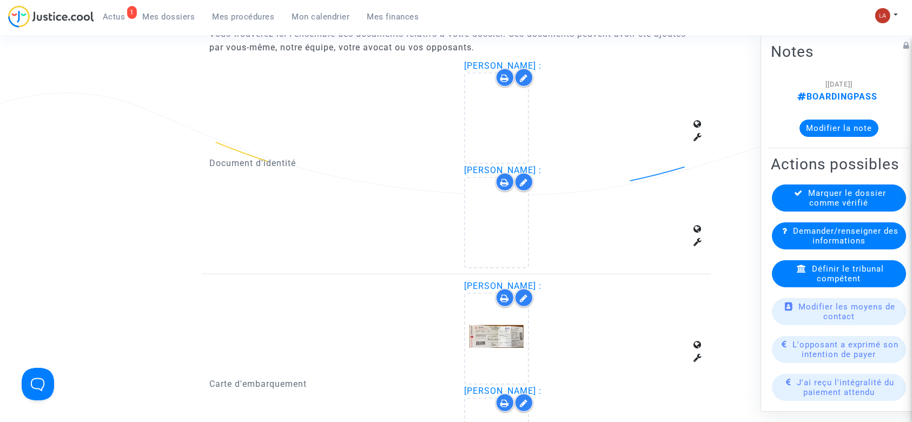
scroll to position [704, 0]
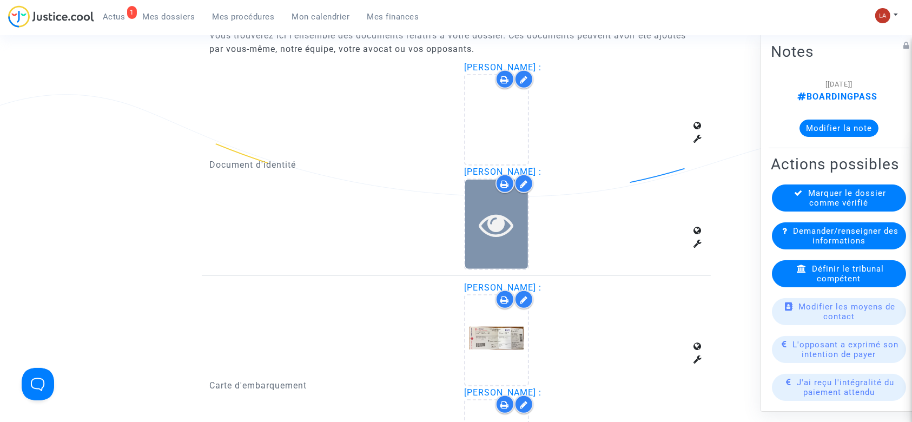
click at [505, 220] on icon at bounding box center [496, 224] width 35 height 35
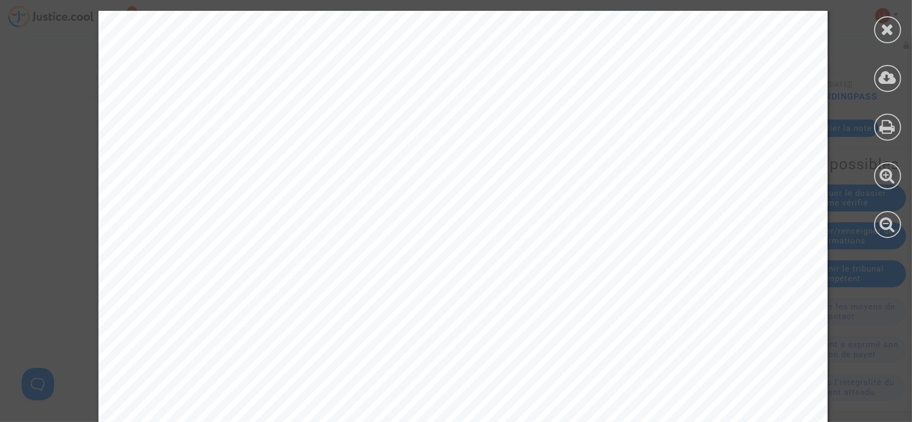
scroll to position [637, 0]
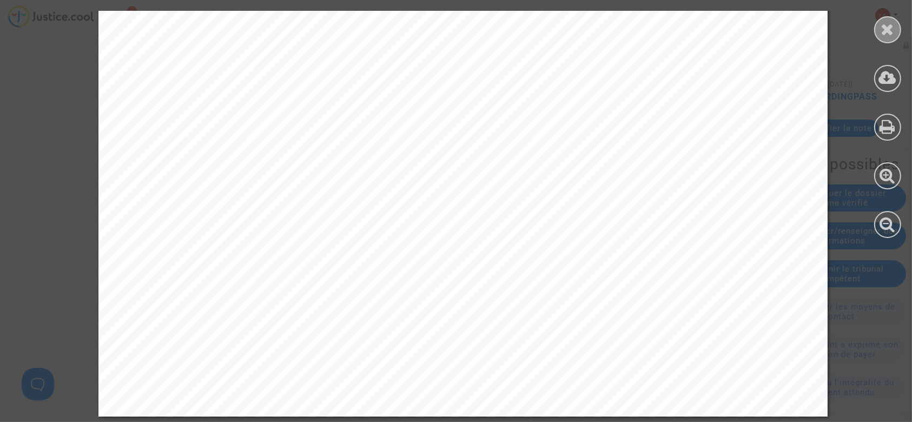
click at [888, 32] on icon at bounding box center [888, 29] width 14 height 16
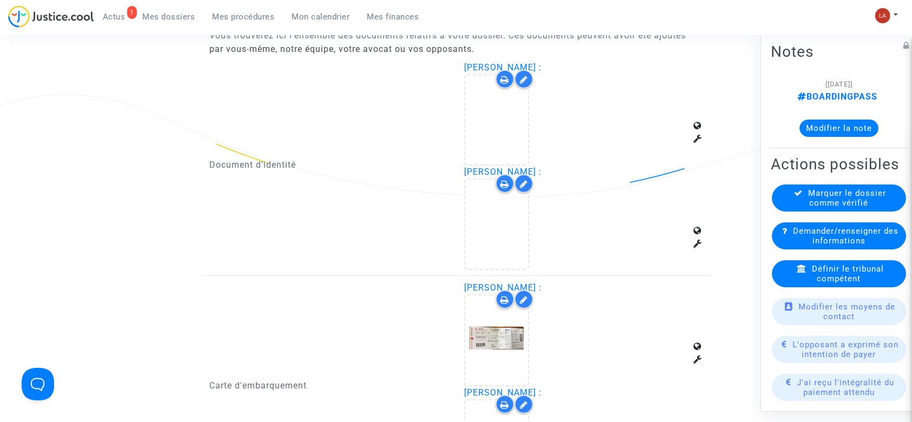
click at [529, 179] on div at bounding box center [524, 183] width 19 height 19
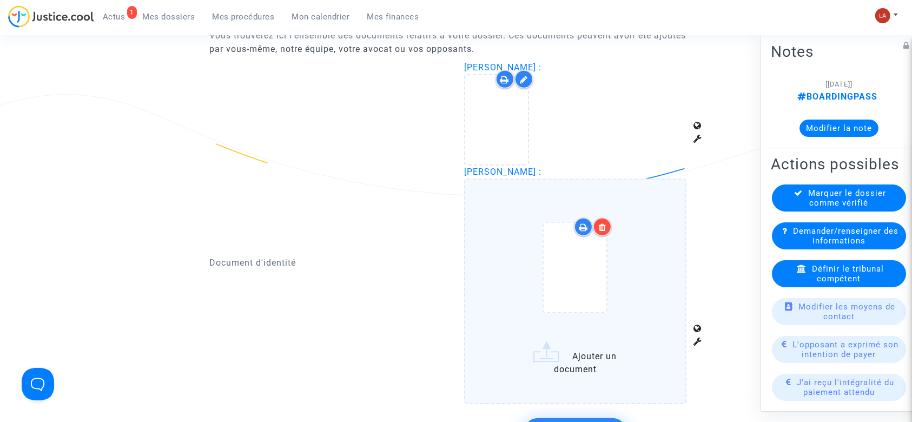
click at [597, 220] on div at bounding box center [602, 226] width 19 height 19
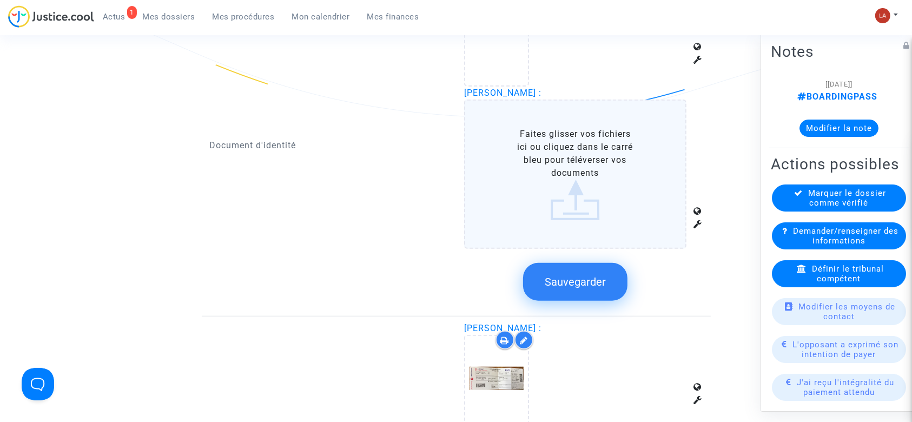
click at [570, 299] on button "Sauvegarder" at bounding box center [575, 282] width 104 height 38
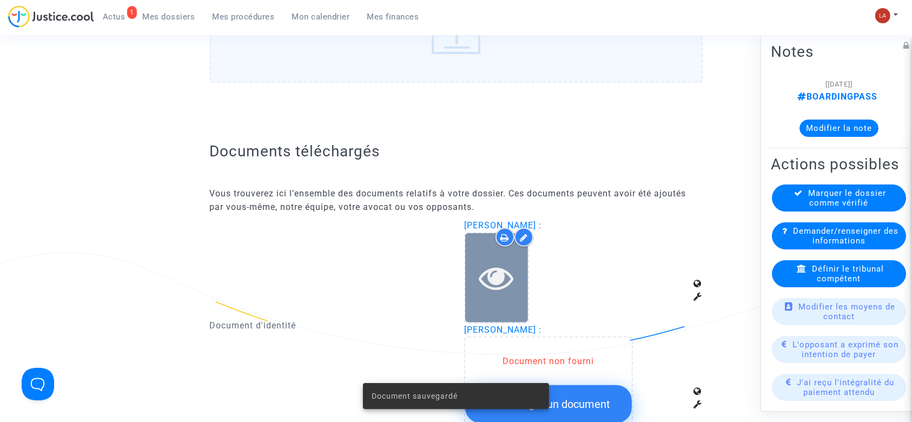
scroll to position [542, 0]
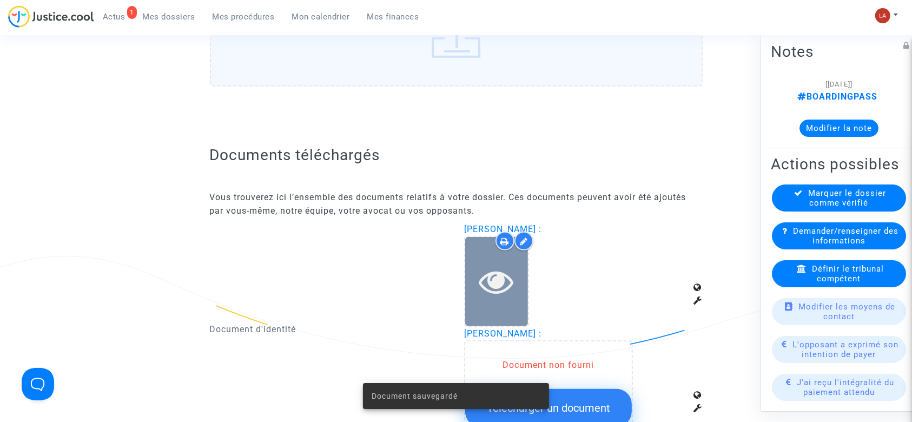
click at [467, 296] on div at bounding box center [496, 281] width 63 height 35
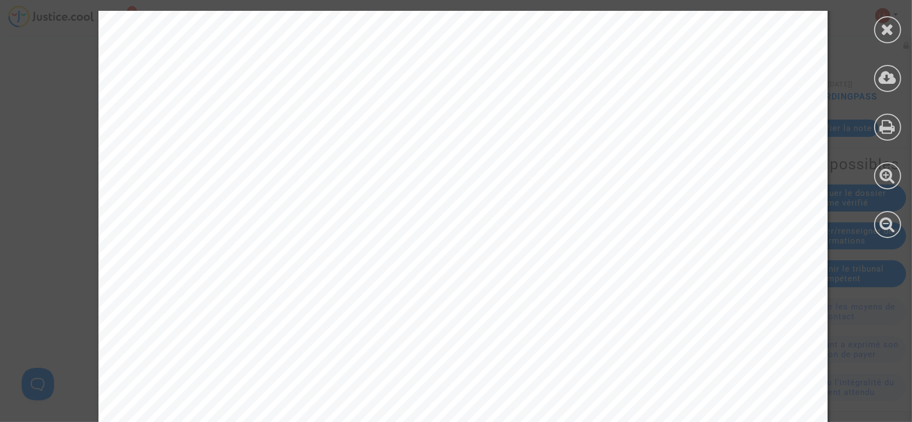
scroll to position [1318, 0]
click at [874, 32] on div at bounding box center [887, 124] width 49 height 249
click at [889, 25] on icon at bounding box center [888, 29] width 14 height 16
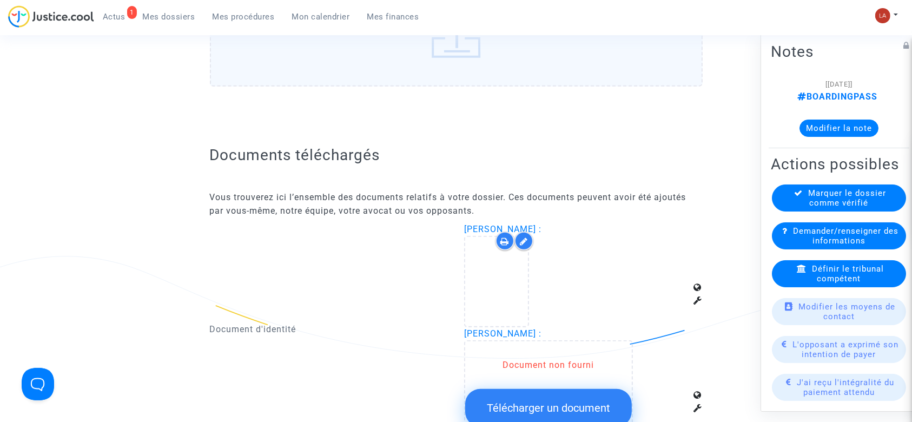
click at [522, 235] on div at bounding box center [524, 241] width 19 height 19
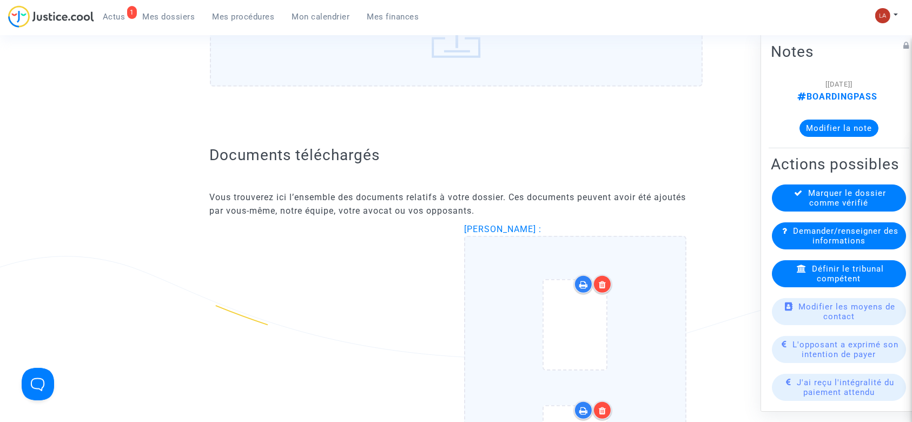
click at [604, 288] on div at bounding box center [602, 284] width 19 height 19
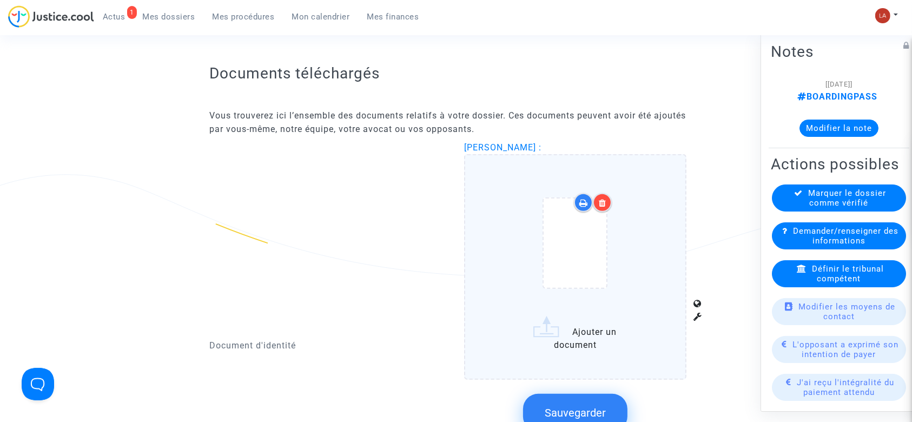
scroll to position [625, 0]
click at [603, 200] on icon at bounding box center [603, 201] width 8 height 9
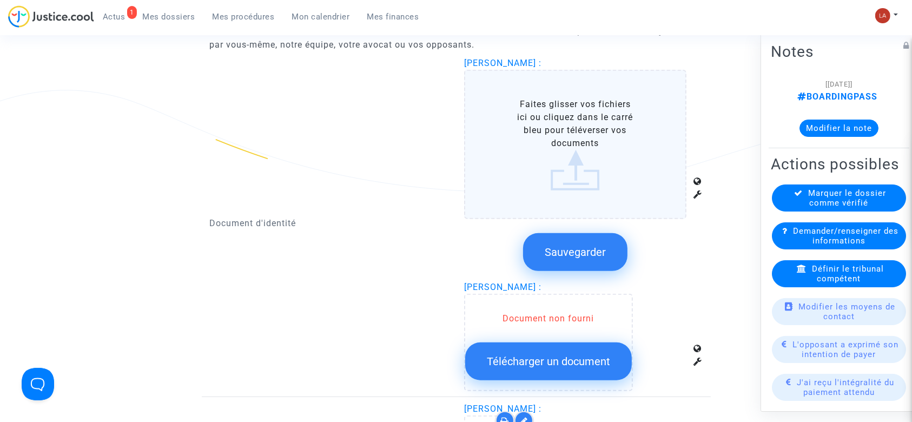
scroll to position [710, 0]
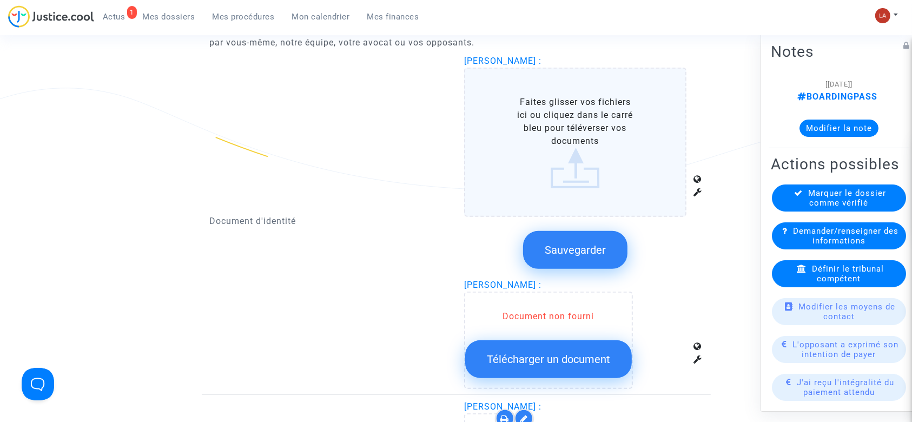
click at [592, 221] on div "Sauvegarder" at bounding box center [575, 249] width 222 height 57
click at [577, 243] on span "Sauvegarder" at bounding box center [575, 249] width 61 height 13
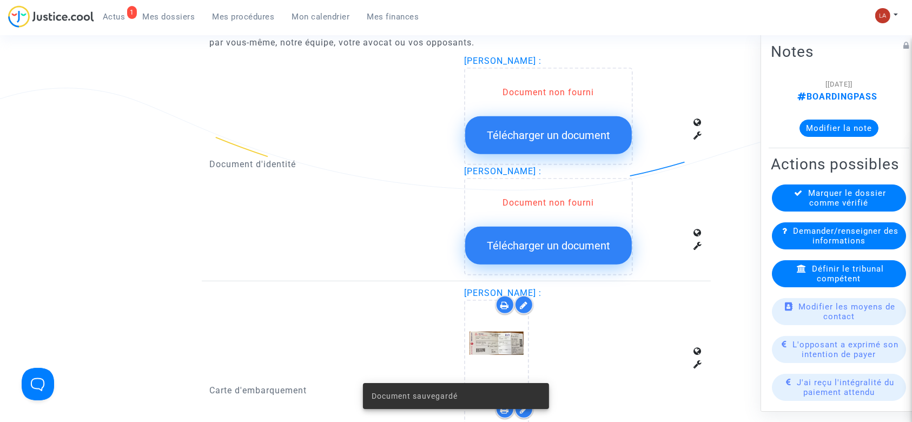
click at [819, 246] on span "Demander/renseigner des informations" at bounding box center [845, 235] width 105 height 19
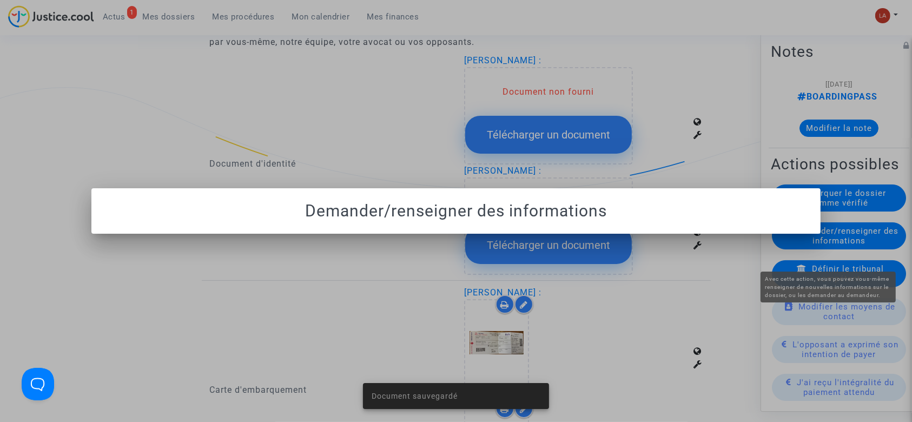
scroll to position [0, 0]
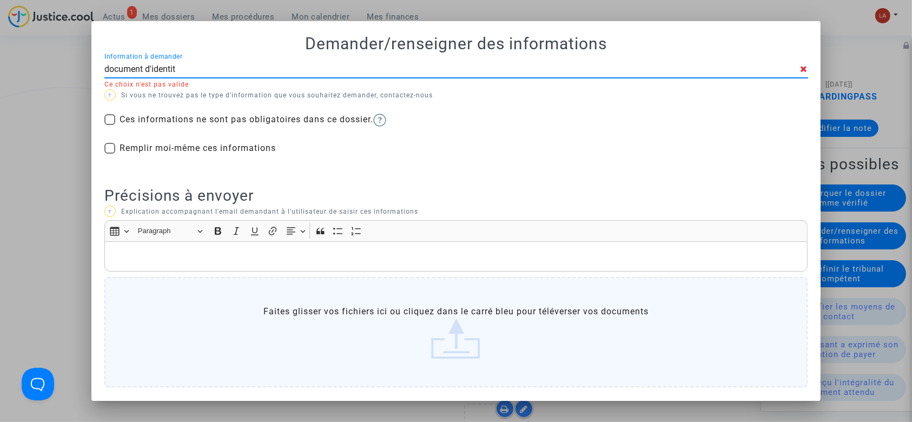
type input "document d'identité"
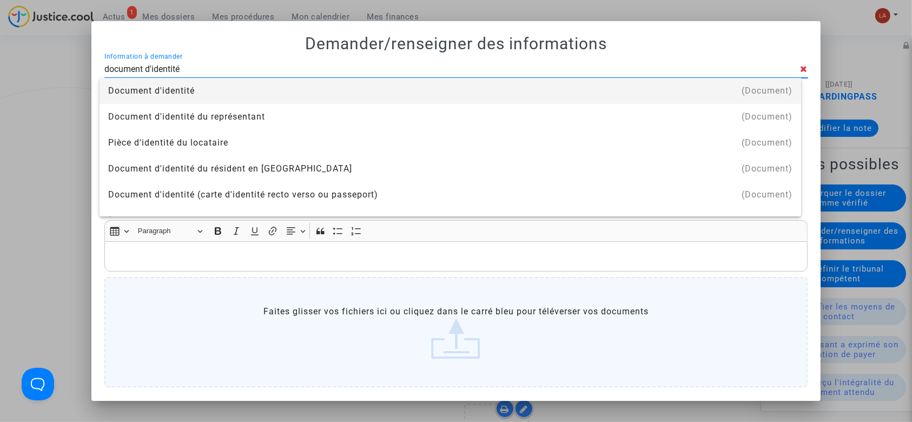
click at [416, 87] on div "Document d'identité" at bounding box center [450, 91] width 684 height 26
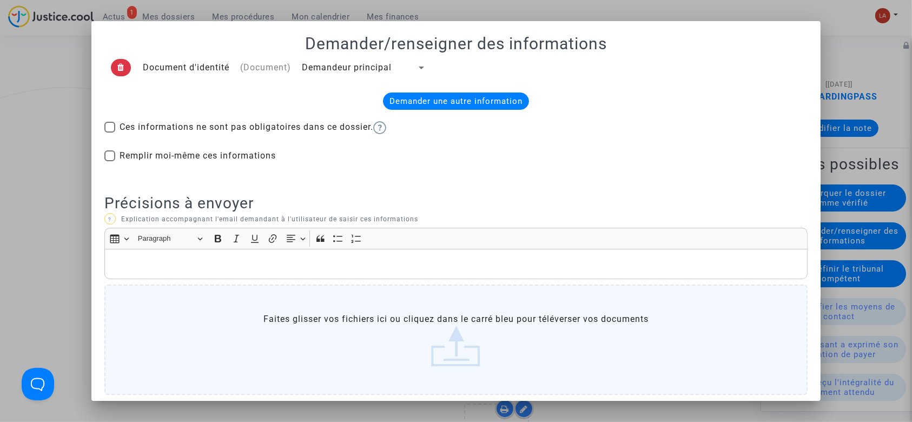
click at [368, 62] on span "Demandeur principal" at bounding box center [347, 67] width 90 height 10
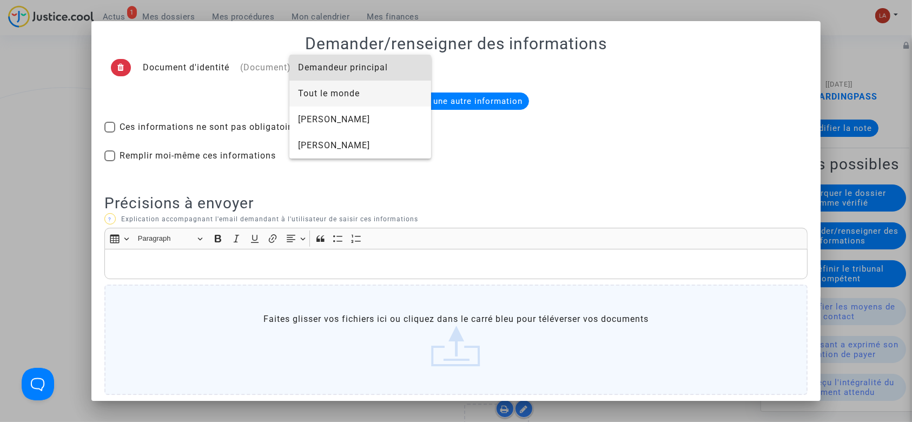
click at [331, 100] on span "Tout le monde" at bounding box center [360, 94] width 124 height 26
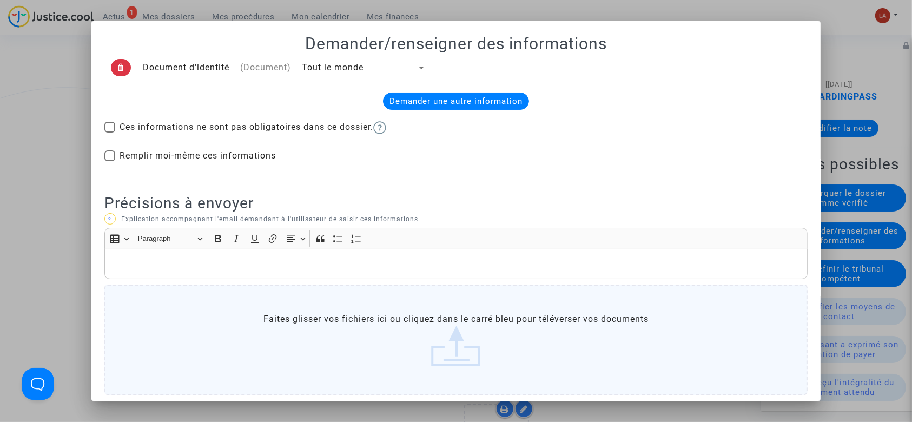
click at [290, 259] on p "Rich Text Editor, main" at bounding box center [456, 265] width 693 height 14
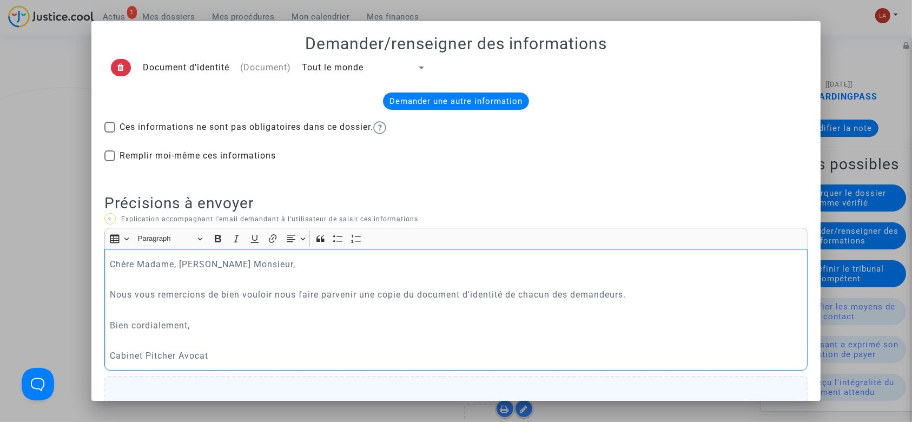
scroll to position [150, 0]
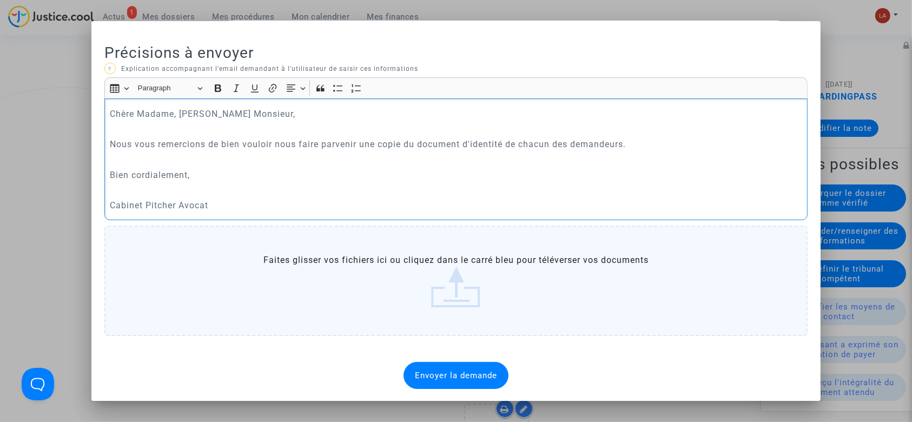
click at [464, 378] on span "Envoyer la demande" at bounding box center [456, 376] width 82 height 10
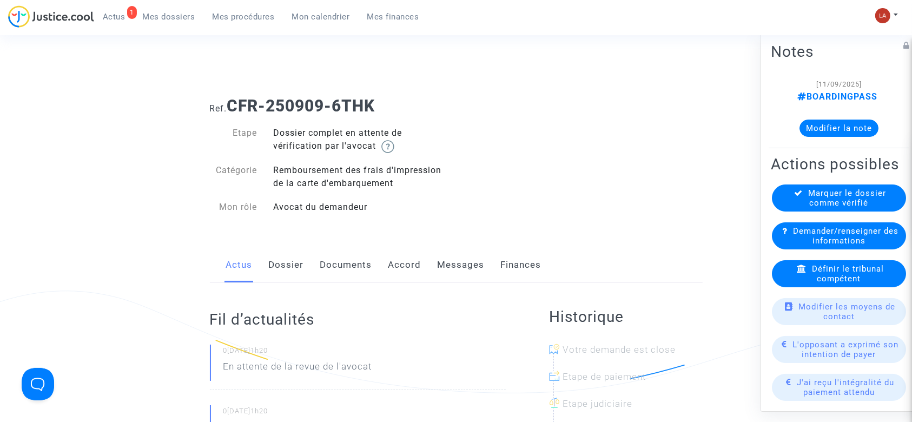
click at [273, 265] on link "Dossier" at bounding box center [286, 265] width 35 height 36
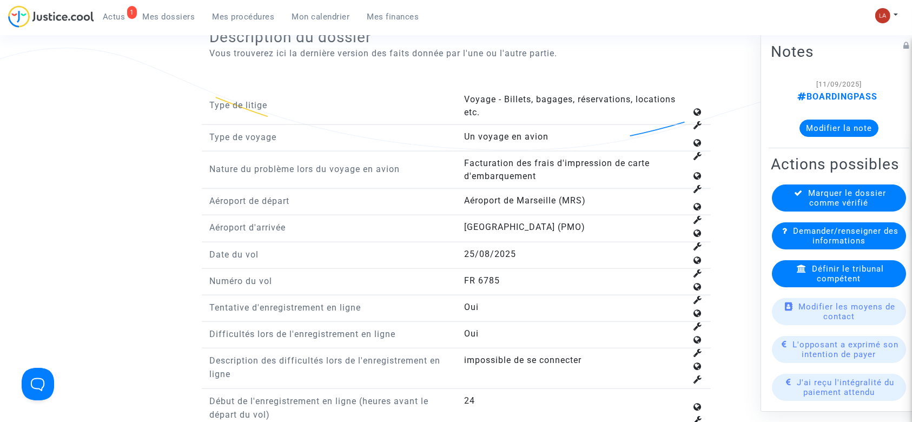
scroll to position [1259, 0]
click at [864, 287] on div "Définir le tribunal compétent" at bounding box center [839, 273] width 134 height 27
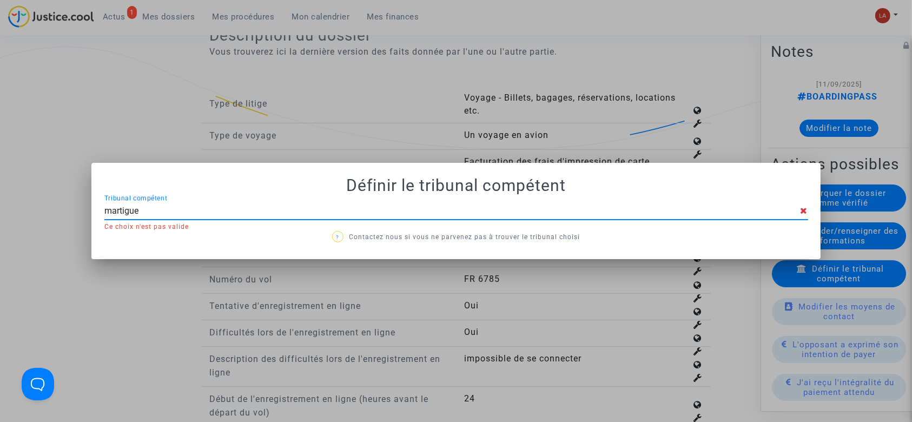
type input "martigues"
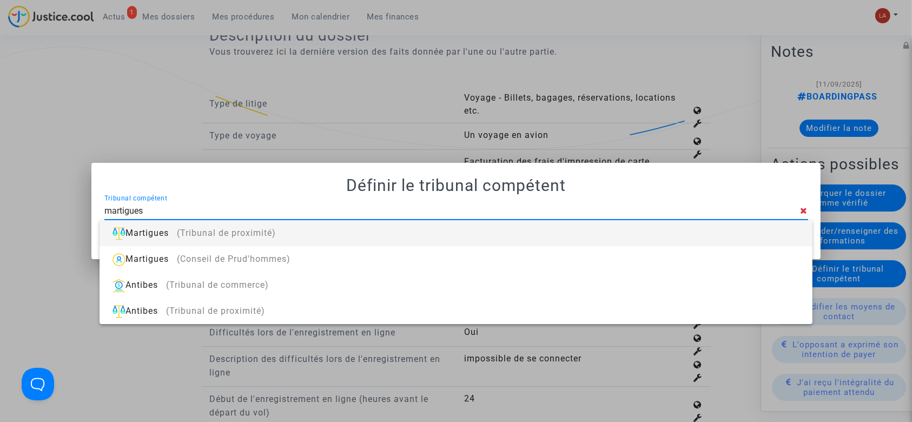
click at [726, 236] on div "Martigues (Tribunal de proximité)" at bounding box center [455, 233] width 695 height 26
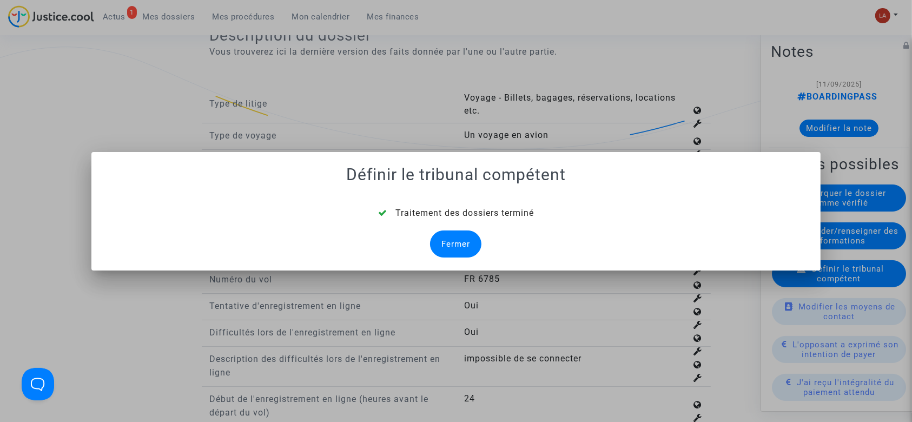
click at [428, 237] on div "Traitement des dossiers terminé Fermer" at bounding box center [456, 232] width 704 height 51
click at [434, 239] on div "Fermer" at bounding box center [455, 243] width 51 height 27
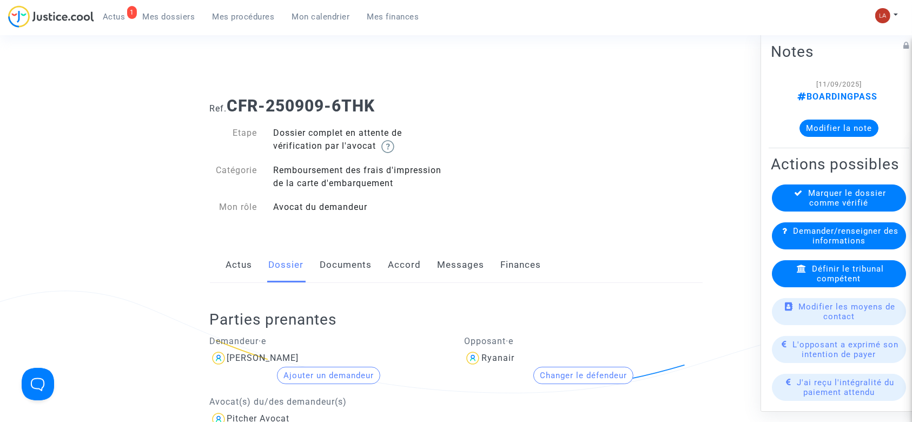
scroll to position [1259, 0]
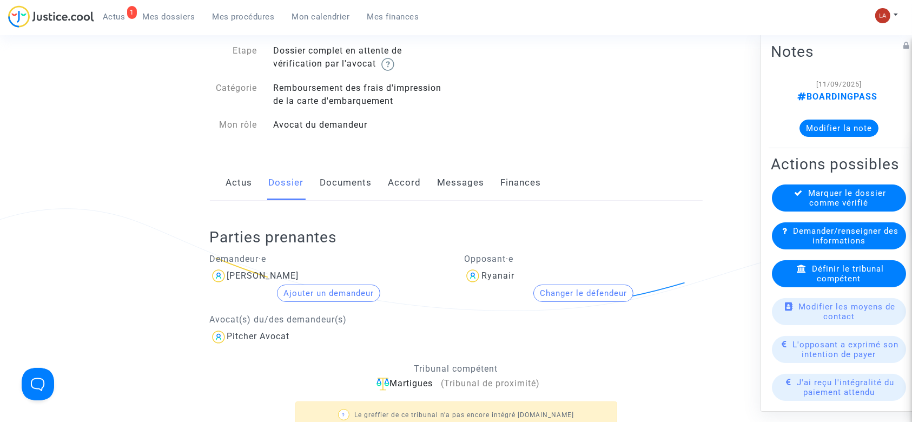
click at [341, 183] on link "Documents" at bounding box center [346, 183] width 52 height 36
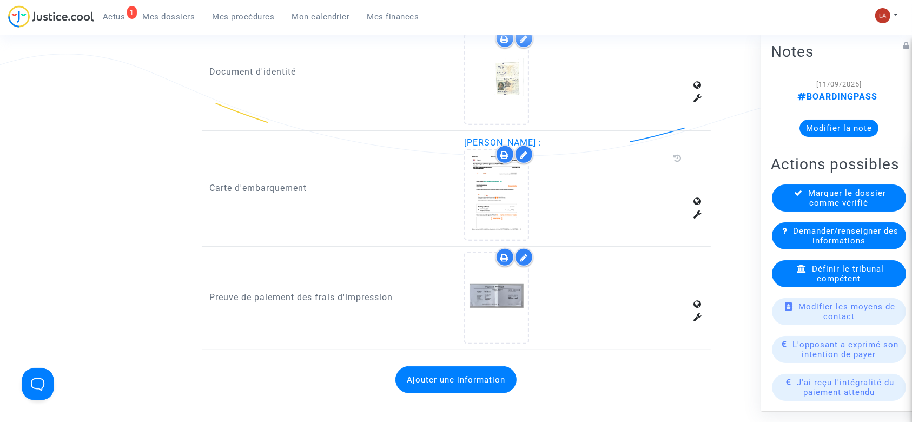
scroll to position [749, 0]
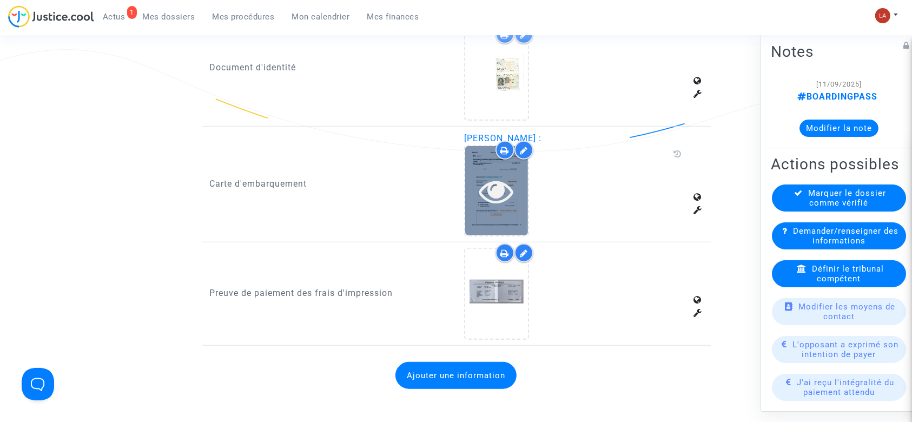
click at [496, 205] on icon at bounding box center [496, 191] width 35 height 35
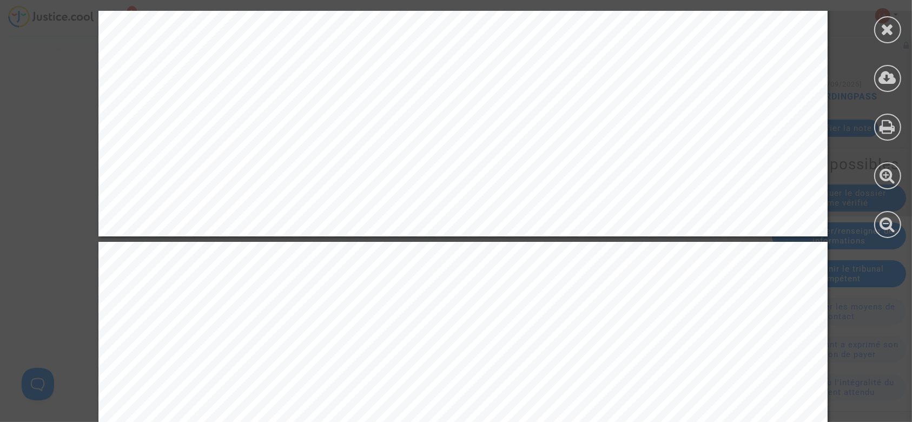
scroll to position [2881, 0]
click at [880, 30] on div at bounding box center [887, 29] width 27 height 27
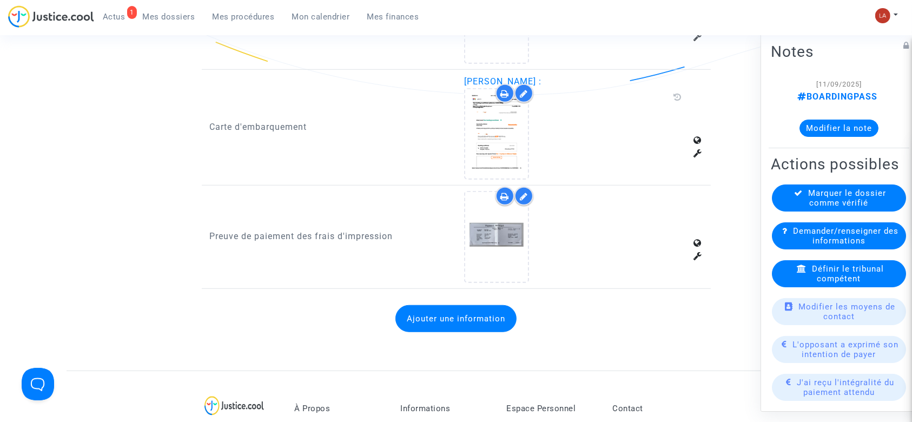
scroll to position [807, 0]
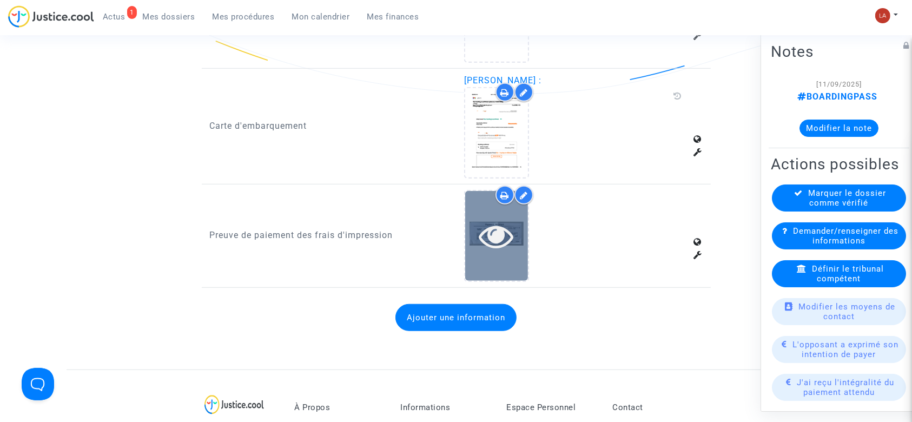
click at [503, 255] on div at bounding box center [496, 235] width 63 height 89
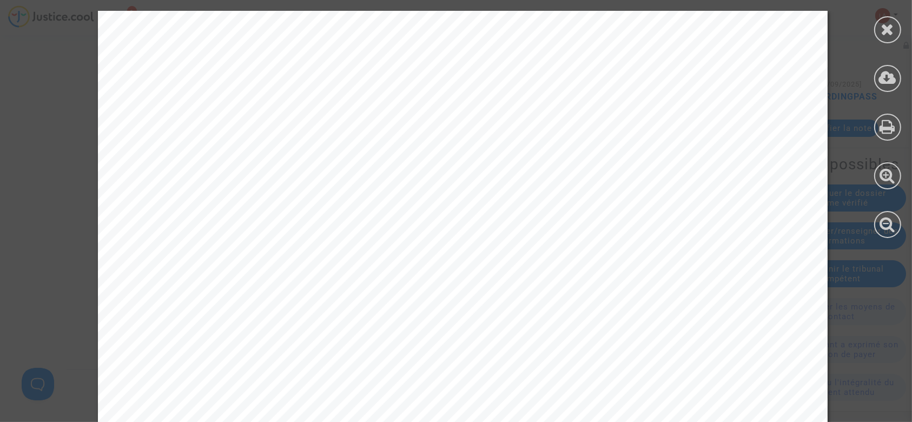
scroll to position [921, 0]
click at [894, 37] on div at bounding box center [887, 29] width 27 height 27
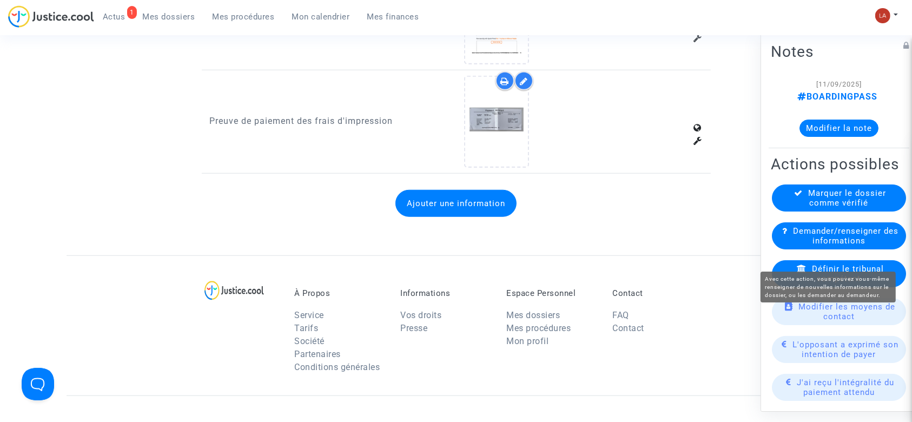
click at [801, 212] on div "Marquer le dossier comme vérifié" at bounding box center [839, 197] width 134 height 27
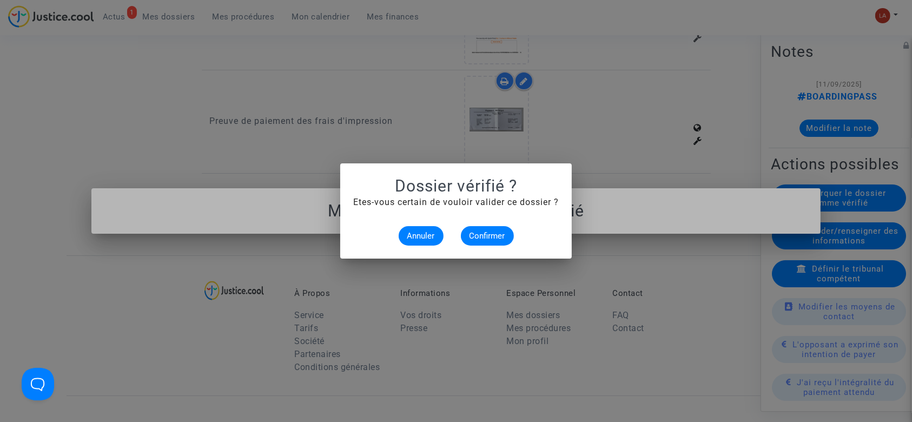
scroll to position [0, 0]
click at [477, 238] on span "Confirmer" at bounding box center [488, 236] width 36 height 10
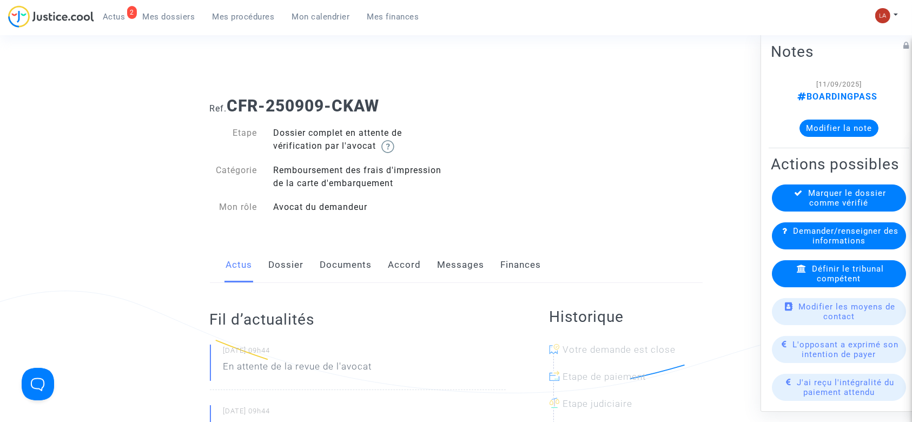
drag, startPoint x: 285, startPoint y: 272, endPoint x: 374, endPoint y: 247, distance: 92.8
click at [285, 272] on link "Dossier" at bounding box center [286, 265] width 35 height 36
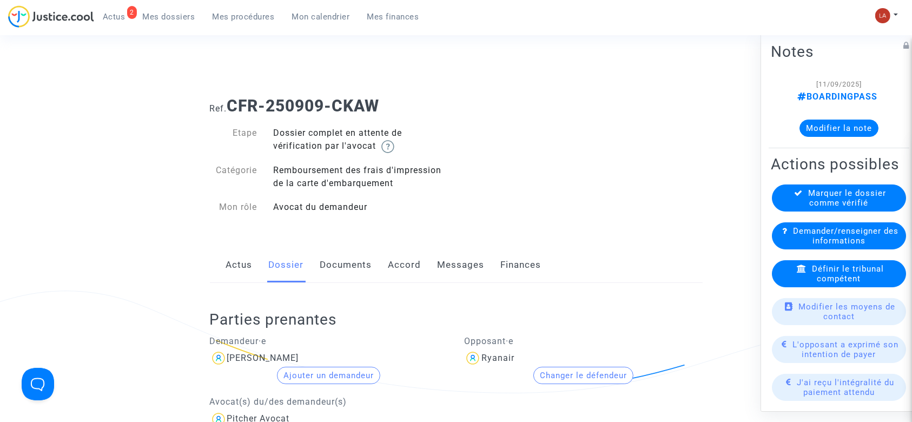
click at [225, 270] on div "Actus Dossier Documents Accord Messages Finances" at bounding box center [456, 265] width 493 height 36
click at [233, 267] on link "Actus" at bounding box center [239, 265] width 27 height 36
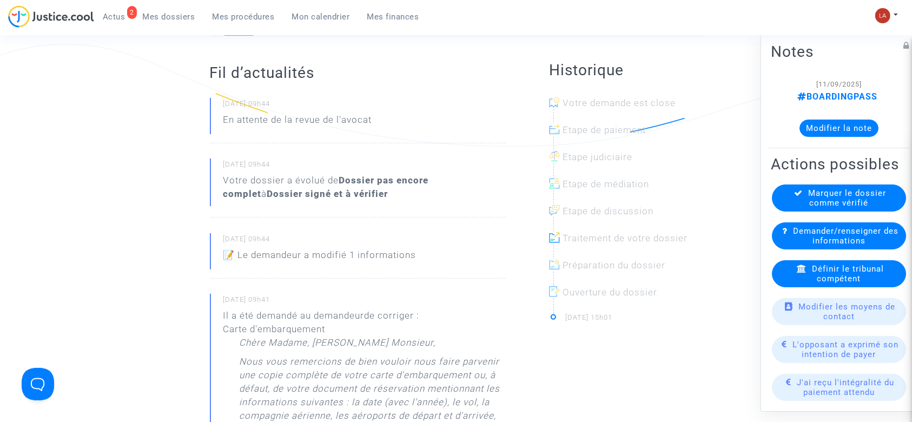
scroll to position [72, 0]
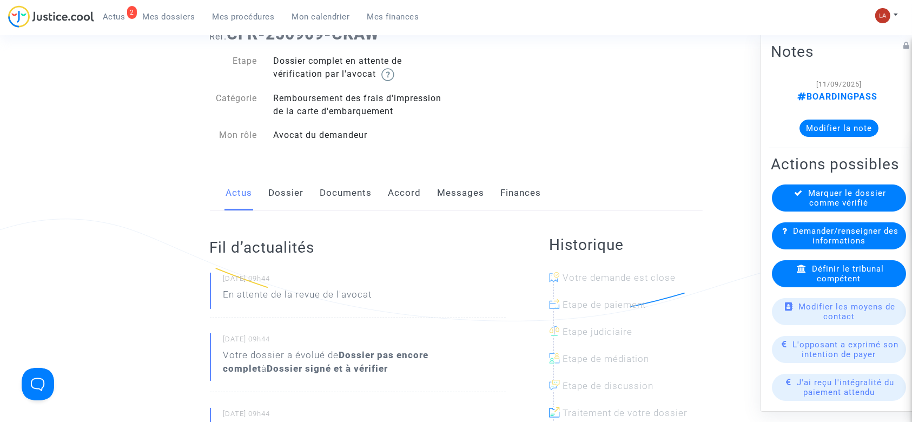
click at [266, 189] on div "Actus Dossier Documents Accord Messages Finances" at bounding box center [456, 193] width 493 height 36
click at [281, 189] on link "Dossier" at bounding box center [286, 193] width 35 height 36
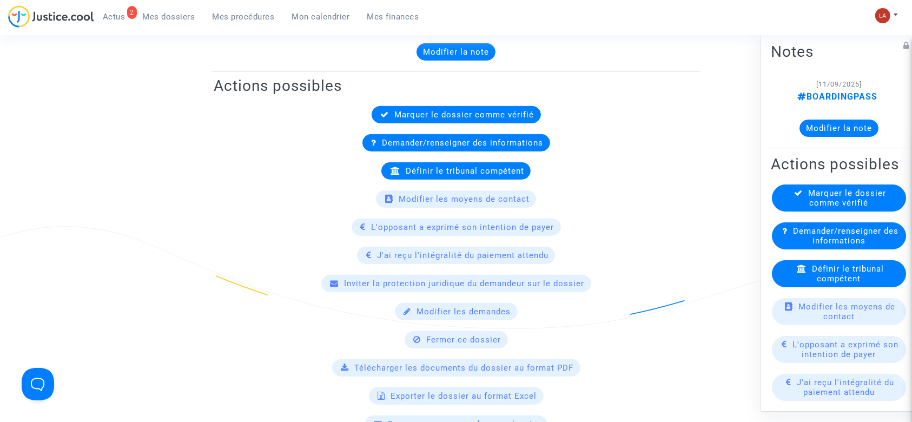
scroll to position [216, 0]
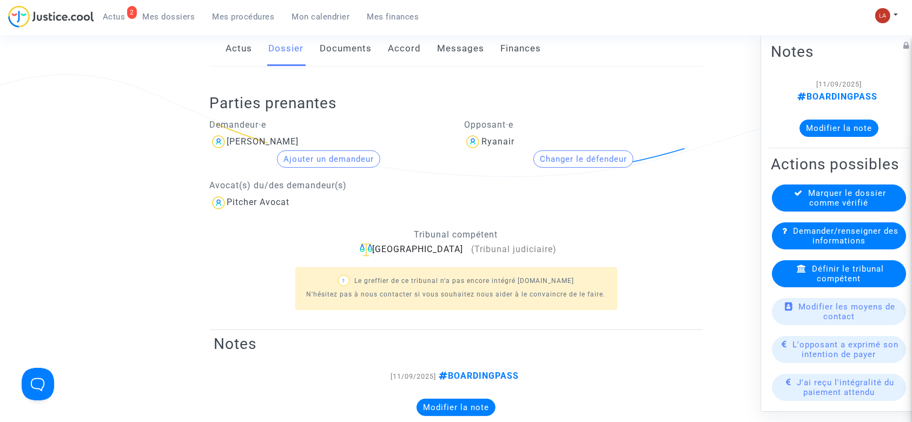
click at [338, 57] on link "Documents" at bounding box center [346, 49] width 52 height 36
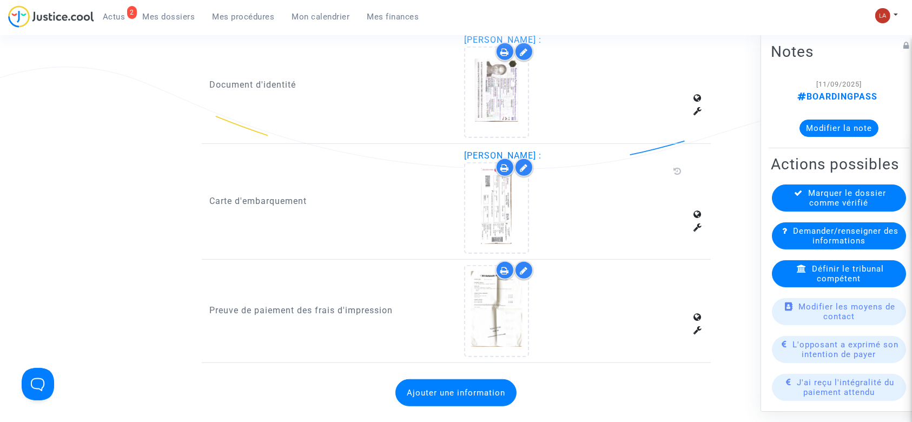
scroll to position [793, 0]
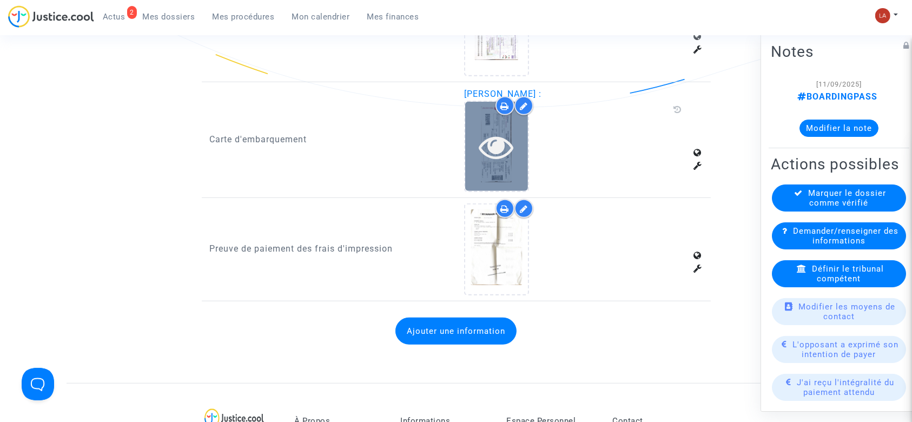
click at [501, 162] on div at bounding box center [496, 146] width 63 height 89
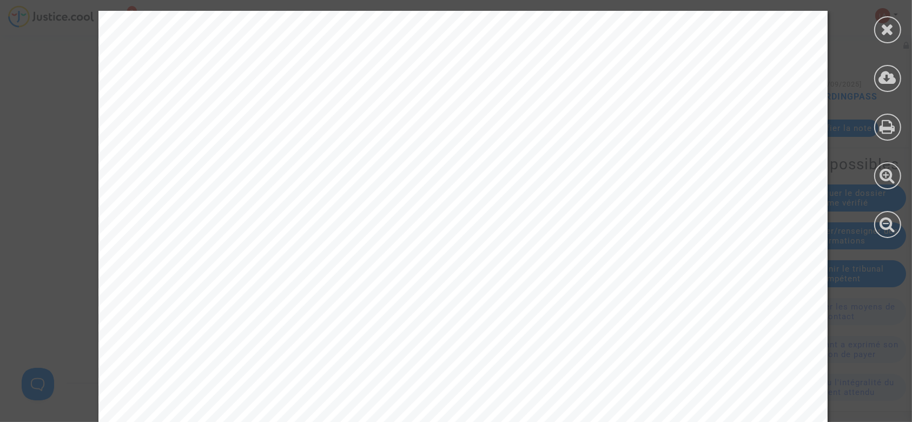
scroll to position [360, 0]
click at [885, 30] on icon at bounding box center [888, 29] width 14 height 16
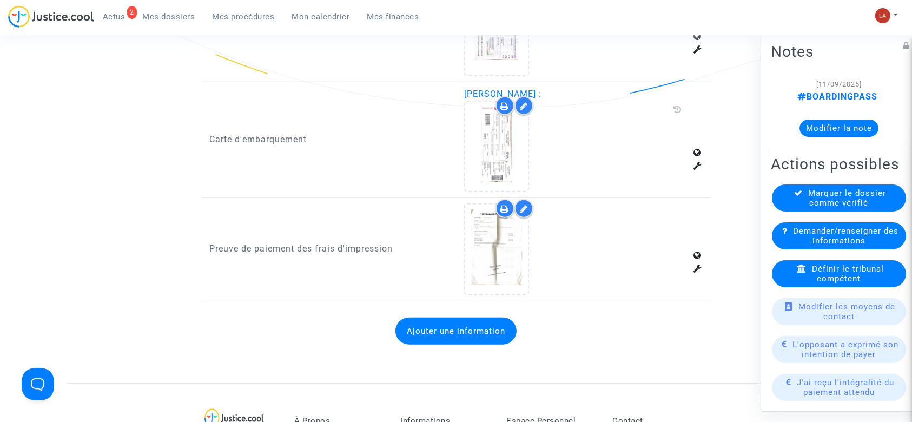
click at [783, 212] on div "Marquer le dossier comme vérifié" at bounding box center [839, 197] width 134 height 27
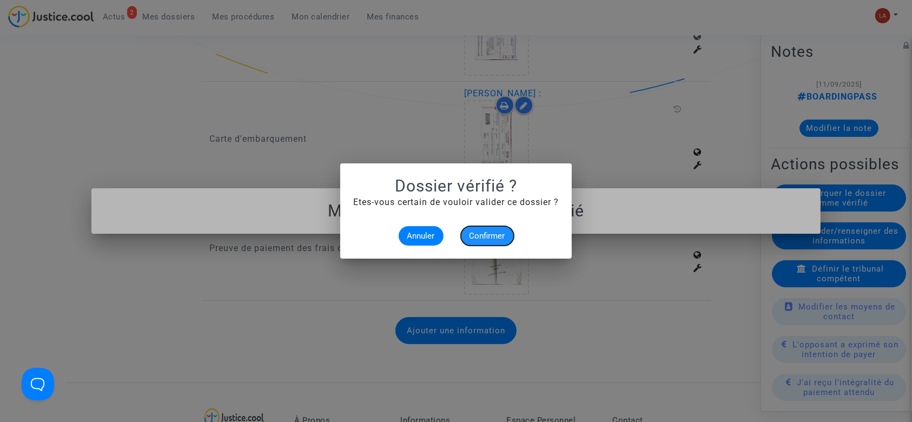
click at [467, 238] on button "Confirmer" at bounding box center [487, 235] width 53 height 19
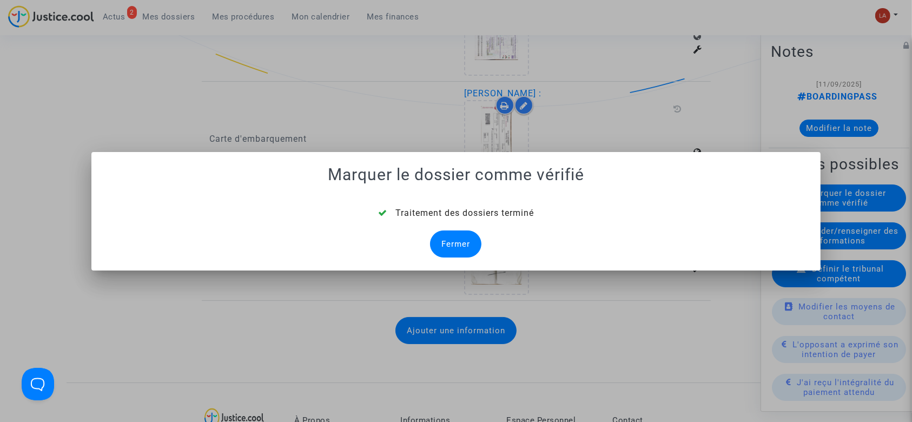
click at [477, 238] on div "Fermer" at bounding box center [455, 243] width 51 height 27
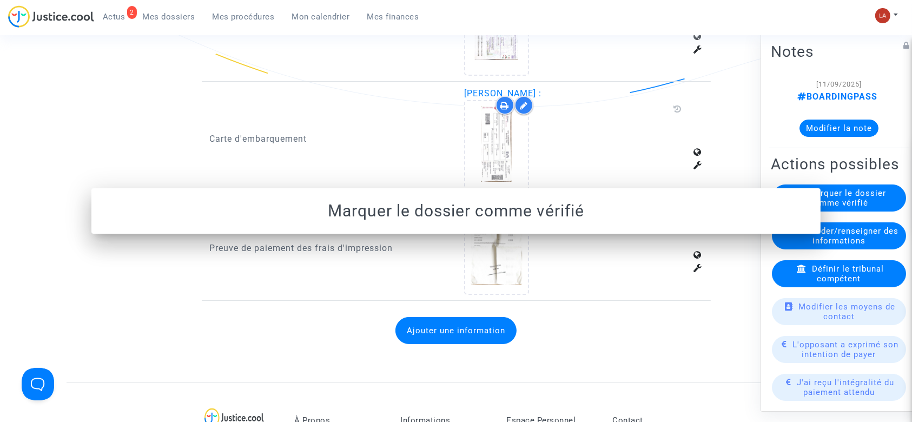
scroll to position [793, 0]
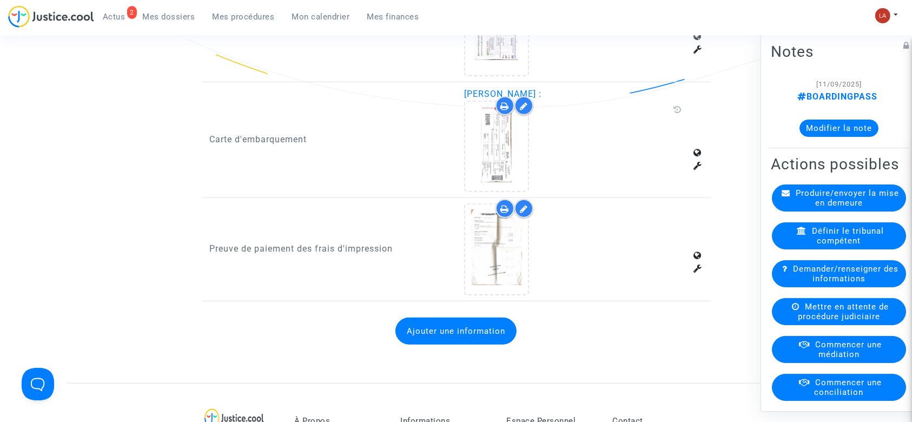
drag, startPoint x: 844, startPoint y: 219, endPoint x: 812, endPoint y: 219, distance: 31.9
click at [833, 208] on span "Produire/envoyer la mise en demeure" at bounding box center [847, 197] width 103 height 19
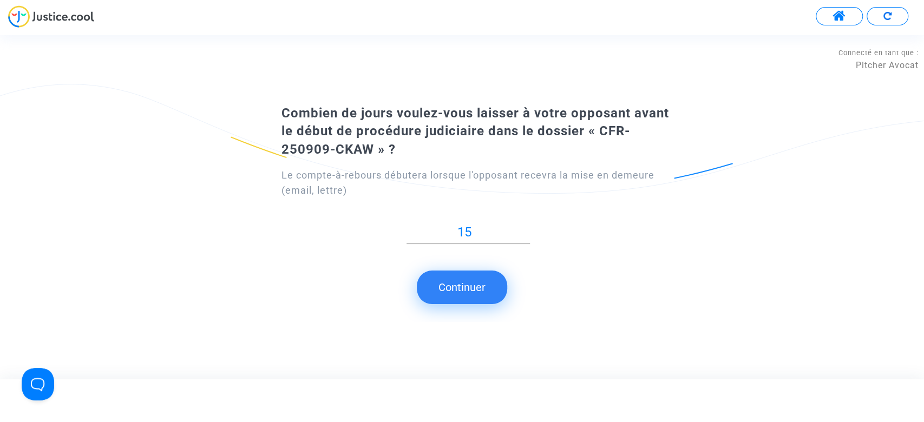
click at [463, 288] on button "Continuer" at bounding box center [462, 288] width 90 height 34
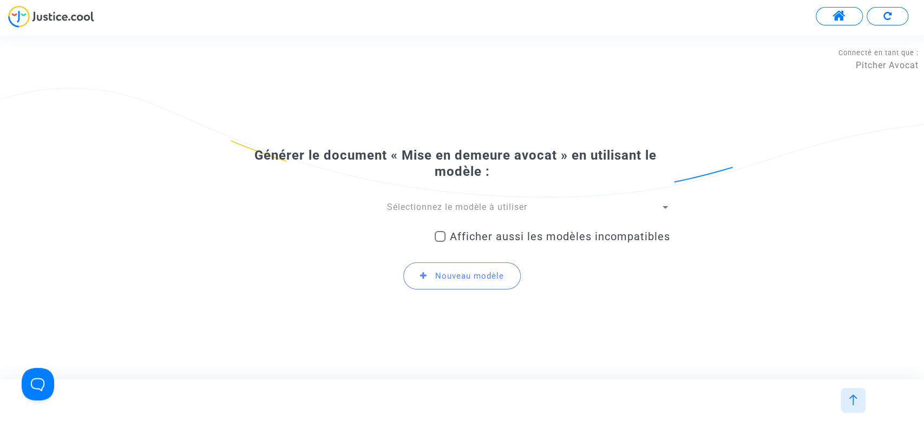
click at [471, 210] on span "Sélectionnez le modèle à utiliser" at bounding box center [457, 207] width 140 height 10
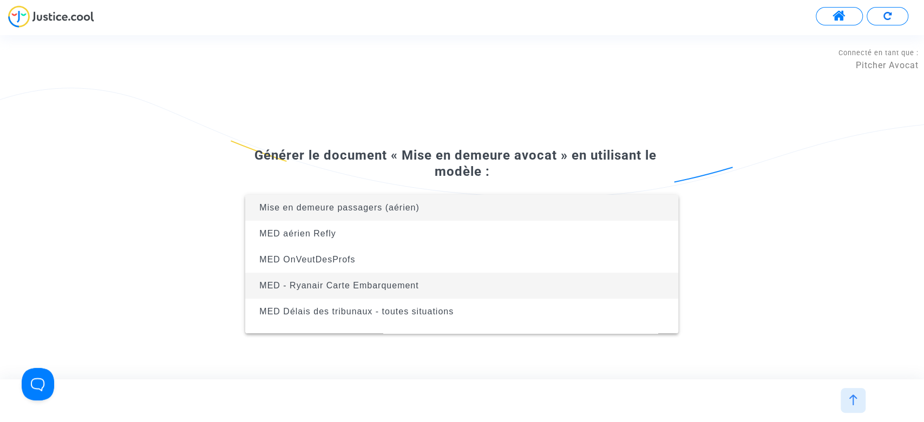
click at [420, 287] on span "MED - Ryanair Carte Embarquement" at bounding box center [462, 286] width 416 height 26
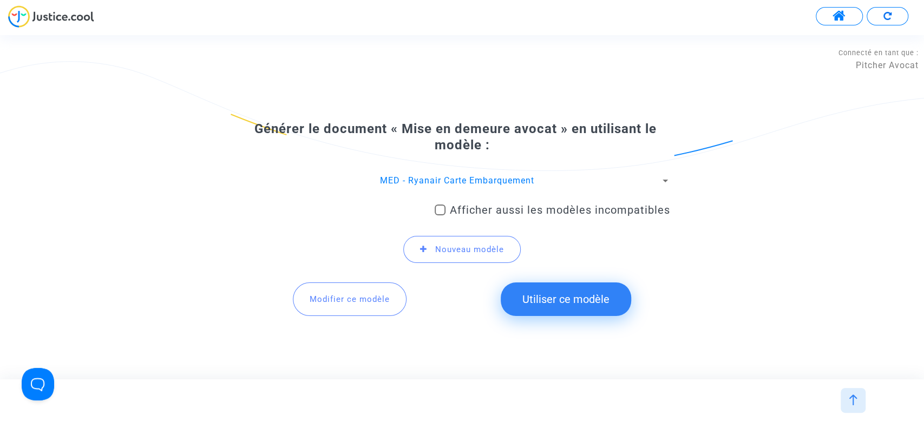
click at [546, 289] on button "Utiliser ce modèle" at bounding box center [565, 299] width 130 height 34
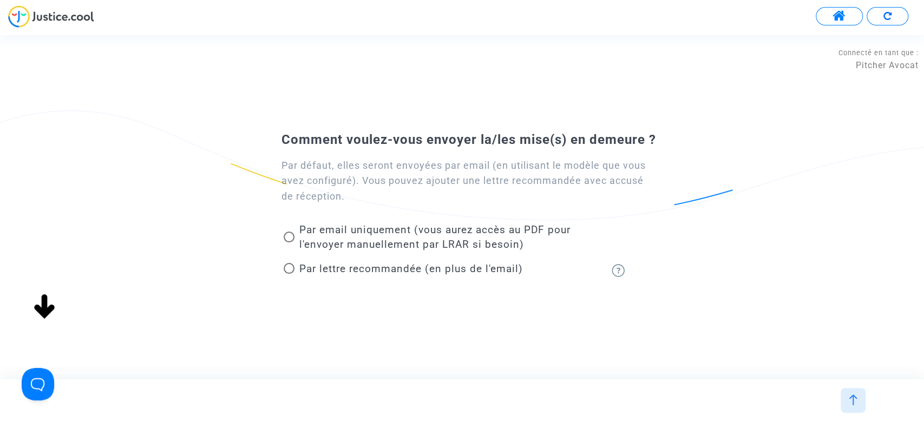
click at [368, 233] on span "Par email uniquement (vous aurez accès au PDF pour l'envoyer manuellement par L…" at bounding box center [434, 236] width 271 height 27
click at [289, 242] on input "Par email uniquement (vous aurez accès au PDF pour l'envoyer manuellement par L…" at bounding box center [288, 242] width 1 height 1
radio input "true"
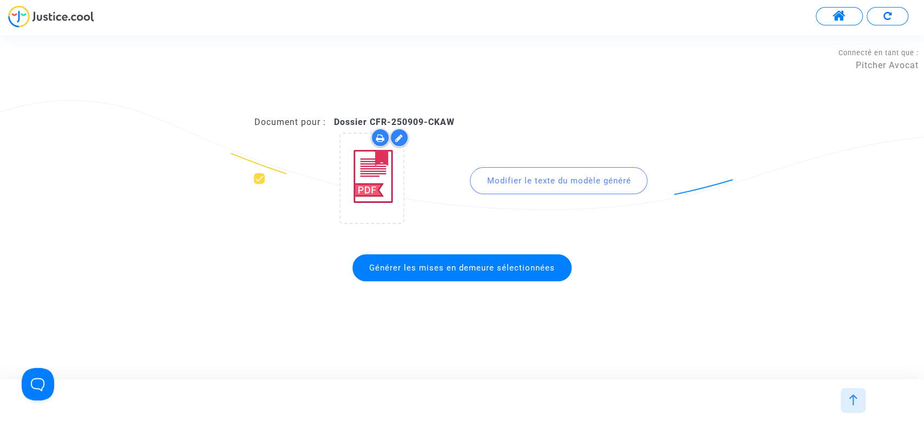
click at [507, 263] on span "Générer les mises en demeure sélectionnées" at bounding box center [462, 268] width 186 height 10
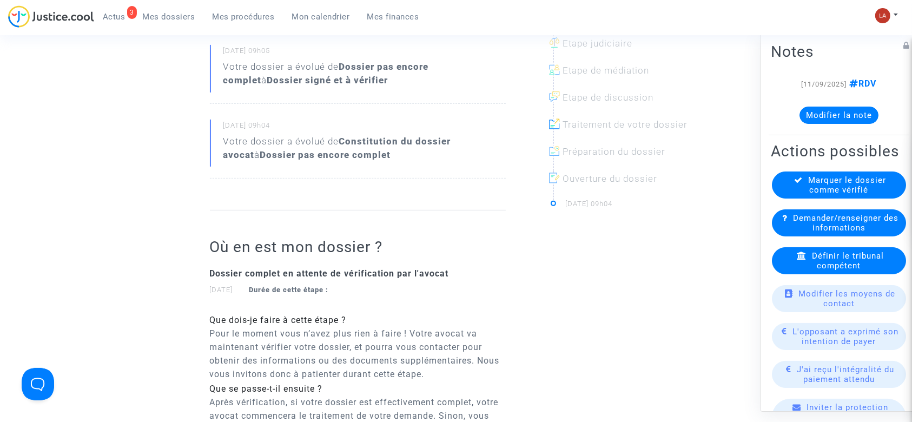
scroll to position [72, 0]
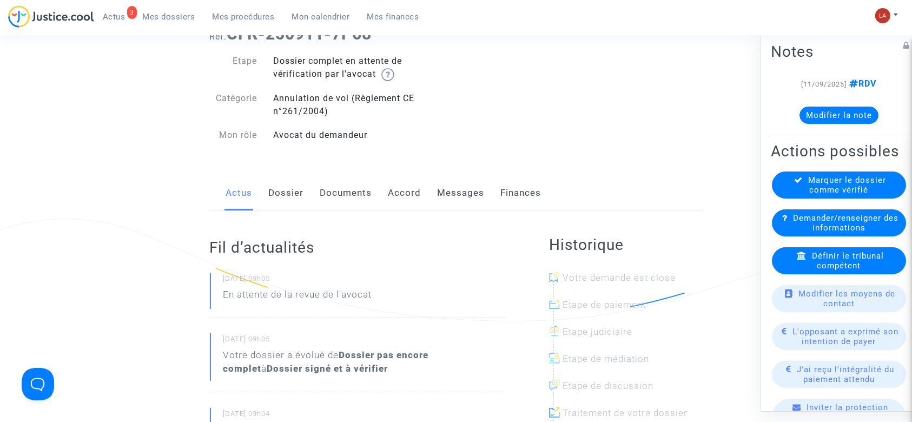
click at [294, 186] on link "Dossier" at bounding box center [286, 193] width 35 height 36
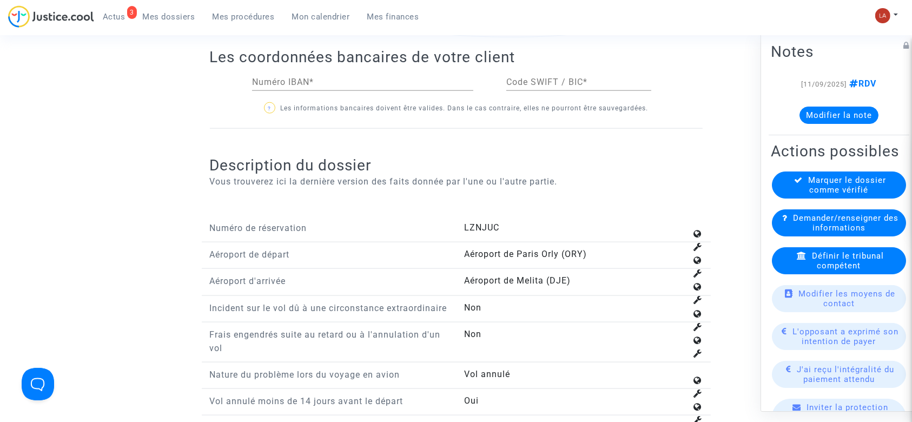
scroll to position [1659, 0]
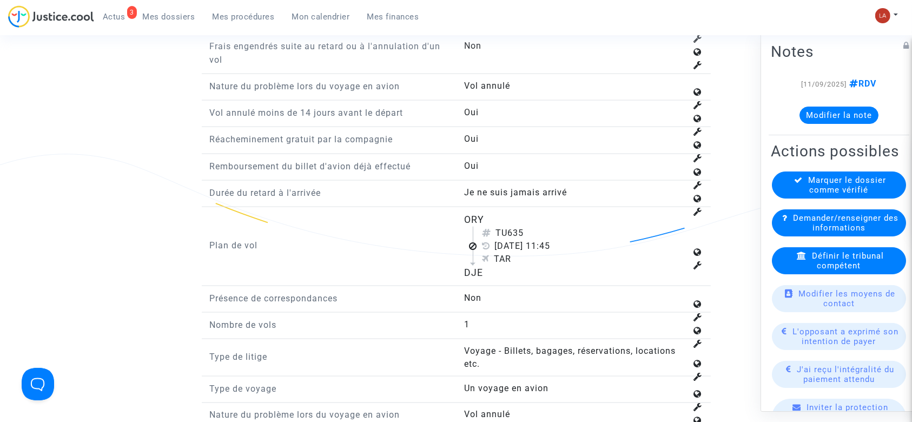
drag, startPoint x: 517, startPoint y: 243, endPoint x: 539, endPoint y: 241, distance: 21.7
click at [539, 240] on div "TU635" at bounding box center [584, 233] width 205 height 13
copy div "635"
click at [827, 271] on span "Définir le tribunal compétent" at bounding box center [848, 260] width 72 height 19
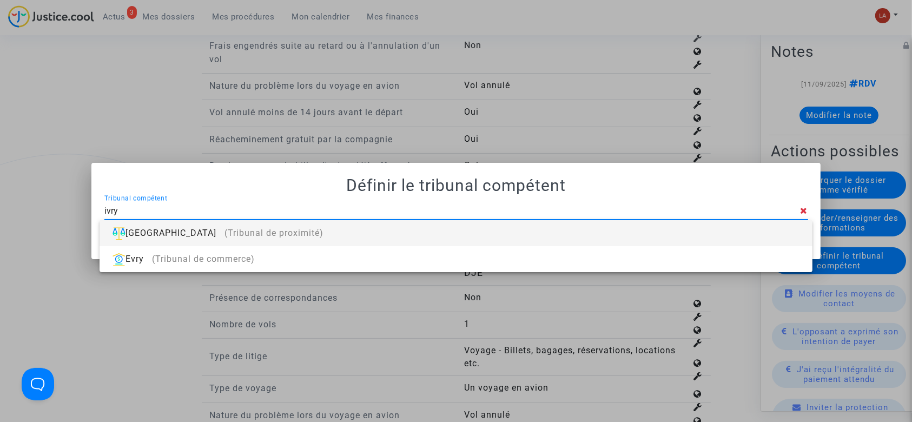
type input "ivry"
click at [633, 227] on div "[GEOGRAPHIC_DATA] (Tribunal de proximité)" at bounding box center [455, 233] width 695 height 26
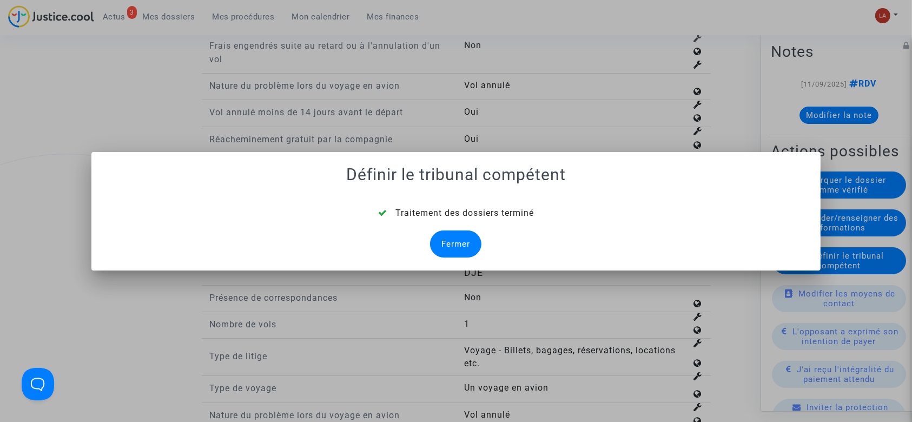
click at [467, 245] on div "Fermer" at bounding box center [455, 243] width 51 height 27
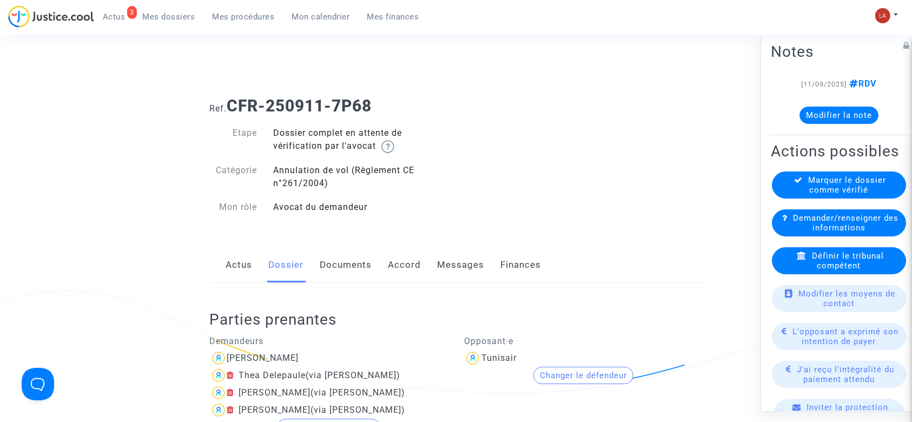
click at [372, 267] on div "Actus Dossier Documents Accord Messages Finances" at bounding box center [456, 265] width 493 height 36
click at [358, 262] on link "Documents" at bounding box center [346, 265] width 52 height 36
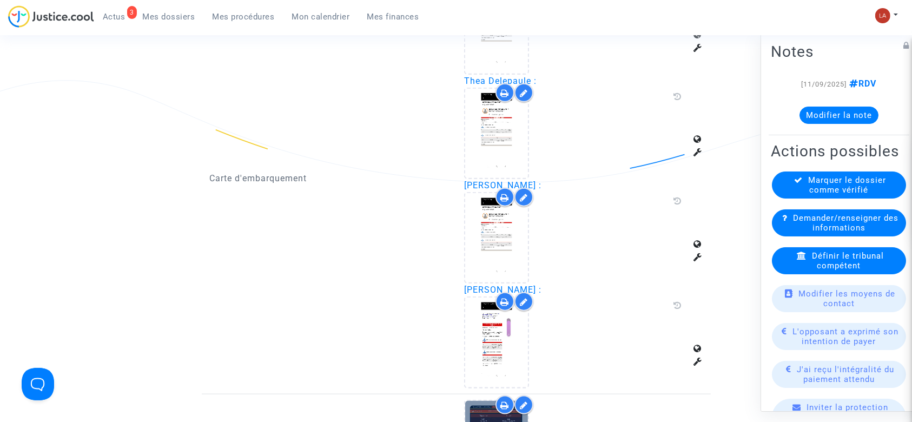
scroll to position [1222, 0]
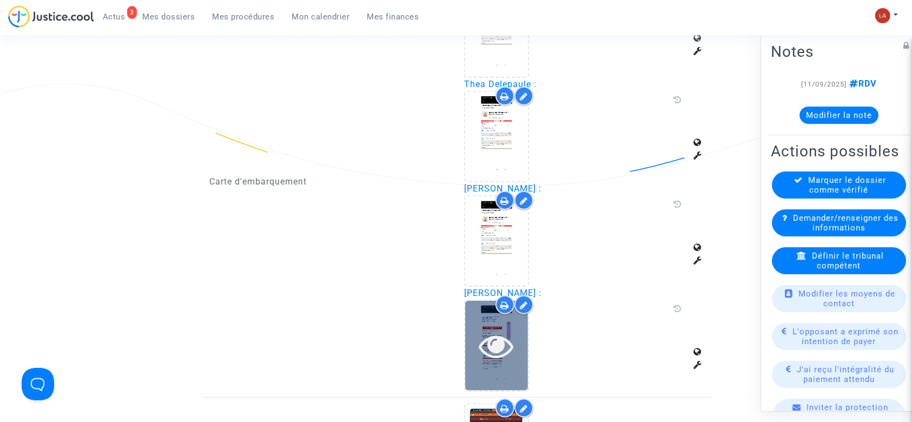
click at [472, 348] on div at bounding box center [496, 345] width 63 height 35
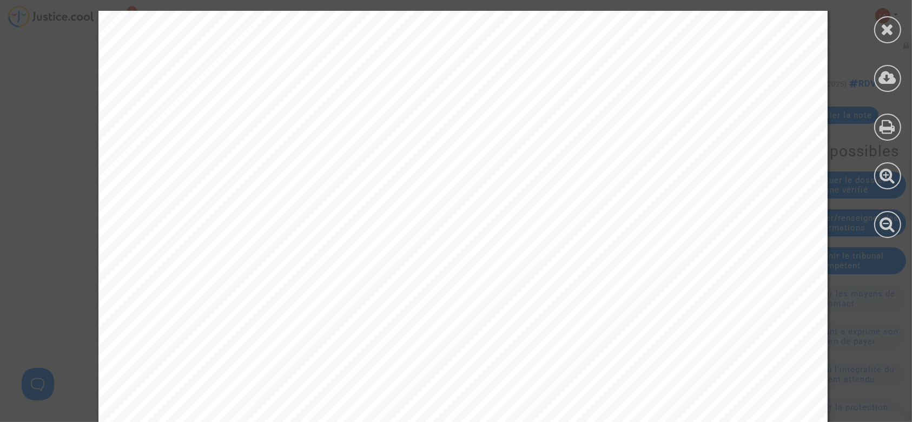
scroll to position [0, 0]
click at [884, 37] on icon at bounding box center [888, 29] width 14 height 16
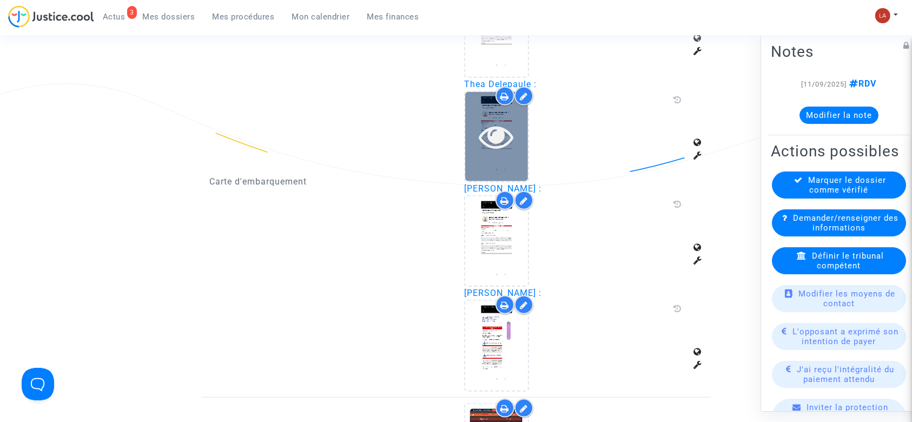
click at [510, 132] on icon at bounding box center [496, 136] width 35 height 35
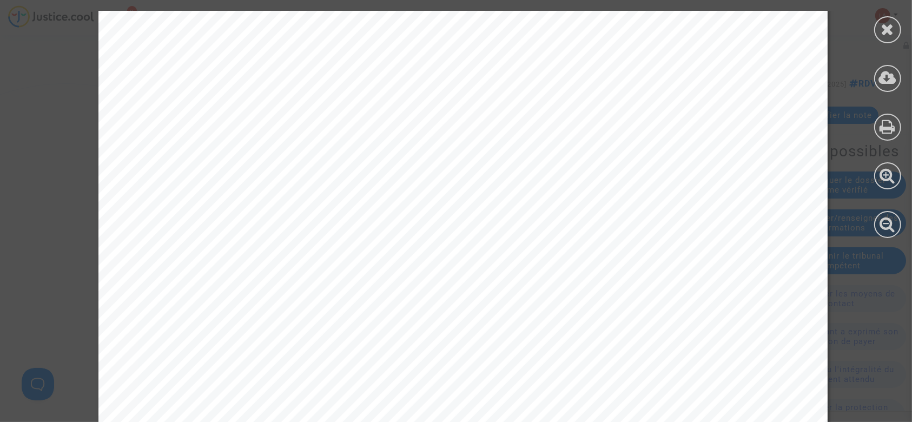
scroll to position [637, 0]
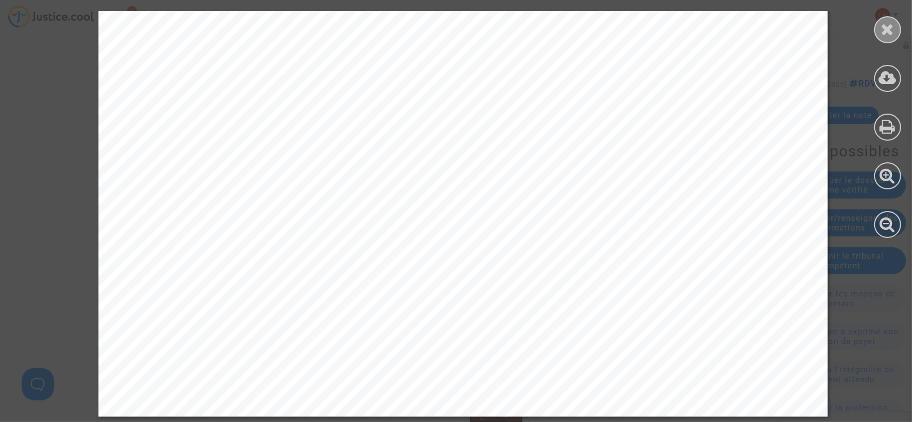
click at [879, 31] on div at bounding box center [887, 29] width 27 height 27
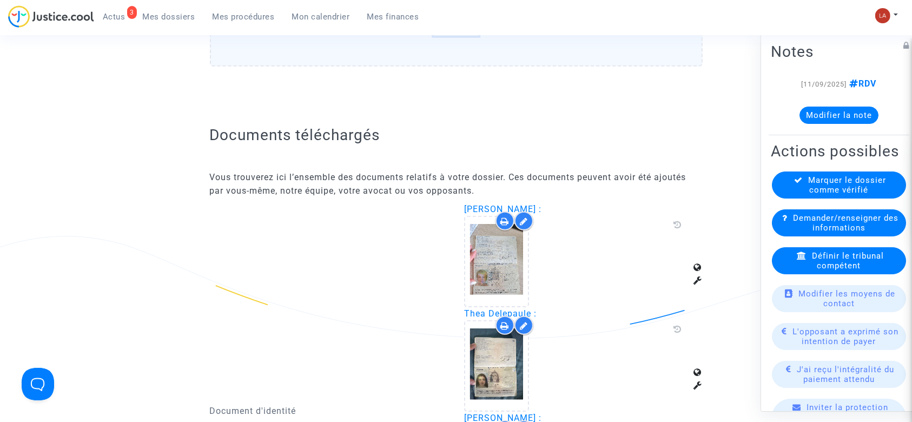
scroll to position [572, 0]
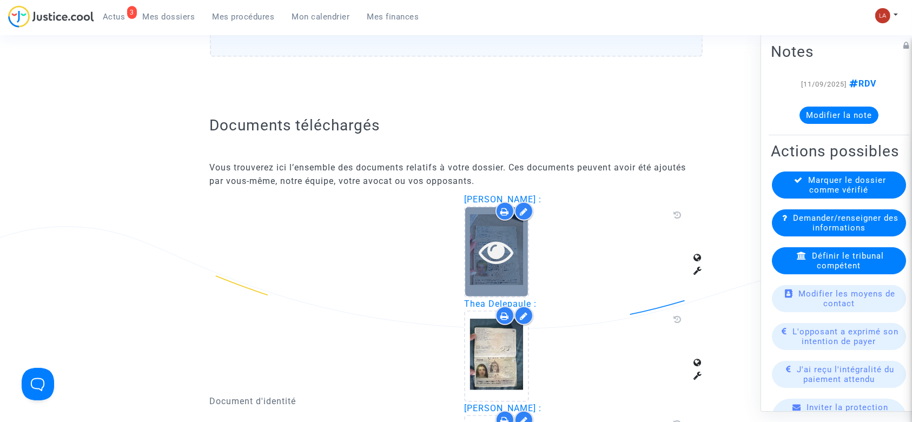
click at [498, 260] on icon at bounding box center [496, 251] width 35 height 35
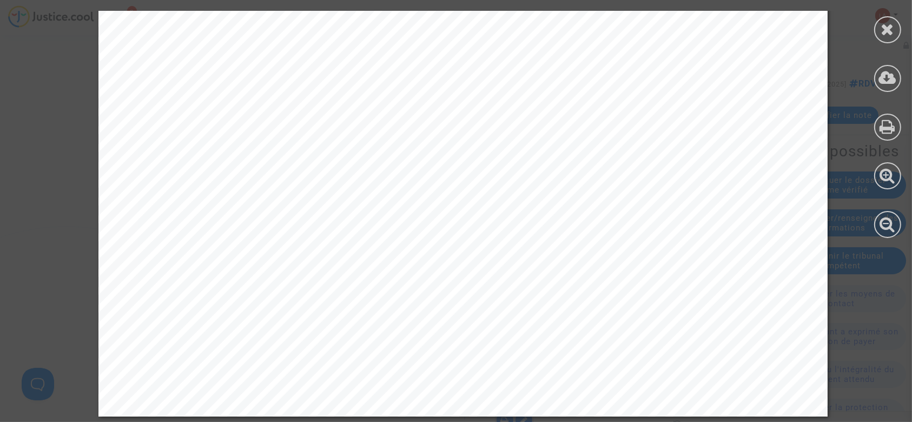
scroll to position [637, 0]
click at [876, 29] on div at bounding box center [887, 29] width 27 height 27
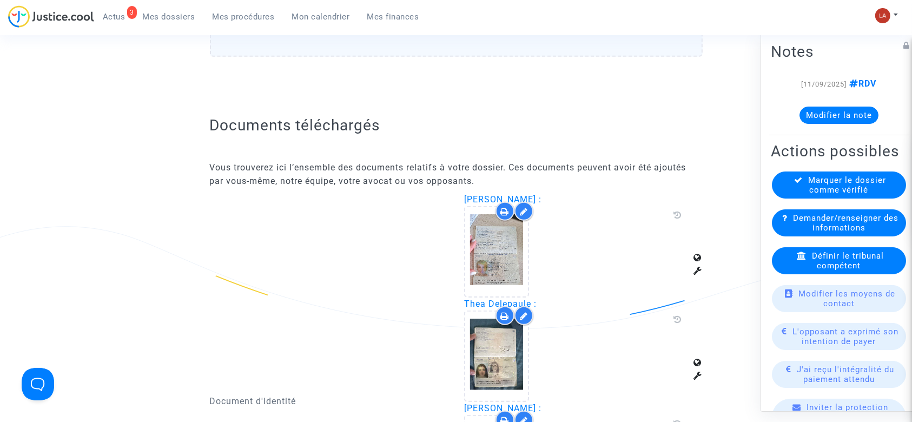
scroll to position [756, 0]
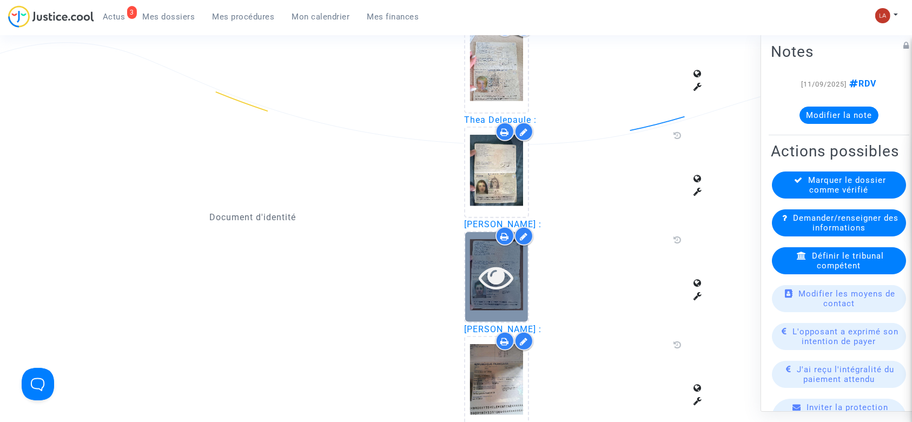
click at [498, 282] on icon at bounding box center [496, 277] width 35 height 35
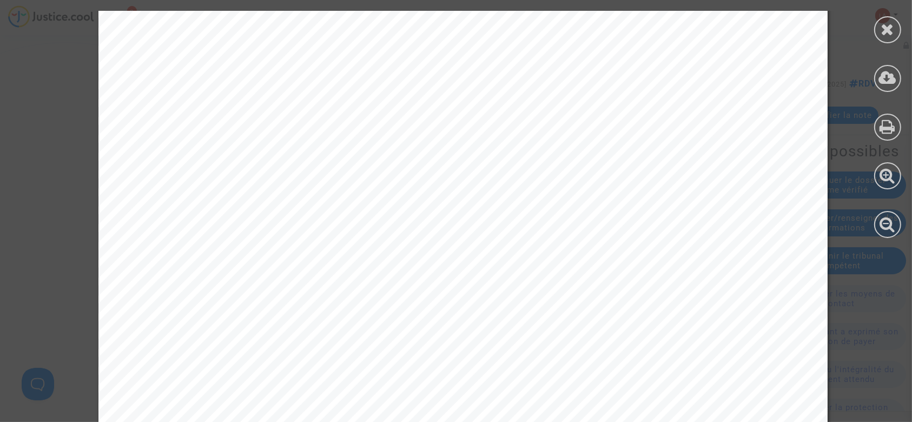
scroll to position [637, 0]
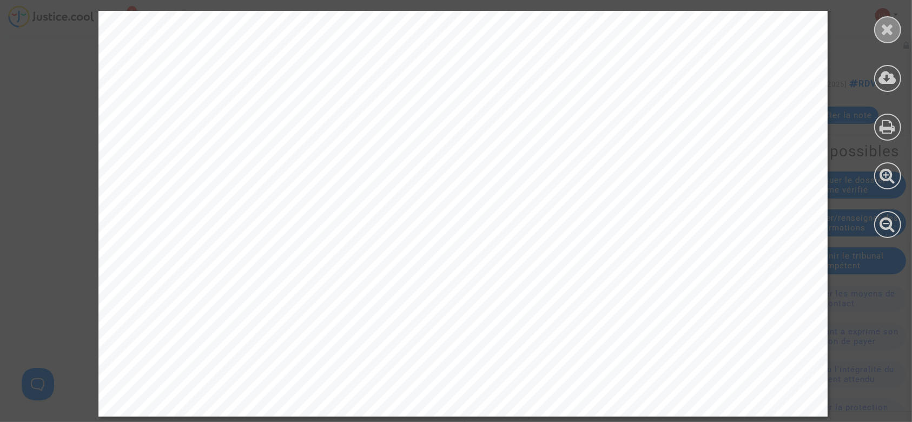
click at [881, 26] on icon at bounding box center [888, 29] width 14 height 16
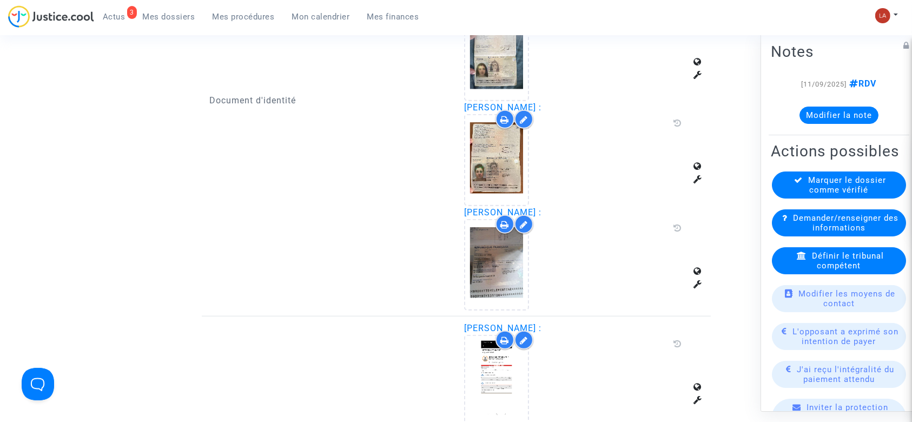
scroll to position [884, 0]
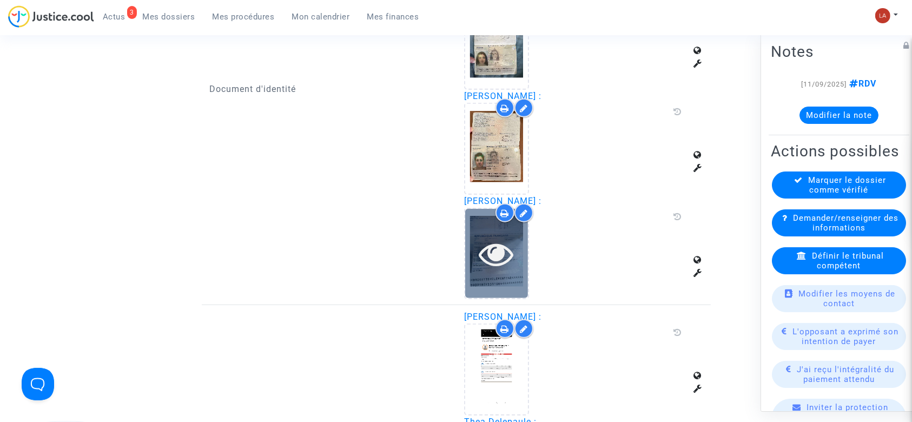
click at [506, 254] on icon at bounding box center [496, 253] width 35 height 35
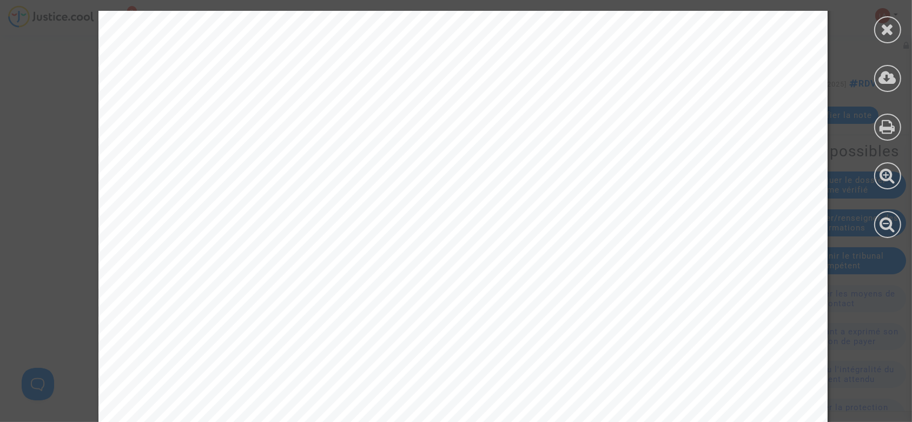
scroll to position [328, 0]
click at [888, 28] on icon at bounding box center [888, 29] width 14 height 16
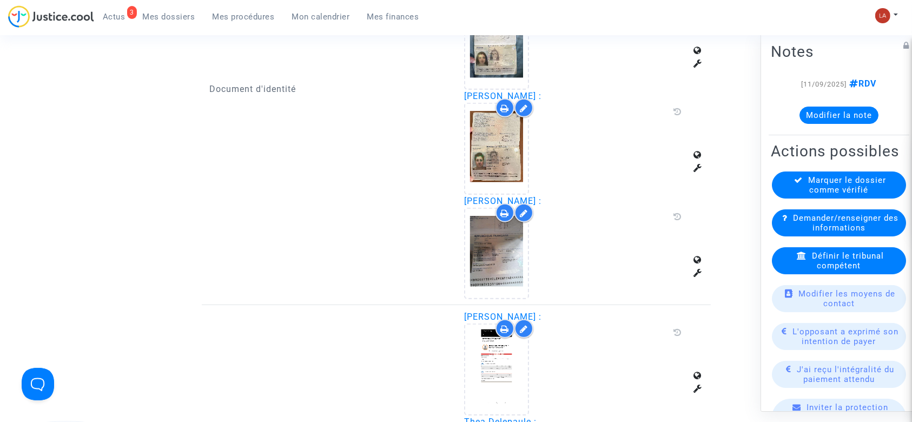
click at [822, 193] on div "Marquer le dossier comme vérifié" at bounding box center [839, 185] width 134 height 27
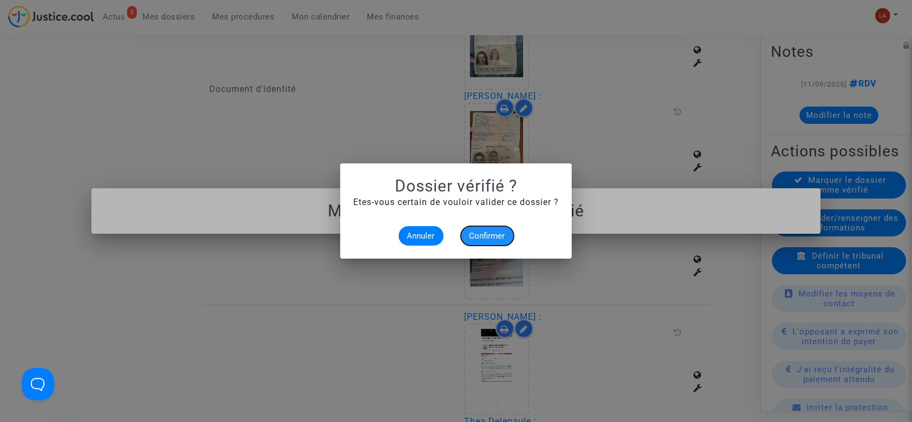
click at [469, 239] on button "Confirmer" at bounding box center [487, 235] width 53 height 19
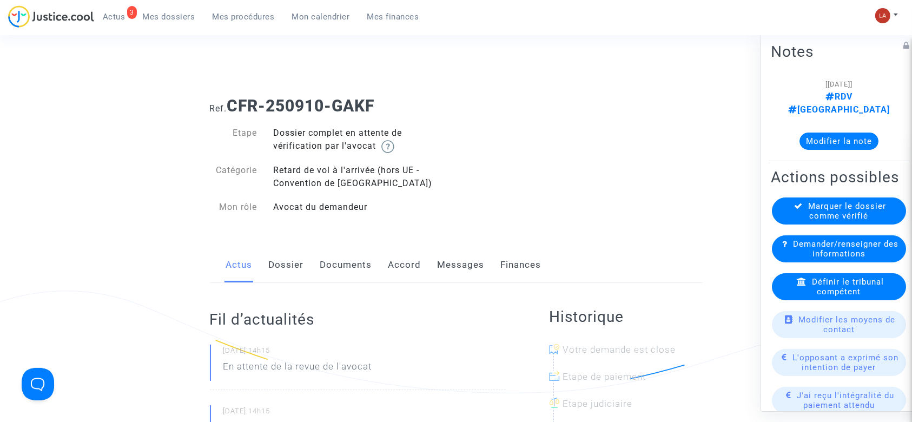
click at [284, 274] on link "Dossier" at bounding box center [286, 265] width 35 height 36
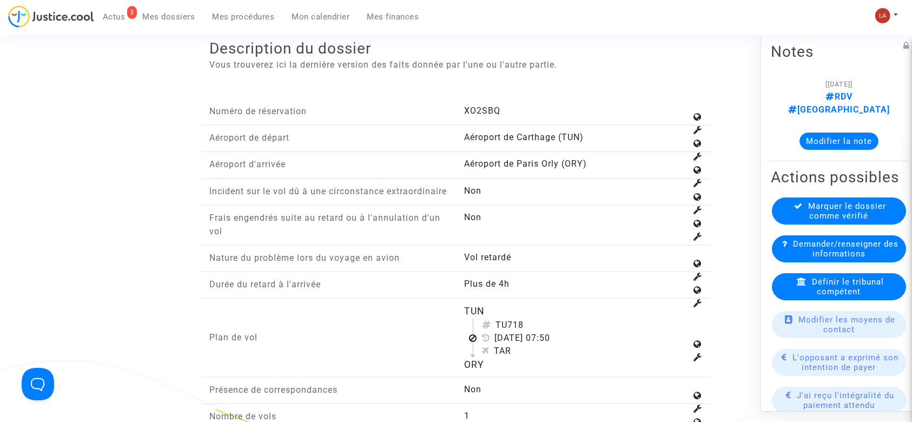
scroll to position [1471, 0]
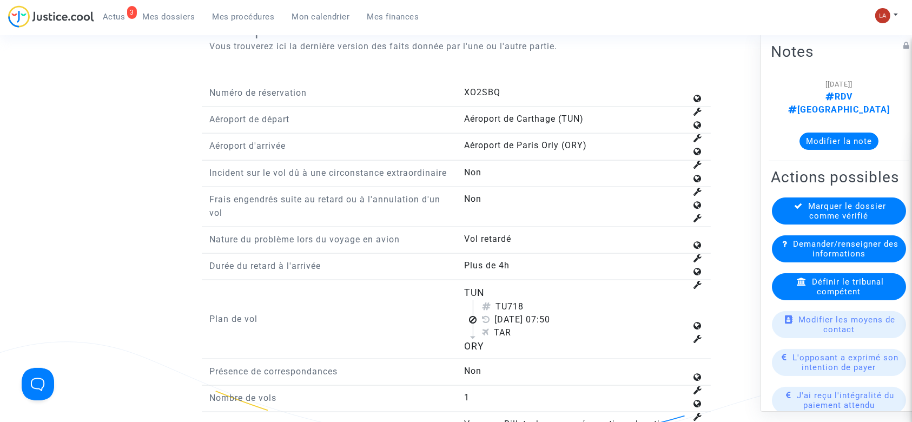
drag, startPoint x: 507, startPoint y: 317, endPoint x: 539, endPoint y: 314, distance: 32.1
click at [539, 313] on div "TU718" at bounding box center [584, 306] width 205 height 13
copy div "718"
click at [813, 295] on span "Définir le tribunal compétent" at bounding box center [848, 286] width 72 height 19
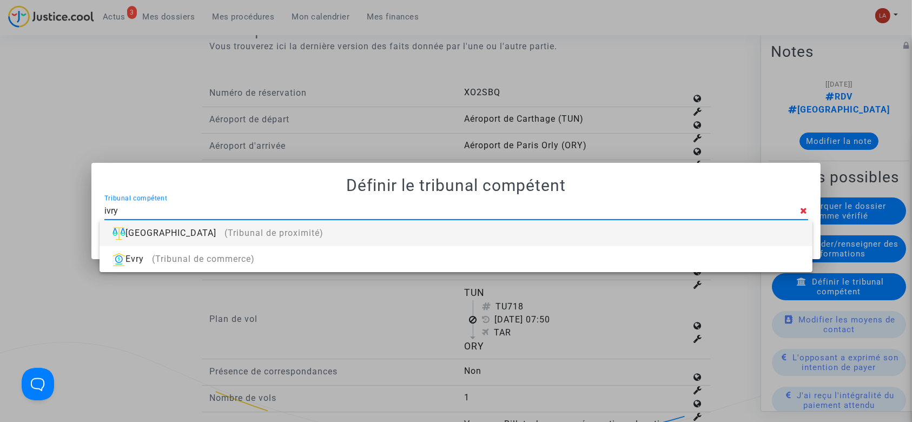
type input "ivry"
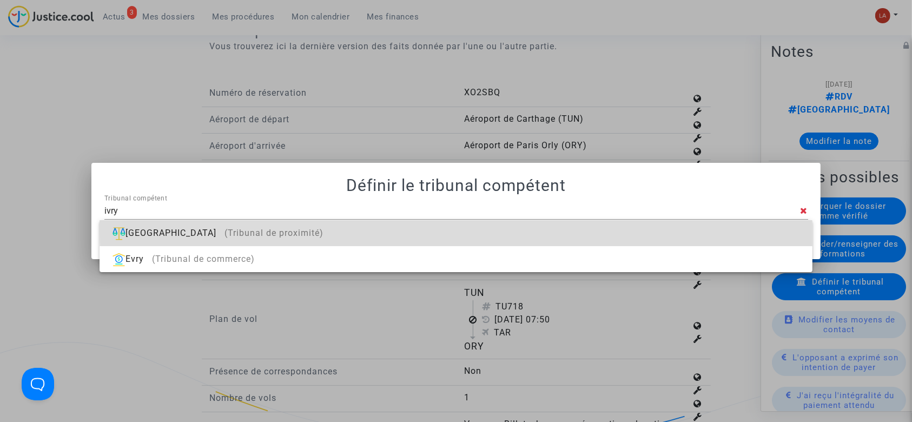
click at [656, 227] on div "[GEOGRAPHIC_DATA] (Tribunal de proximité)" at bounding box center [455, 233] width 695 height 26
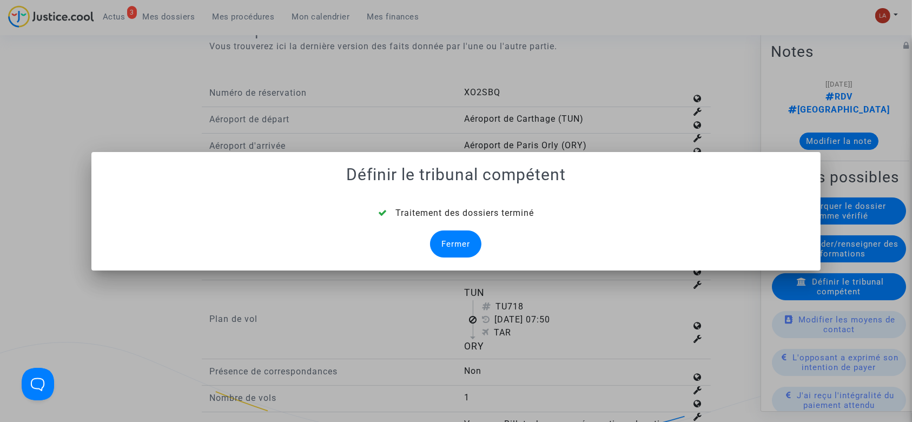
click at [465, 241] on div "Fermer" at bounding box center [455, 243] width 51 height 27
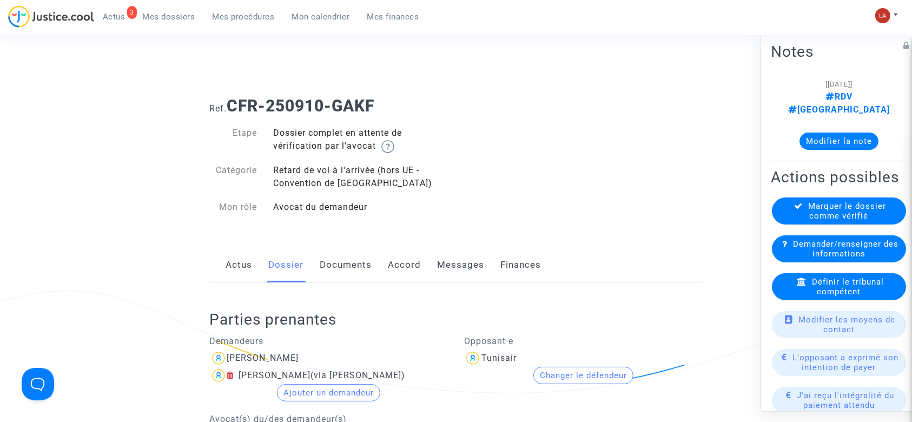
click at [335, 268] on link "Documents" at bounding box center [346, 265] width 52 height 36
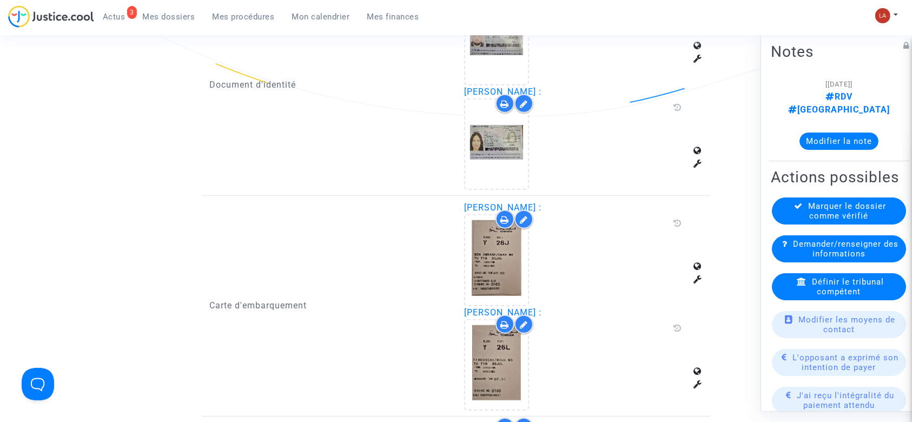
scroll to position [784, 0]
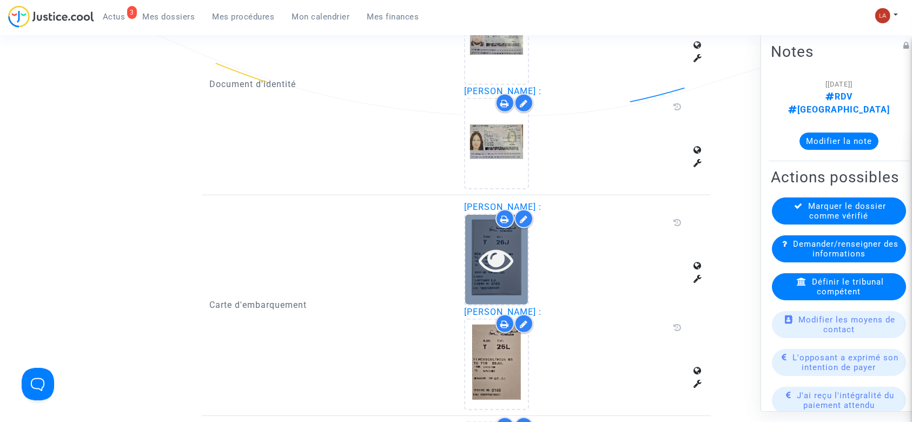
click at [493, 281] on div at bounding box center [496, 259] width 63 height 89
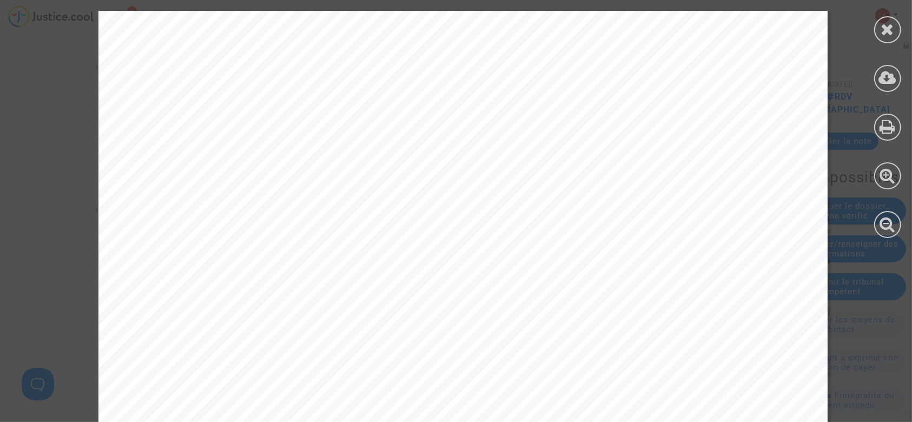
scroll to position [1087, 0]
click at [891, 39] on div at bounding box center [887, 29] width 27 height 27
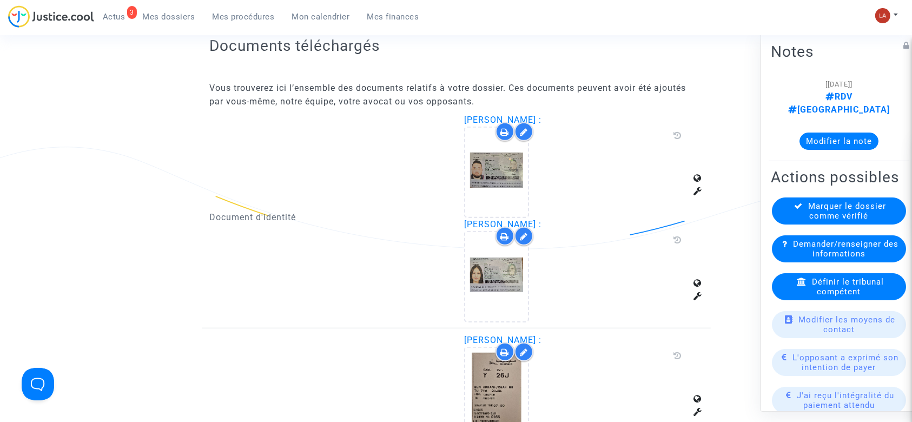
scroll to position [665, 0]
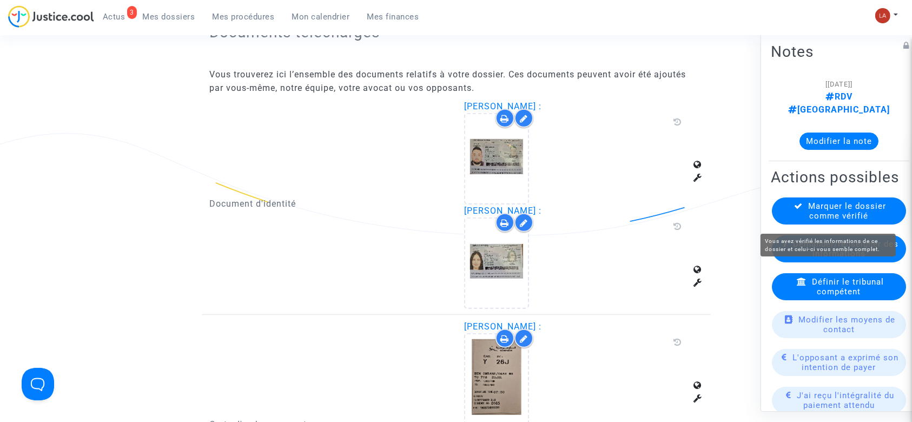
click at [817, 221] on span "Marquer le dossier comme vérifié" at bounding box center [848, 210] width 78 height 19
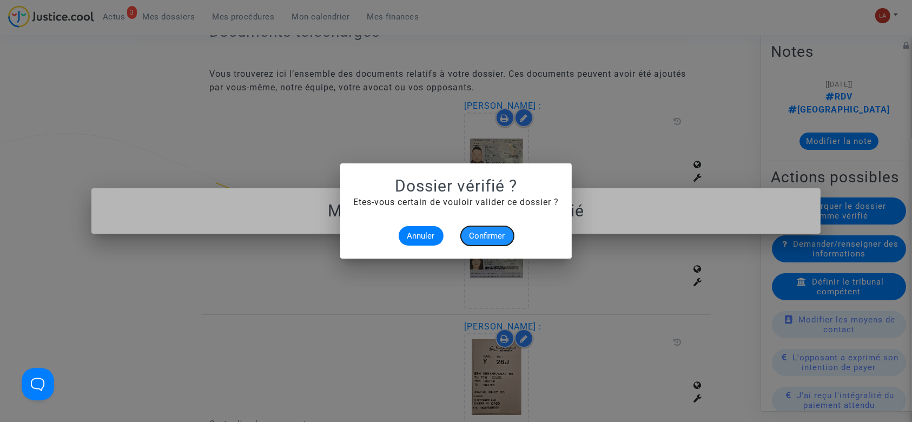
click at [478, 241] on button "Confirmer" at bounding box center [487, 235] width 53 height 19
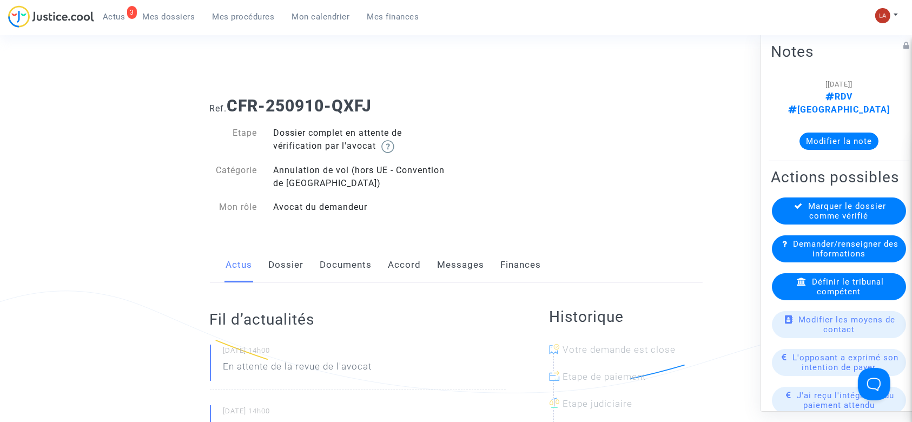
click at [289, 272] on link "Dossier" at bounding box center [286, 265] width 35 height 36
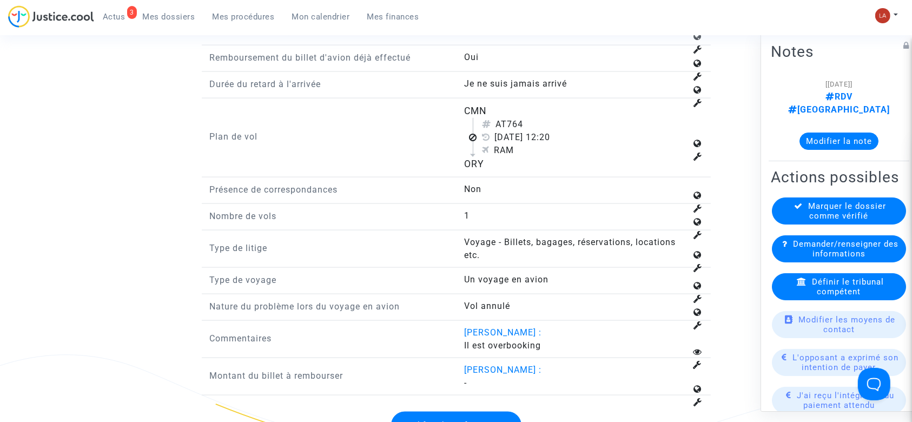
scroll to position [1452, 0]
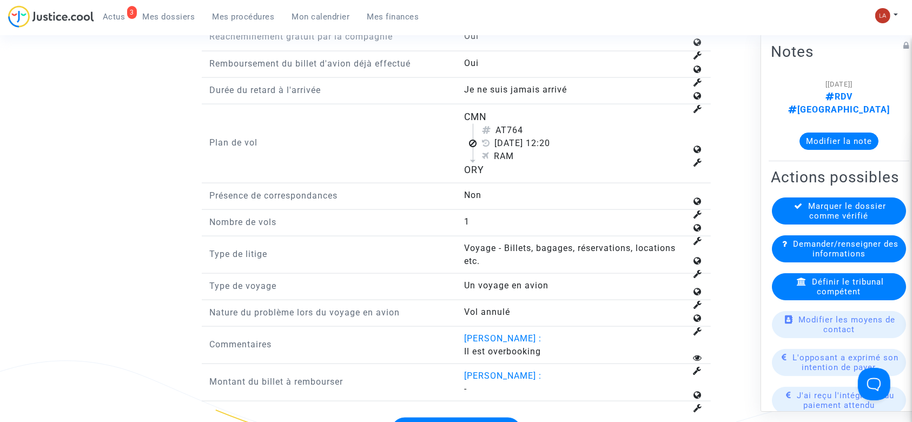
click at [506, 137] on div "AT764" at bounding box center [584, 130] width 205 height 13
drag, startPoint x: 509, startPoint y: 141, endPoint x: 551, endPoint y: 137, distance: 42.9
click at [551, 137] on div "AT764" at bounding box center [584, 130] width 205 height 13
copy div "764"
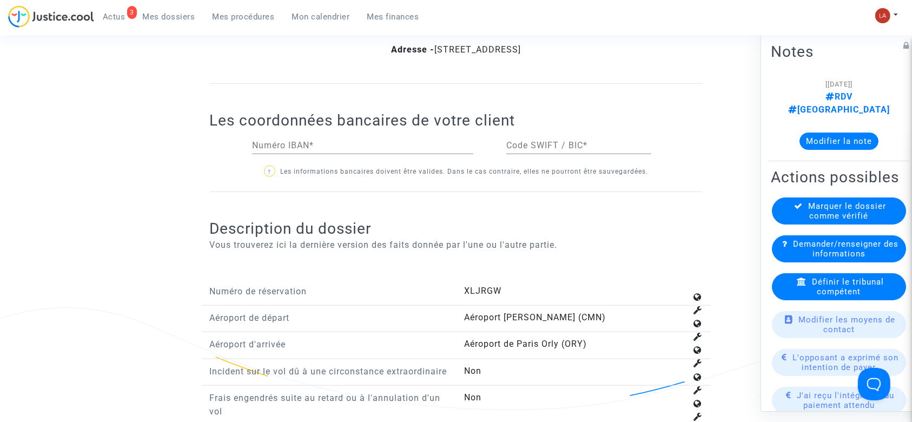
scroll to position [964, 0]
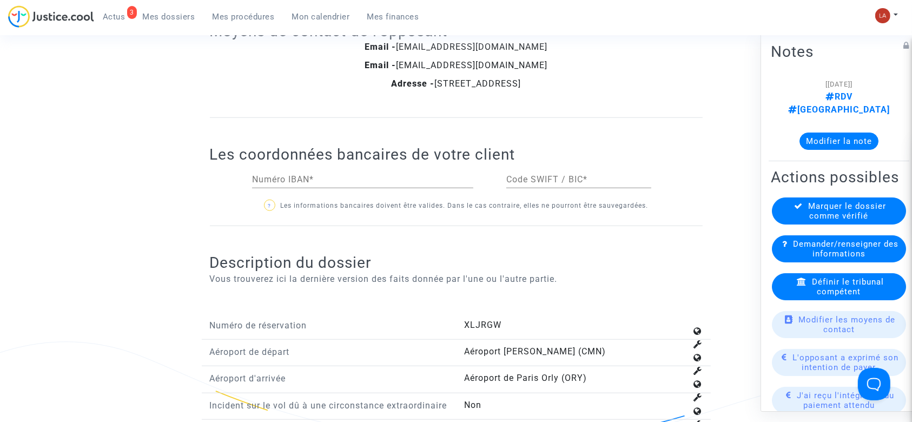
click at [826, 287] on span "Définir le tribunal compétent" at bounding box center [848, 286] width 72 height 19
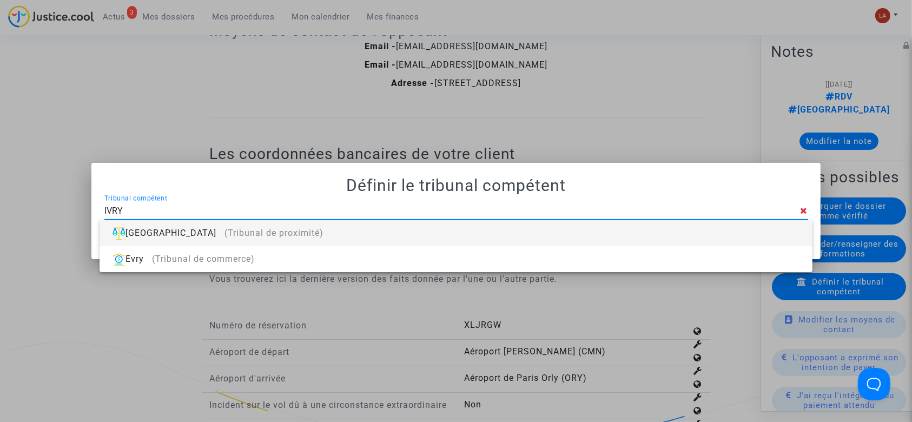
type input "ivry"
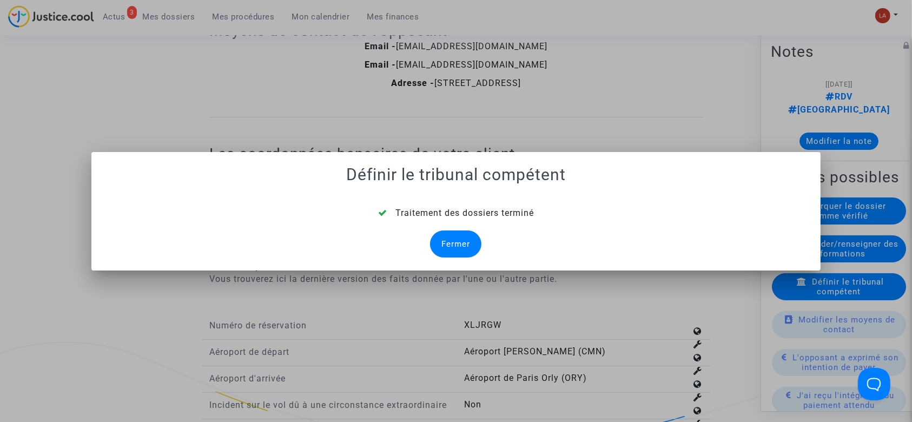
click at [451, 236] on div "Fermer" at bounding box center [455, 243] width 51 height 27
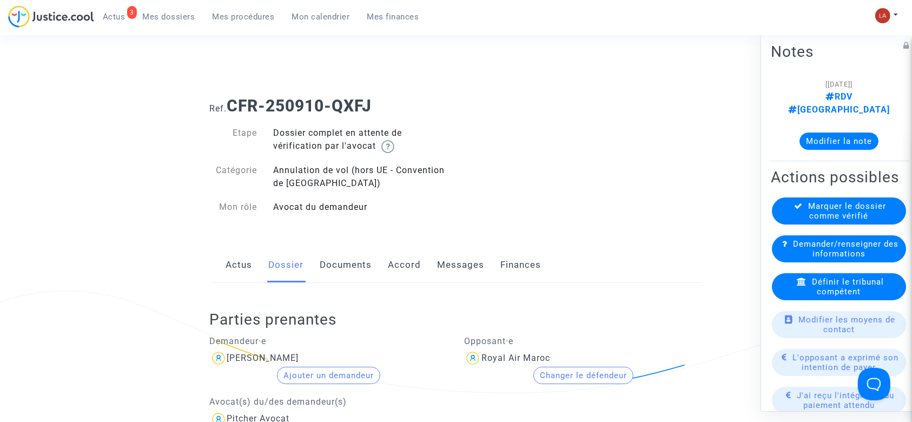
click at [346, 269] on link "Documents" at bounding box center [346, 265] width 52 height 36
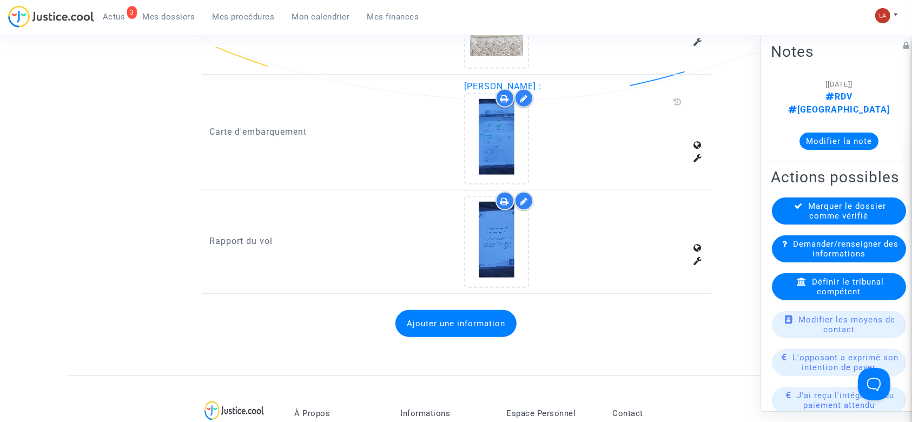
scroll to position [792, 0]
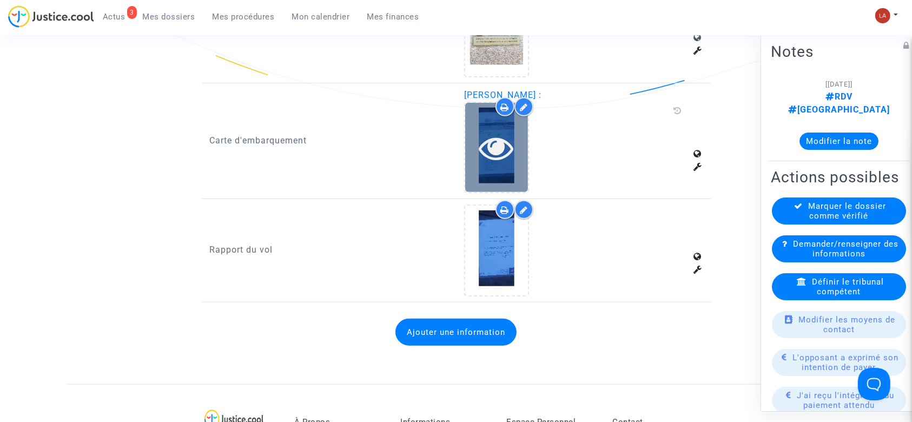
click at [497, 168] on div at bounding box center [496, 147] width 63 height 89
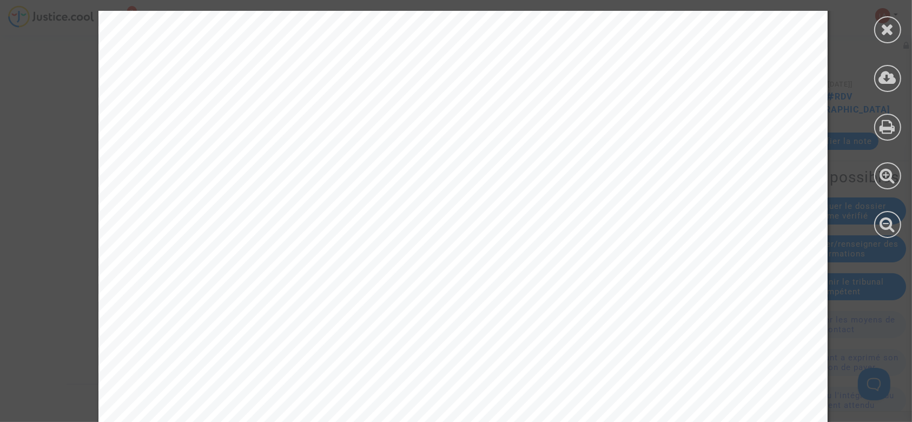
scroll to position [245, 0]
click at [894, 35] on icon at bounding box center [888, 29] width 14 height 16
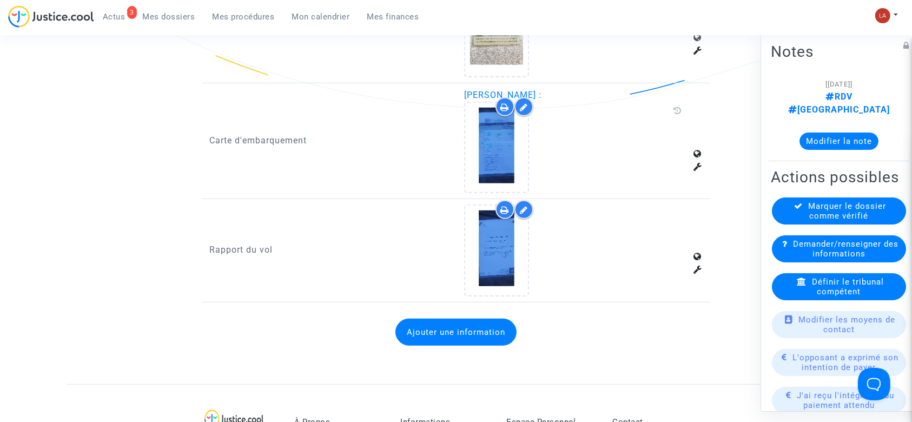
click at [796, 210] on icon at bounding box center [799, 206] width 9 height 8
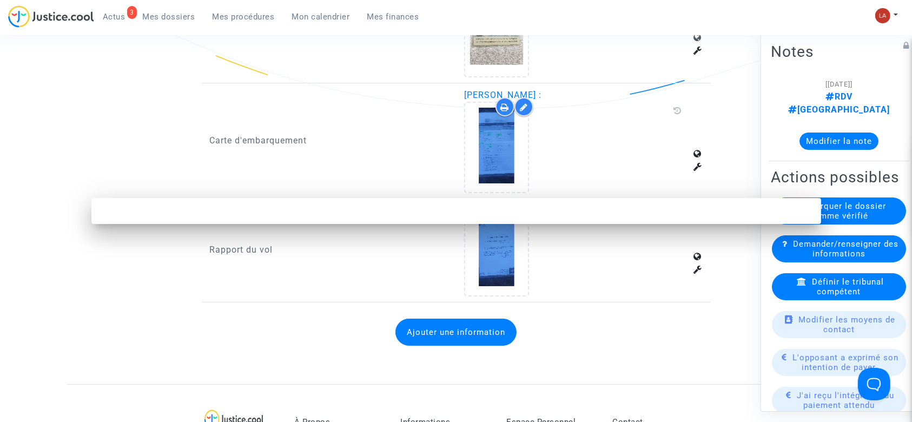
scroll to position [0, 0]
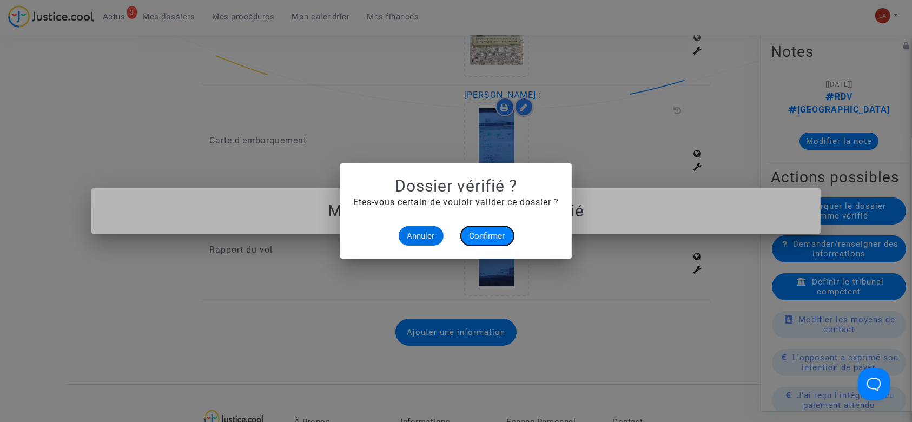
click at [485, 231] on span "Confirmer" at bounding box center [488, 236] width 36 height 10
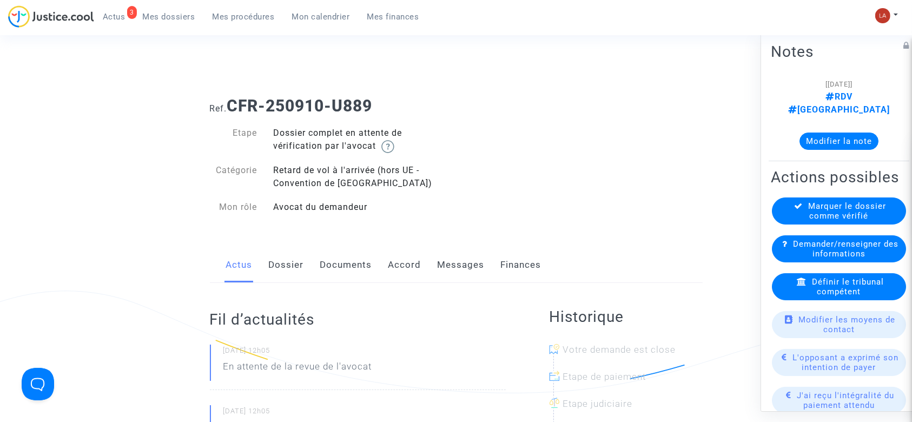
click at [282, 266] on link "Dossier" at bounding box center [286, 265] width 35 height 36
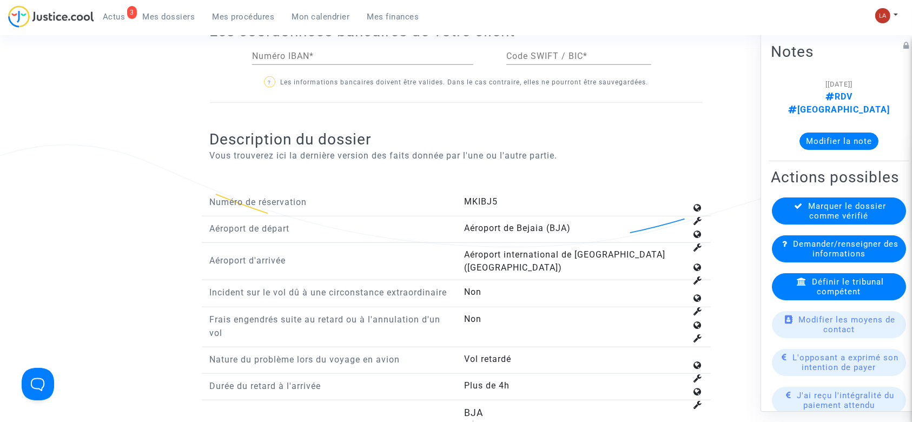
scroll to position [1389, 0]
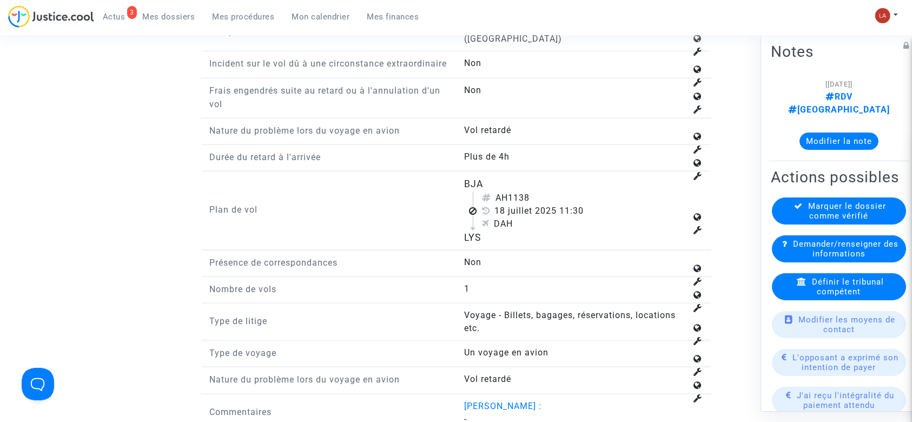
drag, startPoint x: 511, startPoint y: 190, endPoint x: 541, endPoint y: 196, distance: 31.0
click at [541, 196] on flight-plan "BJA AH1138 18 juillet 2025 11:30 DAH LYS" at bounding box center [575, 211] width 222 height 68
click at [541, 196] on div "AH1138" at bounding box center [584, 198] width 205 height 13
drag, startPoint x: 538, startPoint y: 196, endPoint x: 509, endPoint y: 197, distance: 29.8
click at [509, 197] on div "AH1138" at bounding box center [584, 198] width 205 height 13
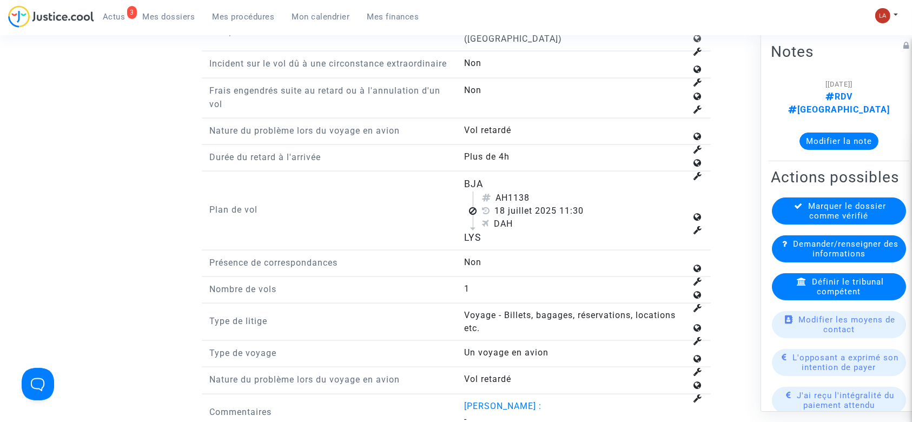
copy div "1138"
click at [825, 296] on span "Définir le tribunal compétent" at bounding box center [848, 286] width 72 height 19
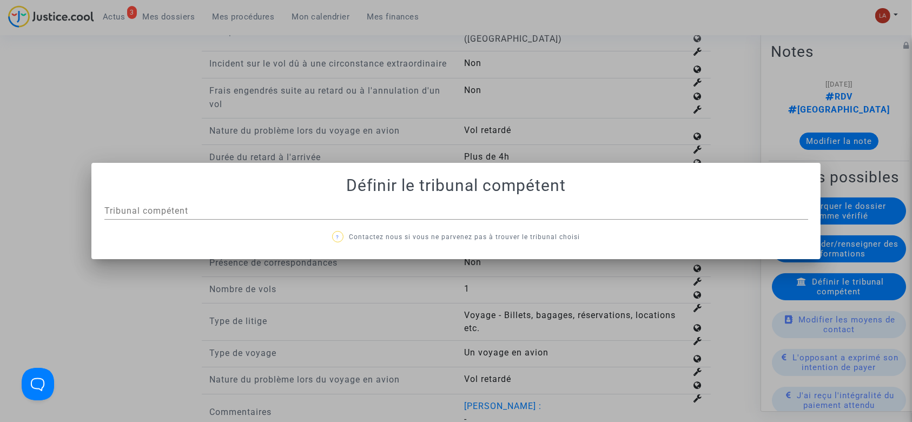
scroll to position [0, 0]
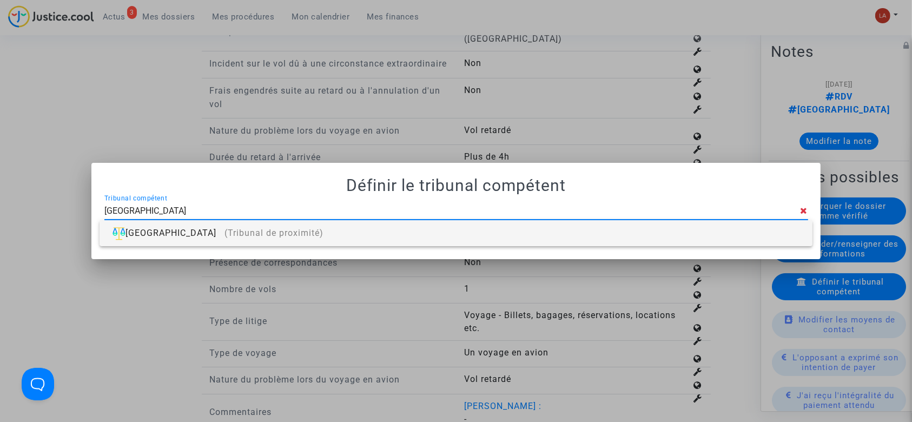
type input "[GEOGRAPHIC_DATA]"
click at [572, 235] on div "Villeurbanne (Tribunal de proximité)" at bounding box center [455, 233] width 695 height 26
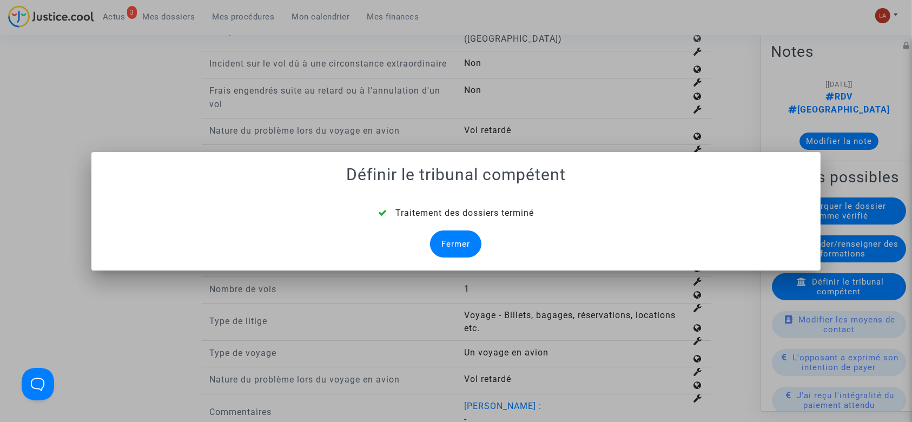
click at [462, 239] on div "Fermer" at bounding box center [455, 243] width 51 height 27
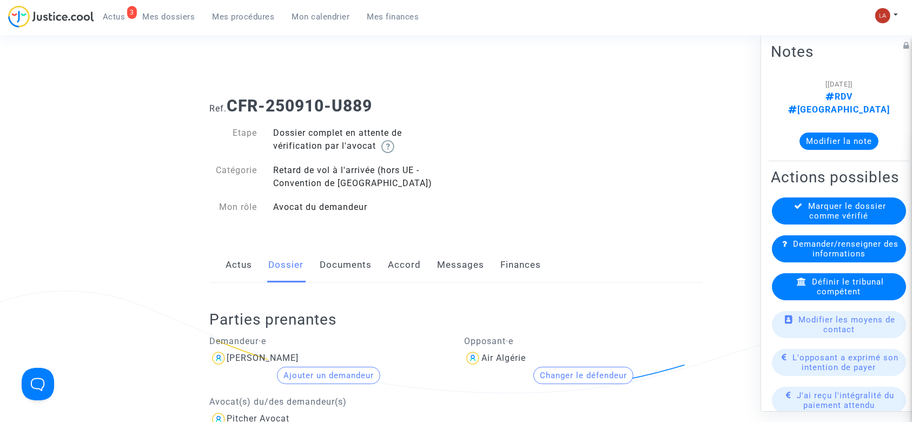
click at [334, 260] on link "Documents" at bounding box center [346, 265] width 52 height 36
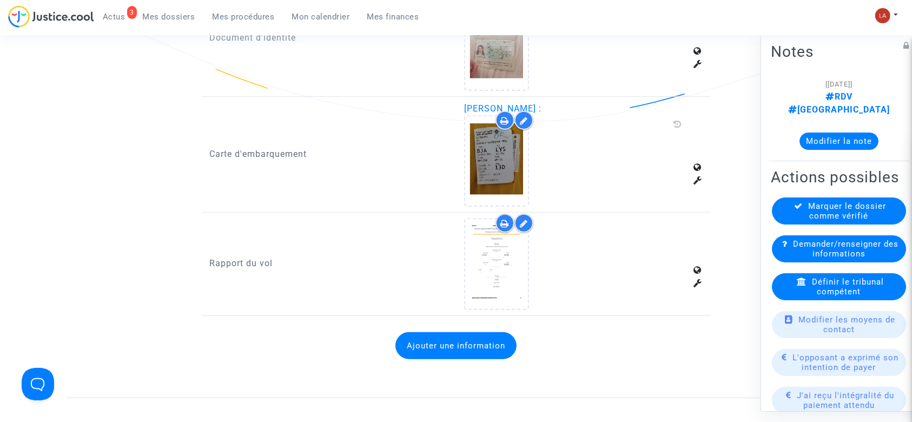
scroll to position [783, 0]
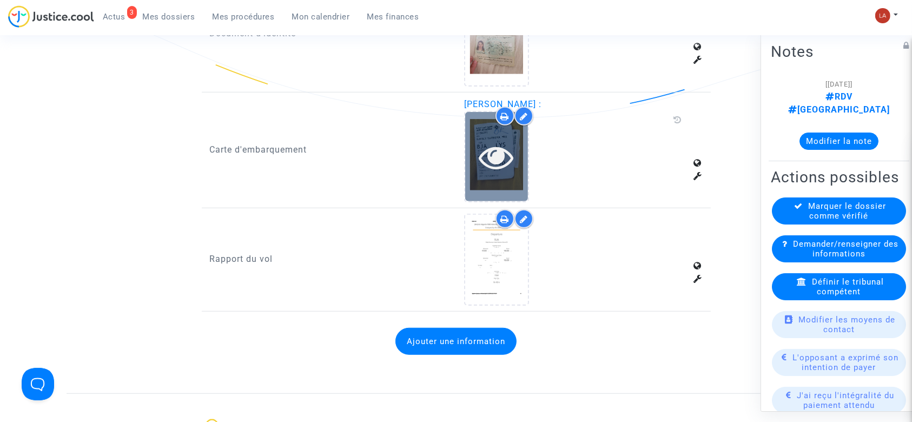
click at [489, 167] on icon at bounding box center [496, 157] width 35 height 35
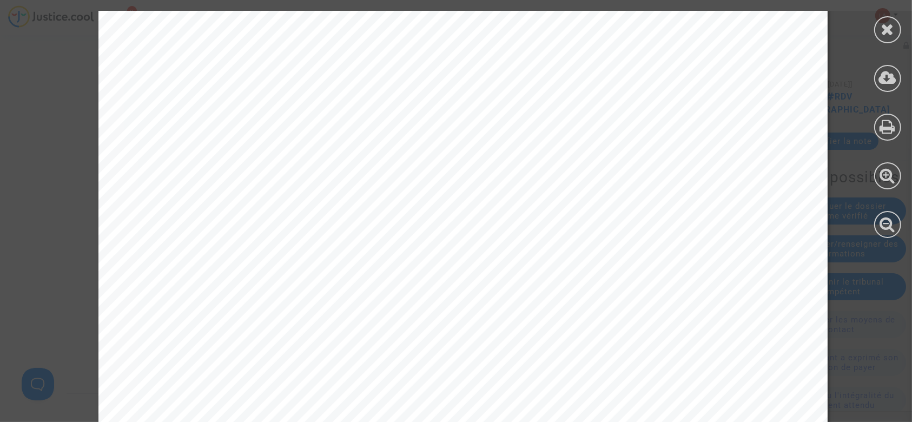
scroll to position [1312, 0]
click at [884, 42] on div at bounding box center [887, 29] width 27 height 27
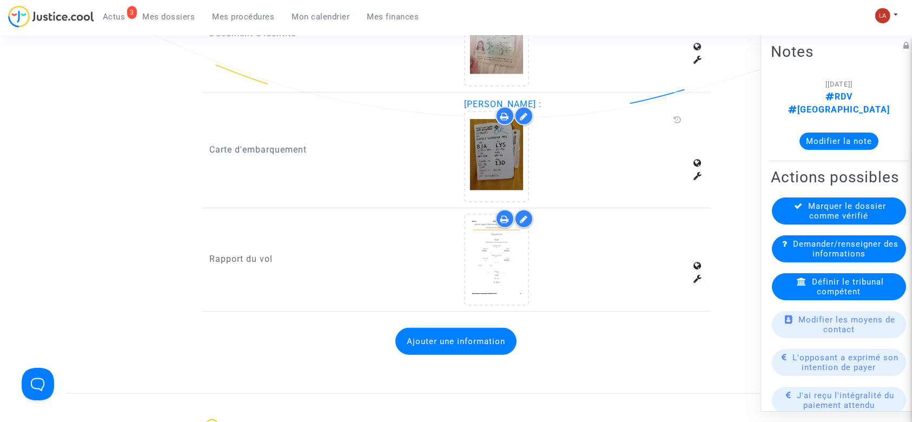
click at [794, 220] on div "Marquer le dossier comme vérifié" at bounding box center [839, 210] width 134 height 27
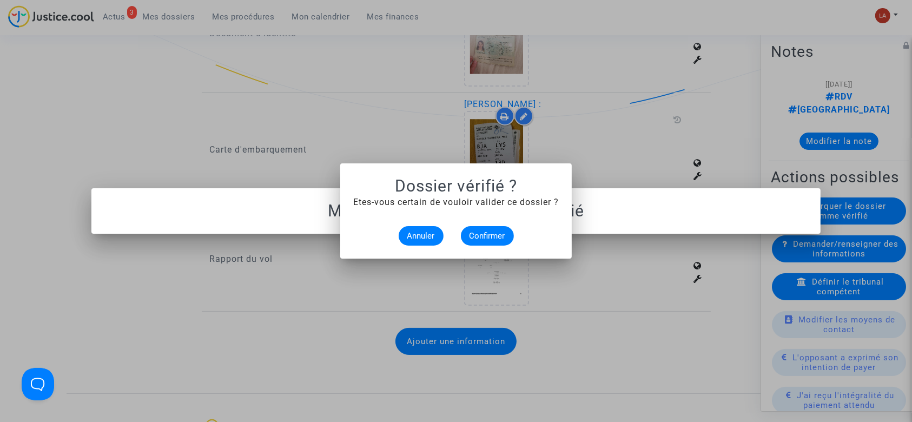
scroll to position [0, 0]
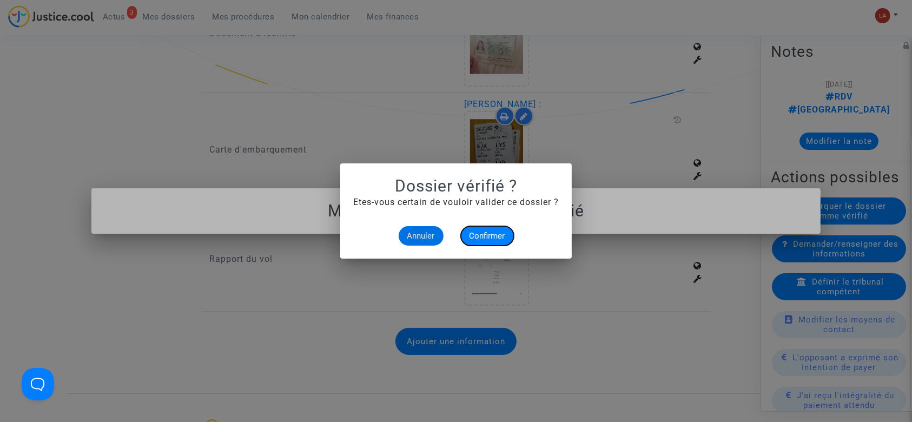
click at [472, 232] on span "Confirmer" at bounding box center [488, 236] width 36 height 10
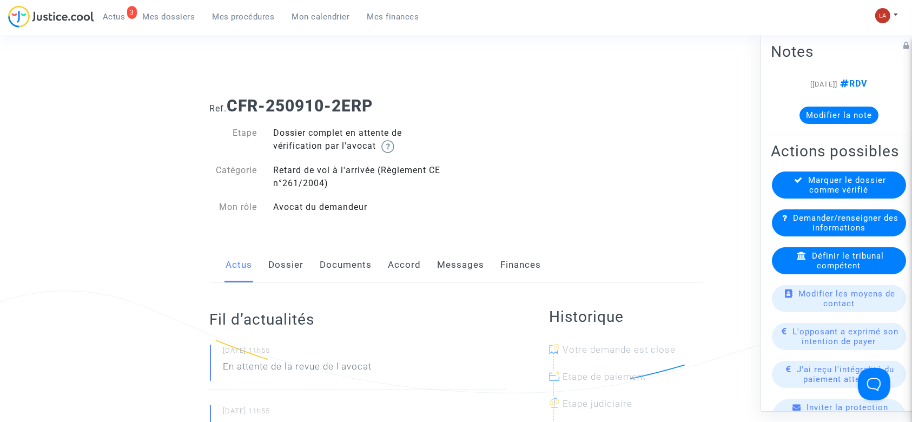
click at [272, 273] on link "Dossier" at bounding box center [286, 265] width 35 height 36
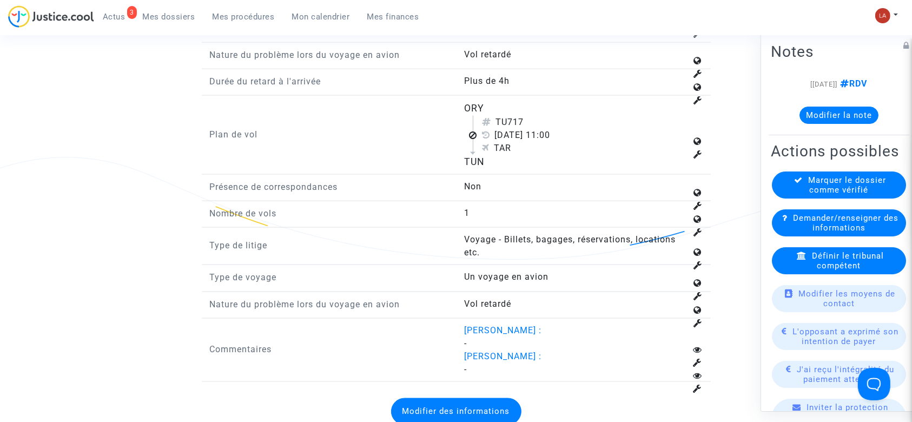
scroll to position [1664, 0]
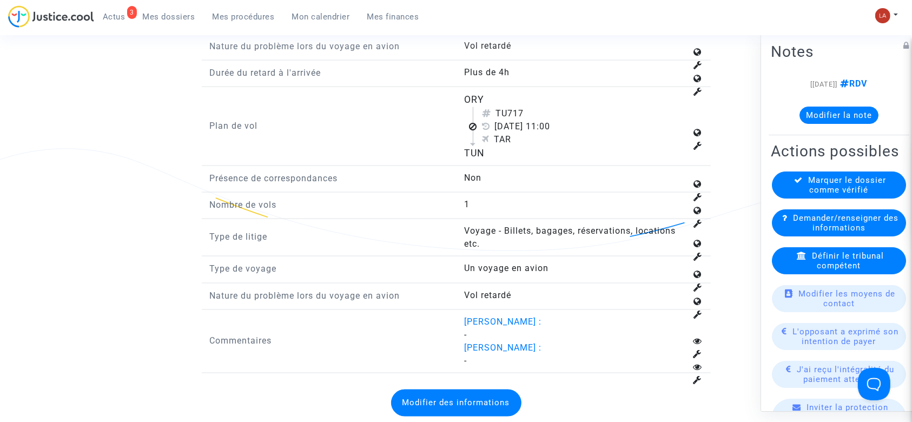
drag, startPoint x: 510, startPoint y: 123, endPoint x: 531, endPoint y: 123, distance: 21.1
click at [531, 120] on div "TU717" at bounding box center [584, 113] width 205 height 13
copy div "717"
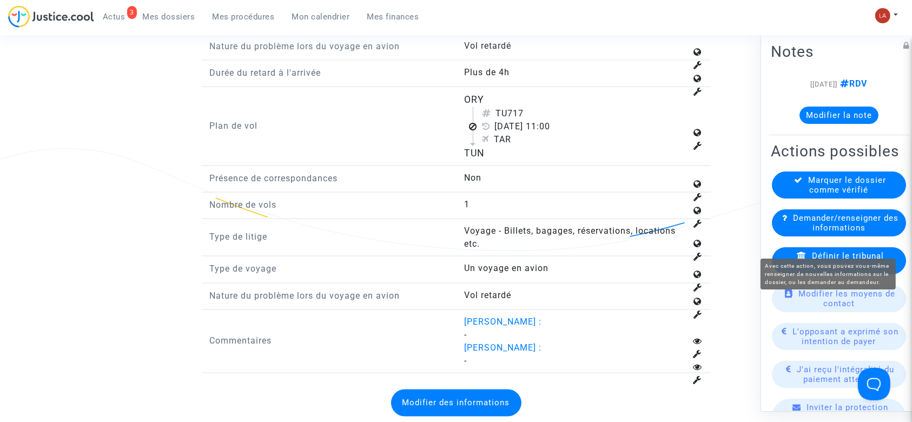
click at [846, 271] on span "Définir le tribunal compétent" at bounding box center [848, 260] width 72 height 19
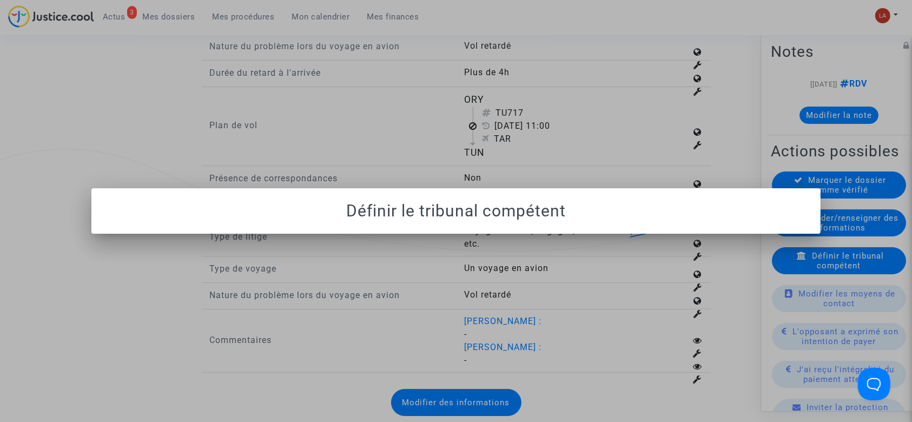
scroll to position [0, 0]
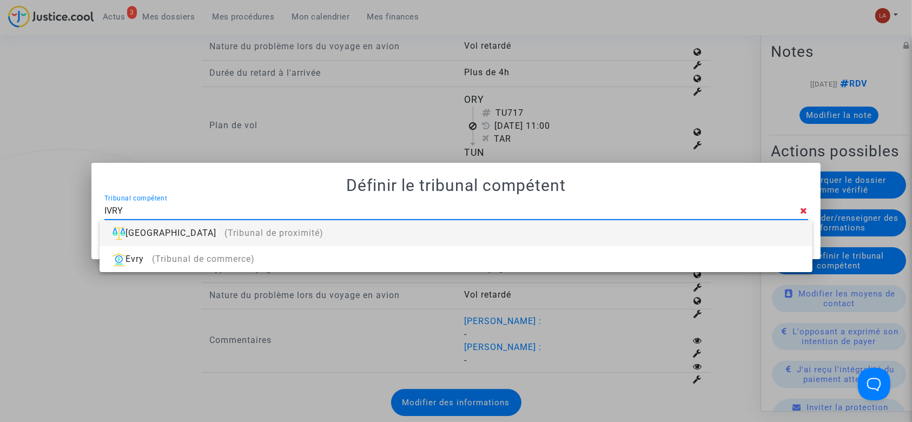
type input "IVRY"
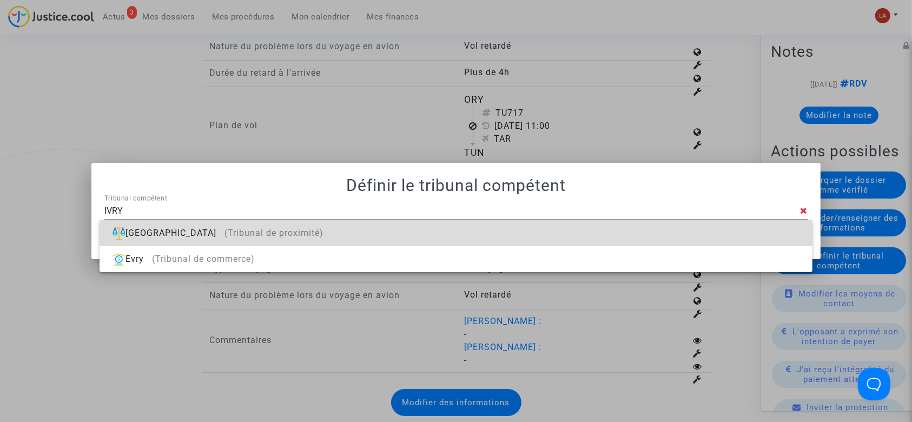
click at [682, 232] on div "[GEOGRAPHIC_DATA] (Tribunal de proximité)" at bounding box center [455, 233] width 695 height 26
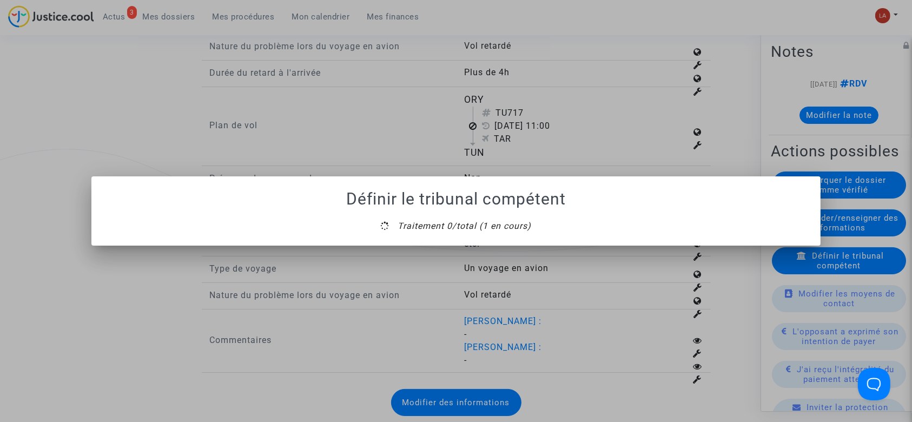
click at [458, 238] on mat-dialog-container "Définir le tribunal compétent Traitement 0/total (1 en cours)" at bounding box center [456, 210] width 730 height 69
click at [457, 243] on mat-dialog-container "Définir le tribunal compétent Traitement 0/total (1 en cours)" at bounding box center [456, 210] width 730 height 69
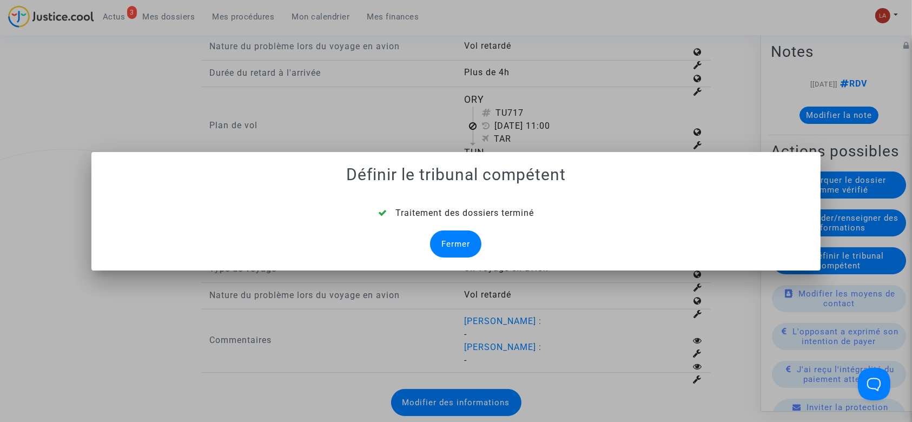
click at [456, 238] on div "Fermer" at bounding box center [455, 243] width 51 height 27
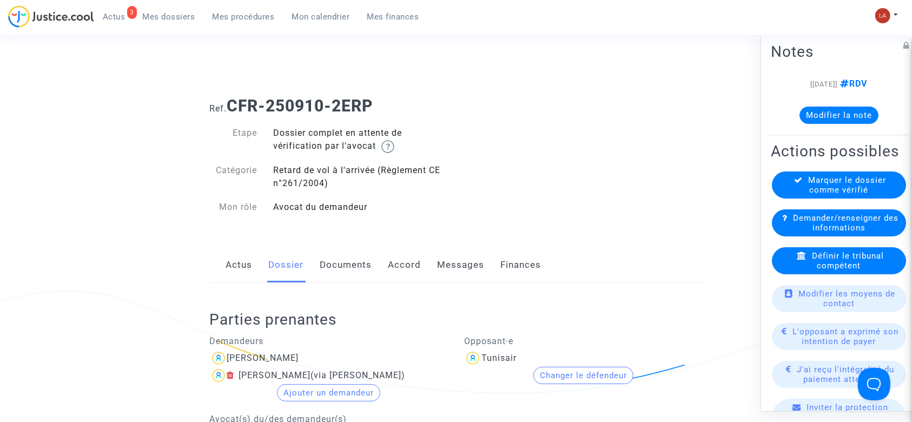
click at [351, 262] on link "Documents" at bounding box center [346, 265] width 52 height 36
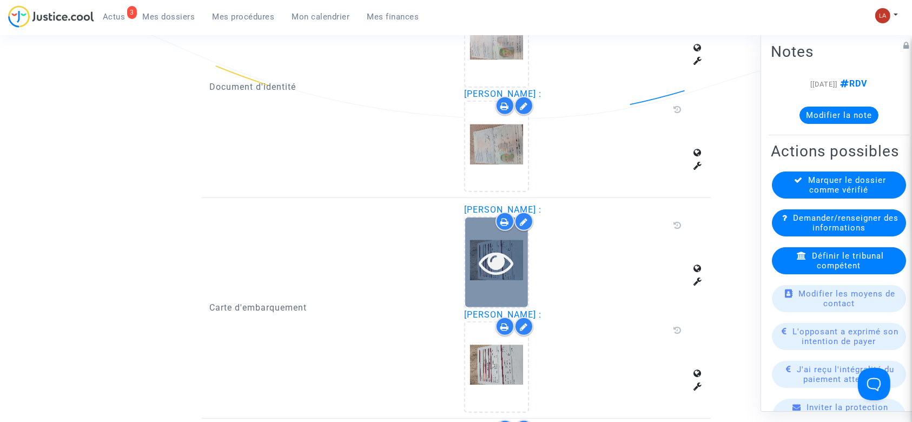
scroll to position [783, 0]
click at [504, 244] on icon at bounding box center [496, 261] width 35 height 35
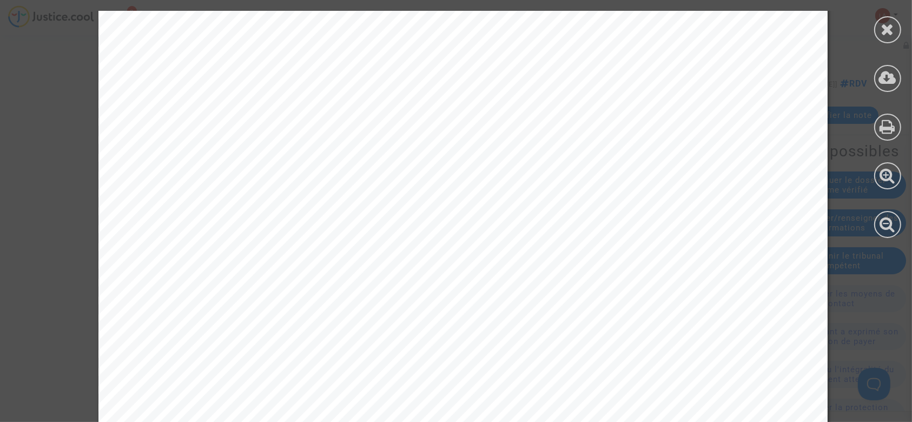
scroll to position [385, 0]
click at [880, 34] on div at bounding box center [887, 29] width 27 height 27
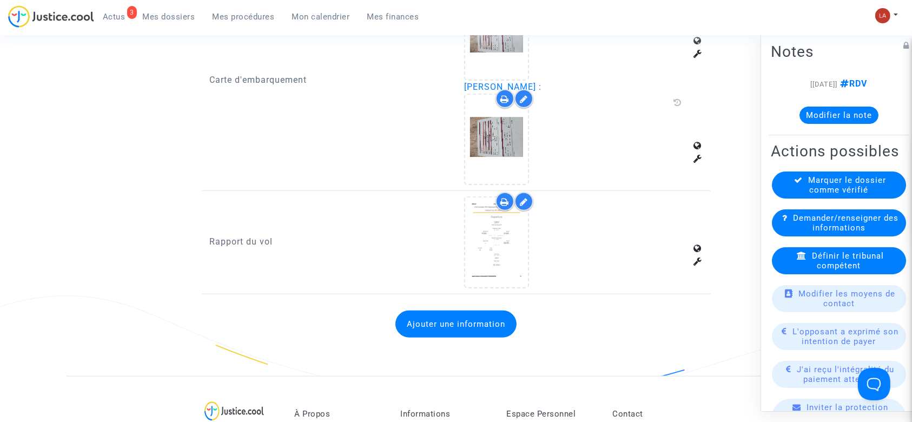
scroll to position [1013, 0]
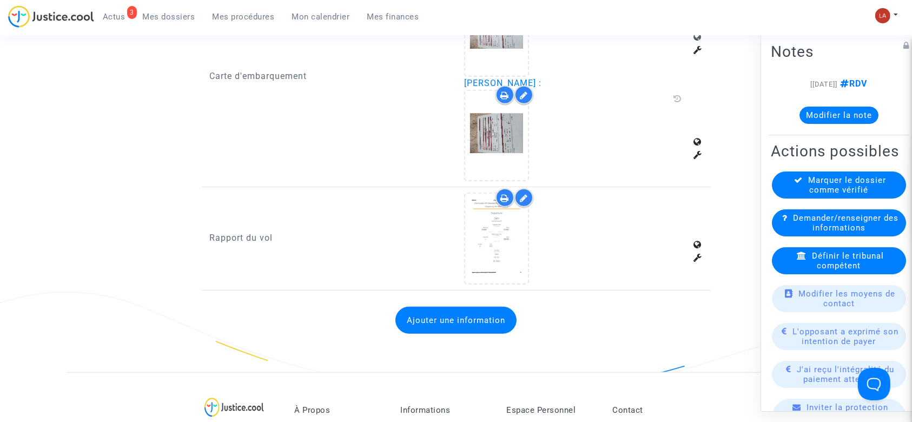
click at [805, 189] on div "Actions possibles Marquer le dossier comme vérifié Demander/renseigner des info…" at bounding box center [839, 416] width 141 height 553
click at [809, 193] on span "Marquer le dossier comme vérifié" at bounding box center [848, 184] width 78 height 19
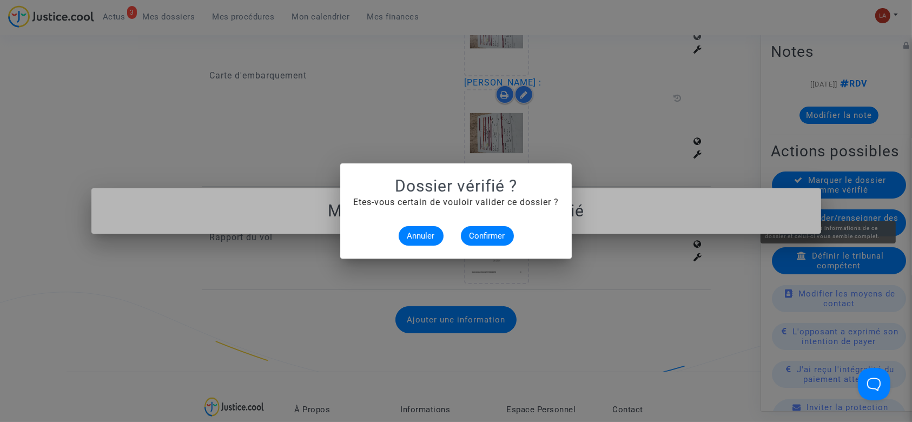
scroll to position [0, 0]
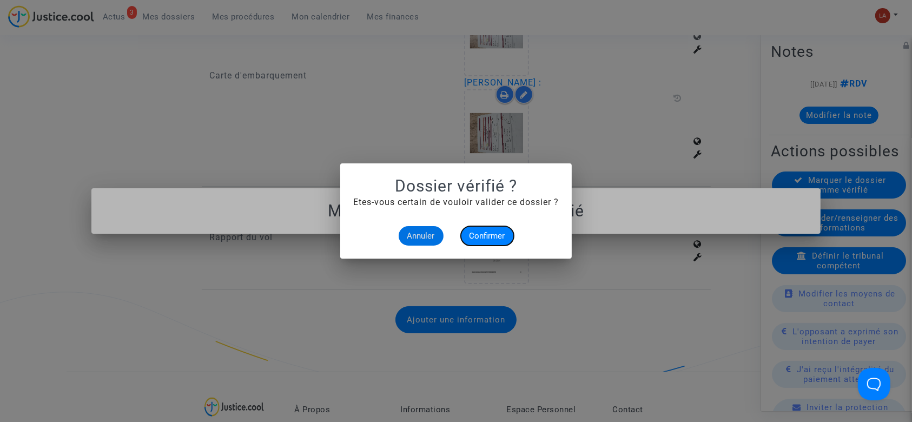
click at [498, 238] on span "Confirmer" at bounding box center [488, 236] width 36 height 10
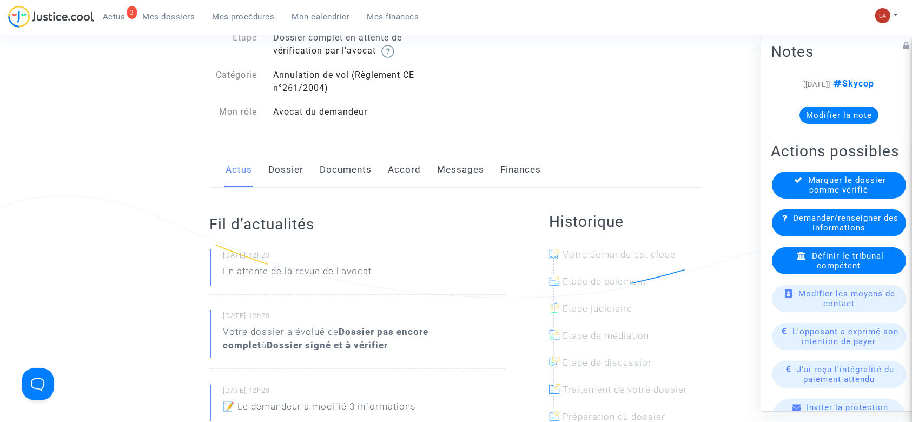
scroll to position [71, 0]
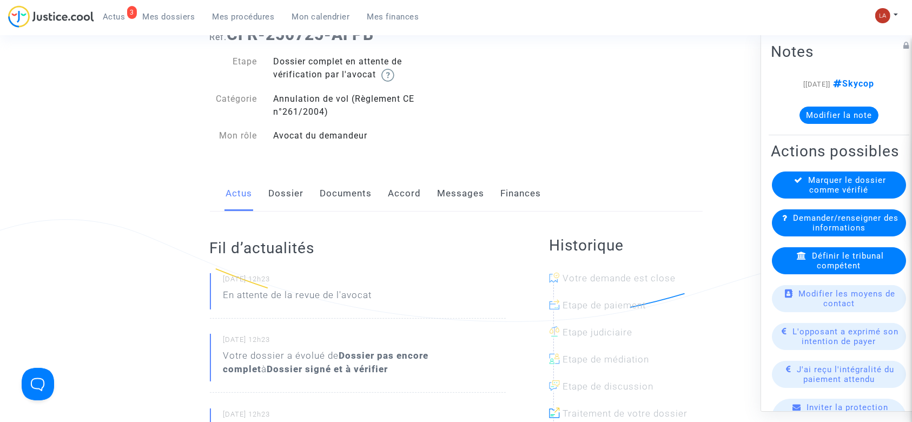
click at [290, 199] on link "Dossier" at bounding box center [286, 194] width 35 height 36
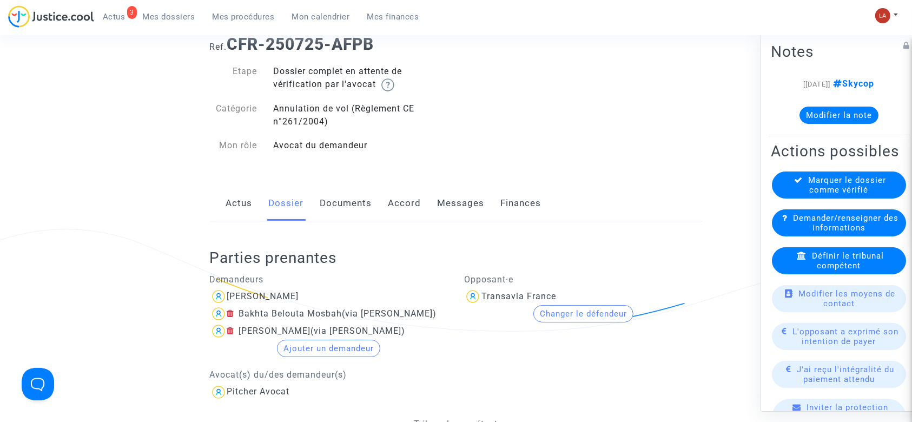
click at [342, 190] on link "Documents" at bounding box center [346, 204] width 52 height 36
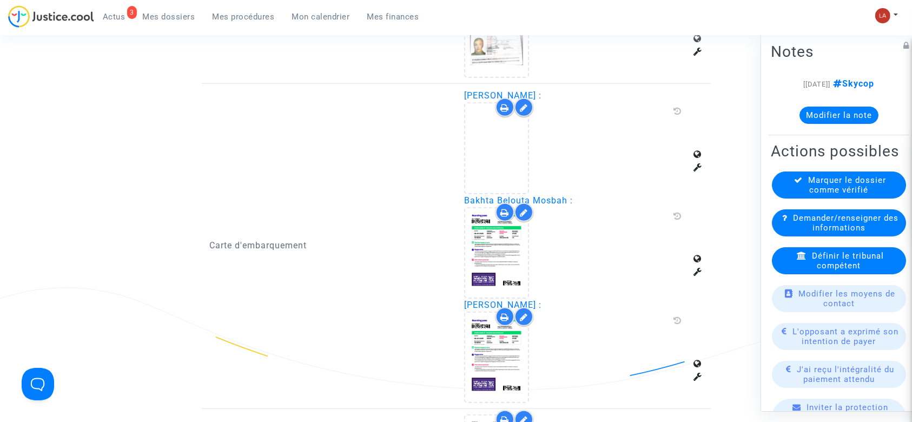
scroll to position [1017, 0]
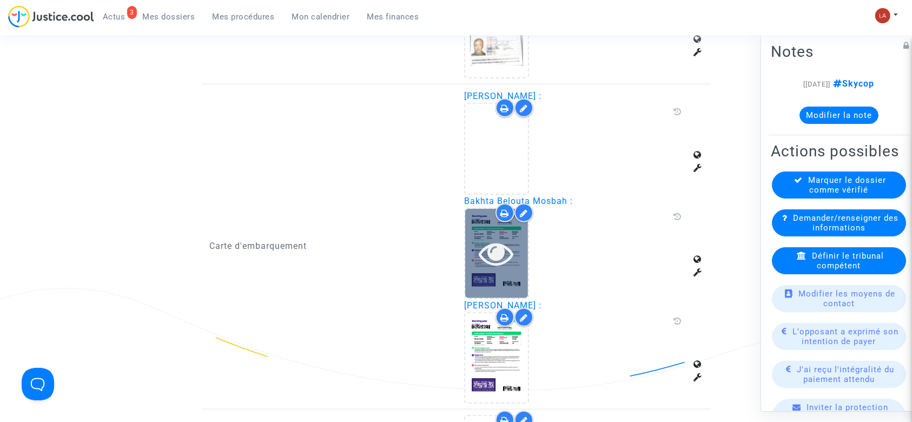
click at [502, 240] on icon at bounding box center [496, 253] width 35 height 35
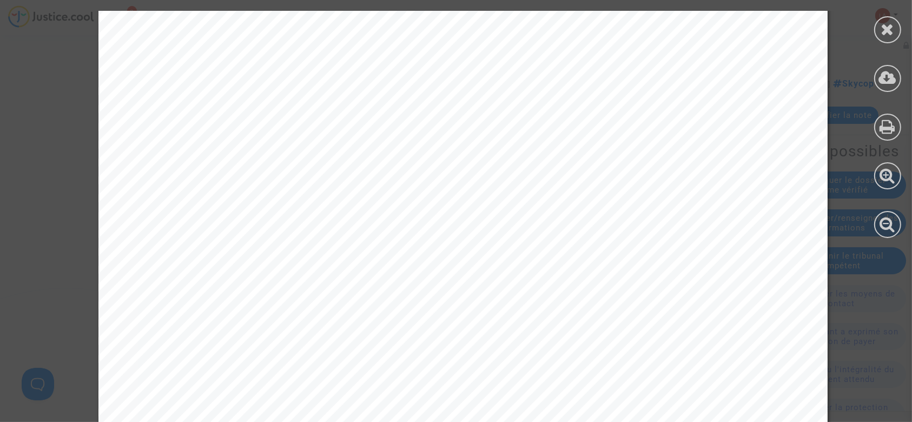
scroll to position [2352, 0]
click at [880, 34] on div at bounding box center [887, 29] width 27 height 27
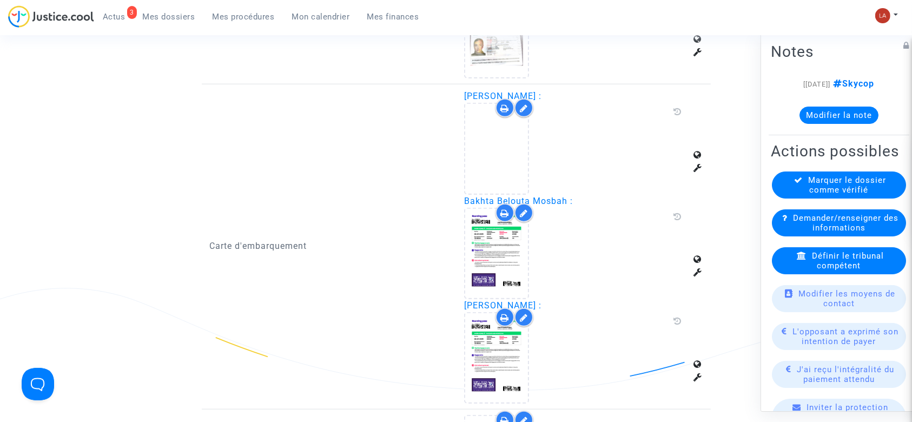
click at [515, 109] on div at bounding box center [515, 107] width 38 height 19
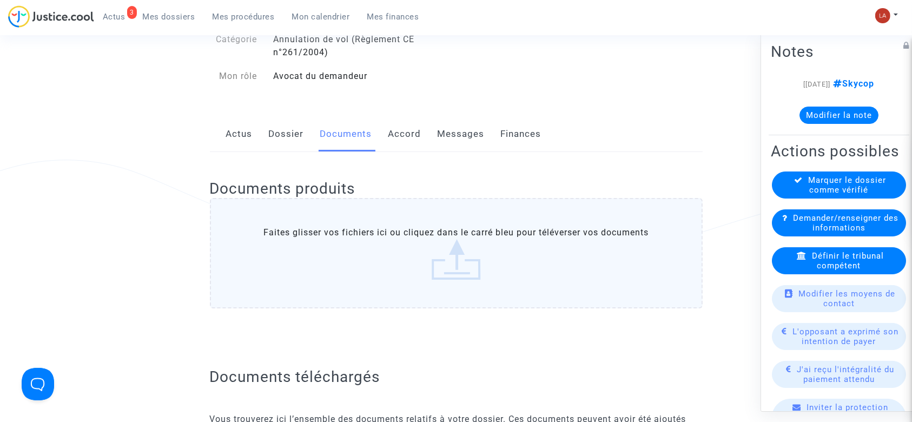
scroll to position [0, 0]
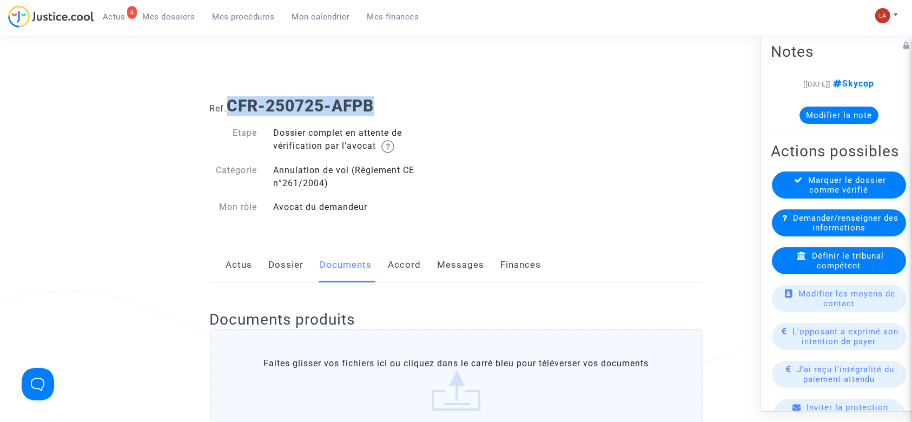
drag, startPoint x: 395, startPoint y: 101, endPoint x: 234, endPoint y: 98, distance: 161.2
click at [234, 98] on h1 "Ref. CFR-250725-AFPB" at bounding box center [456, 105] width 493 height 19
copy b "CFR-250725-AFPB"
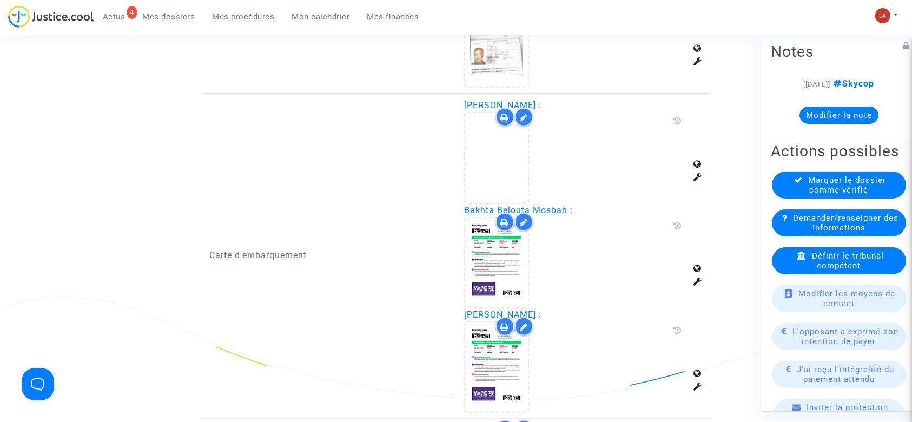
scroll to position [1008, 0]
click at [525, 113] on icon at bounding box center [524, 117] width 8 height 9
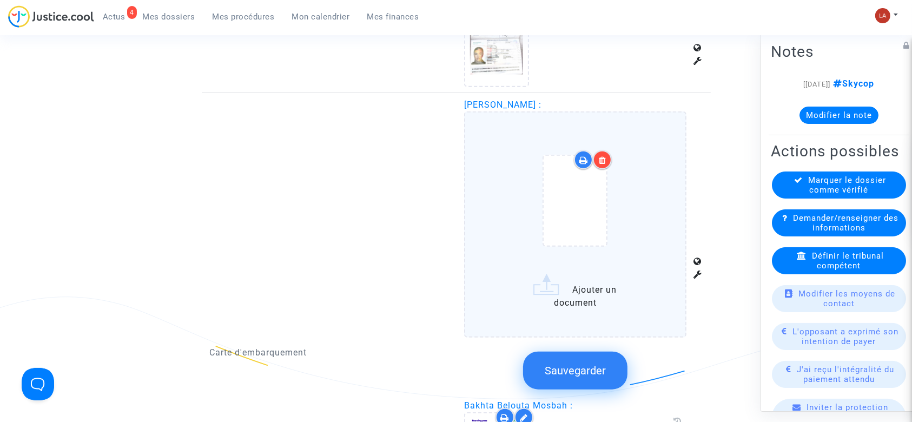
click at [423, 314] on div "Carte d'embarquement" at bounding box center [329, 353] width 255 height 510
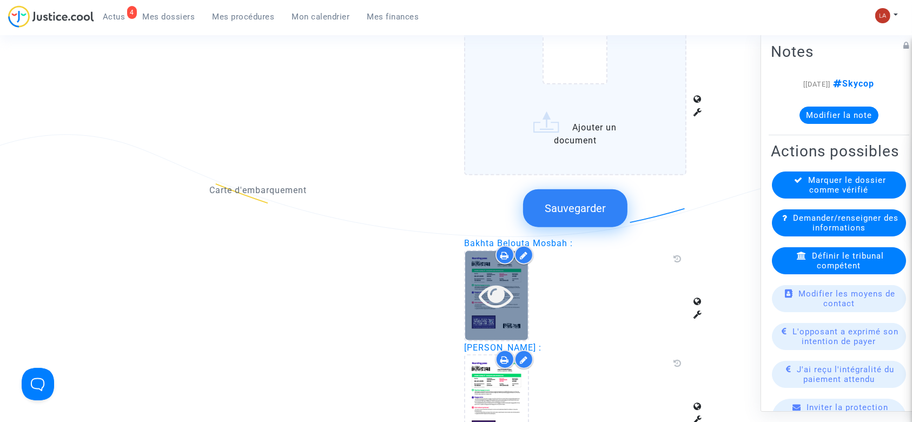
scroll to position [1171, 0]
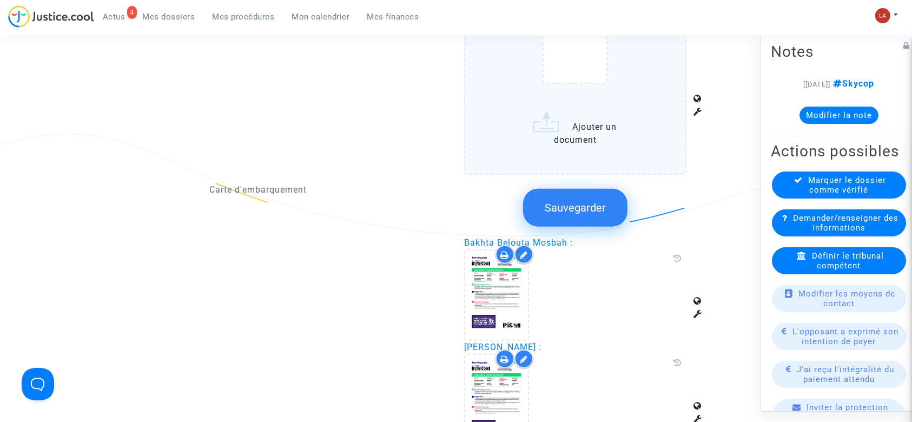
click at [521, 251] on icon at bounding box center [524, 254] width 8 height 9
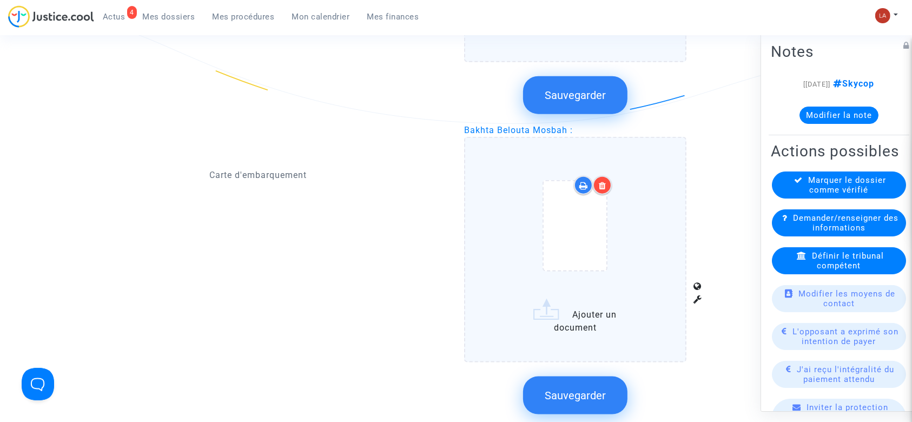
scroll to position [1285, 0]
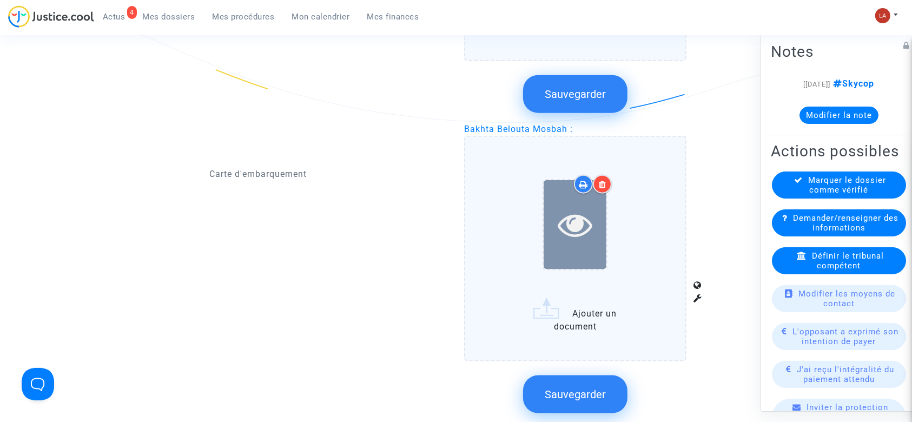
click at [578, 249] on div at bounding box center [575, 224] width 63 height 89
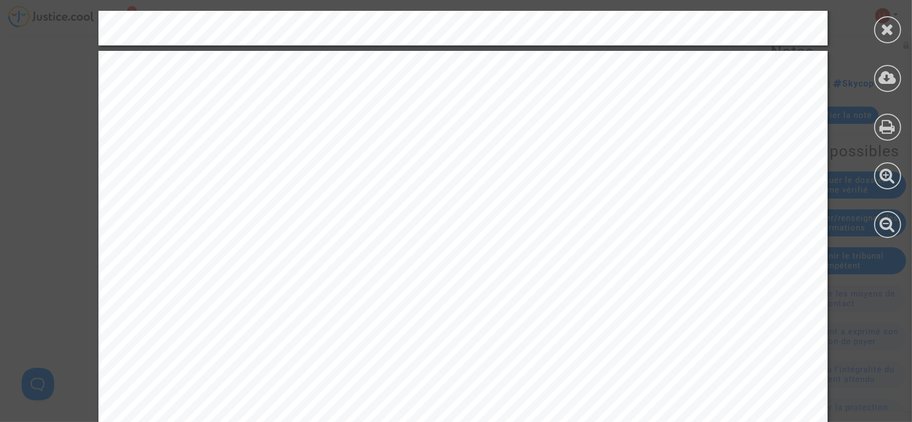
scroll to position [998, 0]
click at [898, 76] on div at bounding box center [887, 78] width 27 height 27
click at [900, 27] on div at bounding box center [887, 29] width 27 height 27
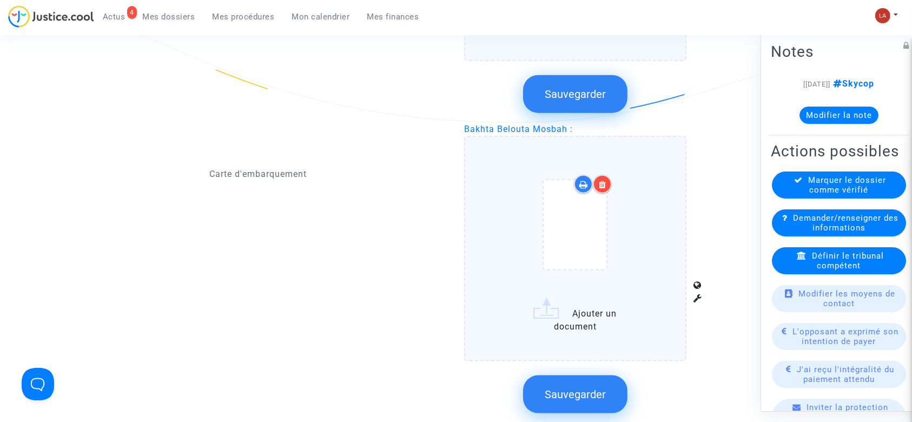
click at [562, 399] on button "Sauvegarder" at bounding box center [575, 394] width 104 height 38
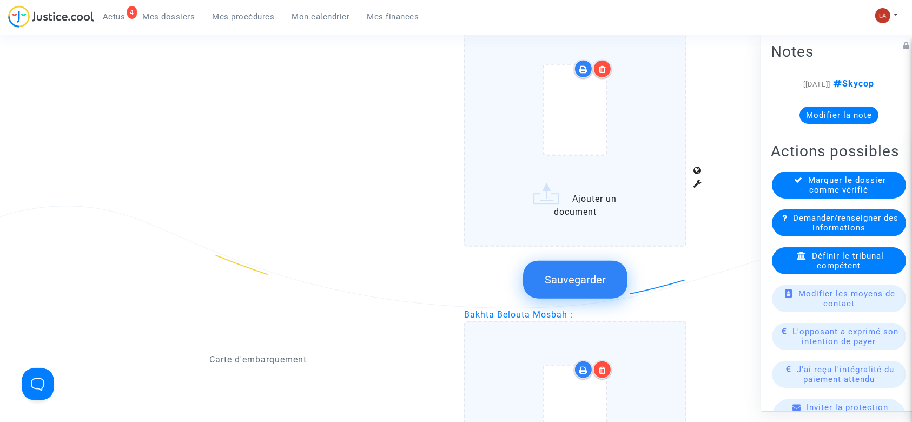
scroll to position [1099, 0]
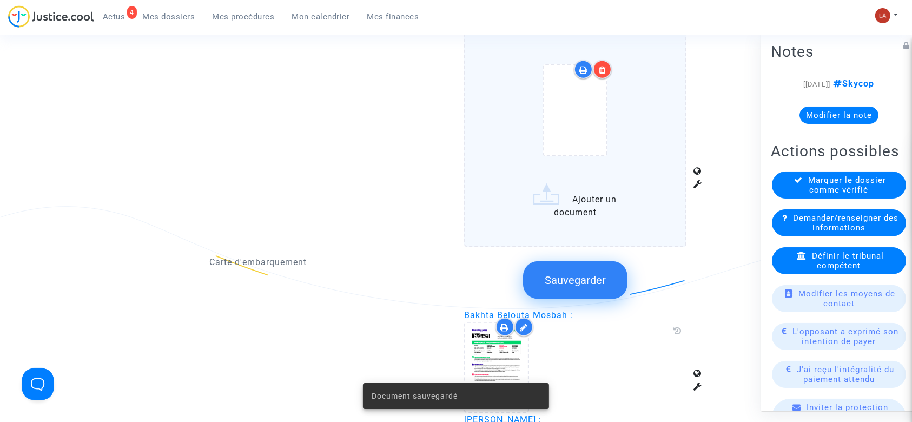
click at [602, 65] on icon at bounding box center [603, 69] width 8 height 9
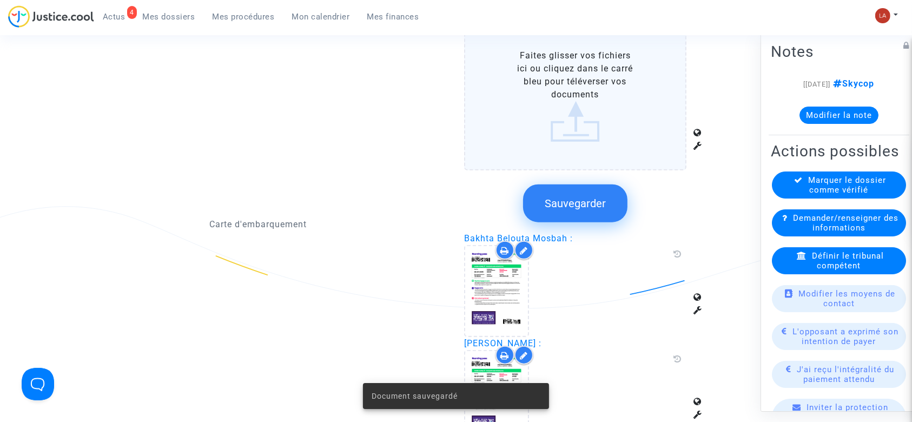
click at [577, 119] on label "Faites glisser vos fichiers ici ou cliquez dans le carré bleu pour téléverser v…" at bounding box center [575, 95] width 222 height 149
click at [0, 0] on input "Faites glisser vos fichiers ici ou cliquez dans le carré bleu pour téléverser v…" at bounding box center [0, 0] width 0 height 0
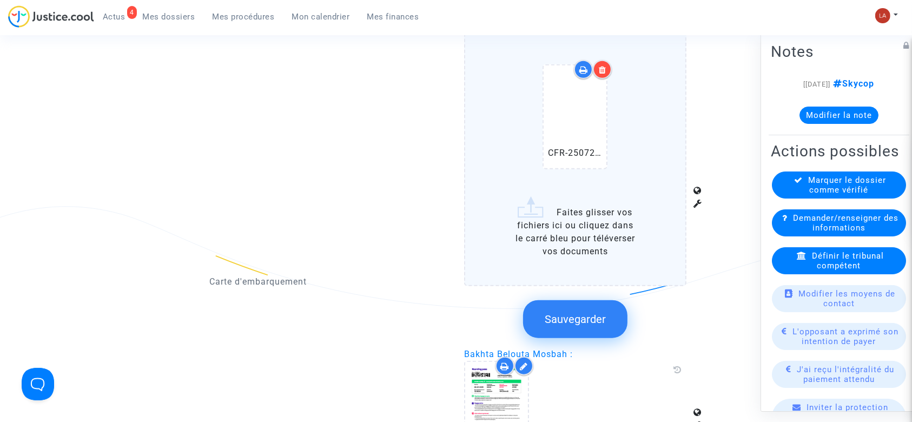
click at [580, 323] on button "Sauvegarder" at bounding box center [575, 319] width 104 height 38
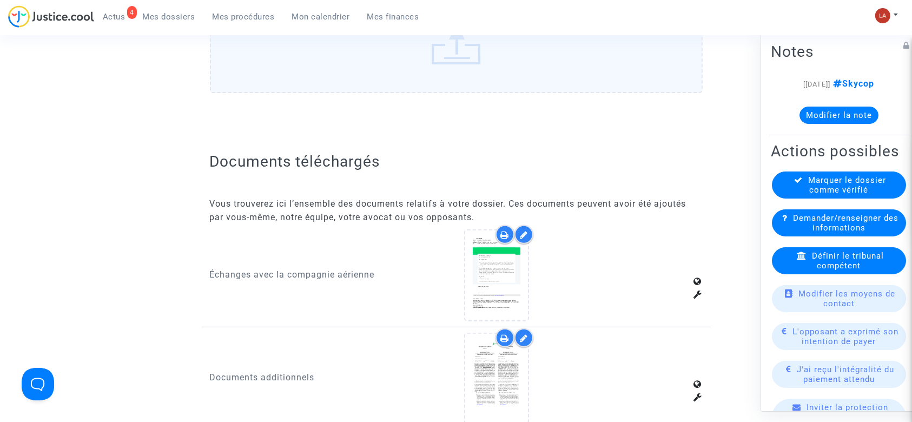
scroll to position [0, 0]
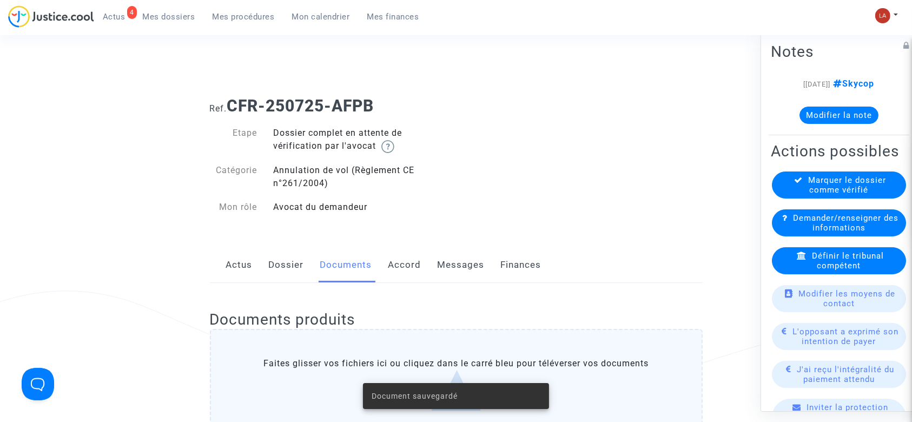
click at [275, 272] on link "Dossier" at bounding box center [286, 265] width 35 height 36
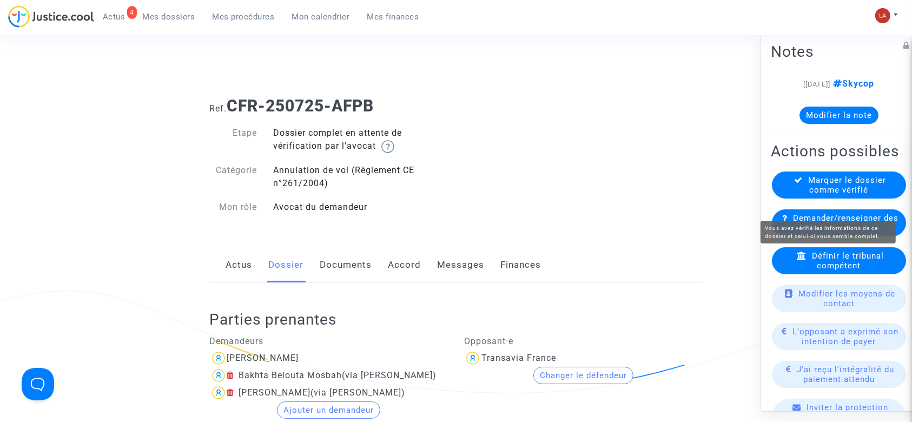
click at [845, 195] on span "Marquer le dossier comme vérifié" at bounding box center [848, 184] width 78 height 19
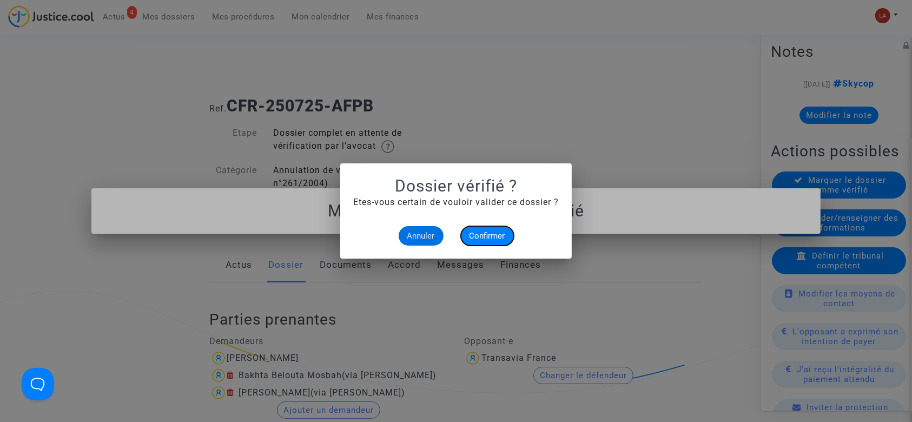
click at [485, 233] on span "Confirmer" at bounding box center [488, 236] width 36 height 10
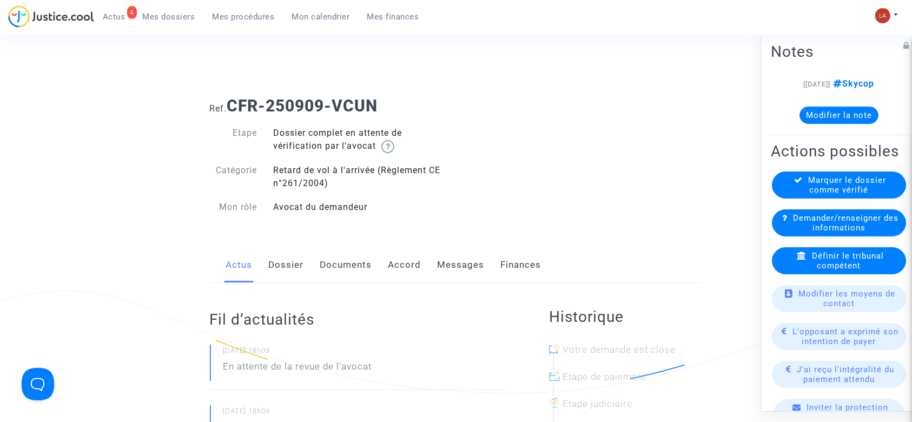
click at [291, 260] on link "Dossier" at bounding box center [286, 265] width 35 height 36
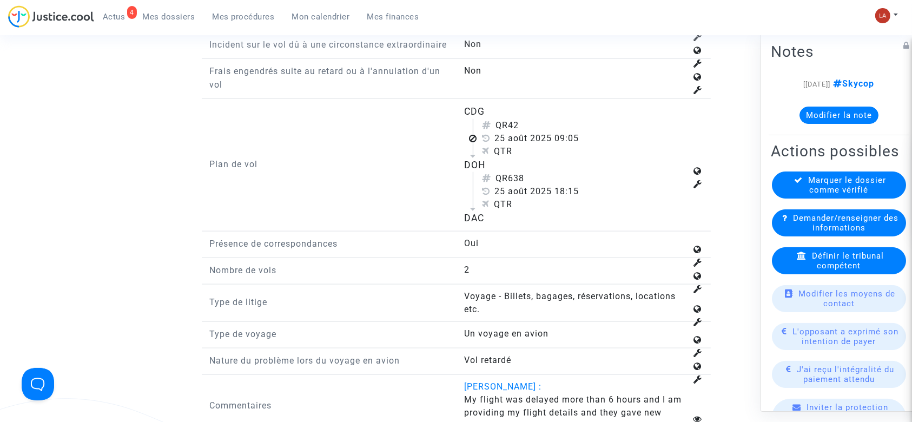
scroll to position [1413, 0]
drag, startPoint x: 509, startPoint y: 136, endPoint x: 538, endPoint y: 132, distance: 30.1
click at [538, 132] on div "QR42" at bounding box center [584, 127] width 205 height 13
copy div "42"
click at [814, 271] on span "Définir le tribunal compétent" at bounding box center [848, 260] width 72 height 19
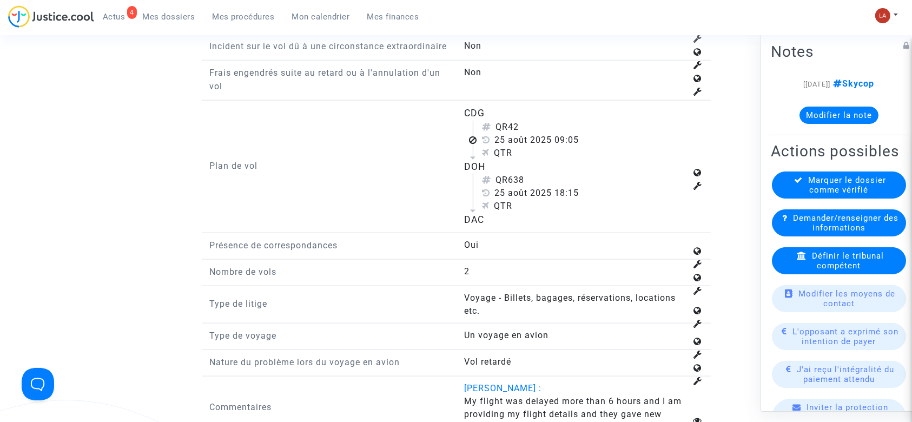
scroll to position [0, 0]
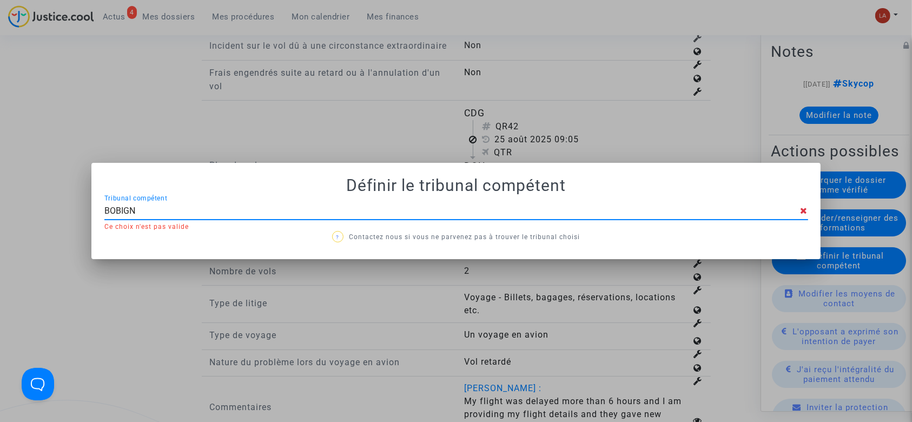
type input "BOBIGNY"
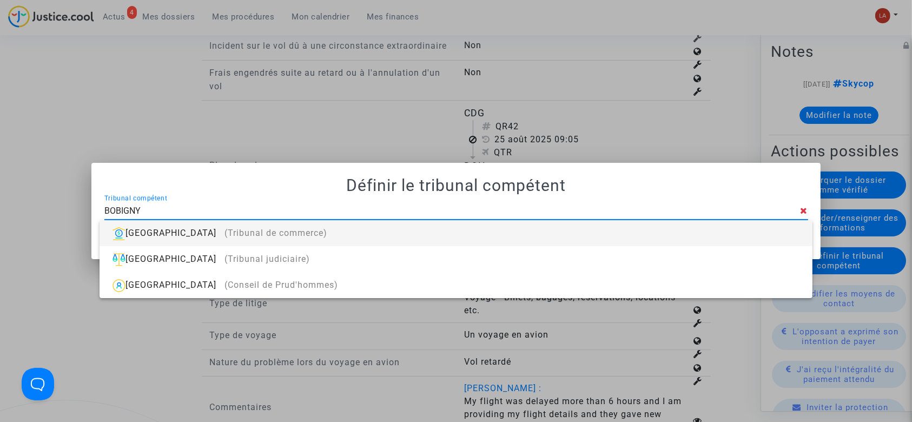
click at [612, 221] on div "Bobigny (Tribunal de commerce)" at bounding box center [455, 233] width 695 height 26
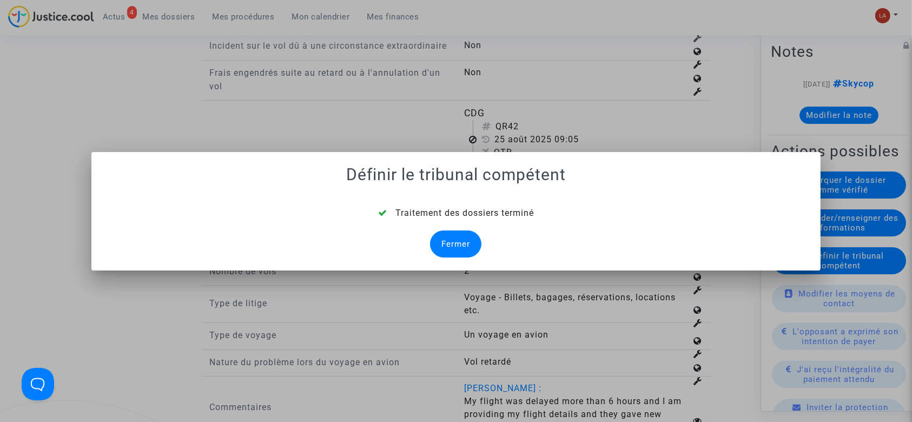
click at [440, 246] on div "Fermer" at bounding box center [455, 243] width 51 height 27
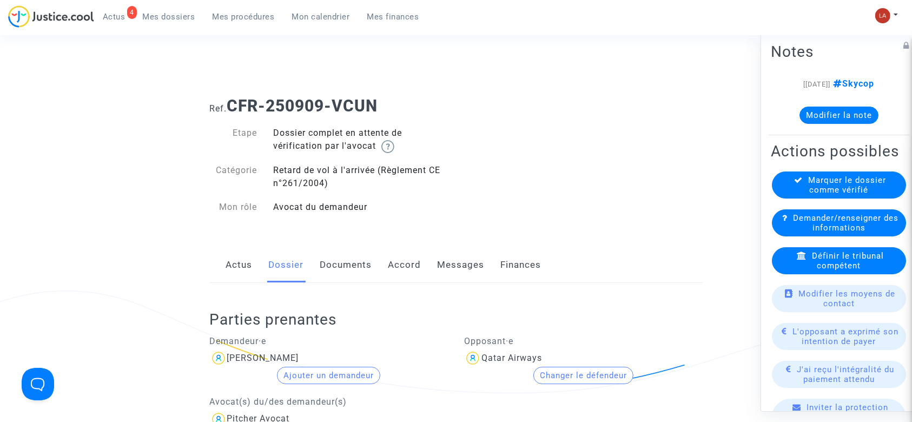
click at [341, 276] on link "Documents" at bounding box center [346, 265] width 52 height 36
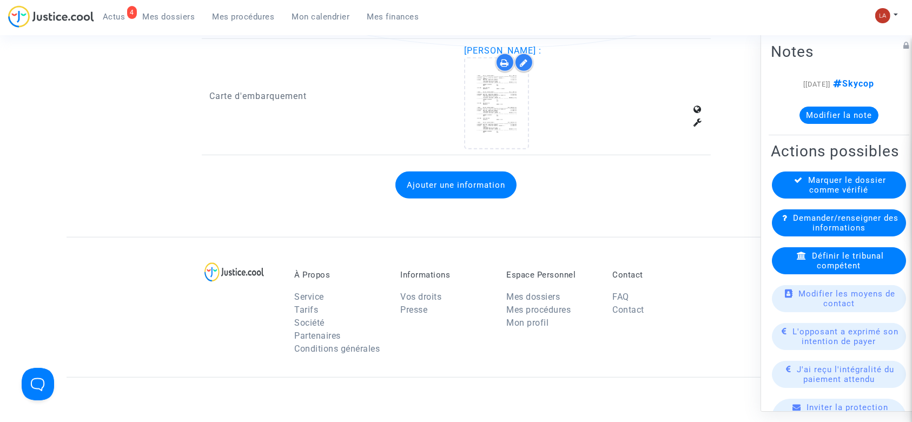
scroll to position [872, 0]
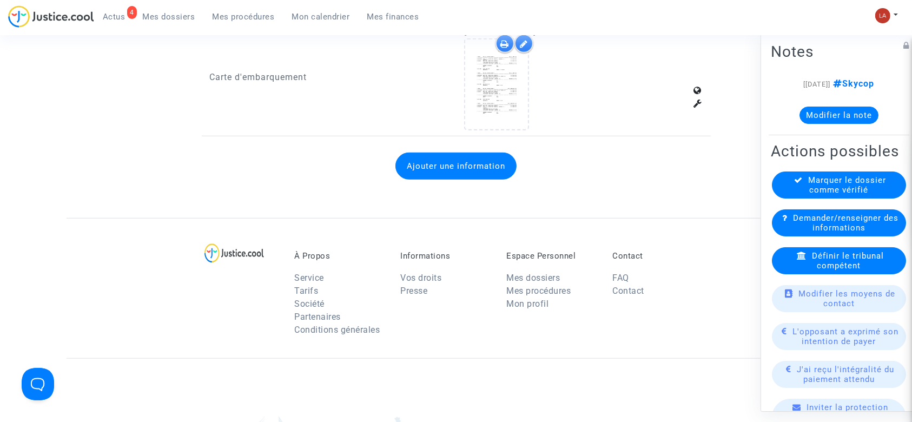
click at [479, 167] on button "Ajouter une information" at bounding box center [455, 166] width 121 height 27
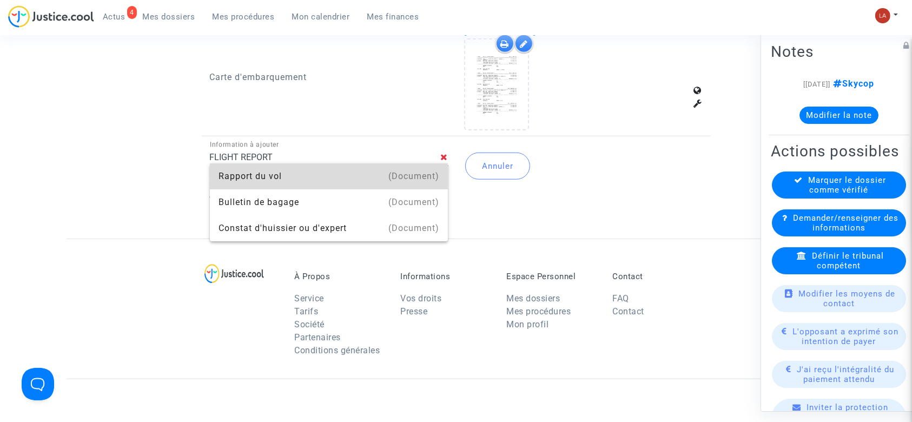
click at [421, 172] on div "(Document)" at bounding box center [413, 176] width 51 height 26
type input "Rapport du vol"
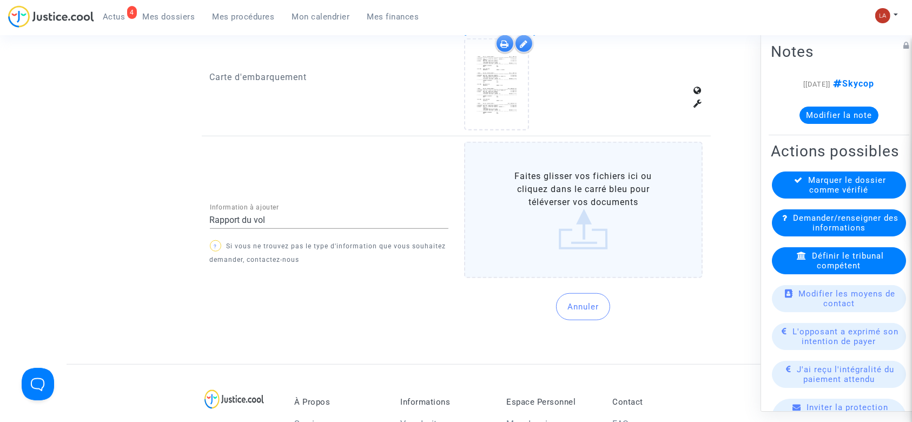
click at [569, 201] on label "Faites glisser vos fichiers ici ou cliquez dans le carré bleu pour téléverser v…" at bounding box center [583, 210] width 239 height 136
click at [0, 0] on input "Faites glisser vos fichiers ici ou cliquez dans le carré bleu pour téléverser v…" at bounding box center [0, 0] width 0 height 0
click at [652, 222] on label "Faites glisser vos fichiers ici ou cliquez dans le carré bleu pour téléverser v…" at bounding box center [583, 210] width 239 height 136
click at [0, 0] on input "Faites glisser vos fichiers ici ou cliquez dans le carré bleu pour téléverser v…" at bounding box center [0, 0] width 0 height 0
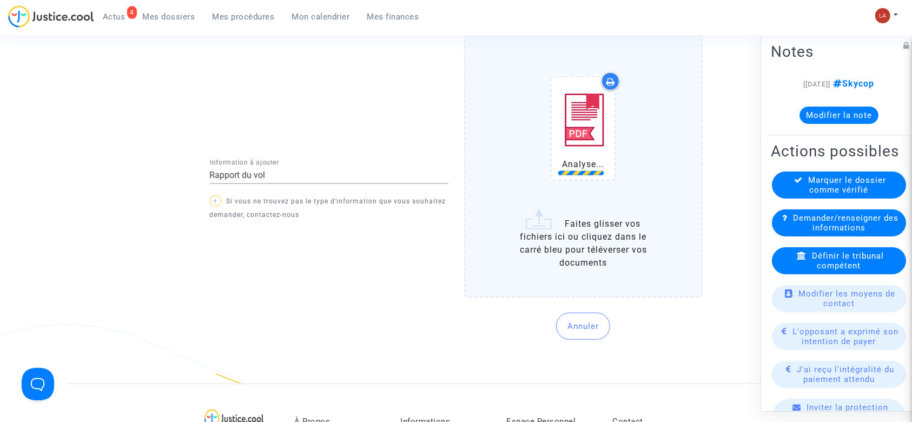
scroll to position [982, 0]
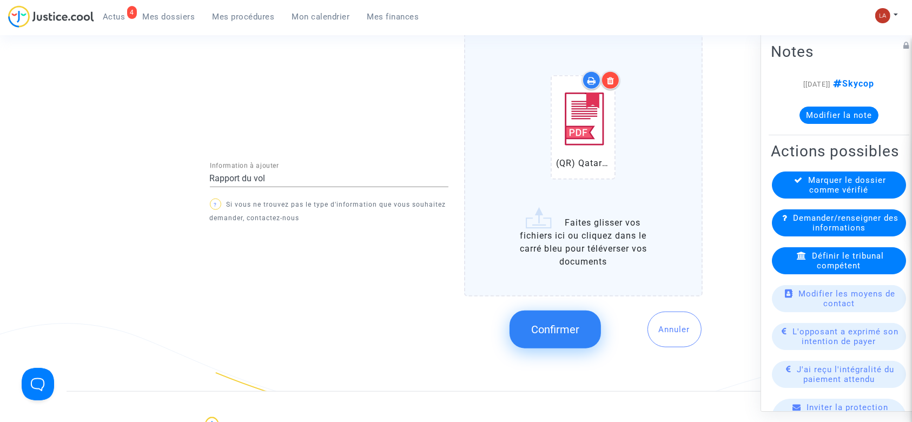
click at [536, 319] on button "Confirmer" at bounding box center [555, 330] width 91 height 38
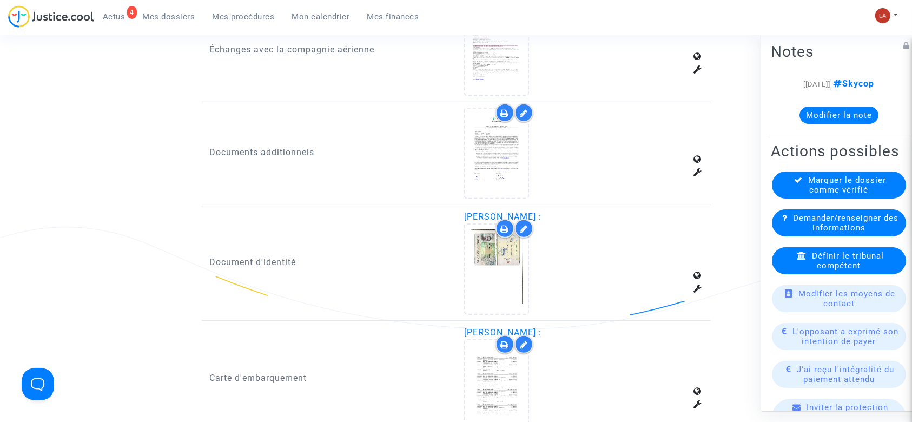
scroll to position [571, 0]
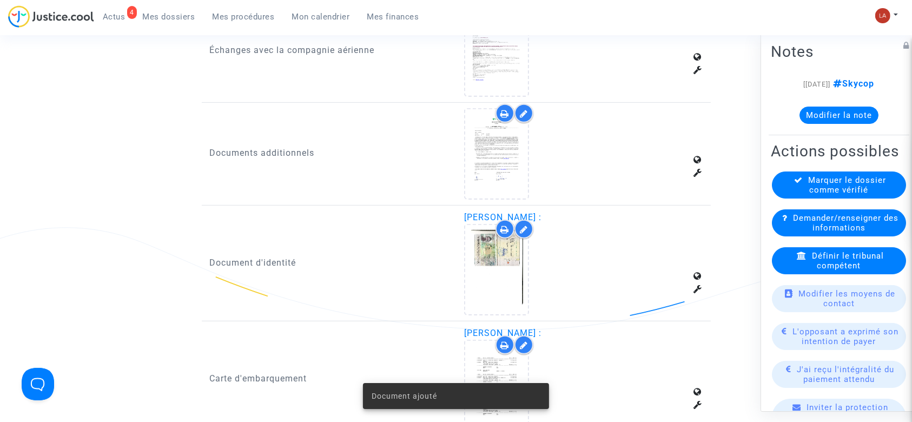
click at [503, 374] on div "Document ajouté" at bounding box center [456, 396] width 212 height 52
click at [493, 355] on div at bounding box center [496, 385] width 63 height 89
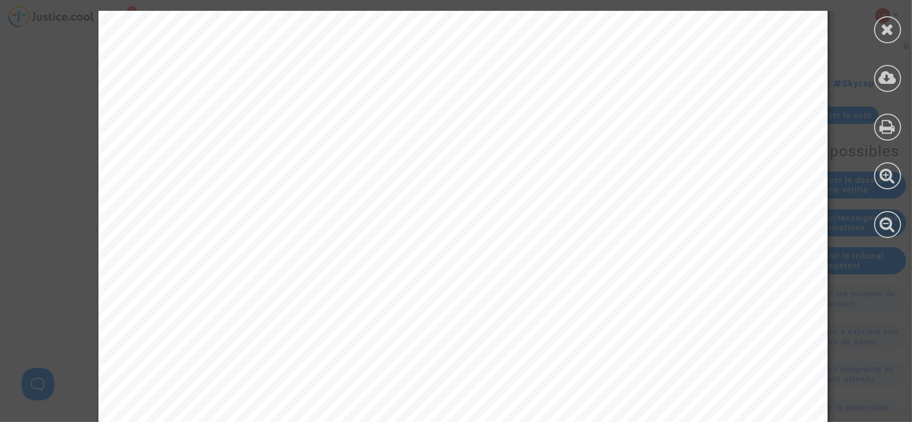
scroll to position [118, 0]
click at [883, 23] on icon at bounding box center [888, 29] width 14 height 16
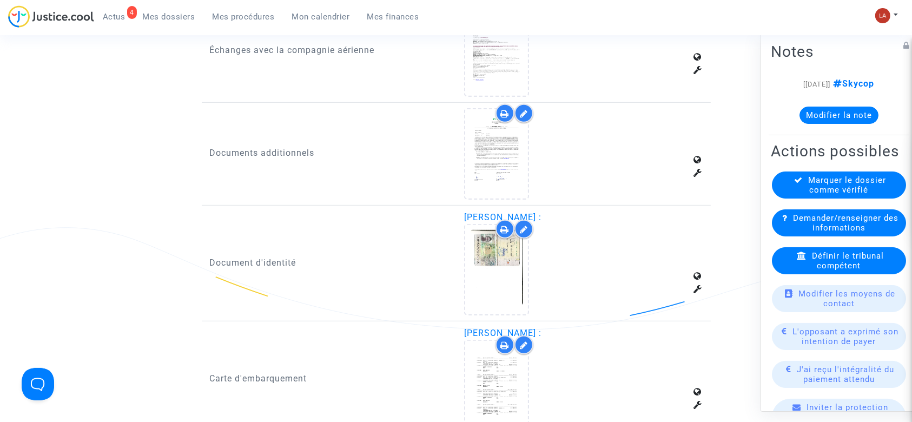
click at [799, 199] on div "Marquer le dossier comme vérifié" at bounding box center [839, 185] width 134 height 27
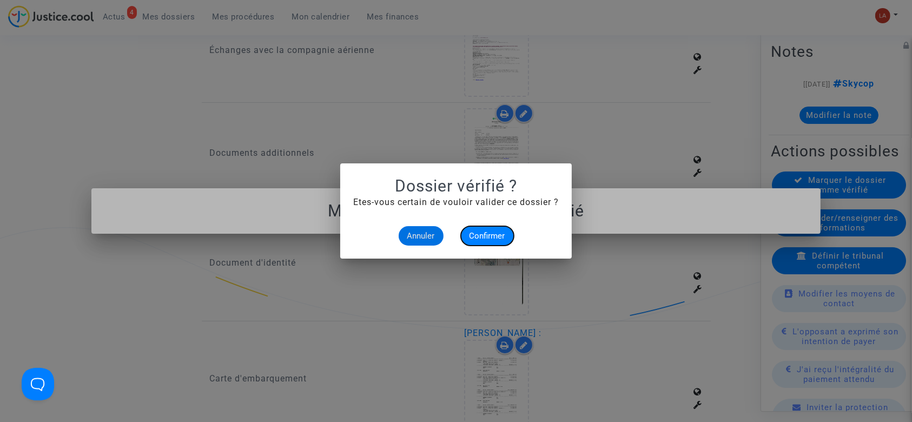
click at [473, 231] on span "Confirmer" at bounding box center [488, 236] width 36 height 10
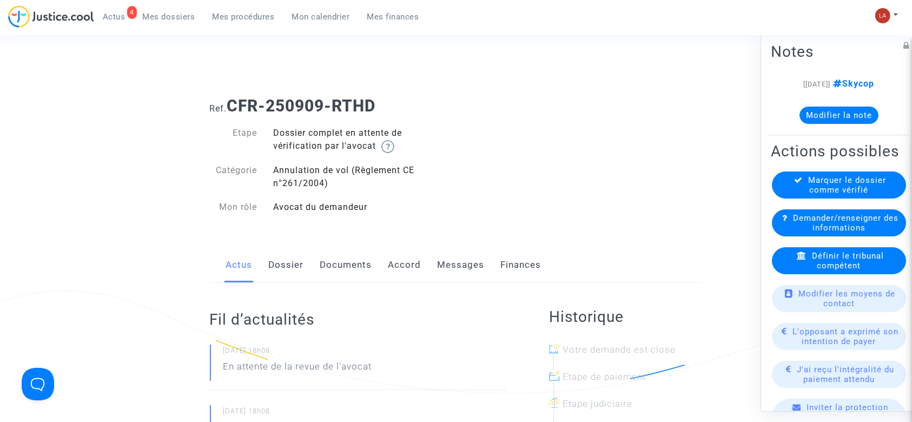
click at [282, 280] on link "Dossier" at bounding box center [286, 265] width 35 height 36
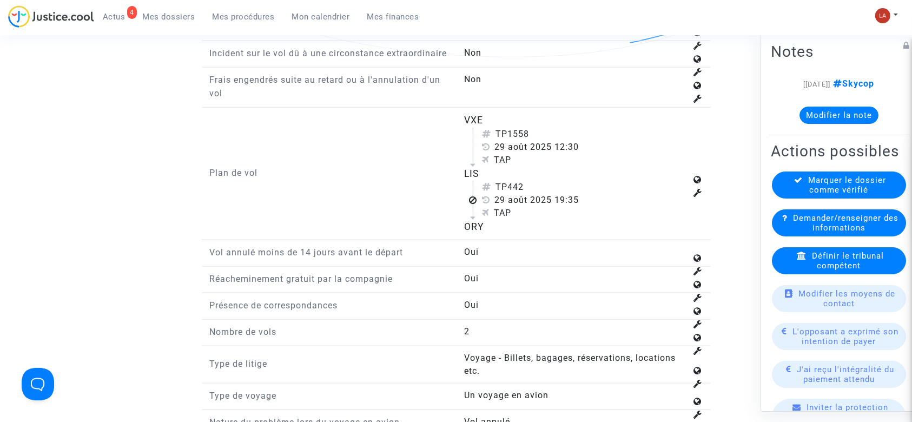
scroll to position [1348, 0]
drag, startPoint x: 511, startPoint y: 199, endPoint x: 528, endPoint y: 196, distance: 17.4
click at [528, 196] on div "TP442" at bounding box center [584, 189] width 205 height 13
copy div "442"
click at [799, 260] on icon at bounding box center [802, 256] width 10 height 8
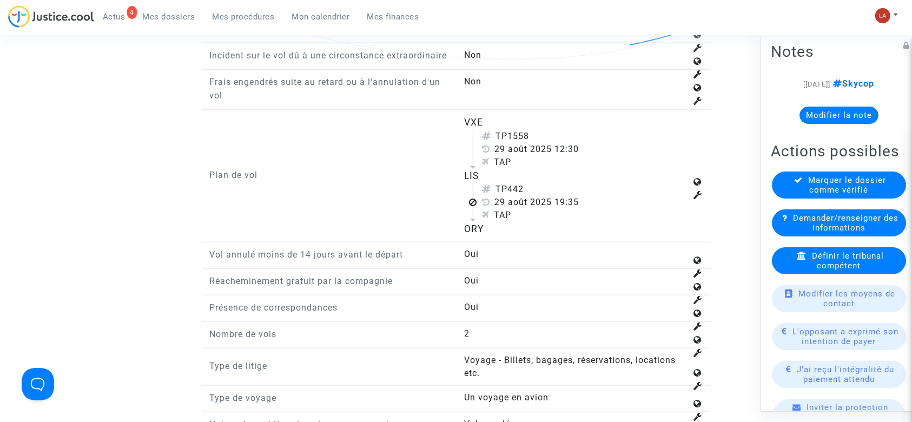
scroll to position [0, 0]
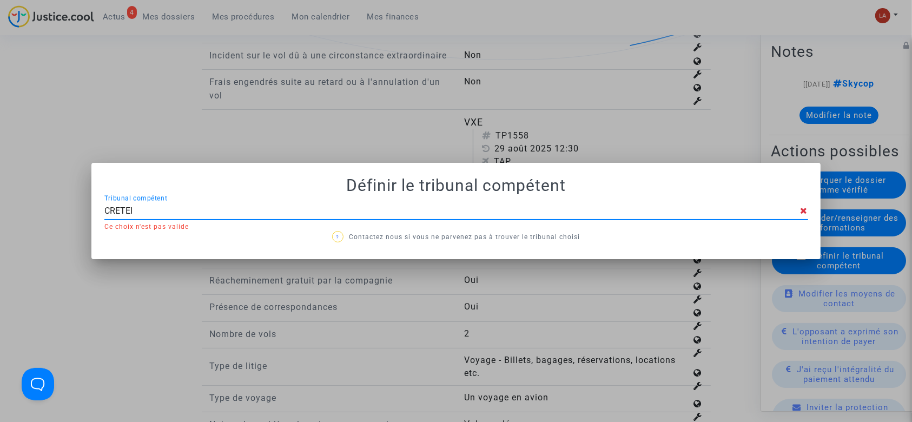
type input "CRETEIL"
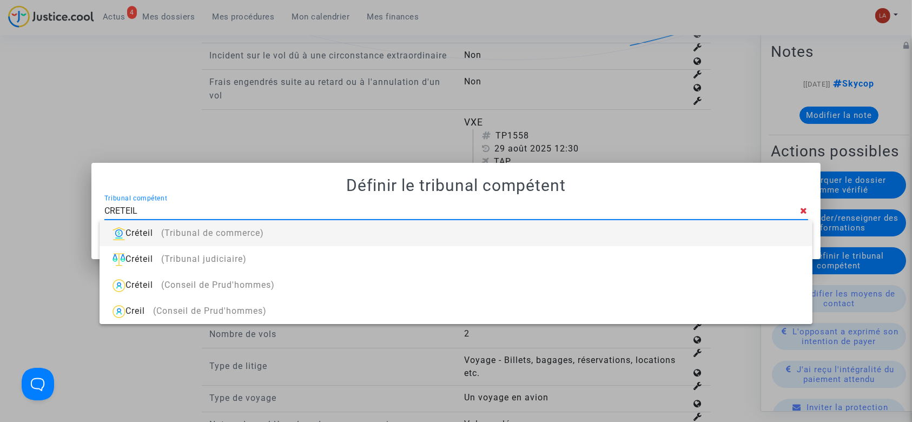
click at [730, 239] on div "Créteil (Tribunal de commerce)" at bounding box center [455, 233] width 695 height 26
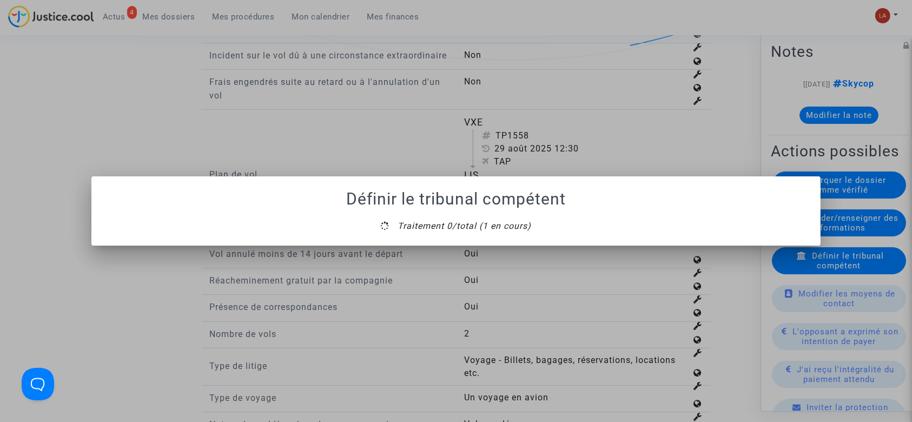
click at [459, 245] on mat-dialog-container "Définir le tribunal compétent Traitement 0/total (1 en cours)" at bounding box center [456, 210] width 730 height 69
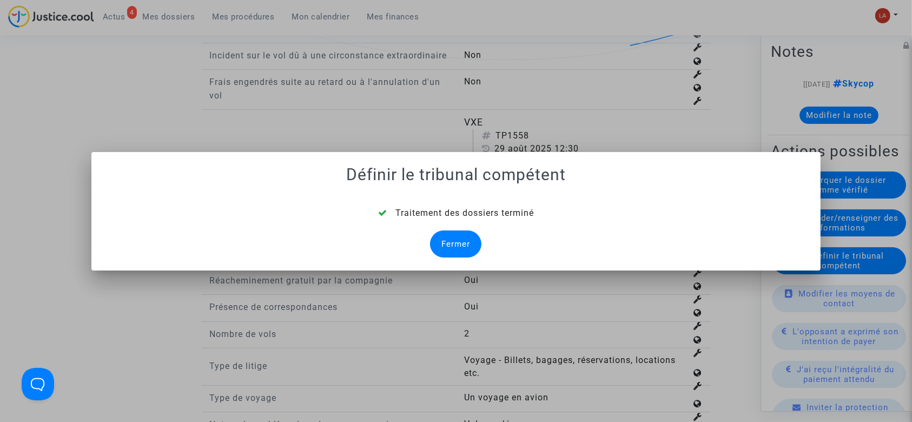
click at [459, 245] on div "Fermer" at bounding box center [455, 243] width 51 height 27
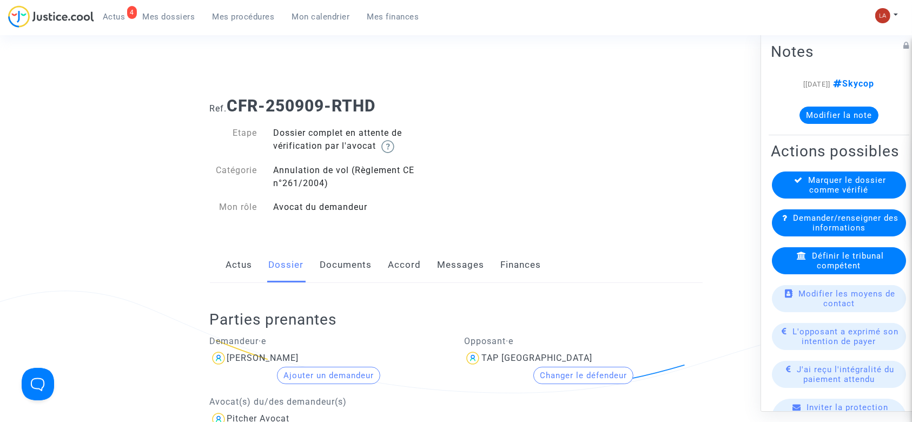
click at [353, 272] on link "Documents" at bounding box center [346, 265] width 52 height 36
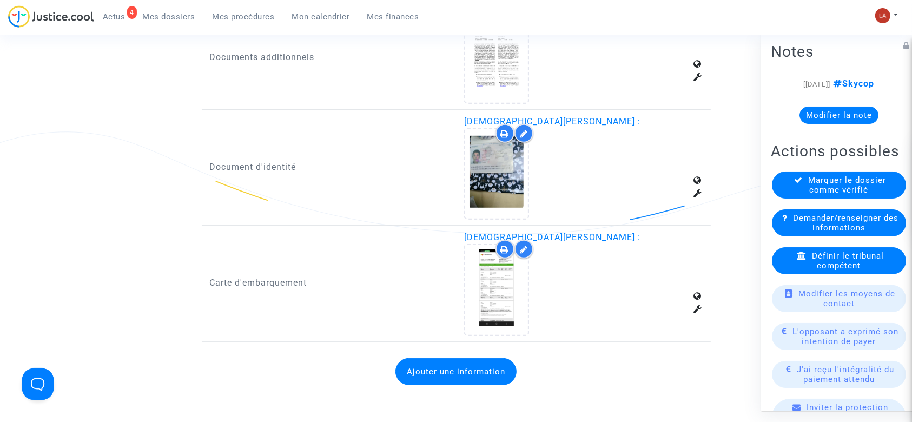
scroll to position [671, 0]
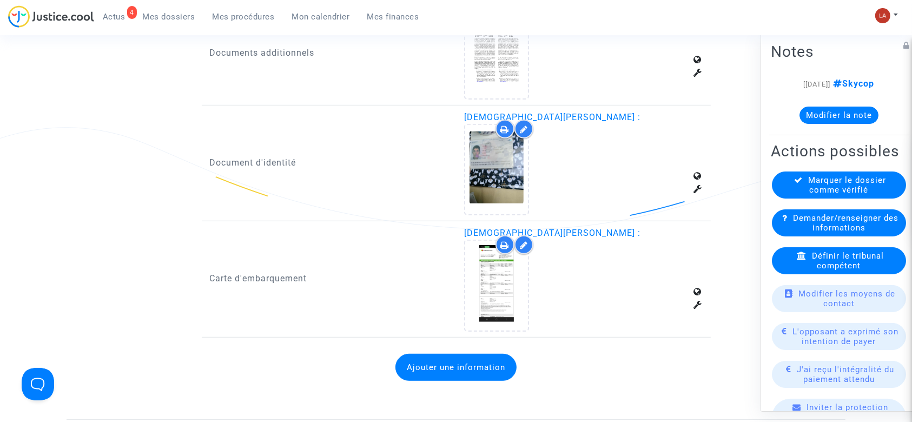
click at [470, 361] on button "Ajouter une information" at bounding box center [455, 367] width 121 height 27
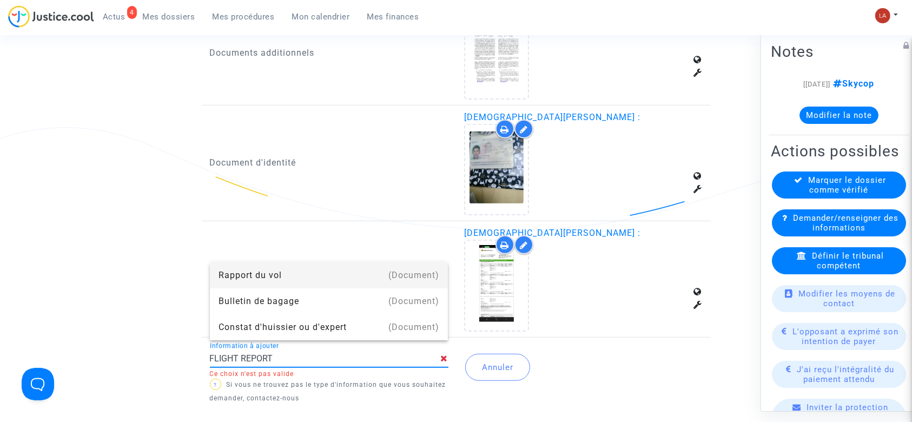
click at [413, 266] on div "(Document)" at bounding box center [413, 275] width 51 height 26
type input "Rapport du vol"
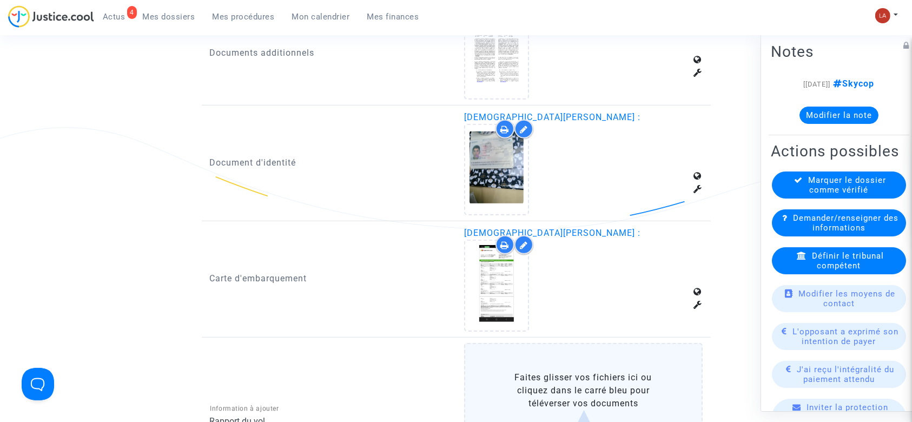
click at [564, 374] on label "Faites glisser vos fichiers ici ou cliquez dans le carré bleu pour téléverser v…" at bounding box center [583, 411] width 239 height 136
click at [0, 0] on input "Faites glisser vos fichiers ici ou cliquez dans le carré bleu pour téléverser v…" at bounding box center [0, 0] width 0 height 0
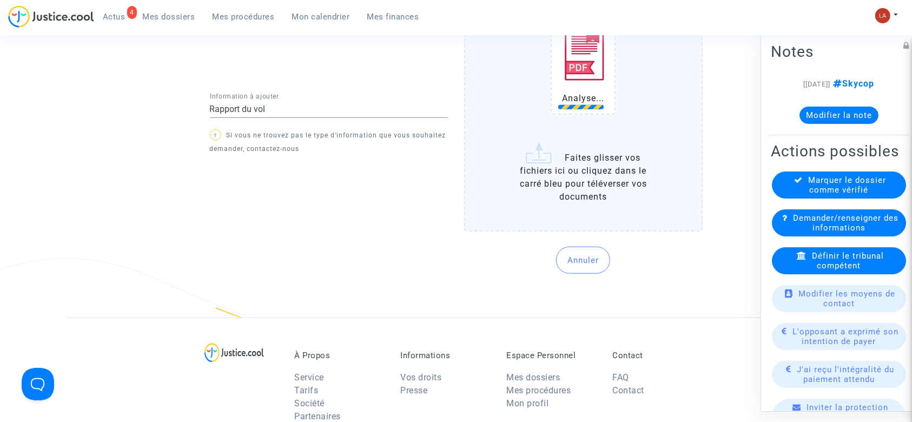
scroll to position [1047, 0]
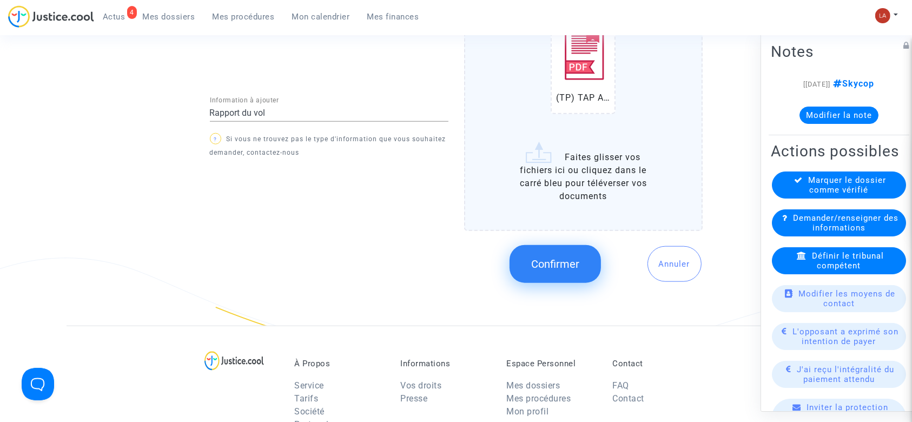
click at [534, 258] on span "Confirmer" at bounding box center [555, 264] width 48 height 13
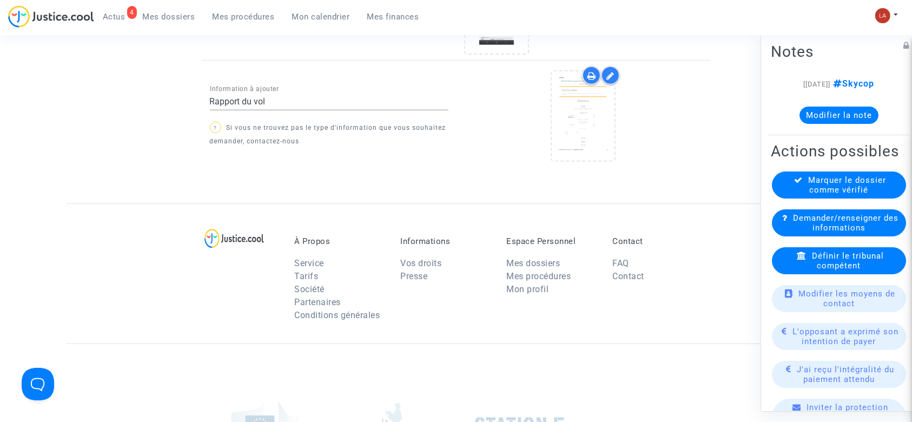
scroll to position [940, 0]
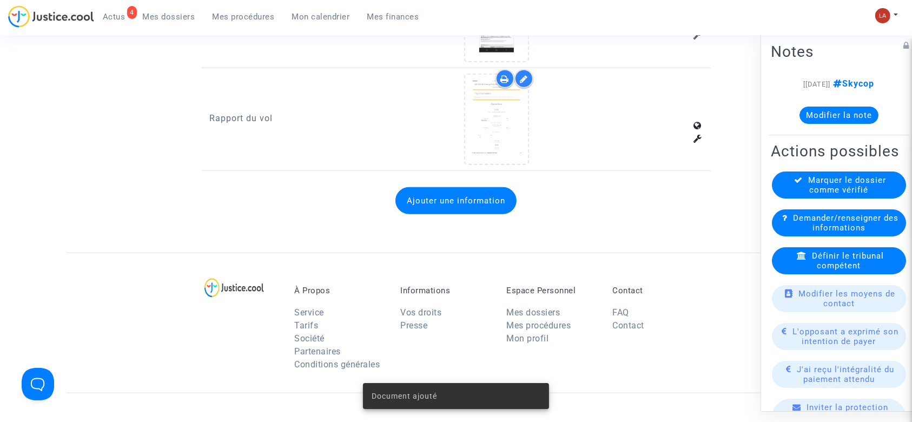
click at [784, 199] on div "Marquer le dossier comme vérifié" at bounding box center [839, 185] width 134 height 27
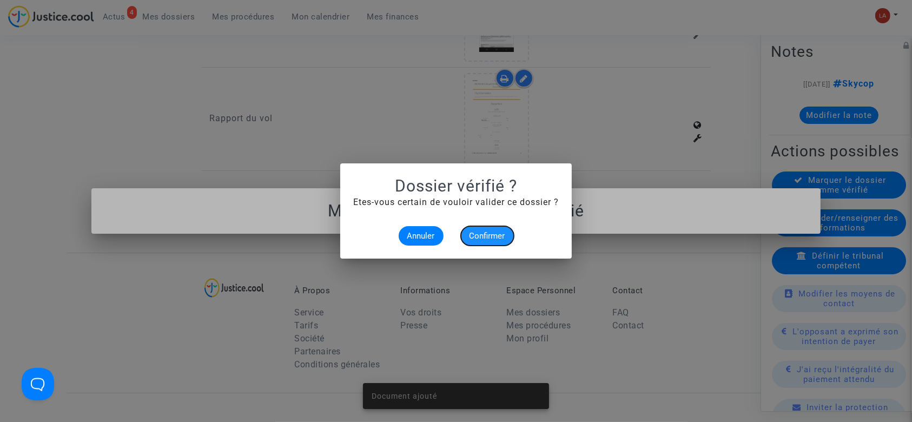
click at [494, 241] on button "Confirmer" at bounding box center [487, 235] width 53 height 19
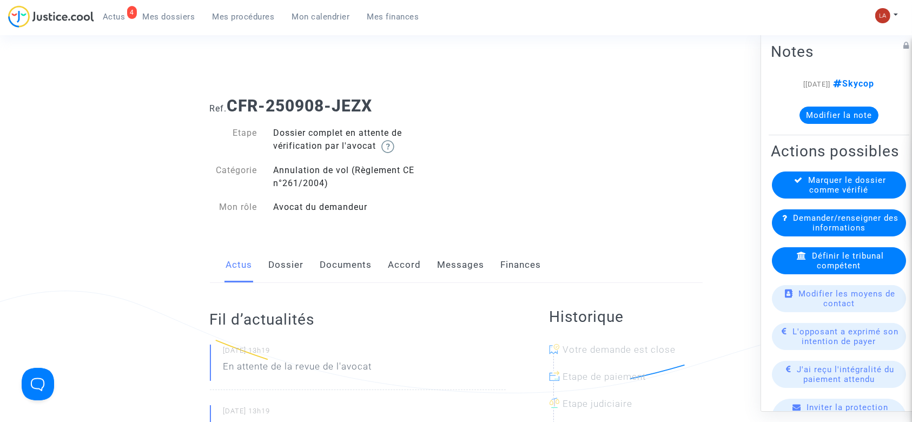
click at [273, 262] on link "Dossier" at bounding box center [286, 265] width 35 height 36
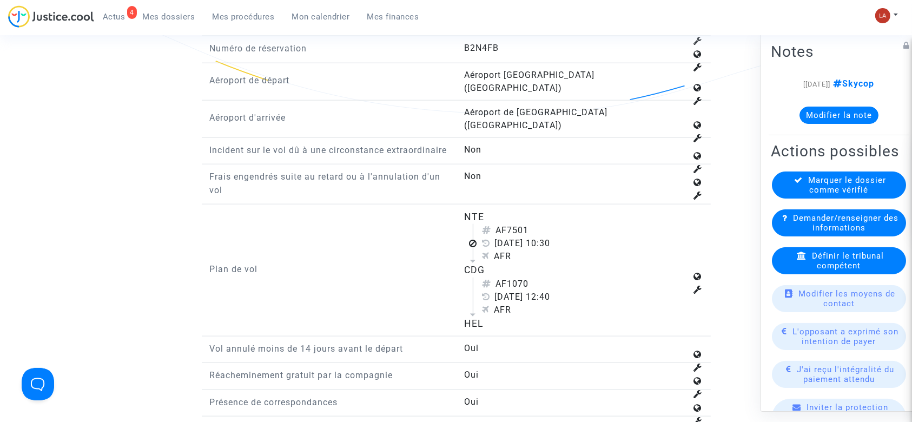
scroll to position [1294, 0]
drag, startPoint x: 511, startPoint y: 215, endPoint x: 549, endPoint y: 219, distance: 38.0
click at [549, 223] on div "AF7501" at bounding box center [584, 229] width 205 height 13
copy div "7501"
click at [830, 271] on span "Définir le tribunal compétent" at bounding box center [848, 260] width 72 height 19
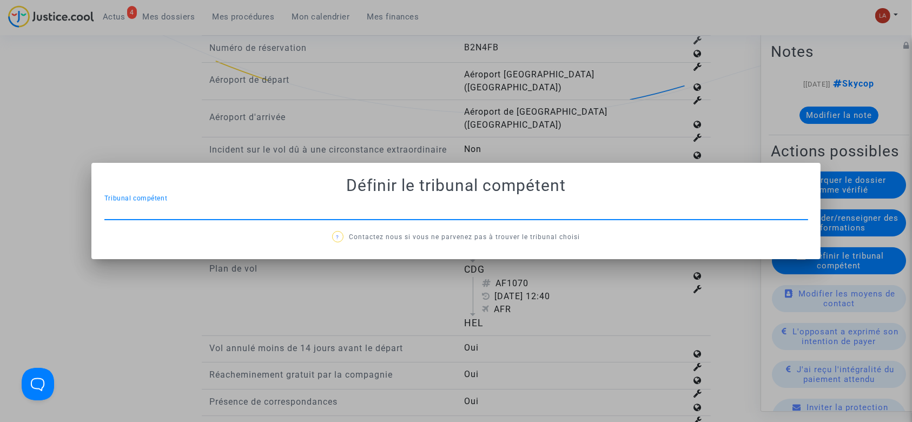
scroll to position [0, 0]
type input "BOBIGNY"
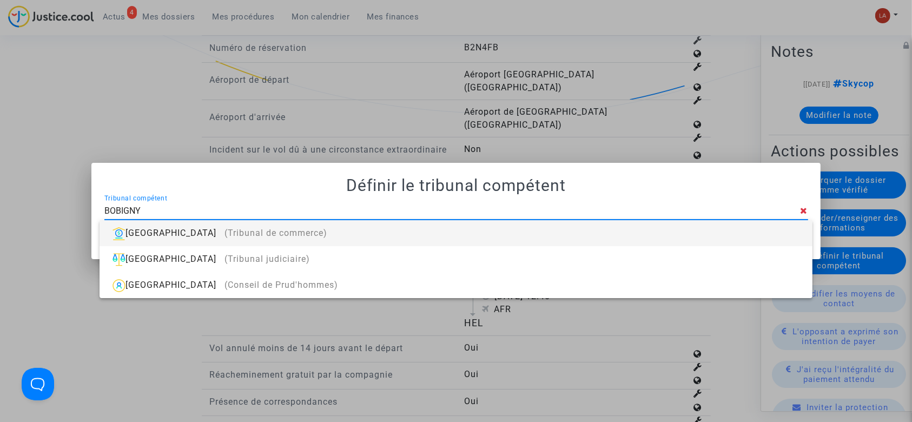
click at [641, 227] on div "Bobigny (Tribunal de commerce)" at bounding box center [455, 233] width 695 height 26
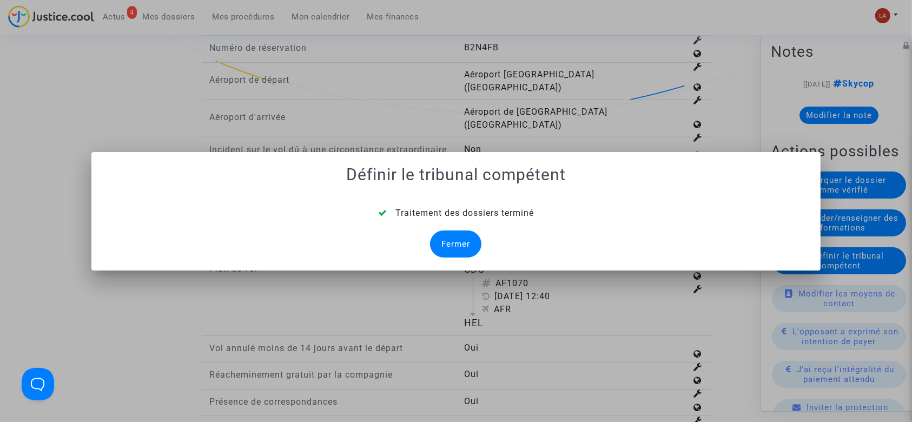
click at [458, 245] on div "Fermer" at bounding box center [455, 243] width 51 height 27
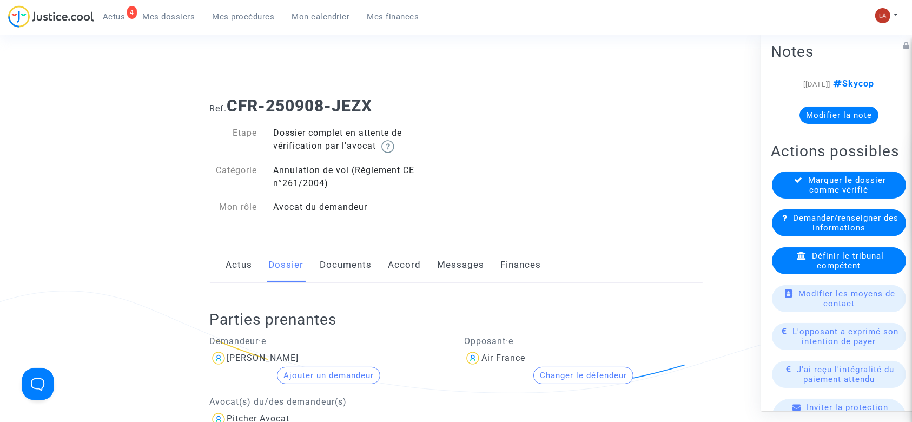
click at [333, 266] on link "Documents" at bounding box center [346, 265] width 52 height 36
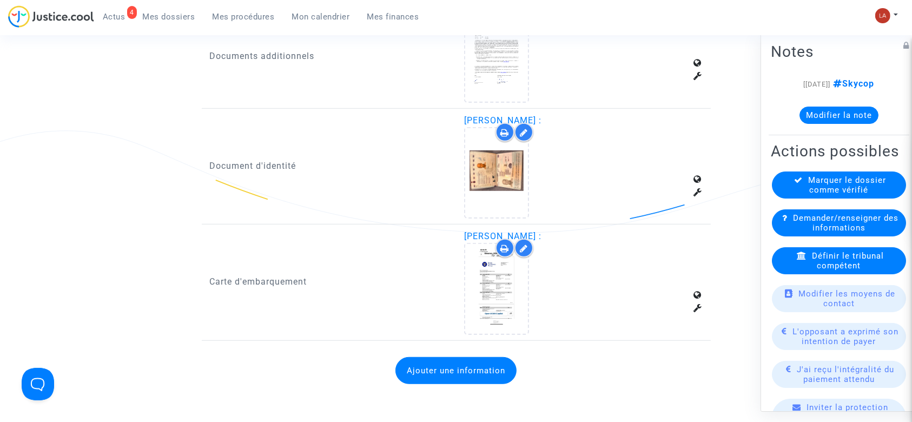
scroll to position [669, 0]
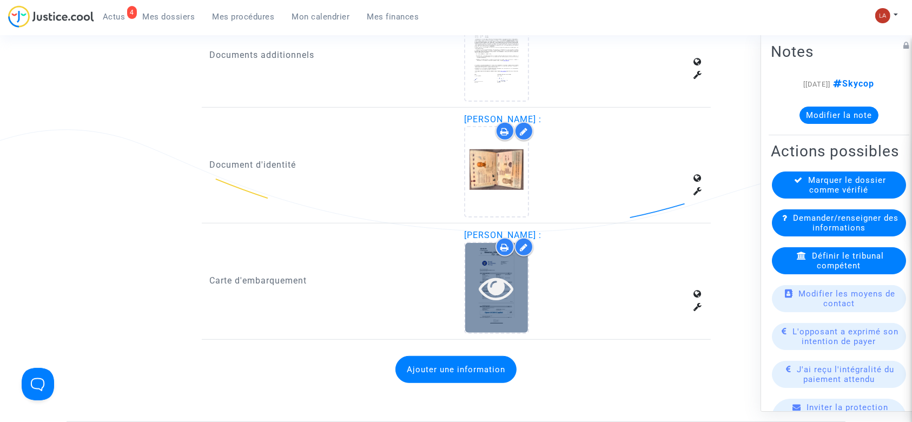
click at [504, 307] on div at bounding box center [496, 287] width 63 height 89
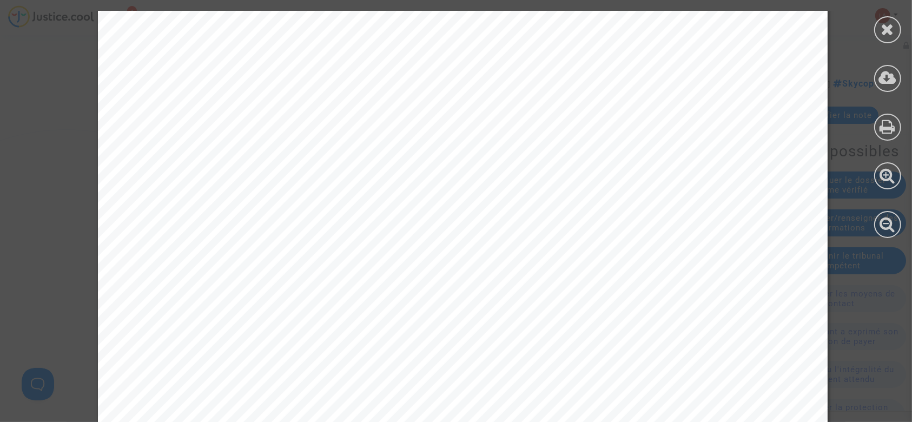
scroll to position [265, 0]
click at [875, 42] on div at bounding box center [887, 124] width 49 height 249
click at [885, 21] on icon at bounding box center [888, 29] width 14 height 16
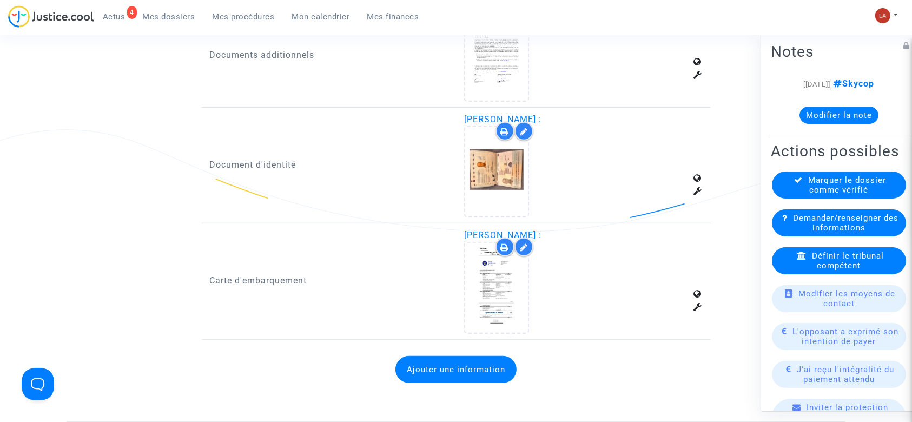
click at [792, 199] on div "Marquer le dossier comme vérifié" at bounding box center [839, 185] width 134 height 27
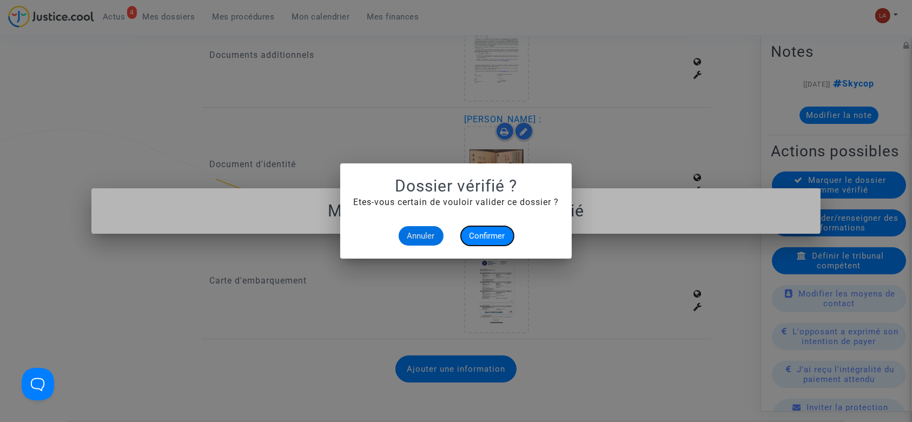
click at [489, 245] on button "Confirmer" at bounding box center [487, 235] width 53 height 19
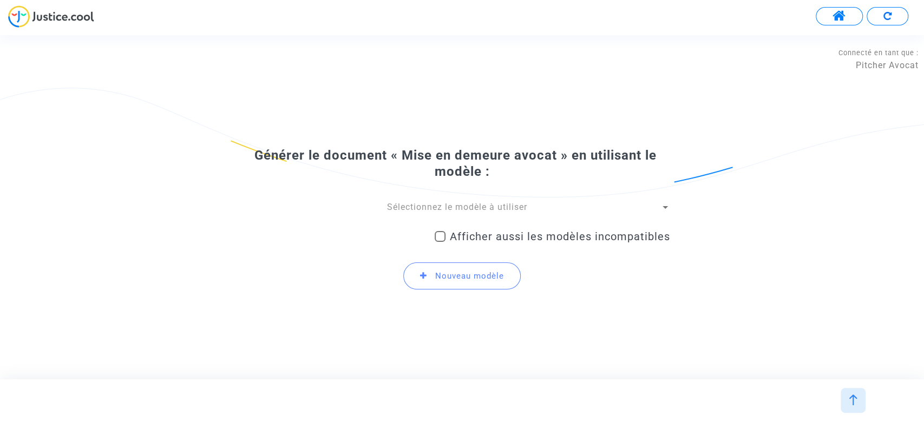
click at [487, 206] on span "Sélectionnez le modèle à utiliser" at bounding box center [457, 207] width 140 height 10
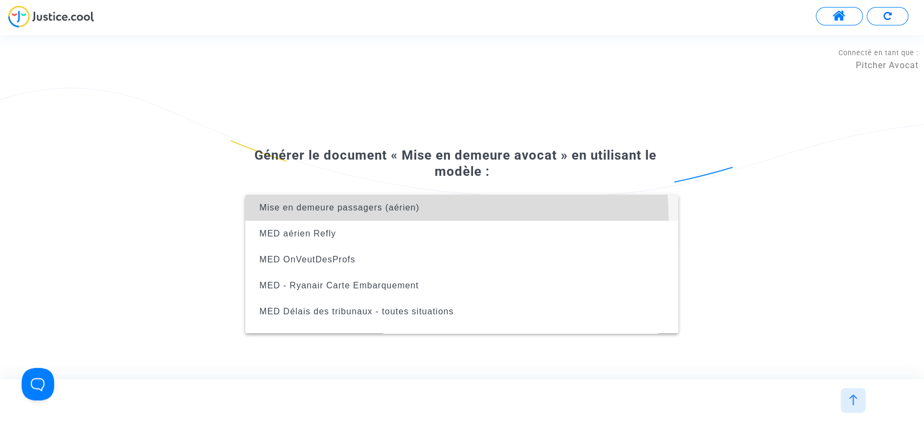
click at [394, 219] on span "Mise en demeure passagers (aérien)" at bounding box center [462, 208] width 416 height 26
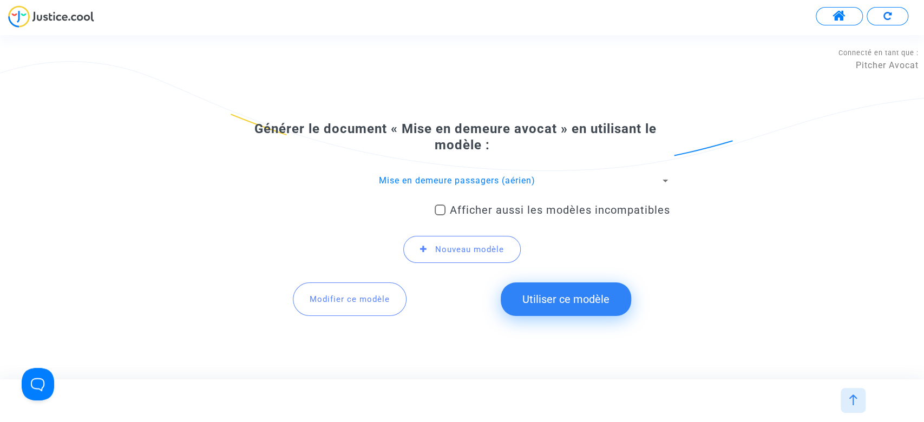
click at [353, 293] on button "Modifier ce modèle" at bounding box center [350, 299] width 114 height 34
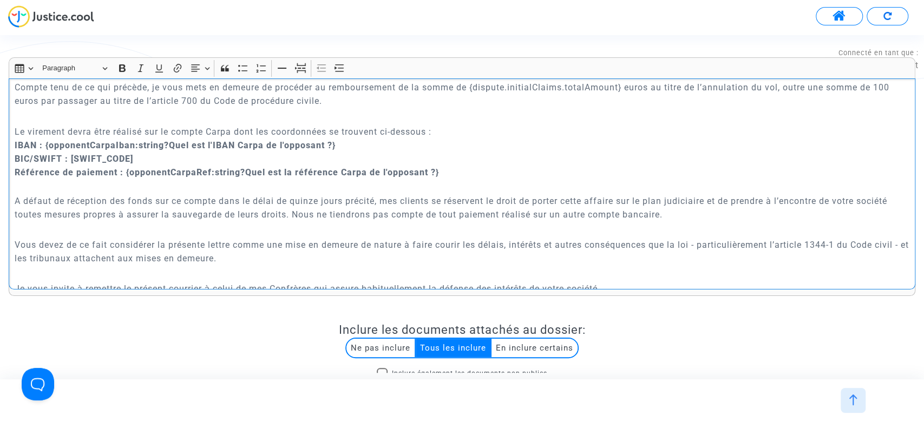
scroll to position [628, 0]
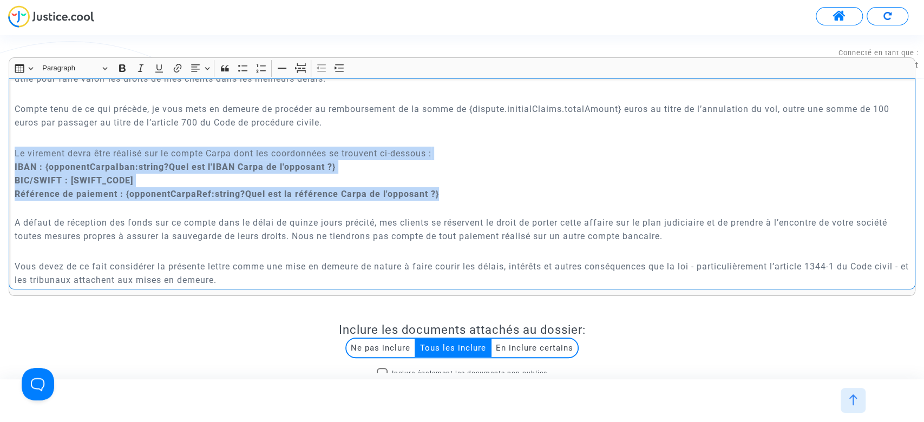
drag, startPoint x: 10, startPoint y: 176, endPoint x: 483, endPoint y: 220, distance: 474.9
click at [483, 220] on div "{[DOMAIN_NAME]} {[DOMAIN_NAME]} Par email: {[DOMAIN_NAME]} [GEOGRAPHIC_DATA], l…" at bounding box center [462, 183] width 906 height 211
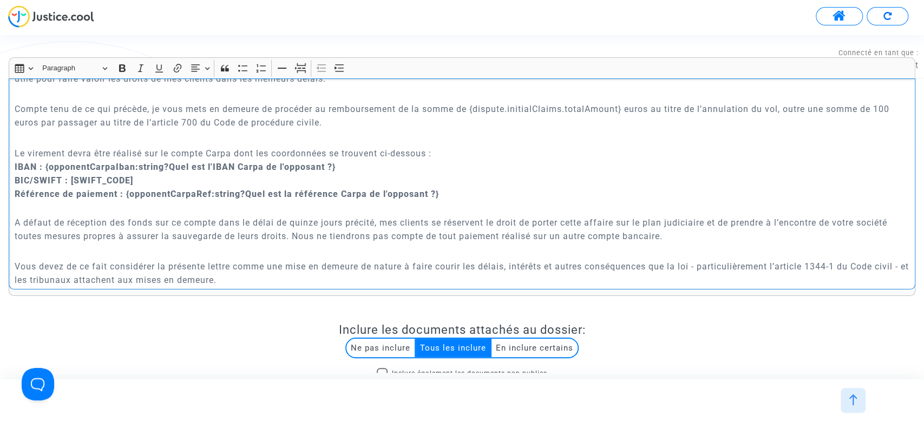
click at [372, 129] on p "Compte tenu de ce qui précède, je vous mets en demeure de procéder au rembourse…" at bounding box center [462, 115] width 895 height 27
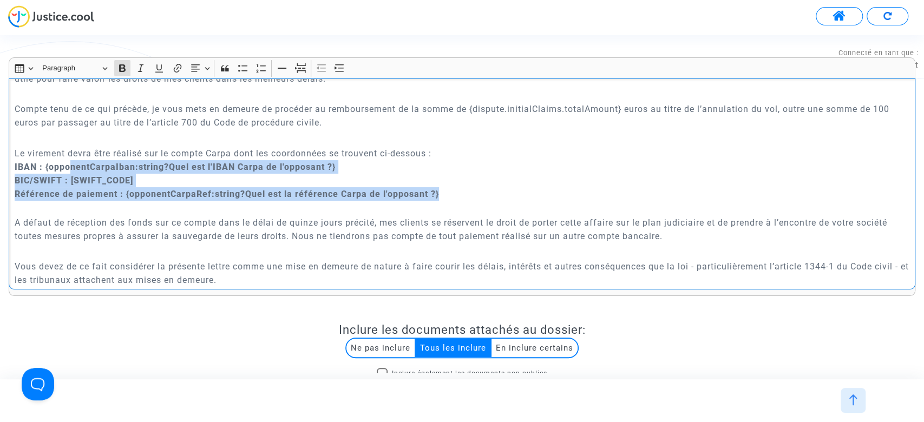
drag, startPoint x: 457, startPoint y: 225, endPoint x: 350, endPoint y: 176, distance: 117.4
click at [75, 194] on p "Le virement devra être réalisé sur le compte Carpa dont les coordonnées se trou…" at bounding box center [462, 181] width 895 height 68
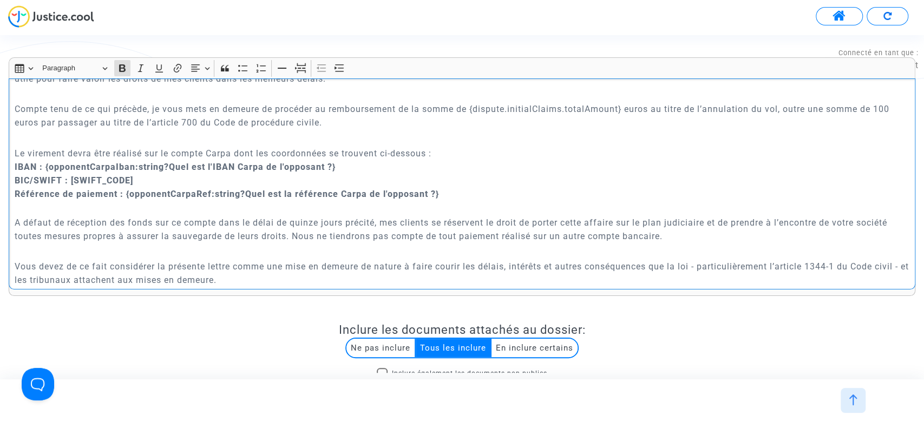
click at [368, 129] on p "Compte tenu de ce qui précède, je vous mets en demeure de procéder au rembourse…" at bounding box center [462, 115] width 895 height 27
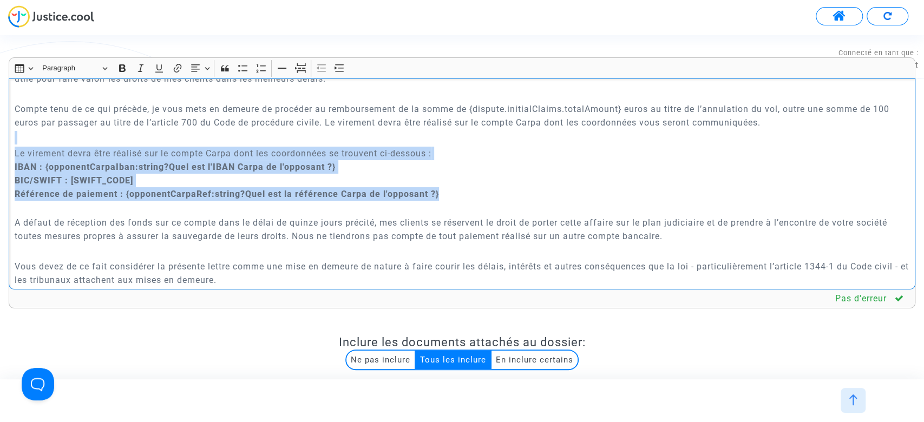
drag, startPoint x: 477, startPoint y: 223, endPoint x: 2, endPoint y: 168, distance: 478.2
click at [2, 168] on div "Rich Text Editor Insert table Insert table Heading Paragraph Paragraph Heading …" at bounding box center [462, 319] width 922 height 525
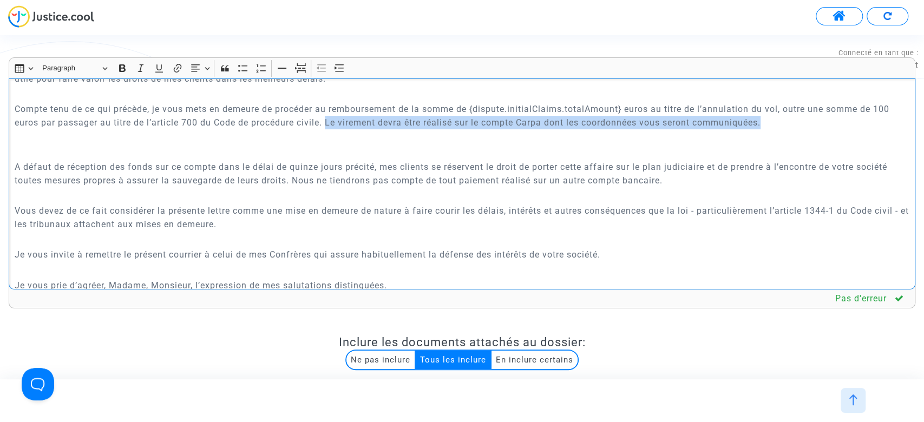
drag, startPoint x: 803, startPoint y: 150, endPoint x: 346, endPoint y: 149, distance: 457.2
click at [346, 129] on p "Compte tenu de ce qui précède, je vous mets en demeure de procéder au rembourse…" at bounding box center [462, 115] width 895 height 27
copy p "Le virement devra être réalisé sur le compte Carpa dont les coordonnées vous se…"
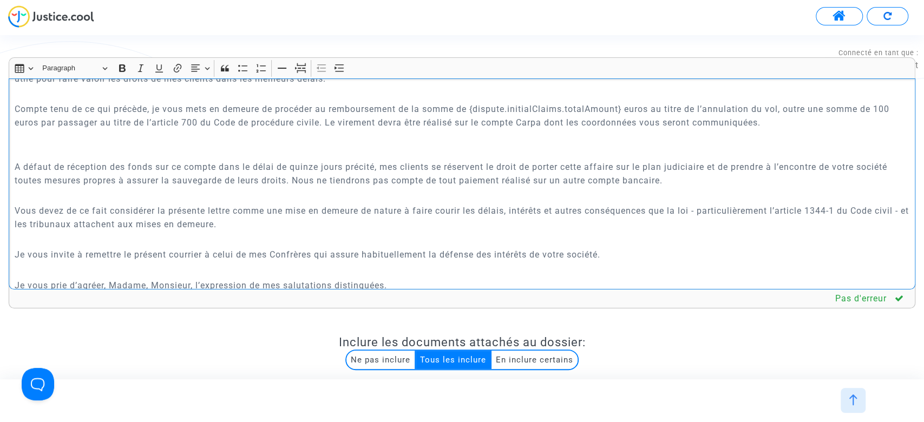
click at [283, 158] on p "Rich Text Editor, main" at bounding box center [462, 144] width 895 height 27
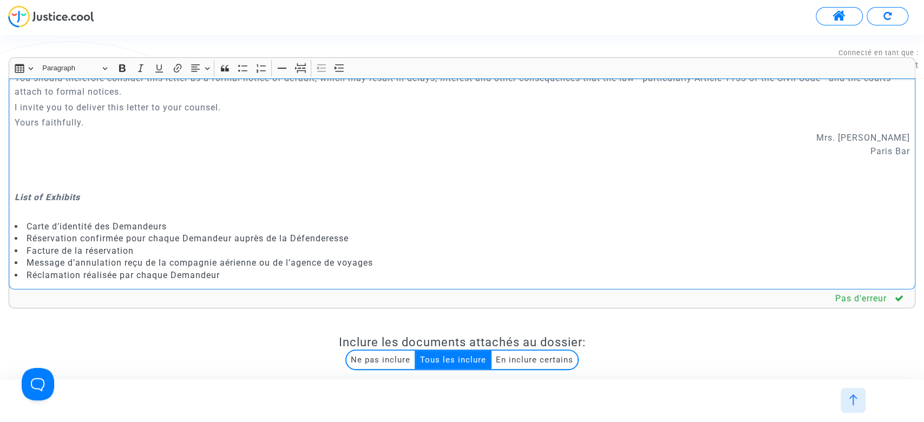
scroll to position [1725, 0]
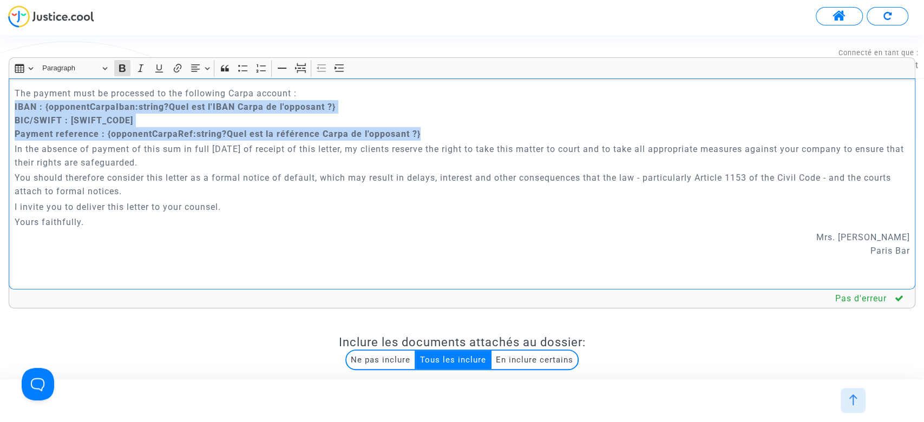
drag, startPoint x: 433, startPoint y: 188, endPoint x: 11, endPoint y: 166, distance: 422.1
click at [11, 166] on div "{[DOMAIN_NAME]} {[DOMAIN_NAME]} Par email: {[DOMAIN_NAME]} [GEOGRAPHIC_DATA], l…" at bounding box center [462, 183] width 906 height 211
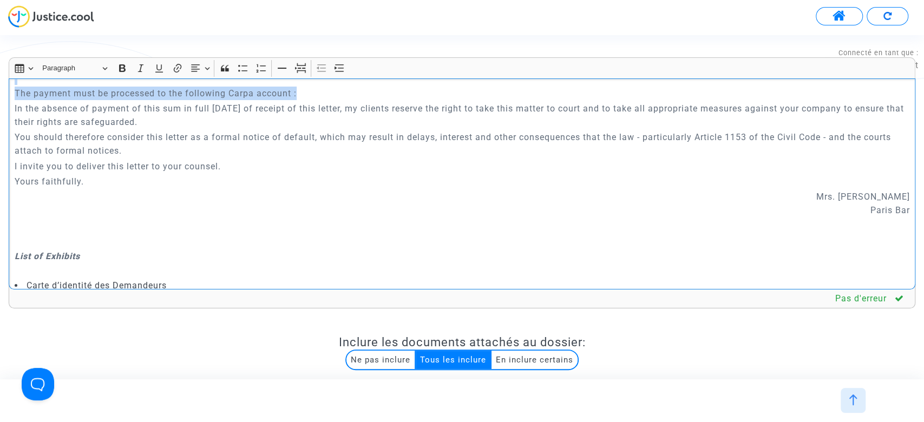
drag, startPoint x: 337, startPoint y: 149, endPoint x: 247, endPoint y: 124, distance: 93.2
click at [247, 124] on div "{[DOMAIN_NAME]} {[DOMAIN_NAME]} Par email: {[DOMAIN_NAME]} [GEOGRAPHIC_DATA], l…" at bounding box center [462, 183] width 906 height 211
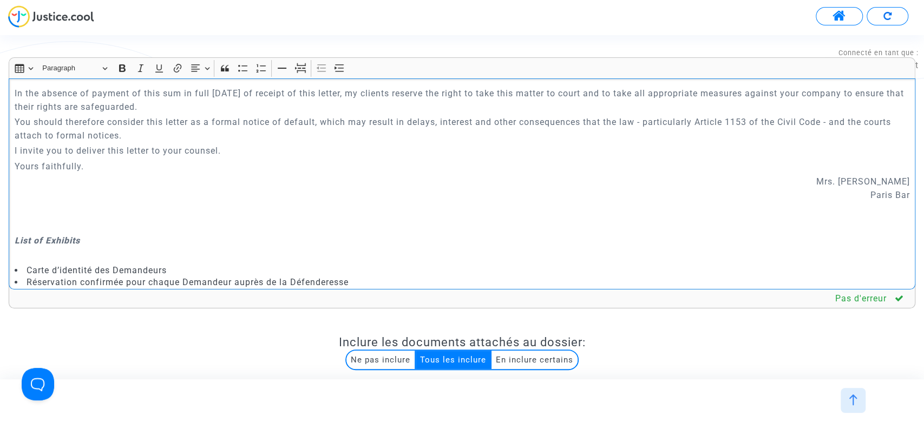
scroll to position [246, 0]
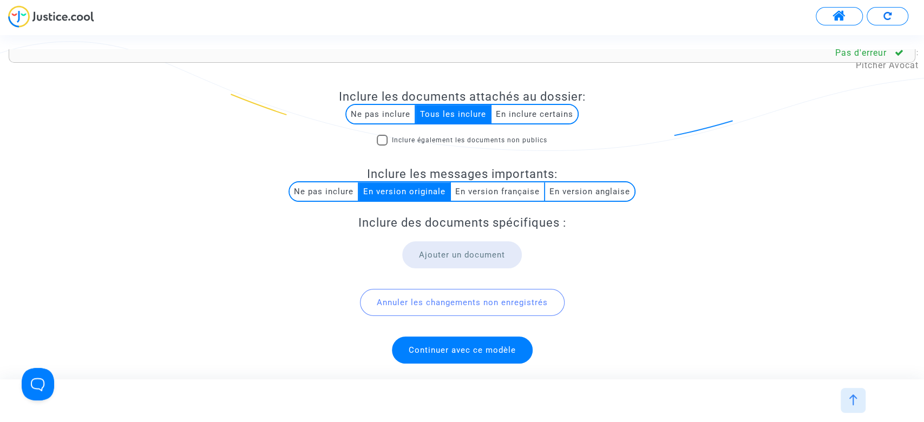
click at [473, 358] on span "Continuer avec ce modèle" at bounding box center [462, 350] width 141 height 27
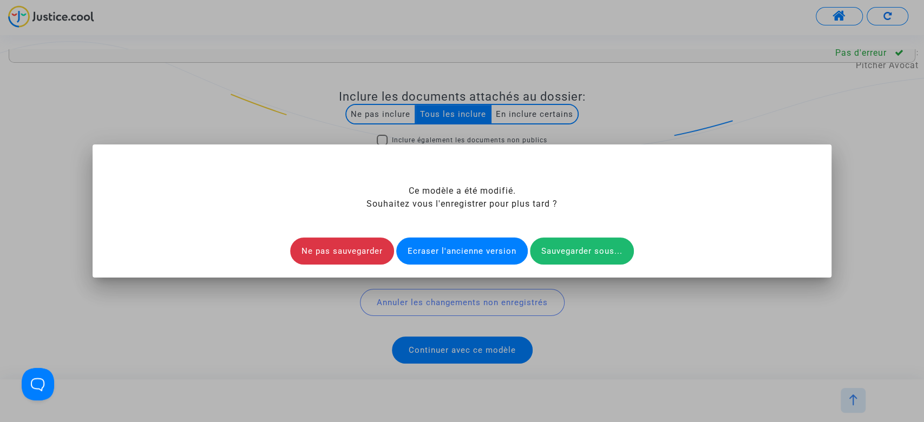
click at [465, 249] on div "Ecraser l'ancienne version" at bounding box center [461, 251] width 131 height 27
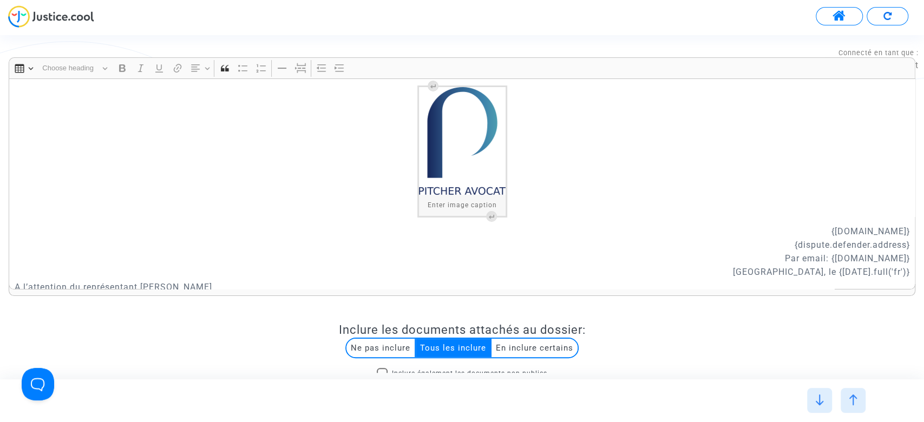
scroll to position [176, 0]
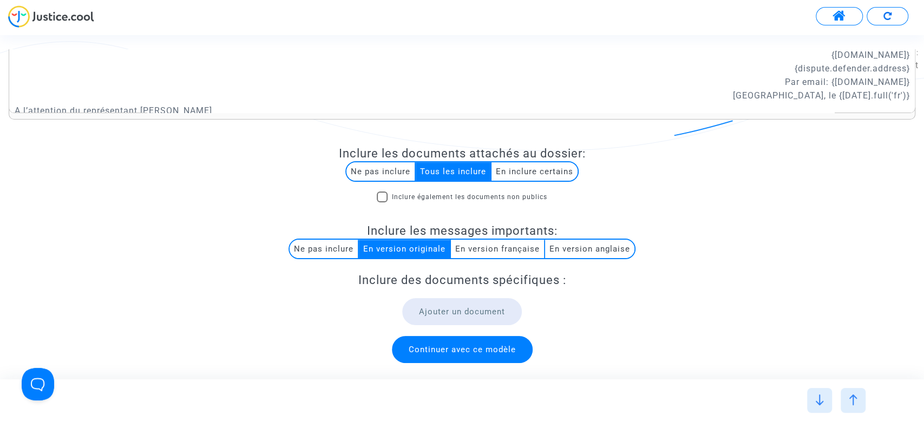
click at [61, 21] on img at bounding box center [51, 16] width 86 height 22
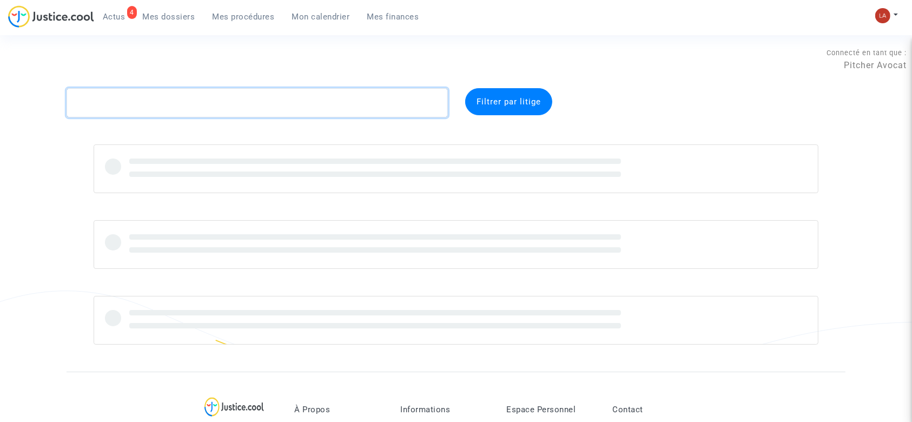
click at [186, 106] on textarea at bounding box center [257, 102] width 381 height 29
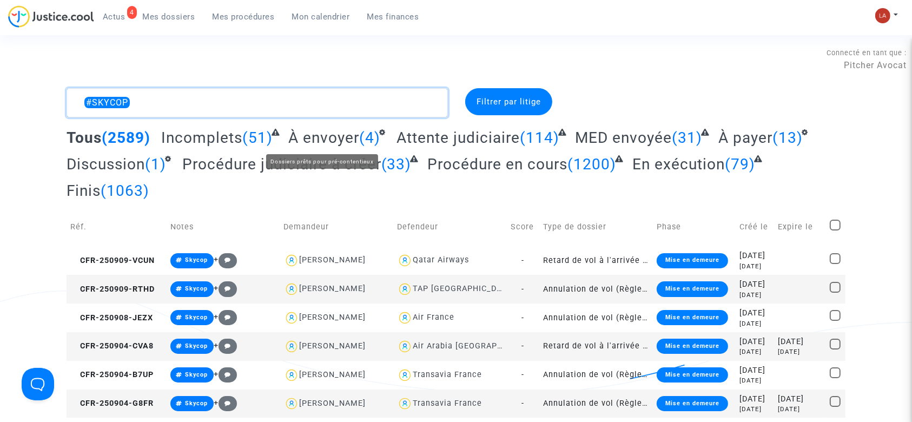
type textarea "#SKYCOP"
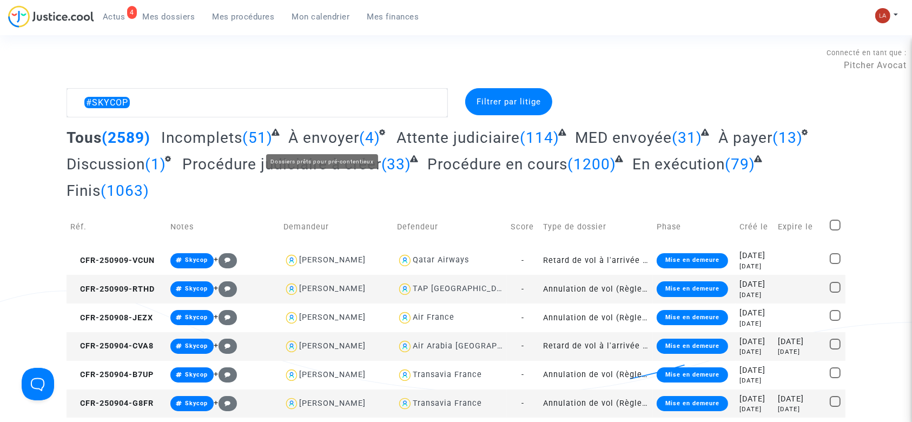
click at [336, 137] on span "À envoyer" at bounding box center [323, 138] width 71 height 18
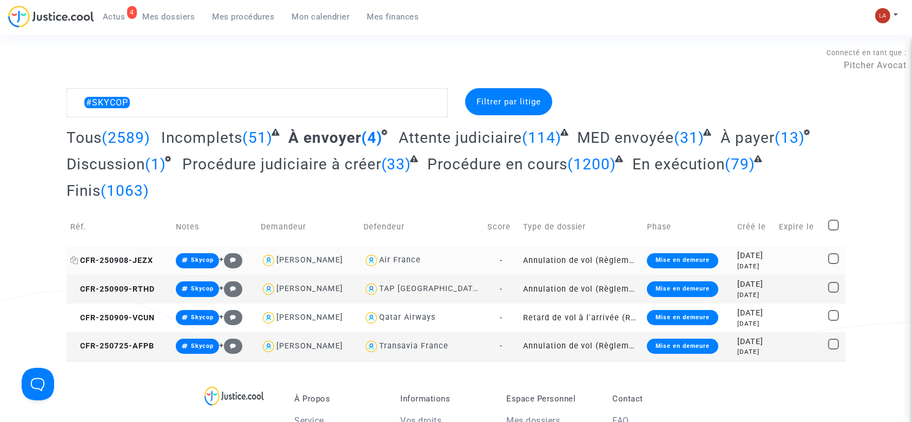
click at [148, 260] on span "CFR-250908-JEZX" at bounding box center [111, 260] width 83 height 9
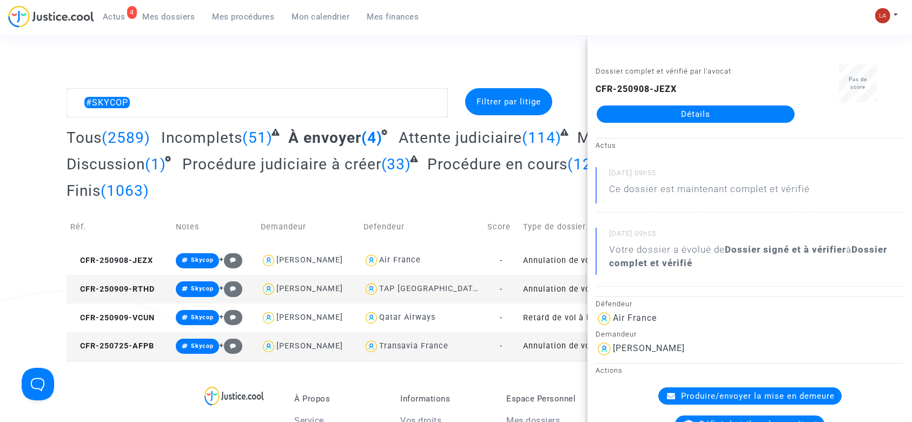
drag, startPoint x: 729, startPoint y: 123, endPoint x: 769, endPoint y: 110, distance: 42.4
click at [740, 388] on div "Produire/envoyer la mise en demeure" at bounding box center [749, 395] width 183 height 17
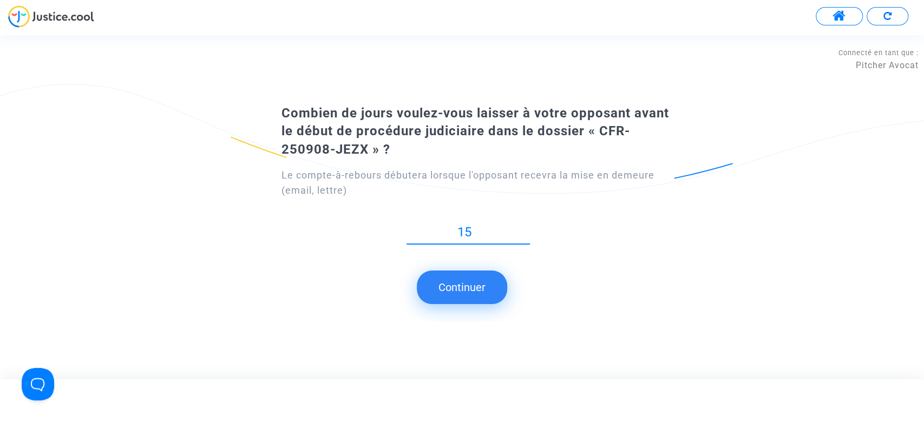
click at [450, 293] on button "Continuer" at bounding box center [462, 288] width 90 height 34
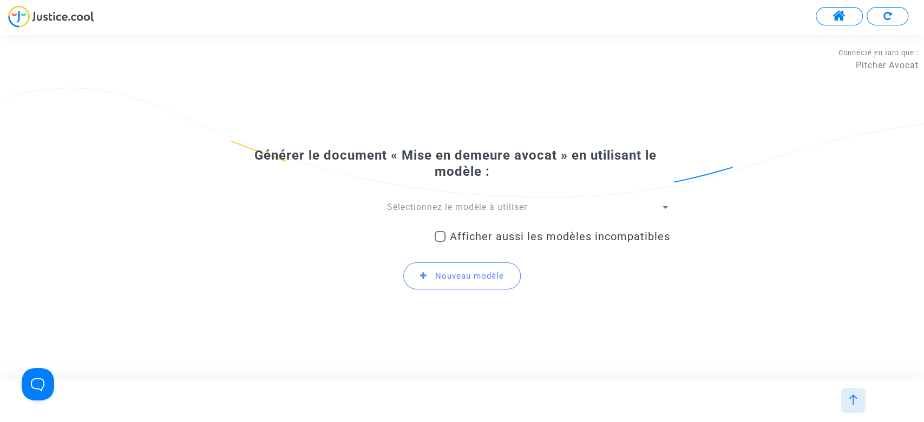
drag, startPoint x: 467, startPoint y: 224, endPoint x: 466, endPoint y: 213, distance: 10.9
click at [466, 225] on div "Afficher aussi les modèles incompatibles" at bounding box center [551, 239] width 235 height 28
click at [465, 213] on div "Sélectionnez le modèle à utiliser" at bounding box center [457, 207] width 406 height 12
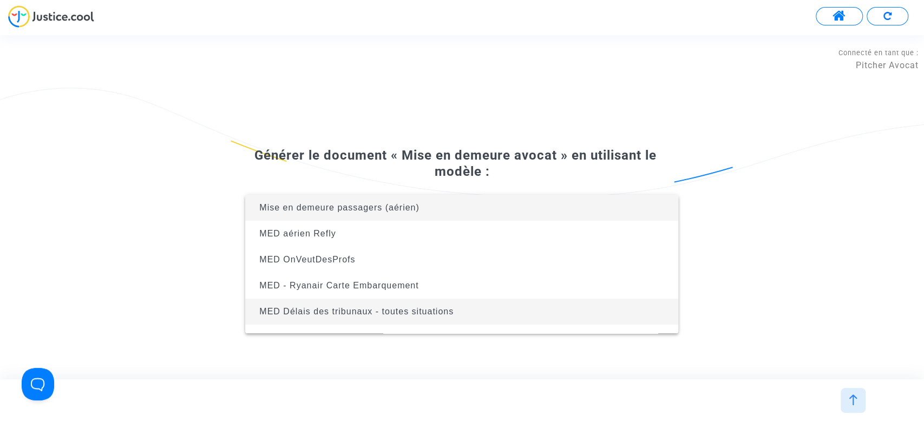
click at [440, 309] on span "MED Délais des tribunaux - toutes situations" at bounding box center [356, 311] width 194 height 9
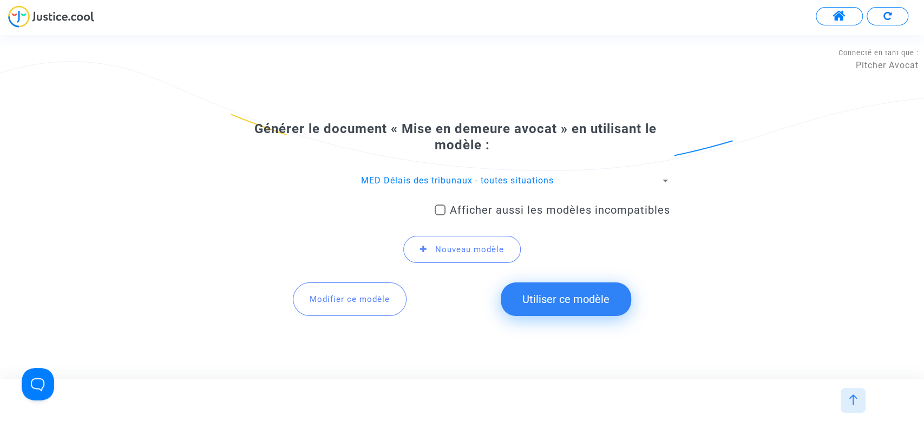
click at [389, 298] on span "Modifier ce modèle" at bounding box center [349, 299] width 80 height 10
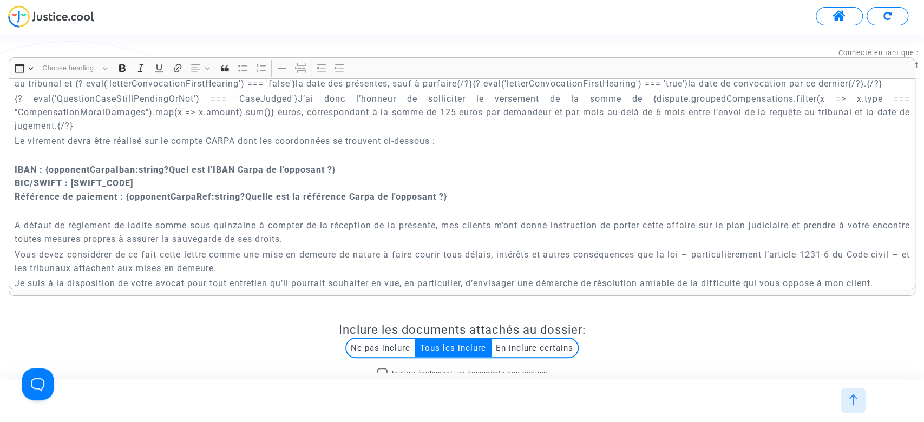
scroll to position [866, 0]
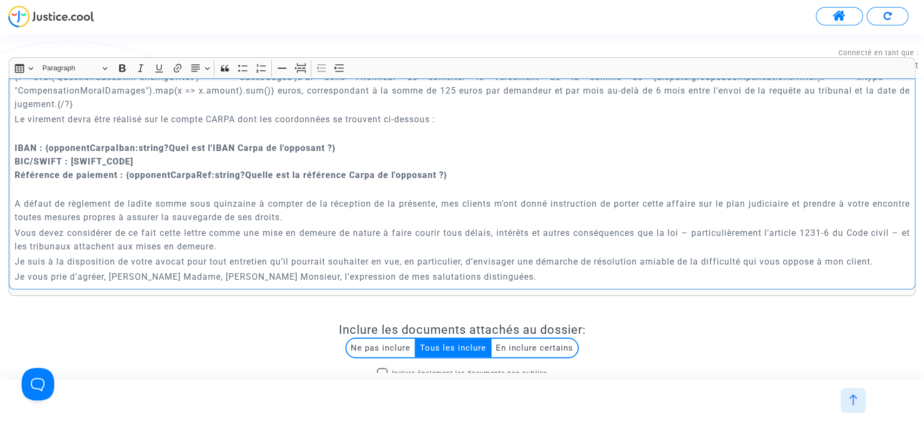
drag, startPoint x: 14, startPoint y: 144, endPoint x: 467, endPoint y: 216, distance: 459.1
click at [467, 216] on div "Maître Joyce Pitcher Avocat au Barreau de Paris 201 rue du Faubourg Saint-Denis…" at bounding box center [462, 183] width 906 height 211
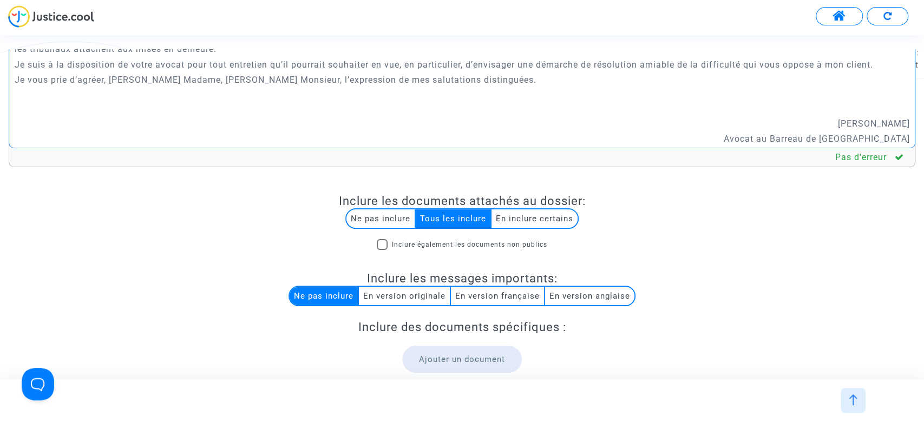
scroll to position [246, 0]
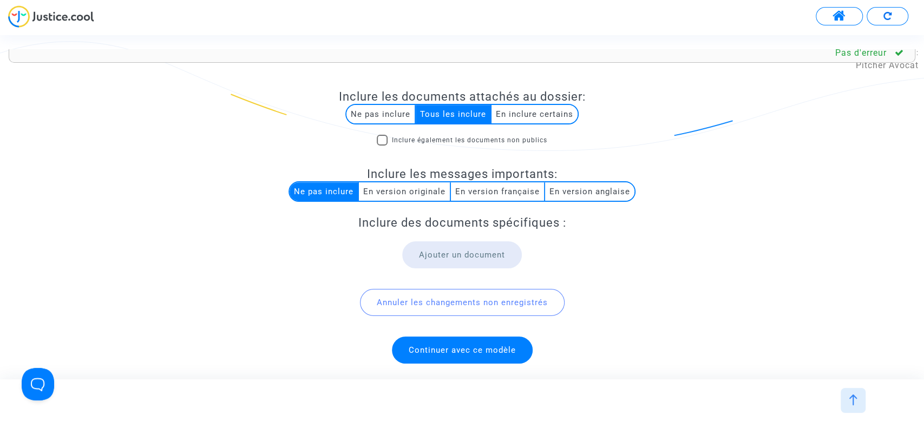
click at [454, 337] on span "Continuer avec ce modèle" at bounding box center [462, 350] width 141 height 27
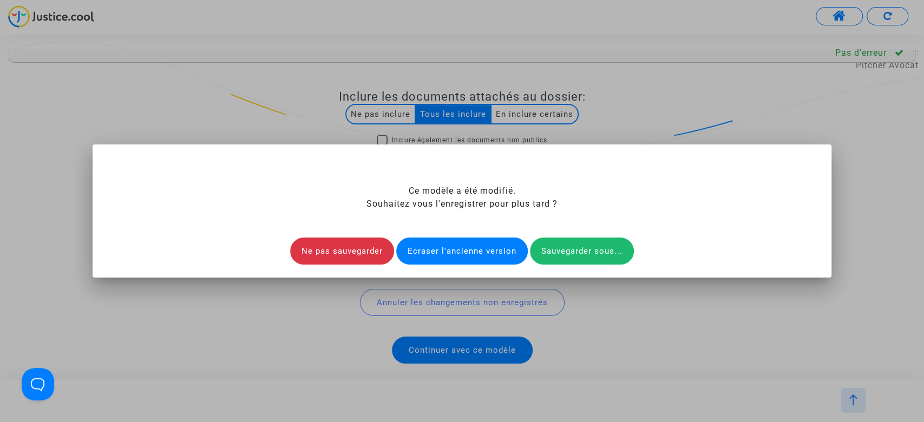
click at [447, 256] on div "Ecraser l'ancienne version" at bounding box center [461, 251] width 131 height 27
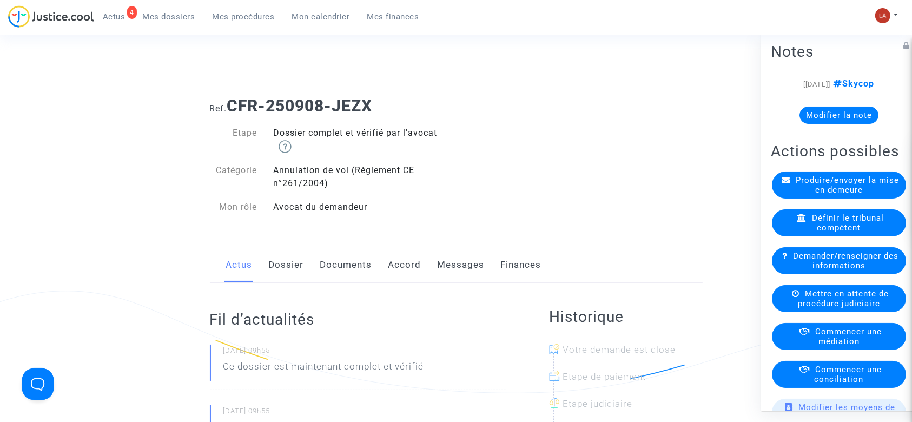
click at [775, 199] on div "Produire/envoyer la mise en demeure" at bounding box center [839, 185] width 134 height 27
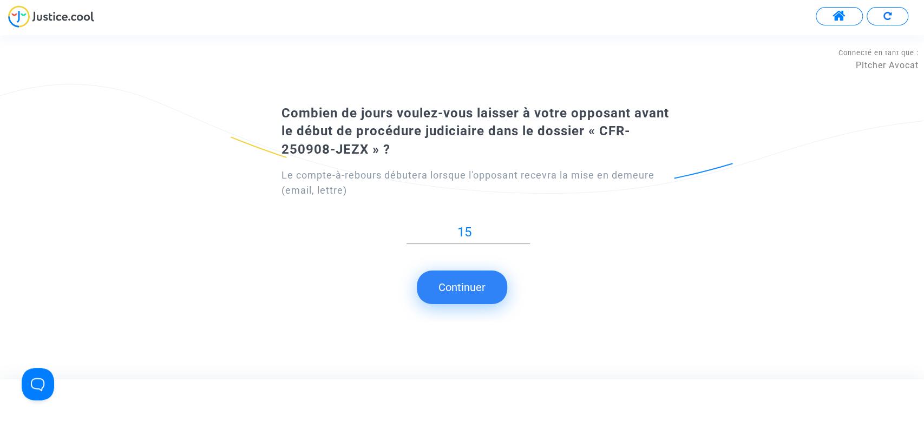
click at [442, 301] on button "Continuer" at bounding box center [462, 288] width 90 height 34
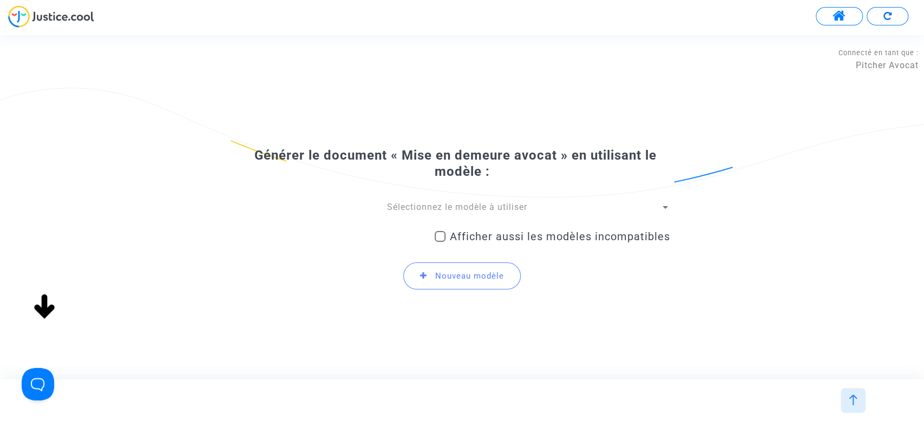
click at [463, 208] on span "Sélectionnez le modèle à utiliser" at bounding box center [457, 207] width 140 height 10
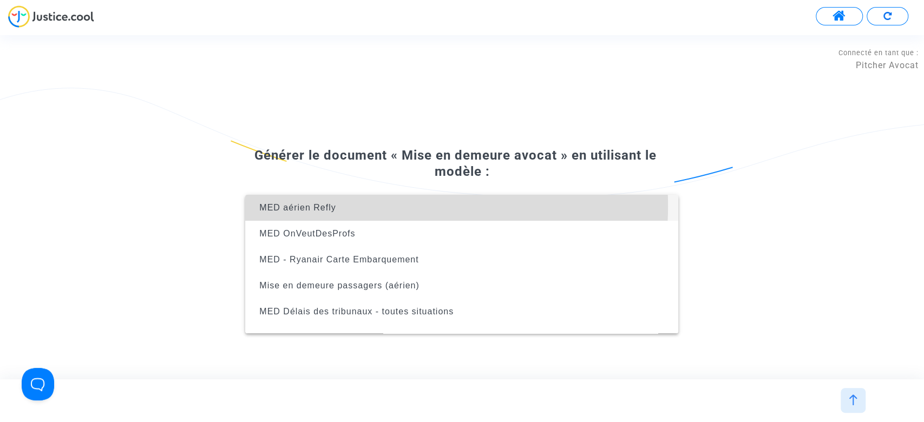
click at [382, 206] on span "MED aérien Refly" at bounding box center [462, 208] width 416 height 26
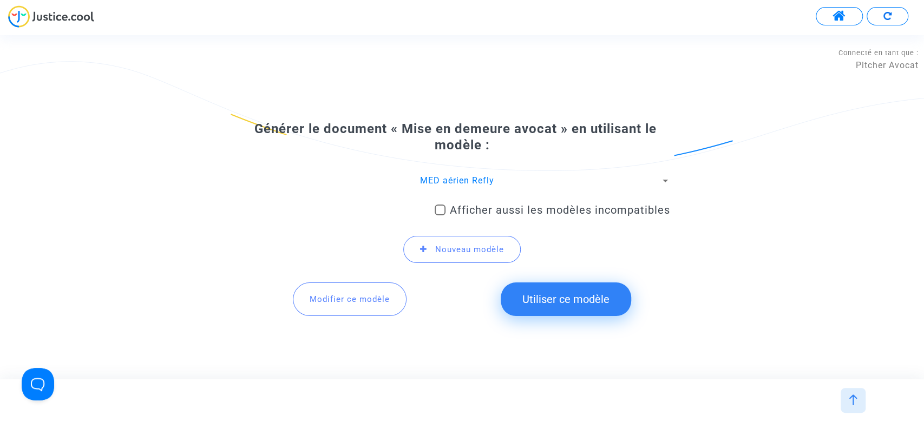
click at [450, 180] on span "MED aérien Refly" at bounding box center [457, 180] width 74 height 10
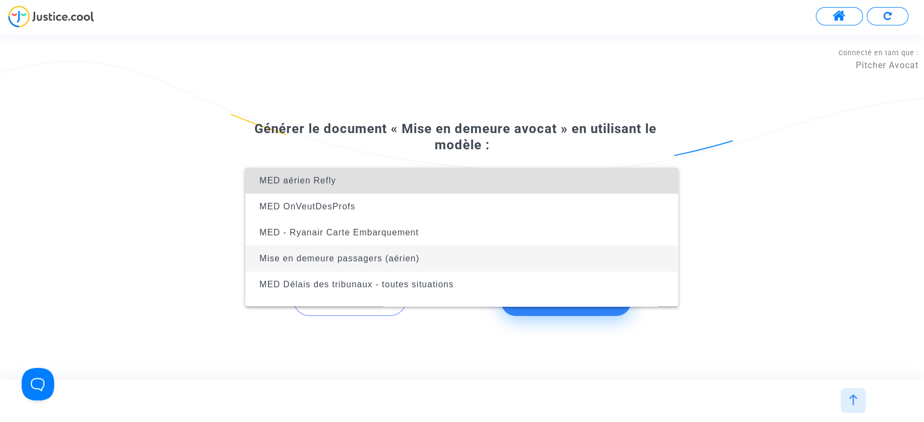
click at [461, 255] on span "Mise en demeure passagers (aérien)" at bounding box center [462, 259] width 416 height 26
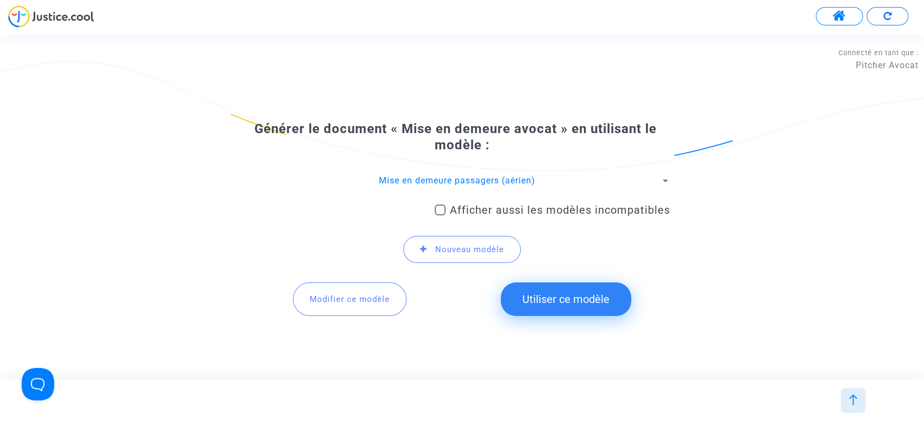
click at [350, 314] on button "Modifier ce modèle" at bounding box center [350, 299] width 114 height 34
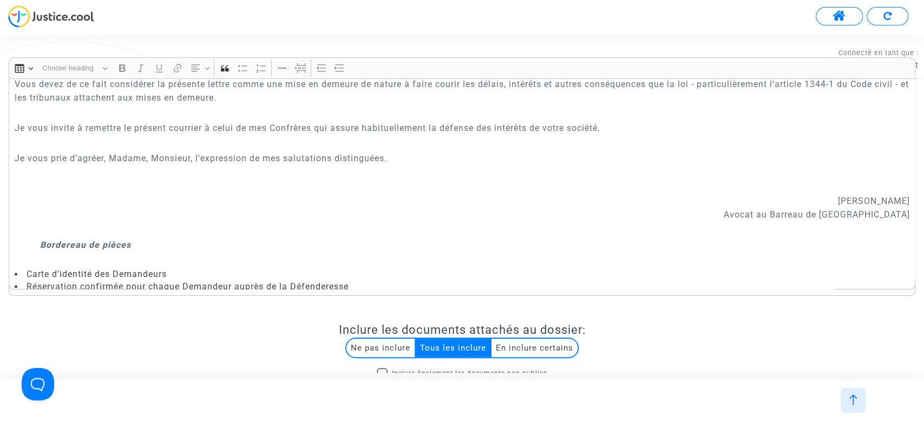
scroll to position [618, 0]
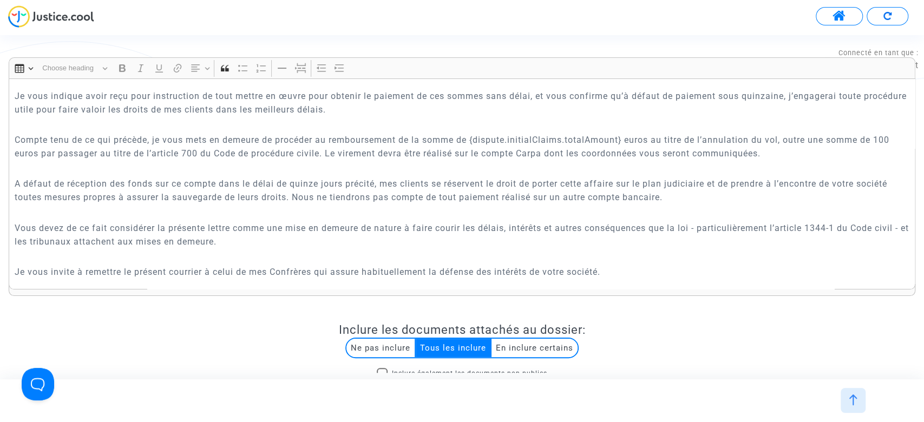
click at [846, 399] on div at bounding box center [852, 400] width 25 height 25
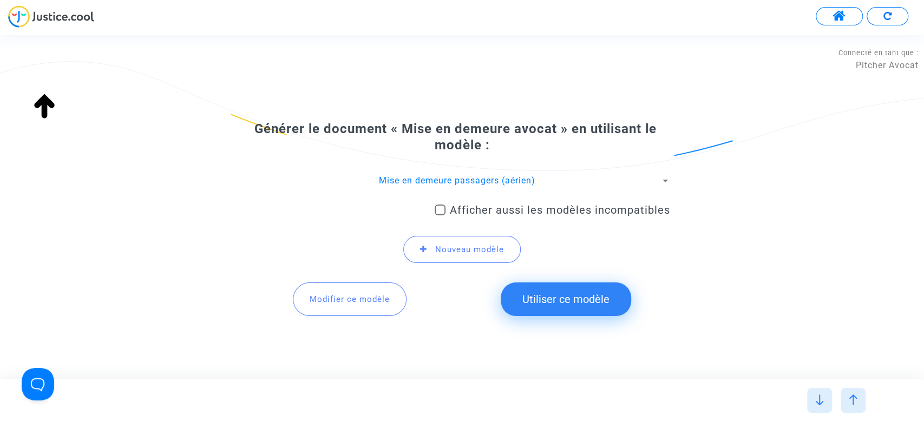
click at [474, 187] on div "Mise en demeure passagers (aérien)" at bounding box center [457, 181] width 406 height 12
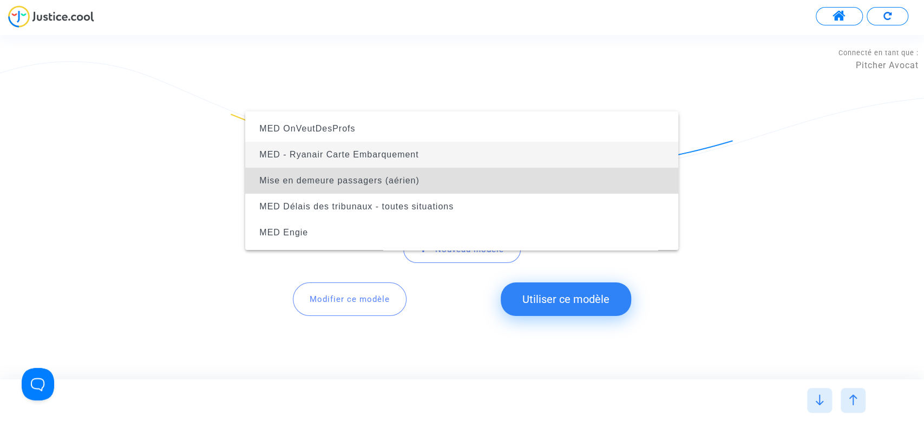
scroll to position [0, 0]
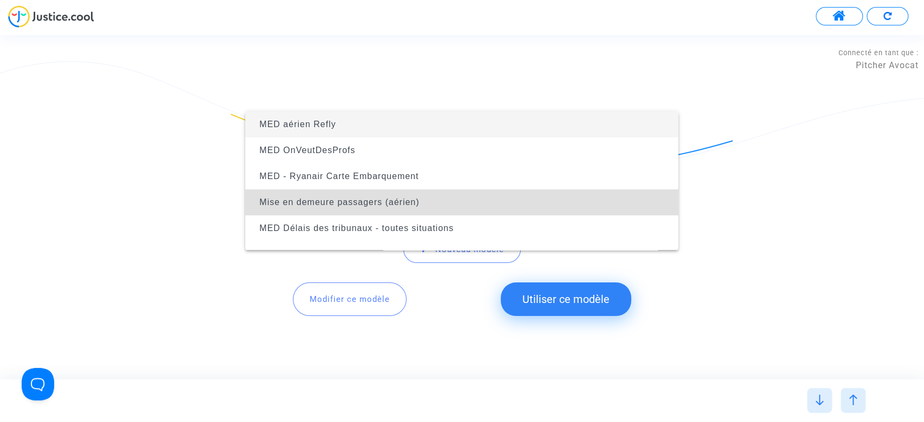
click at [361, 132] on span "MED aérien Refly" at bounding box center [462, 124] width 416 height 26
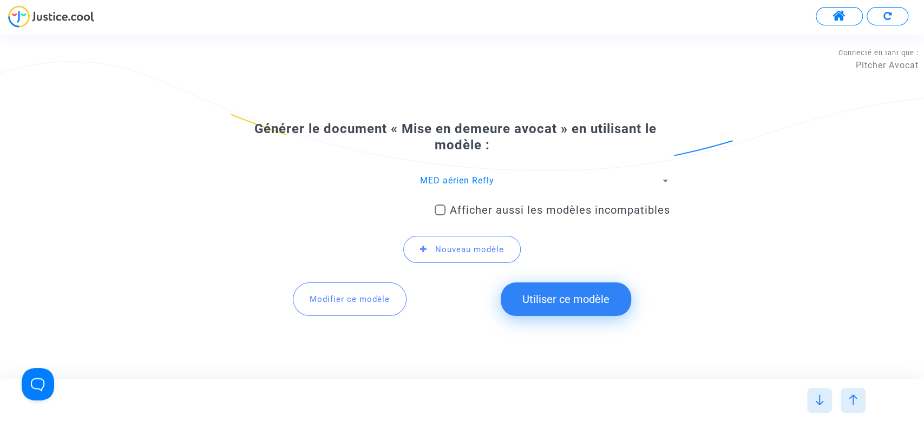
click at [338, 302] on span "Modifier ce modèle" at bounding box center [349, 299] width 80 height 10
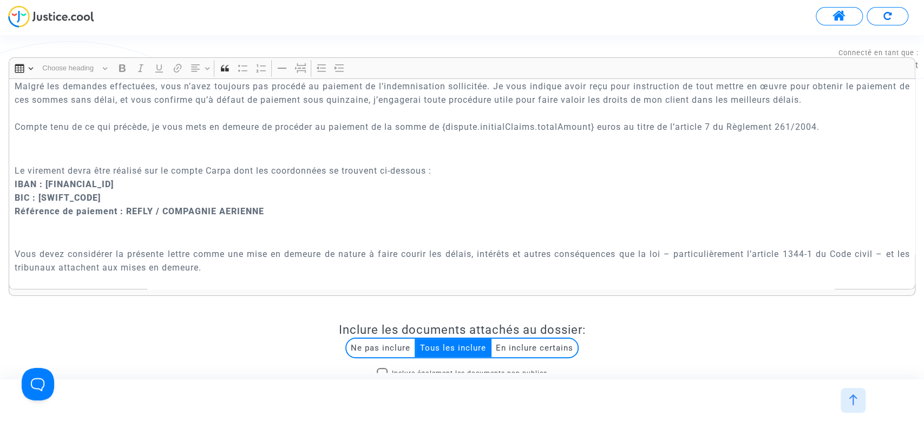
scroll to position [628, 0]
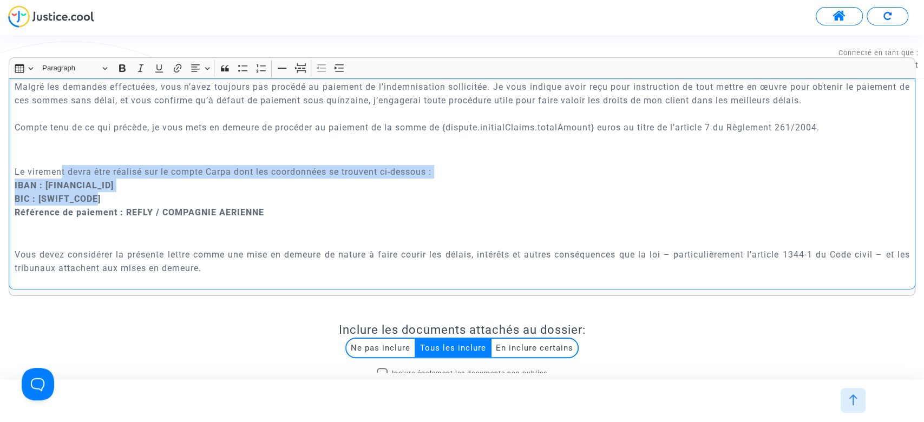
drag, startPoint x: 299, startPoint y: 202, endPoint x: 61, endPoint y: 167, distance: 240.2
click at [61, 167] on p "Le virement devra être réalisé sur le compte Carpa dont les coordonnées se trou…" at bounding box center [462, 191] width 895 height 81
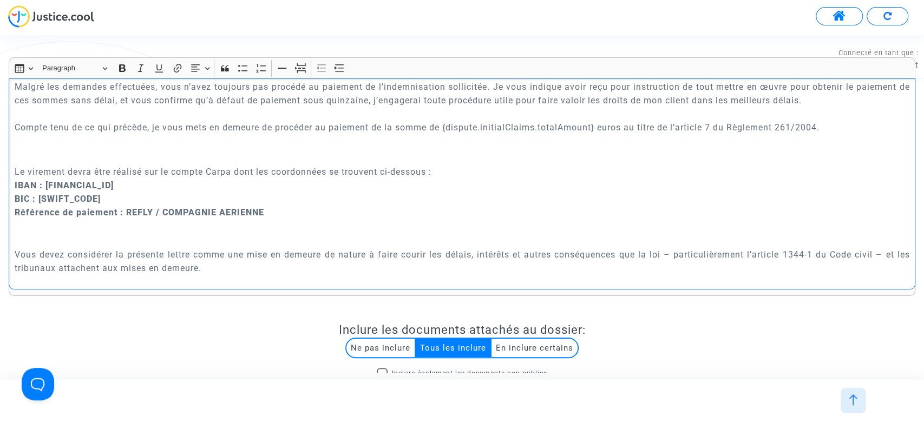
click at [277, 215] on p "Le virement devra être réalisé sur le compte Carpa dont les coordonnées se trou…" at bounding box center [462, 191] width 895 height 81
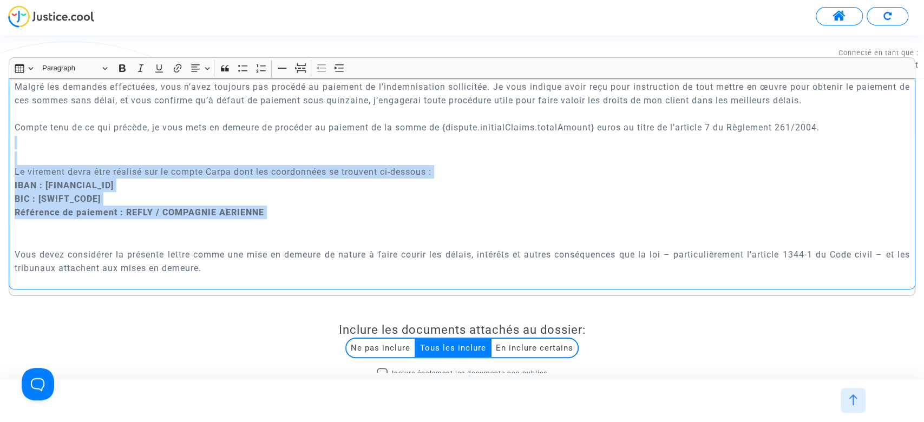
drag, startPoint x: 278, startPoint y: 214, endPoint x: 63, endPoint y: 146, distance: 224.8
click at [63, 146] on div "{dispute.defender.name} {dispute.defender.address} {dispute.defender.email} Par…" at bounding box center [462, 183] width 906 height 211
click at [272, 203] on p "Le virement devra être réalisé sur le compte Carpa dont les coordonnées se trou…" at bounding box center [462, 191] width 895 height 81
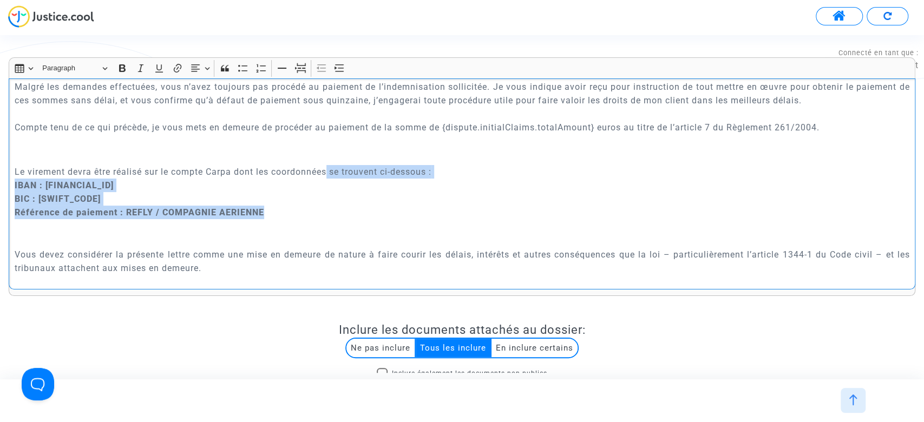
drag, startPoint x: 273, startPoint y: 207, endPoint x: 331, endPoint y: 175, distance: 66.1
click at [331, 175] on p "Le virement devra être réalisé sur le compte Carpa dont les coordonnées se trou…" at bounding box center [462, 191] width 895 height 81
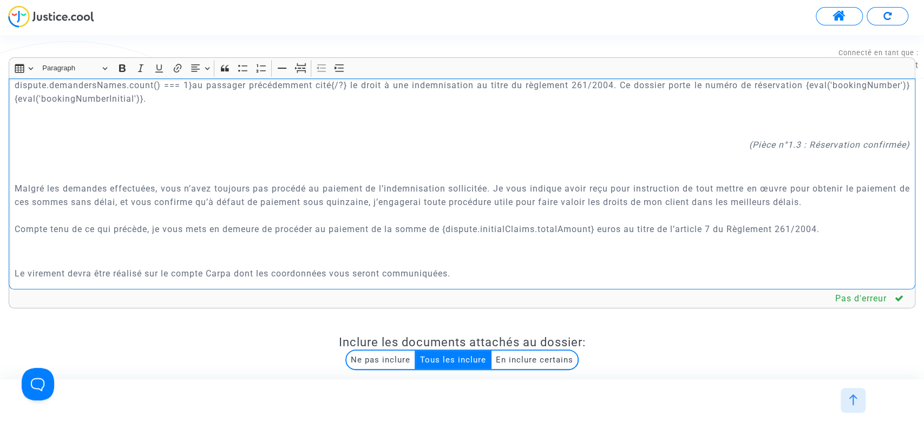
scroll to position [619, 0]
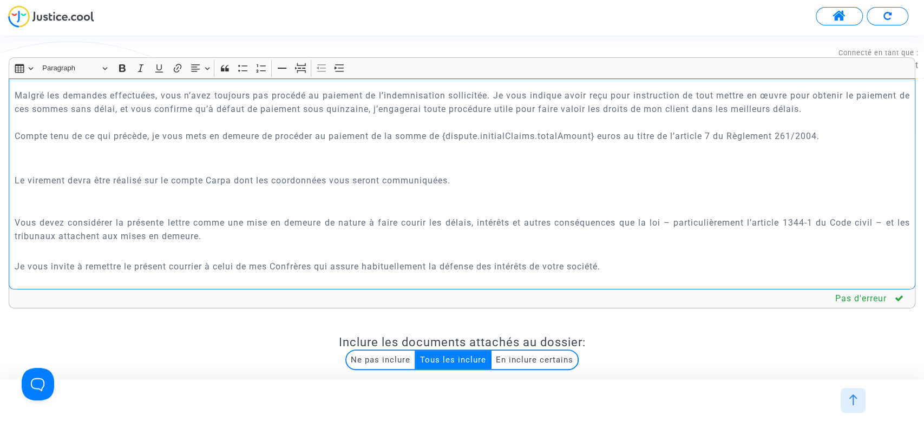
click at [357, 177] on p "Le virement devra être réalisé sur le compte Carpa dont les coordonnées vous se…" at bounding box center [462, 180] width 895 height 41
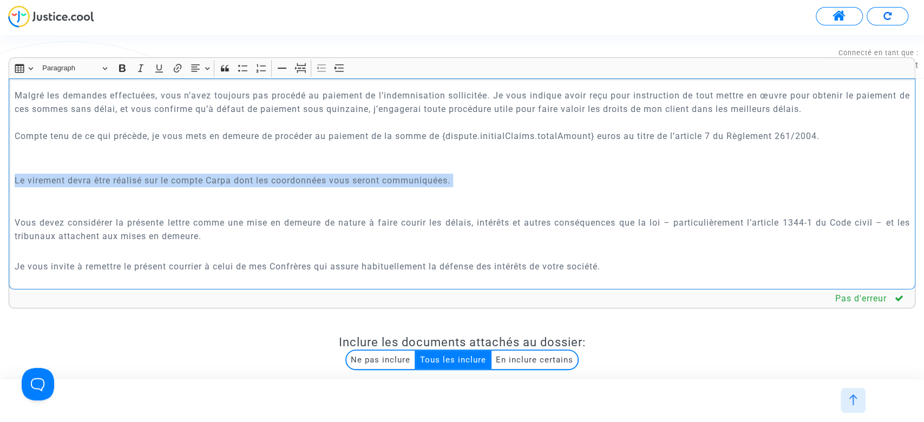
click at [357, 177] on p "Le virement devra être réalisé sur le compte Carpa dont les coordonnées vous se…" at bounding box center [462, 180] width 895 height 41
copy p "Le virement devra être réalisé sur le compte Carpa dont les coordonnées vous se…"
click at [517, 232] on p "Vous devez considérer la présente lettre comme une mise en demeure de nature à …" at bounding box center [462, 222] width 895 height 41
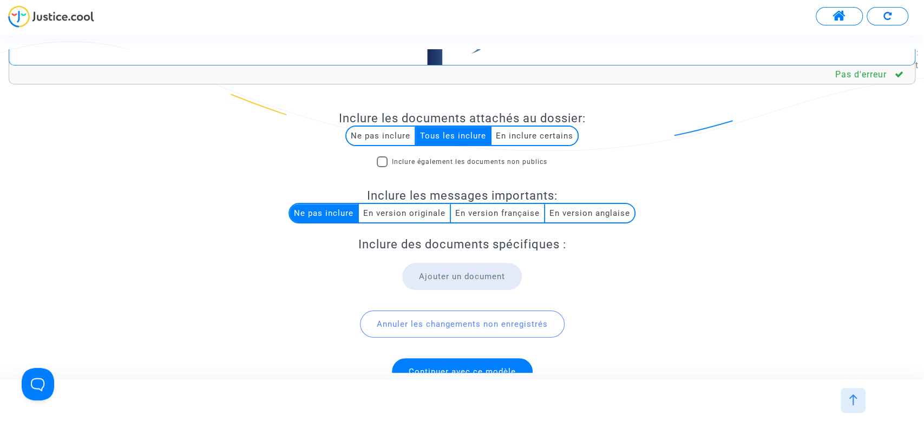
scroll to position [246, 0]
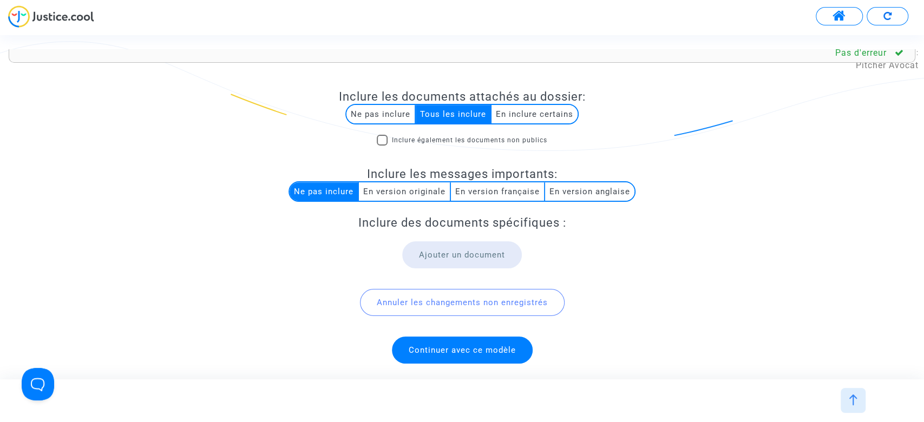
click at [496, 340] on span "Continuer avec ce modèle" at bounding box center [462, 350] width 141 height 27
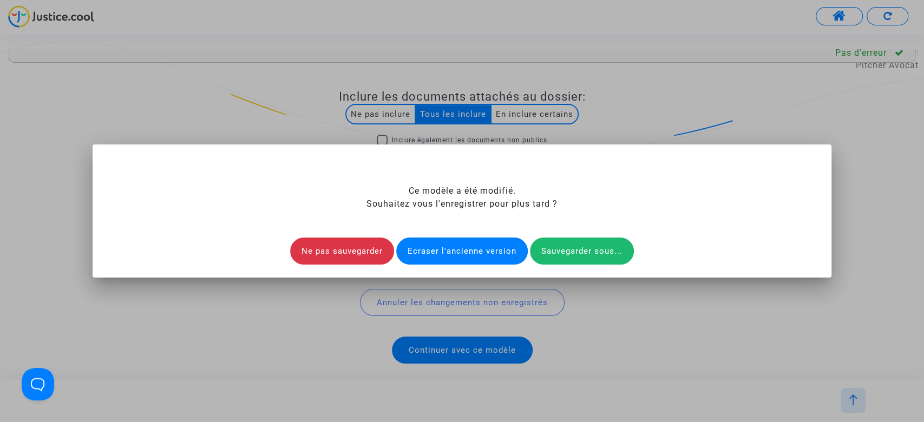
click at [461, 261] on div "Ecraser l'ancienne version" at bounding box center [461, 251] width 131 height 27
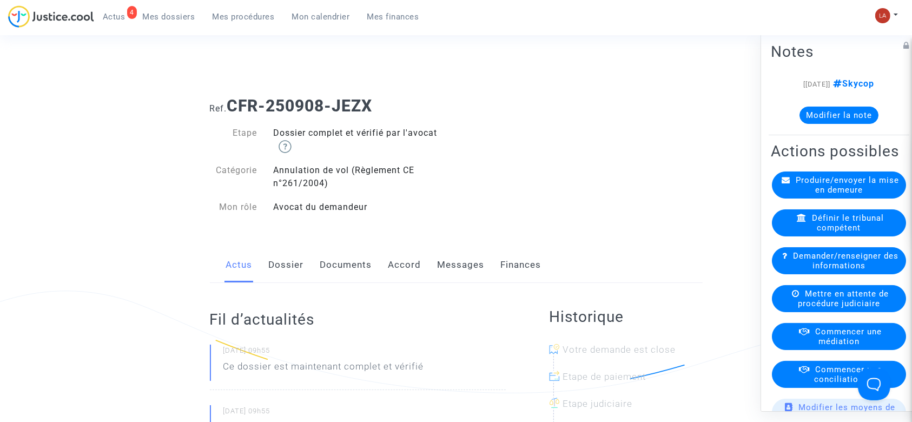
click at [823, 195] on span "Produire/envoyer la mise en demeure" at bounding box center [847, 184] width 103 height 19
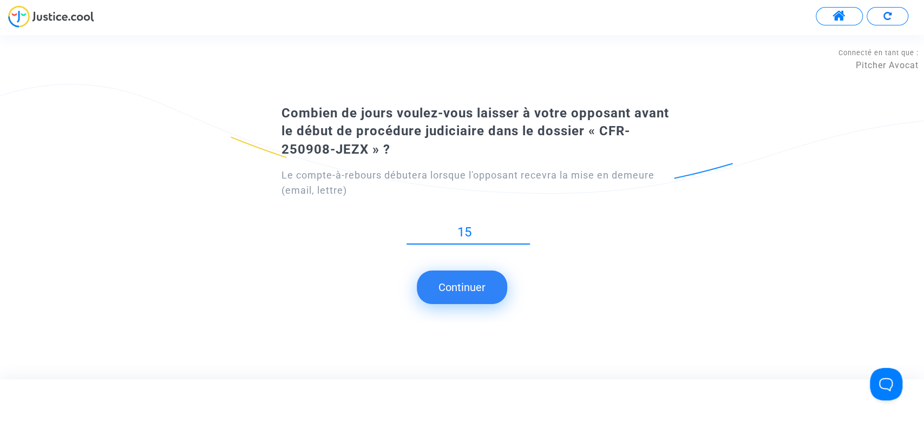
click at [451, 292] on button "Continuer" at bounding box center [462, 288] width 90 height 34
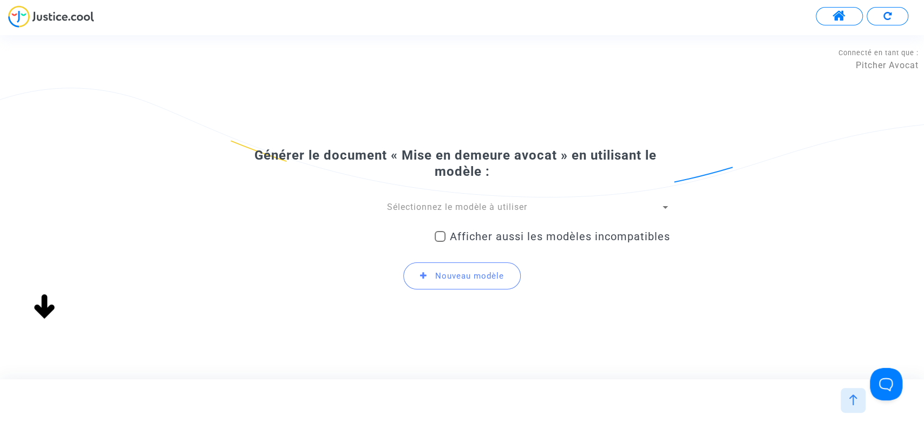
click at [456, 203] on span "Sélectionnez le modèle à utiliser" at bounding box center [457, 207] width 140 height 10
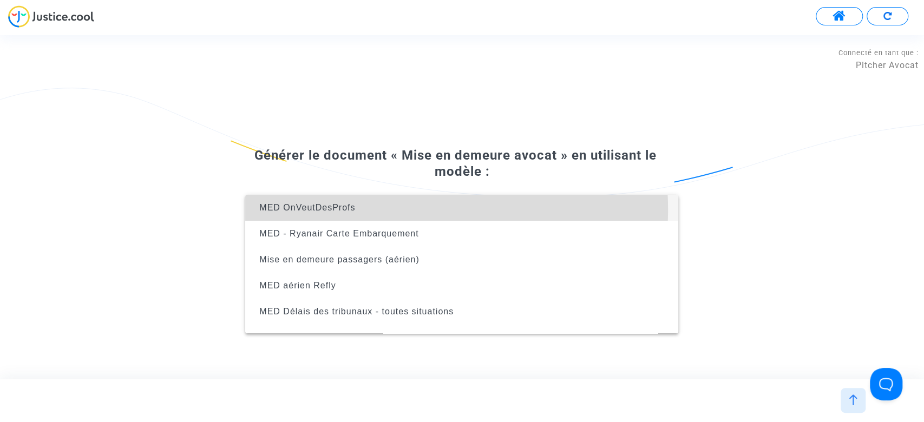
click at [392, 209] on span "MED OnVeutDesProfs" at bounding box center [462, 208] width 416 height 26
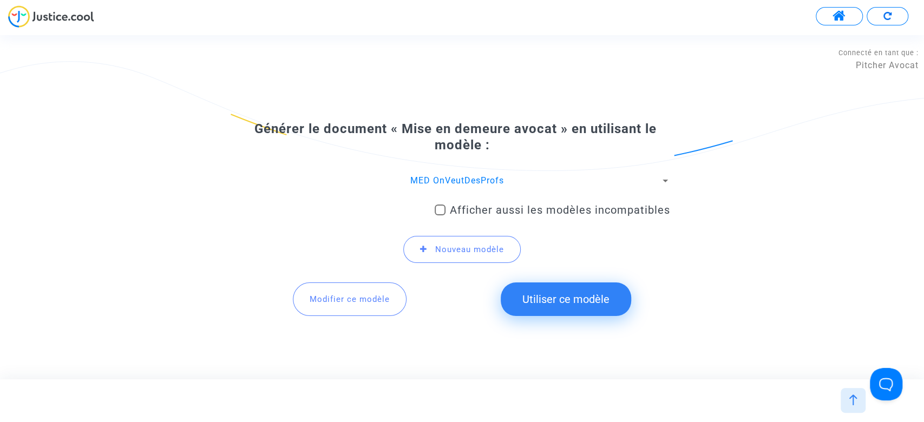
click at [346, 314] on button "Modifier ce modèle" at bounding box center [350, 299] width 114 height 34
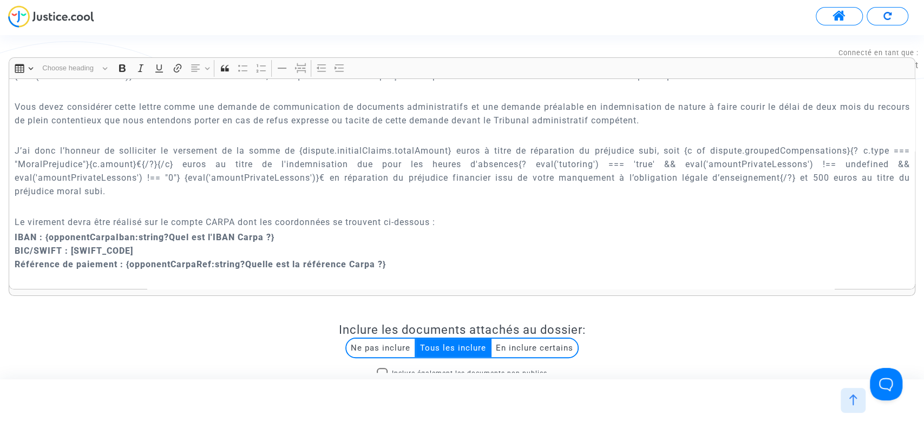
scroll to position [938, 0]
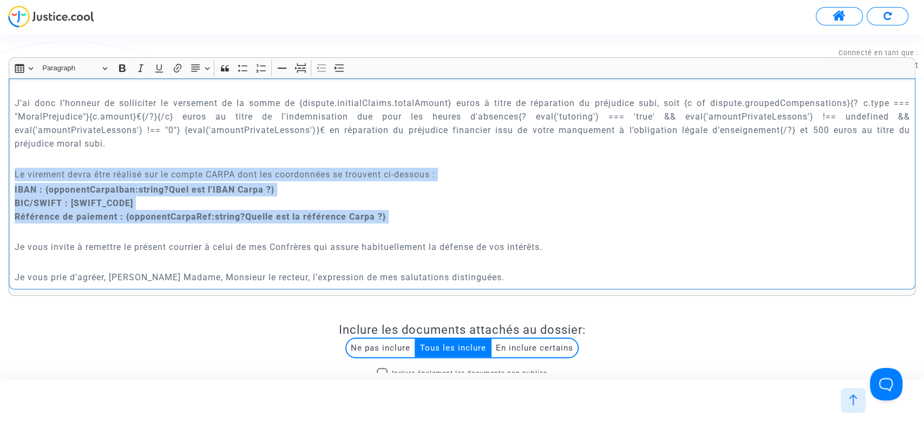
drag, startPoint x: 401, startPoint y: 219, endPoint x: 15, endPoint y: 171, distance: 389.2
click at [15, 171] on div "Maître Joyce Pitcher Avocat au Barreau de Paris 201 rue du Faubourg Saint-Denis…" at bounding box center [462, 183] width 906 height 211
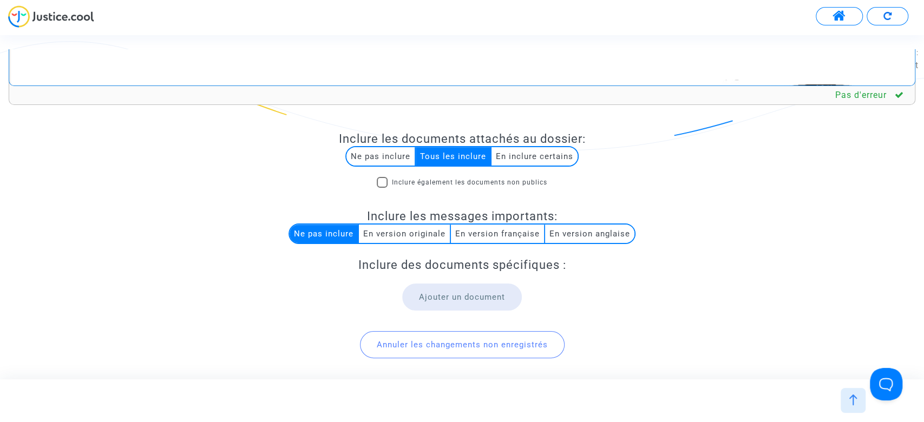
scroll to position [246, 0]
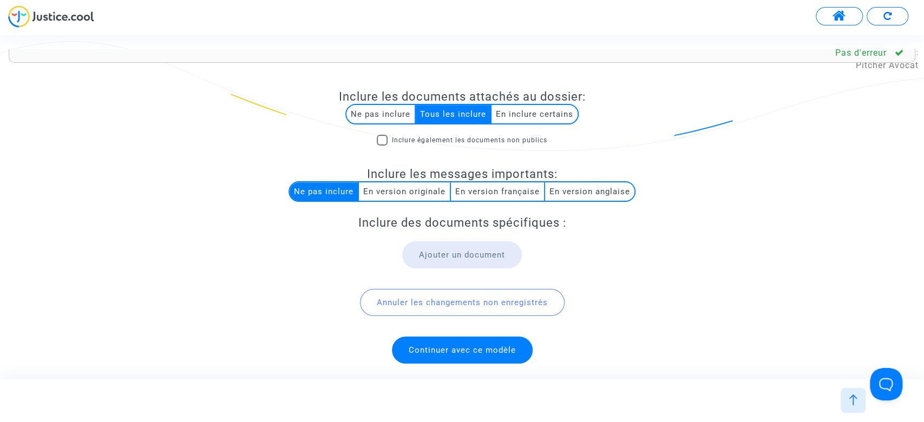
click at [482, 347] on span "Continuer avec ce modèle" at bounding box center [461, 350] width 107 height 10
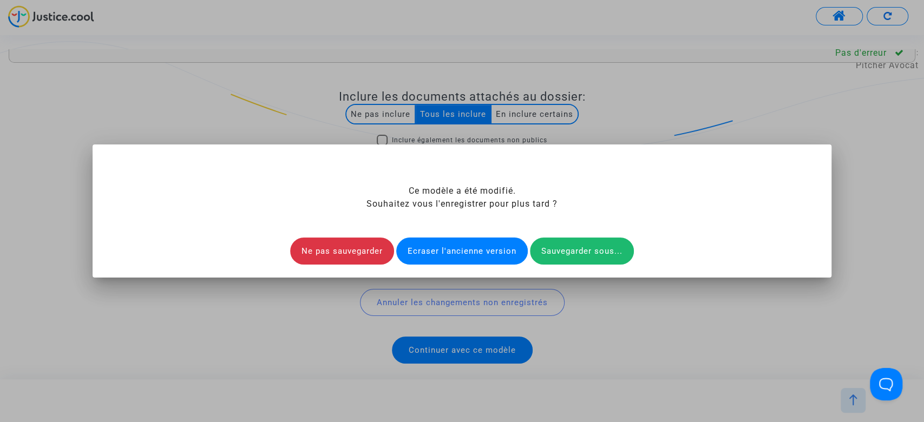
click at [440, 253] on div "Ecraser l'ancienne version" at bounding box center [461, 251] width 131 height 27
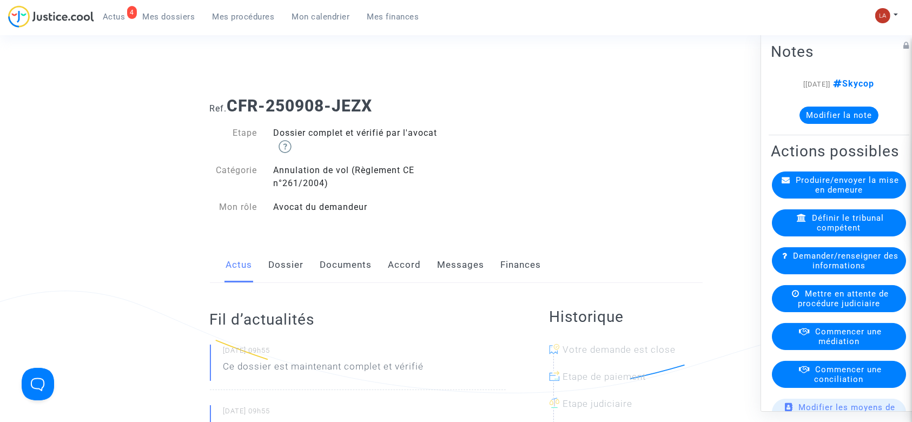
click at [863, 195] on span "Produire/envoyer la mise en demeure" at bounding box center [847, 184] width 103 height 19
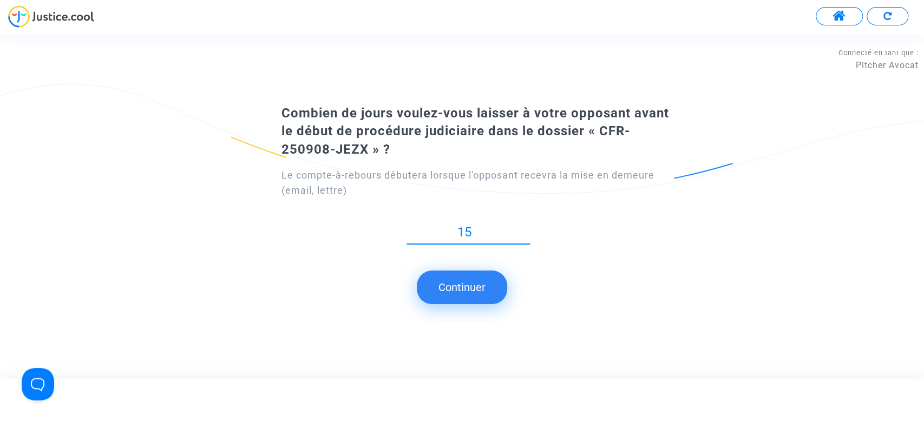
click at [474, 291] on button "Continuer" at bounding box center [462, 288] width 90 height 34
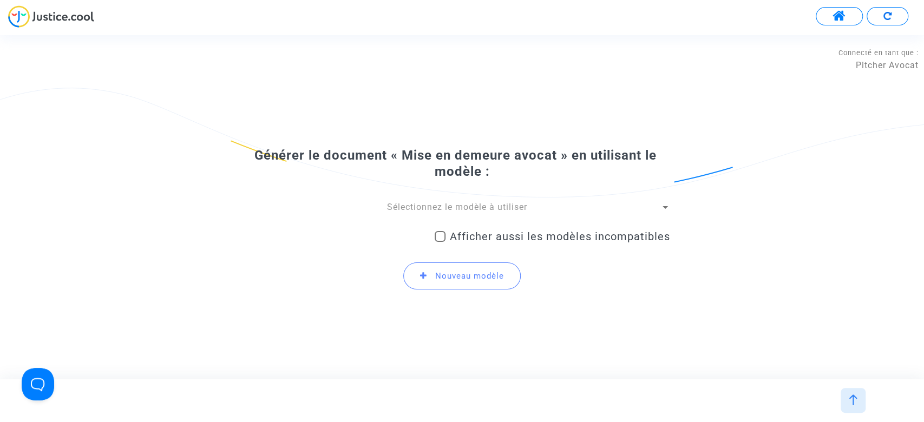
click at [450, 214] on div "Sélectionnez le modèle à utiliser Afficher aussi les modèles incompatibles Nouv…" at bounding box center [462, 249] width 416 height 97
click at [450, 213] on div "Sélectionnez le modèle à utiliser" at bounding box center [457, 207] width 406 height 12
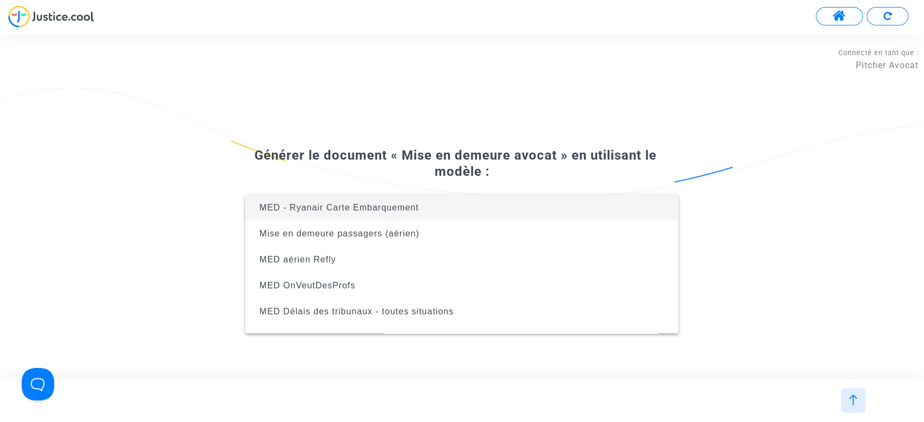
click at [431, 210] on span "MED - Ryanair Carte Embarquement" at bounding box center [462, 208] width 416 height 26
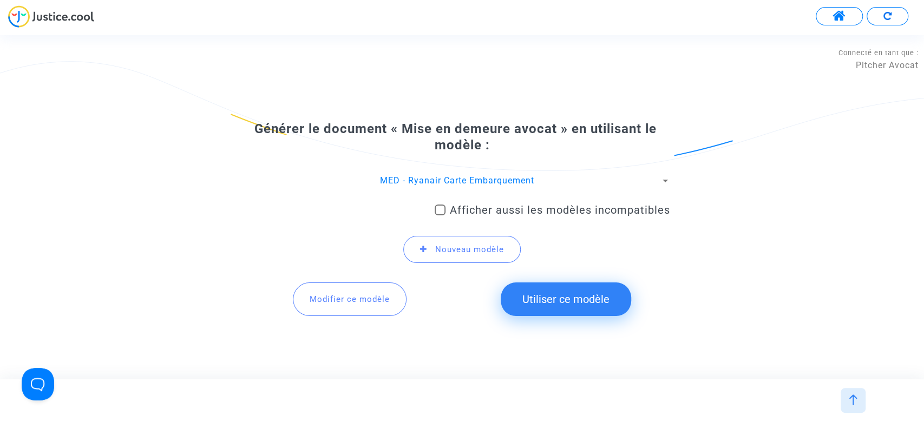
click at [313, 291] on button "Modifier ce modèle" at bounding box center [350, 299] width 114 height 34
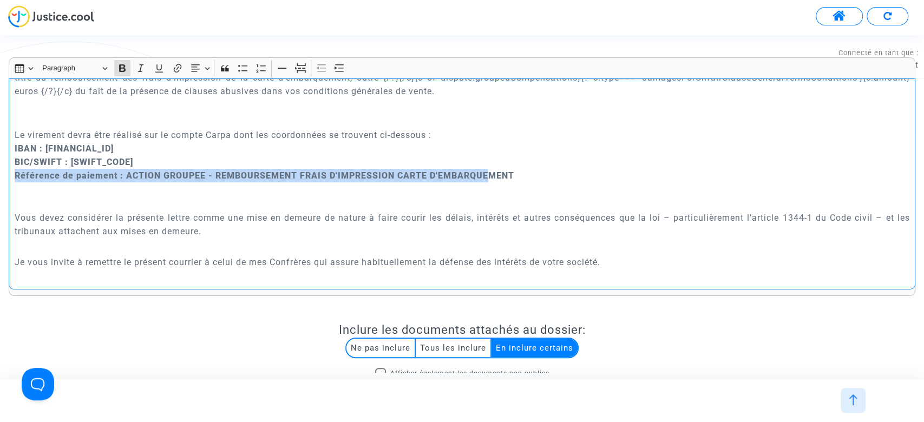
scroll to position [3153, 0]
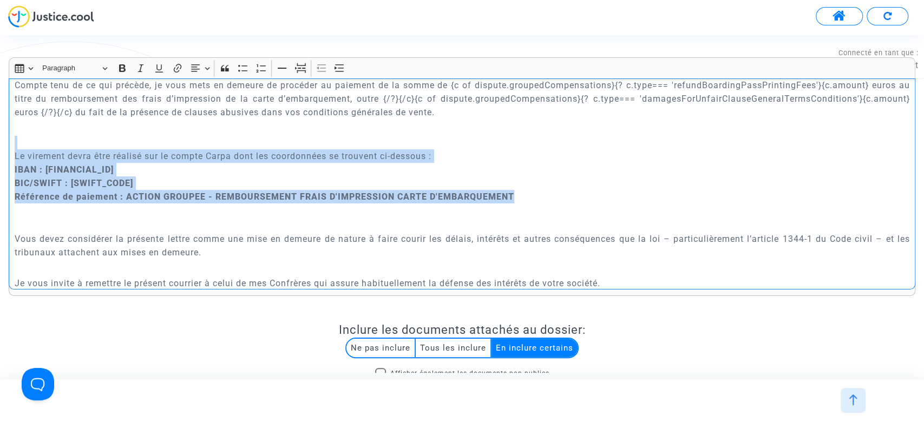
drag, startPoint x: 537, startPoint y: 223, endPoint x: 12, endPoint y: 172, distance: 527.3
click at [12, 172] on div "{[DOMAIN_NAME]} {[DOMAIN_NAME]} {[DOMAIN_NAME]} [GEOGRAPHIC_DATA], le {[DATE].f…" at bounding box center [462, 183] width 906 height 211
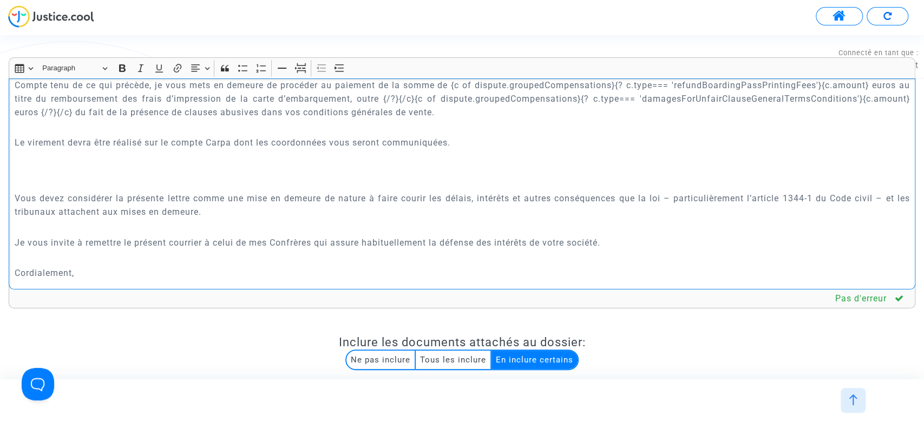
click at [133, 176] on p "Le virement devra être réalisé sur le compte Carpa dont les coordonnées vous se…" at bounding box center [462, 156] width 895 height 41
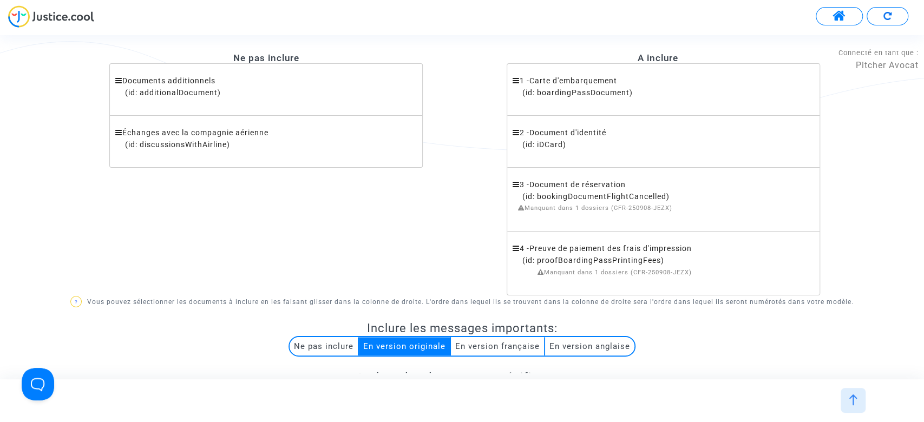
scroll to position [749, 0]
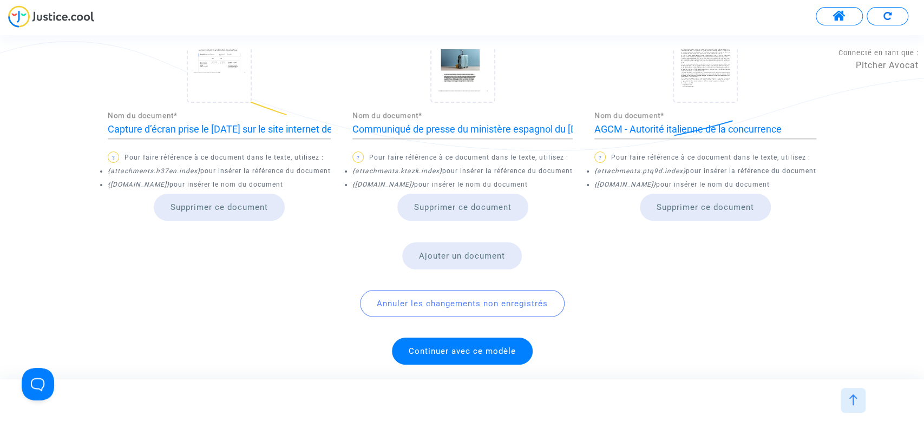
click at [495, 357] on span "Continuer avec ce modèle" at bounding box center [462, 351] width 141 height 27
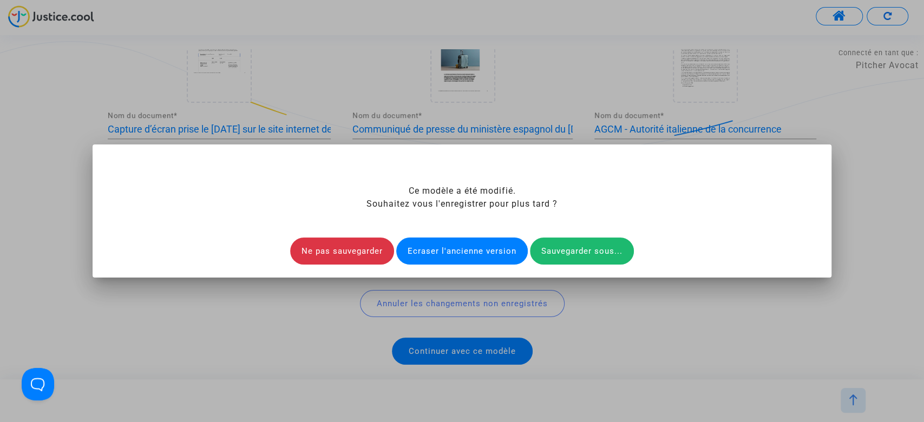
click at [455, 255] on div "Ecraser l'ancienne version" at bounding box center [461, 251] width 131 height 27
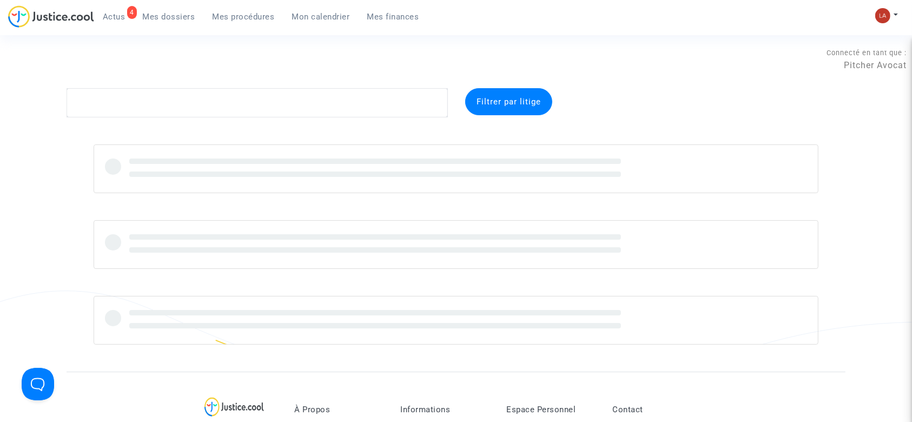
click at [170, 14] on span "Mes dossiers" at bounding box center [169, 17] width 52 height 10
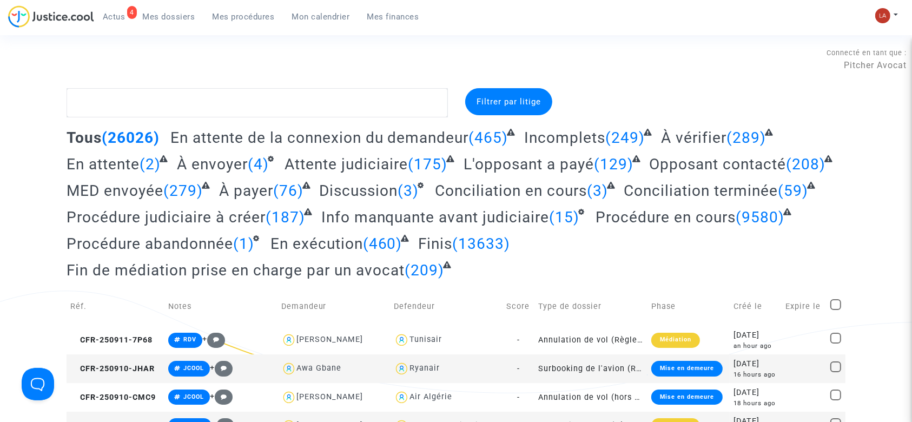
click at [208, 170] on span "À envoyer" at bounding box center [212, 164] width 71 height 18
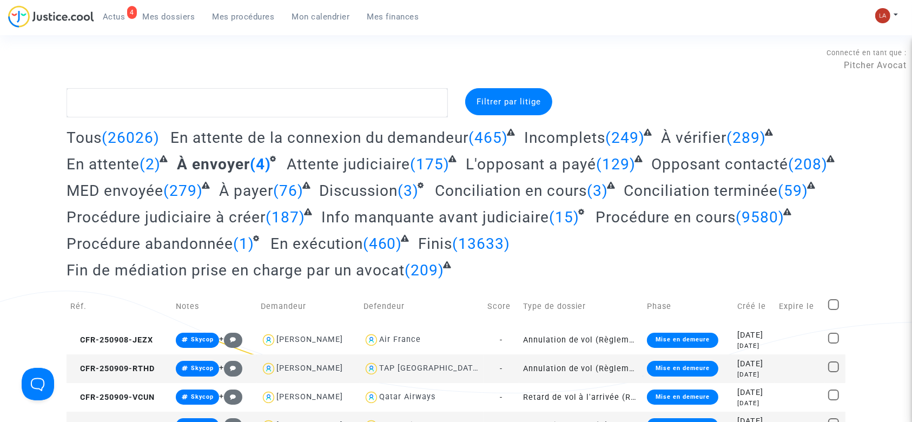
click at [151, 327] on td "CFR-250908-JEZX" at bounding box center [119, 340] width 105 height 29
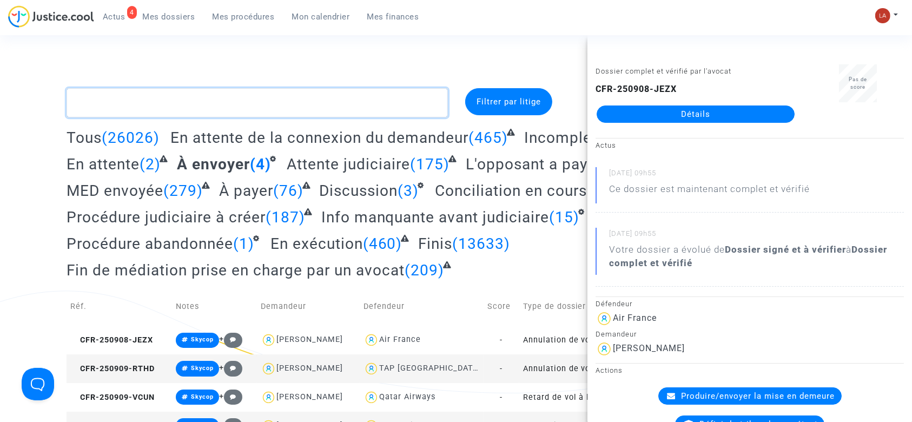
drag, startPoint x: 300, startPoint y: 106, endPoint x: 415, endPoint y: 106, distance: 115.2
click at [302, 106] on textarea at bounding box center [257, 102] width 381 height 29
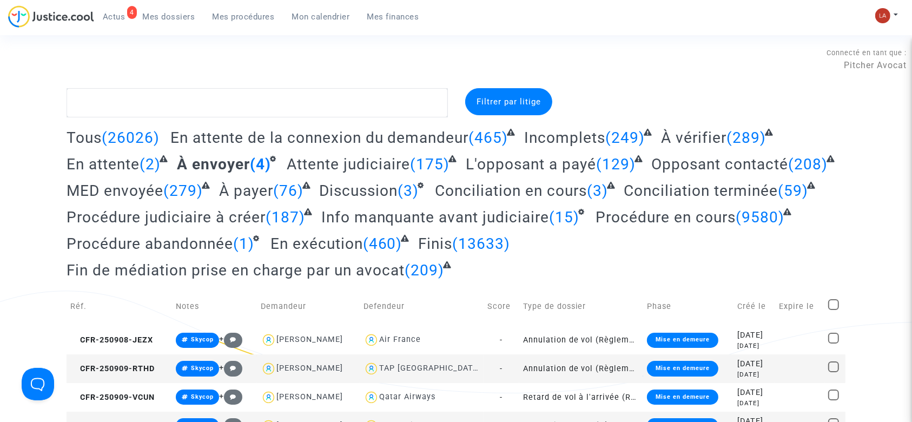
click at [692, 146] on span "À vérifier" at bounding box center [693, 138] width 65 height 18
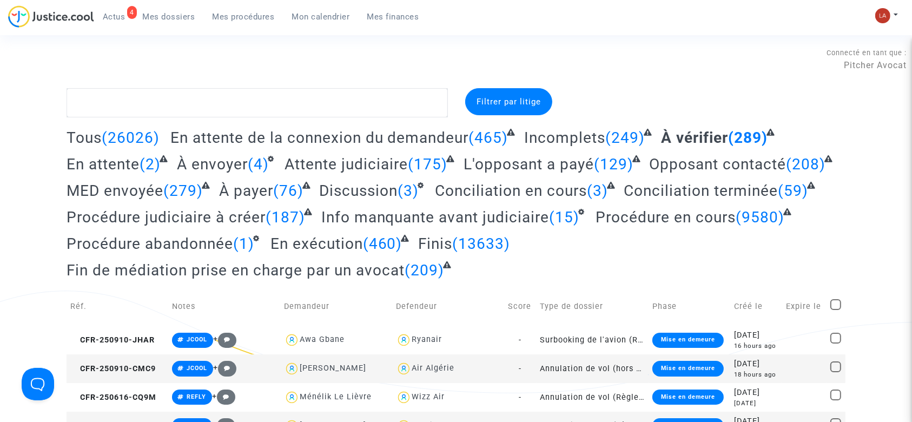
click at [513, 225] on span "Info manquante avant judiciaire" at bounding box center [435, 217] width 228 height 18
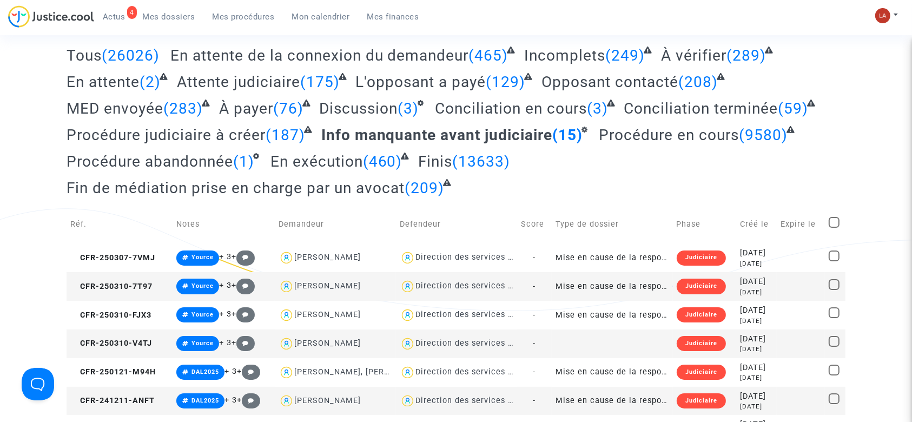
scroll to position [433, 0]
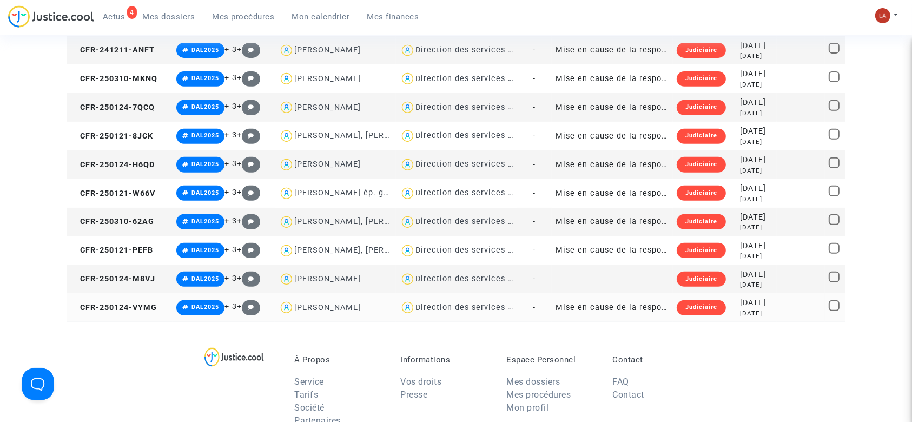
click at [134, 312] on td "CFR-250124-VYMG" at bounding box center [120, 307] width 106 height 29
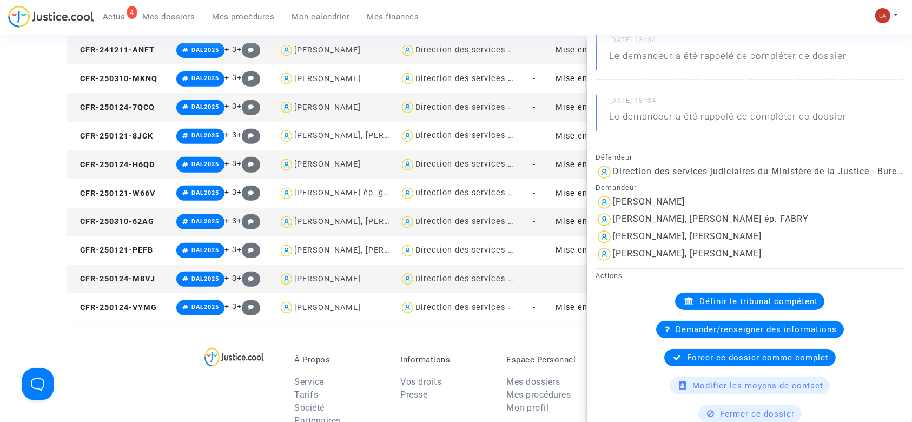
scroll to position [216, 0]
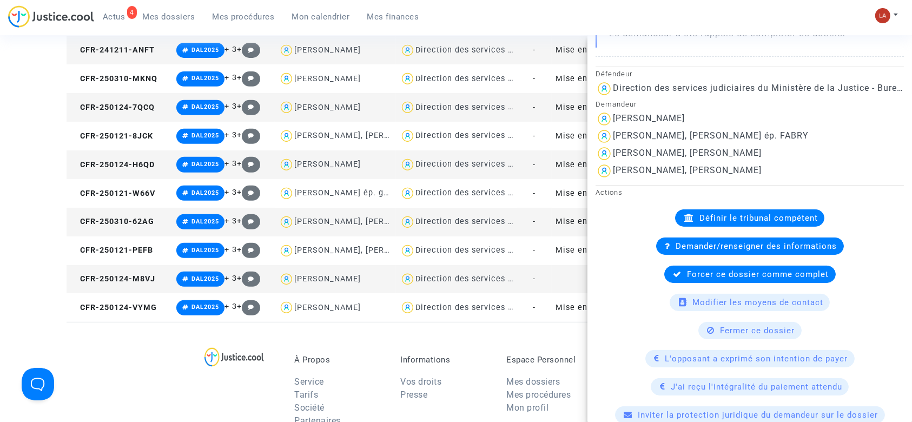
click at [797, 240] on div "Demander/renseigner des informations" at bounding box center [750, 246] width 188 height 17
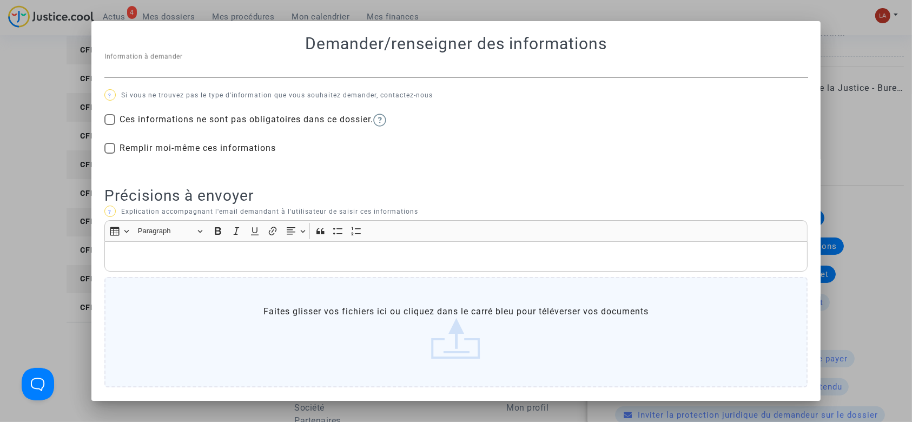
drag, startPoint x: 872, startPoint y: 167, endPoint x: 777, endPoint y: 155, distance: 95.5
click at [871, 167] on div at bounding box center [456, 211] width 912 height 422
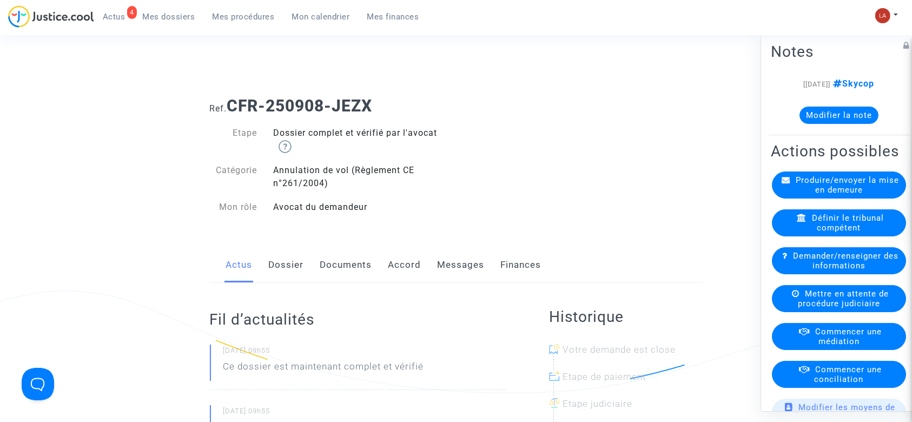
click at [805, 195] on span "Produire/envoyer la mise en demeure" at bounding box center [847, 184] width 103 height 19
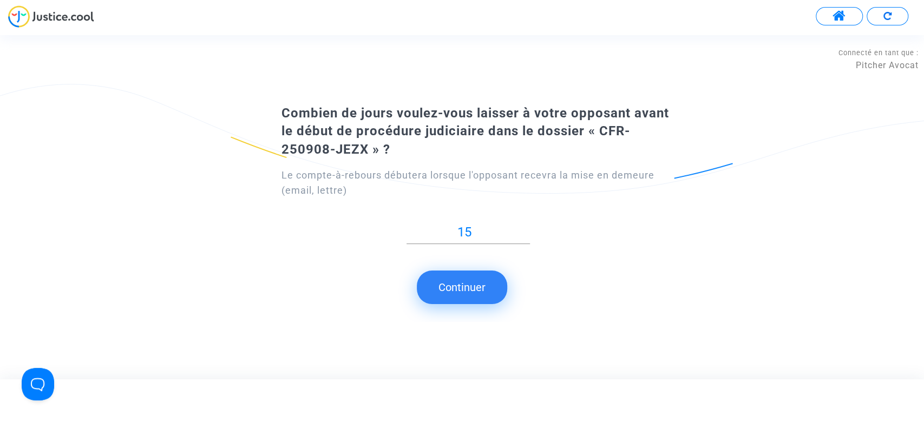
click at [472, 287] on button "Continuer" at bounding box center [462, 288] width 90 height 34
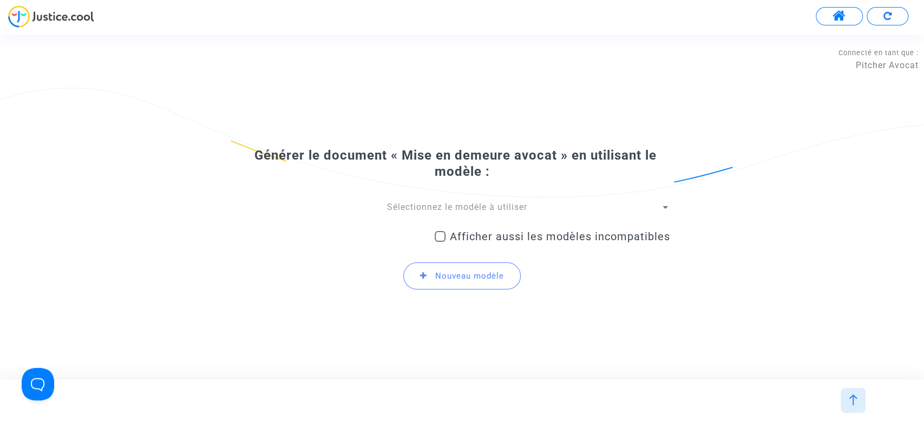
click at [458, 206] on span "Sélectionnez le modèle à utiliser" at bounding box center [457, 207] width 140 height 10
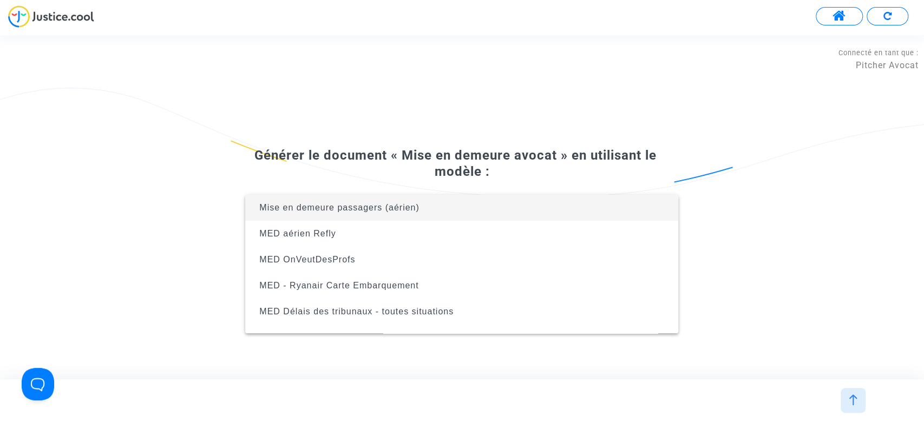
scroll to position [95, 0]
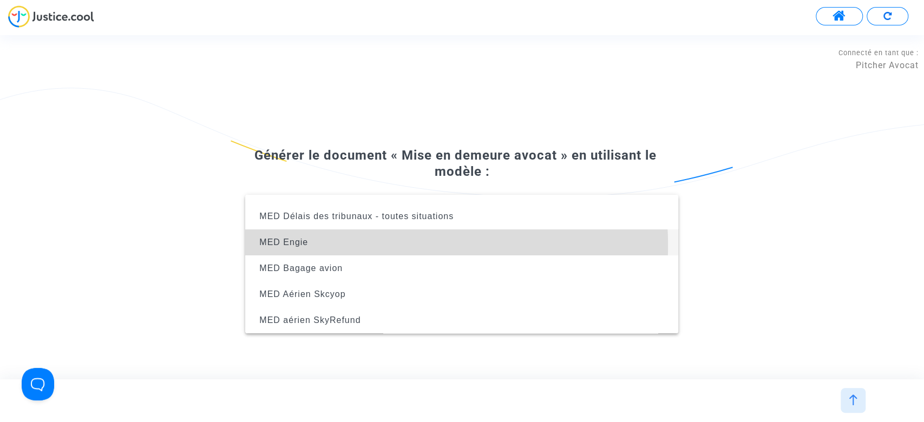
click at [345, 246] on span "MED Engie" at bounding box center [462, 242] width 416 height 26
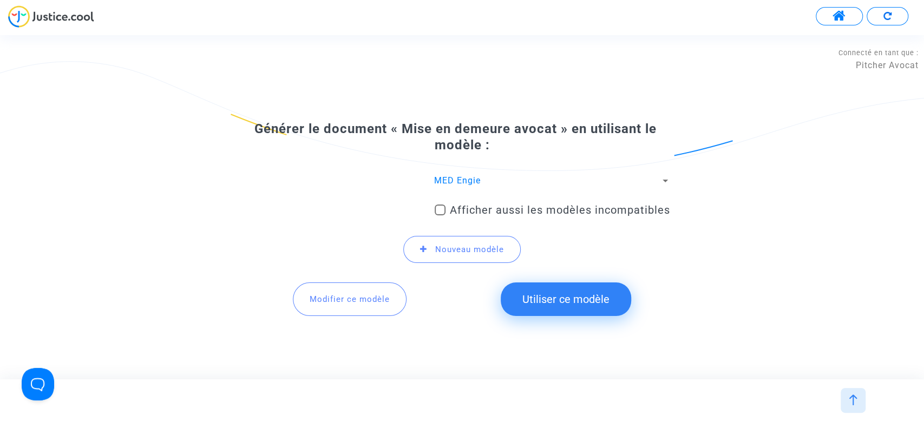
click at [372, 292] on button "Modifier ce modèle" at bounding box center [350, 299] width 114 height 34
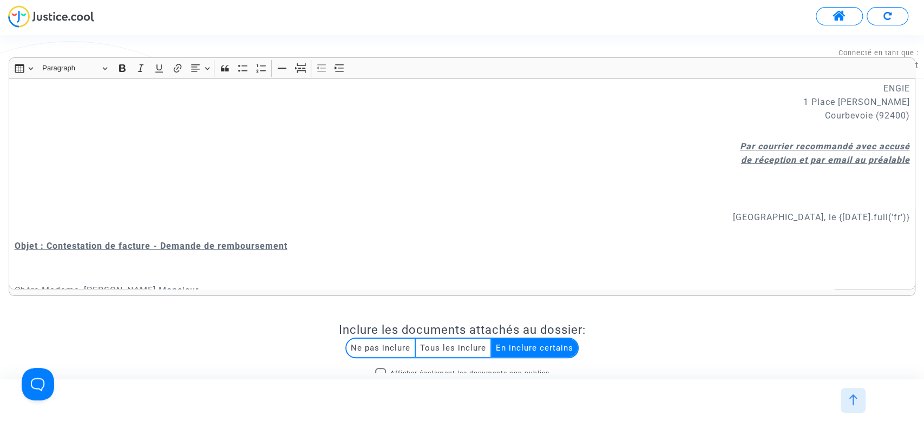
scroll to position [121, 0]
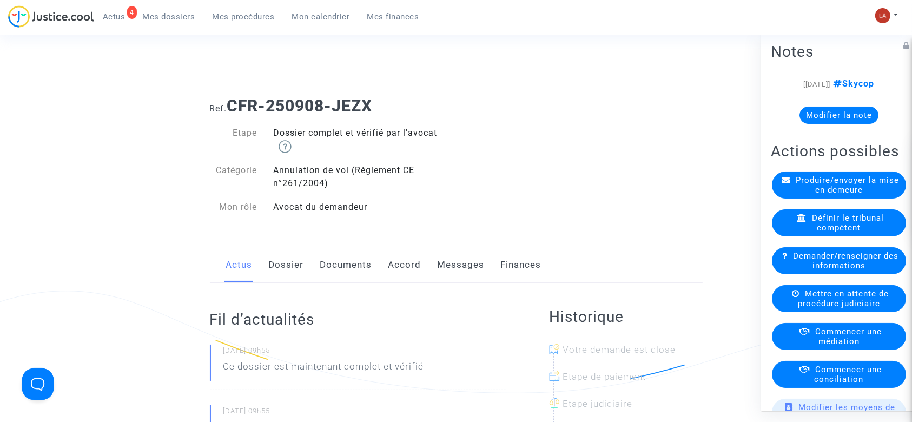
click at [807, 199] on div "Produire/envoyer la mise en demeure" at bounding box center [839, 185] width 134 height 27
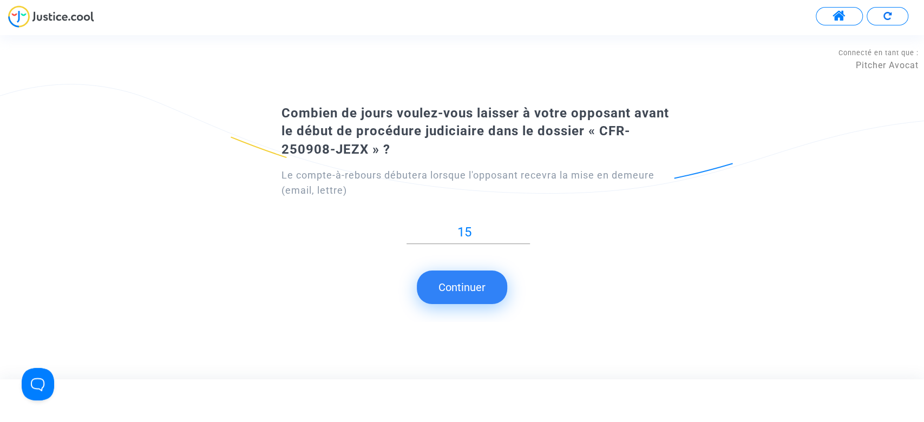
click at [453, 301] on button "Continuer" at bounding box center [462, 288] width 90 height 34
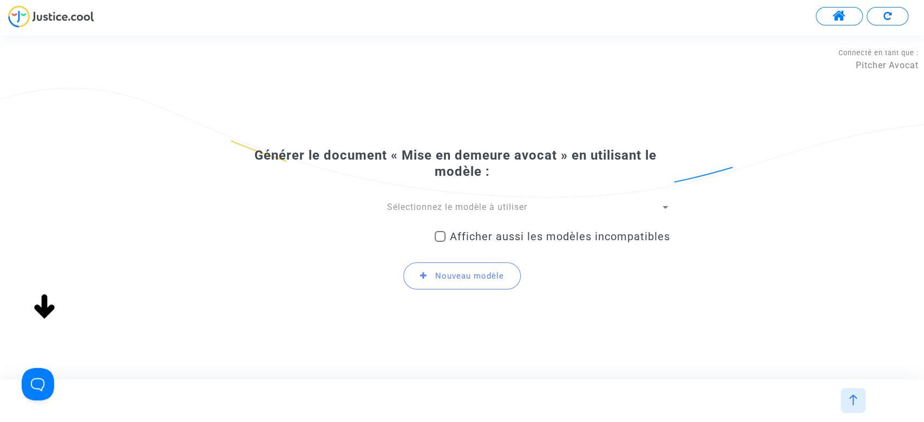
click at [445, 208] on span "Sélectionnez le modèle à utiliser" at bounding box center [457, 207] width 140 height 10
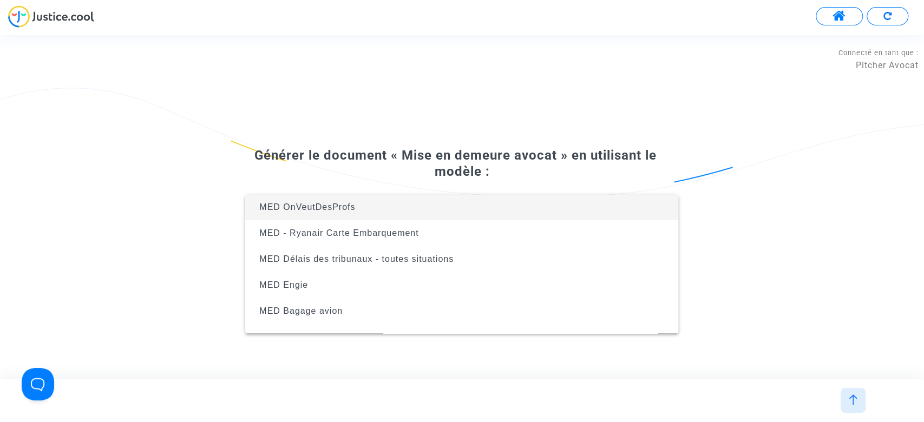
scroll to position [95, 0]
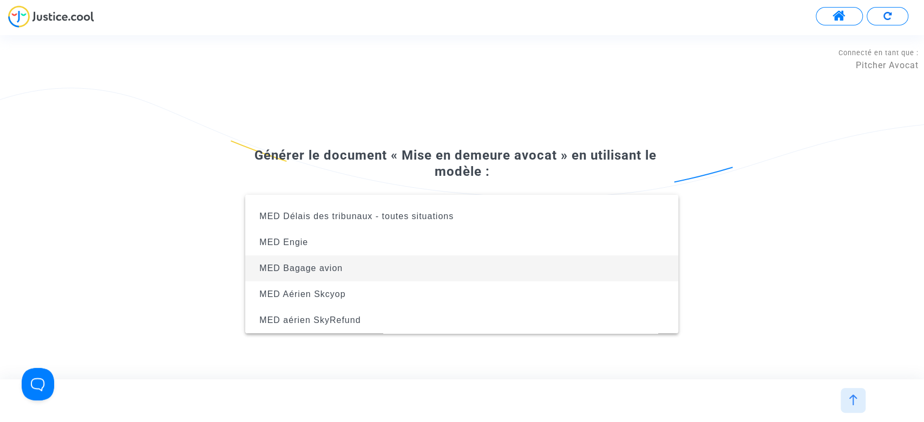
click at [372, 262] on span "MED Bagage avion" at bounding box center [462, 268] width 416 height 26
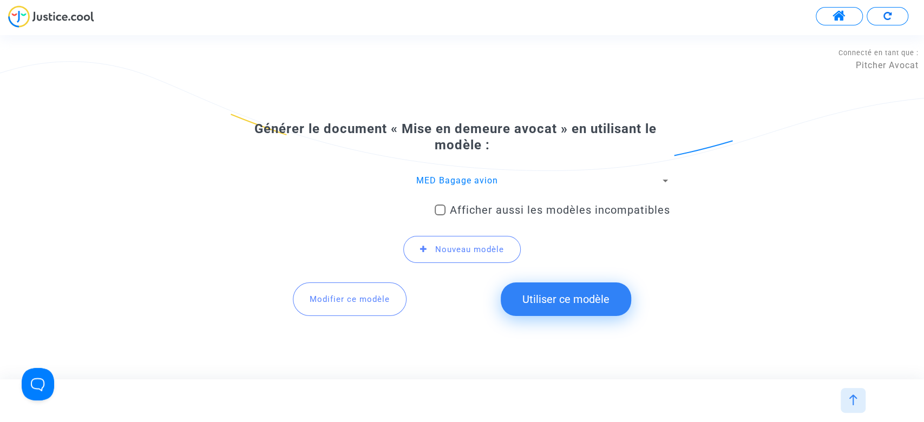
click at [314, 307] on button "Modifier ce modèle" at bounding box center [350, 299] width 114 height 34
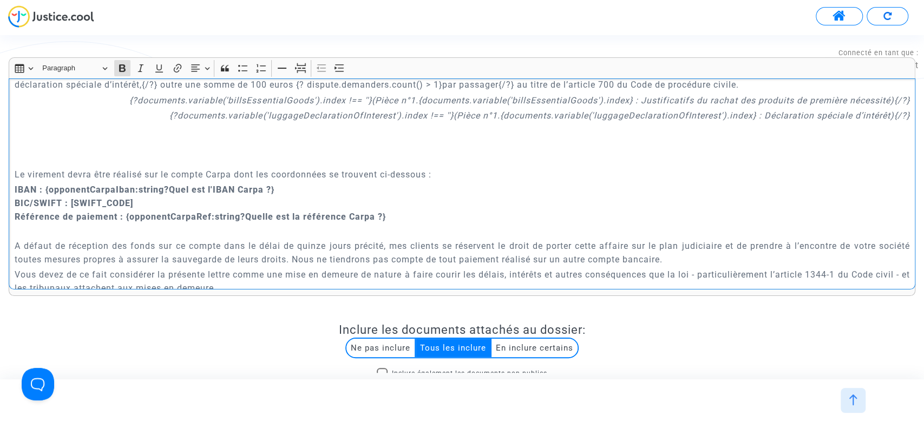
scroll to position [701, 0]
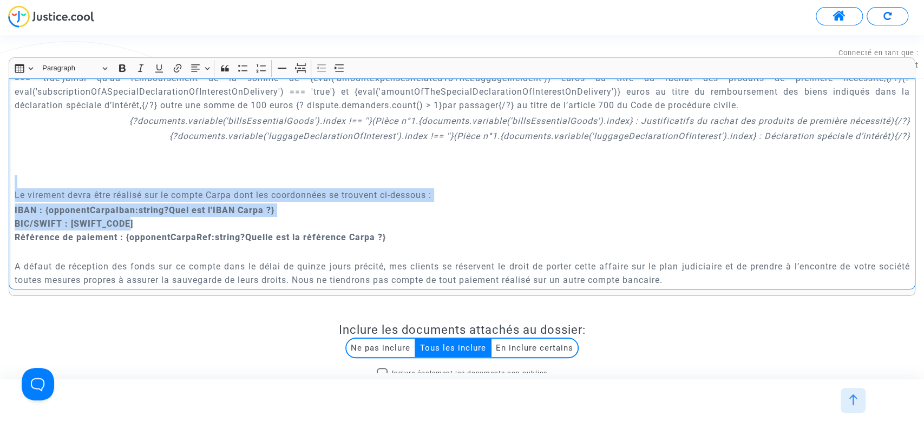
drag, startPoint x: 398, startPoint y: 230, endPoint x: 78, endPoint y: 179, distance: 323.8
click at [81, 179] on div "{dispute.defender.name} {dispute.defender.address} {dispute.defender.email} Par…" at bounding box center [462, 183] width 906 height 211
drag, startPoint x: 80, startPoint y: 195, endPoint x: 65, endPoint y: 195, distance: 14.1
click at [78, 196] on p "Le virement devra être réalisé sur le compte Carpa dont les coordonnées se trou…" at bounding box center [462, 188] width 895 height 27
drag, startPoint x: 37, startPoint y: 192, endPoint x: 15, endPoint y: 192, distance: 22.2
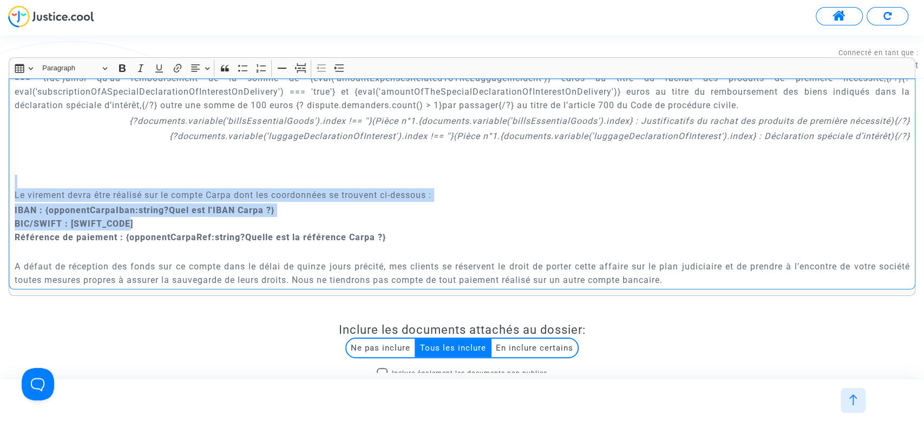
click at [35, 192] on p "Le virement devra être réalisé sur le compte Carpa dont les coordonnées se trou…" at bounding box center [462, 188] width 895 height 27
click at [10, 195] on div "{dispute.defender.name} {dispute.defender.address} {dispute.defender.email} Par…" at bounding box center [462, 183] width 906 height 211
click at [13, 195] on div "{dispute.defender.name} {dispute.defender.address} {dispute.defender.email} Par…" at bounding box center [462, 183] width 906 height 211
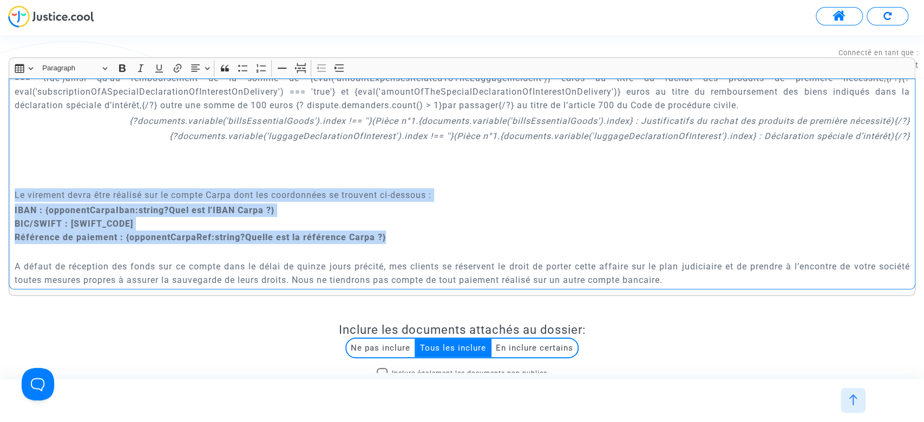
drag, startPoint x: 14, startPoint y: 193, endPoint x: 388, endPoint y: 236, distance: 376.3
click at [388, 236] on div "{dispute.defender.name} {dispute.defender.address} {dispute.defender.email} Par…" at bounding box center [462, 183] width 906 height 211
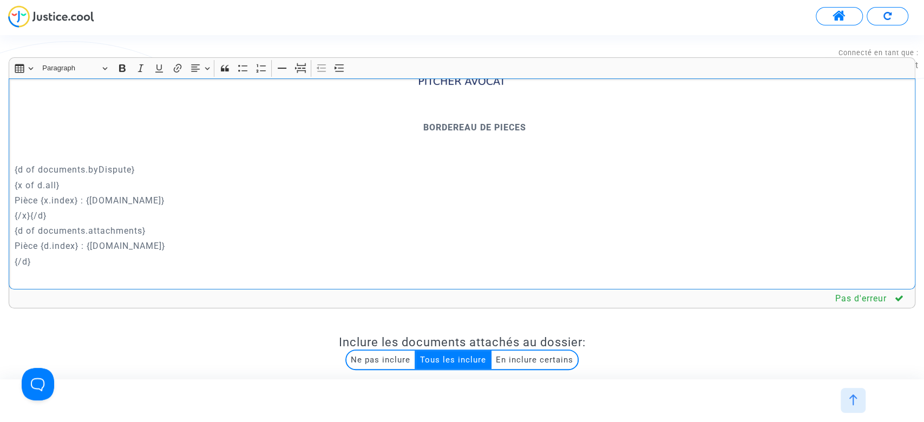
scroll to position [246, 0]
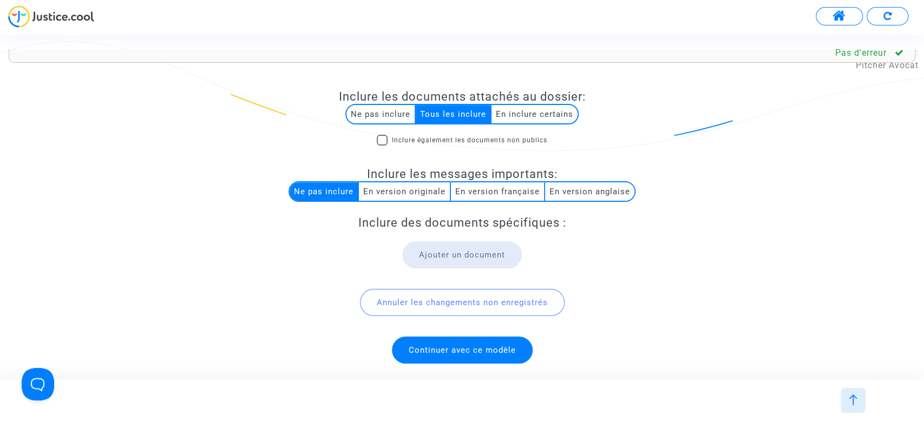
click at [463, 347] on span "Continuer avec ce modèle" at bounding box center [461, 350] width 107 height 10
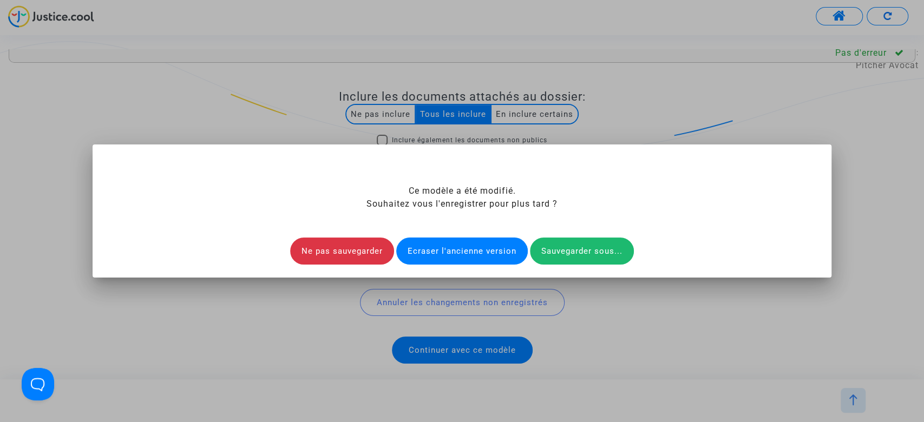
click at [439, 248] on div "Ecraser l'ancienne version" at bounding box center [461, 251] width 131 height 27
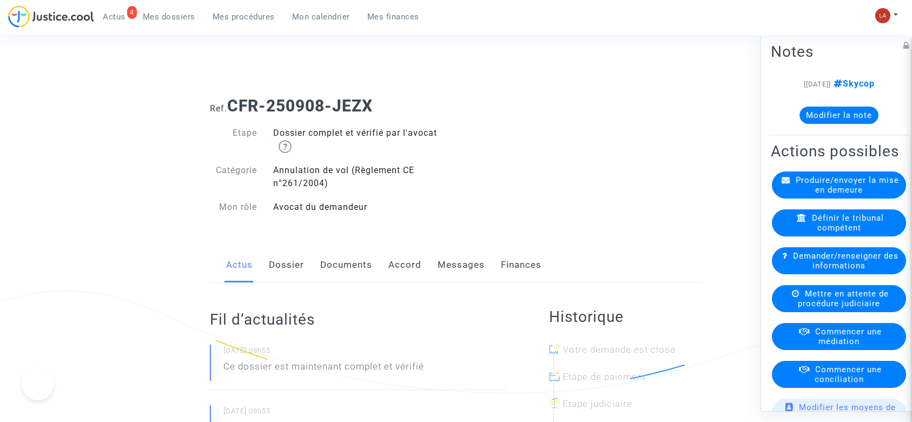
click at [834, 195] on span "Produire/envoyer la mise en demeure" at bounding box center [847, 184] width 103 height 19
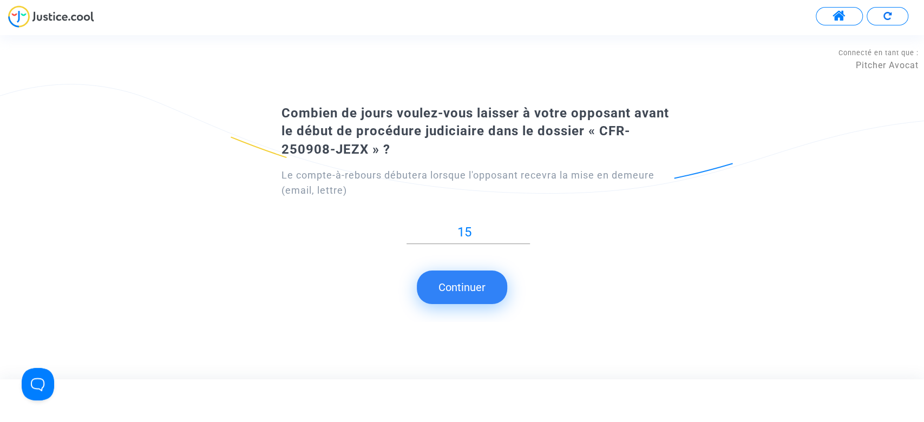
click at [452, 278] on button "Continuer" at bounding box center [462, 288] width 90 height 34
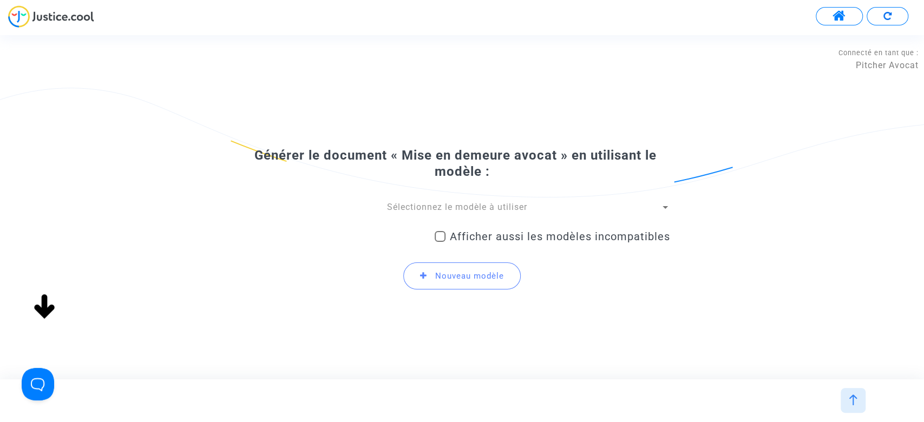
click at [441, 208] on span "Sélectionnez le modèle à utiliser" at bounding box center [457, 207] width 140 height 10
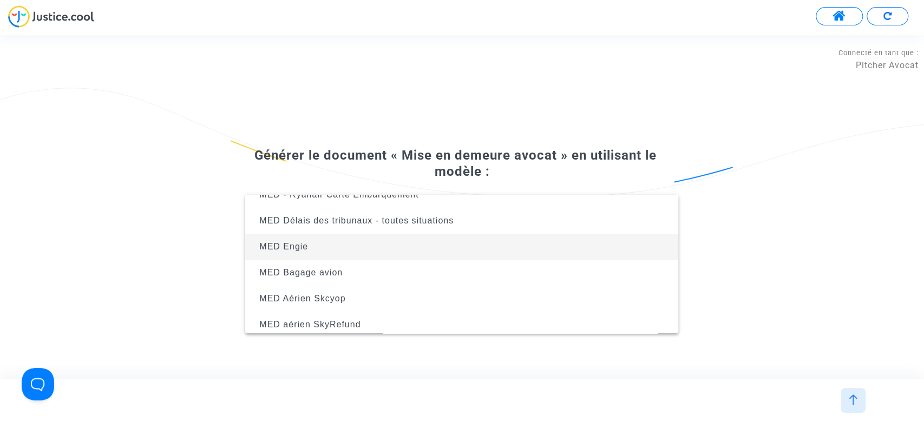
scroll to position [95, 0]
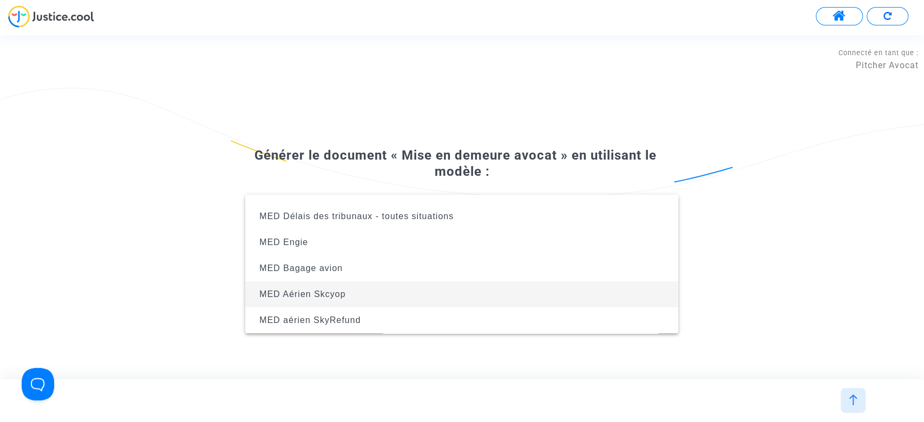
click at [411, 288] on span "MED Aérien Skcyop" at bounding box center [462, 294] width 416 height 26
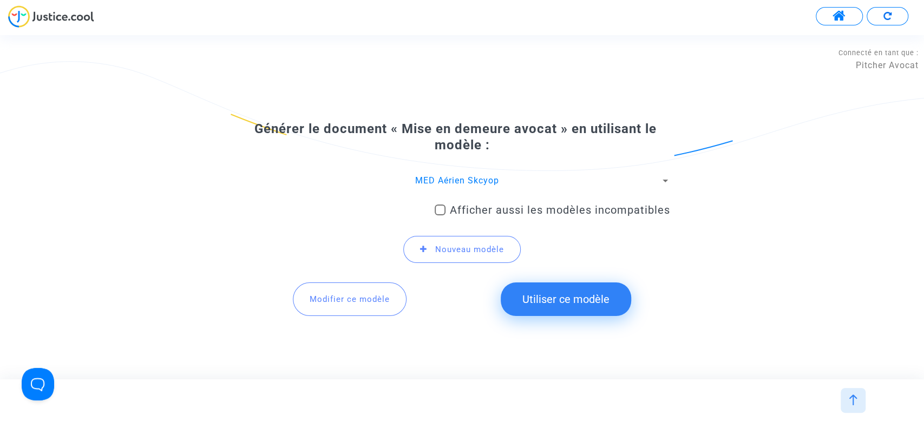
click at [338, 298] on span "Modifier ce modèle" at bounding box center [349, 299] width 80 height 10
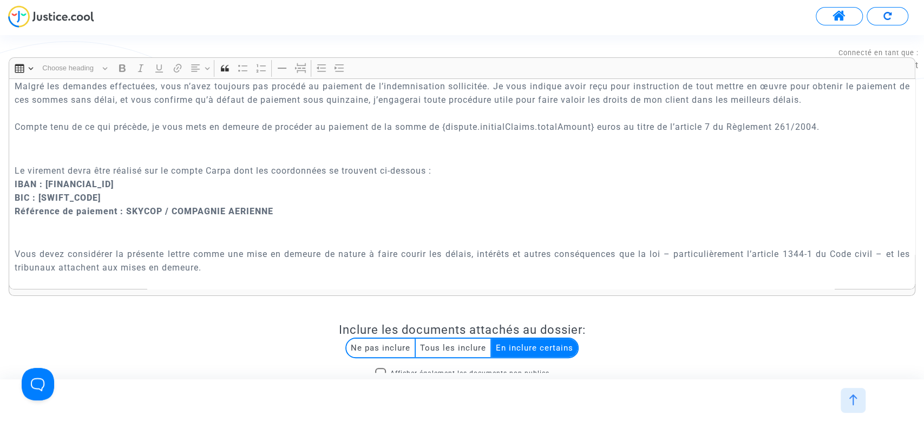
scroll to position [628, 0]
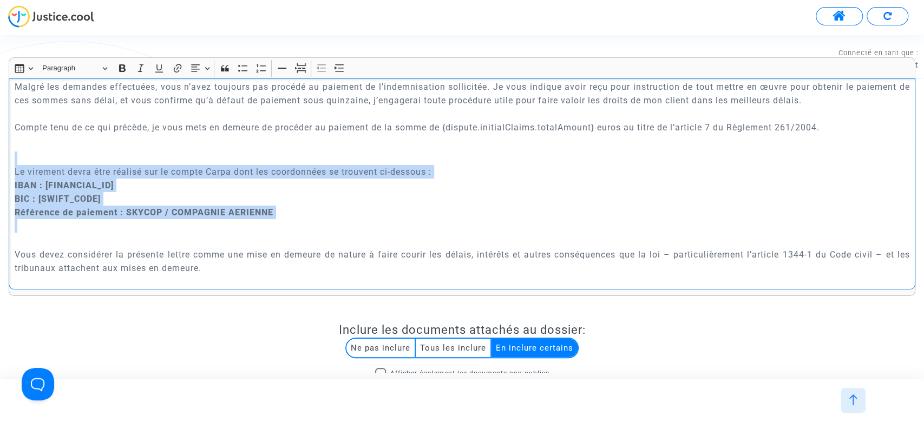
drag, startPoint x: 325, startPoint y: 229, endPoint x: 27, endPoint y: 161, distance: 305.7
click at [27, 161] on p "Le virement devra être réalisé sur le compte Carpa dont les coordonnées se trou…" at bounding box center [462, 191] width 895 height 81
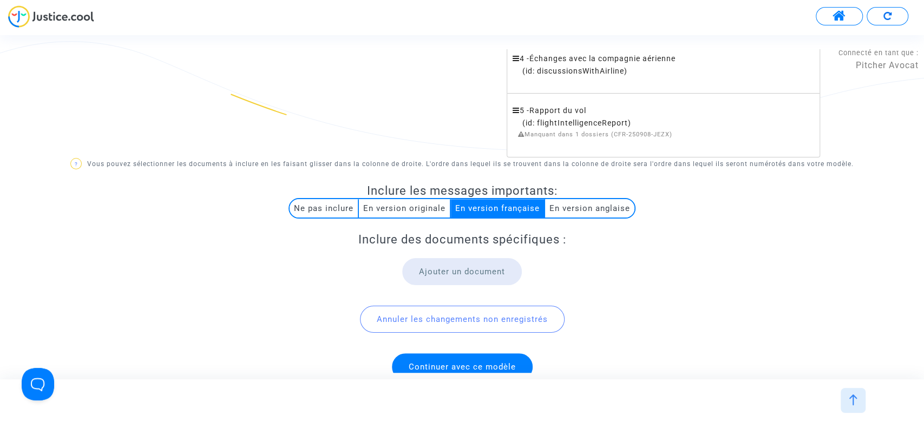
scroll to position [554, 0]
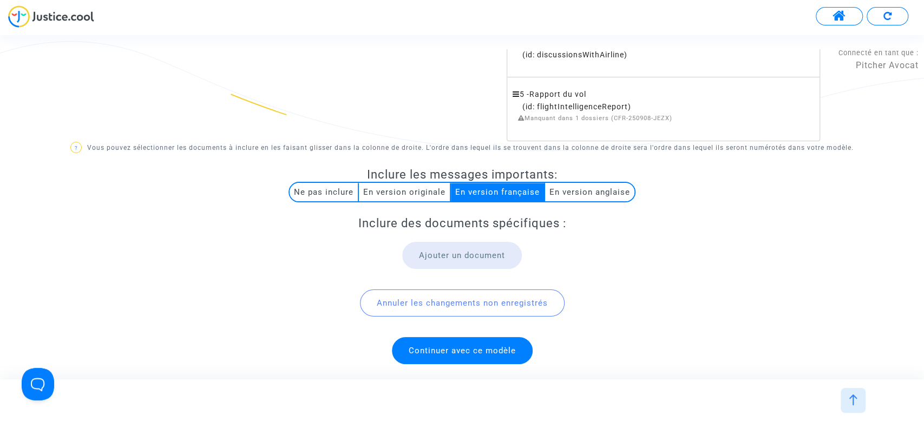
click at [466, 352] on span "Continuer avec ce modèle" at bounding box center [461, 351] width 107 height 10
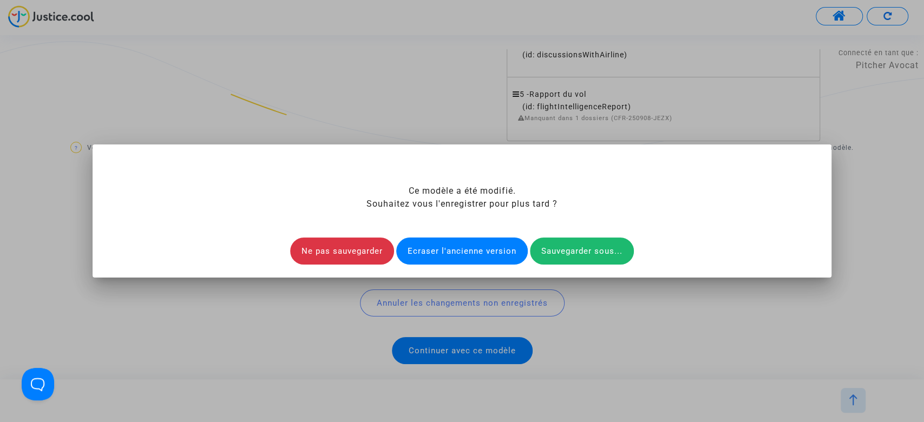
click at [451, 261] on div "Ecraser l'ancienne version" at bounding box center [461, 251] width 131 height 27
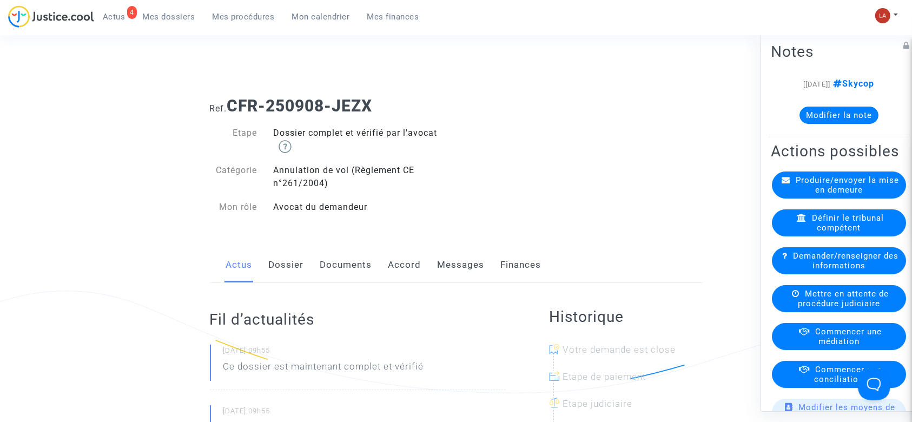
click at [813, 195] on span "Produire/envoyer la mise en demeure" at bounding box center [847, 184] width 103 height 19
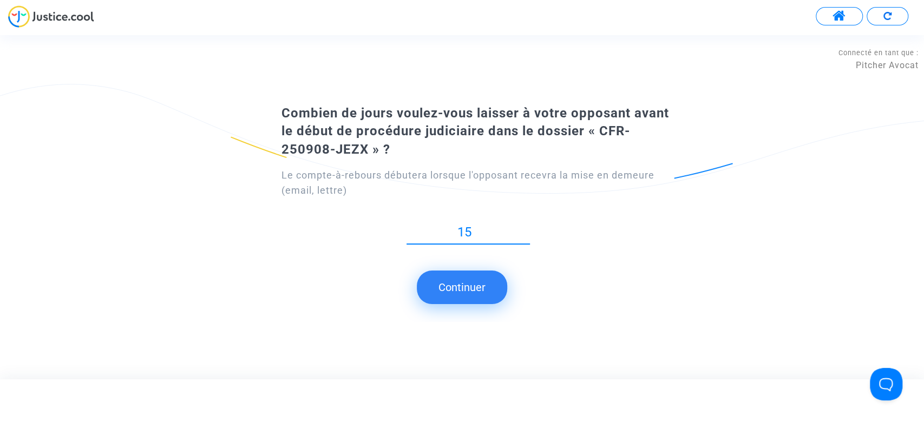
click at [476, 292] on button "Continuer" at bounding box center [462, 288] width 90 height 34
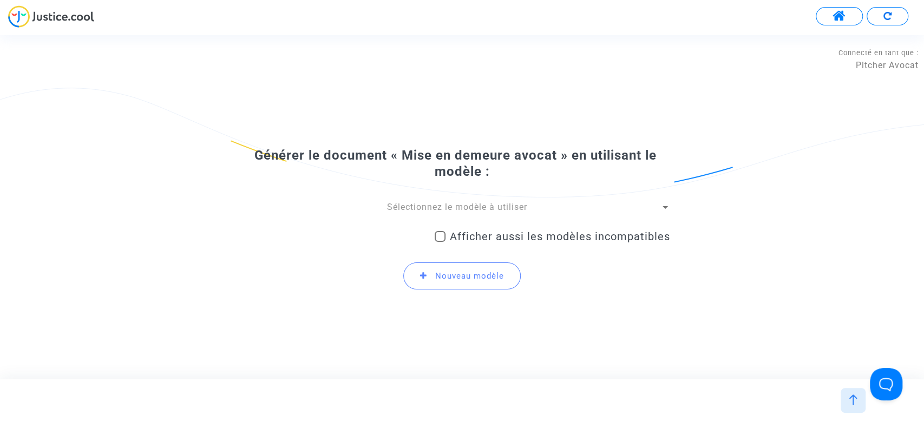
click at [490, 208] on span "Sélectionnez le modèle à utiliser" at bounding box center [457, 207] width 140 height 10
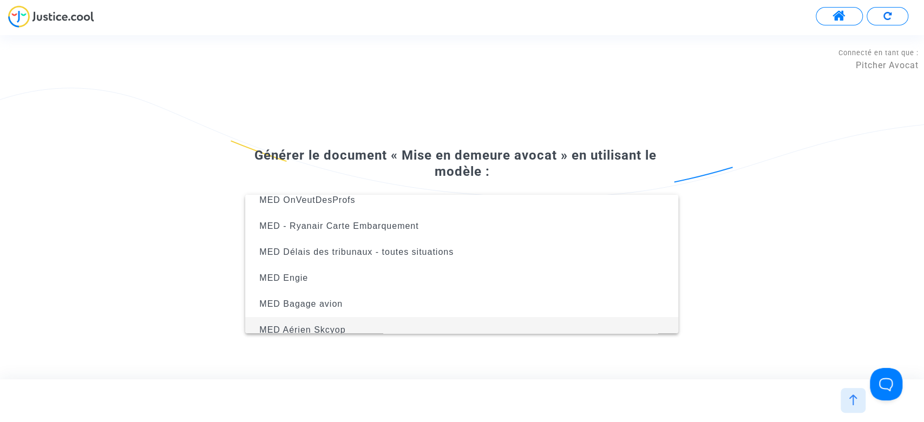
scroll to position [95, 0]
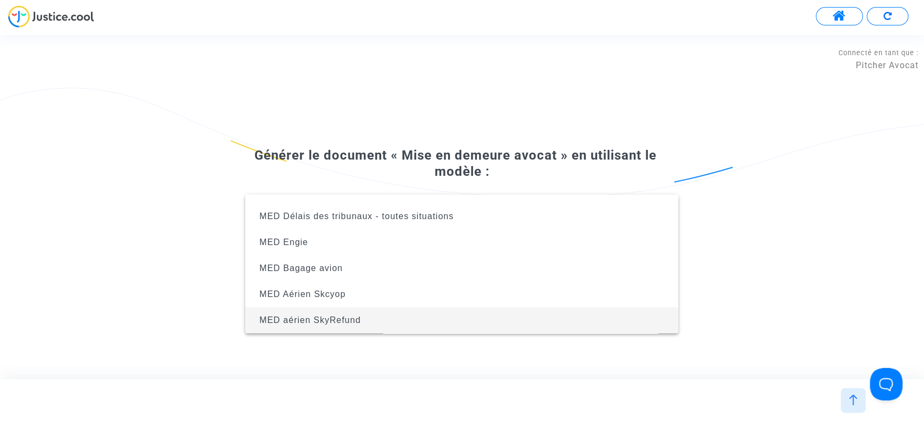
click at [329, 320] on span "MED aérien SkyRefund" at bounding box center [309, 319] width 101 height 9
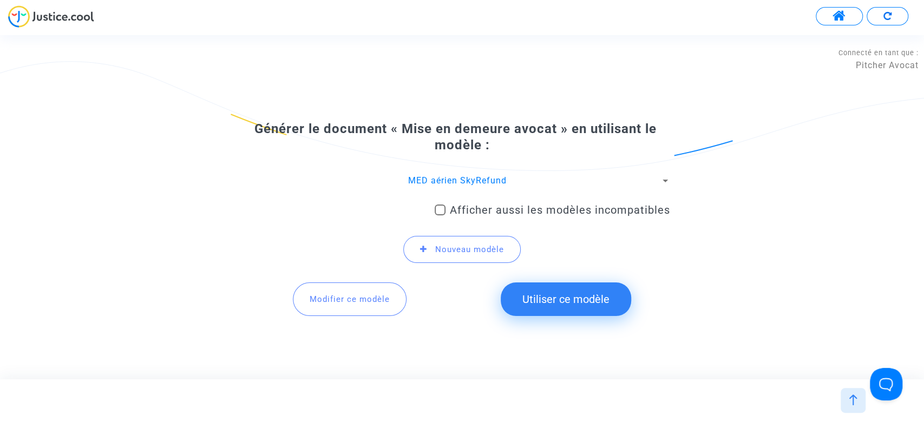
click at [355, 307] on button "Modifier ce modèle" at bounding box center [350, 299] width 114 height 34
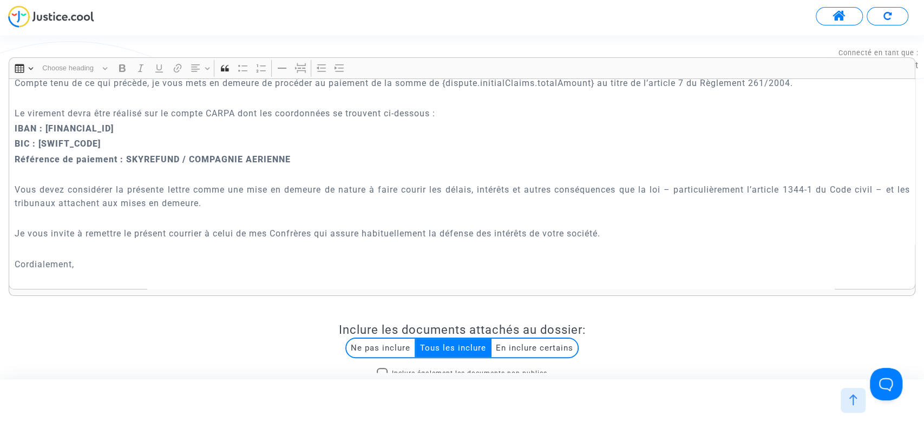
scroll to position [639, 0]
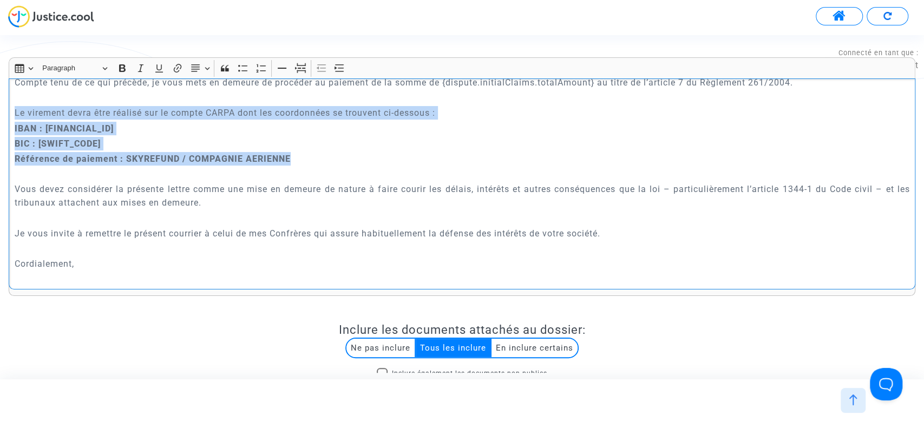
drag, startPoint x: 294, startPoint y: 154, endPoint x: 1, endPoint y: 116, distance: 296.1
click at [1, 116] on div "Rich Text Editor Insert table Insert table Heading Paragraph Paragraph Heading …" at bounding box center [462, 284] width 922 height 455
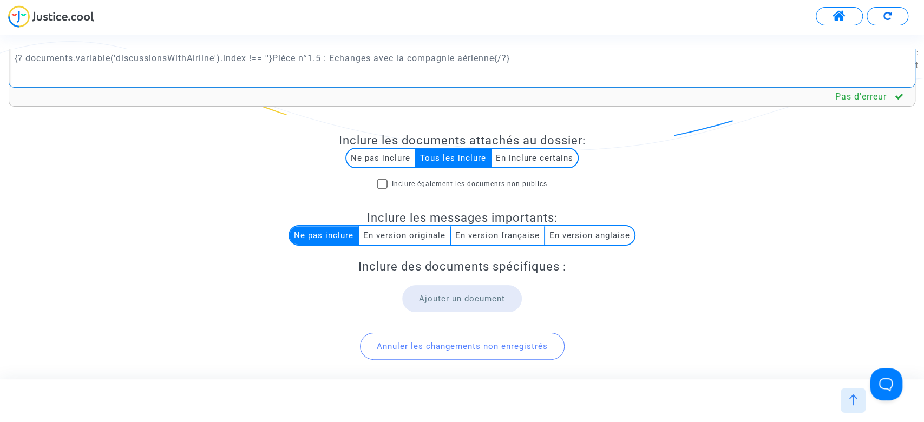
scroll to position [246, 0]
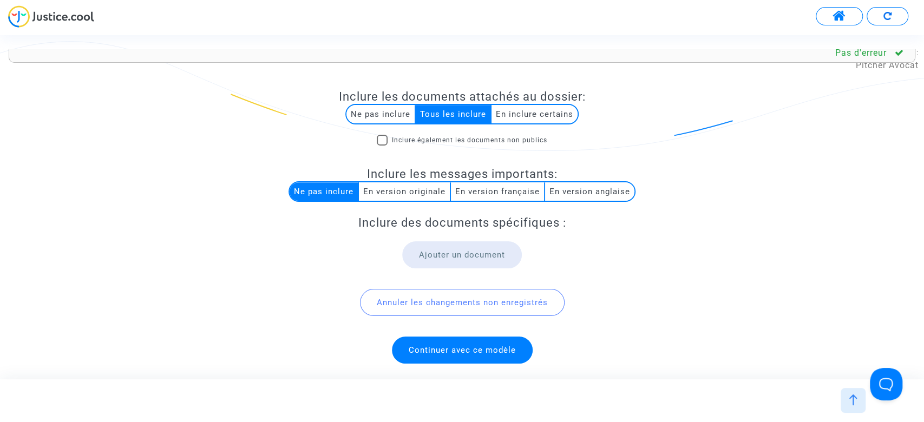
click at [465, 357] on span "Continuer avec ce modèle" at bounding box center [462, 350] width 141 height 27
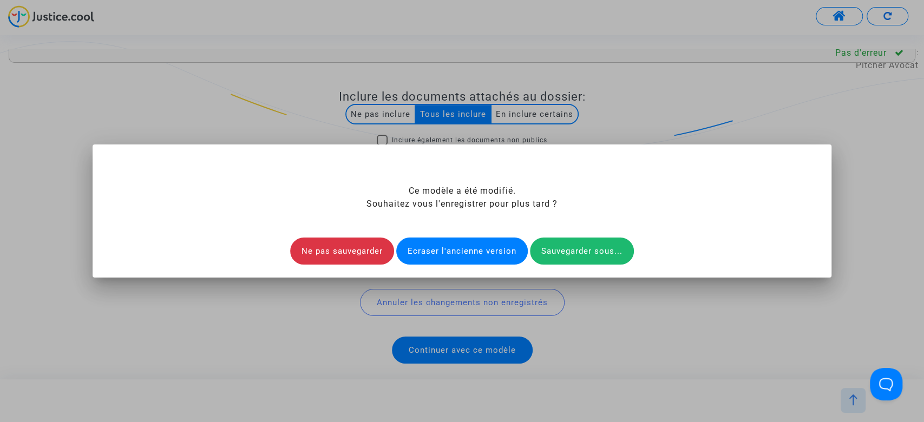
click at [456, 258] on div "Ecraser l'ancienne version" at bounding box center [461, 251] width 131 height 27
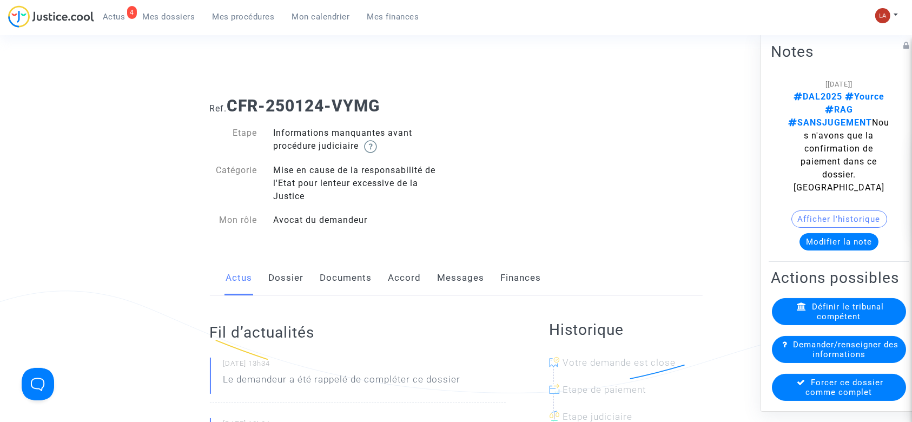
drag, startPoint x: 358, startPoint y: 281, endPoint x: 377, endPoint y: 266, distance: 24.6
click at [358, 281] on link "Documents" at bounding box center [346, 278] width 52 height 36
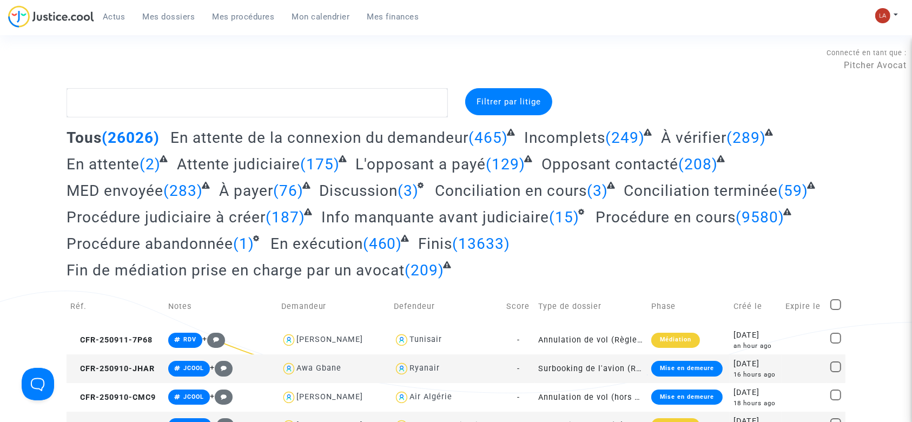
drag, startPoint x: 665, startPoint y: 192, endPoint x: 671, endPoint y: 191, distance: 6.0
click at [667, 191] on span "Conciliation terminée" at bounding box center [701, 191] width 154 height 18
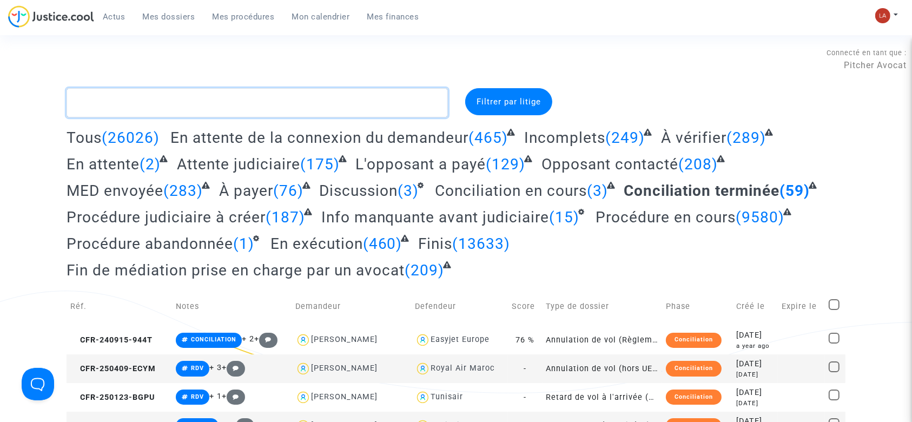
click at [323, 91] on textarea at bounding box center [257, 102] width 381 height 29
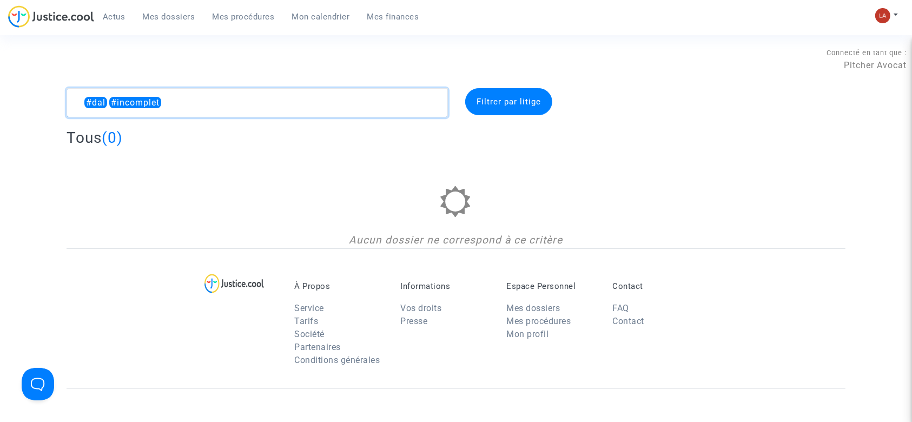
drag, startPoint x: 246, startPoint y: 113, endPoint x: 114, endPoint y: 95, distance: 133.1
click at [114, 95] on textarea at bounding box center [257, 102] width 381 height 29
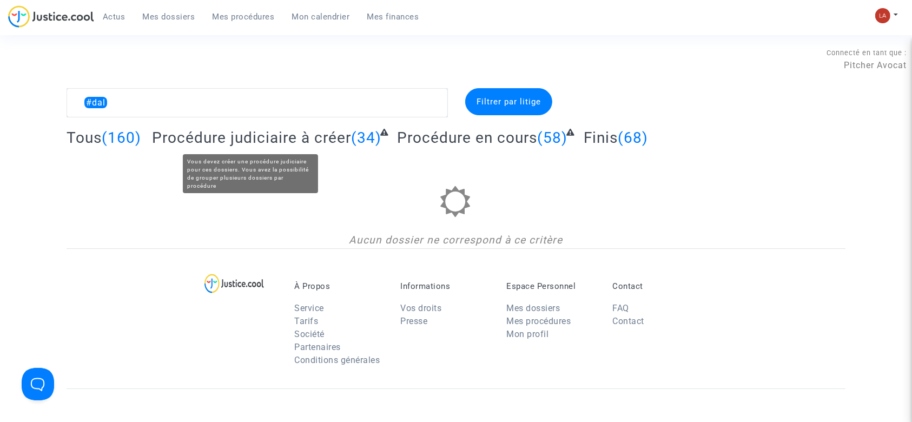
click at [231, 136] on span "Procédure judiciaire à créer" at bounding box center [251, 138] width 199 height 18
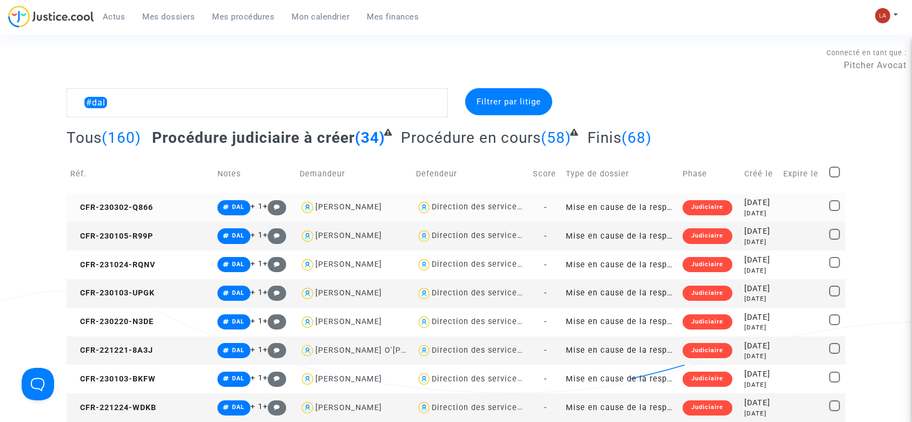
click at [442, 203] on div "Direction des services judiciaires du Ministère de la Justice - Bureau FIP4" at bounding box center [582, 206] width 300 height 9
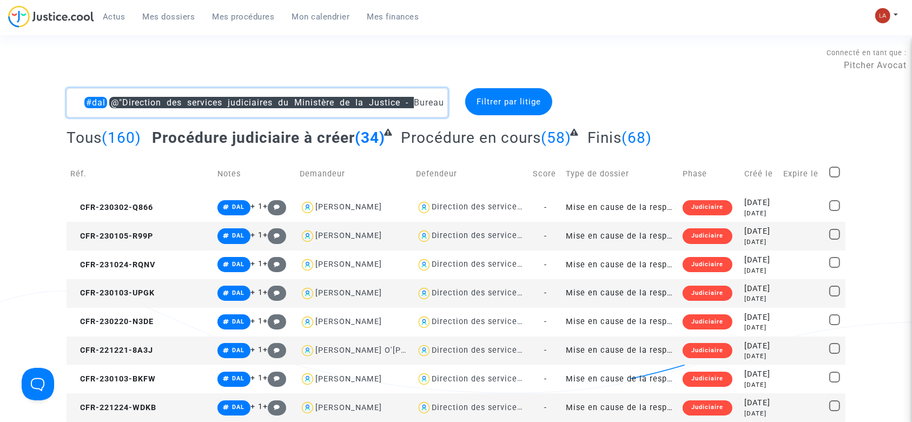
click at [82, 101] on textarea at bounding box center [257, 102] width 381 height 29
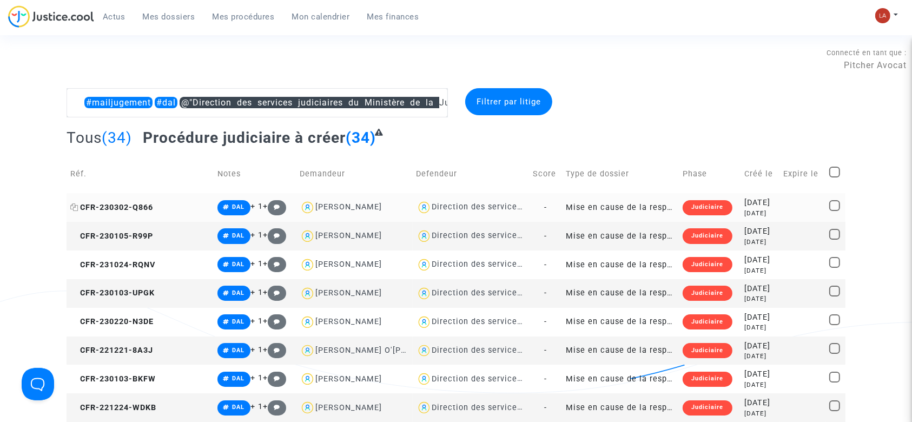
click at [149, 203] on span "CFR-230302-Q866" at bounding box center [111, 207] width 83 height 9
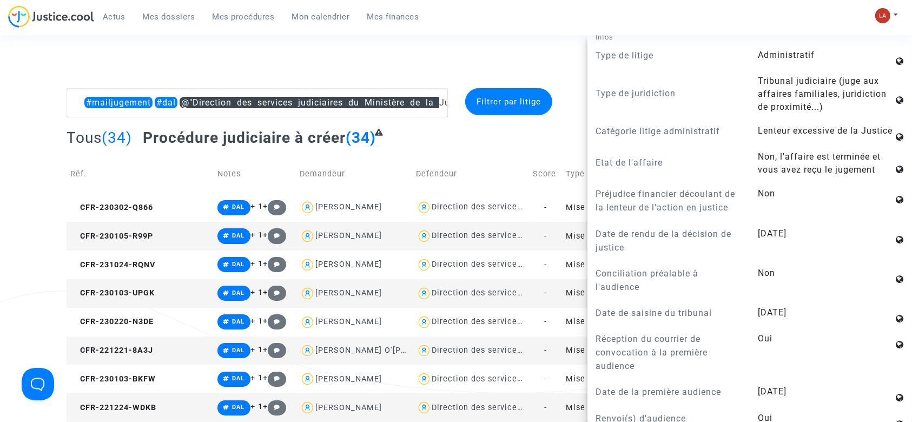
scroll to position [866, 0]
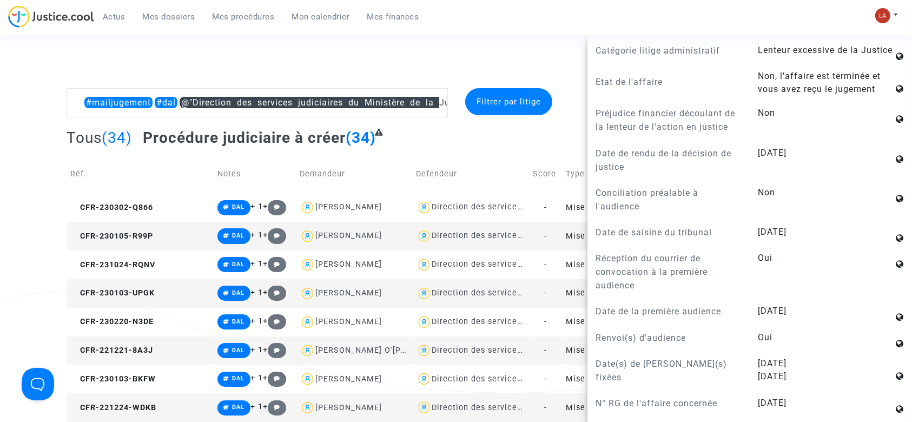
click at [115, 226] on td "CFR-230105-R99P" at bounding box center [140, 236] width 147 height 29
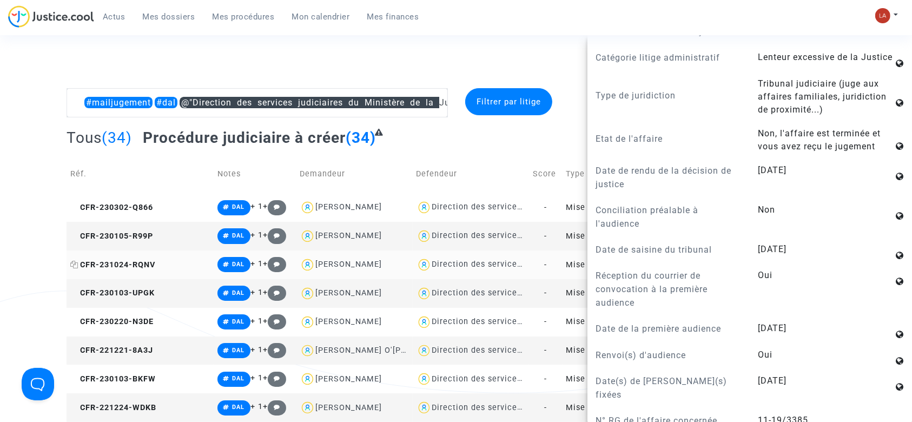
click at [118, 261] on span "CFR-231024-RQNV" at bounding box center [112, 264] width 85 height 9
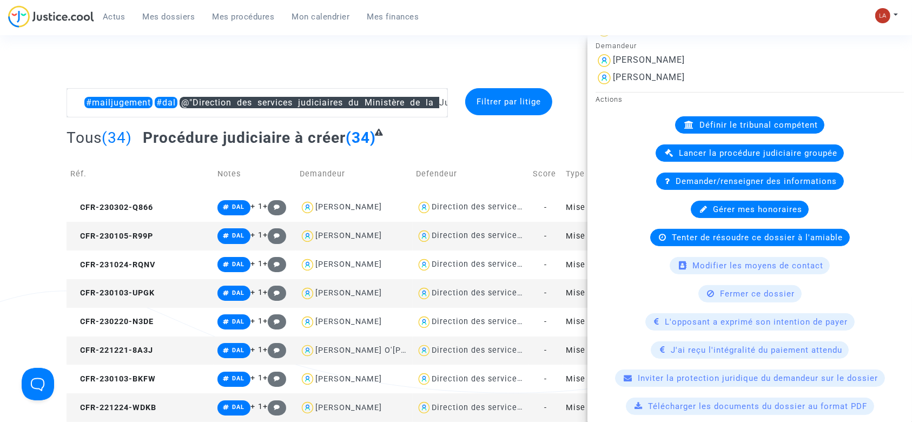
scroll to position [0, 0]
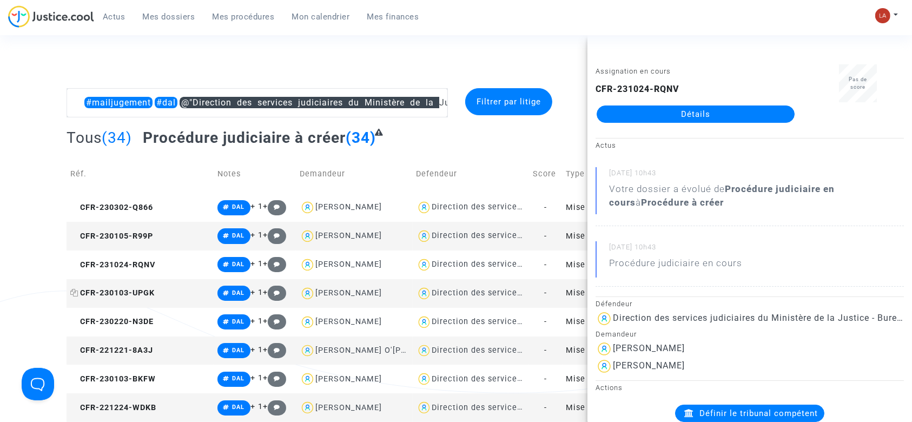
click at [122, 290] on span "CFR-230103-UPGK" at bounding box center [112, 292] width 84 height 9
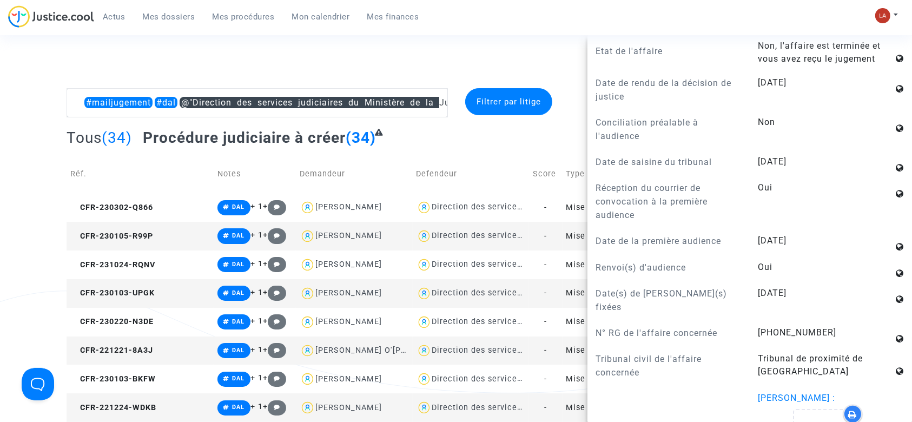
scroll to position [938, 0]
click at [113, 326] on td "CFR-230220-N3DE" at bounding box center [140, 322] width 147 height 29
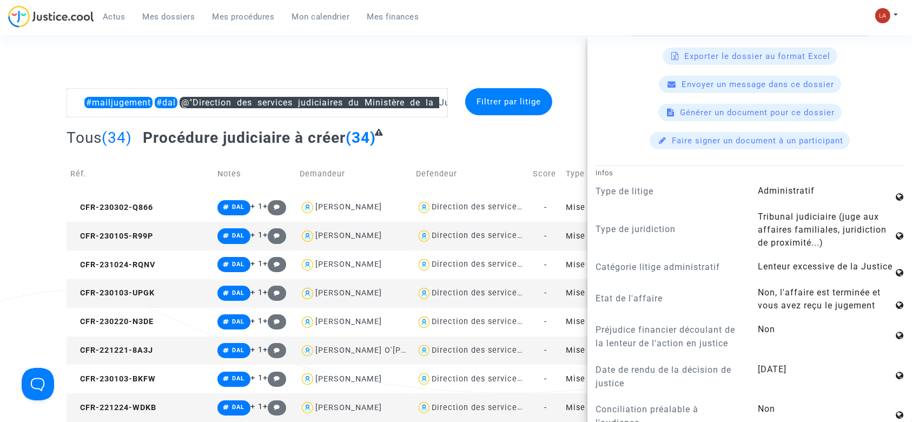
scroll to position [793, 0]
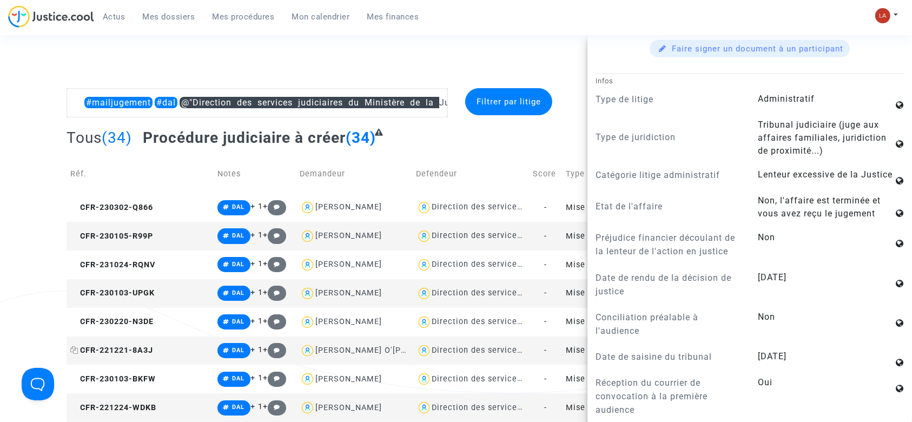
click at [136, 352] on span "CFR-221221-8A3J" at bounding box center [111, 350] width 83 height 9
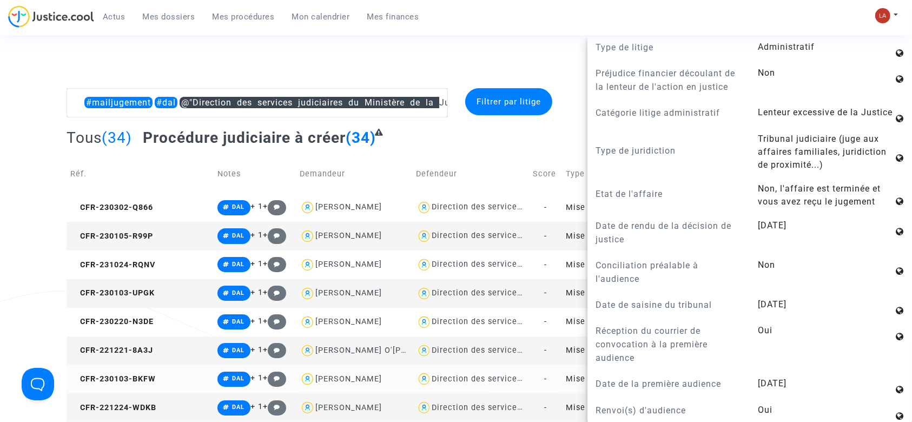
click at [143, 373] on td "CFR-230103-BKFW" at bounding box center [140, 379] width 147 height 29
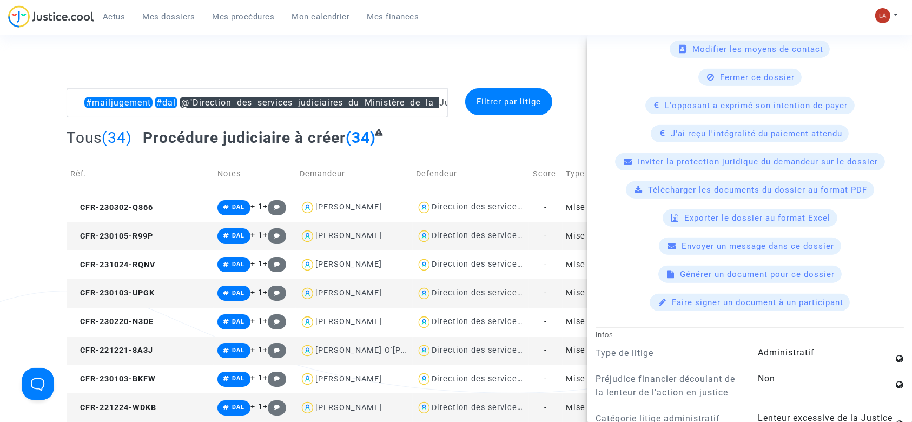
scroll to position [721, 0]
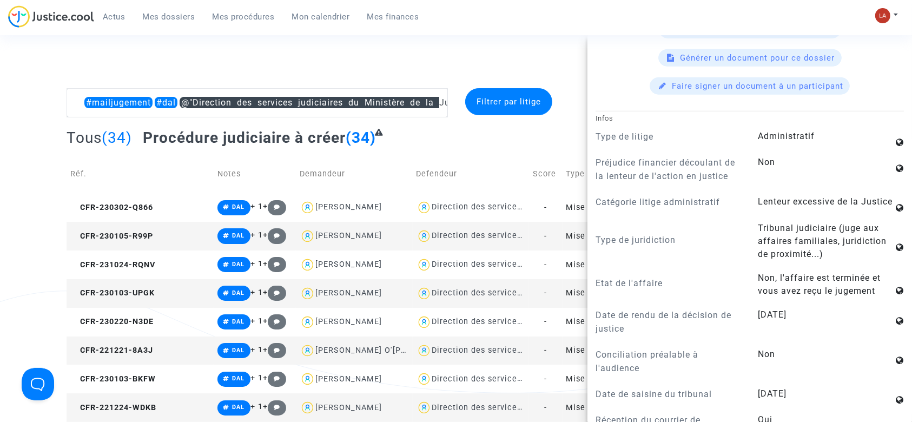
click at [134, 412] on td "CFR-221224-WDKB" at bounding box center [140, 407] width 147 height 29
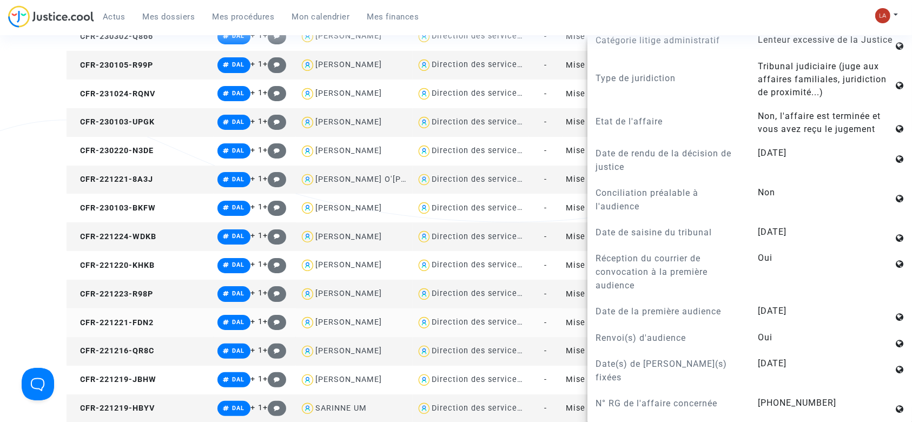
scroll to position [216, 0]
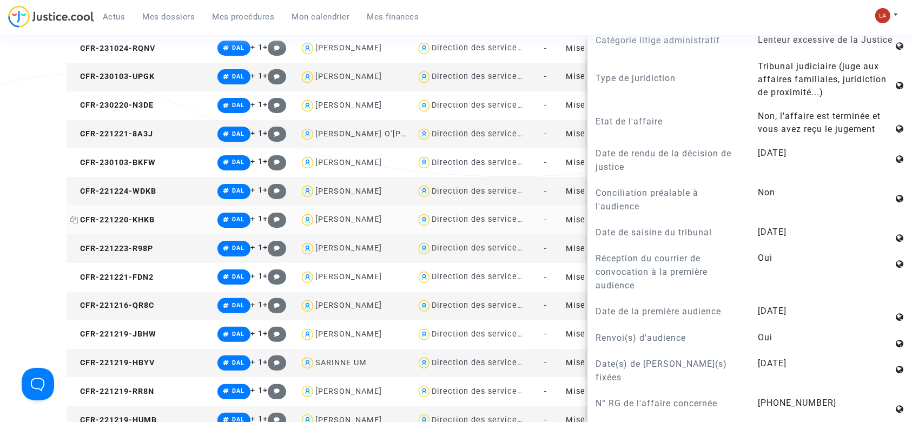
click at [121, 222] on span "CFR-221220-KHKB" at bounding box center [112, 219] width 84 height 9
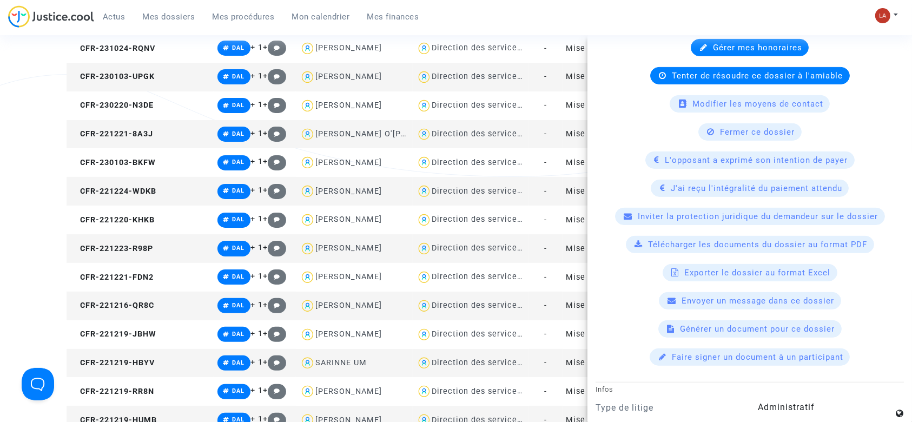
scroll to position [721, 0]
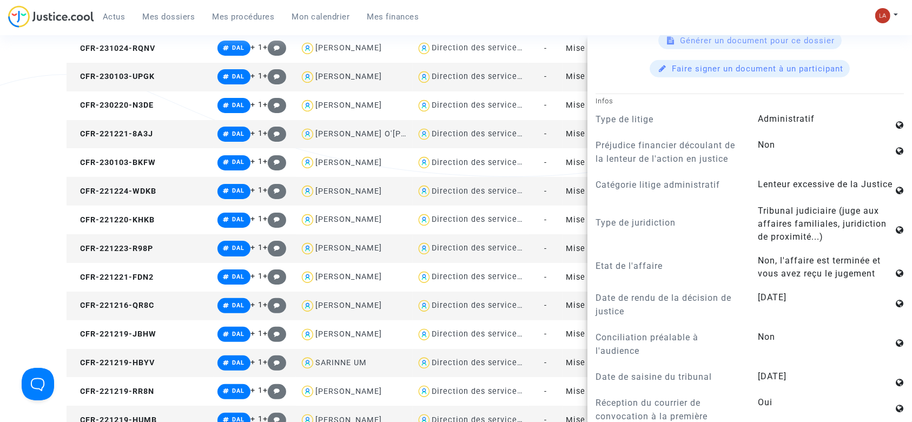
click at [137, 255] on td "CFR-221223-R98P" at bounding box center [140, 248] width 147 height 29
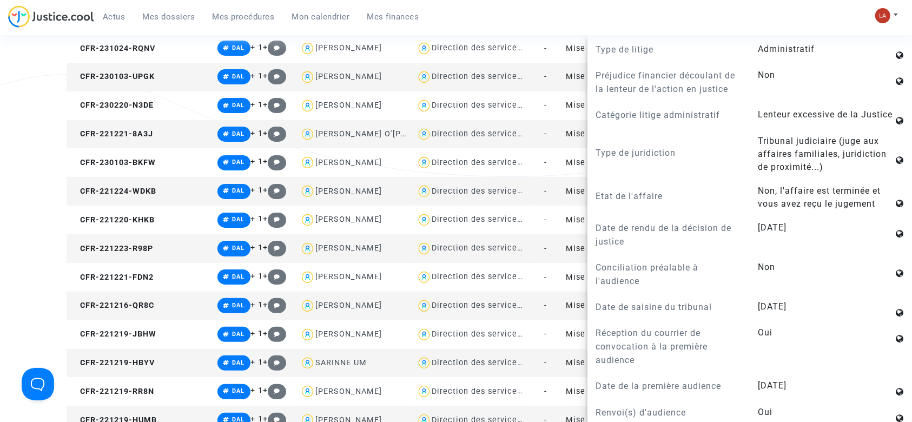
scroll to position [866, 0]
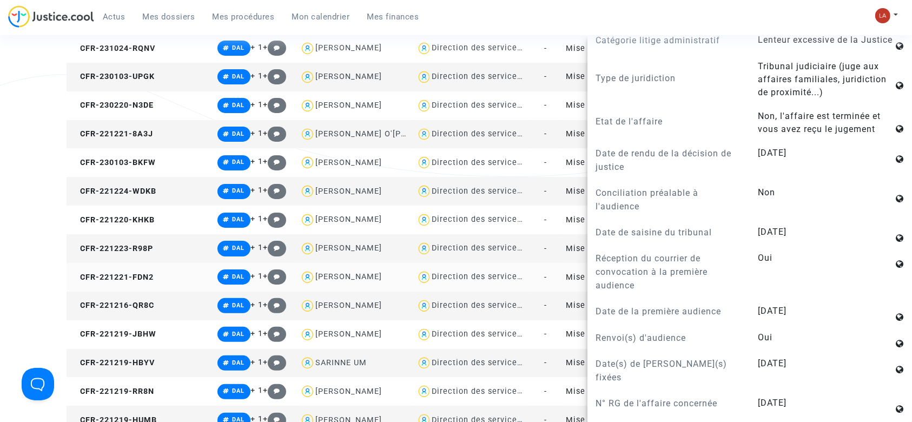
click at [98, 286] on td "CFR-221221-FDN2" at bounding box center [140, 277] width 147 height 29
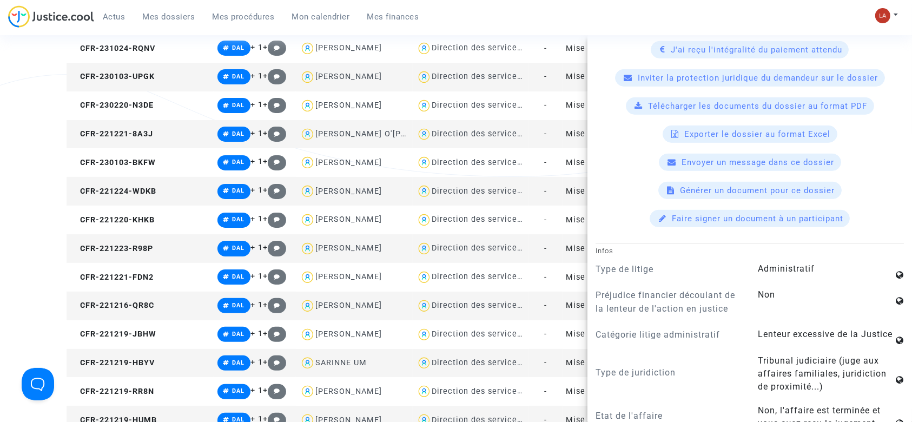
scroll to position [793, 0]
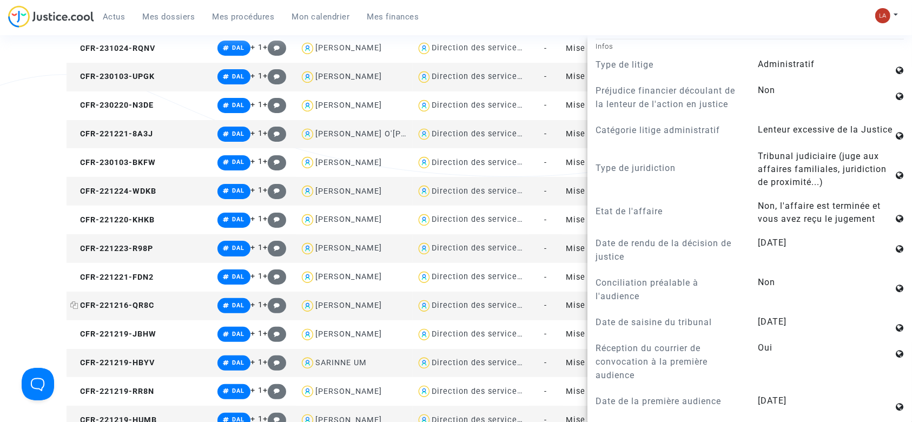
click at [144, 302] on span "CFR-221216-QR8C" at bounding box center [112, 305] width 84 height 9
click at [135, 329] on span "CFR-221219-JBHW" at bounding box center [113, 333] width 86 height 9
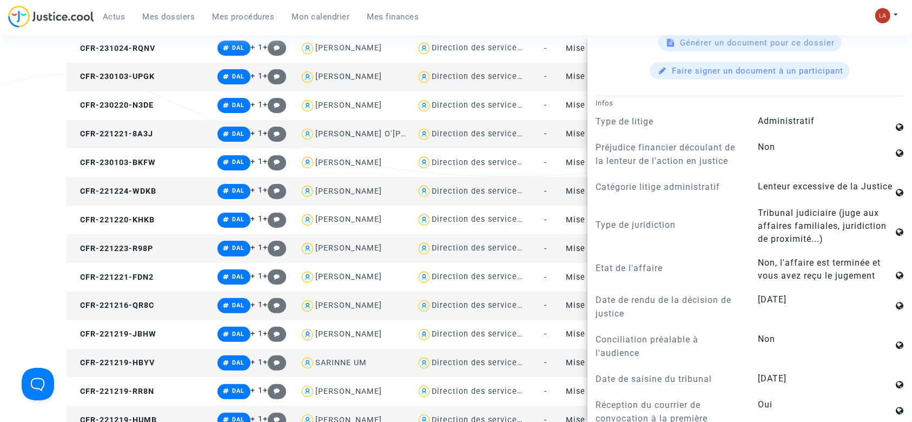
scroll to position [866, 0]
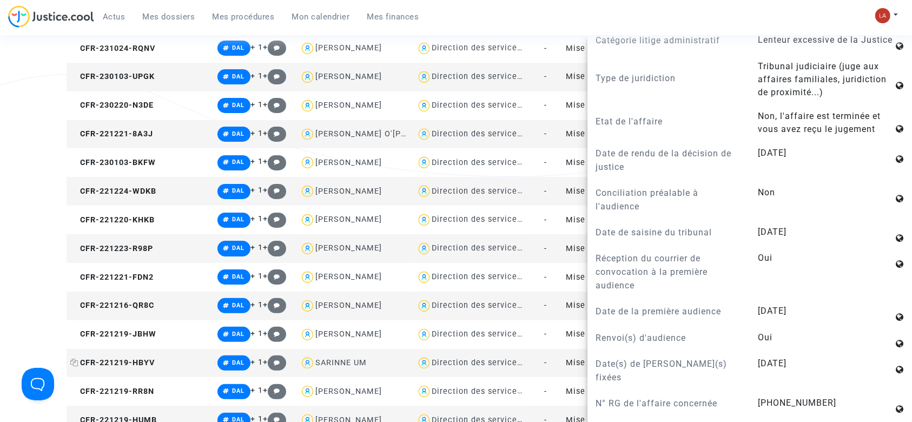
click at [139, 366] on span "CFR-221219-HBYV" at bounding box center [112, 362] width 84 height 9
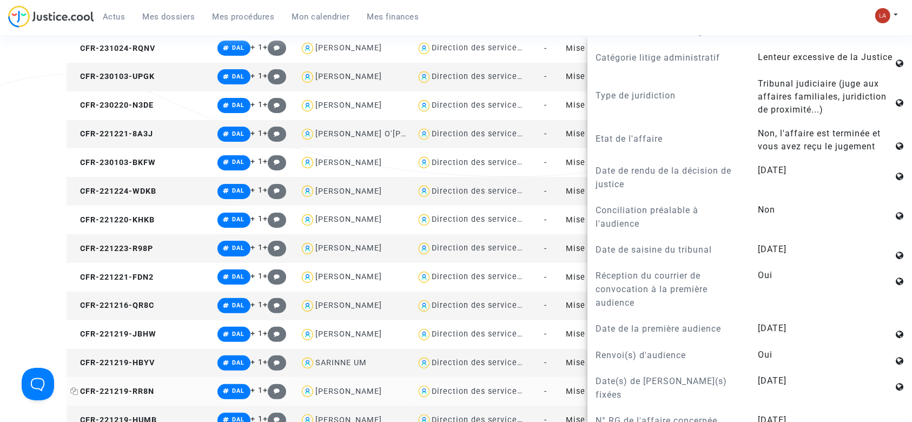
click at [140, 390] on span "CFR-221219-RR8N" at bounding box center [112, 391] width 84 height 9
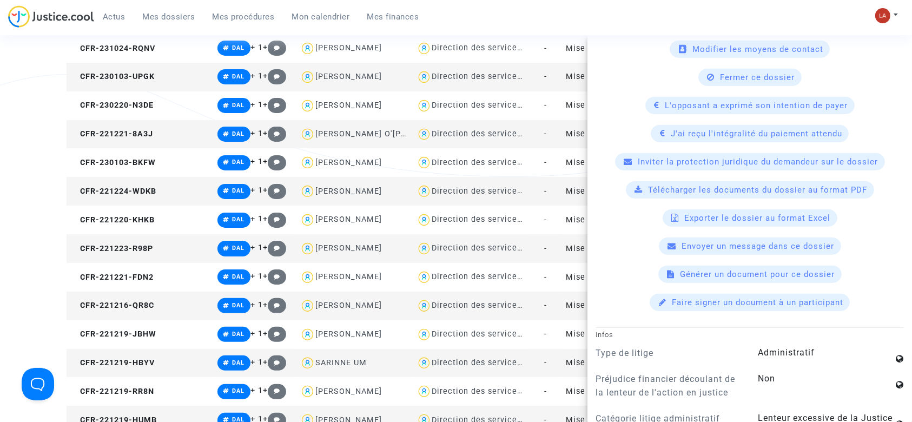
scroll to position [0, 0]
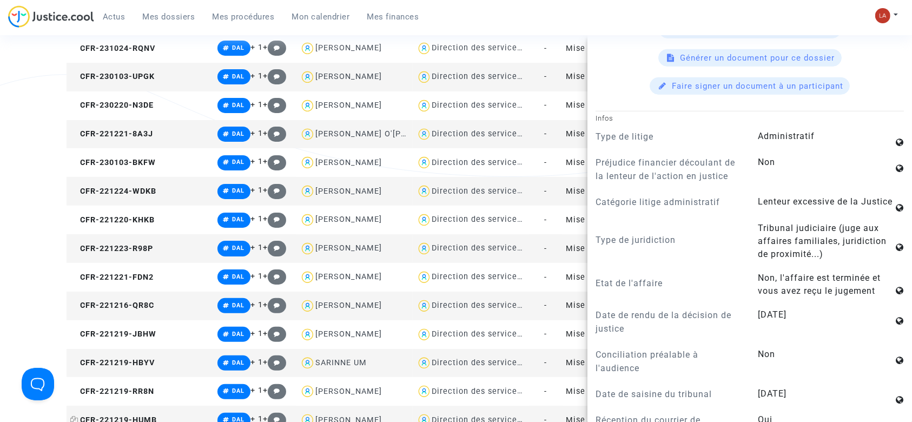
click at [110, 420] on span "CFR-221219-HUMB" at bounding box center [113, 420] width 87 height 9
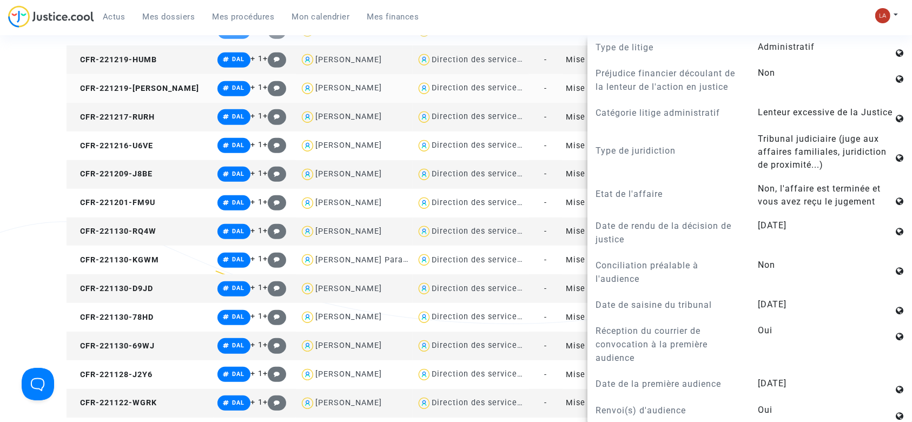
click at [120, 93] on td "CFR-221219-BUDD" at bounding box center [140, 88] width 147 height 29
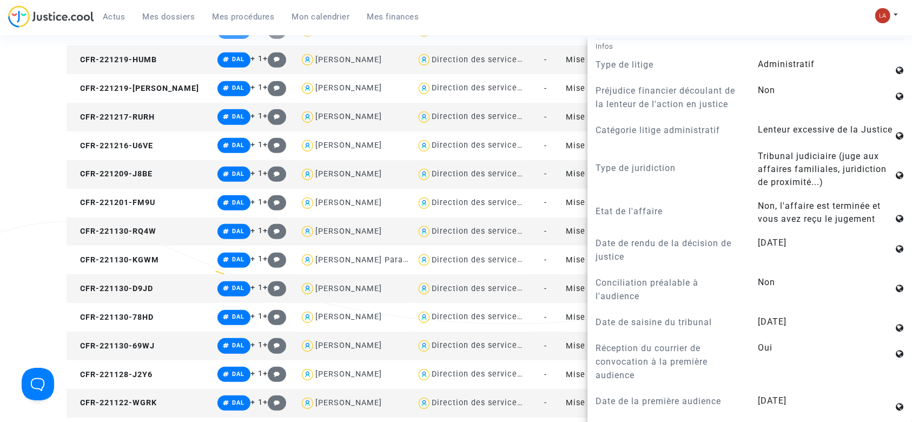
click at [150, 110] on td "CFR-221217-RURH" at bounding box center [140, 117] width 147 height 29
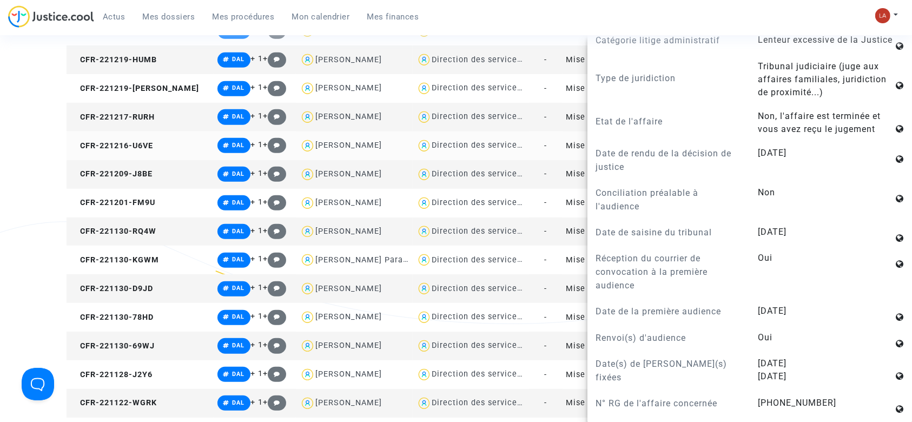
click at [109, 151] on td "CFR-221216-U6VE" at bounding box center [140, 145] width 147 height 29
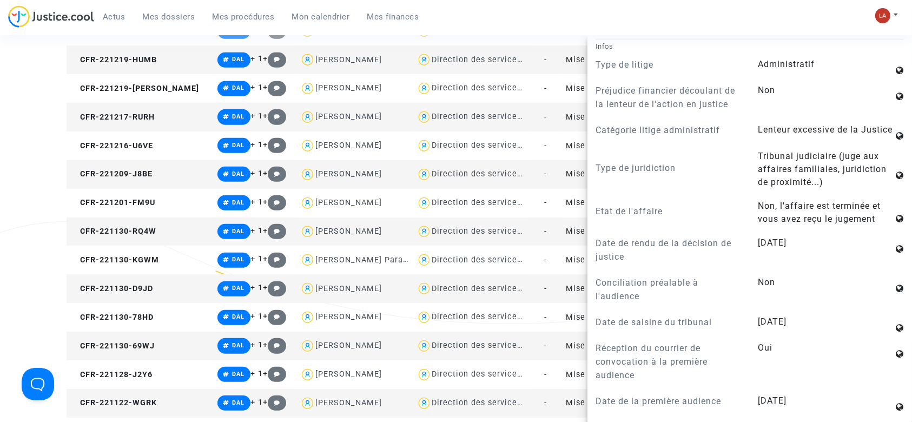
click at [117, 182] on td "CFR-221209-J8BE" at bounding box center [140, 174] width 147 height 29
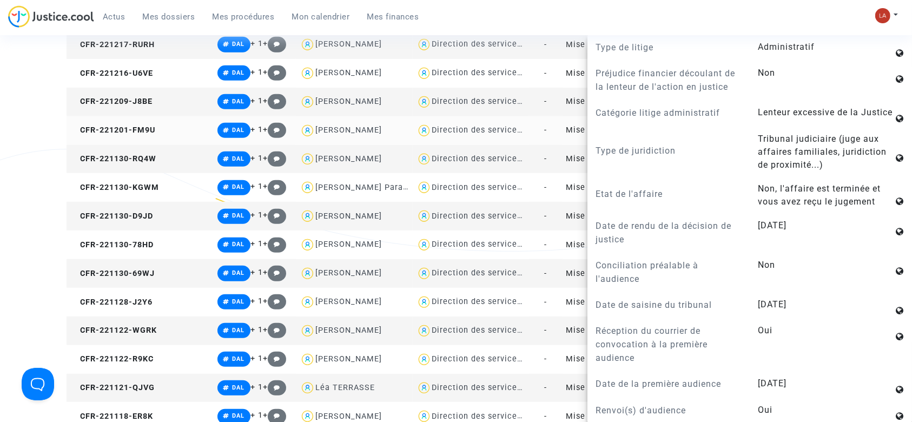
click at [133, 135] on td "CFR-221201-FM9U" at bounding box center [140, 130] width 147 height 29
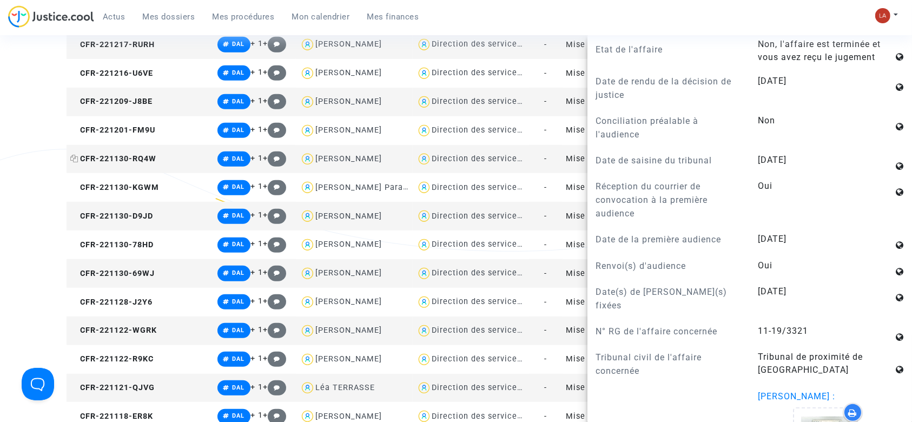
click at [146, 161] on span "CFR-221130-RQ4W" at bounding box center [113, 158] width 86 height 9
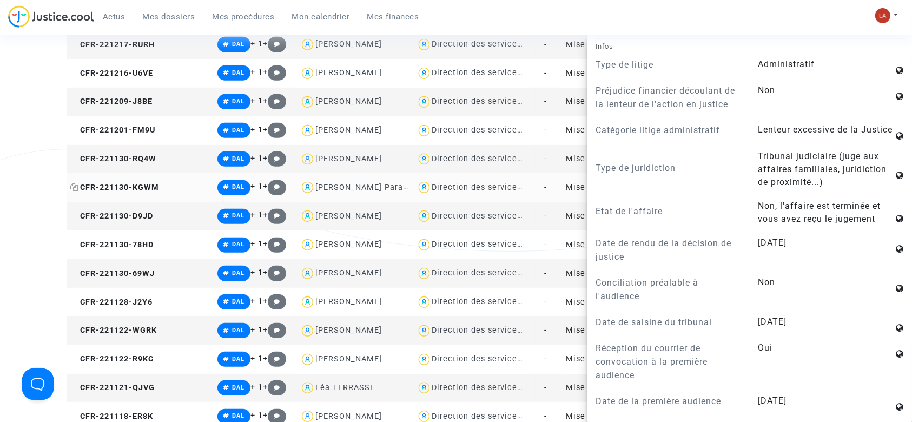
click at [132, 186] on span "CFR-221130-KGWM" at bounding box center [114, 187] width 89 height 9
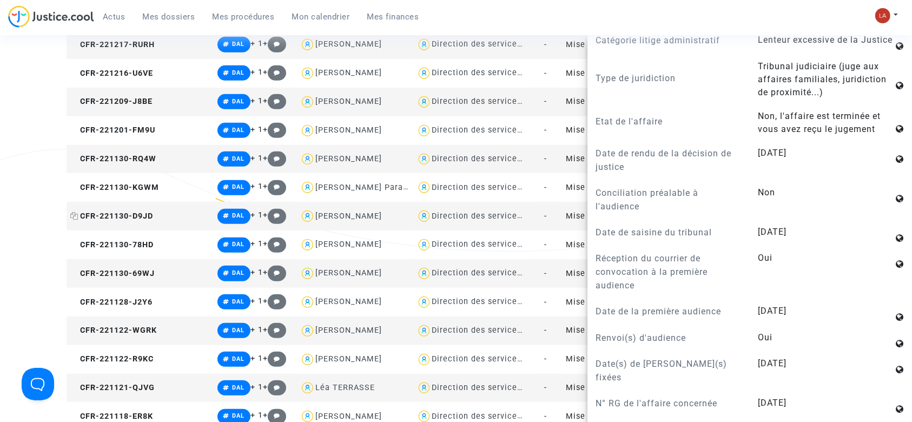
click at [115, 213] on span "CFR-221130-D9JD" at bounding box center [111, 216] width 83 height 9
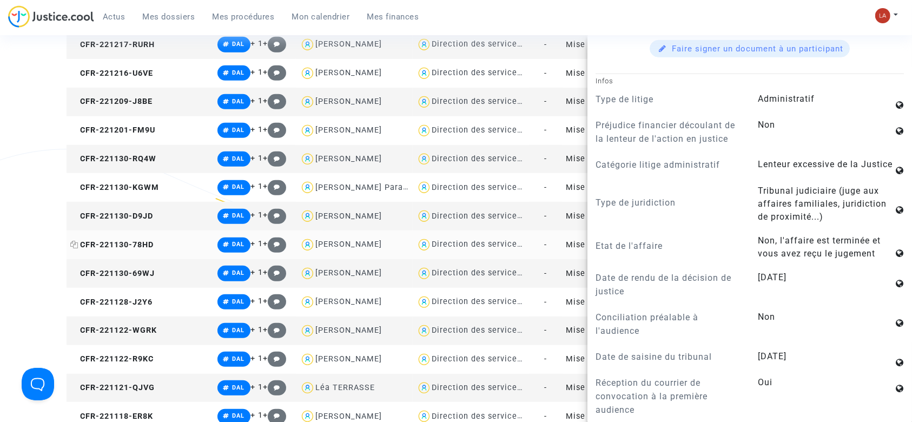
click at [138, 248] on span "CFR-221130-78HD" at bounding box center [111, 244] width 83 height 9
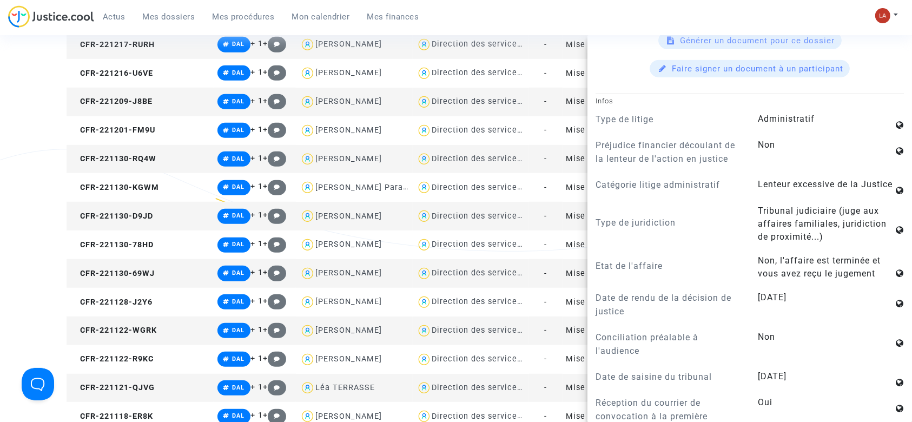
click at [139, 278] on td "CFR-221130-69WJ" at bounding box center [140, 273] width 147 height 29
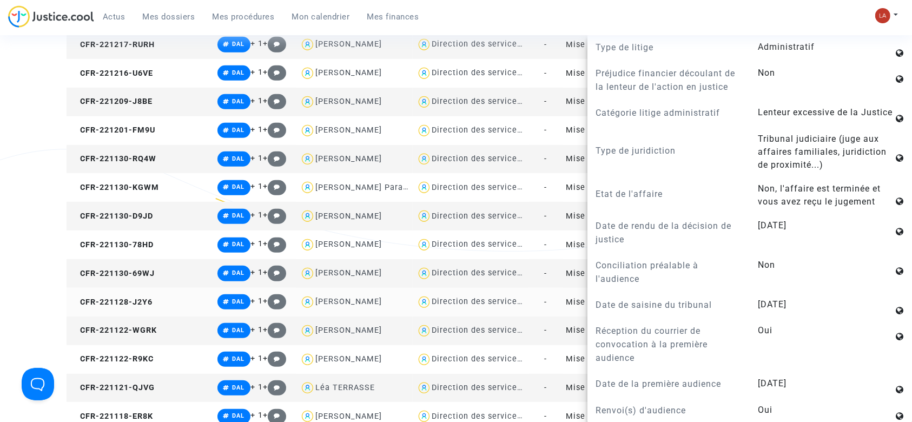
click at [121, 296] on td "CFR-221128-J2Y6" at bounding box center [140, 302] width 147 height 29
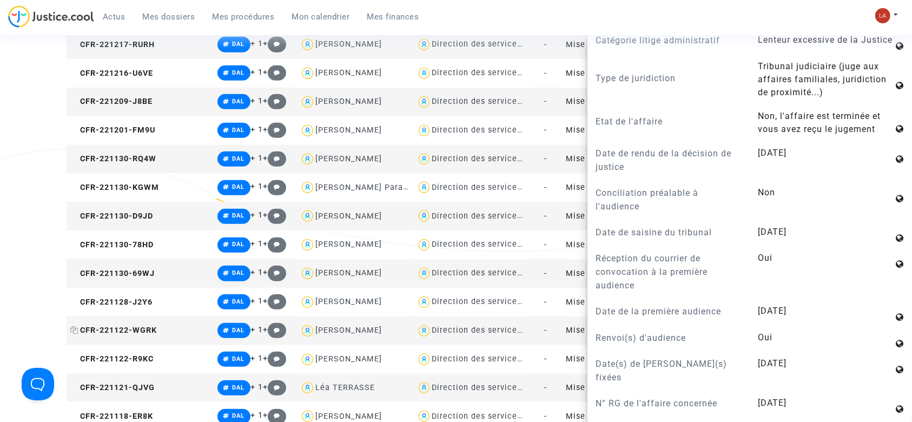
click at [129, 334] on span "CFR-221122-WGRK" at bounding box center [113, 330] width 87 height 9
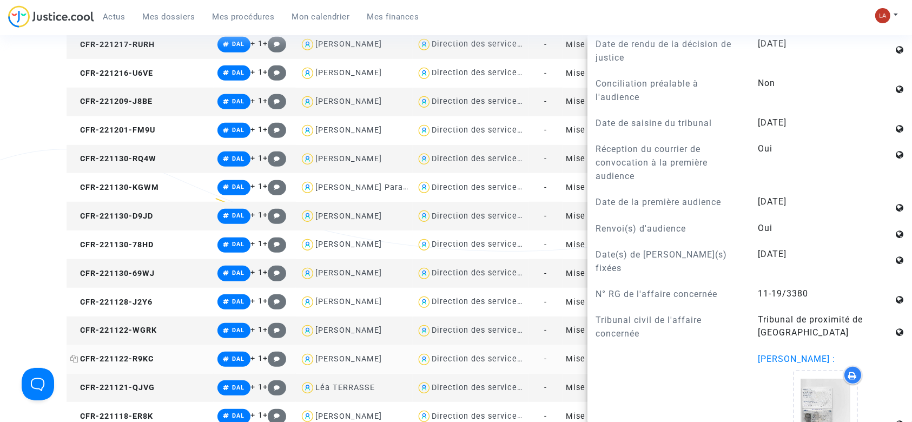
click at [122, 357] on span "CFR-221122-R9KC" at bounding box center [111, 358] width 83 height 9
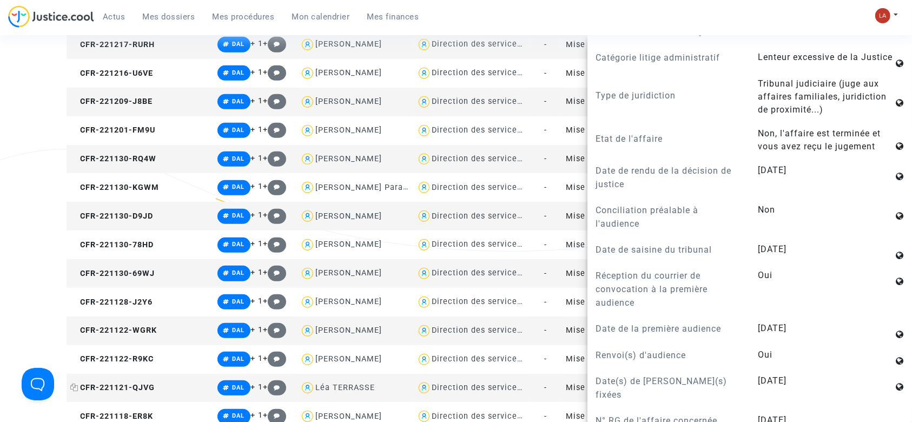
click at [133, 388] on span "CFR-221121-QJVG" at bounding box center [112, 387] width 84 height 9
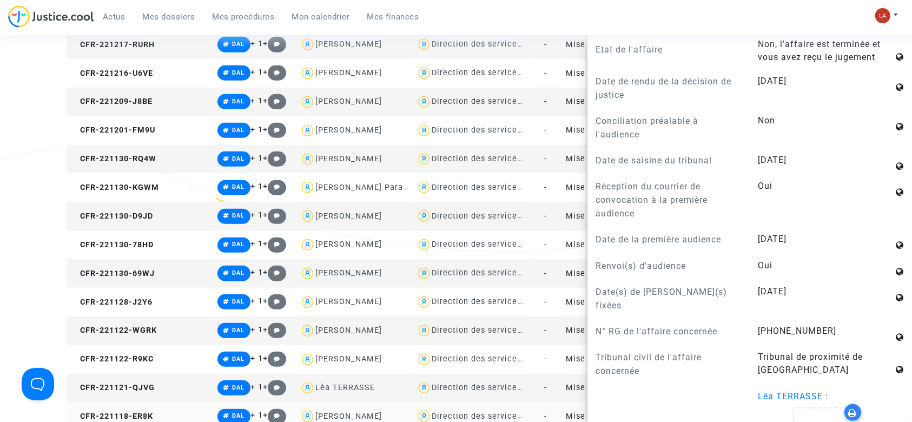
click at [112, 409] on td "CFR-221118-ER8K" at bounding box center [140, 416] width 147 height 29
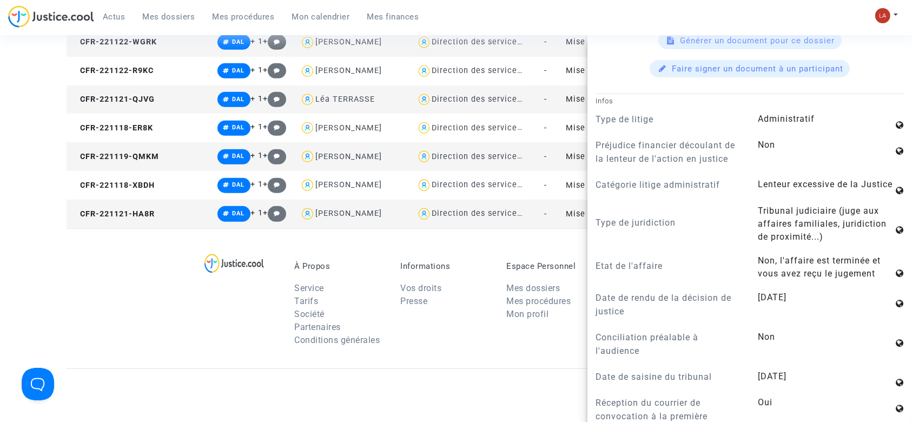
click at [120, 162] on td "CFR-221119-QMKM" at bounding box center [140, 156] width 147 height 29
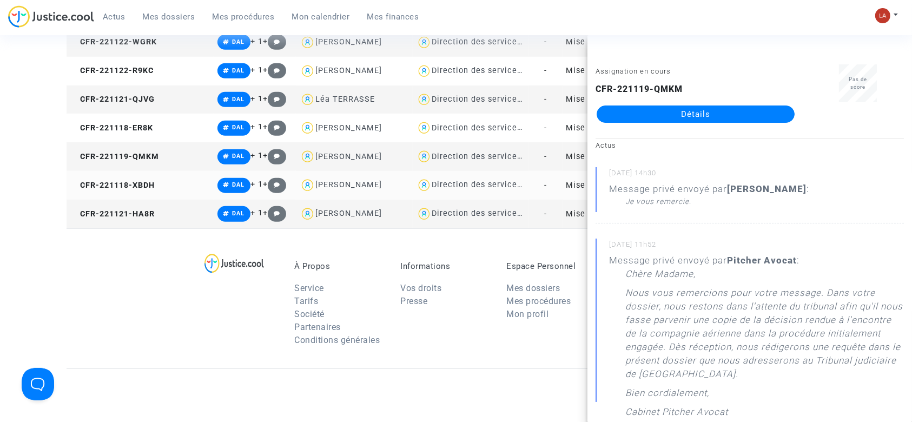
click at [105, 193] on td "CFR-221118-XBDH" at bounding box center [140, 185] width 147 height 29
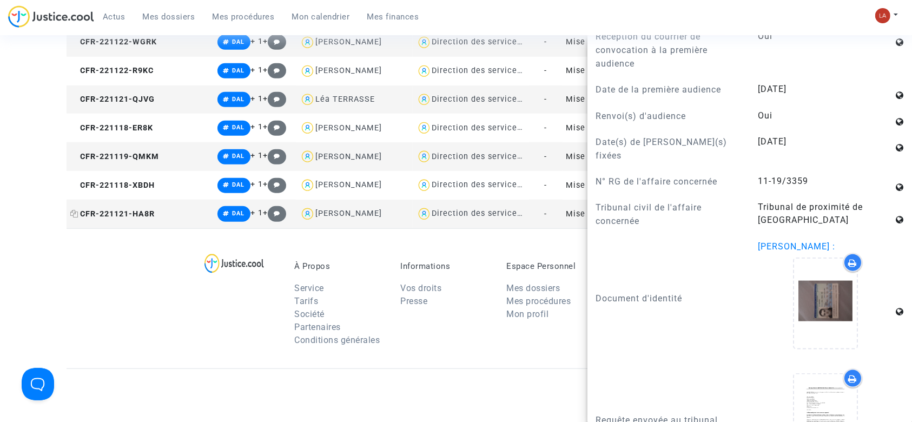
click at [123, 209] on span "CFR-221121-HA8R" at bounding box center [112, 213] width 84 height 9
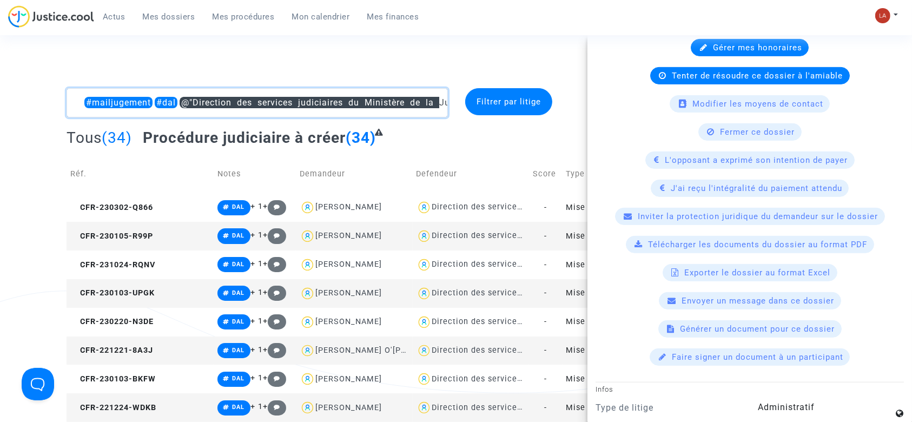
click at [85, 103] on textarea at bounding box center [257, 102] width 381 height 29
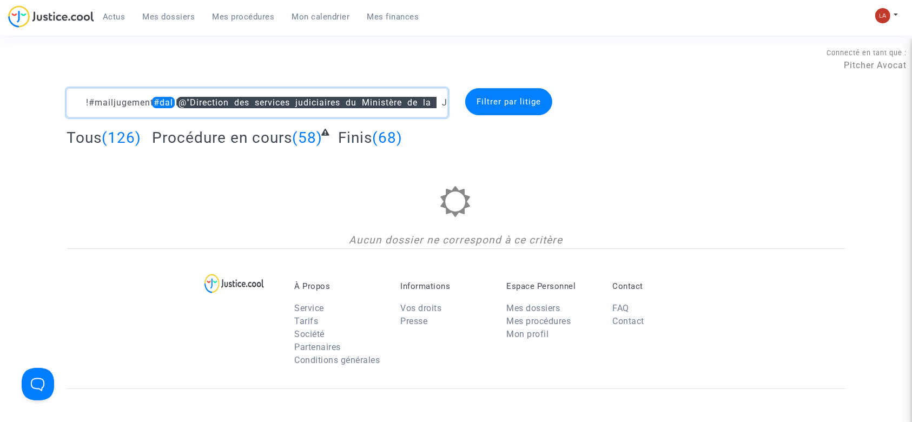
drag, startPoint x: 179, startPoint y: 105, endPoint x: 162, endPoint y: 98, distance: 18.7
click at [162, 98] on textarea at bounding box center [257, 102] width 381 height 29
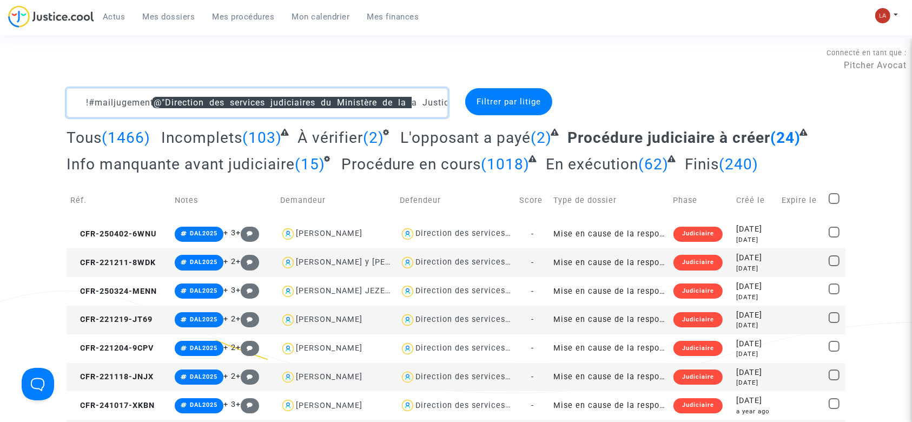
click at [83, 98] on textarea at bounding box center [257, 102] width 381 height 29
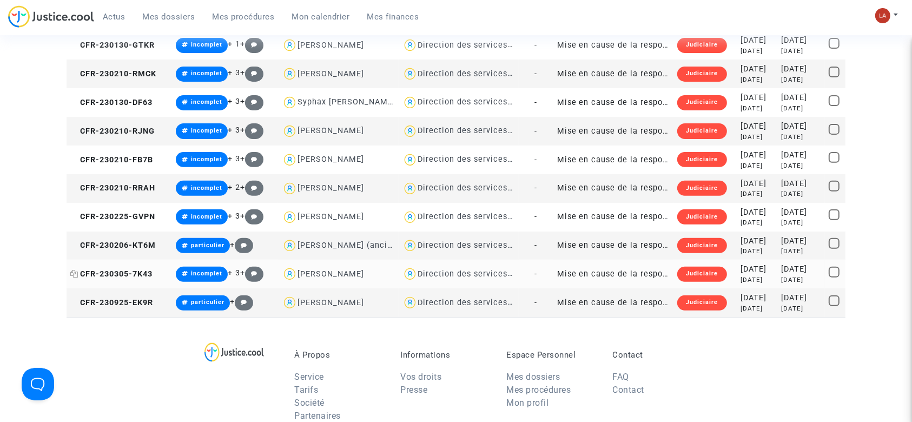
click at [126, 272] on span "CFR-230305-7K43" at bounding box center [111, 273] width 82 height 9
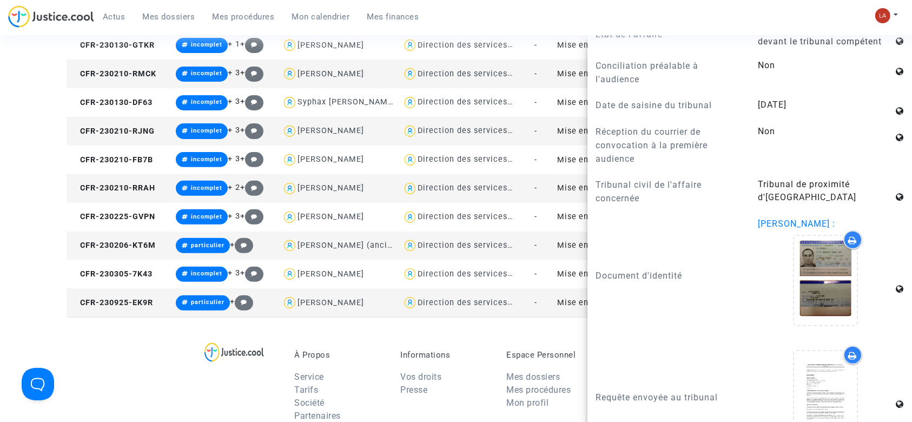
click at [800, 219] on span "Sébastien PIANEZZI :" at bounding box center [796, 224] width 77 height 10
copy span "PIANEZZI"
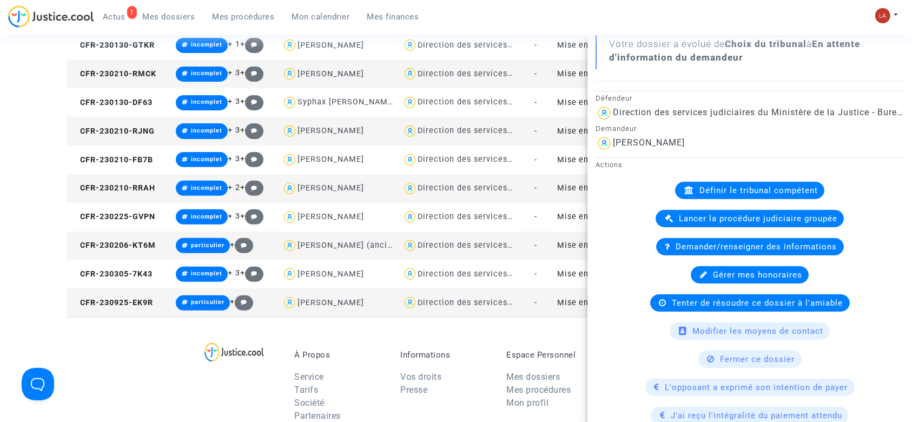
scroll to position [72, 0]
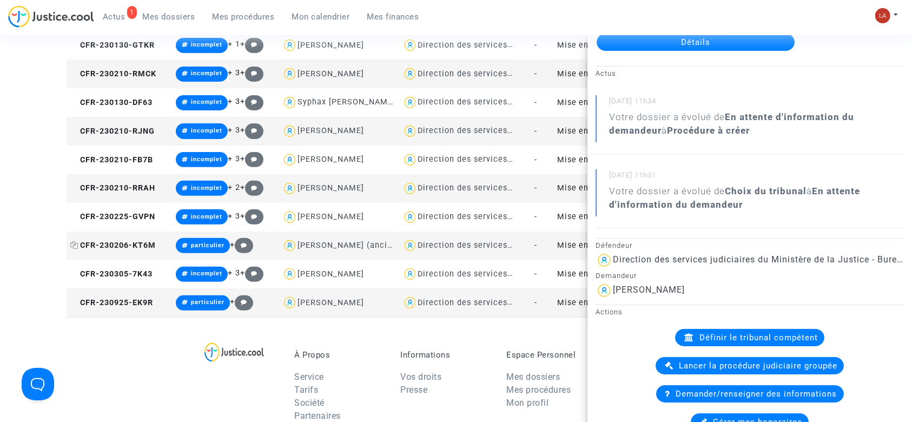
click at [137, 241] on span "CFR-230206-KT6M" at bounding box center [112, 245] width 85 height 9
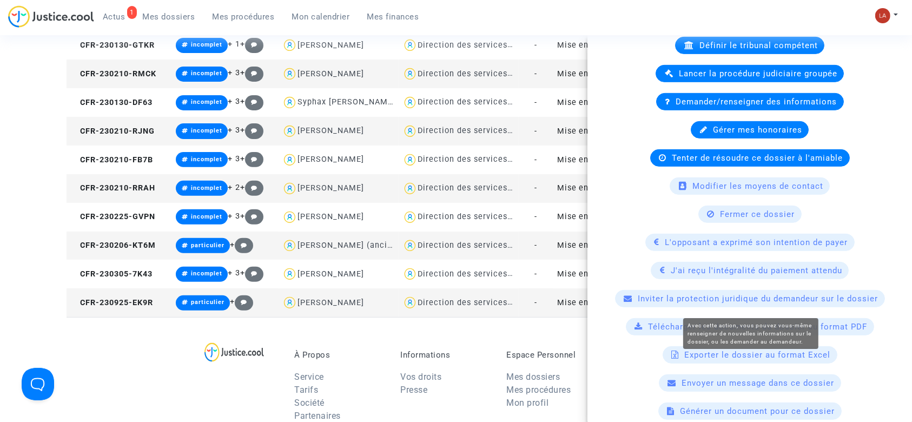
scroll to position [649, 0]
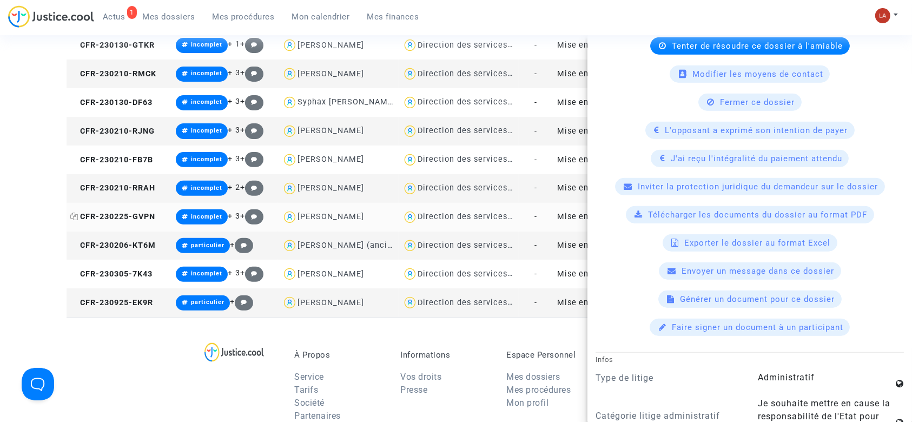
click at [126, 213] on span "CFR-230225-GVPN" at bounding box center [112, 216] width 85 height 9
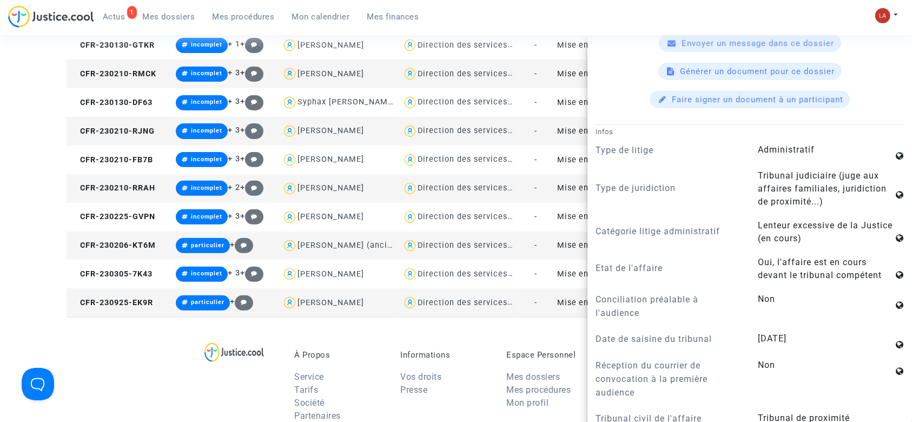
scroll to position [793, 0]
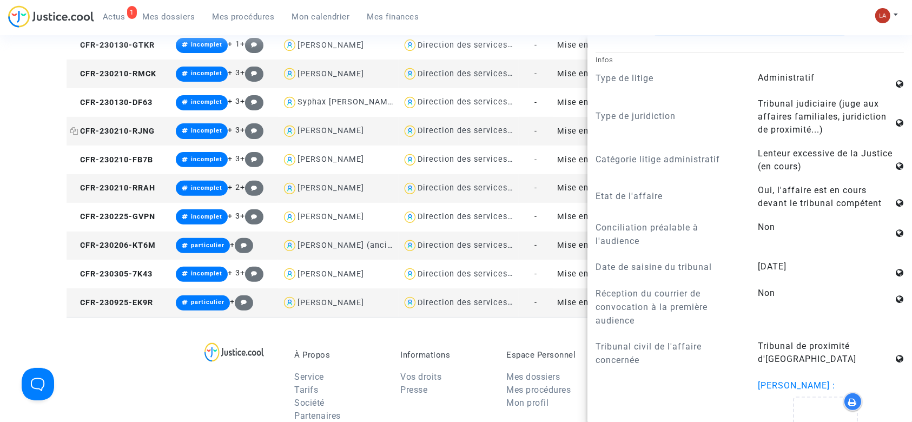
click at [135, 128] on span "CFR-230210-RJNG" at bounding box center [112, 131] width 84 height 9
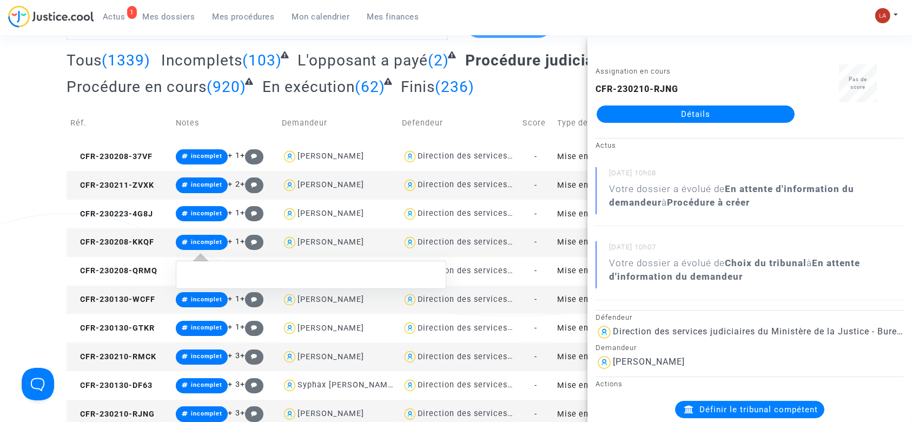
scroll to position [72, 0]
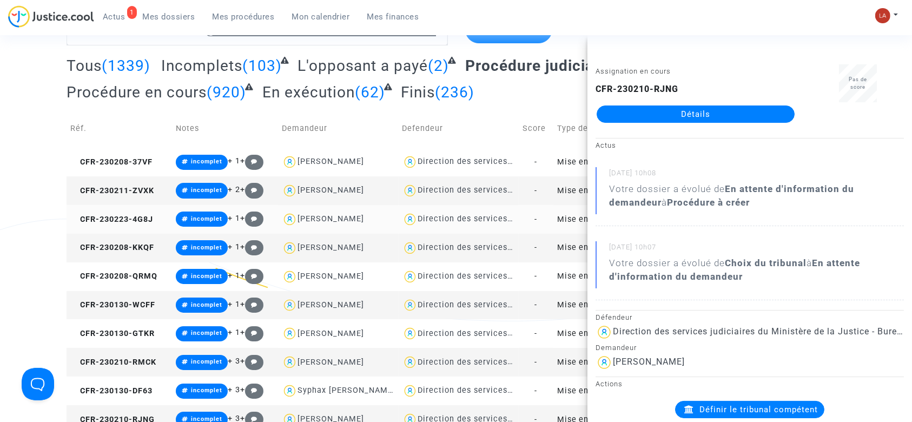
click at [108, 219] on span "CFR-230223-4G8J" at bounding box center [111, 219] width 83 height 9
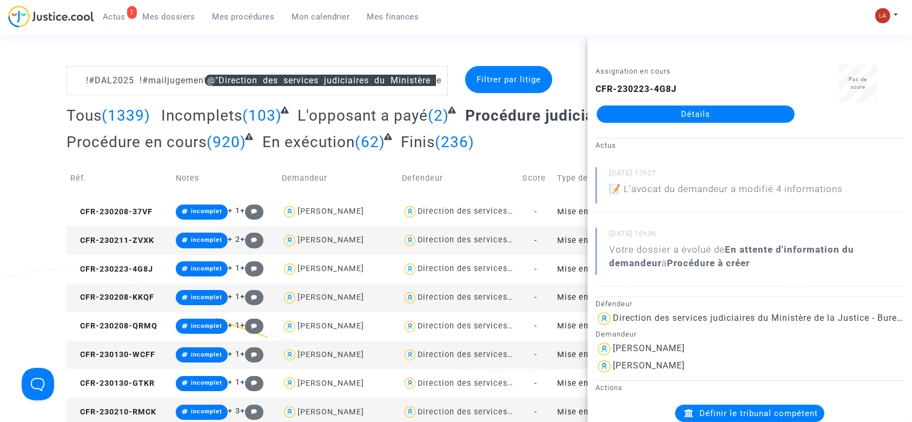
scroll to position [0, 0]
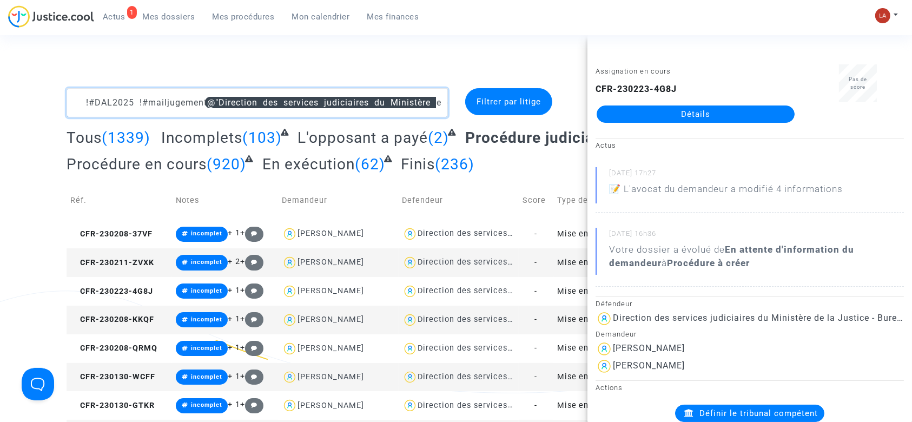
click at [76, 104] on textarea at bounding box center [257, 102] width 381 height 29
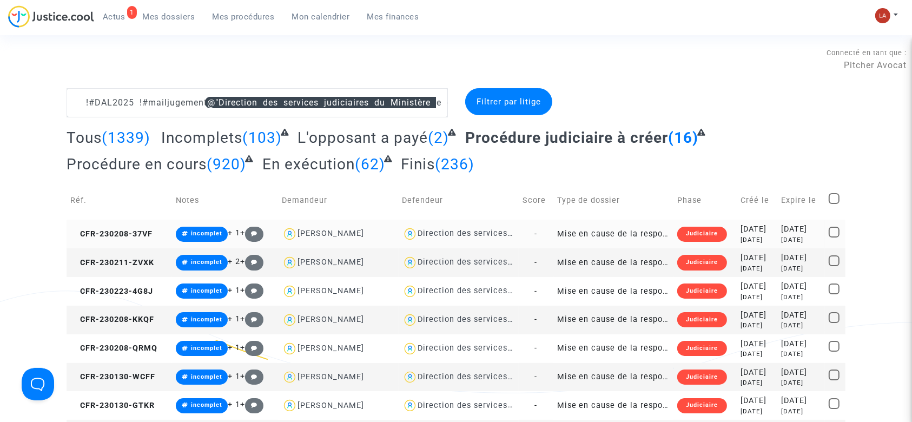
click at [126, 227] on td "CFR-230208-37VF" at bounding box center [119, 234] width 105 height 29
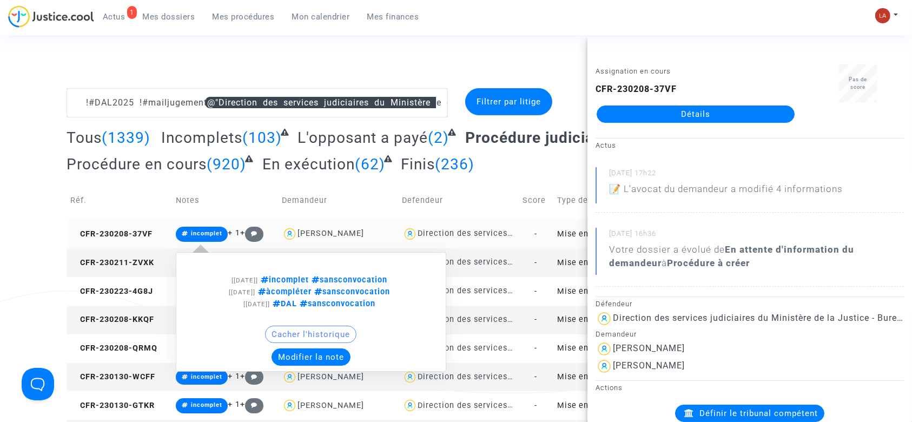
click at [306, 352] on button "Modifier la note" at bounding box center [311, 356] width 79 height 17
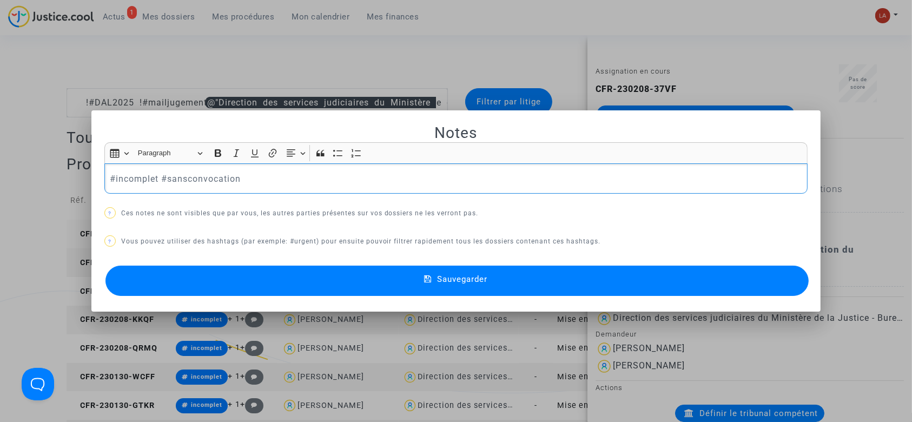
click at [57, 119] on div at bounding box center [456, 211] width 912 height 422
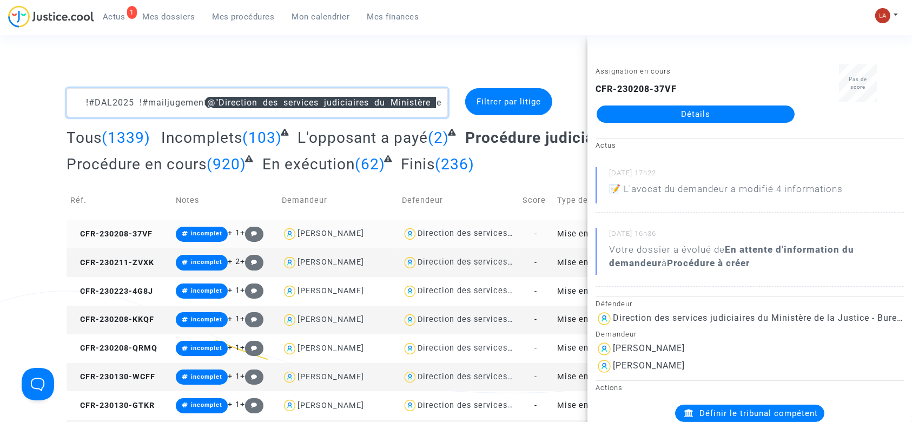
click at [80, 100] on textarea at bounding box center [257, 102] width 381 height 29
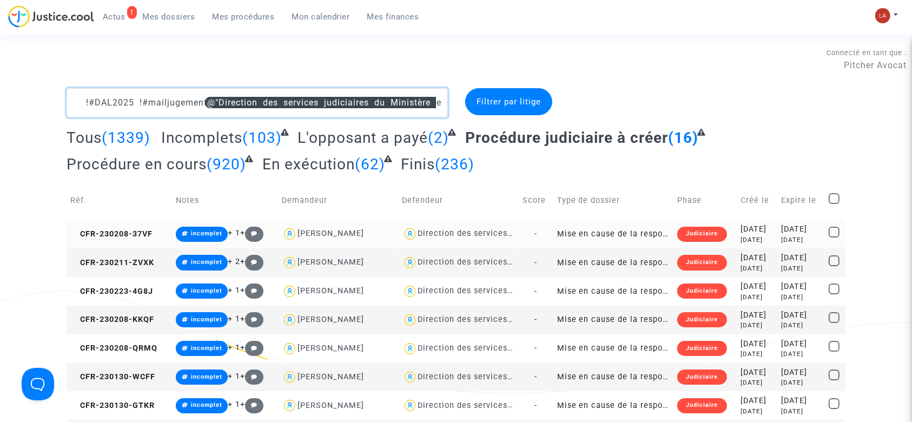
click at [80, 102] on textarea at bounding box center [257, 102] width 381 height 29
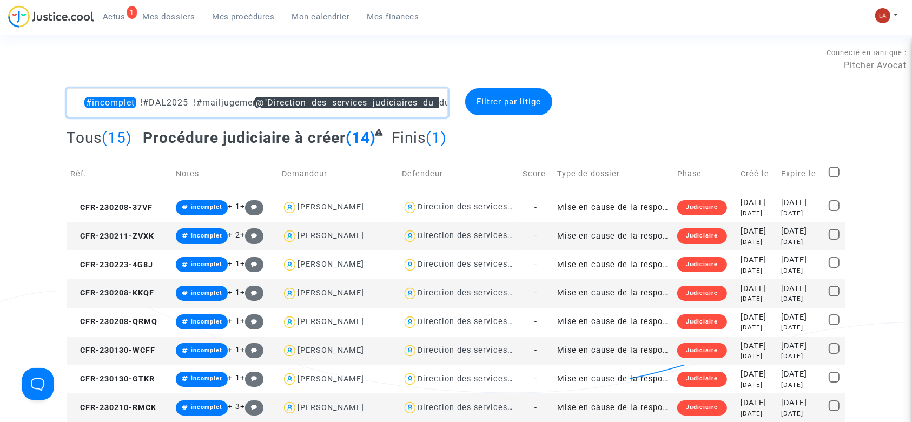
click at [80, 102] on textarea at bounding box center [257, 102] width 381 height 29
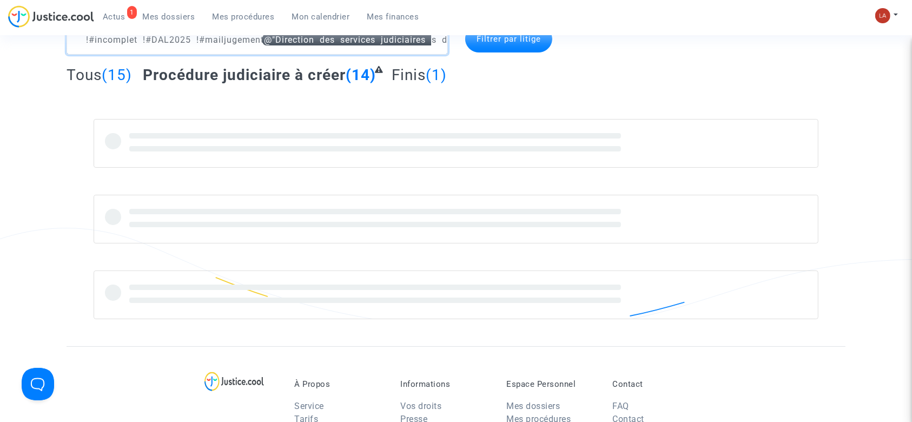
scroll to position [68, 0]
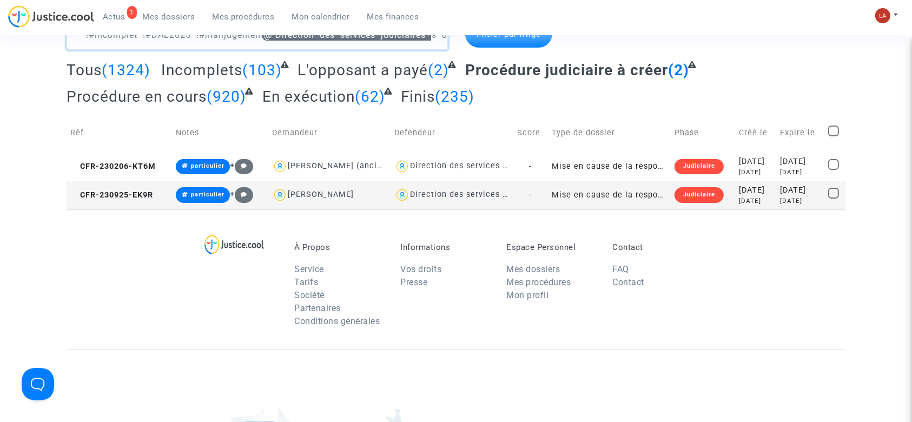
type textarea "!#incomplet !#DAL2025 !#mailjugement @"Direction des services judiciaires du Mi…"
click at [883, 8] on img at bounding box center [882, 15] width 15 height 15
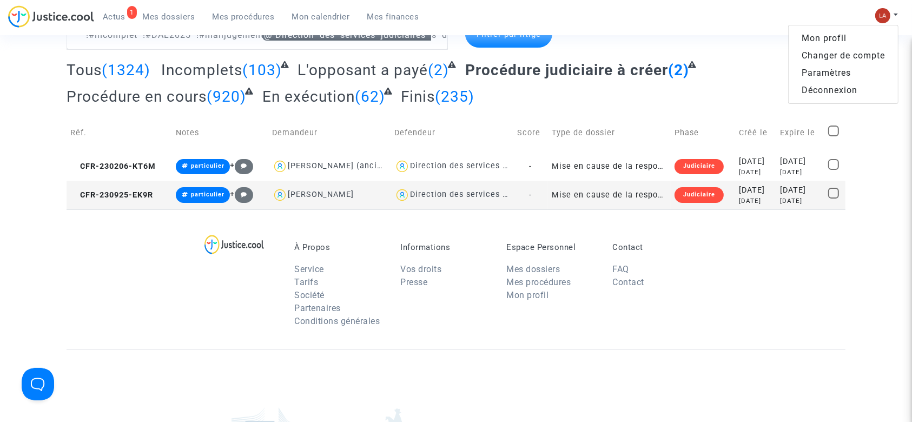
click at [113, 21] on span "Actus" at bounding box center [114, 17] width 23 height 10
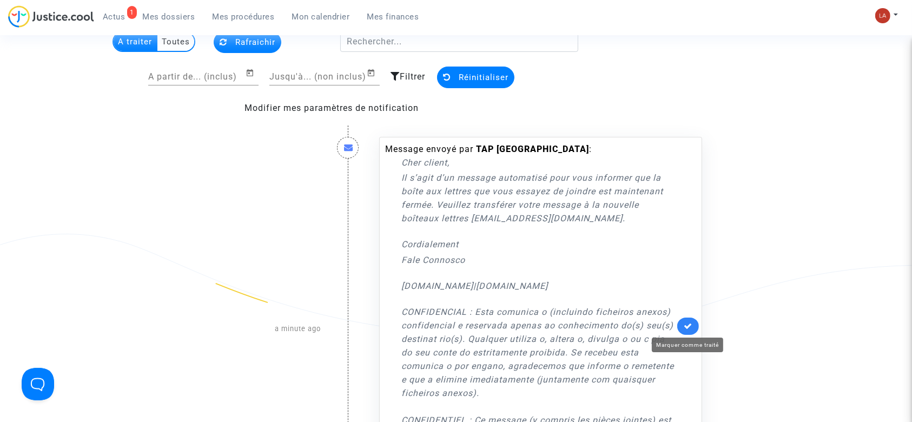
click at [693, 331] on link at bounding box center [688, 326] width 22 height 17
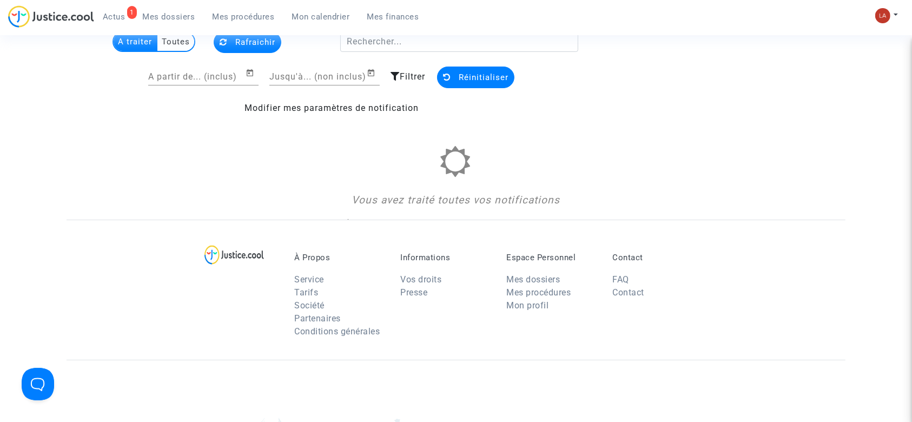
click at [884, 6] on div "1 Actus Mes dossiers Mes procédures Mon calendrier Mes finances Mon profil Chan…" at bounding box center [456, 20] width 912 height 30
click at [884, 13] on img at bounding box center [882, 15] width 15 height 15
click at [814, 54] on link "Changer de compte" at bounding box center [843, 55] width 109 height 17
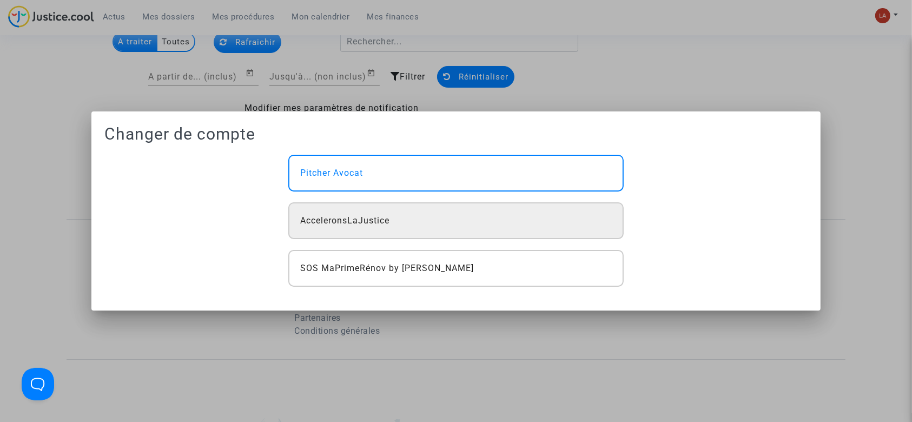
click at [377, 223] on span "AcceleronsLaJustice" at bounding box center [344, 220] width 89 height 13
